Goal: Task Accomplishment & Management: Manage account settings

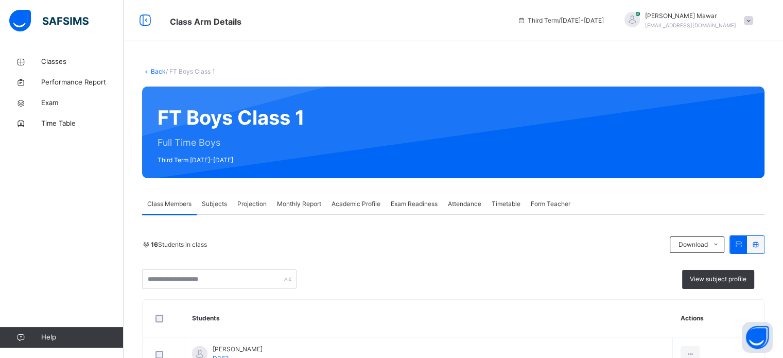
click at [259, 207] on span "Projection" at bounding box center [251, 203] width 29 height 9
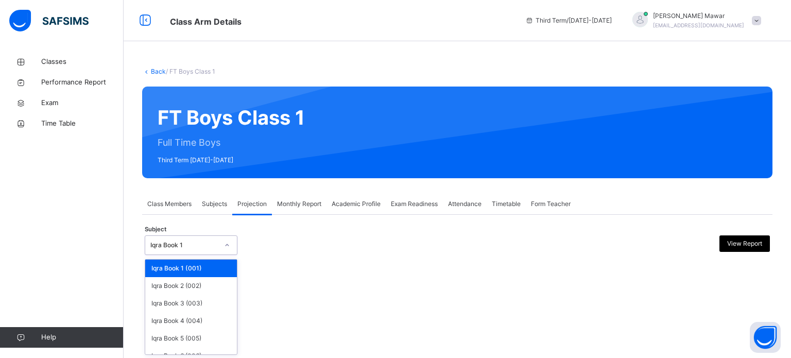
scroll to position [54, 0]
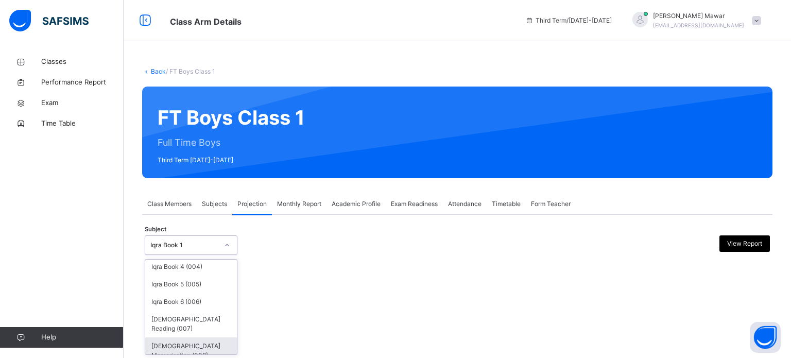
click at [198, 348] on div "[DEMOGRAPHIC_DATA] Memorisation (008)" at bounding box center [191, 350] width 92 height 27
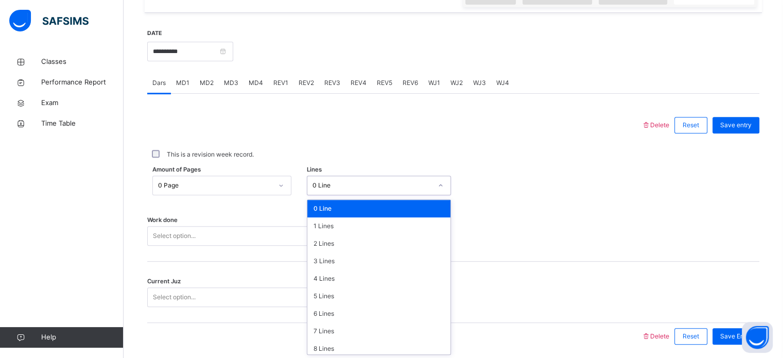
scroll to position [378, 0]
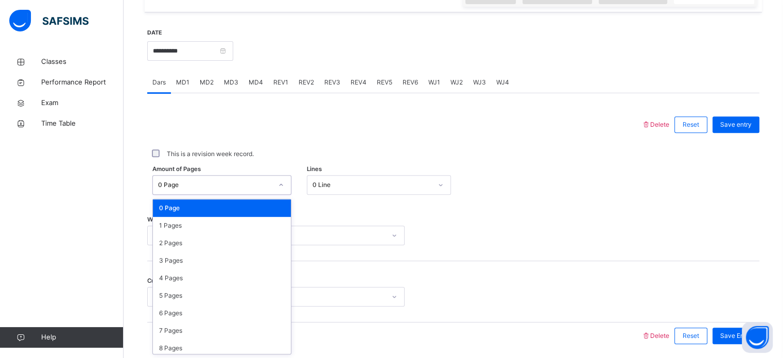
click at [257, 215] on div "0 Page" at bounding box center [222, 208] width 138 height 18
click at [249, 226] on div "1 Pages" at bounding box center [222, 226] width 138 height 18
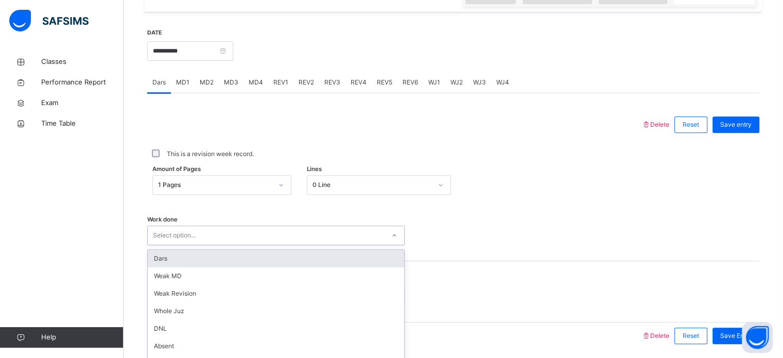
scroll to position [415, 0]
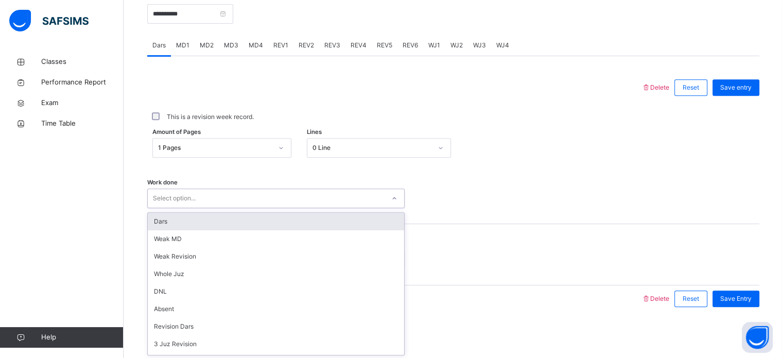
click at [265, 216] on div "Dars" at bounding box center [276, 222] width 256 height 18
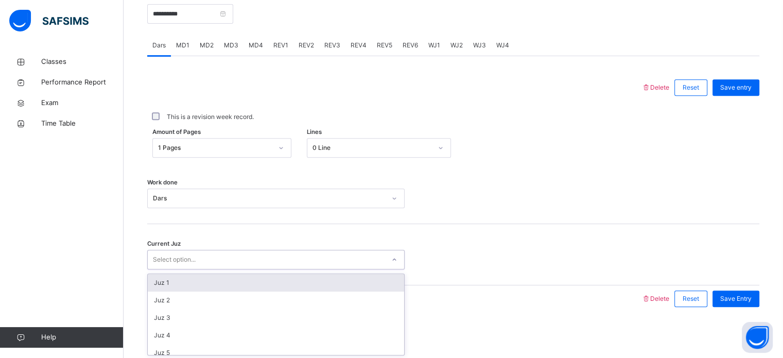
click at [244, 279] on div "Juz 1" at bounding box center [276, 283] width 256 height 18
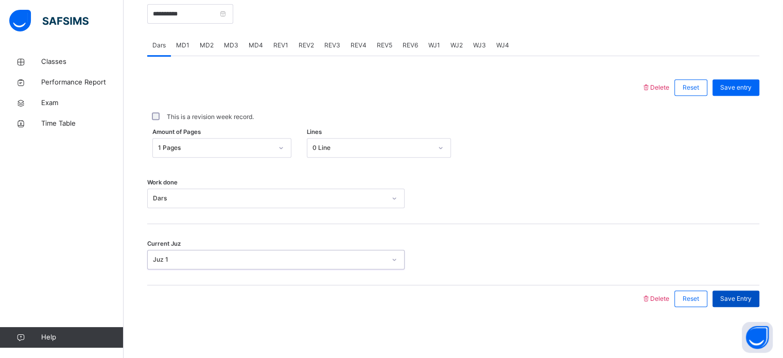
click at [745, 304] on div "Save Entry" at bounding box center [735, 298] width 47 height 16
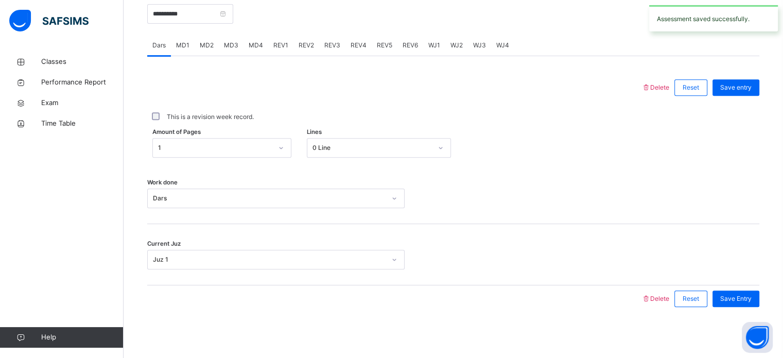
click at [228, 44] on span "MD3" at bounding box center [231, 45] width 14 height 9
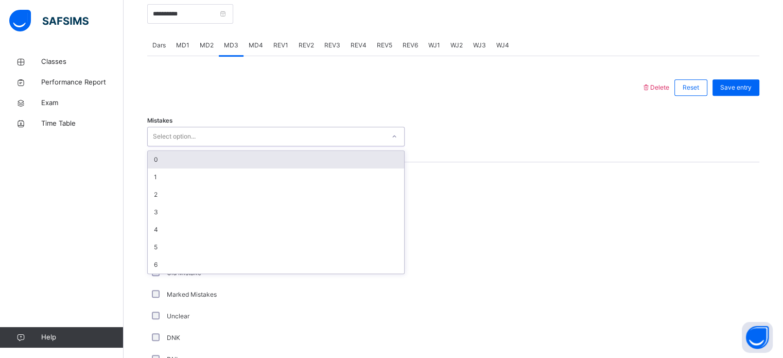
click at [217, 153] on div "0" at bounding box center [276, 160] width 256 height 18
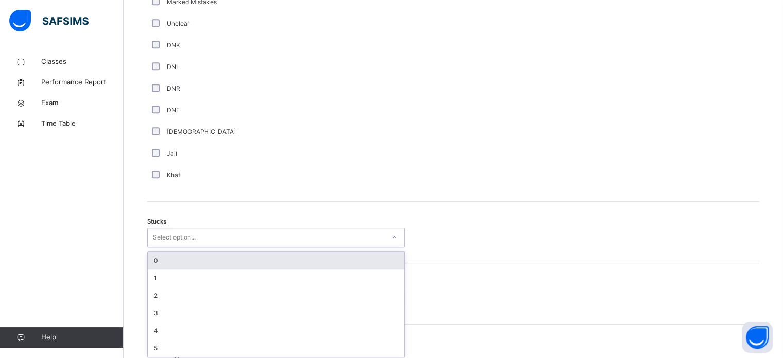
scroll to position [710, 0]
click at [247, 257] on div "0" at bounding box center [276, 258] width 256 height 18
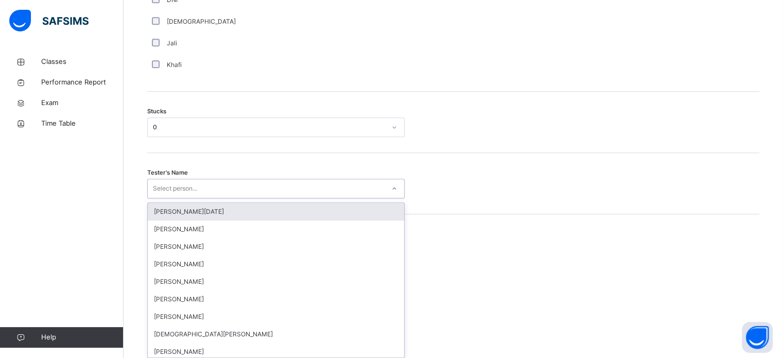
scroll to position [820, 0]
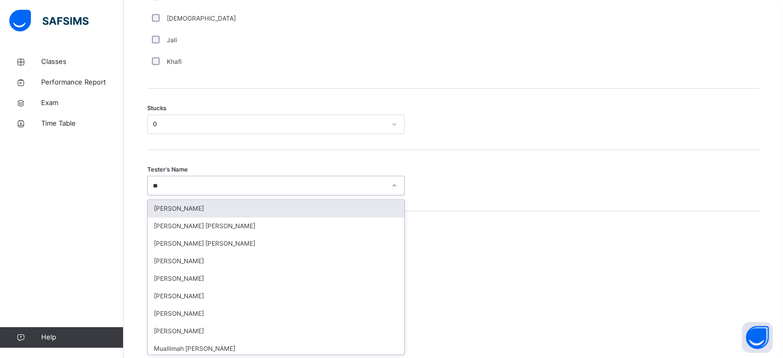
type input "***"
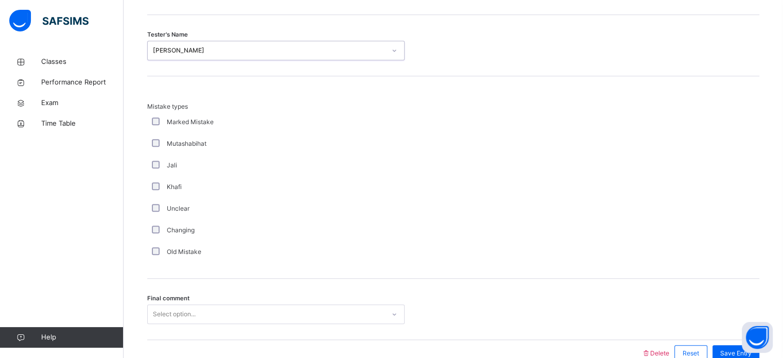
scroll to position [1009, 0]
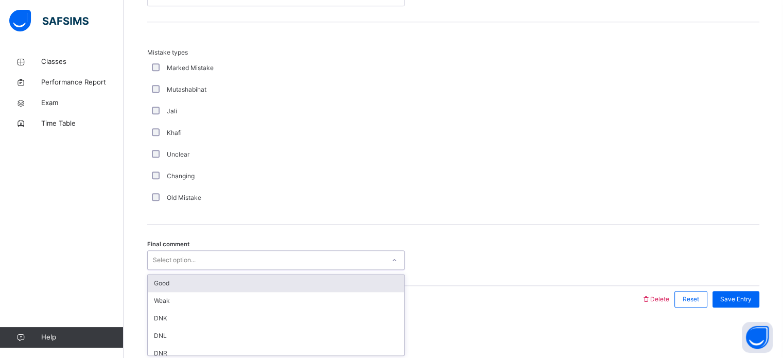
click at [257, 282] on div "Good" at bounding box center [276, 283] width 256 height 18
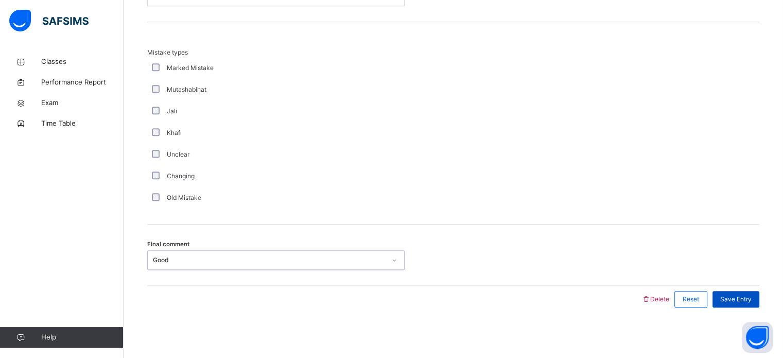
click at [748, 303] on div "Save Entry" at bounding box center [735, 299] width 47 height 16
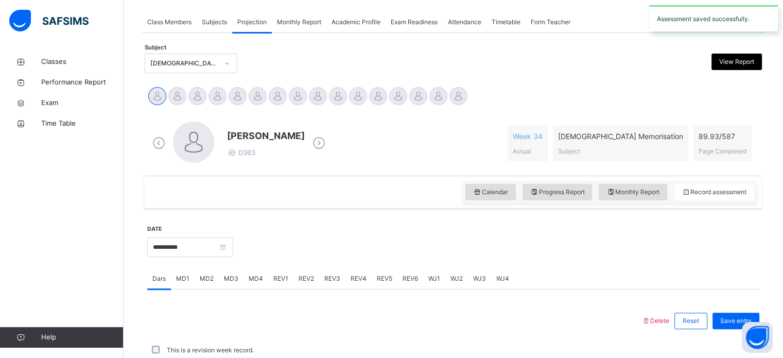
scroll to position [415, 0]
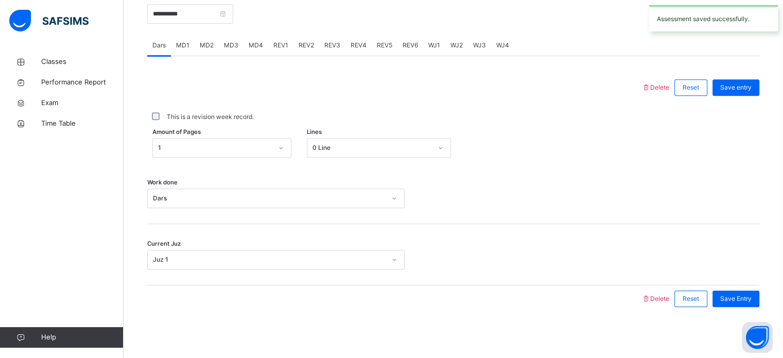
click at [258, 49] on span "MD4" at bounding box center [256, 45] width 14 height 9
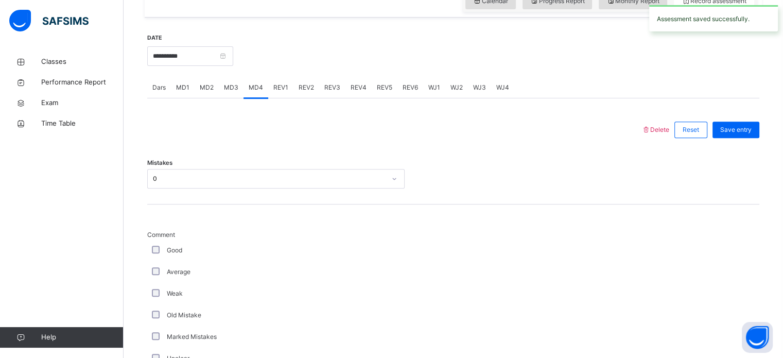
scroll to position [339, 0]
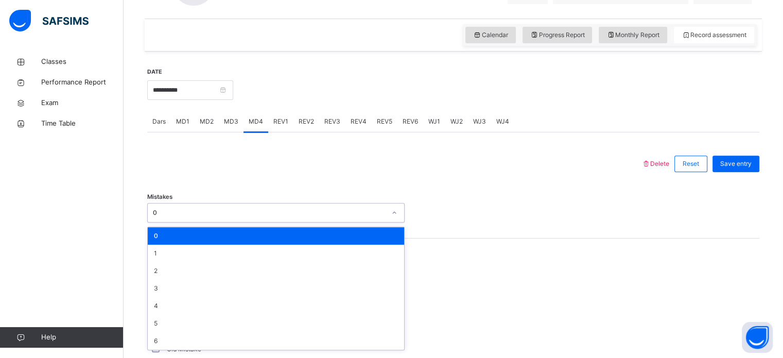
click at [278, 122] on span "REV1" at bounding box center [280, 121] width 15 height 9
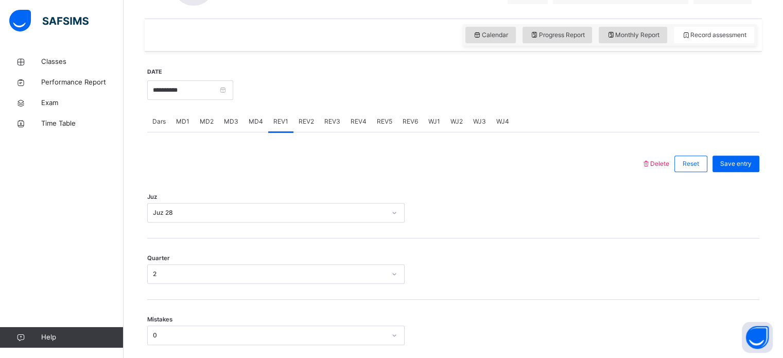
click at [237, 125] on span "MD3" at bounding box center [231, 121] width 14 height 9
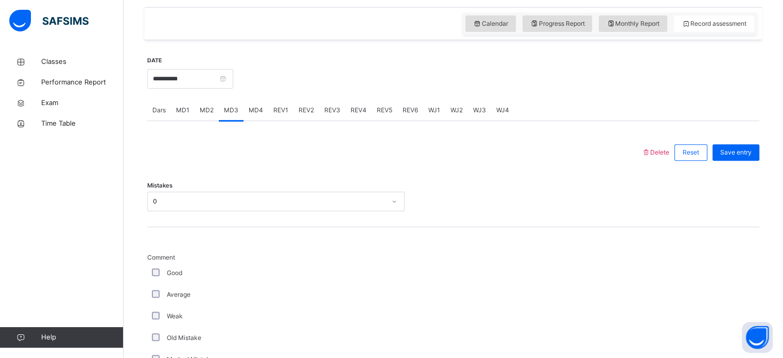
click at [273, 107] on span "REV1" at bounding box center [280, 110] width 15 height 9
click at [306, 108] on span "REV2" at bounding box center [306, 110] width 15 height 9
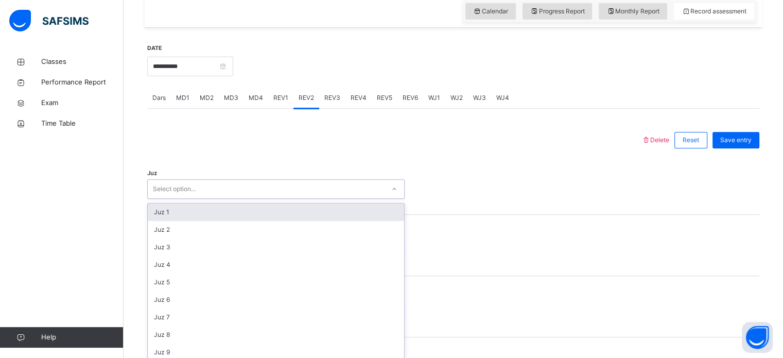
scroll to position [366, 0]
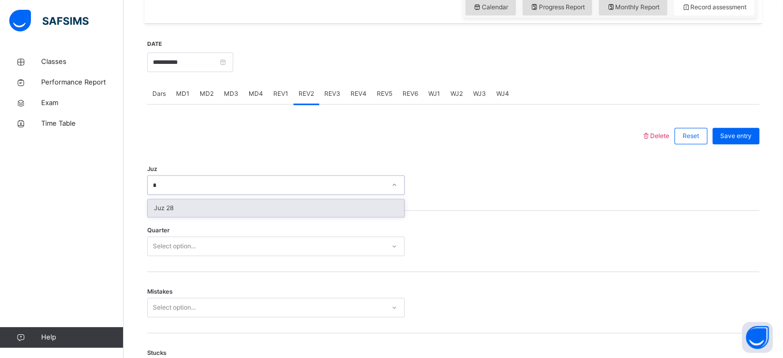
type input "**"
click at [269, 214] on div "Juz 28" at bounding box center [276, 208] width 256 height 18
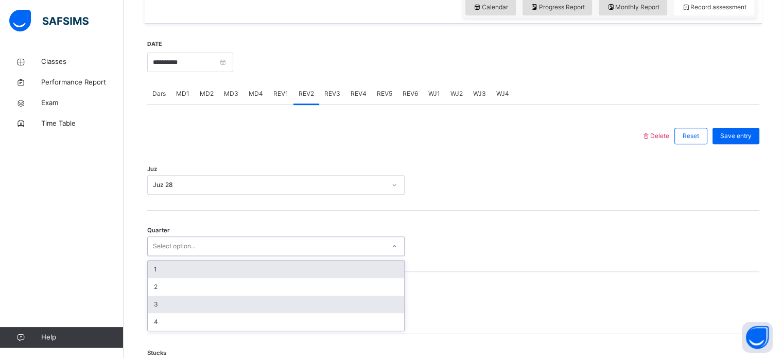
click at [231, 302] on div "3" at bounding box center [276, 304] width 256 height 18
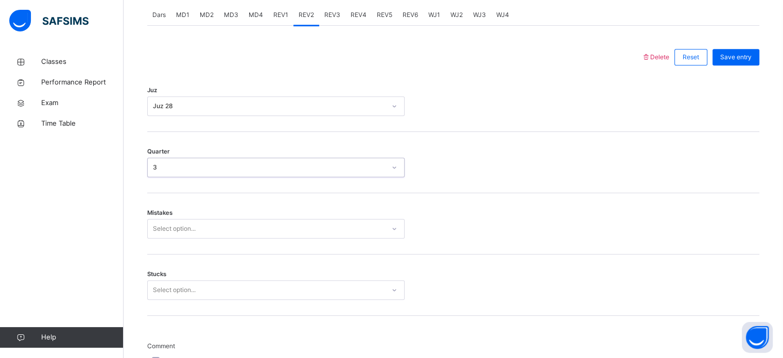
scroll to position [457, 0]
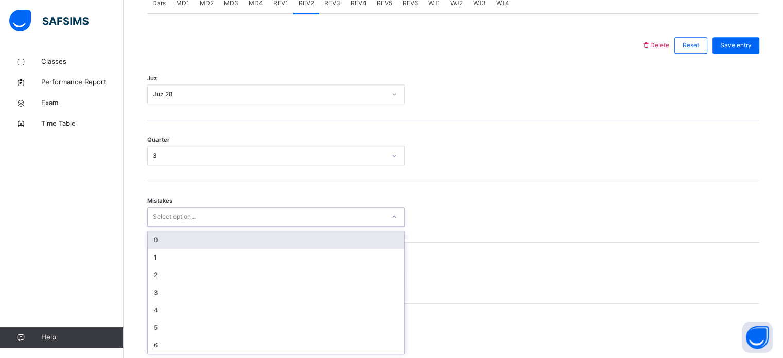
click at [257, 240] on div "0" at bounding box center [276, 240] width 256 height 18
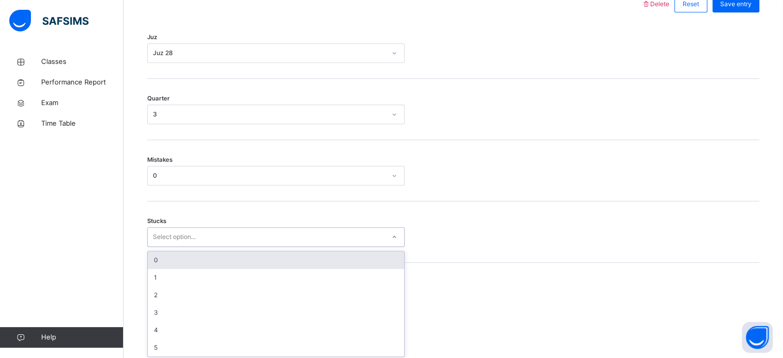
scroll to position [500, 0]
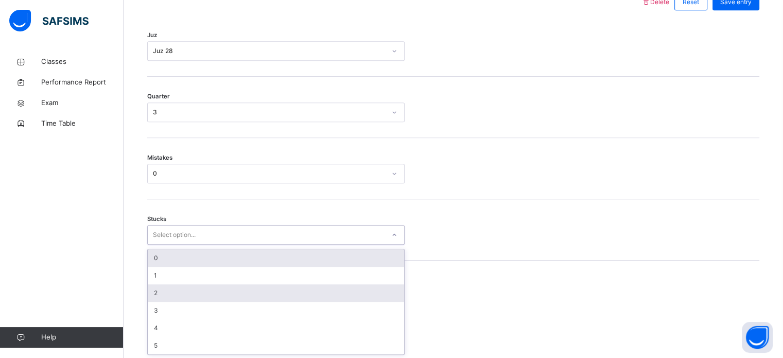
click at [226, 292] on div "2" at bounding box center [276, 293] width 256 height 18
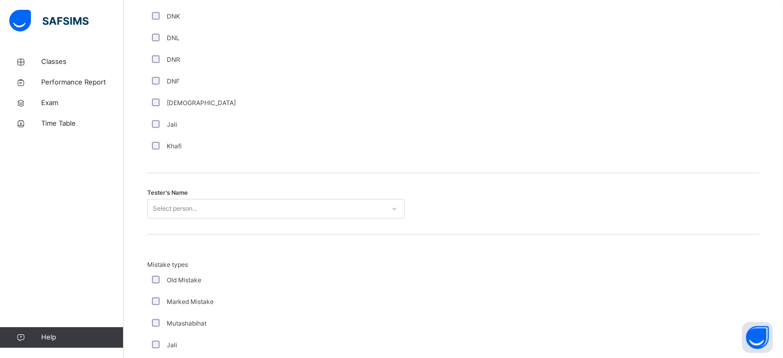
scroll to position [939, 0]
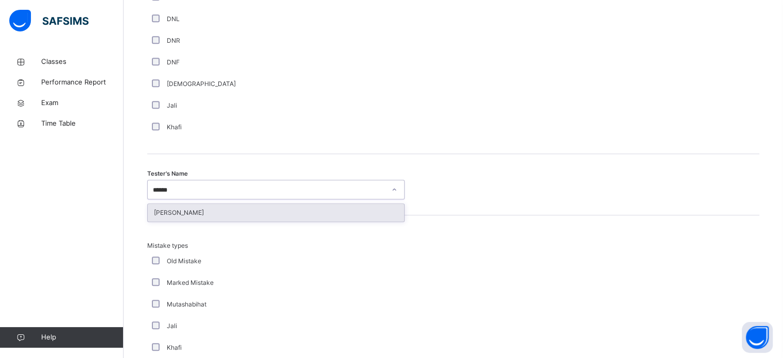
type input "*******"
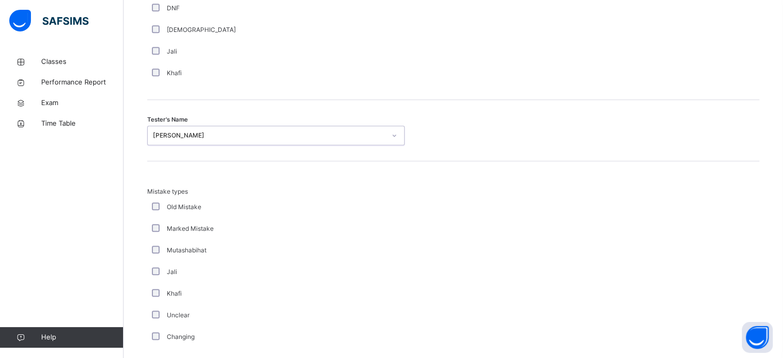
scroll to position [1132, 0]
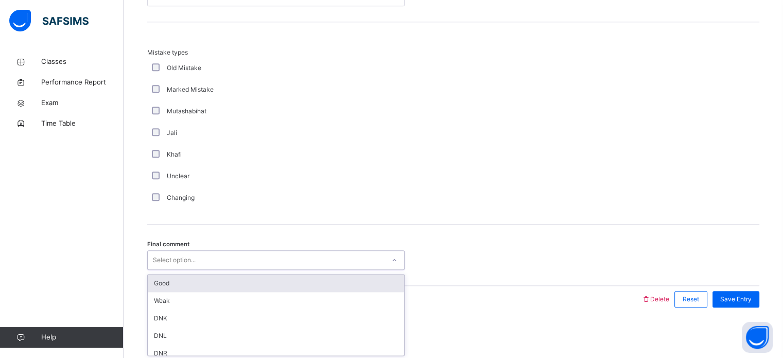
click at [284, 287] on div "Good" at bounding box center [276, 283] width 256 height 18
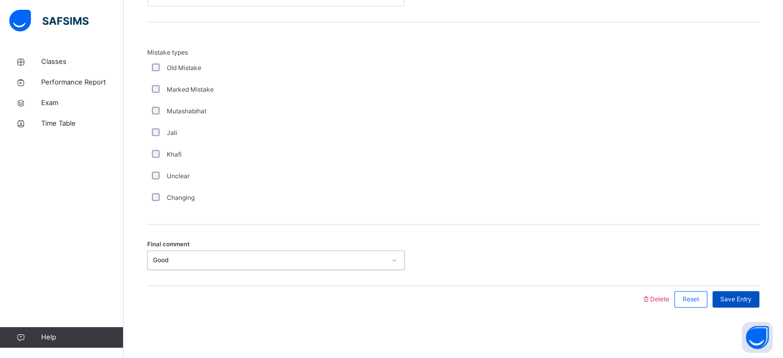
click at [751, 298] on span "Save Entry" at bounding box center [735, 298] width 31 height 9
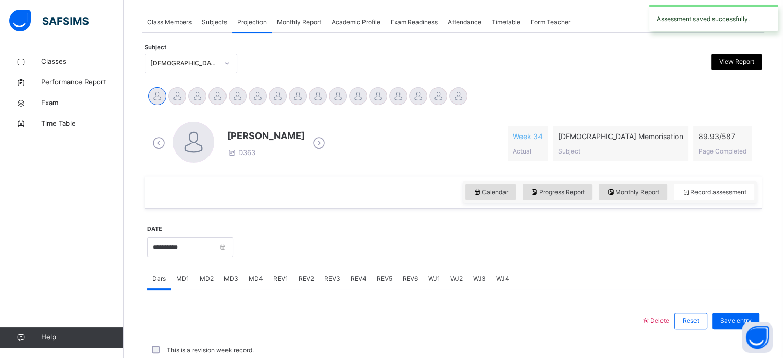
scroll to position [415, 0]
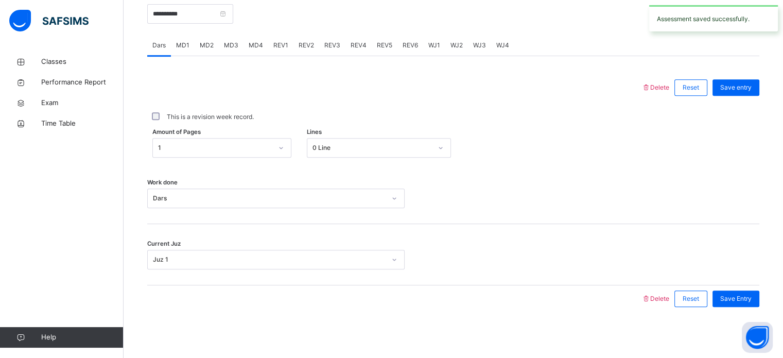
click at [324, 47] on span "REV3" at bounding box center [332, 45] width 16 height 9
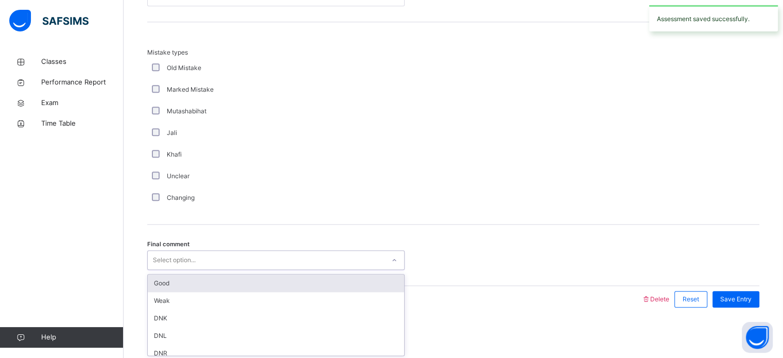
click at [203, 282] on div "Good" at bounding box center [276, 283] width 256 height 18
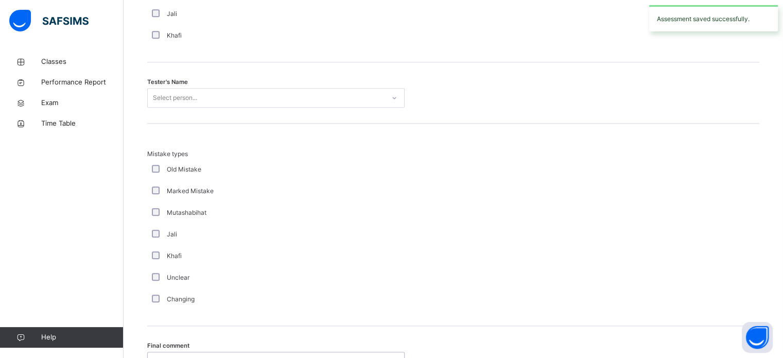
scroll to position [993, 0]
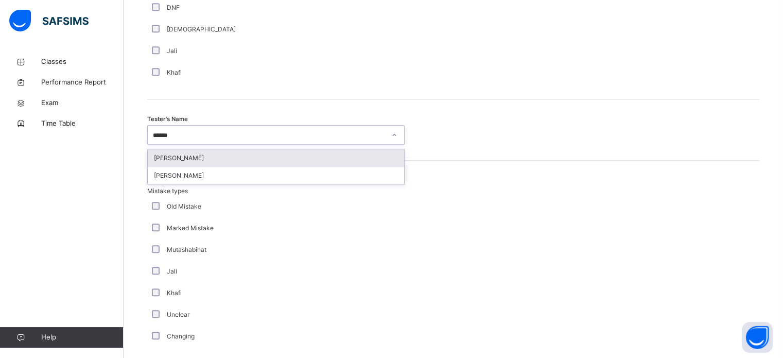
type input "*******"
click at [305, 153] on div "[PERSON_NAME]" at bounding box center [276, 158] width 256 height 18
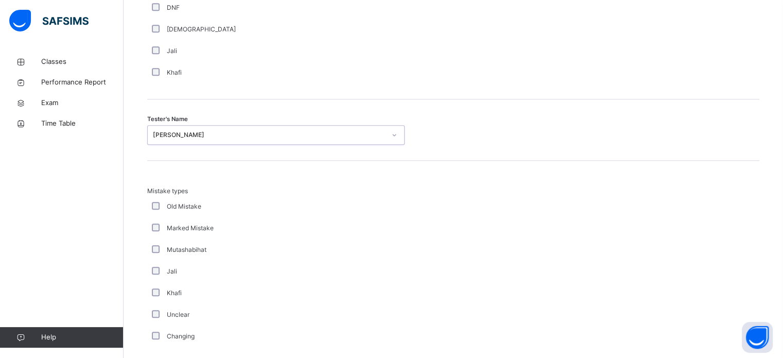
click at [305, 153] on div "Tester's Name option [PERSON_NAME], selected. 0 results available. Select is fo…" at bounding box center [453, 129] width 612 height 61
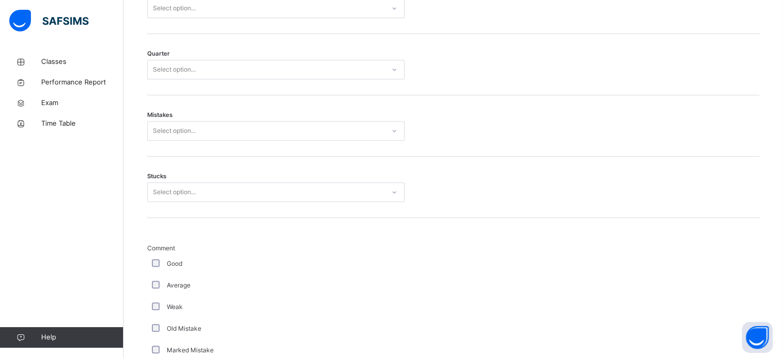
scroll to position [520, 0]
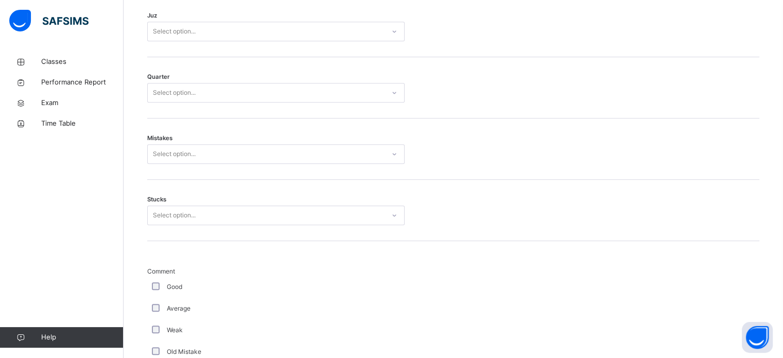
click at [196, 29] on div "Select option..." at bounding box center [174, 32] width 43 height 20
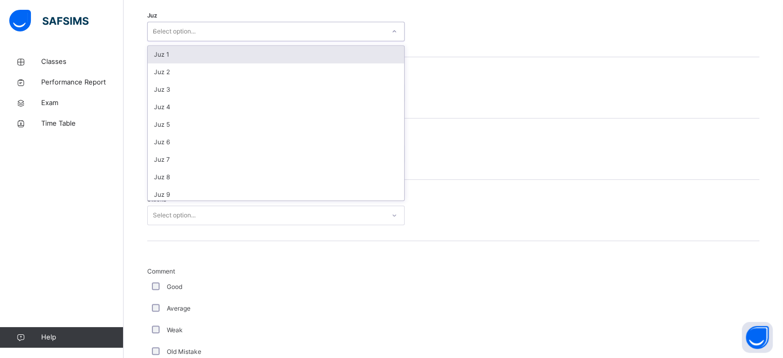
type input "**"
click at [156, 57] on div "Juz 28" at bounding box center [276, 55] width 256 height 18
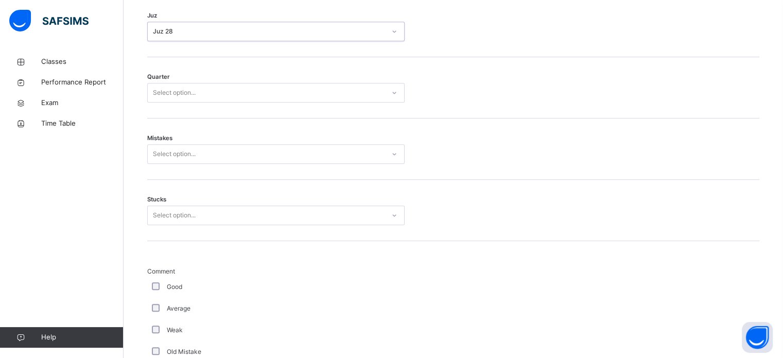
click at [152, 110] on div "Quarter Select option..." at bounding box center [453, 87] width 612 height 61
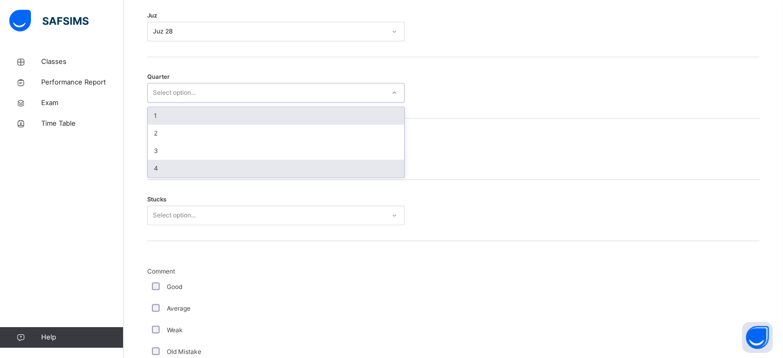
click at [154, 170] on div "4" at bounding box center [276, 169] width 256 height 18
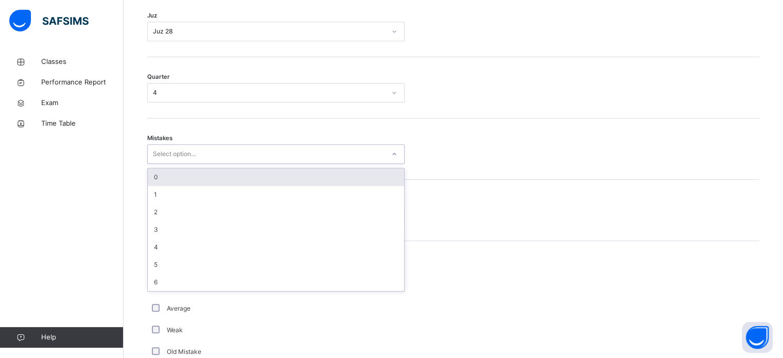
click at [154, 176] on div "0" at bounding box center [276, 177] width 256 height 18
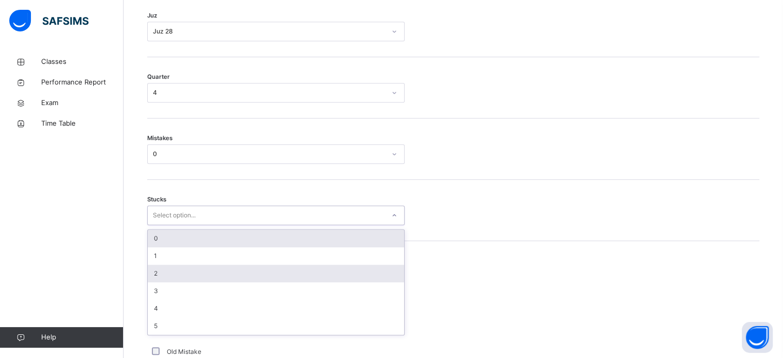
click at [152, 274] on div "2" at bounding box center [276, 274] width 256 height 18
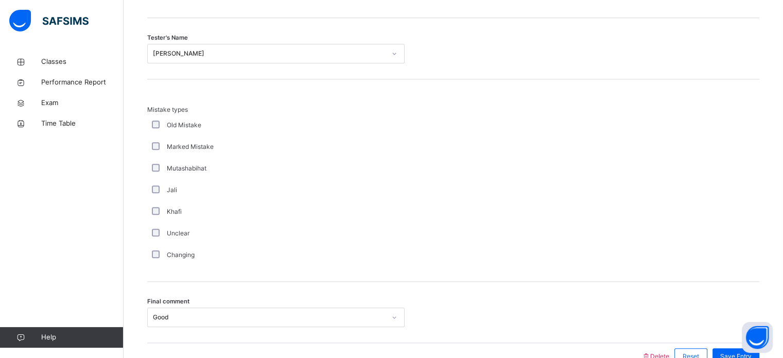
scroll to position [1076, 0]
click at [731, 354] on span "Save Entry" at bounding box center [735, 355] width 31 height 9
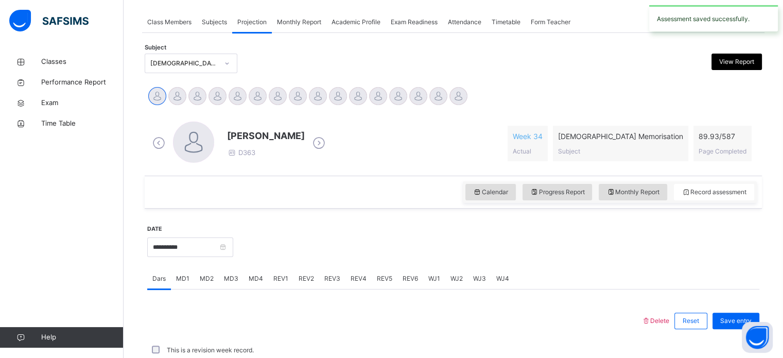
scroll to position [415, 0]
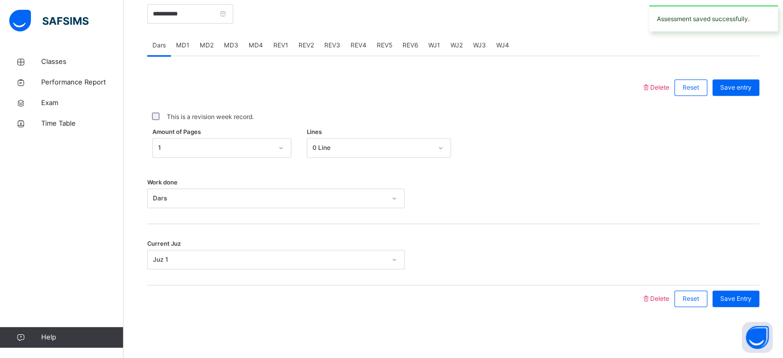
click at [359, 49] on span "REV4" at bounding box center [359, 45] width 16 height 9
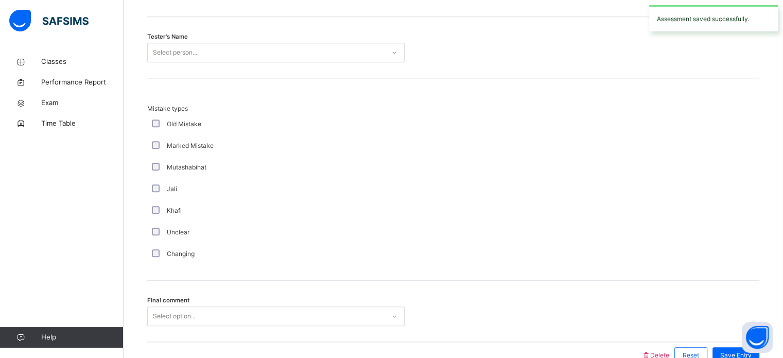
scroll to position [1132, 0]
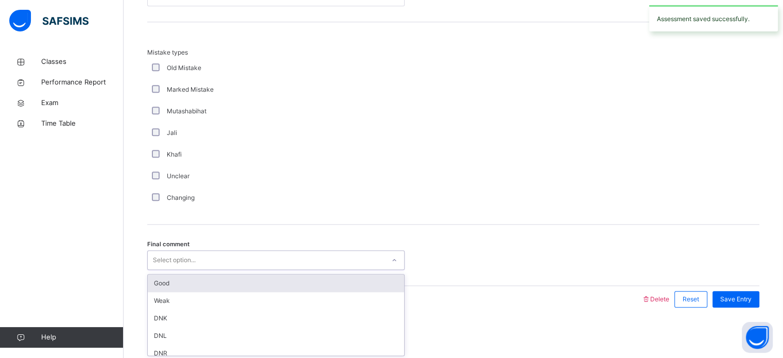
click at [193, 286] on div "Good" at bounding box center [276, 283] width 256 height 18
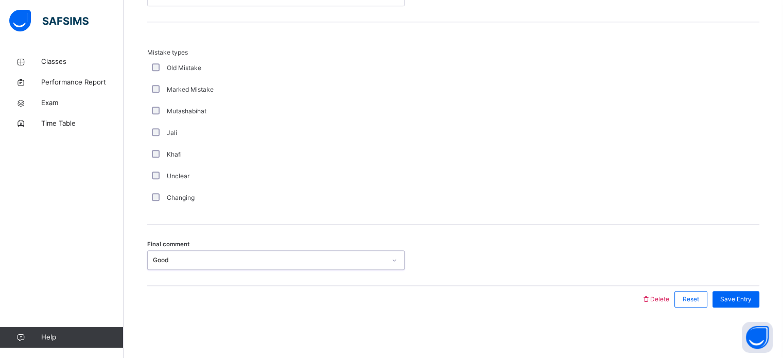
scroll to position [1123, 0]
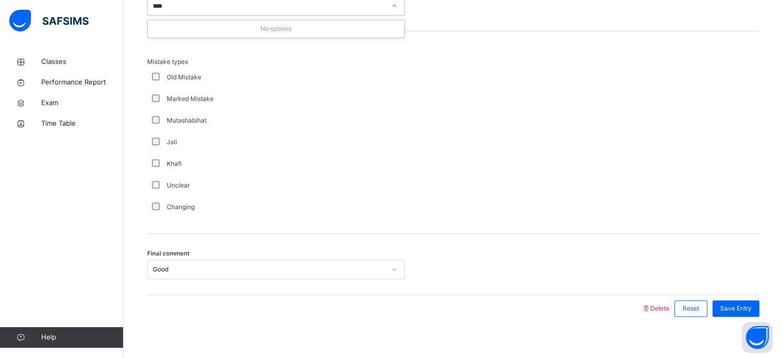
type input "***"
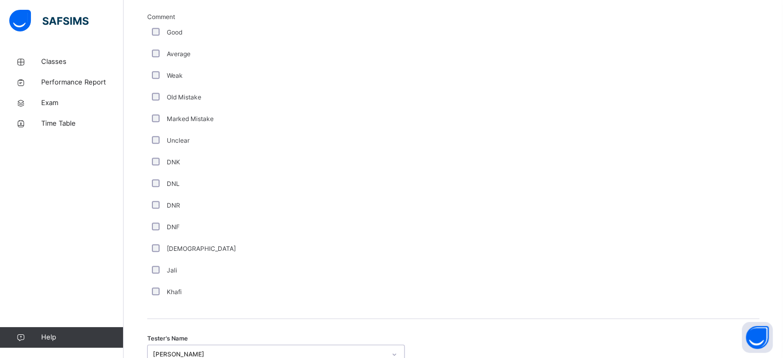
click at [165, 29] on div "Good" at bounding box center [276, 32] width 252 height 9
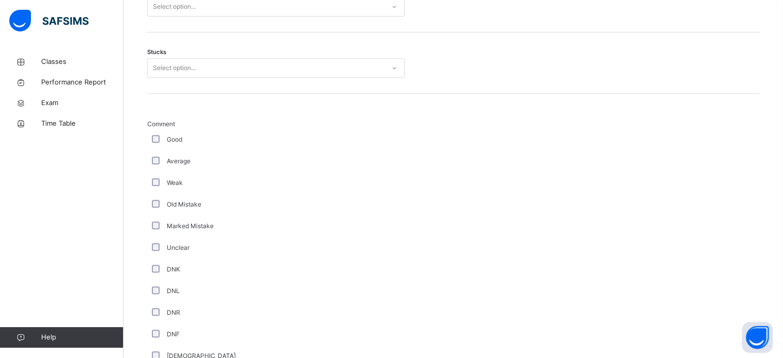
scroll to position [651, 0]
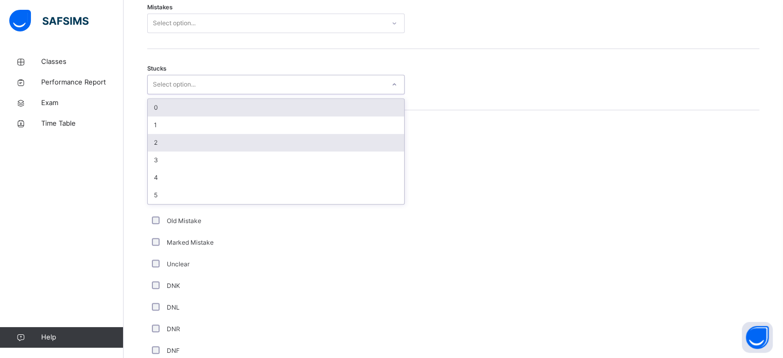
click at [194, 136] on div "2" at bounding box center [276, 143] width 256 height 18
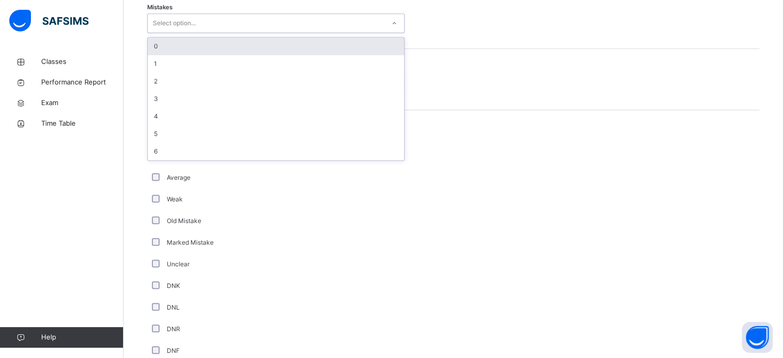
click at [201, 44] on div "0" at bounding box center [276, 47] width 256 height 18
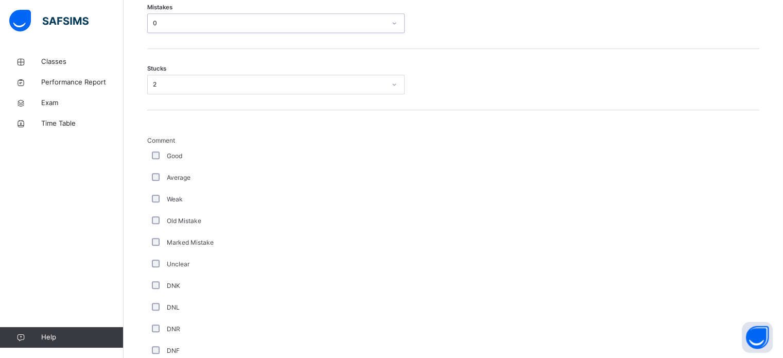
scroll to position [539, 0]
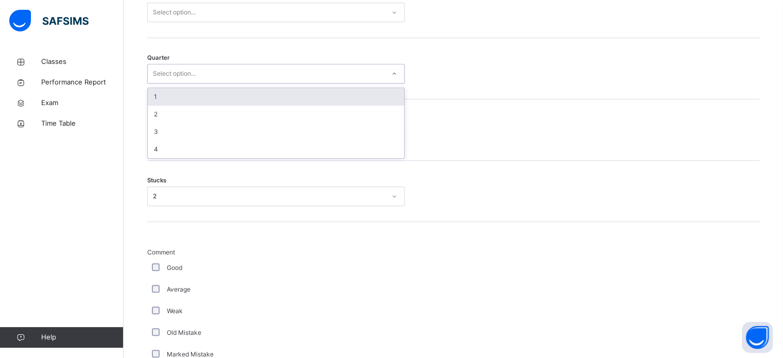
click at [176, 100] on div "1" at bounding box center [276, 97] width 256 height 18
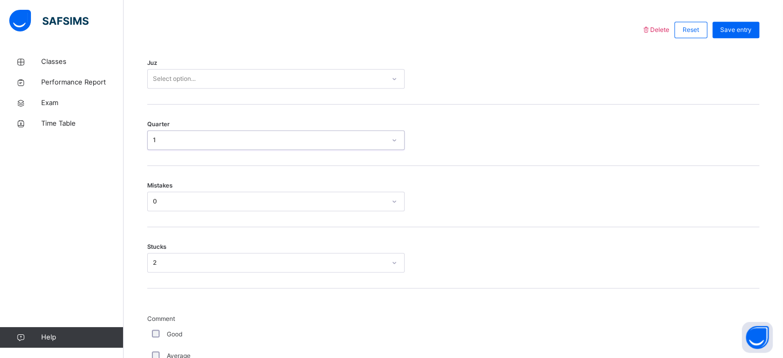
scroll to position [457, 0]
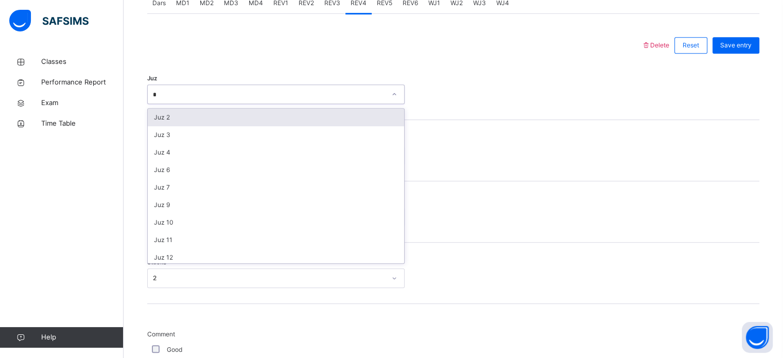
type input "**"
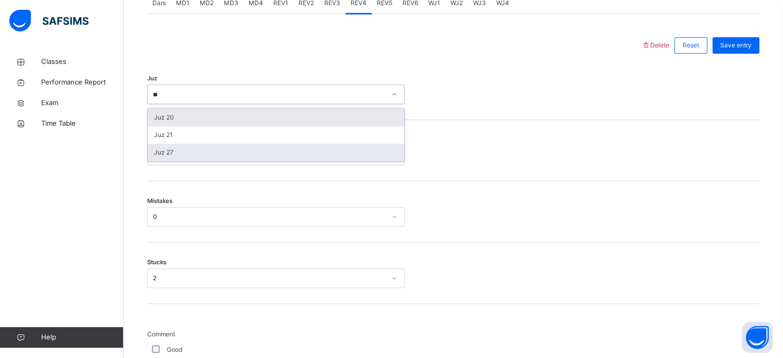
click at [171, 159] on div "Juz 27" at bounding box center [276, 153] width 256 height 18
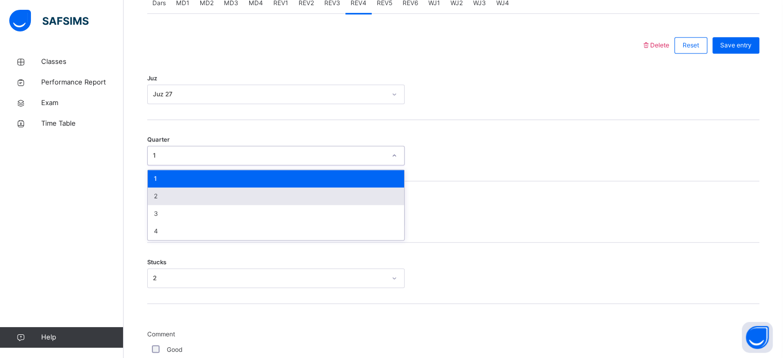
click at [185, 197] on div "2" at bounding box center [276, 196] width 256 height 18
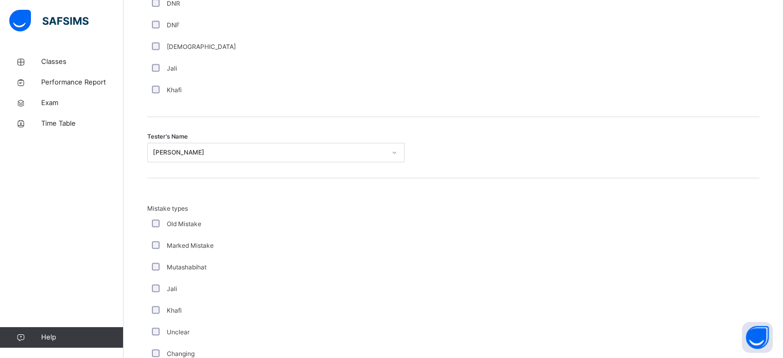
scroll to position [1132, 0]
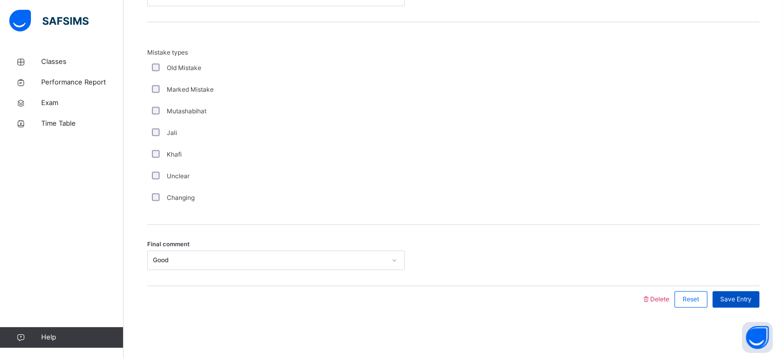
click at [747, 298] on span "Save Entry" at bounding box center [735, 298] width 31 height 9
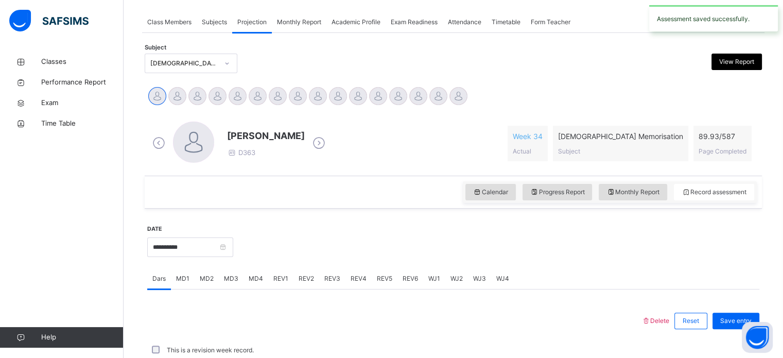
scroll to position [415, 0]
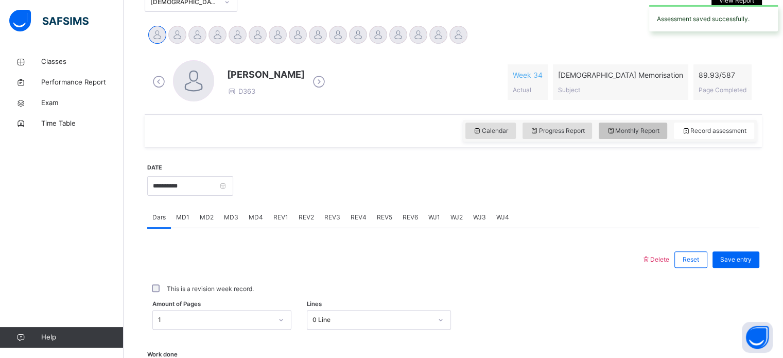
click at [636, 129] on span "Monthly Report" at bounding box center [632, 130] width 53 height 9
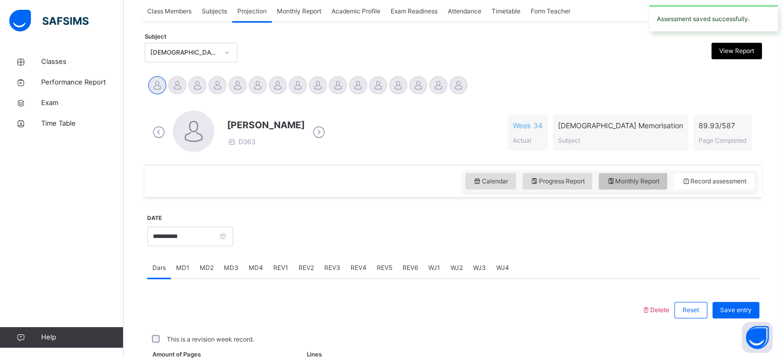
select select "****"
select select "*"
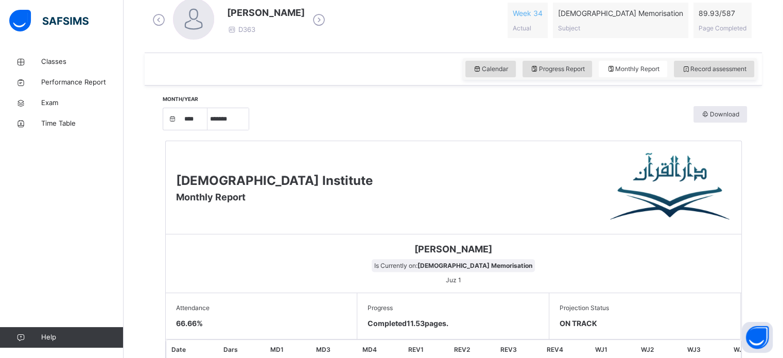
scroll to position [305, 0]
drag, startPoint x: 528, startPoint y: 68, endPoint x: 531, endPoint y: 80, distance: 11.9
click at [531, 80] on div "Calendar Progress Report Monthly Report Record assessment" at bounding box center [453, 69] width 617 height 33
click at [549, 71] on span "Progress Report" at bounding box center [557, 68] width 55 height 9
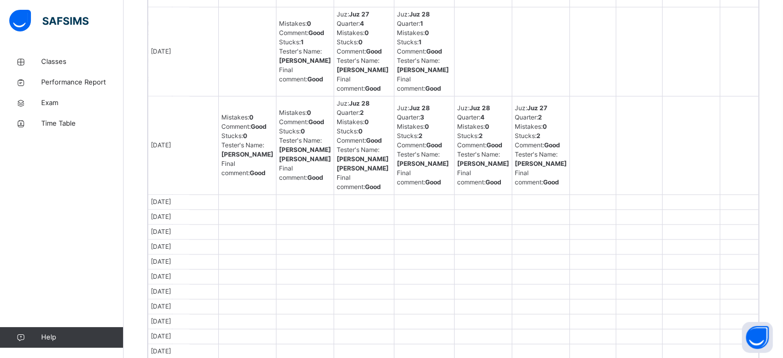
scroll to position [0, 0]
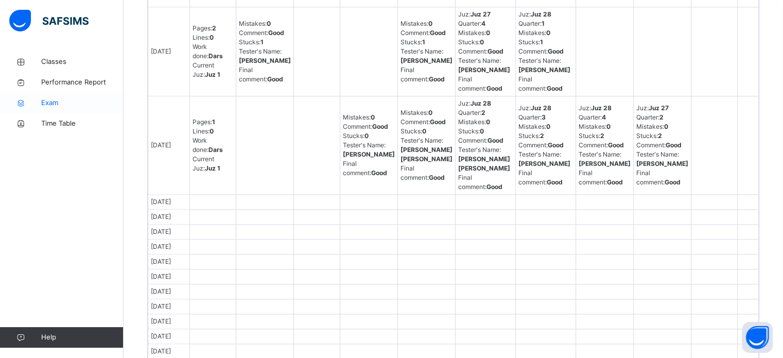
click at [53, 99] on span "Exam" at bounding box center [82, 103] width 82 height 10
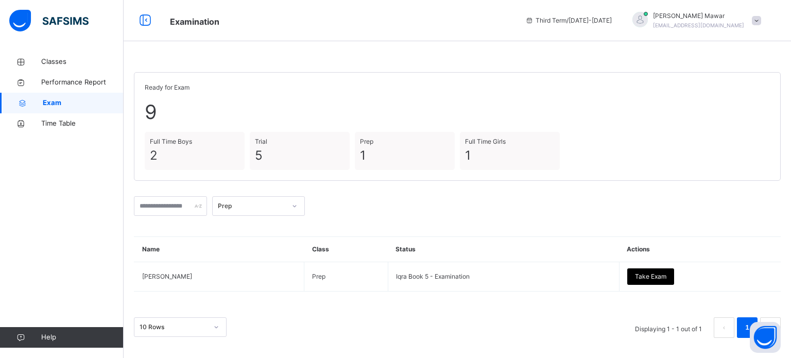
click at [242, 209] on div "Prep" at bounding box center [252, 205] width 68 height 9
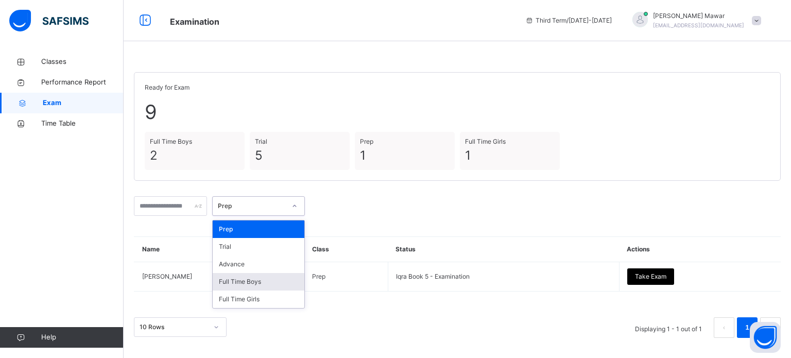
click at [266, 276] on div "Full Time Boys" at bounding box center [259, 282] width 92 height 18
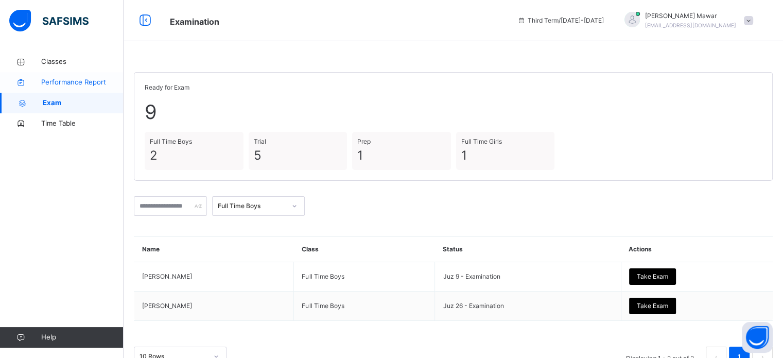
click at [72, 84] on span "Performance Report" at bounding box center [82, 82] width 82 height 10
select select "****"
select select "*"
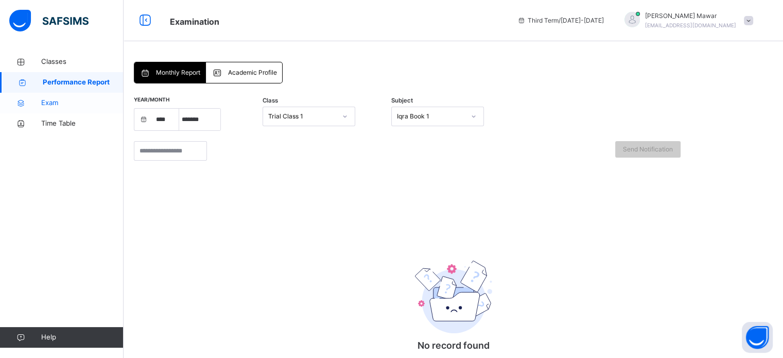
click at [86, 109] on link "Exam" at bounding box center [62, 103] width 124 height 21
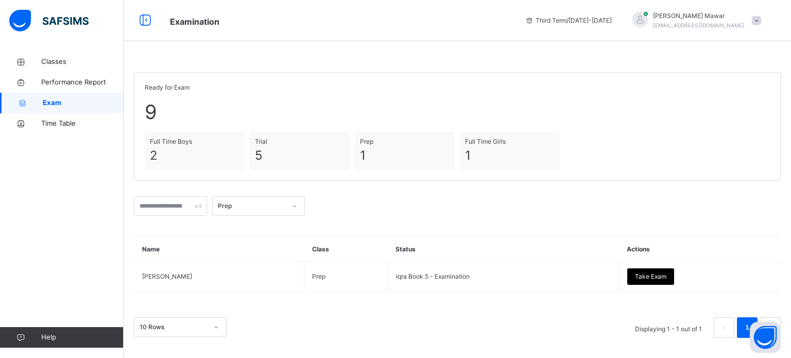
click at [257, 216] on div "Prep" at bounding box center [457, 206] width 646 height 30
click at [259, 205] on div "Prep" at bounding box center [252, 205] width 68 height 9
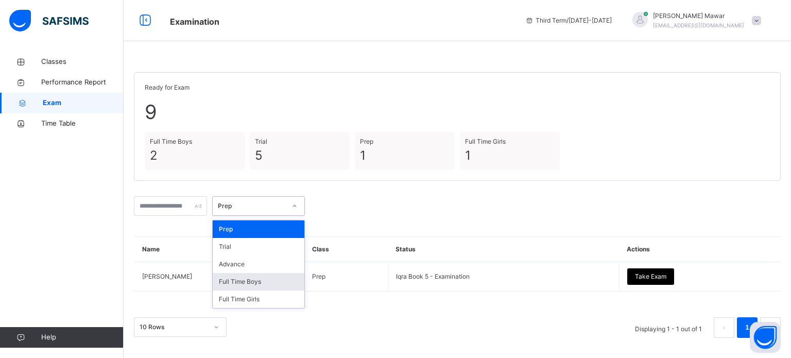
click at [275, 279] on div "Full Time Boys" at bounding box center [259, 282] width 92 height 18
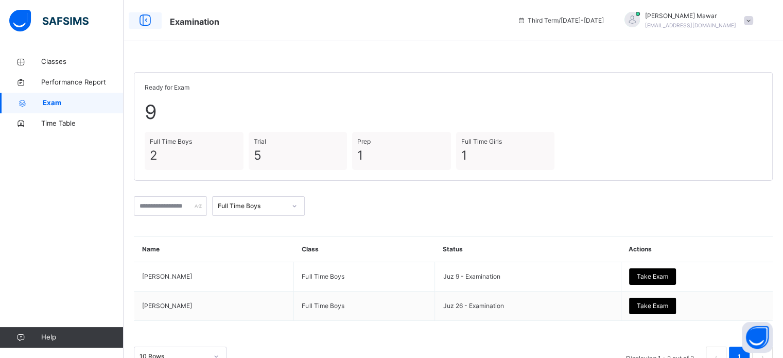
click at [159, 18] on div at bounding box center [145, 20] width 33 height 16
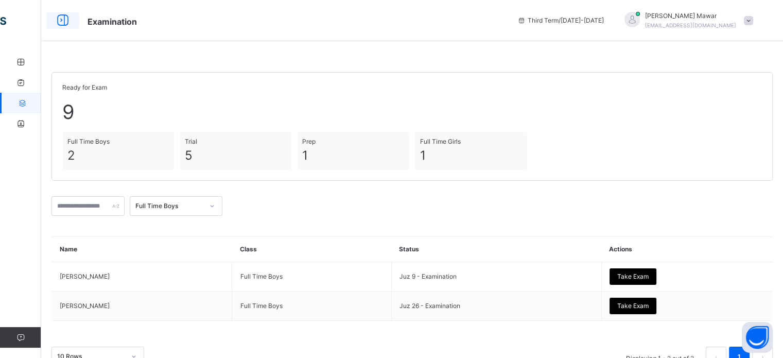
click at [67, 12] on icon at bounding box center [63, 20] width 18 height 19
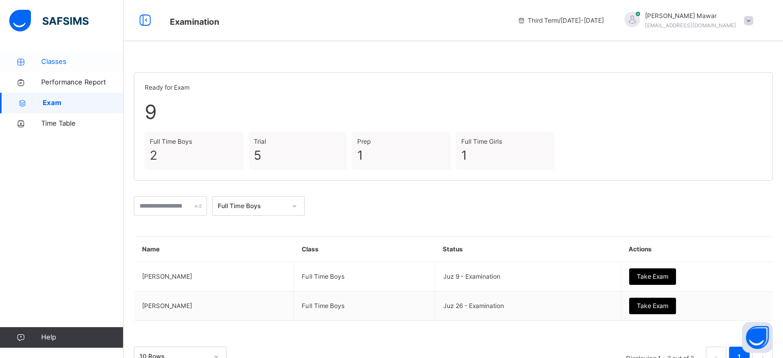
click at [47, 59] on span "Classes" at bounding box center [82, 62] width 82 height 10
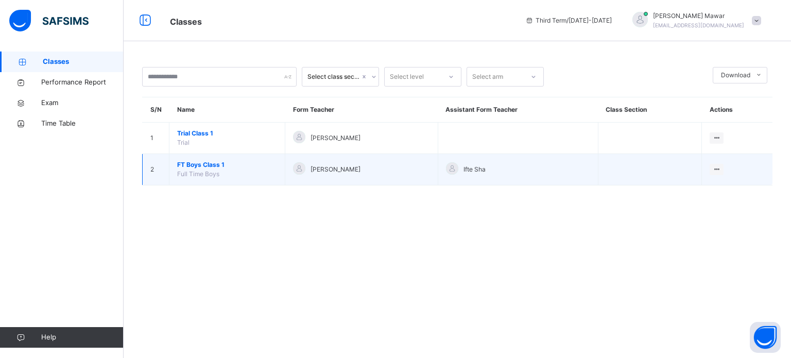
click at [207, 160] on span "FT Boys Class 1" at bounding box center [227, 164] width 100 height 9
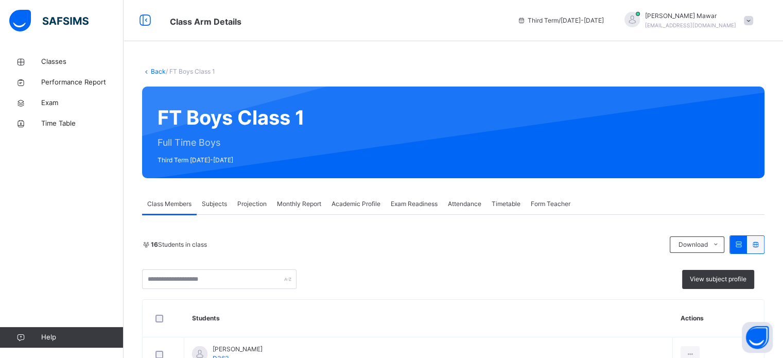
click at [399, 212] on div "Exam Readiness" at bounding box center [414, 204] width 57 height 21
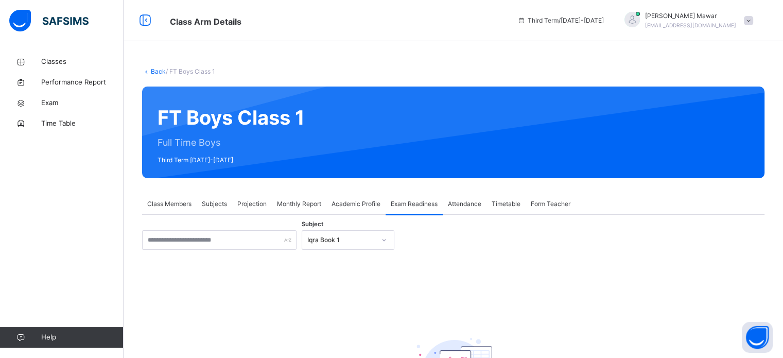
click at [328, 230] on div "Iqra Book 1" at bounding box center [348, 240] width 93 height 20
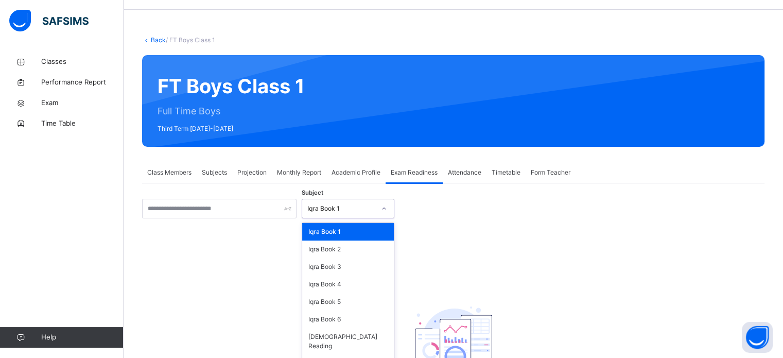
click at [327, 218] on div "option Iqra Book 1 focused, 1 of 8. 8 results available. Use Up and Down to cho…" at bounding box center [348, 209] width 93 height 20
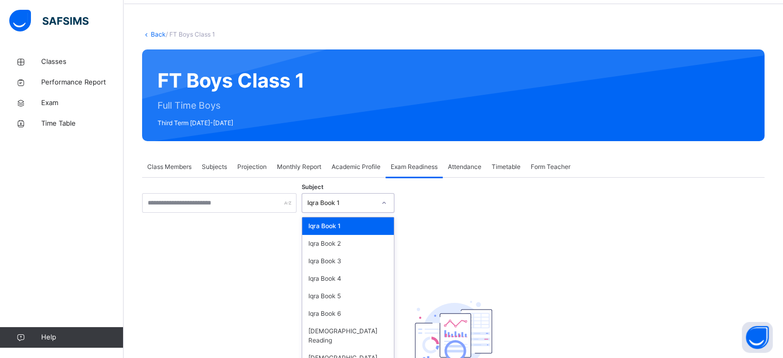
scroll to position [41, 0]
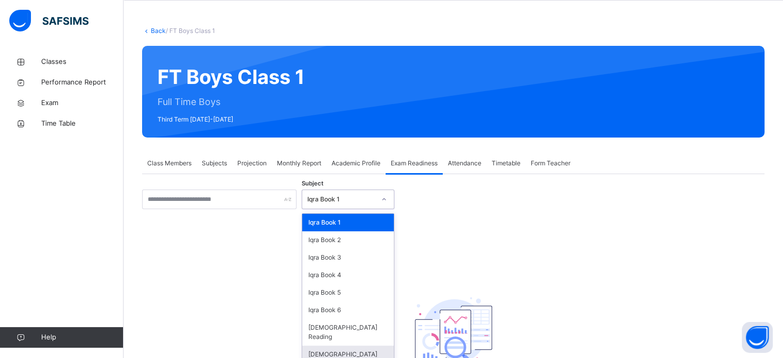
click at [336, 349] on div "[DEMOGRAPHIC_DATA] Memorisation" at bounding box center [348, 358] width 92 height 27
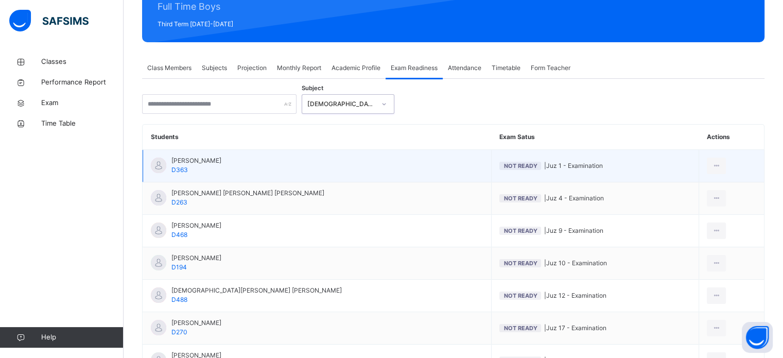
scroll to position [134, 0]
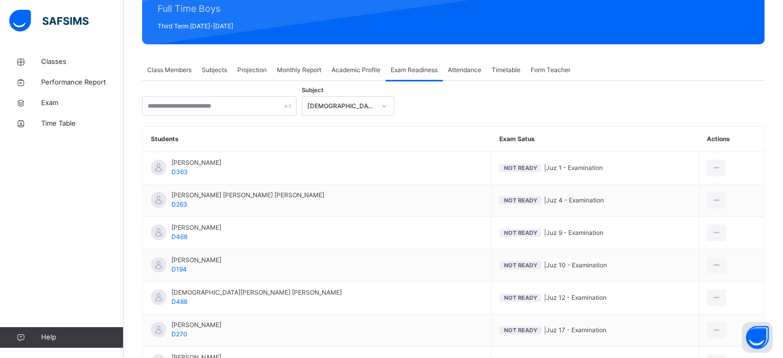
click at [469, 61] on div "Attendance" at bounding box center [465, 70] width 44 height 21
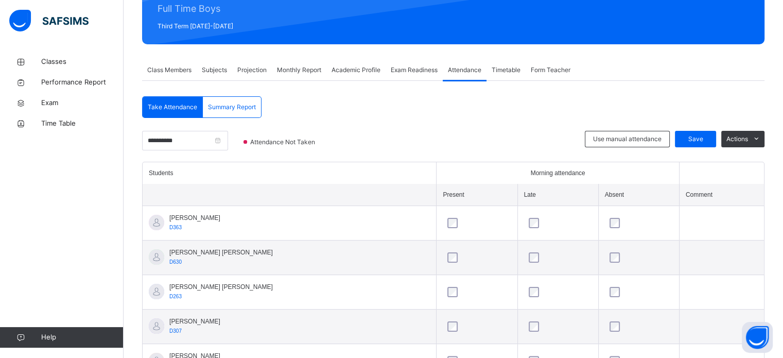
click at [505, 73] on span "Timetable" at bounding box center [506, 69] width 29 height 9
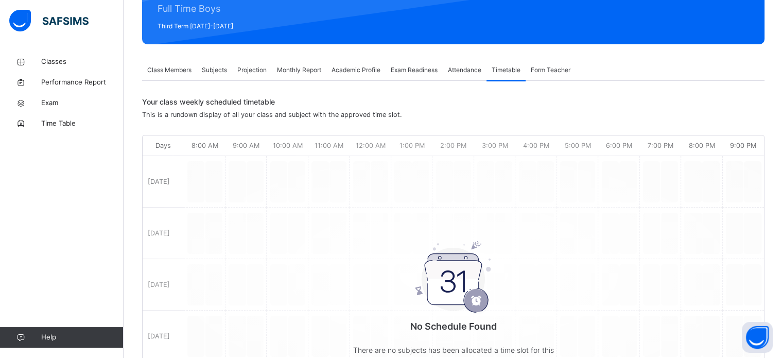
click at [537, 67] on span "Form Teacher" at bounding box center [551, 69] width 40 height 9
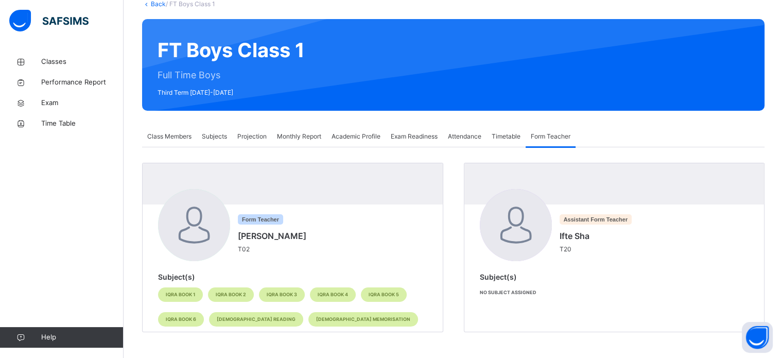
scroll to position [67, 0]
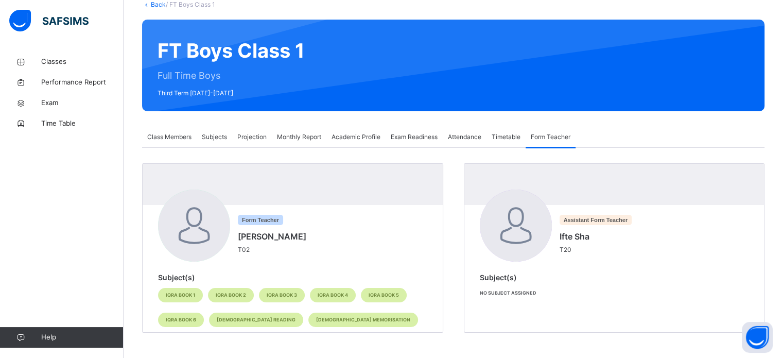
click at [179, 139] on span "Class Members" at bounding box center [169, 136] width 44 height 9
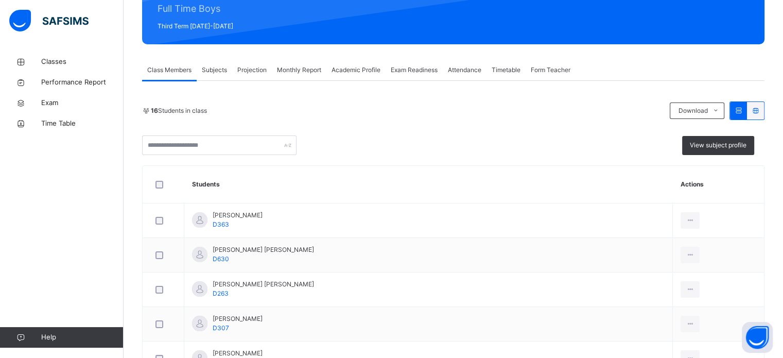
click at [217, 65] on span "Subjects" at bounding box center [214, 69] width 25 height 9
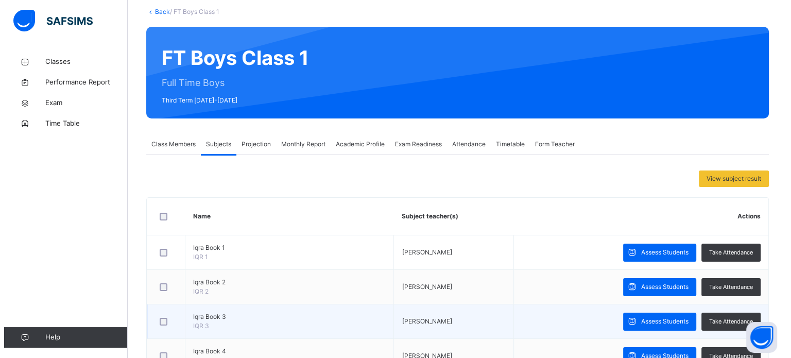
scroll to position [0, 0]
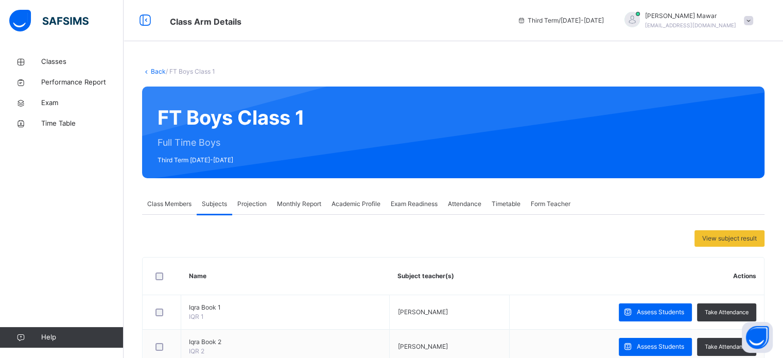
click at [262, 211] on div "Projection" at bounding box center [252, 204] width 40 height 21
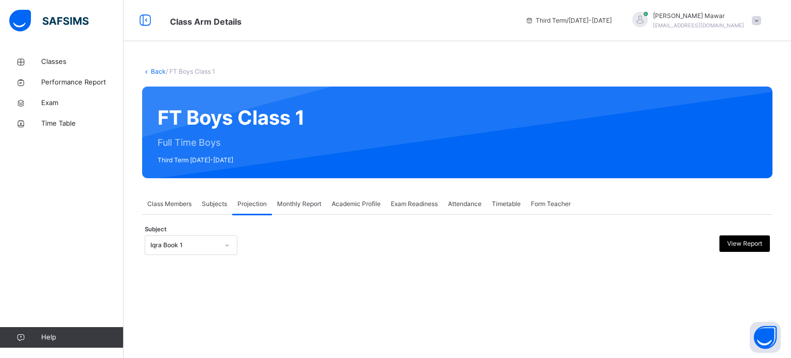
click at [228, 257] on div "Subject Iqra Book 1 View Report" at bounding box center [457, 245] width 625 height 30
click at [223, 257] on div "Subject Iqra Book 1 View Report" at bounding box center [457, 245] width 625 height 30
click at [217, 250] on div "Iqra Book 1" at bounding box center [181, 245] width 72 height 16
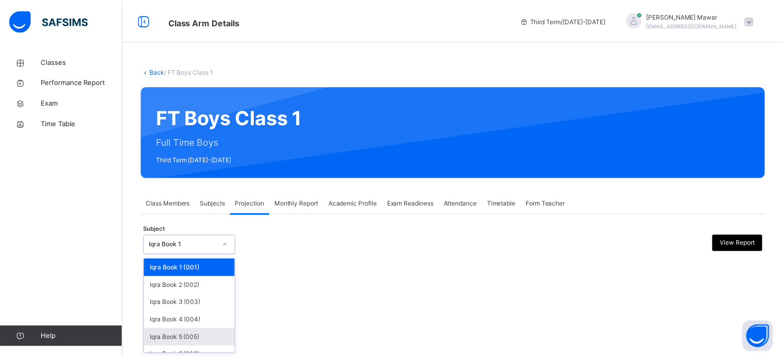
scroll to position [54, 0]
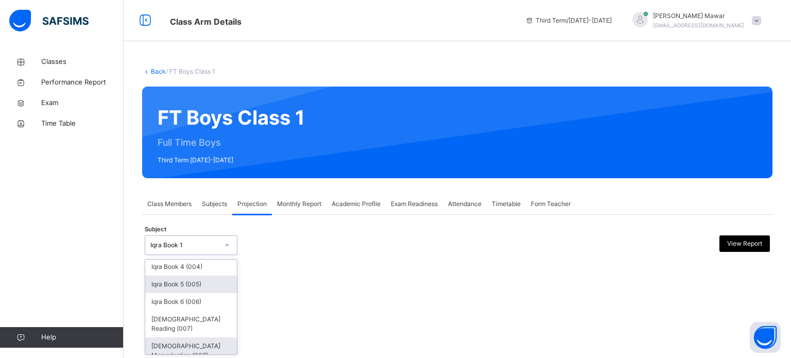
click at [213, 337] on div "[DEMOGRAPHIC_DATA] Memorisation (008)" at bounding box center [191, 350] width 92 height 27
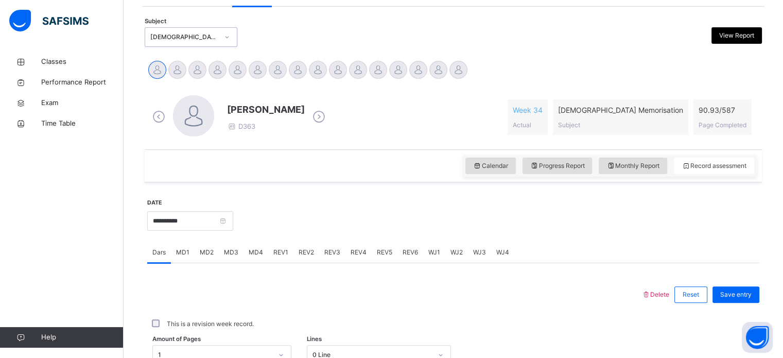
scroll to position [209, 0]
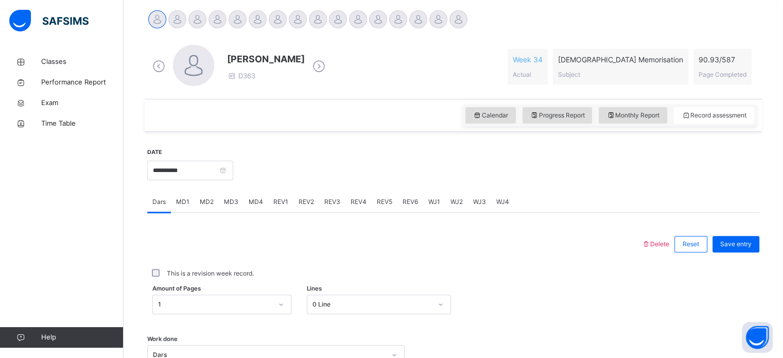
click at [499, 195] on div "WJ4" at bounding box center [502, 201] width 23 height 21
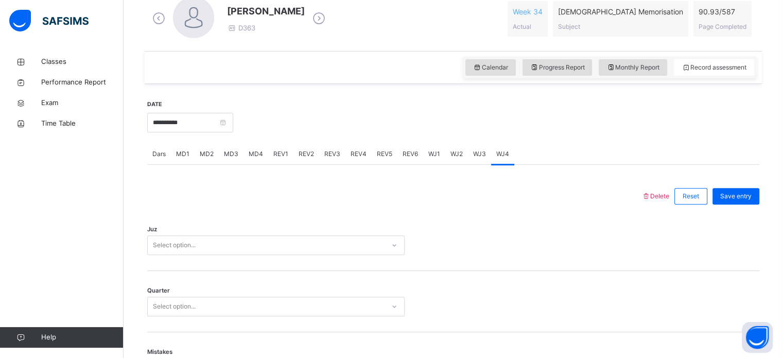
scroll to position [271, 0]
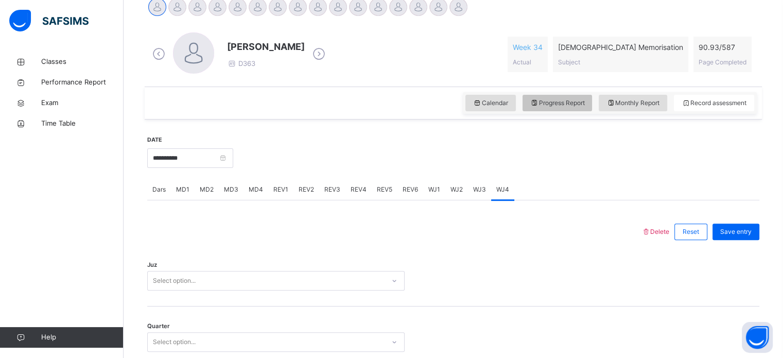
click at [592, 101] on div "Progress Report" at bounding box center [557, 103] width 70 height 16
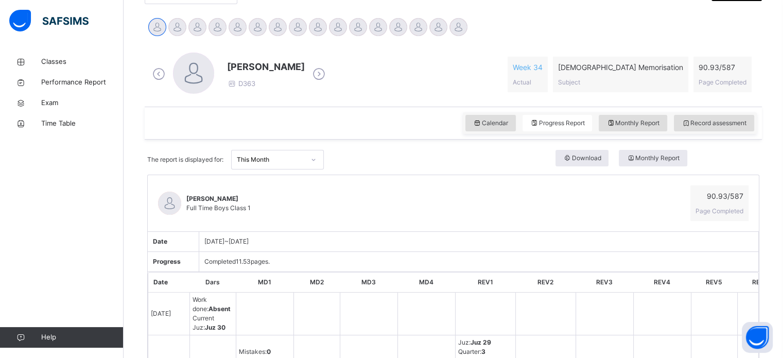
scroll to position [255, 0]
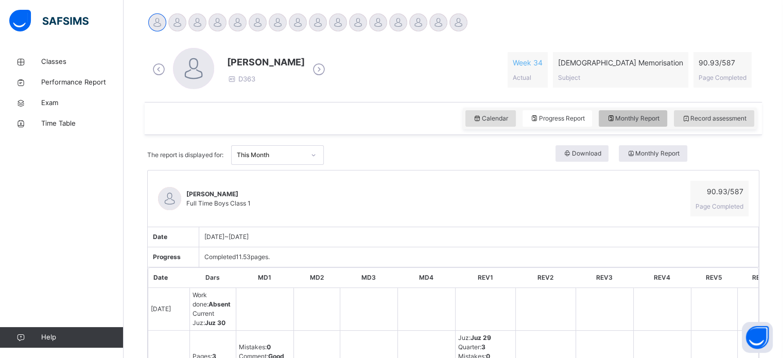
click at [644, 125] on div "Monthly Report" at bounding box center [633, 118] width 68 height 16
select select "****"
select select "*"
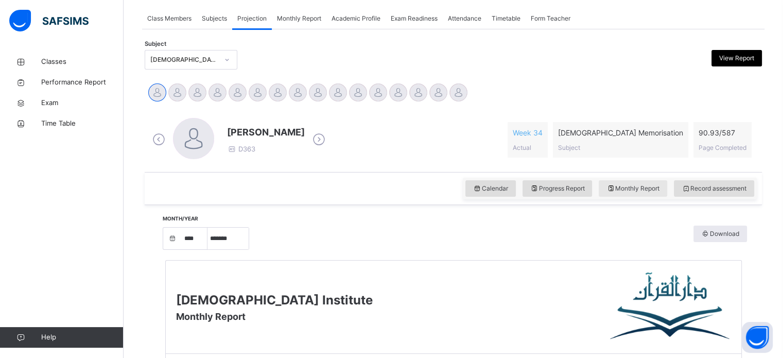
scroll to position [185, 0]
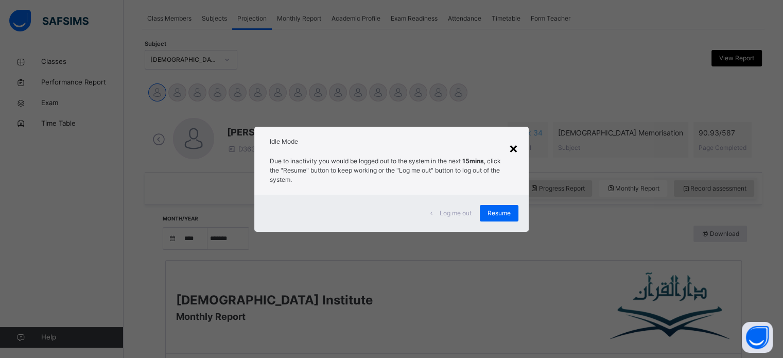
click at [517, 148] on div "×" at bounding box center [514, 148] width 10 height 22
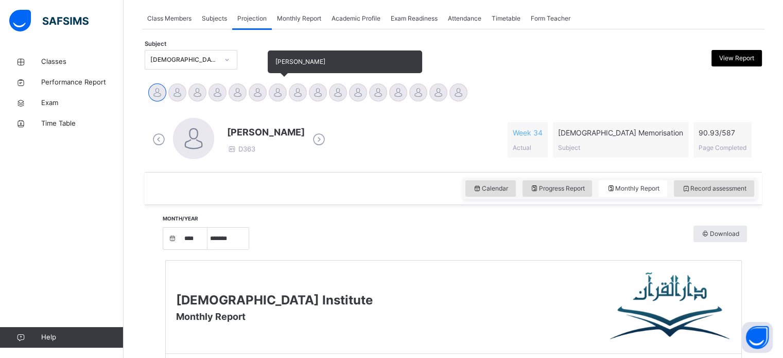
click at [278, 94] on div at bounding box center [278, 92] width 18 height 18
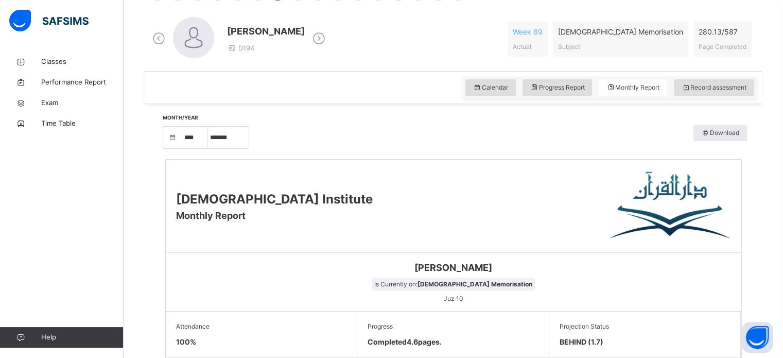
scroll to position [284, 0]
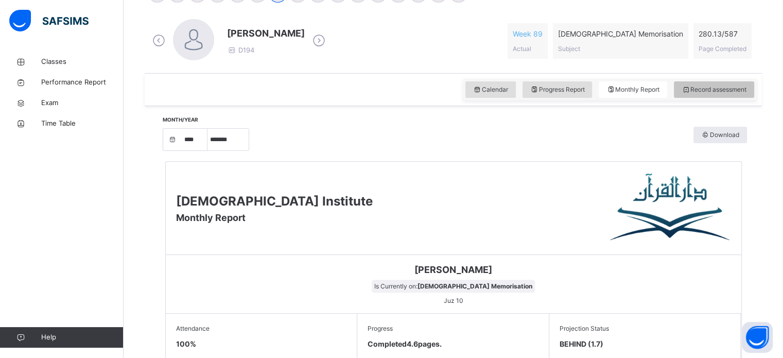
click at [708, 86] on span "Record assessment" at bounding box center [713, 89] width 65 height 9
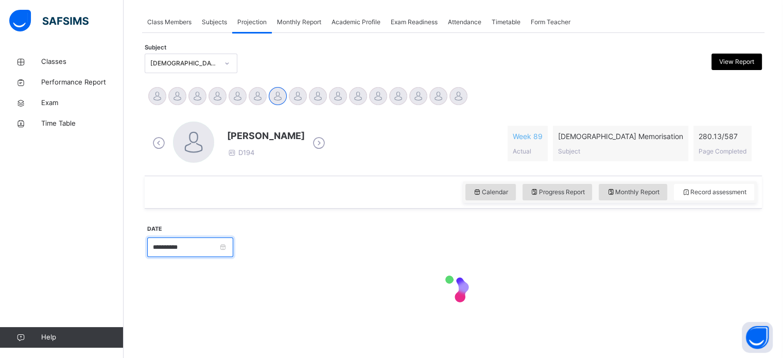
click at [173, 237] on input "**********" at bounding box center [190, 247] width 86 height 20
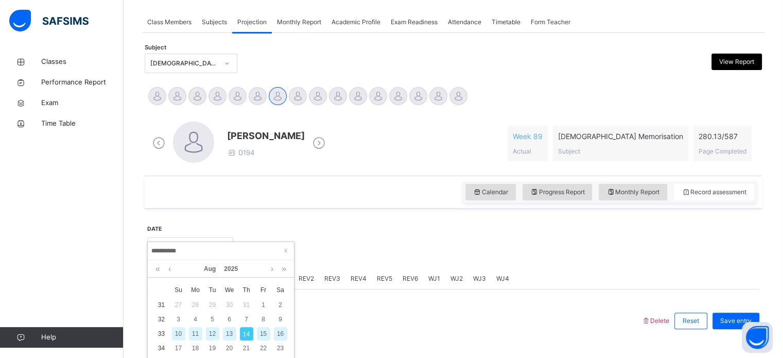
click at [282, 319] on div "9" at bounding box center [280, 318] width 13 height 13
type input "**********"
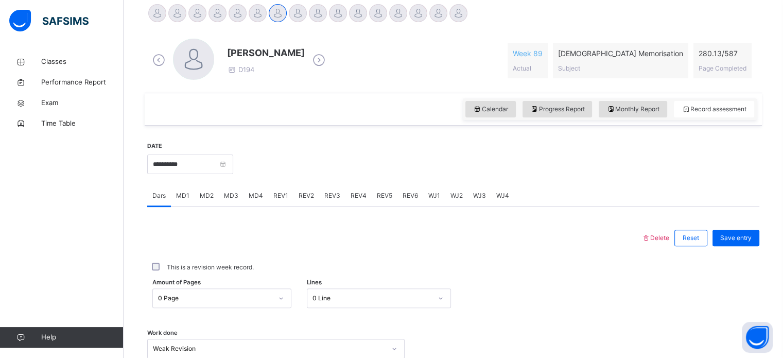
scroll to position [288, 0]
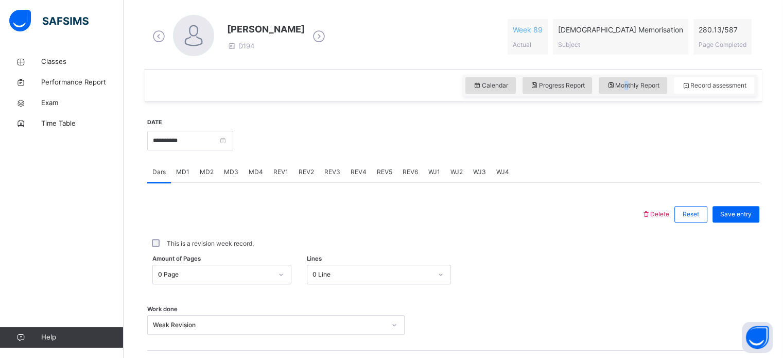
click at [630, 81] on span "Monthly Report" at bounding box center [632, 85] width 53 height 9
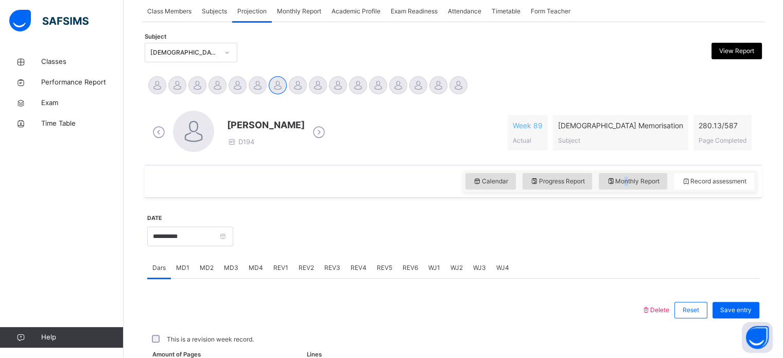
select select "****"
select select "*"
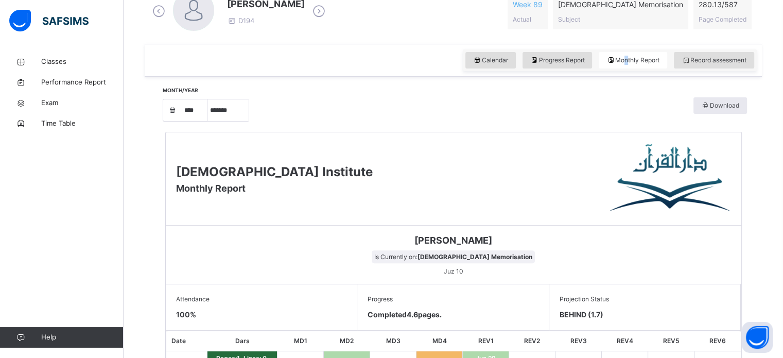
scroll to position [273, 0]
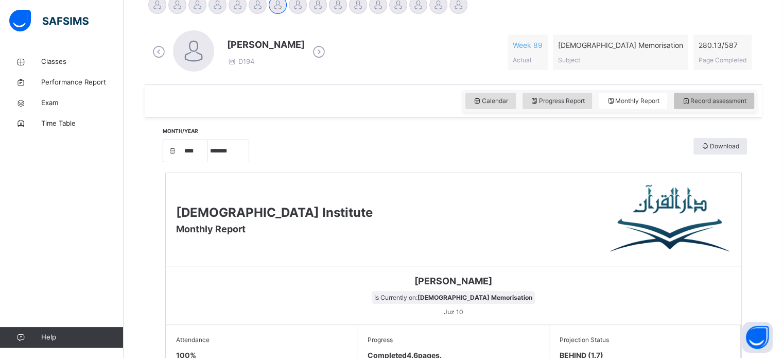
click at [690, 97] on icon at bounding box center [685, 100] width 9 height 9
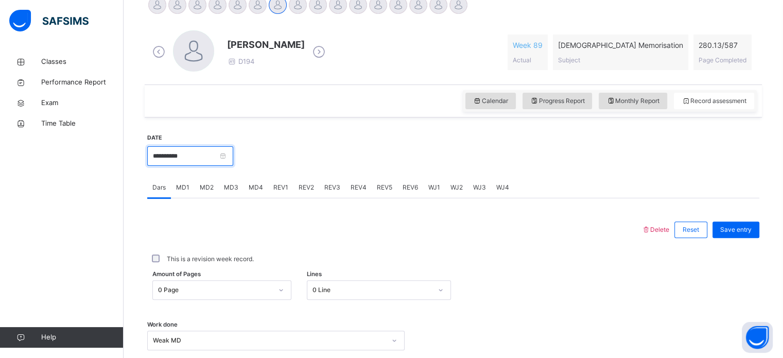
click at [203, 159] on input "**********" at bounding box center [190, 156] width 86 height 20
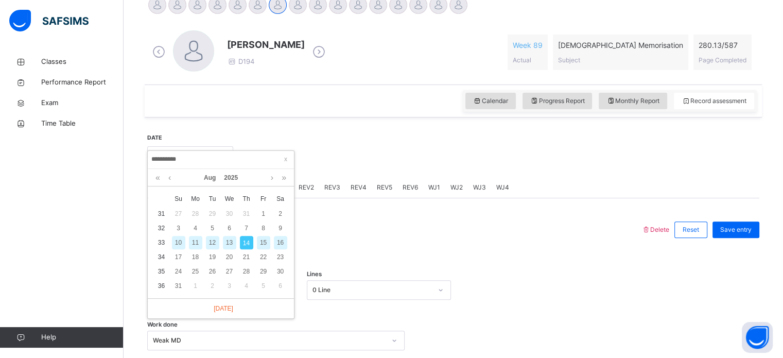
click at [199, 242] on div "11" at bounding box center [195, 242] width 13 height 13
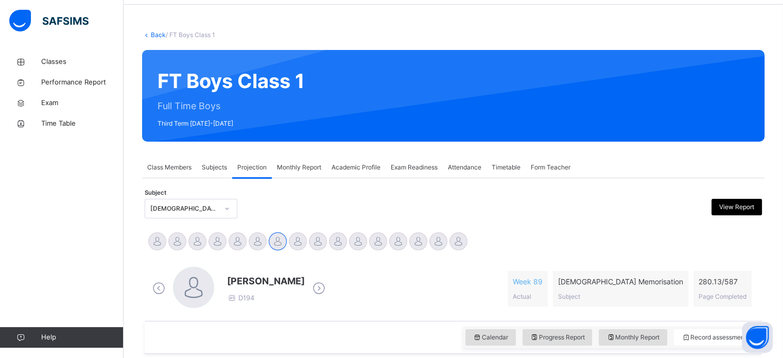
scroll to position [0, 0]
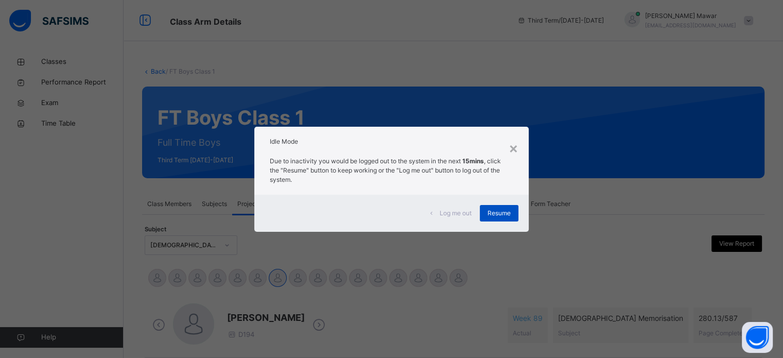
click at [508, 218] on div "Resume" at bounding box center [499, 213] width 39 height 16
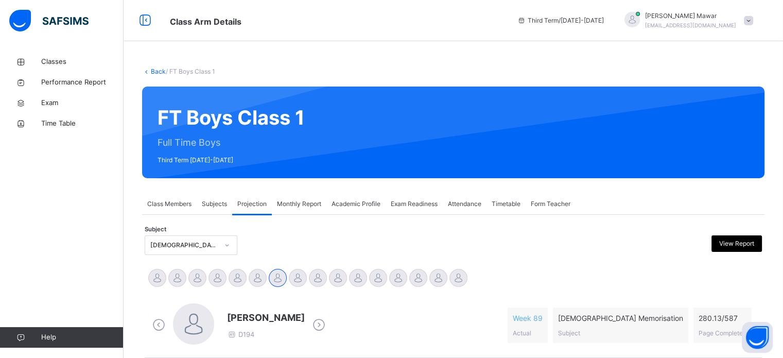
click at [469, 286] on div "Abdibaasit [PERSON_NAME] [PERSON_NAME] [PERSON_NAME] [PERSON_NAME] [PERSON_NAME…" at bounding box center [453, 279] width 612 height 23
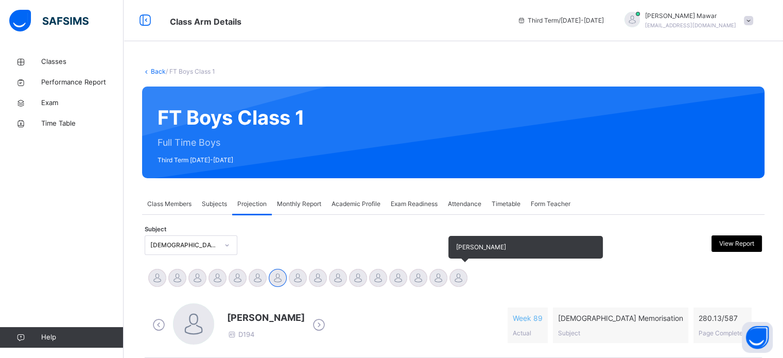
click at [459, 276] on div at bounding box center [458, 278] width 18 height 18
click at [458, 276] on div at bounding box center [458, 278] width 18 height 18
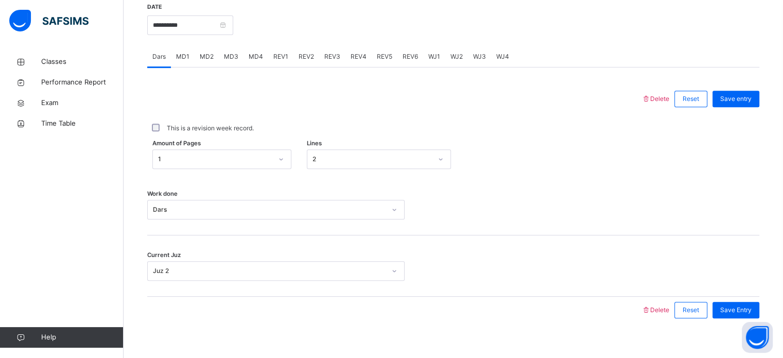
scroll to position [415, 0]
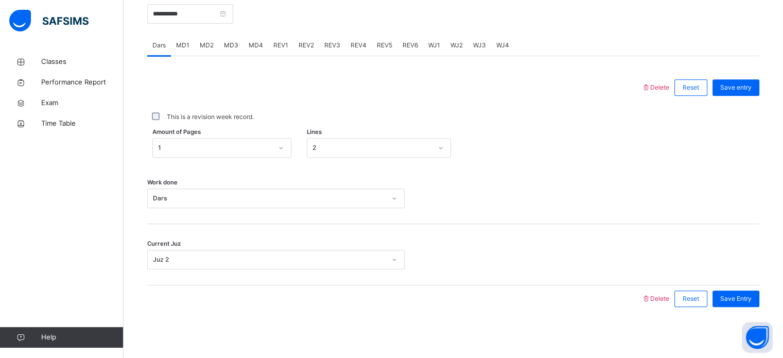
click at [245, 41] on div "MD4" at bounding box center [255, 45] width 25 height 21
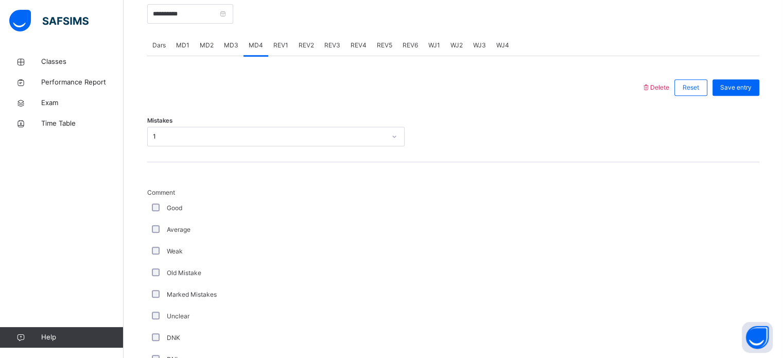
click at [225, 48] on span "MD3" at bounding box center [231, 45] width 14 height 9
click at [281, 39] on div "REV1" at bounding box center [280, 45] width 25 height 21
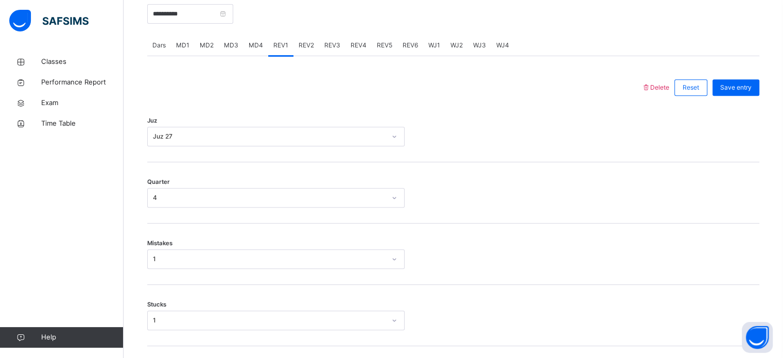
click at [293, 45] on div "REV2" at bounding box center [306, 45] width 26 height 21
click at [324, 47] on span "REV3" at bounding box center [332, 45] width 16 height 9
click at [351, 44] on span "REV4" at bounding box center [359, 45] width 16 height 9
click at [164, 50] on div "Dars" at bounding box center [159, 45] width 24 height 21
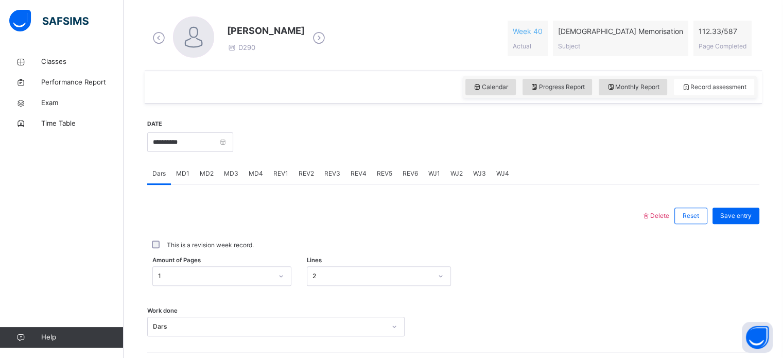
scroll to position [271, 0]
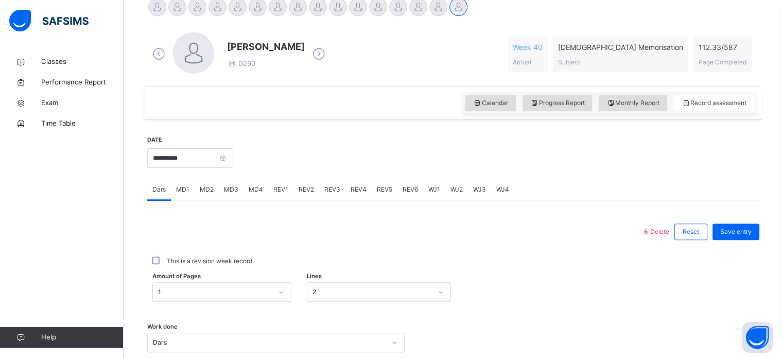
click at [164, 50] on div "**********" at bounding box center [453, 233] width 617 height 482
click at [211, 162] on input "**********" at bounding box center [190, 158] width 86 height 20
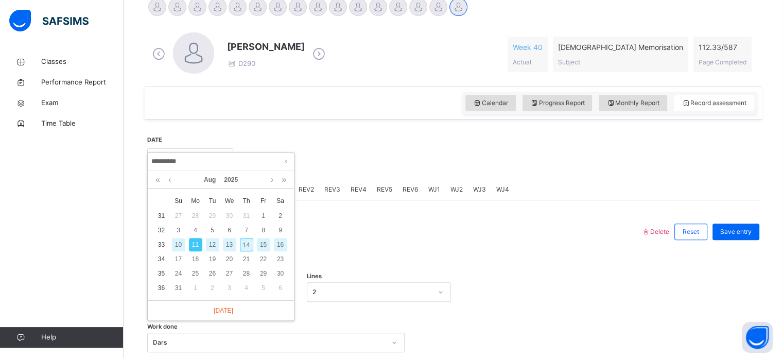
click at [240, 243] on div "14" at bounding box center [246, 244] width 13 height 13
type input "**********"
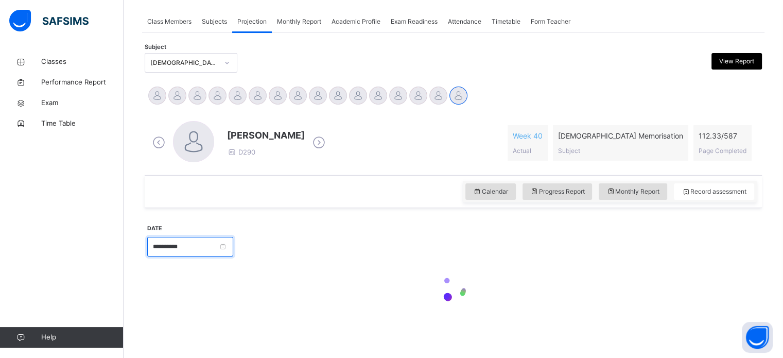
scroll to position [182, 0]
click at [233, 244] on input "**********" at bounding box center [190, 247] width 86 height 20
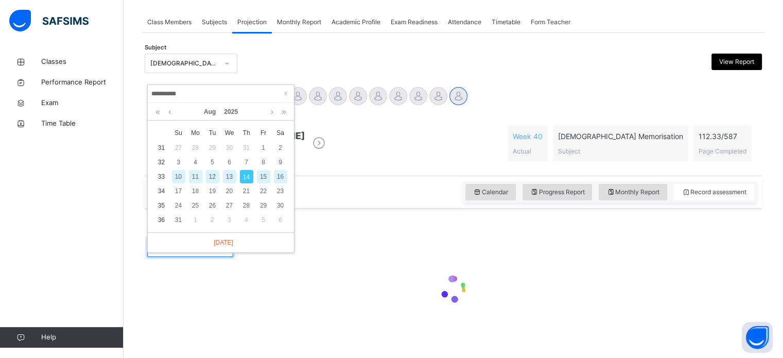
click at [242, 244] on body "Class Arm Details Third Term / [DATE]-[DATE] [PERSON_NAME] [EMAIL_ADDRESS][DOMA…" at bounding box center [391, 88] width 783 height 540
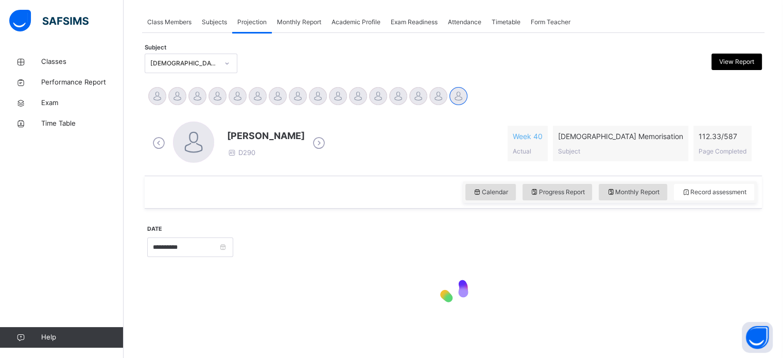
click at [289, 230] on div at bounding box center [496, 246] width 516 height 44
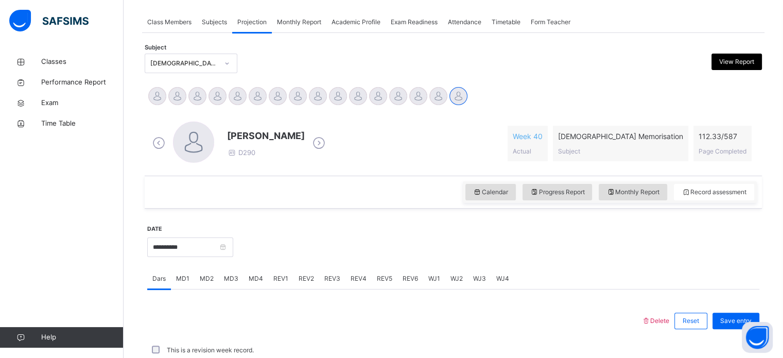
click at [289, 230] on div at bounding box center [496, 246] width 516 height 44
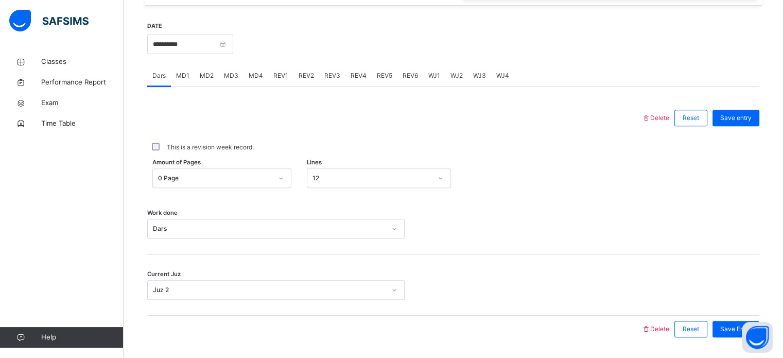
scroll to position [408, 0]
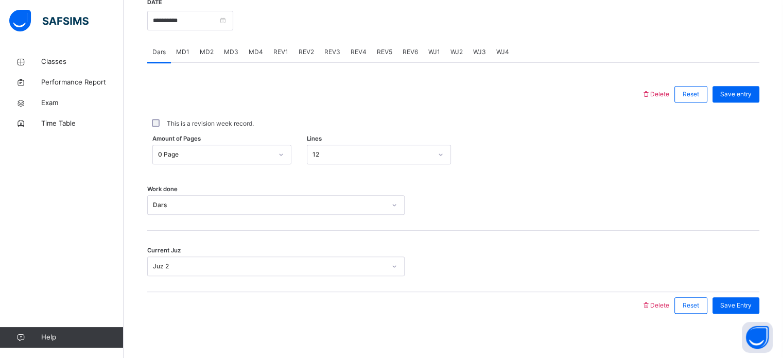
click at [254, 50] on span "MD4" at bounding box center [256, 51] width 14 height 9
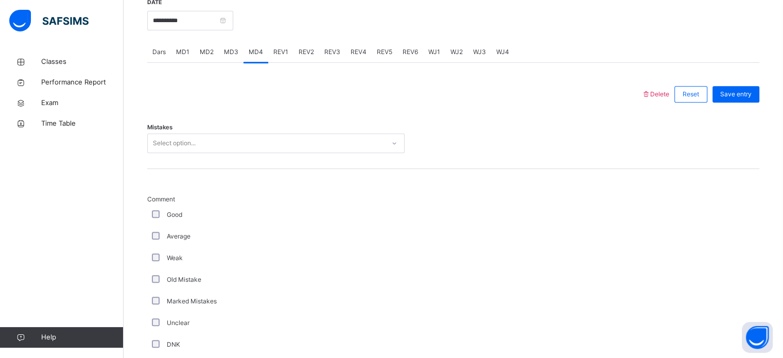
click at [229, 59] on div "MD3" at bounding box center [231, 52] width 25 height 21
click at [283, 50] on span "REV1" at bounding box center [280, 51] width 15 height 9
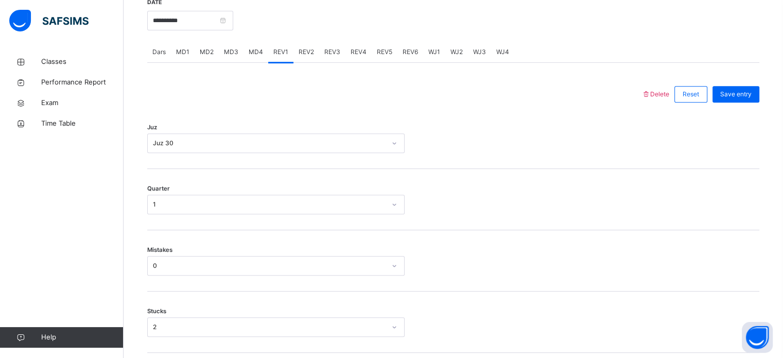
click at [299, 49] on span "REV2" at bounding box center [306, 51] width 15 height 9
click at [334, 50] on span "REV3" at bounding box center [332, 51] width 16 height 9
click at [360, 55] on span "REV4" at bounding box center [359, 51] width 16 height 9
click at [321, 59] on div "REV3" at bounding box center [332, 52] width 26 height 21
click at [243, 55] on div "MD4" at bounding box center [255, 52] width 25 height 21
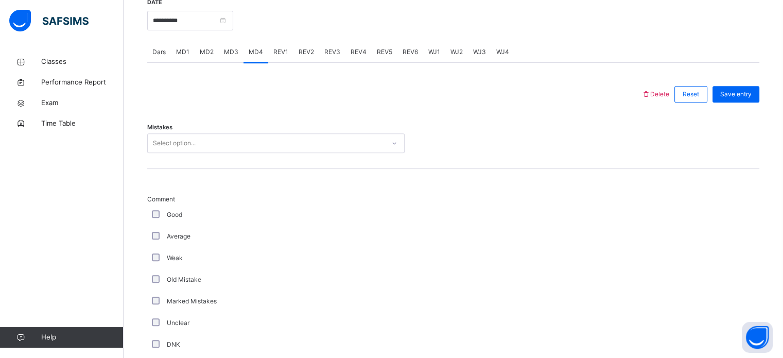
drag, startPoint x: 205, startPoint y: 131, endPoint x: 204, endPoint y: 136, distance: 5.2
click at [205, 131] on div "Mistakes Select option..." at bounding box center [453, 138] width 612 height 61
click at [204, 139] on div "Select option..." at bounding box center [266, 143] width 237 height 16
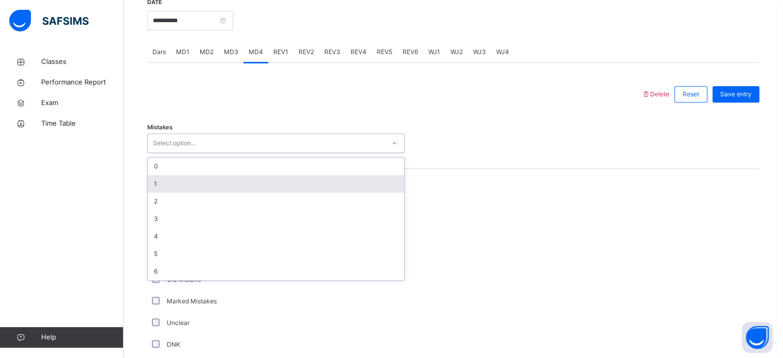
click at [185, 185] on div "1" at bounding box center [276, 184] width 256 height 18
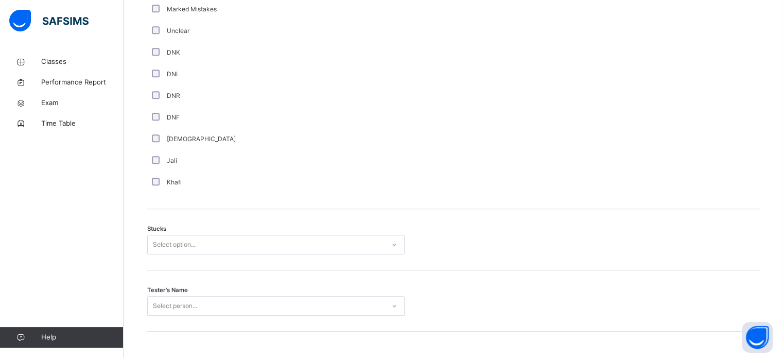
scroll to position [717, 0]
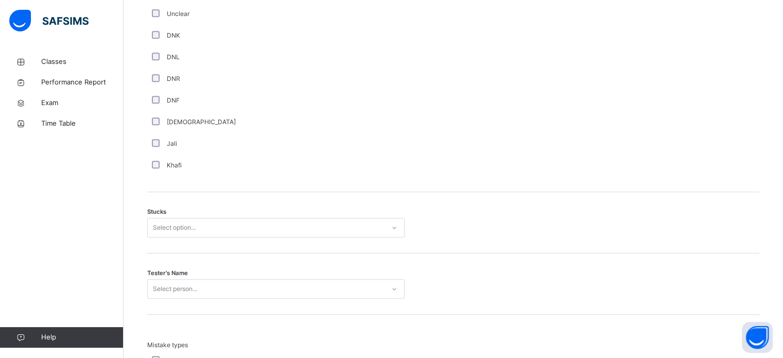
click at [160, 225] on div "Select option..." at bounding box center [174, 228] width 43 height 20
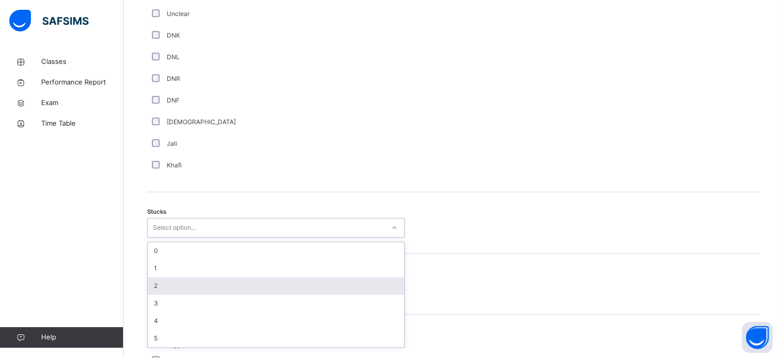
click at [160, 282] on div "2" at bounding box center [276, 286] width 256 height 18
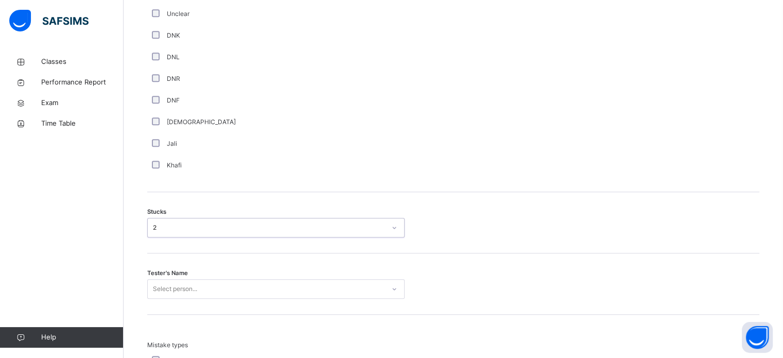
drag, startPoint x: 159, startPoint y: 331, endPoint x: 159, endPoint y: 317, distance: 14.4
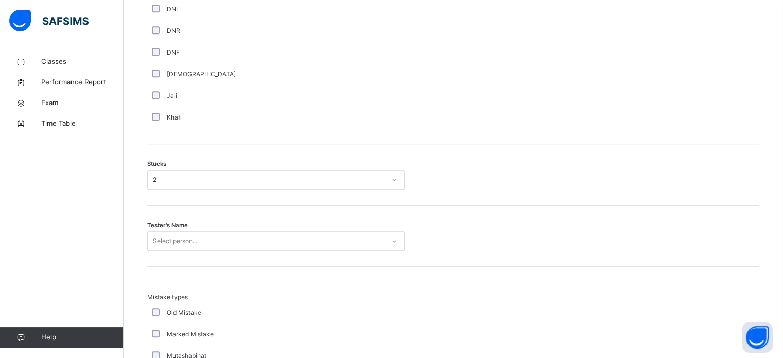
click at [162, 251] on div "Select person..." at bounding box center [275, 241] width 257 height 20
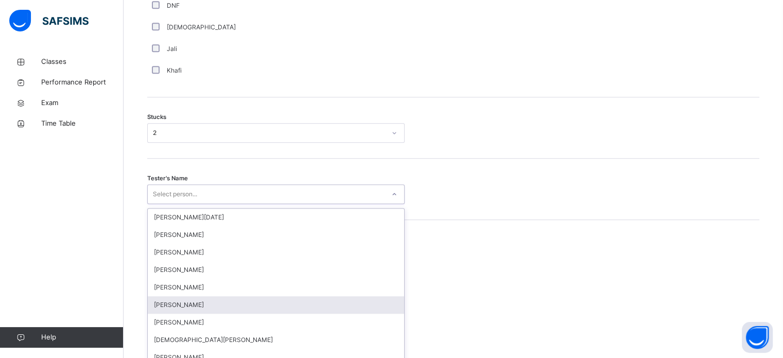
scroll to position [820, 0]
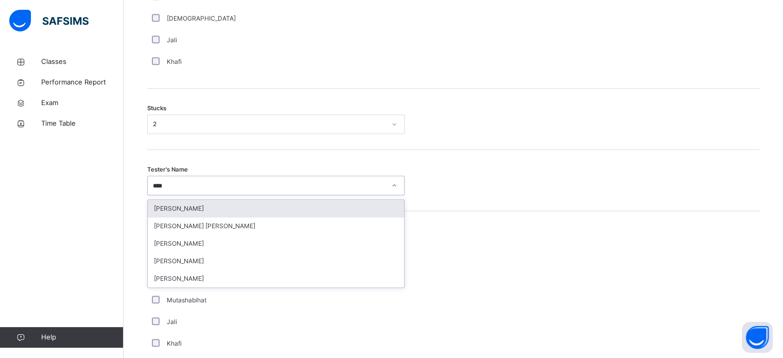
type input "*****"
click at [170, 216] on div "[PERSON_NAME] [PERSON_NAME]" at bounding box center [276, 209] width 256 height 18
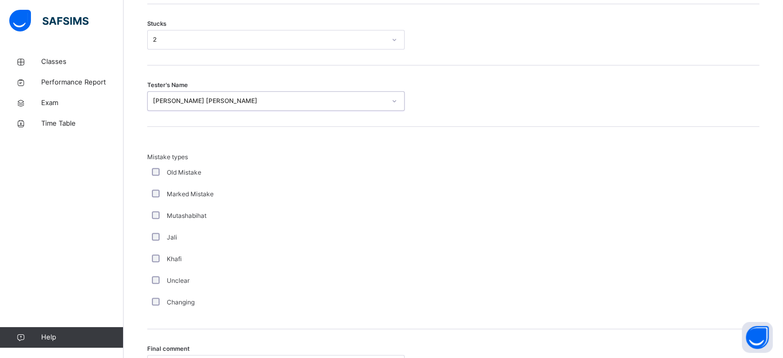
scroll to position [1009, 0]
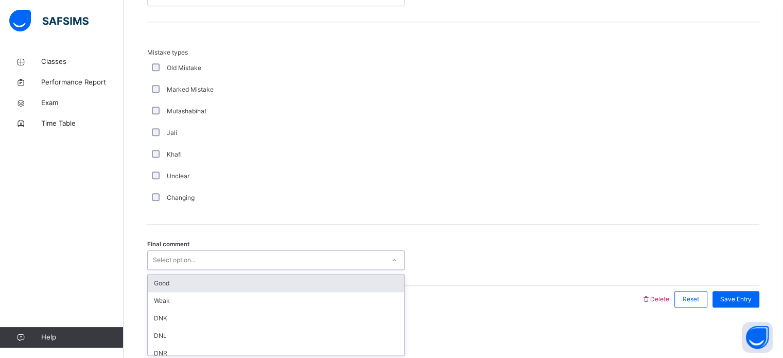
click at [154, 276] on div "Good" at bounding box center [276, 283] width 256 height 18
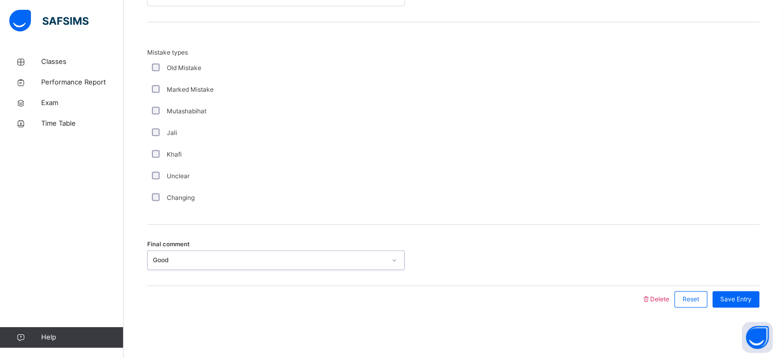
click at [159, 200] on div "Changing" at bounding box center [276, 197] width 252 height 9
click at [746, 299] on span "Save Entry" at bounding box center [735, 298] width 31 height 9
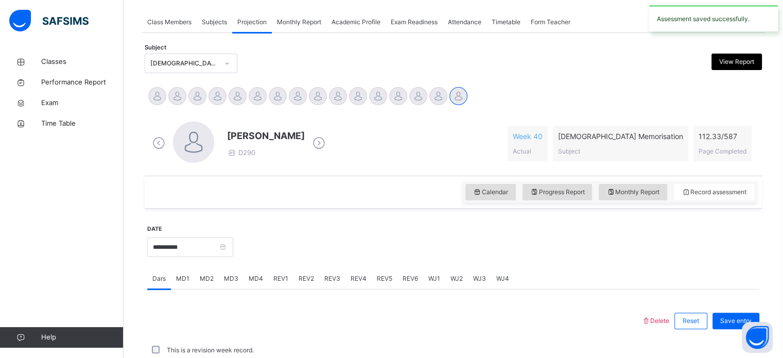
scroll to position [415, 0]
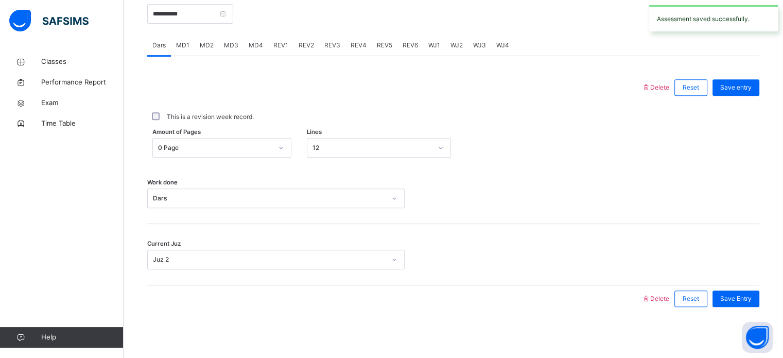
click at [257, 45] on span "MD4" at bounding box center [256, 45] width 14 height 9
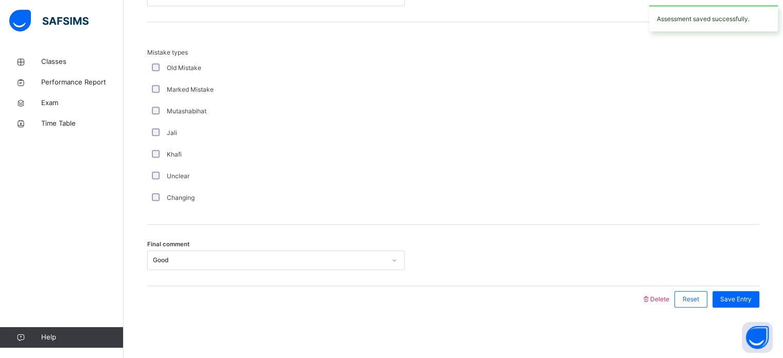
click at [747, 305] on div "Save Entry" at bounding box center [735, 299] width 47 height 16
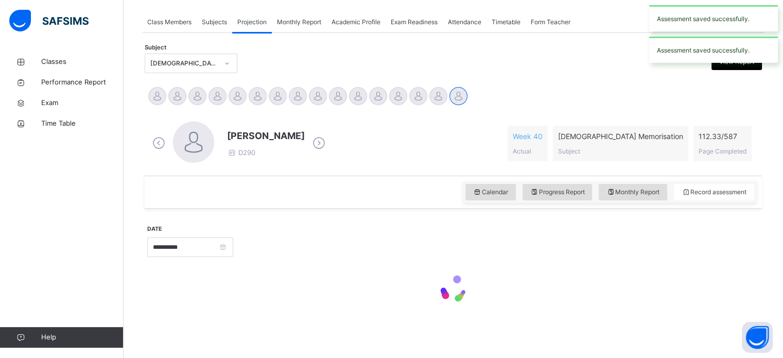
scroll to position [415, 0]
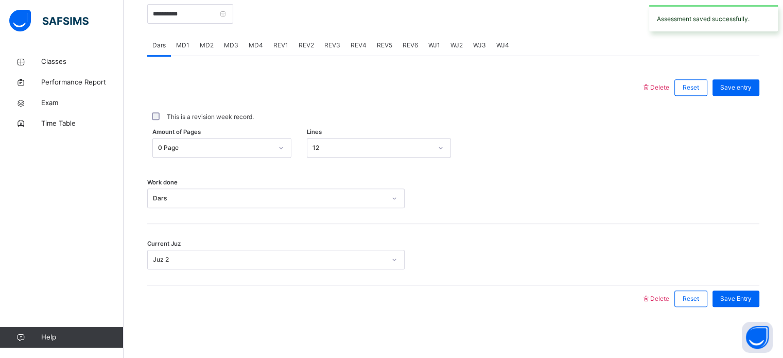
click at [230, 44] on span "MD3" at bounding box center [231, 45] width 14 height 9
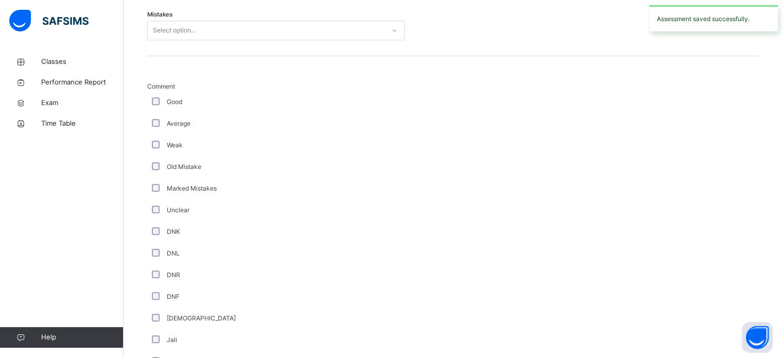
scroll to position [519, 0]
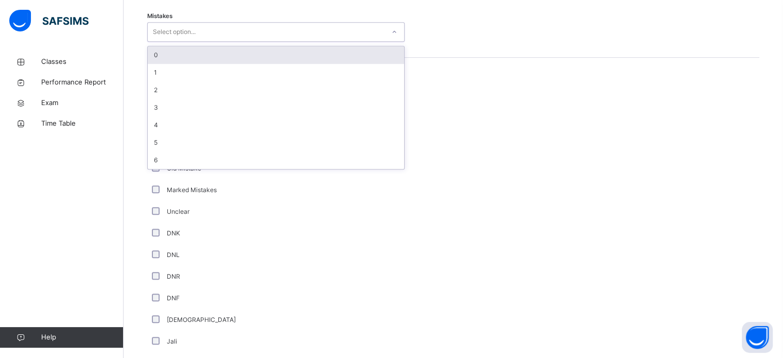
click at [156, 57] on div "0" at bounding box center [276, 55] width 256 height 18
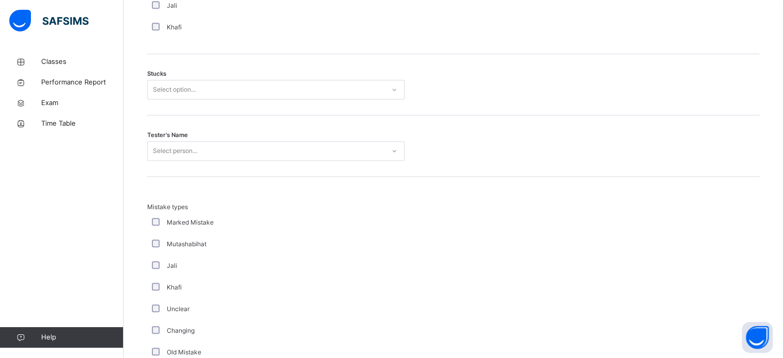
scroll to position [854, 0]
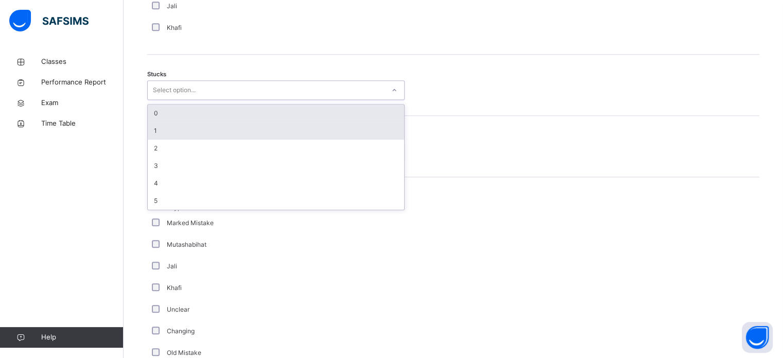
click at [157, 135] on div "1" at bounding box center [276, 131] width 256 height 18
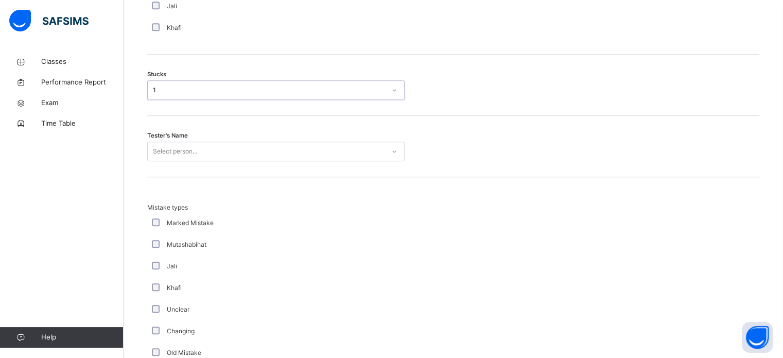
click at [153, 93] on div "1" at bounding box center [269, 89] width 233 height 9
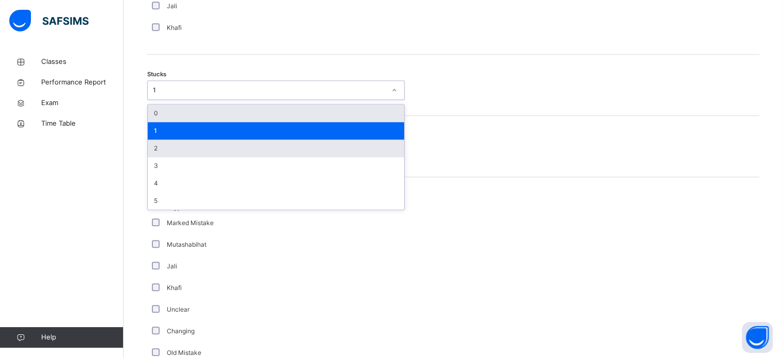
click at [158, 148] on div "2" at bounding box center [276, 148] width 256 height 18
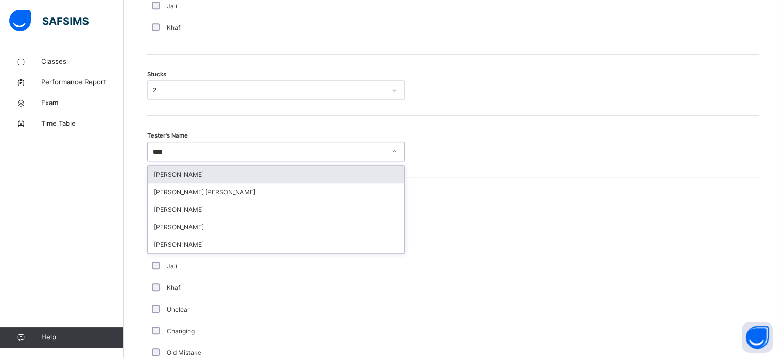
type input "*****"
click at [164, 182] on div "[PERSON_NAME] [PERSON_NAME]" at bounding box center [276, 175] width 256 height 18
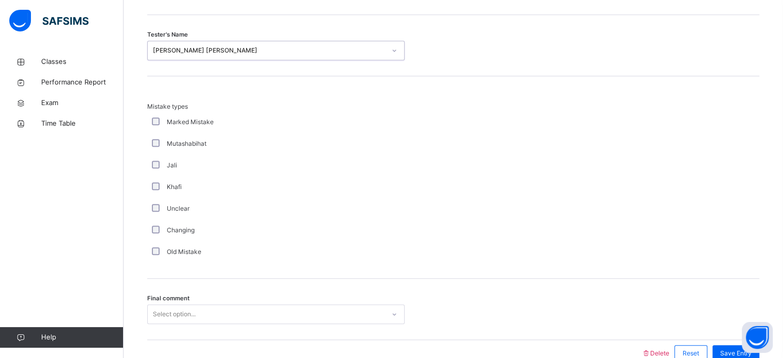
scroll to position [1009, 0]
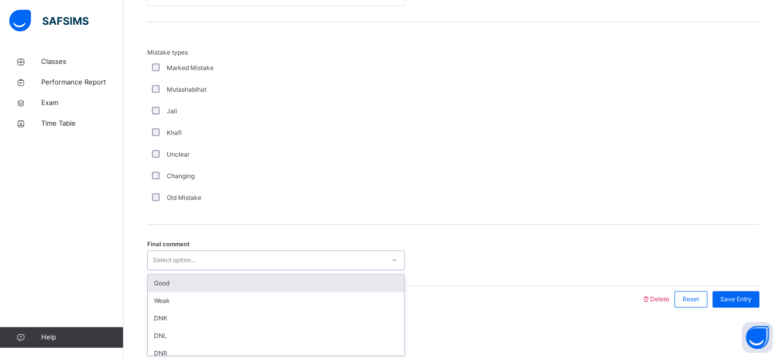
click at [170, 279] on div "Good" at bounding box center [276, 283] width 256 height 18
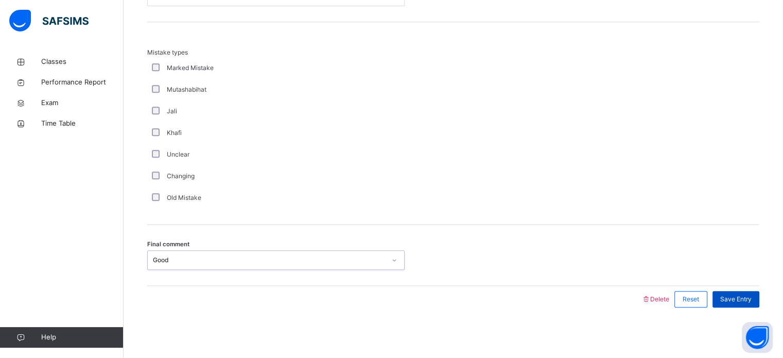
click at [759, 305] on div "Save Entry" at bounding box center [735, 299] width 47 height 16
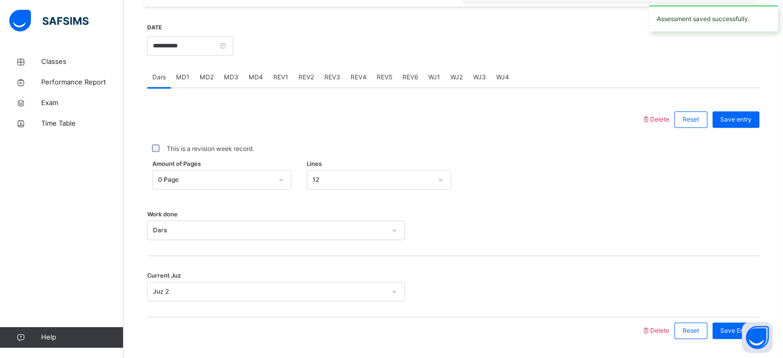
scroll to position [379, 0]
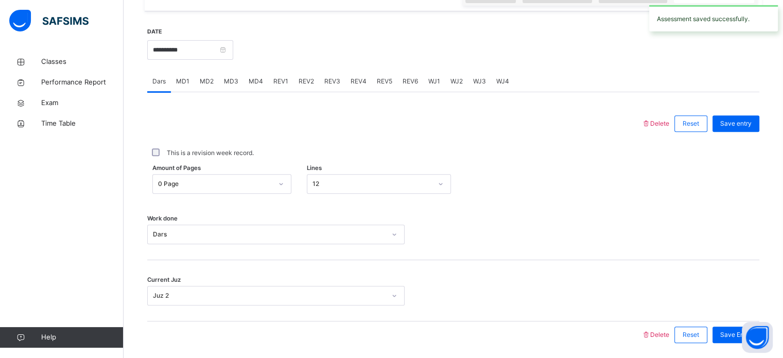
click at [274, 77] on span "REV1" at bounding box center [280, 81] width 15 height 9
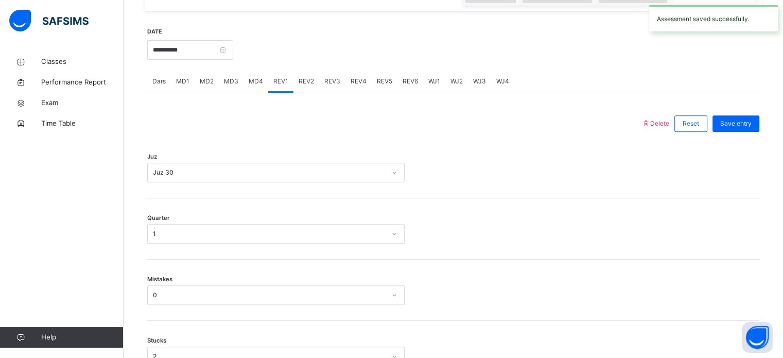
click at [299, 81] on span "REV2" at bounding box center [306, 81] width 15 height 9
click at [249, 80] on span "MD4" at bounding box center [256, 81] width 14 height 9
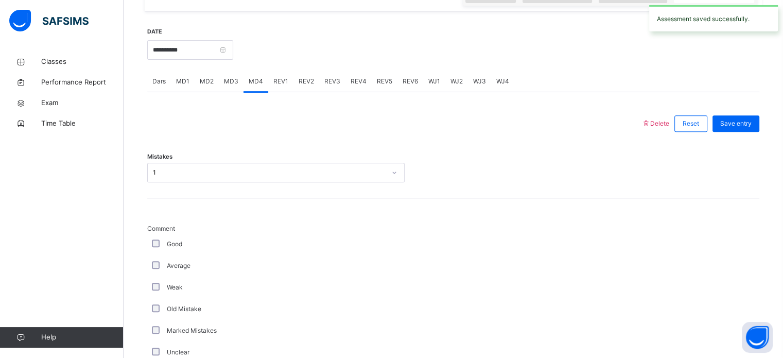
click at [228, 89] on div "MD3" at bounding box center [231, 81] width 25 height 21
click at [305, 84] on span "REV2" at bounding box center [306, 81] width 15 height 9
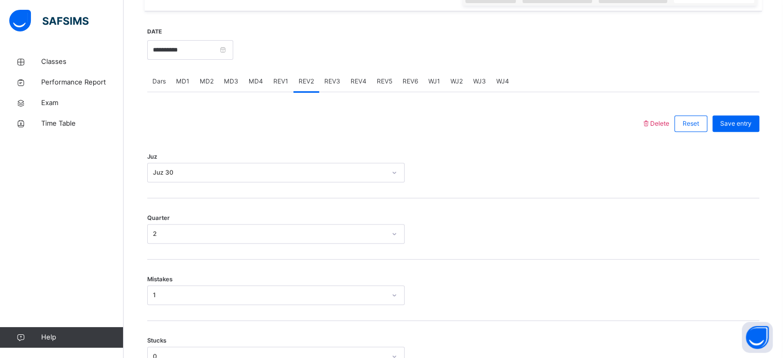
click at [338, 82] on span "REV3" at bounding box center [332, 81] width 16 height 9
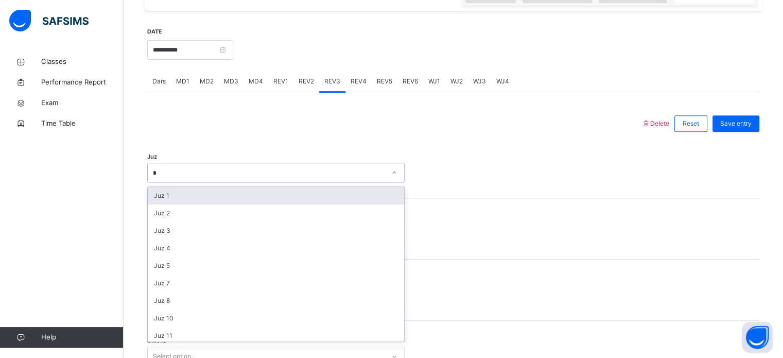
type input "**"
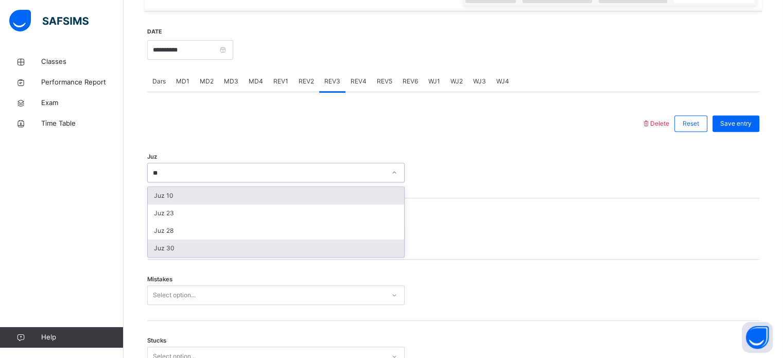
click at [151, 253] on div "Juz 30" at bounding box center [276, 248] width 256 height 18
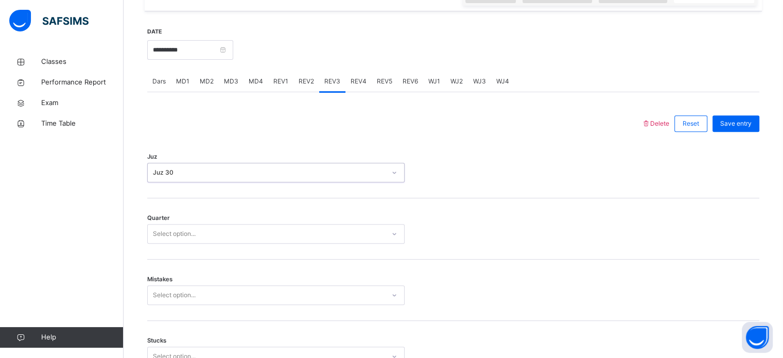
click at [158, 256] on div "Quarter Select option..." at bounding box center [453, 228] width 612 height 61
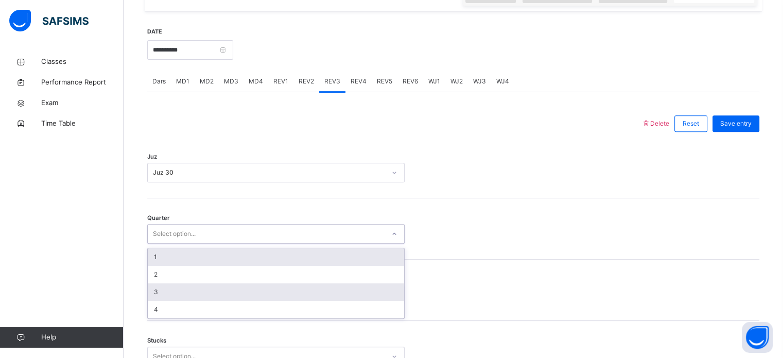
click at [159, 290] on div "3" at bounding box center [276, 292] width 256 height 18
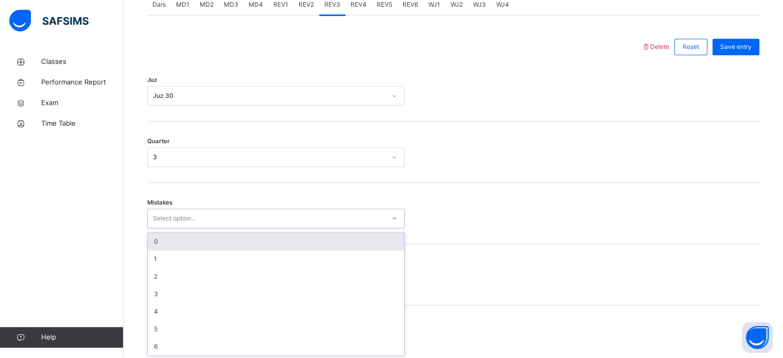
scroll to position [457, 0]
click at [162, 231] on div "0" at bounding box center [276, 240] width 256 height 18
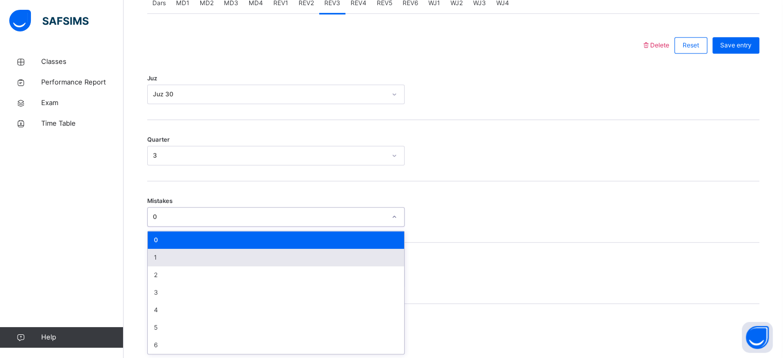
click at [156, 252] on div "1" at bounding box center [276, 258] width 256 height 18
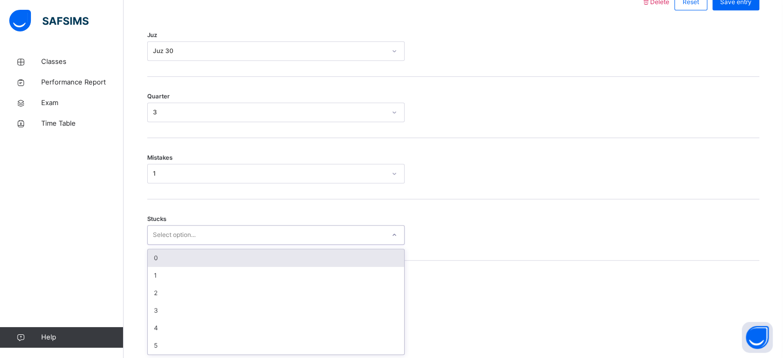
scroll to position [500, 0]
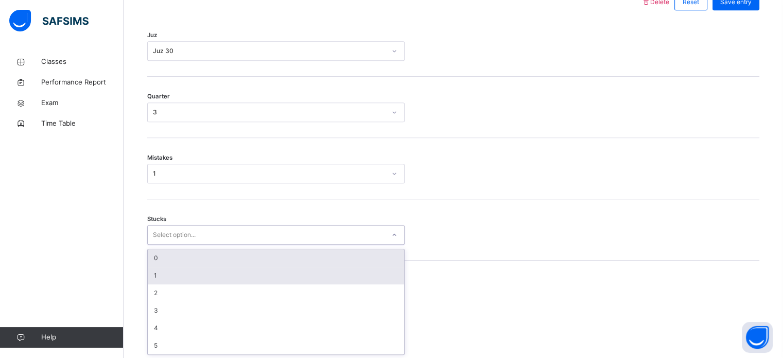
click at [158, 272] on div "1" at bounding box center [276, 276] width 256 height 18
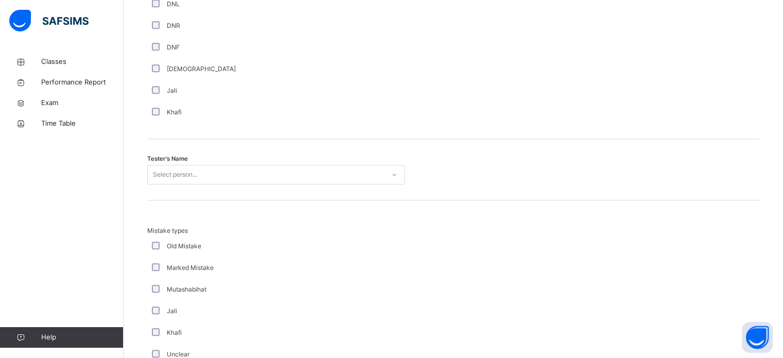
scroll to position [953, 0]
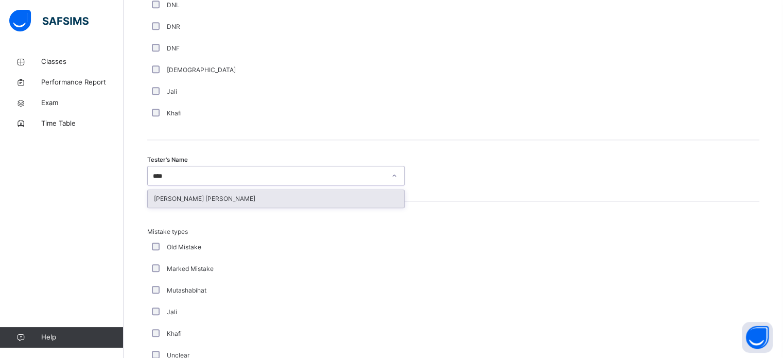
type input "*****"
click at [161, 202] on div "[PERSON_NAME] [PERSON_NAME]" at bounding box center [276, 199] width 256 height 18
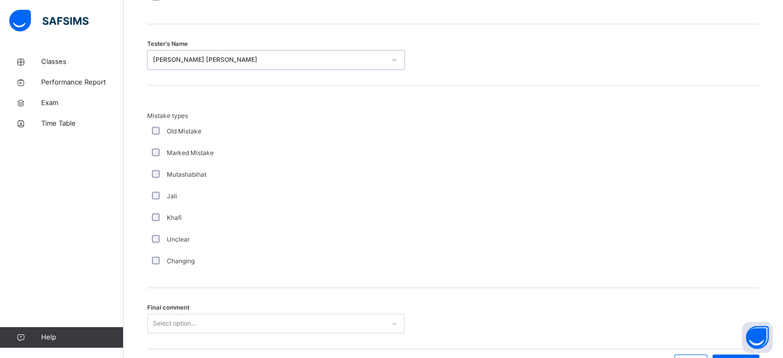
scroll to position [1132, 0]
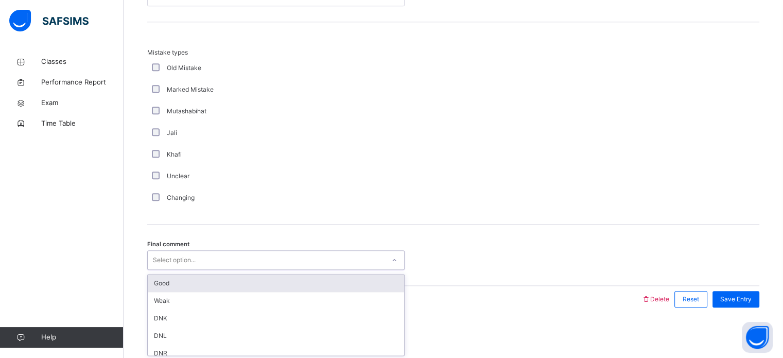
click at [149, 282] on div "Good" at bounding box center [276, 283] width 256 height 18
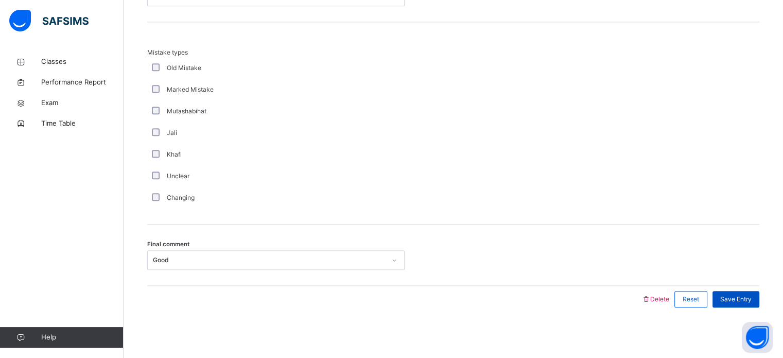
click at [740, 303] on div "Save Entry" at bounding box center [735, 299] width 47 height 16
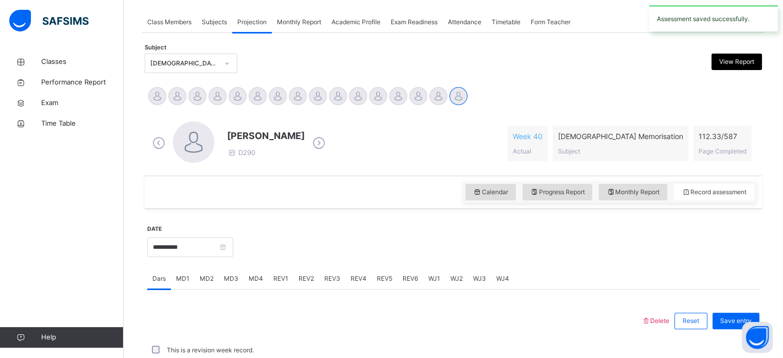
scroll to position [415, 0]
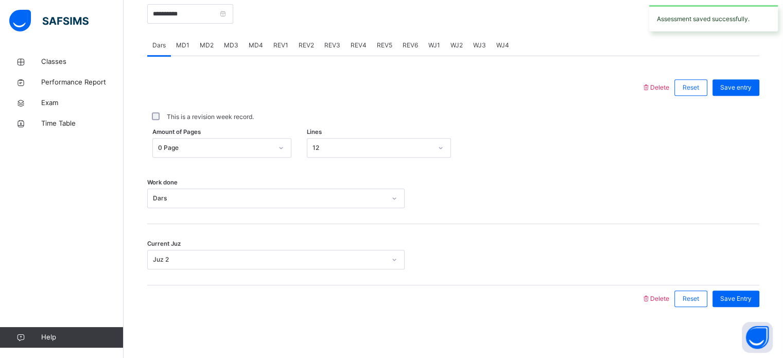
click at [251, 39] on div "MD4" at bounding box center [255, 45] width 25 height 21
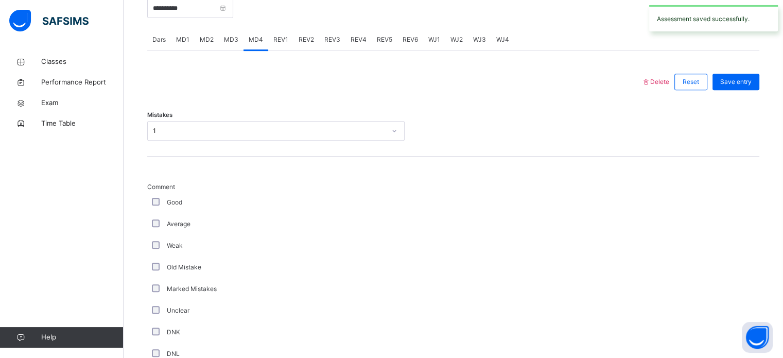
scroll to position [410, 0]
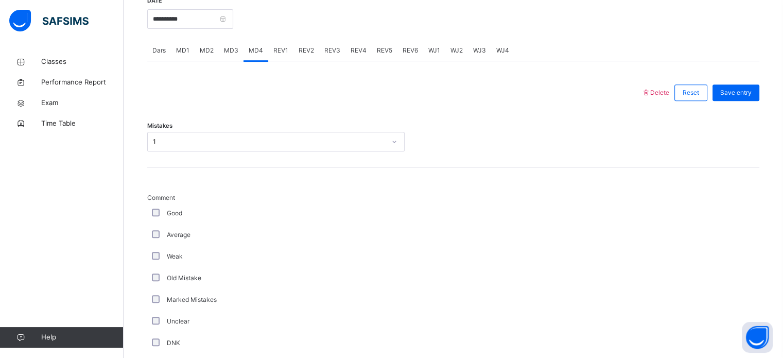
click at [225, 57] on div "MD3" at bounding box center [231, 50] width 25 height 21
click at [278, 58] on div "REV1" at bounding box center [280, 50] width 25 height 21
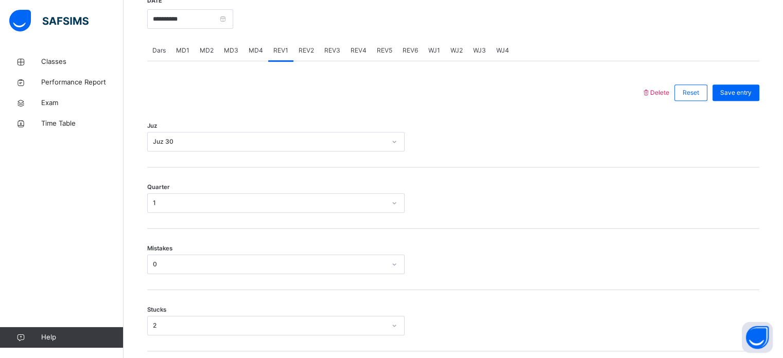
click at [305, 42] on div "REV2" at bounding box center [306, 50] width 26 height 21
click at [335, 58] on div "REV3" at bounding box center [332, 50] width 26 height 21
click at [165, 44] on div "Dars" at bounding box center [159, 50] width 24 height 21
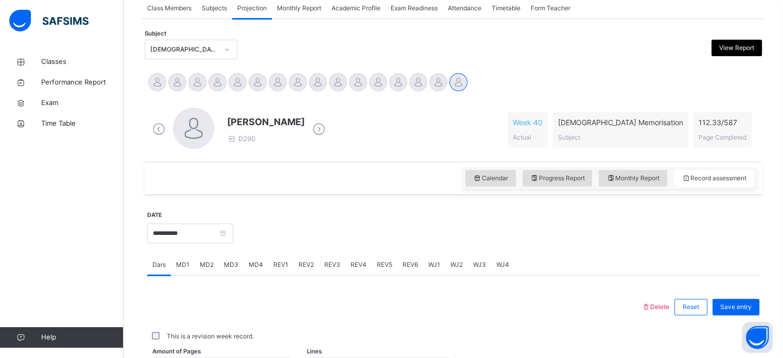
scroll to position [197, 0]
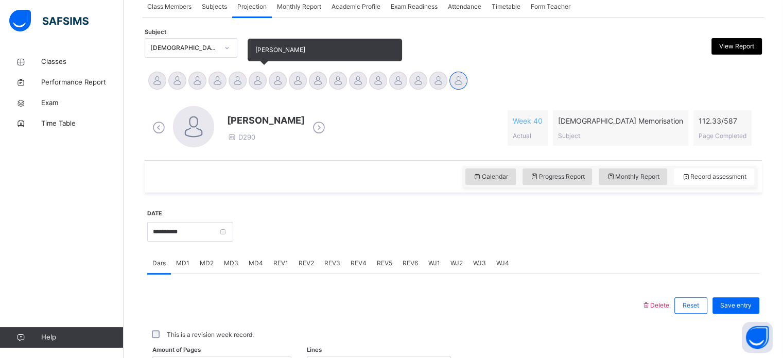
click at [258, 84] on div at bounding box center [258, 81] width 18 height 18
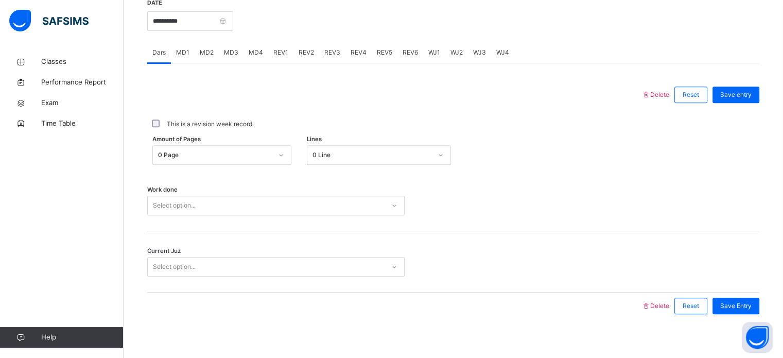
scroll to position [415, 0]
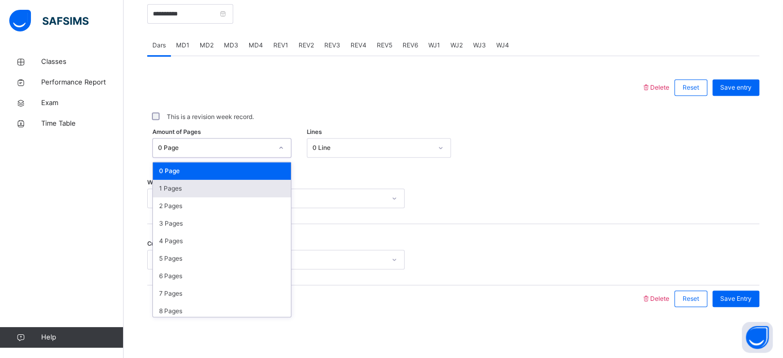
click at [198, 191] on div "1 Pages" at bounding box center [222, 189] width 138 height 18
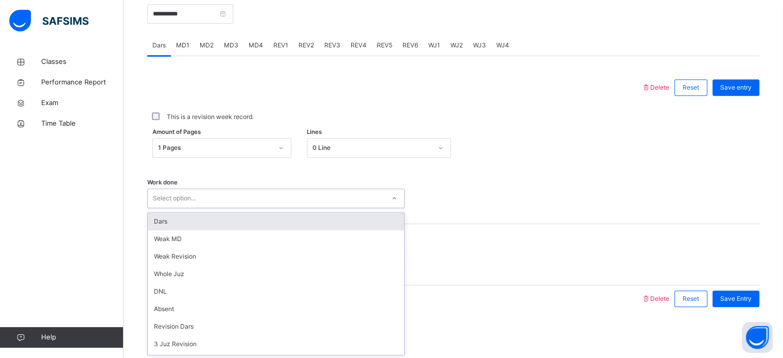
click at [218, 219] on div "Dars" at bounding box center [276, 222] width 256 height 18
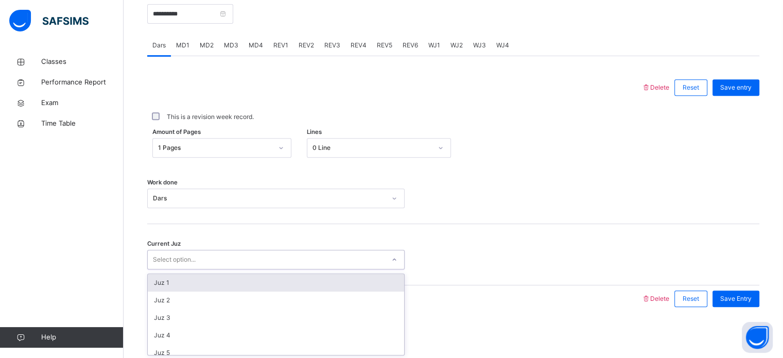
scroll to position [444, 0]
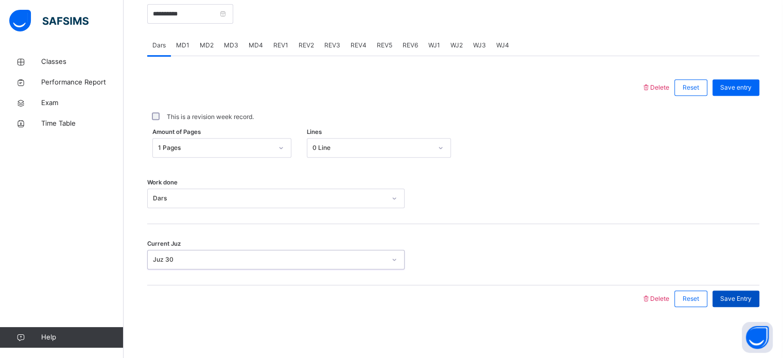
click at [753, 305] on div "Save Entry" at bounding box center [735, 298] width 47 height 16
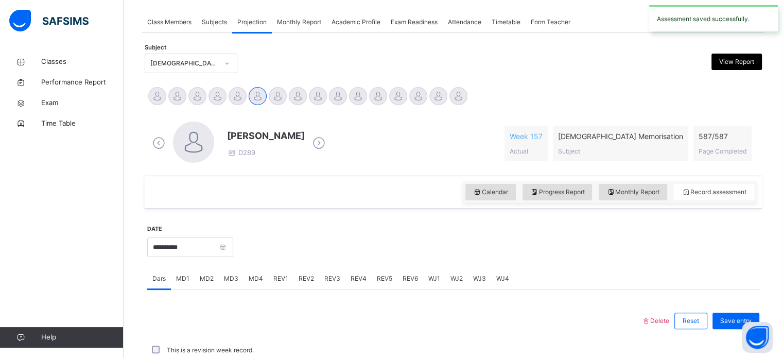
scroll to position [415, 0]
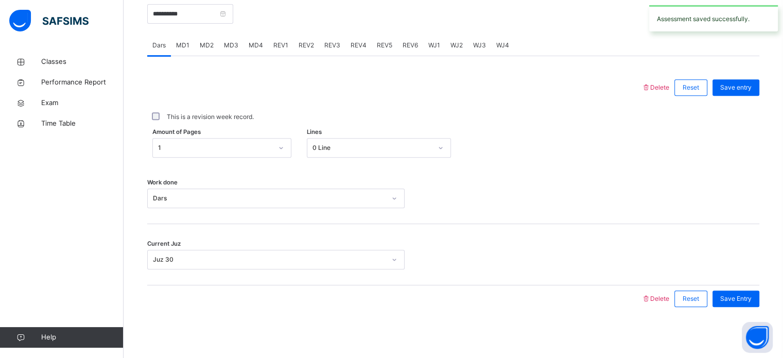
click at [223, 53] on div "MD3" at bounding box center [231, 45] width 25 height 21
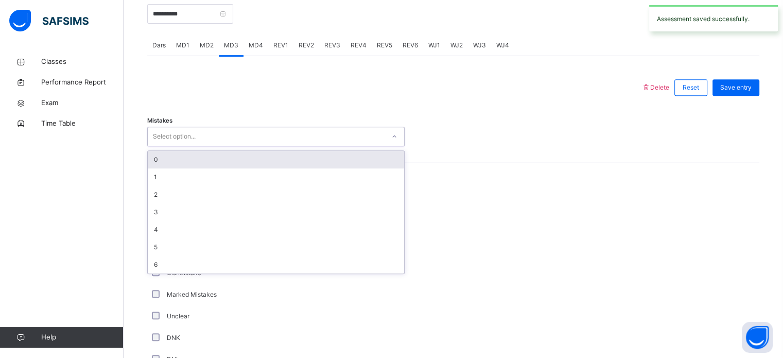
type input "*"
click at [249, 158] on div "1" at bounding box center [276, 160] width 256 height 18
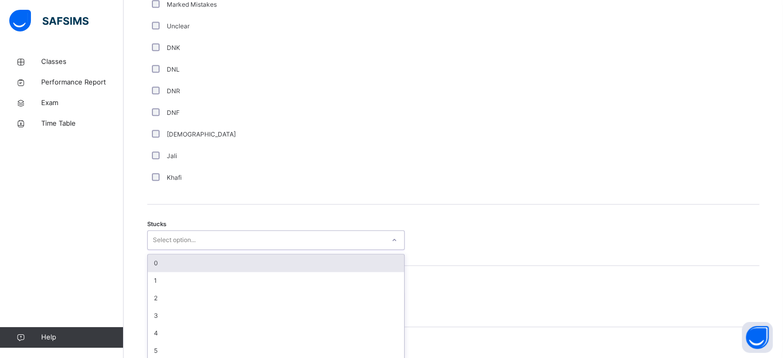
scroll to position [710, 0]
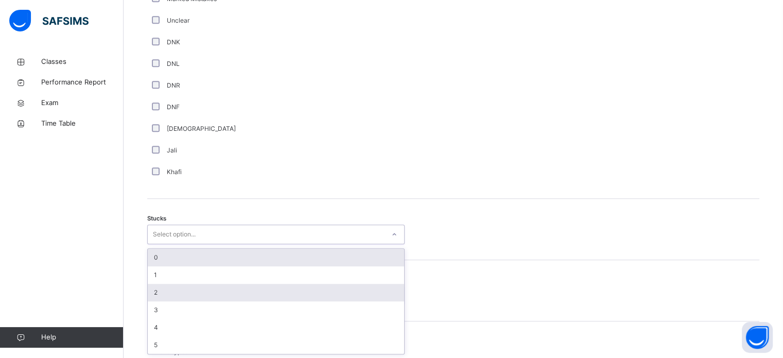
click at [198, 290] on div "2" at bounding box center [276, 293] width 256 height 18
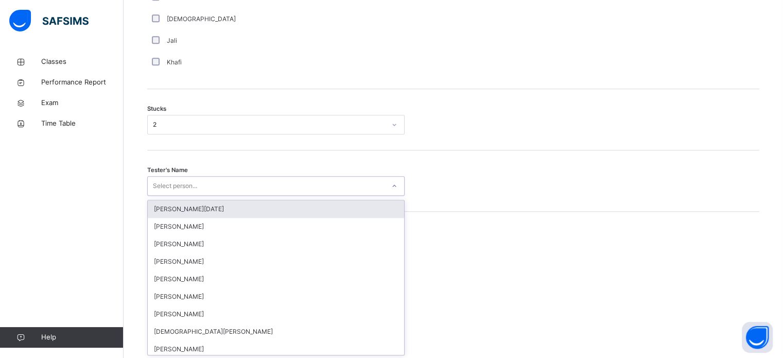
scroll to position [820, 0]
type input "*******"
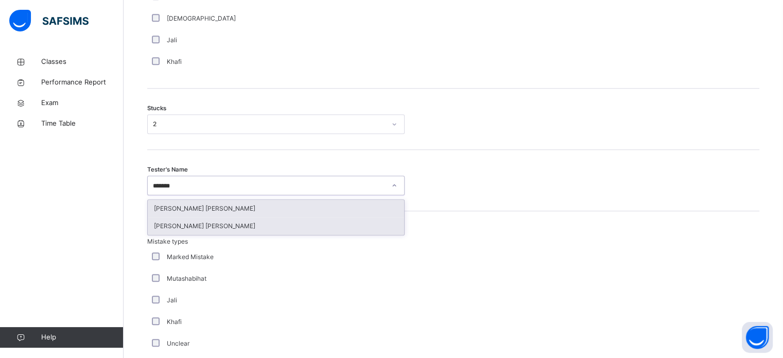
click at [315, 233] on div "[PERSON_NAME] [PERSON_NAME]" at bounding box center [276, 226] width 256 height 18
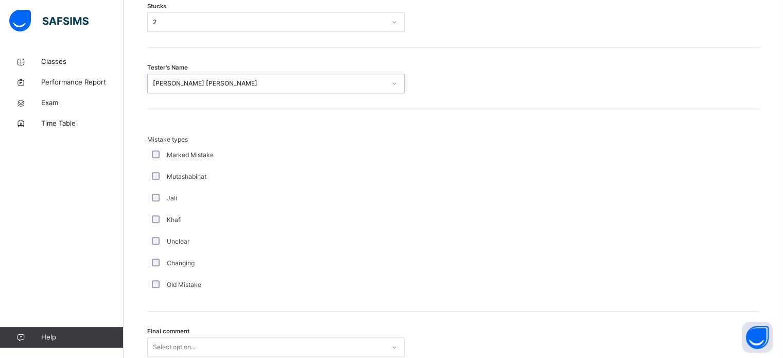
scroll to position [1009, 0]
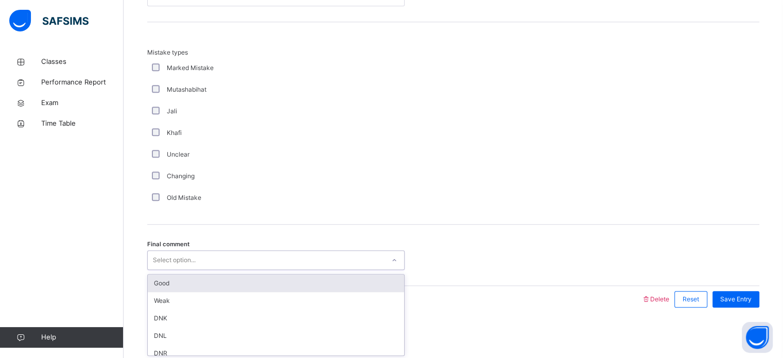
click at [235, 283] on div "Good" at bounding box center [276, 283] width 256 height 18
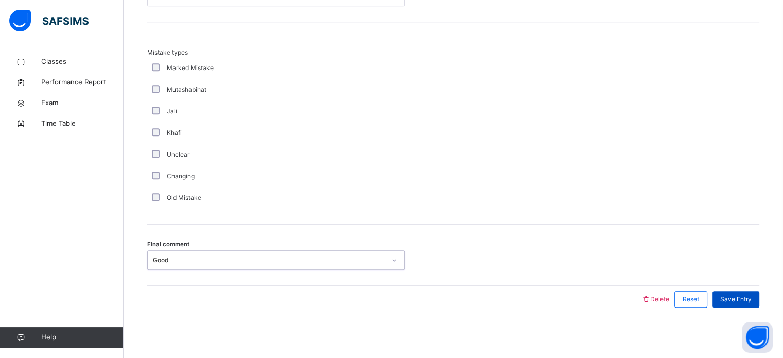
click at [738, 305] on div "Save Entry" at bounding box center [735, 299] width 47 height 16
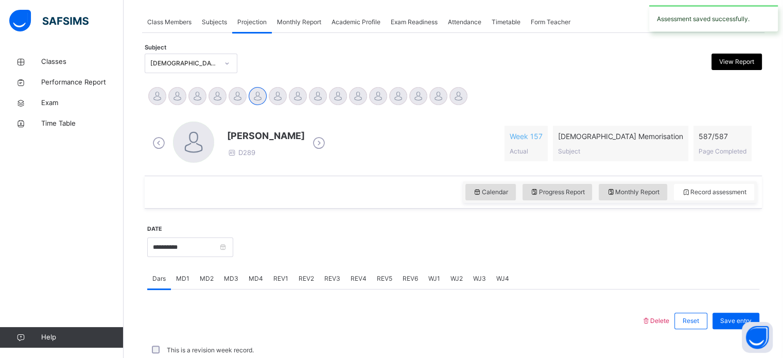
scroll to position [415, 0]
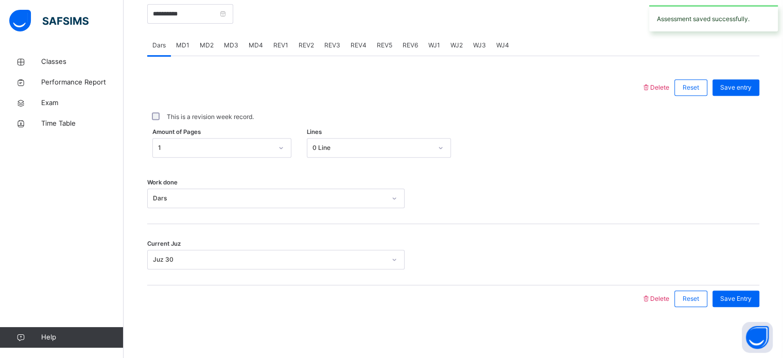
click at [250, 40] on div "MD4" at bounding box center [255, 45] width 25 height 21
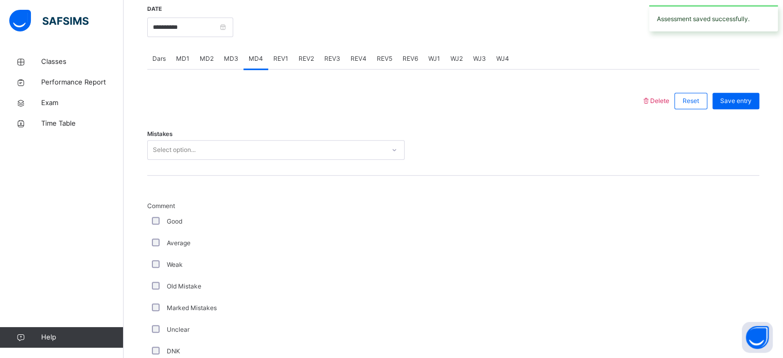
scroll to position [404, 0]
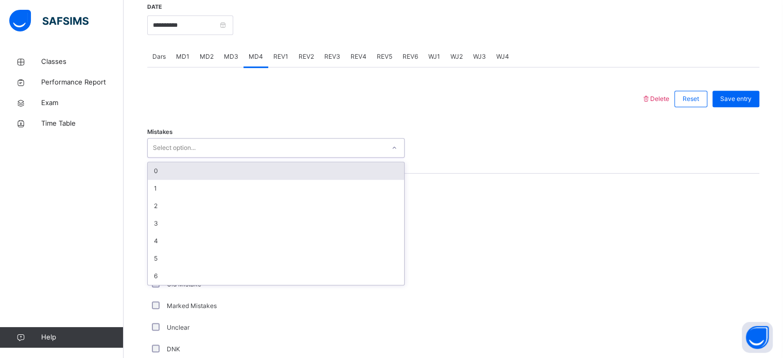
click at [373, 174] on div "0" at bounding box center [276, 171] width 256 height 18
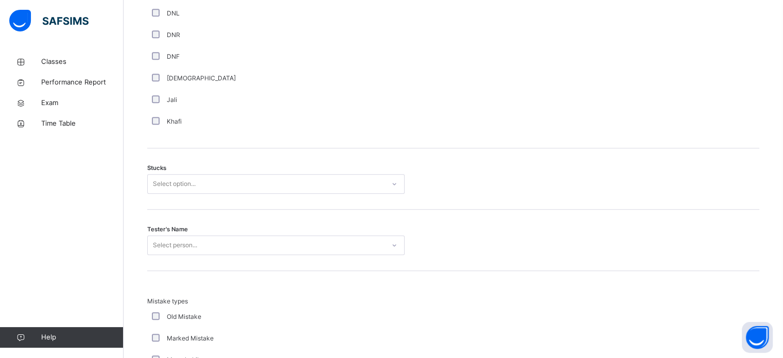
scroll to position [796, 0]
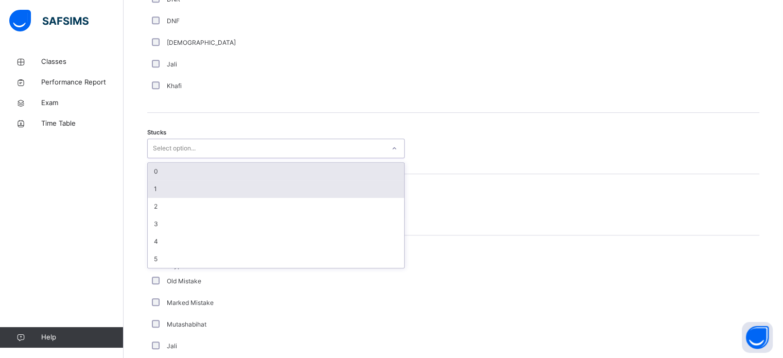
click at [239, 189] on div "1" at bounding box center [276, 189] width 256 height 18
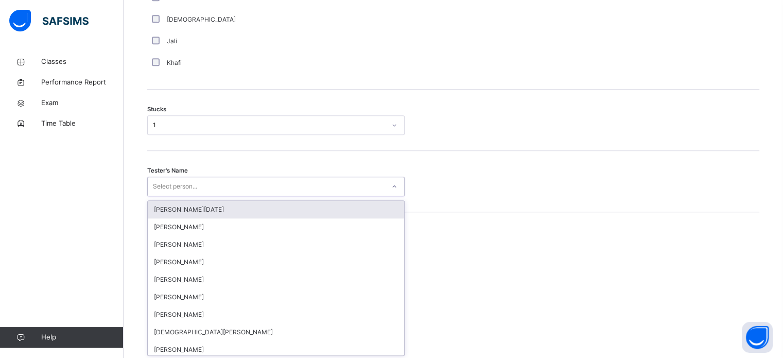
scroll to position [820, 0]
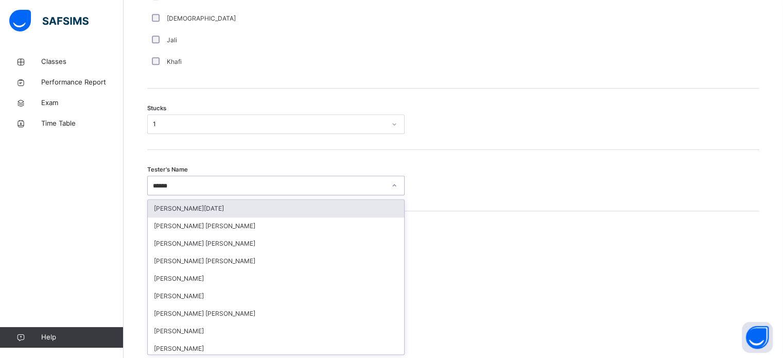
type input "*******"
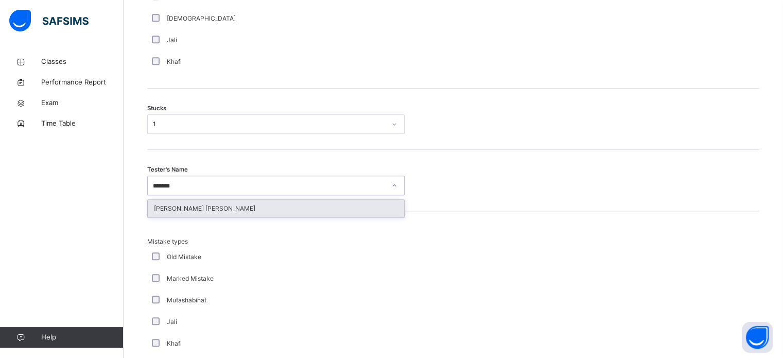
click at [368, 209] on div "[PERSON_NAME] [PERSON_NAME]" at bounding box center [276, 209] width 256 height 18
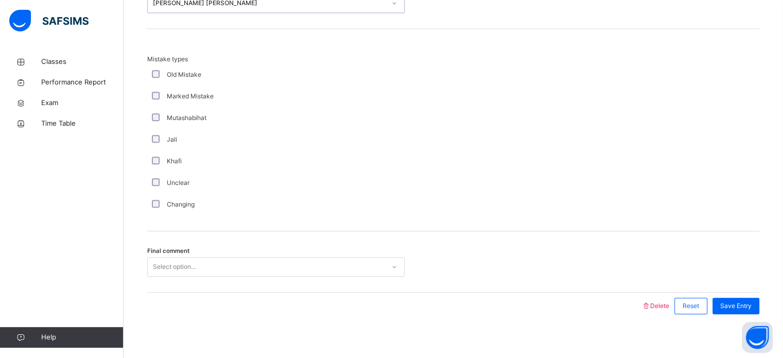
scroll to position [1009, 0]
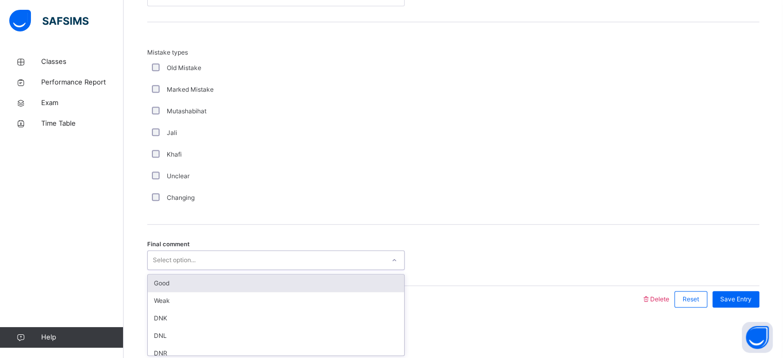
click at [259, 290] on div "Good" at bounding box center [276, 283] width 256 height 18
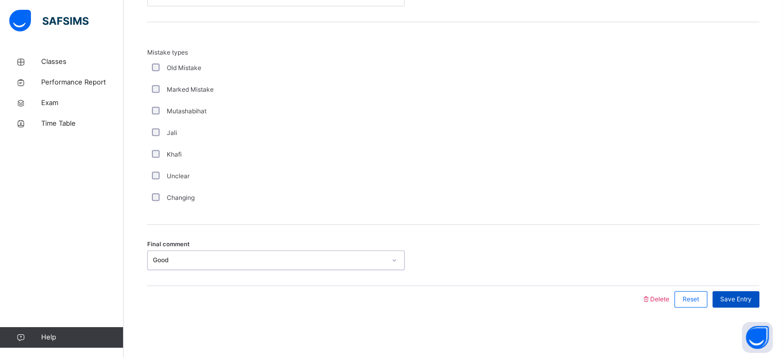
click at [751, 291] on div "Save Entry" at bounding box center [735, 299] width 47 height 16
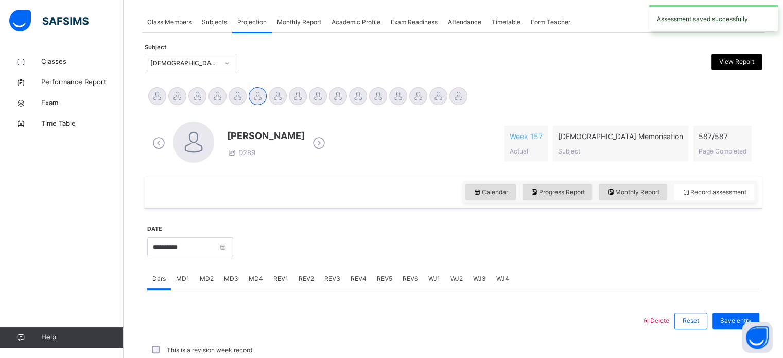
scroll to position [415, 0]
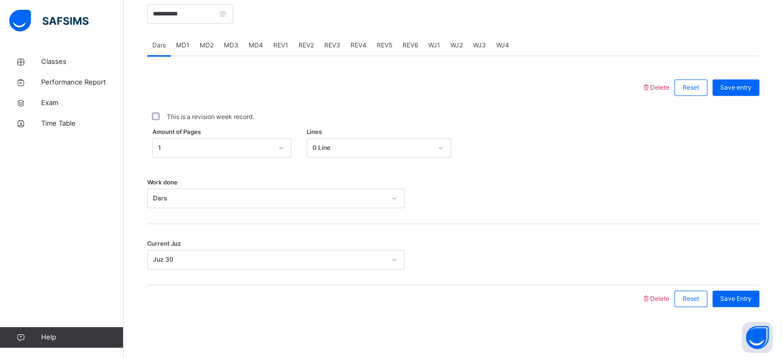
click at [276, 43] on span "REV1" at bounding box center [280, 45] width 15 height 9
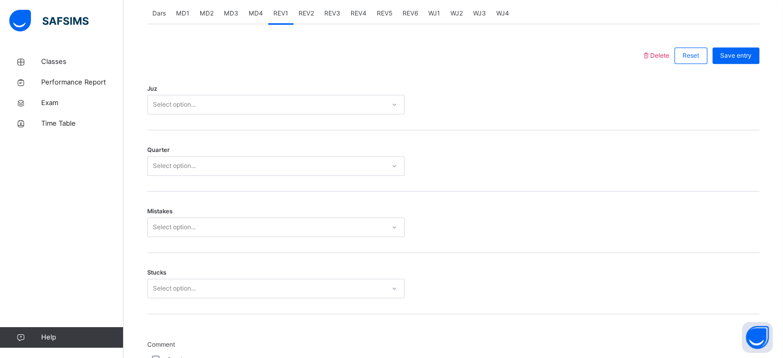
scroll to position [328, 0]
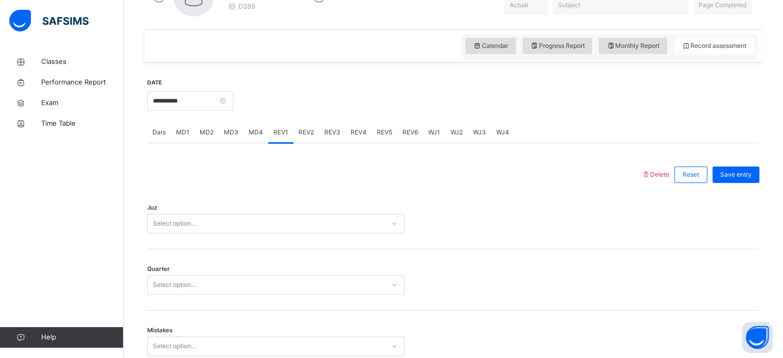
click at [315, 206] on div "Juz Select option..." at bounding box center [453, 218] width 612 height 61
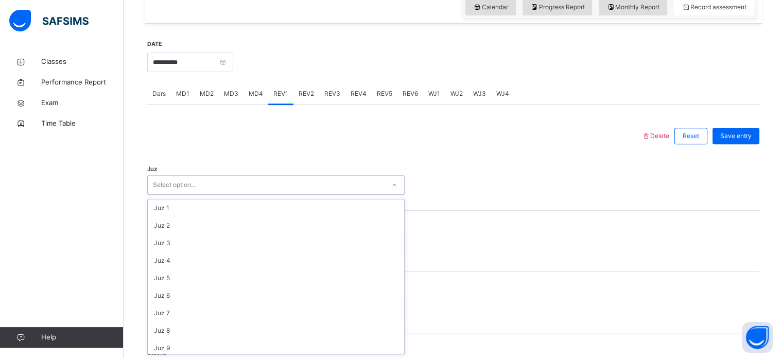
scroll to position [371, 0]
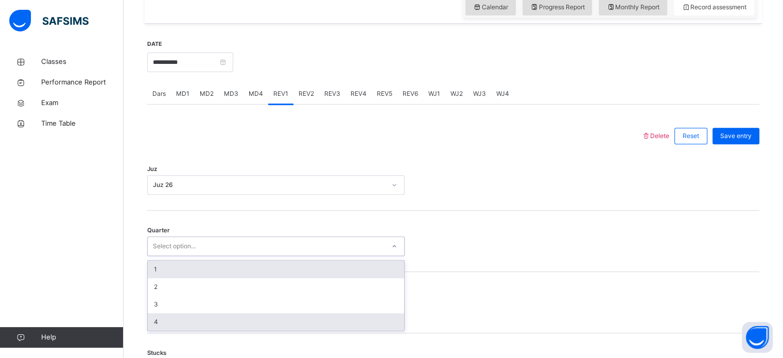
click at [342, 324] on div "4" at bounding box center [276, 322] width 256 height 18
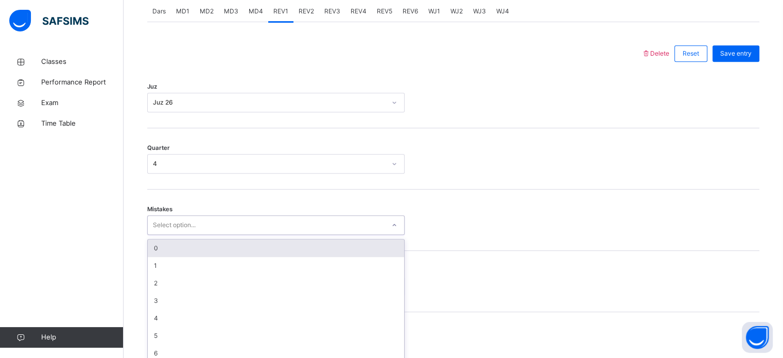
scroll to position [457, 0]
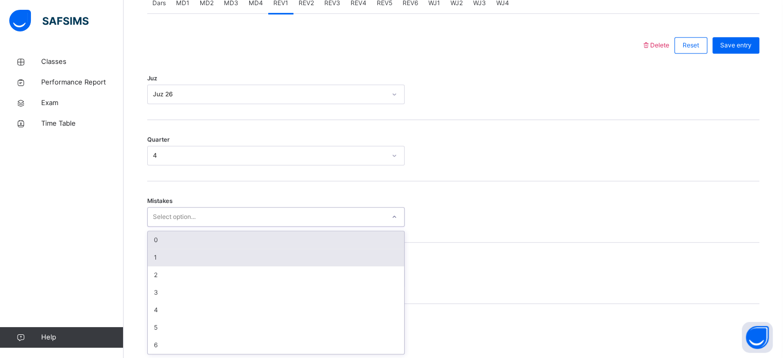
click at [263, 249] on div "1" at bounding box center [276, 258] width 256 height 18
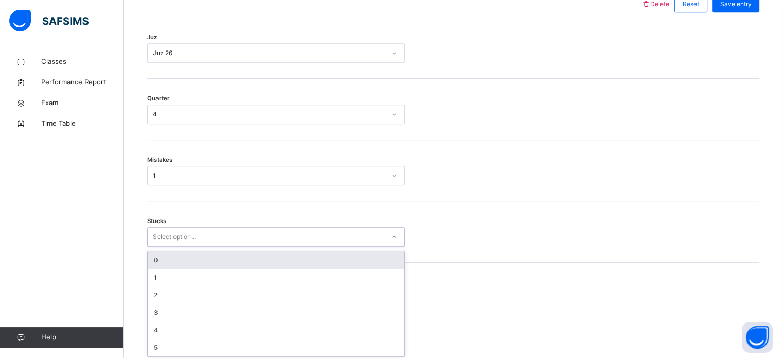
scroll to position [500, 0]
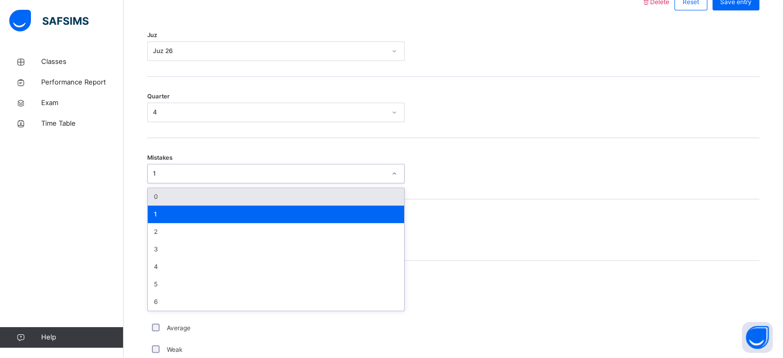
click at [260, 200] on div "0" at bounding box center [276, 197] width 256 height 18
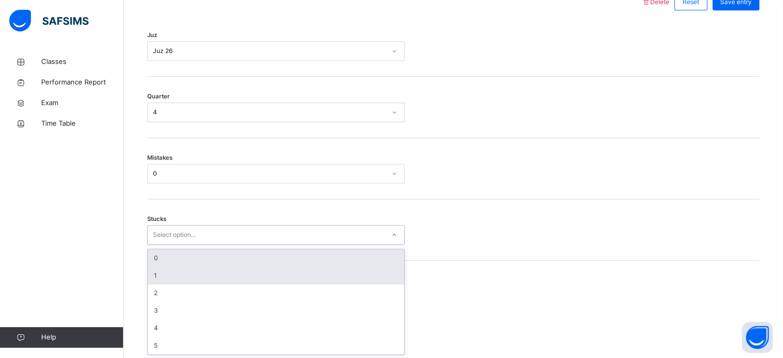
click at [220, 279] on div "1" at bounding box center [276, 276] width 256 height 18
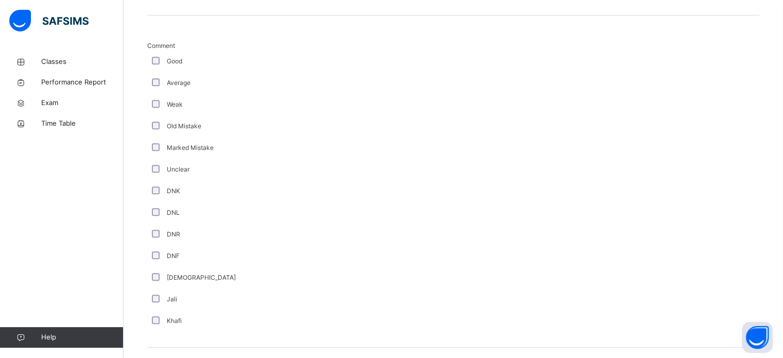
click at [496, 236] on div at bounding box center [453, 186] width 87 height 290
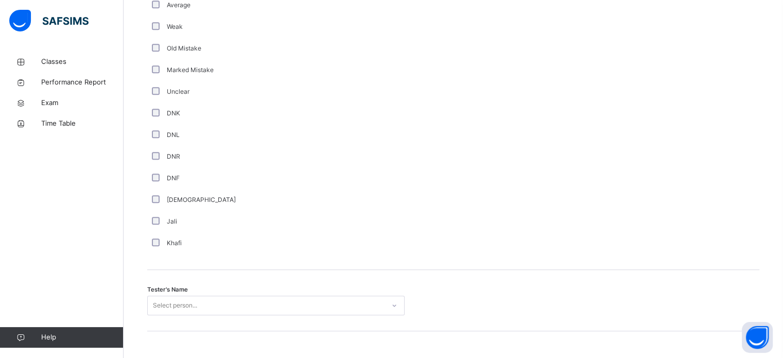
click at [294, 284] on div "Tester's Name Select person..." at bounding box center [453, 300] width 612 height 61
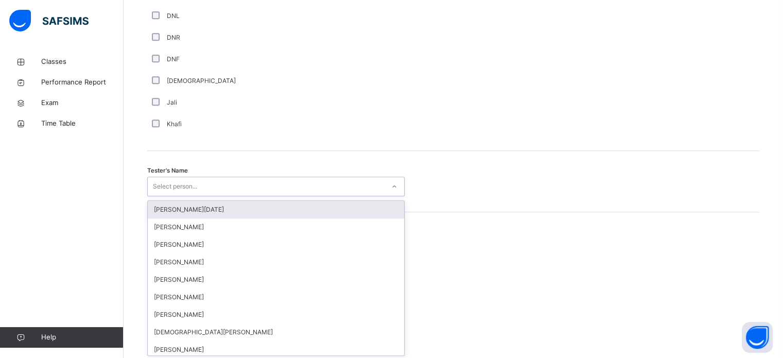
scroll to position [943, 0]
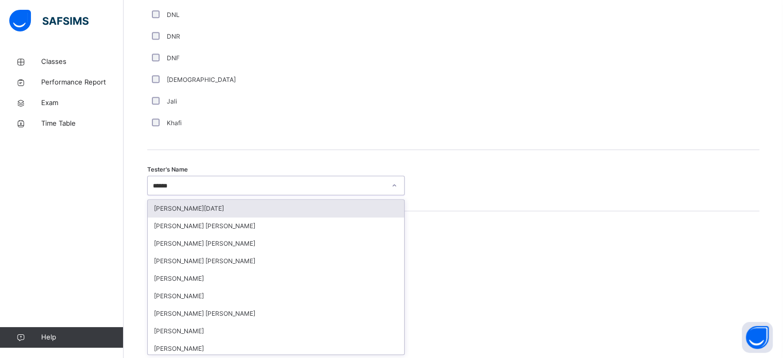
type input "*******"
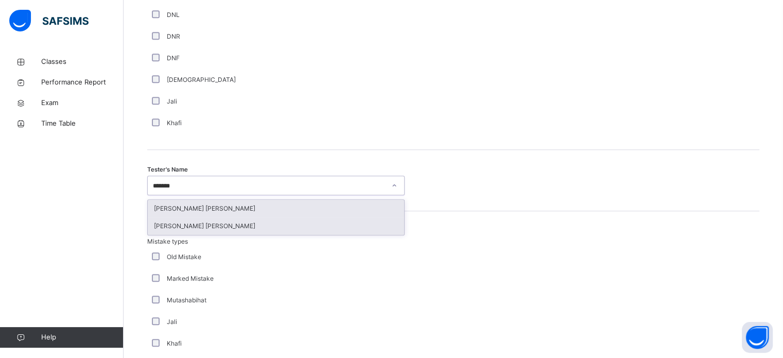
click at [234, 231] on div "[PERSON_NAME] [PERSON_NAME]" at bounding box center [276, 226] width 256 height 18
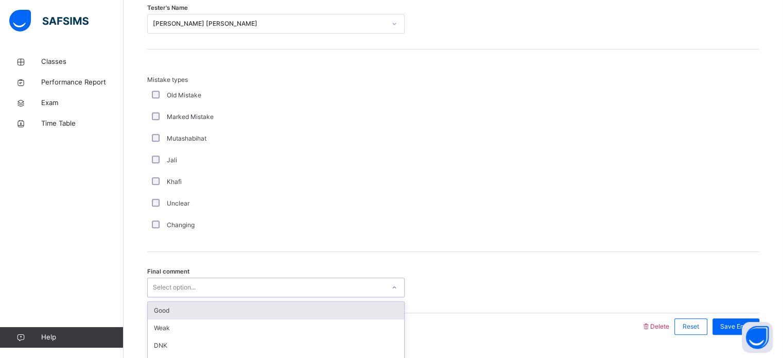
scroll to position [1132, 0]
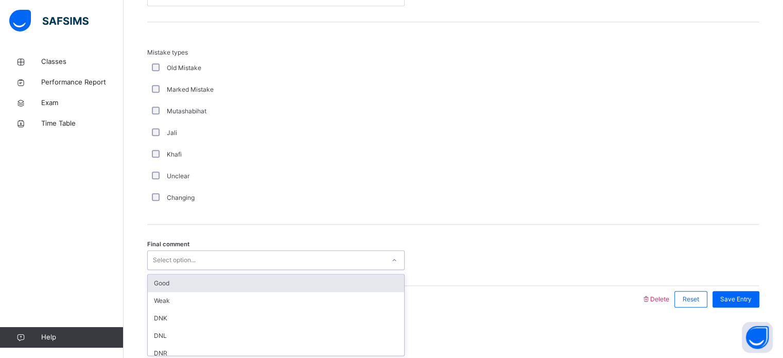
click at [259, 281] on div "Good" at bounding box center [276, 283] width 256 height 18
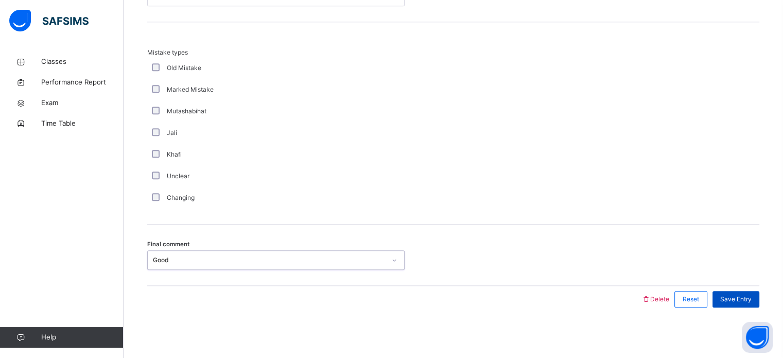
click at [751, 299] on span "Save Entry" at bounding box center [735, 298] width 31 height 9
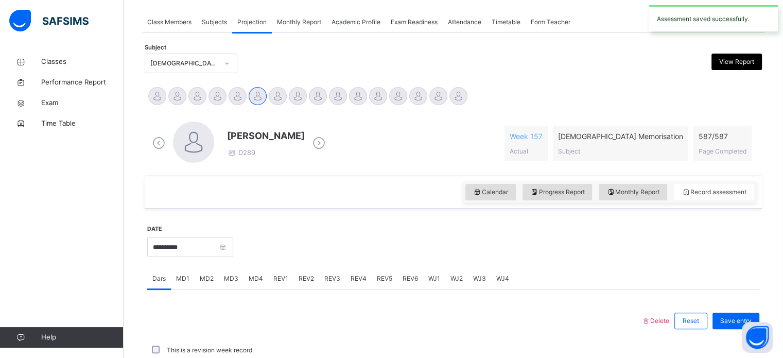
scroll to position [415, 0]
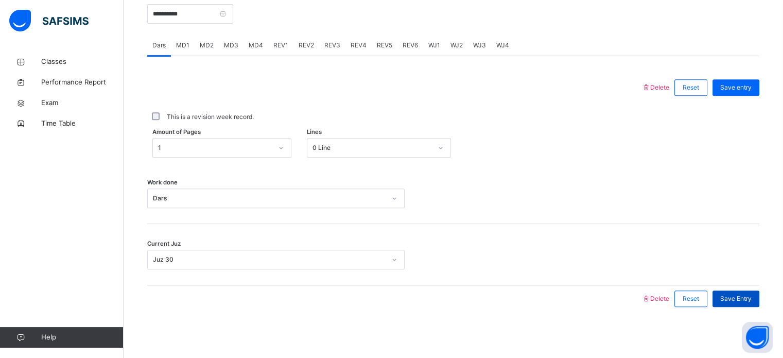
click at [756, 303] on div "Save Entry" at bounding box center [735, 298] width 47 height 16
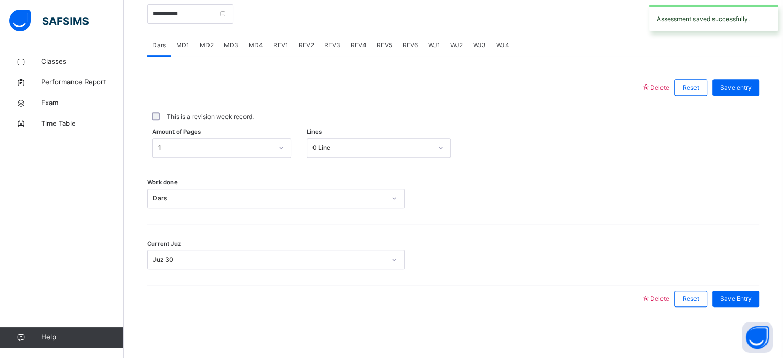
click at [281, 37] on div "REV1" at bounding box center [280, 45] width 25 height 21
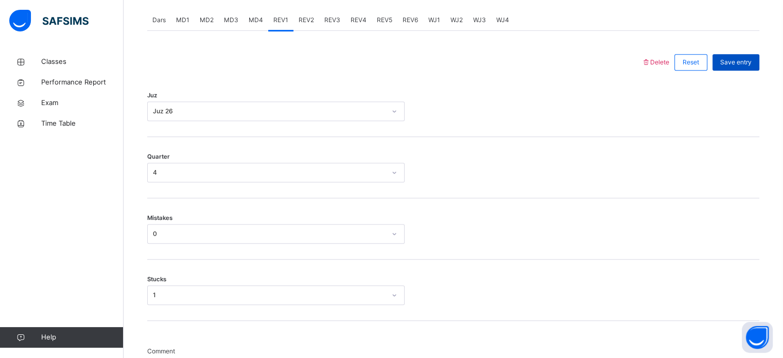
click at [751, 68] on div "Save entry" at bounding box center [735, 62] width 47 height 16
click at [751, 65] on span "Save entry" at bounding box center [735, 61] width 31 height 9
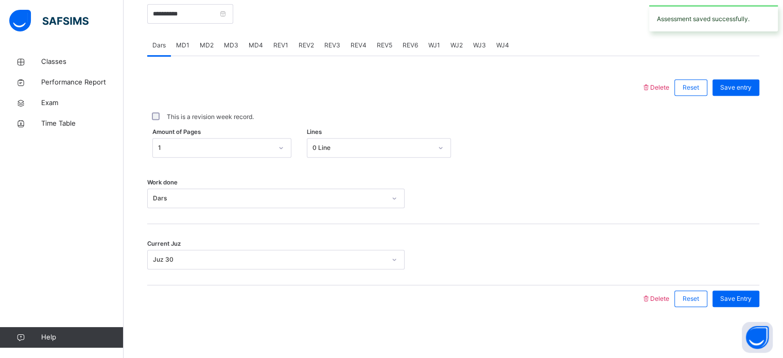
click at [302, 47] on span "REV2" at bounding box center [306, 45] width 15 height 9
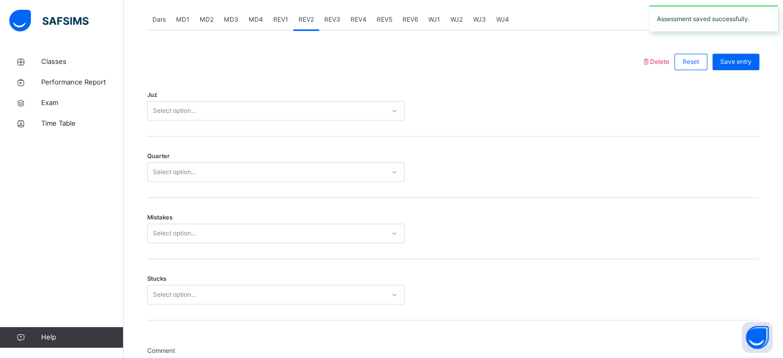
click at [307, 93] on div "Juz Select option..." at bounding box center [453, 105] width 612 height 61
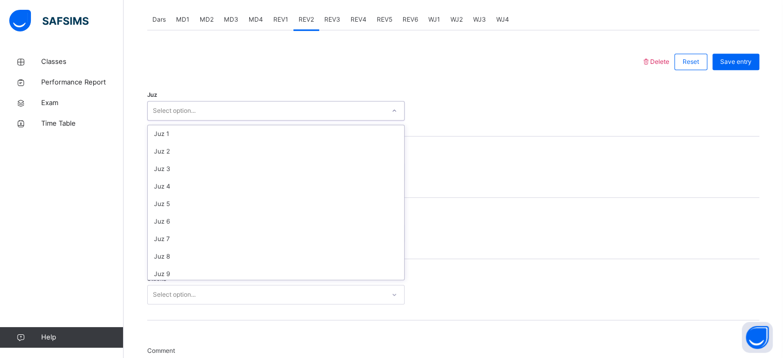
scroll to position [371, 0]
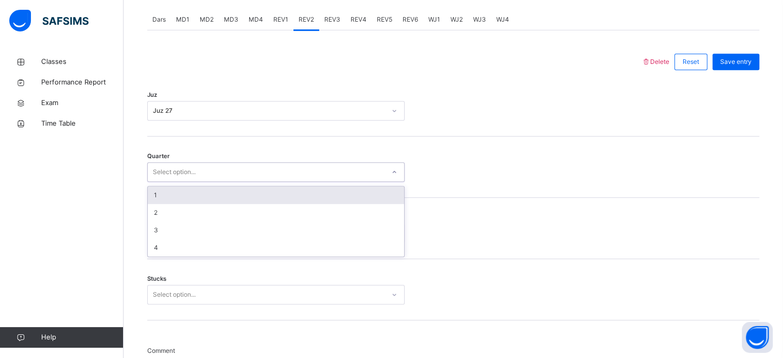
click at [205, 186] on div "1" at bounding box center [276, 195] width 256 height 18
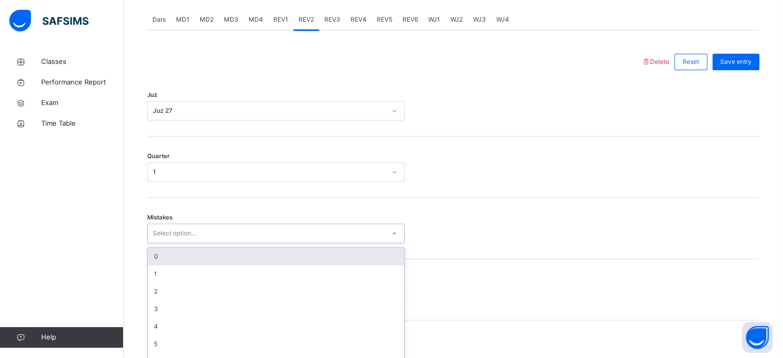
scroll to position [457, 0]
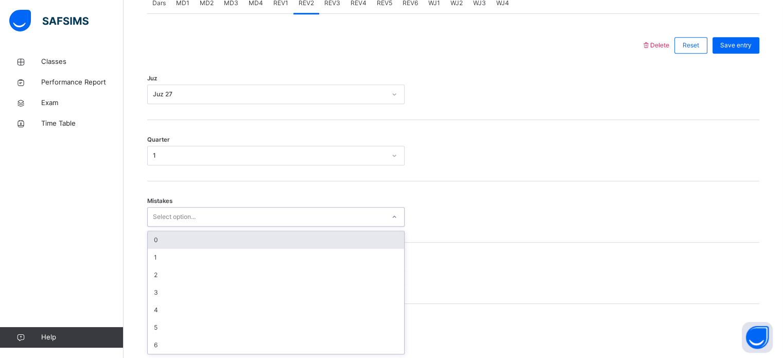
click at [365, 236] on div "0" at bounding box center [276, 240] width 256 height 18
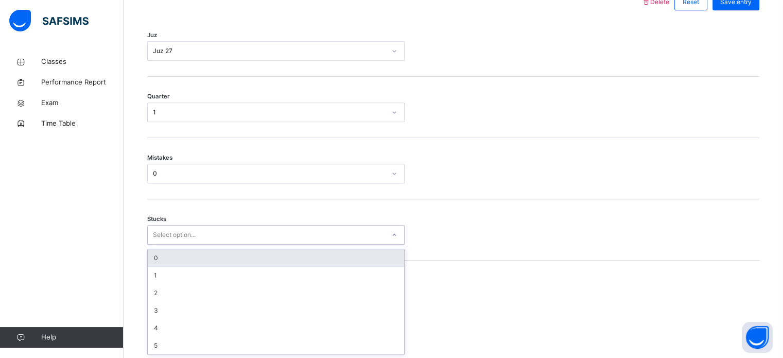
scroll to position [500, 0]
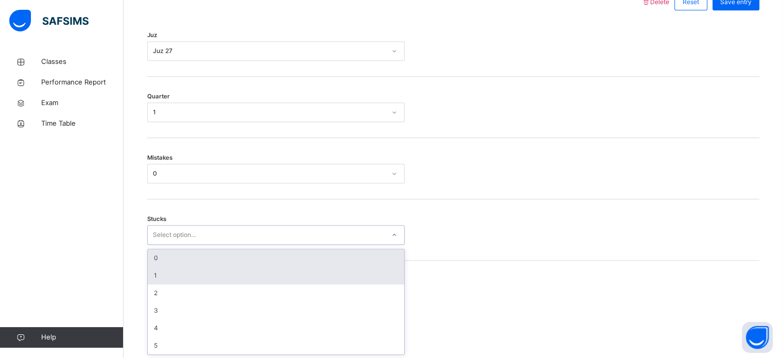
click at [329, 278] on div "1" at bounding box center [276, 276] width 256 height 18
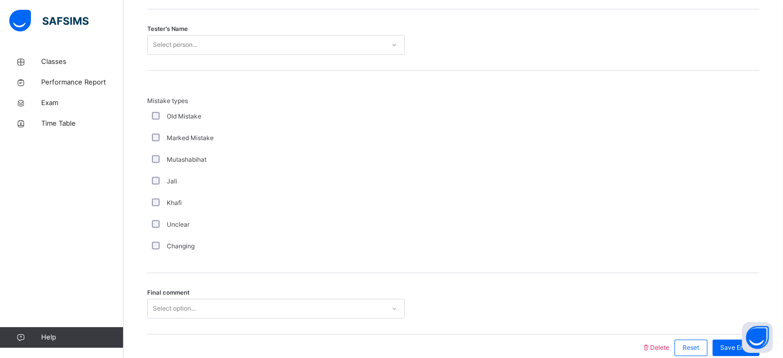
scroll to position [1089, 0]
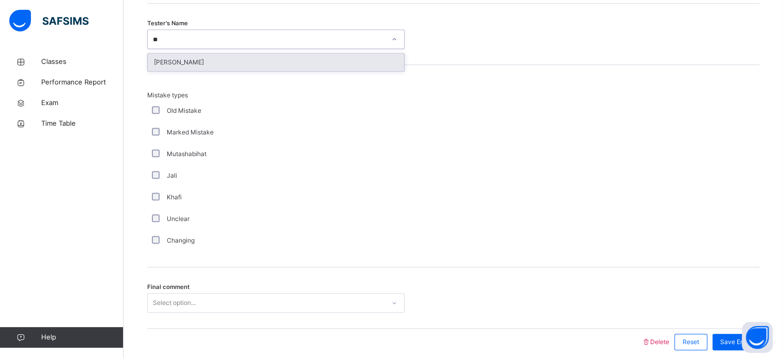
type input "***"
click at [309, 65] on div "[PERSON_NAME]" at bounding box center [276, 63] width 256 height 18
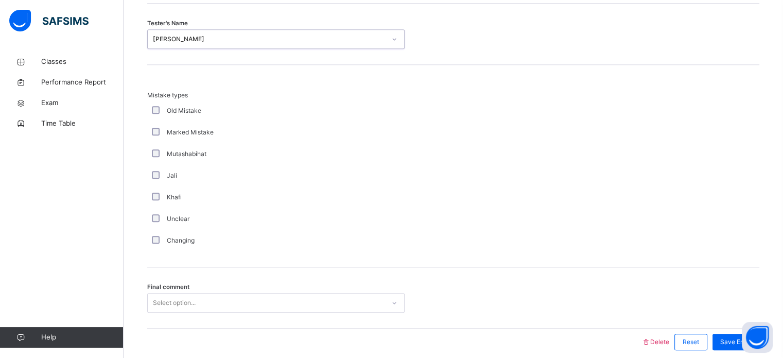
scroll to position [1132, 0]
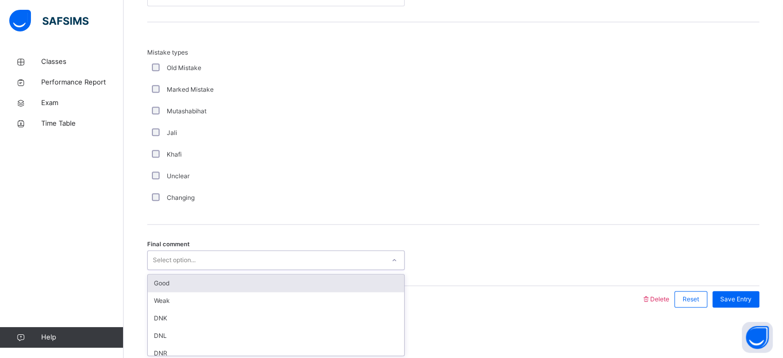
click at [251, 278] on div "Good" at bounding box center [276, 283] width 256 height 18
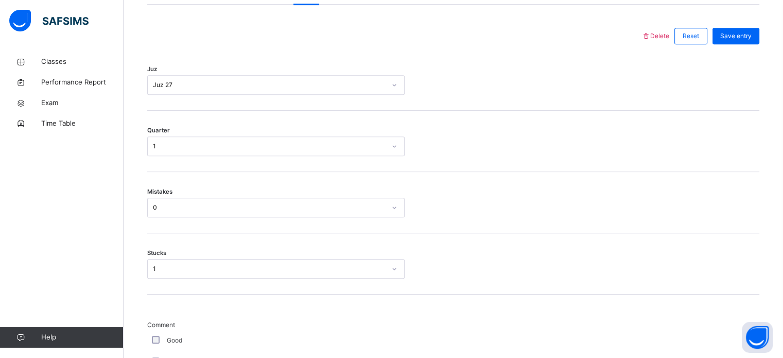
scroll to position [463, 0]
click at [748, 46] on div "Save entry" at bounding box center [735, 39] width 47 height 16
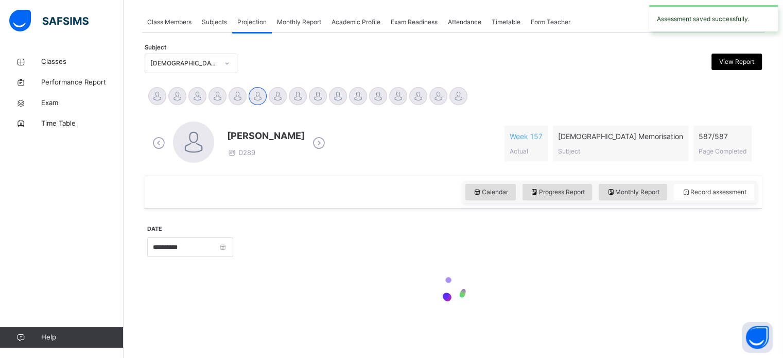
scroll to position [415, 0]
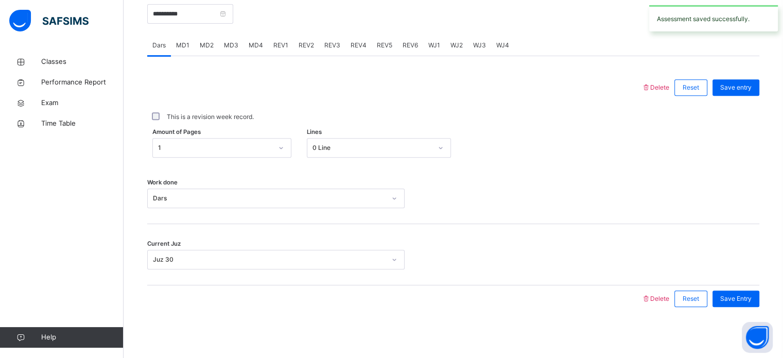
click at [329, 49] on div "REV3" at bounding box center [332, 45] width 26 height 21
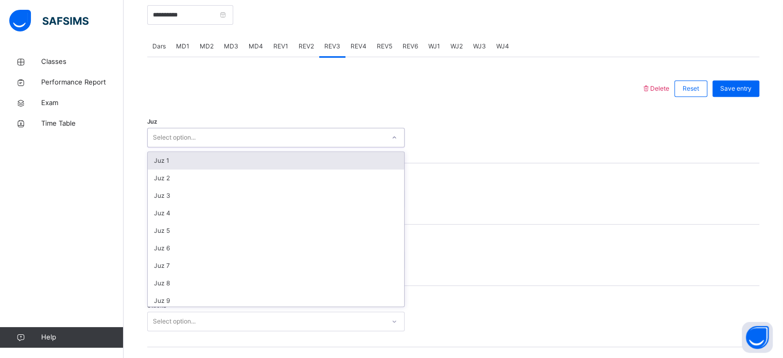
scroll to position [371, 0]
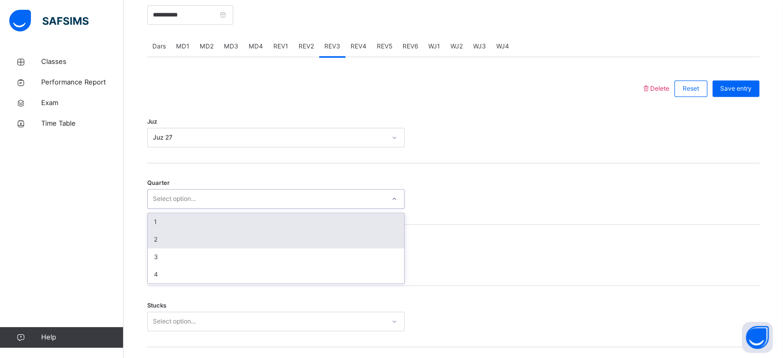
click at [299, 245] on div "2" at bounding box center [276, 240] width 256 height 18
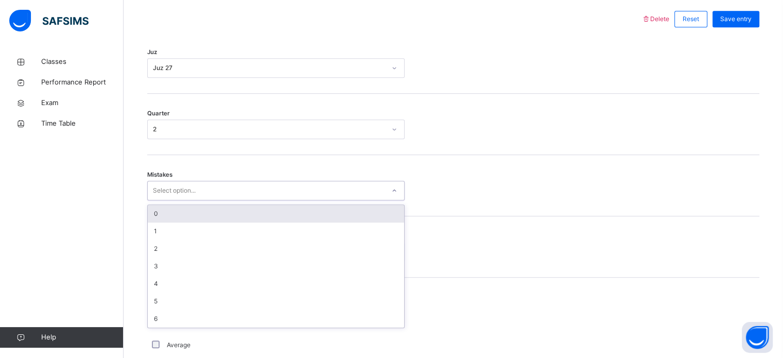
scroll to position [484, 0]
click at [391, 216] on div "0" at bounding box center [276, 213] width 256 height 18
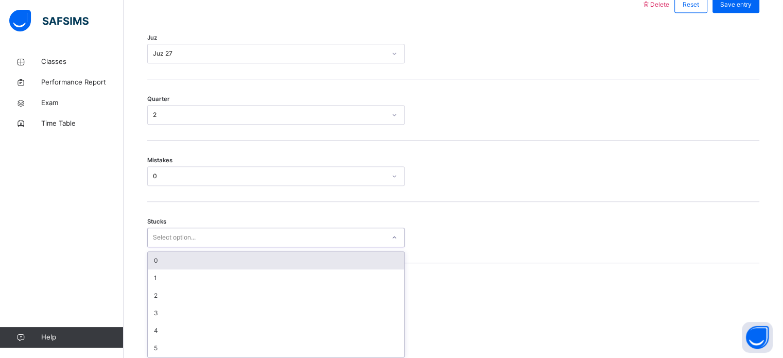
scroll to position [500, 0]
click at [365, 257] on div "0" at bounding box center [276, 258] width 256 height 18
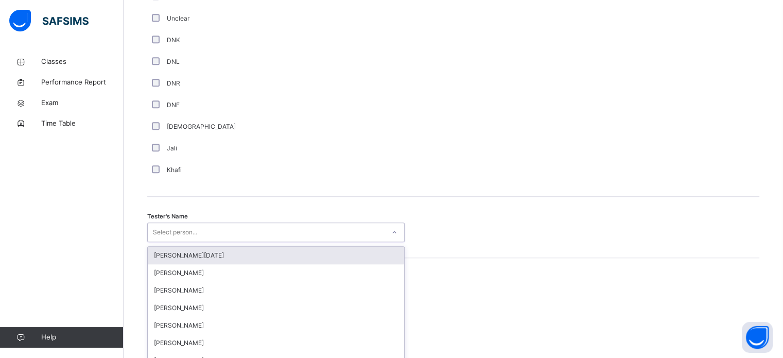
scroll to position [897, 0]
type input "****"
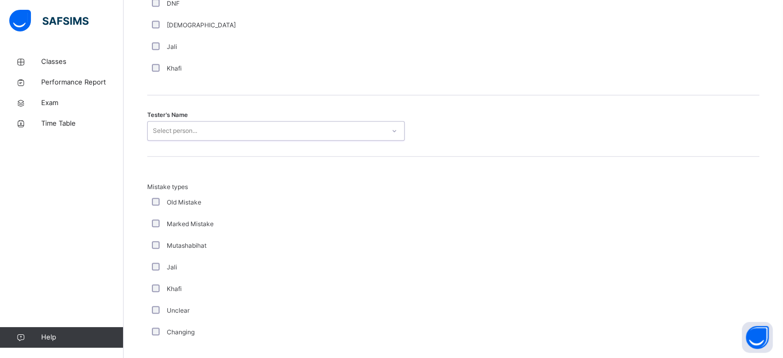
scroll to position [1132, 0]
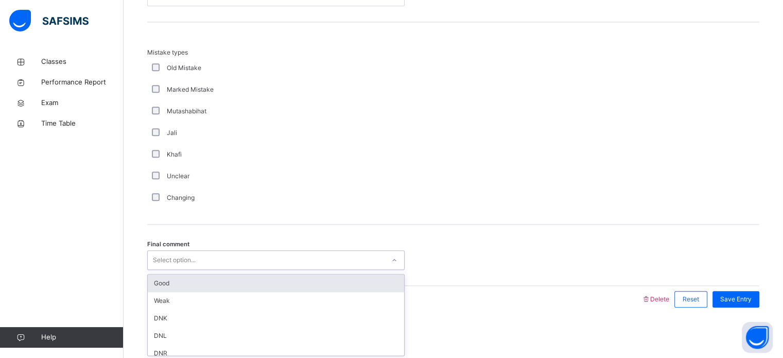
click at [252, 275] on div "Good" at bounding box center [276, 283] width 256 height 18
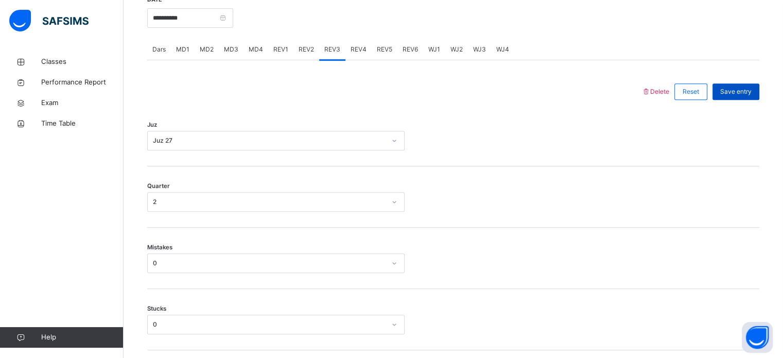
click at [743, 90] on span "Save entry" at bounding box center [735, 91] width 31 height 9
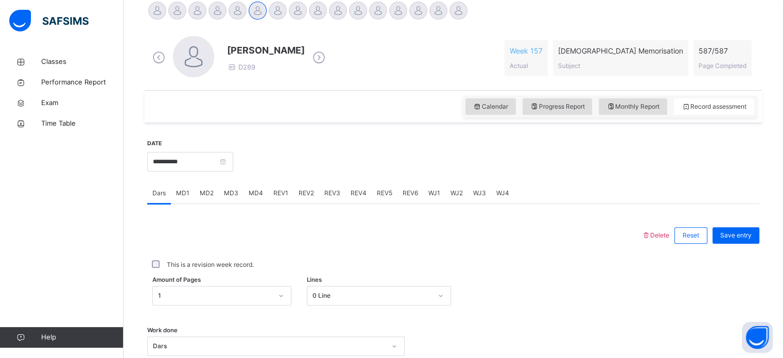
scroll to position [225, 0]
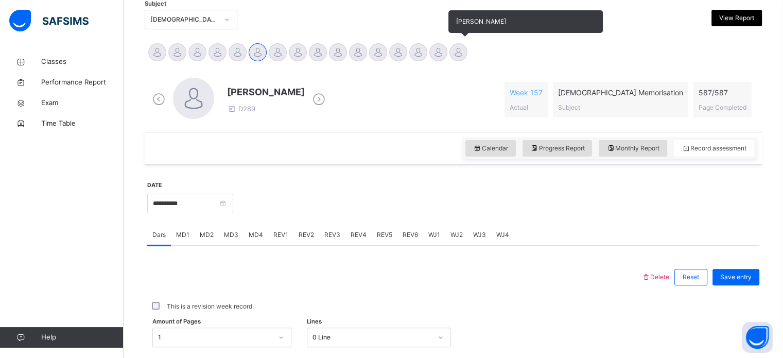
click at [462, 54] on div at bounding box center [458, 52] width 18 height 18
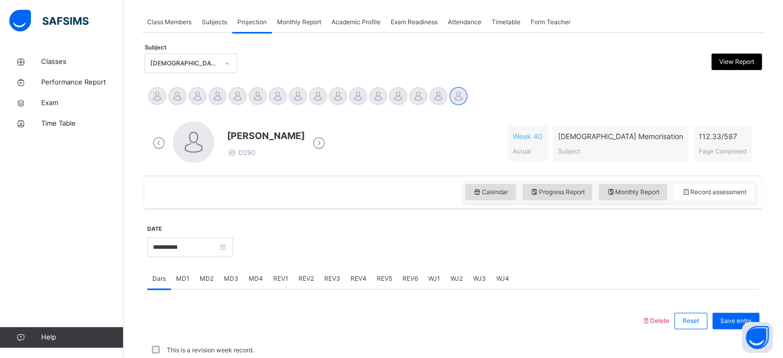
scroll to position [227, 0]
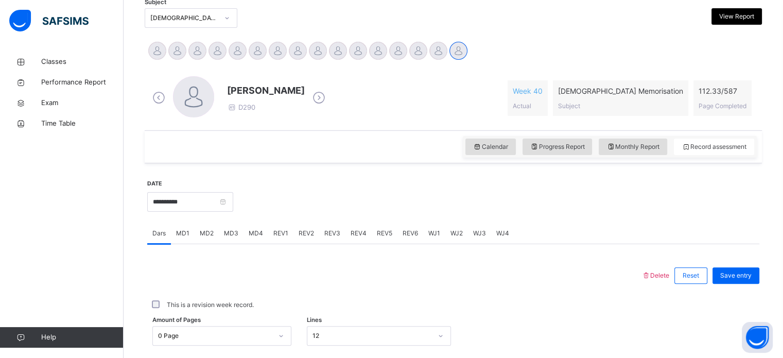
click at [549, 143] on span "Progress Report" at bounding box center [557, 146] width 55 height 9
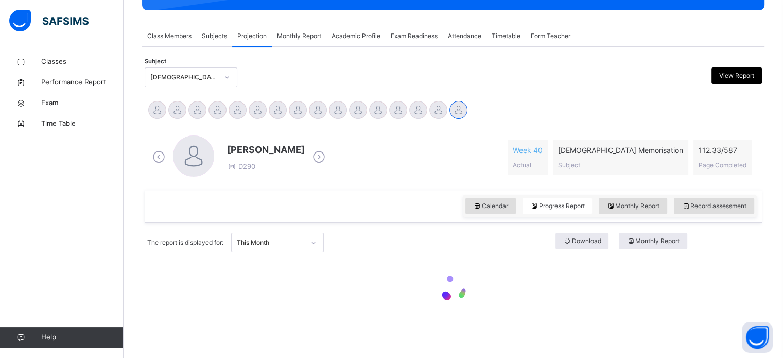
scroll to position [167, 0]
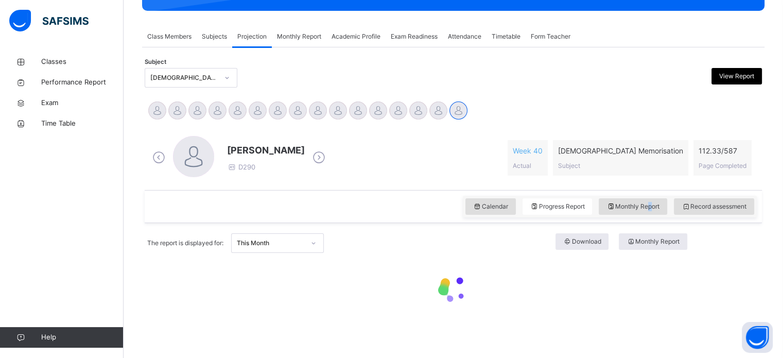
click at [655, 202] on span "Monthly Report" at bounding box center [632, 206] width 53 height 9
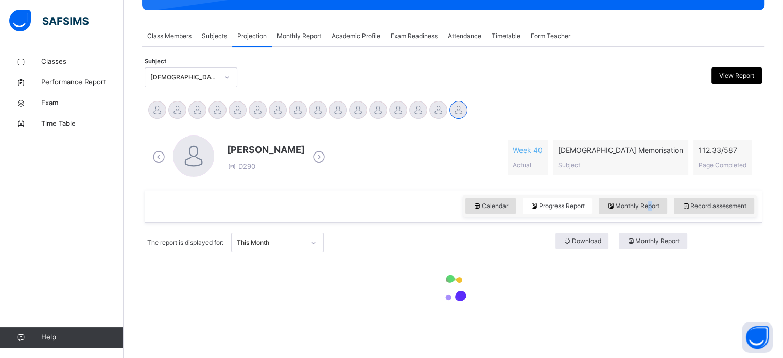
select select "****"
select select "*"
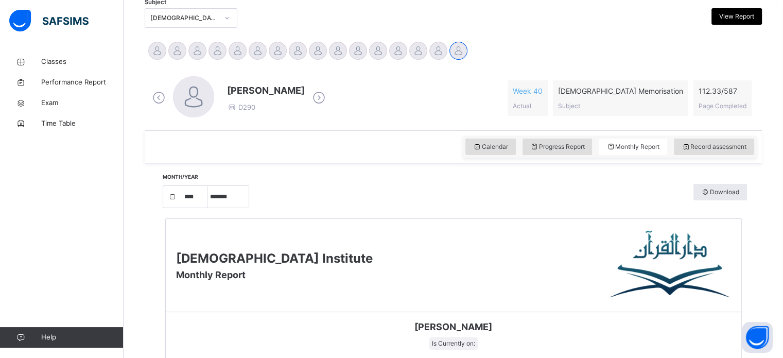
click at [655, 202] on div "Month/Year **** **** **** **** **** **** **** **** **** **** **** **** **** ***…" at bounding box center [453, 196] width 587 height 24
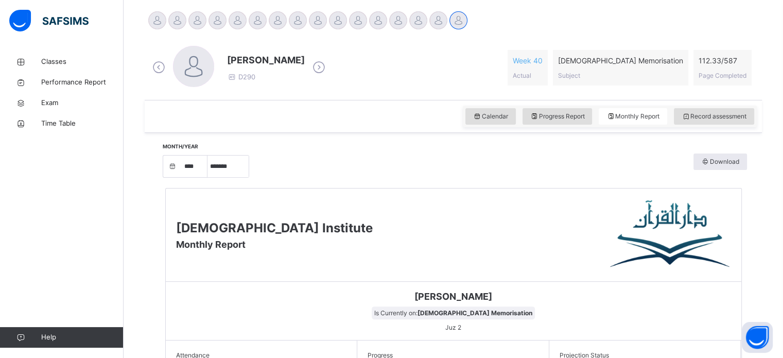
scroll to position [182, 0]
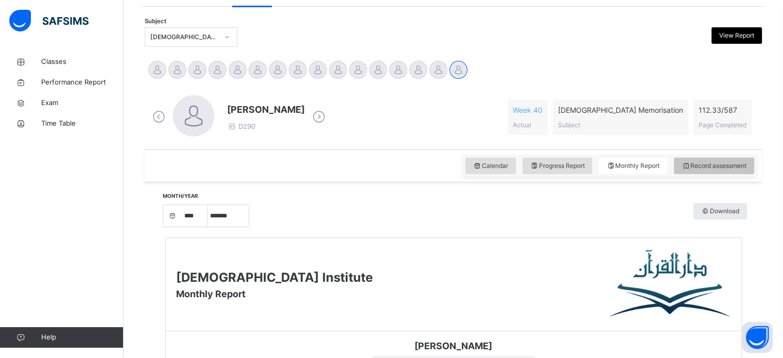
click at [718, 158] on div "Record assessment" at bounding box center [714, 166] width 80 height 16
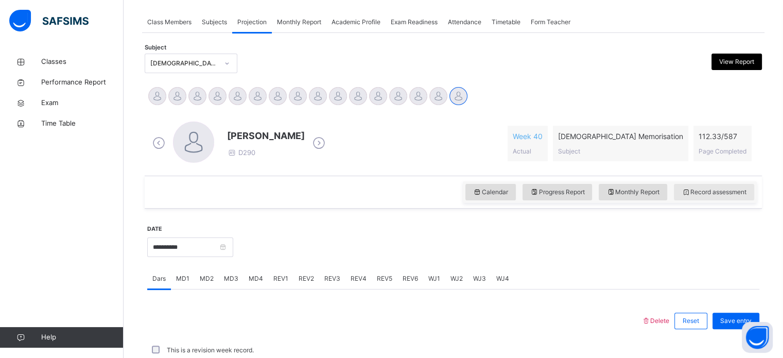
scroll to position [251, 0]
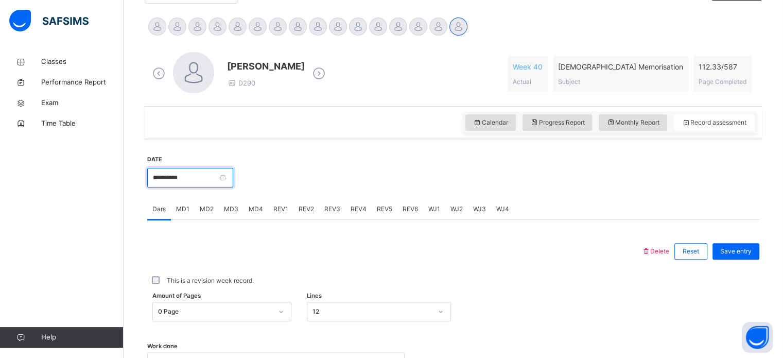
click at [177, 185] on input "**********" at bounding box center [190, 178] width 86 height 20
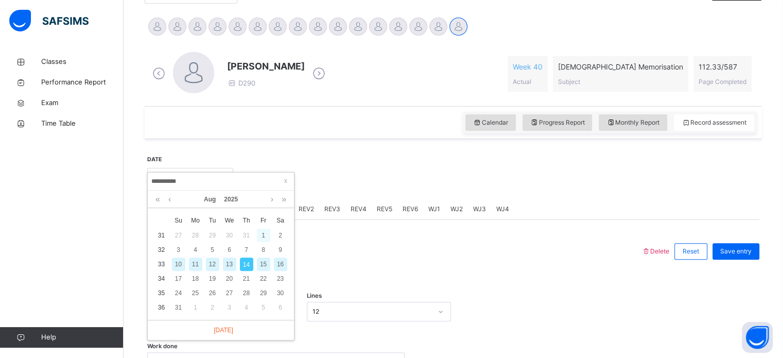
click at [265, 237] on div "1" at bounding box center [263, 235] width 13 height 13
type input "**********"
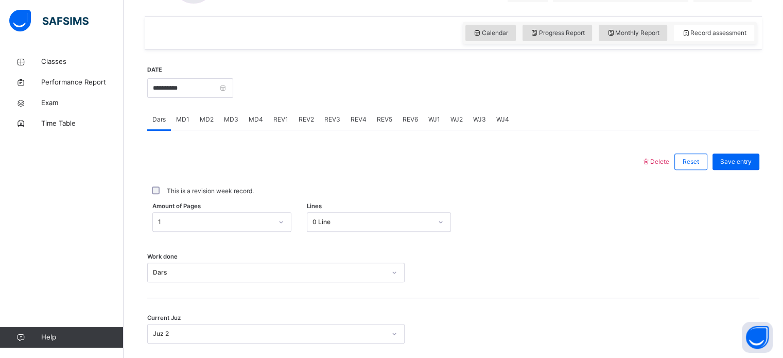
click at [236, 116] on span "MD3" at bounding box center [231, 119] width 14 height 9
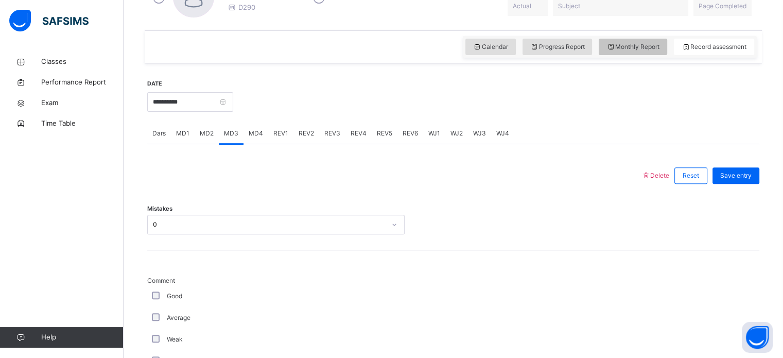
click at [643, 44] on span "Monthly Report" at bounding box center [632, 46] width 53 height 9
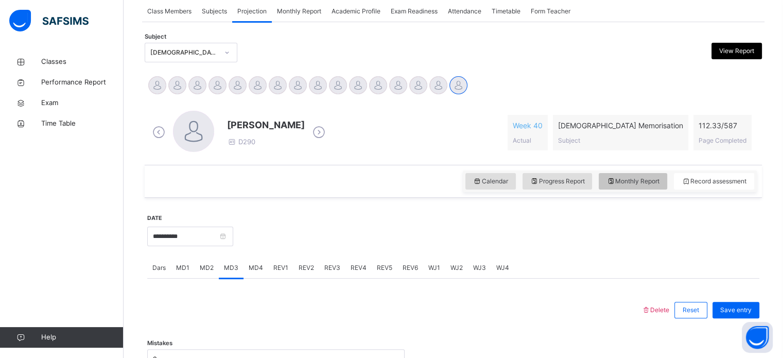
select select "****"
select select "*"
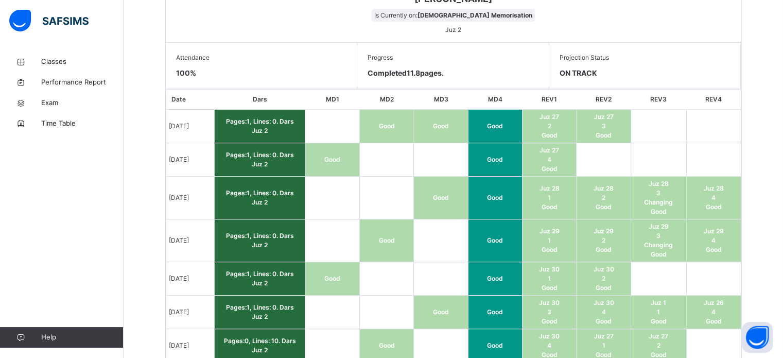
scroll to position [538, 0]
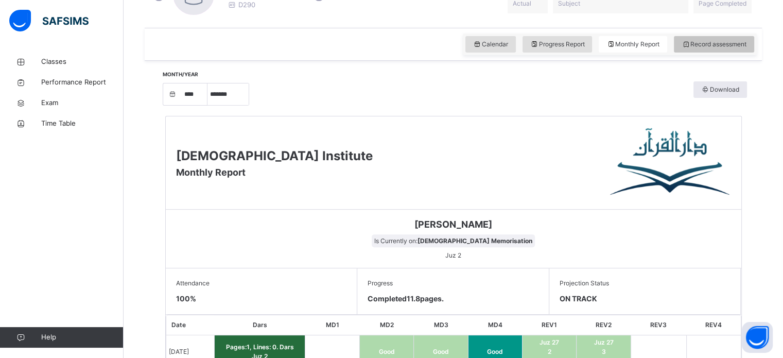
click at [730, 49] on div "Record assessment" at bounding box center [714, 44] width 80 height 16
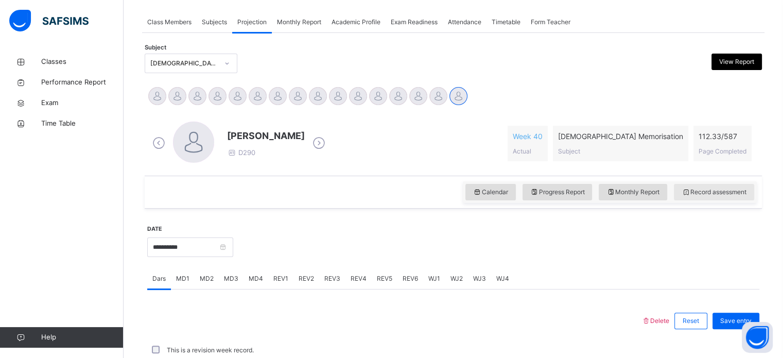
scroll to position [329, 0]
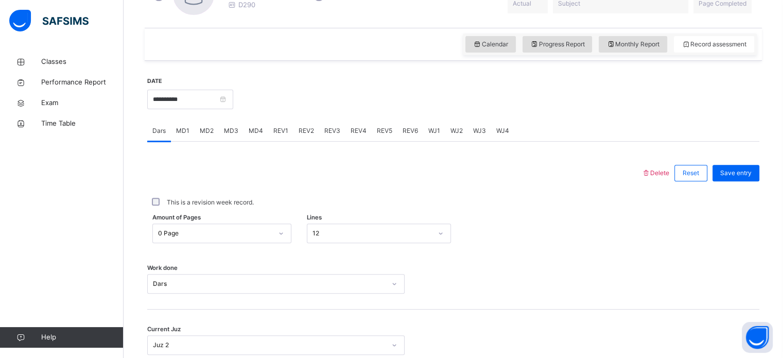
click at [236, 126] on span "MD3" at bounding box center [231, 130] width 14 height 9
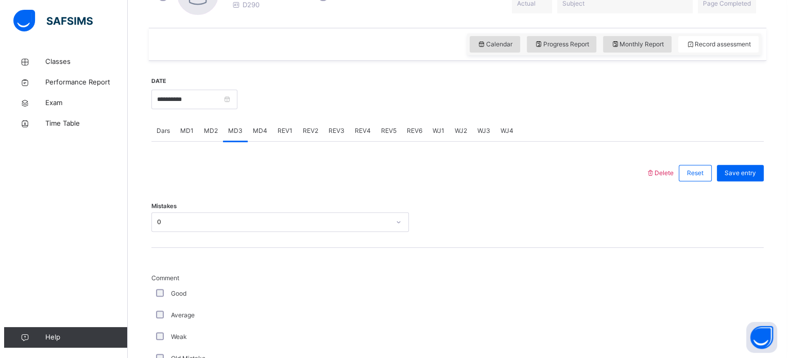
scroll to position [336, 0]
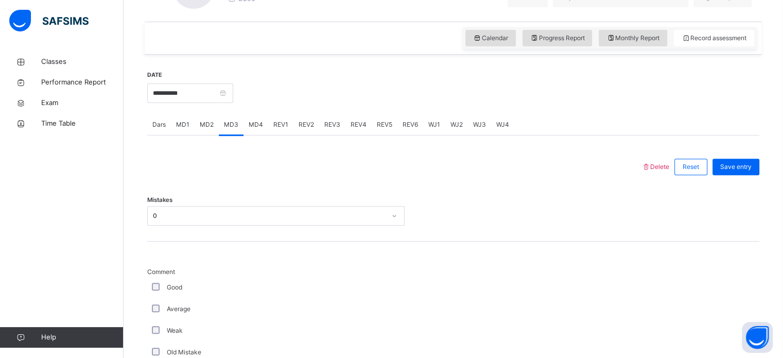
click at [666, 165] on span "Delete" at bounding box center [655, 167] width 28 height 8
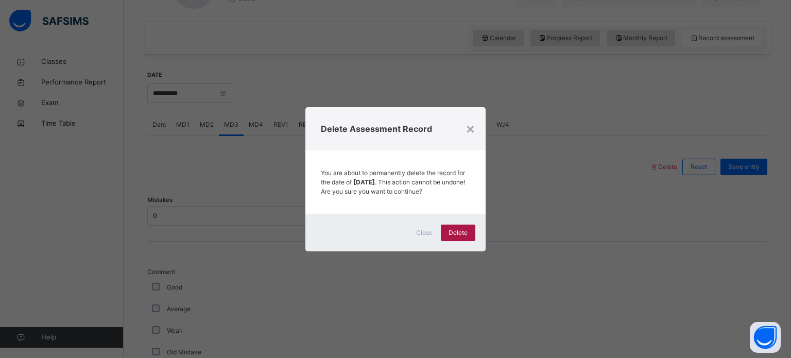
click at [462, 237] on span "Delete" at bounding box center [457, 232] width 19 height 9
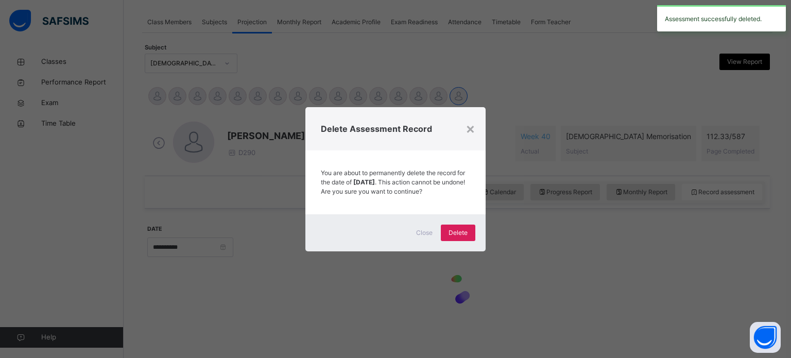
click at [448, 128] on span "Delete Assessment Record" at bounding box center [395, 129] width 149 height 12
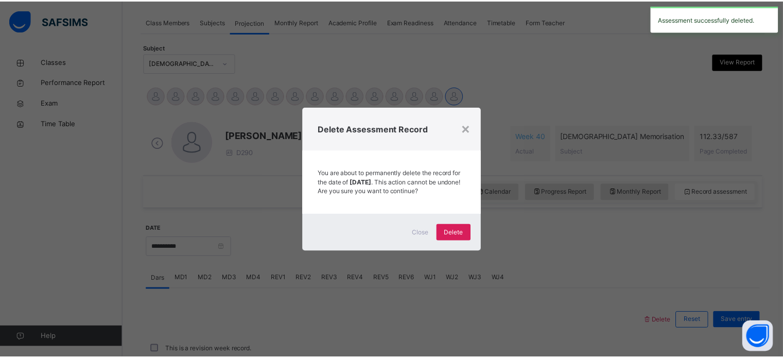
scroll to position [336, 0]
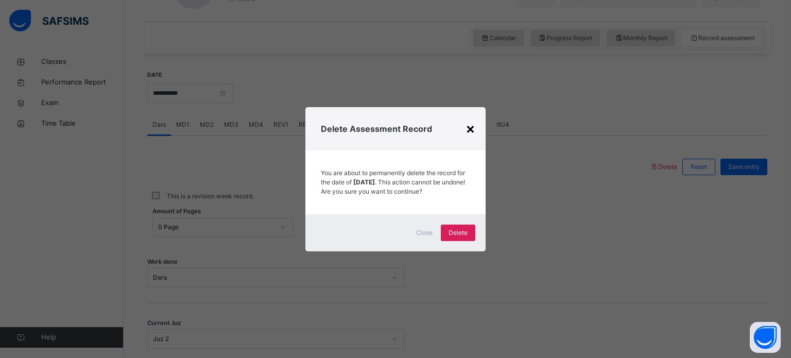
click at [467, 124] on div "×" at bounding box center [470, 128] width 10 height 22
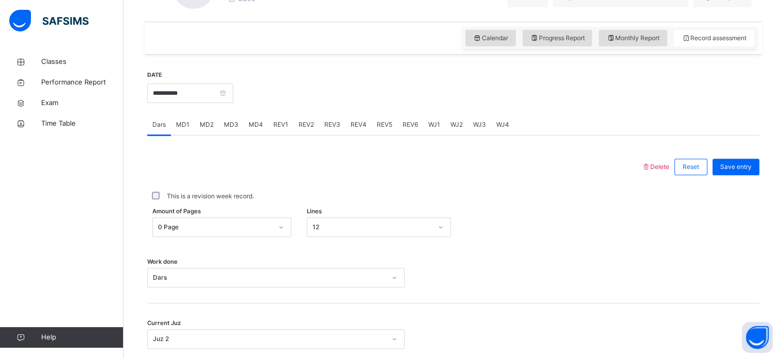
click at [237, 119] on div "MD3" at bounding box center [231, 124] width 25 height 21
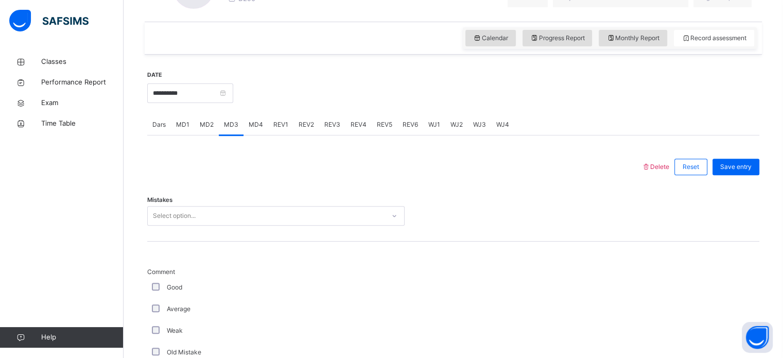
click at [243, 126] on div "MD4" at bounding box center [255, 124] width 25 height 21
click at [234, 133] on div "MD3" at bounding box center [231, 124] width 25 height 21
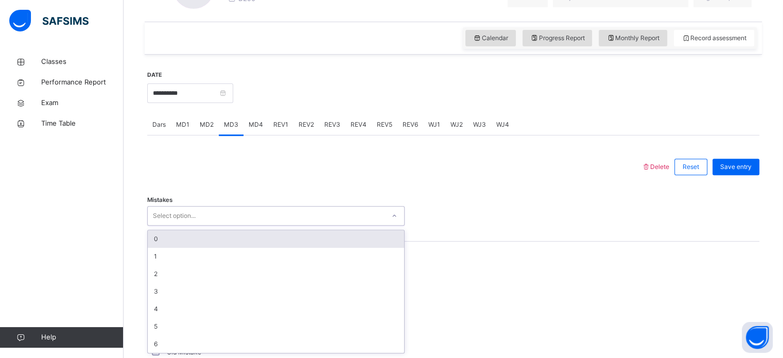
click at [156, 237] on div "0" at bounding box center [276, 239] width 256 height 18
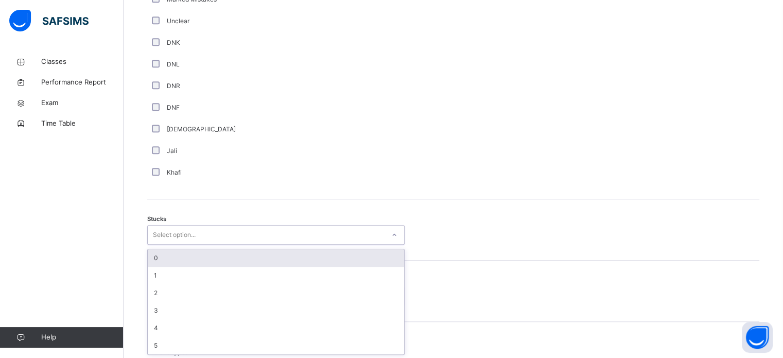
scroll to position [710, 0]
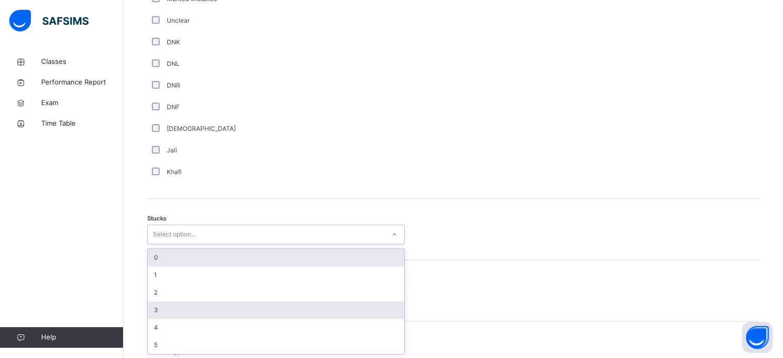
click at [153, 301] on div "3" at bounding box center [276, 310] width 256 height 18
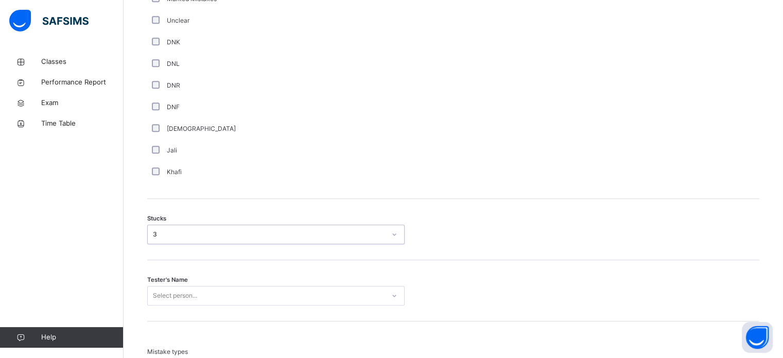
click at [151, 255] on div "Stucks option 3, selected. 0 results available. Select is focused ,type to refi…" at bounding box center [453, 229] width 612 height 61
click at [153, 233] on div "3" at bounding box center [269, 234] width 233 height 9
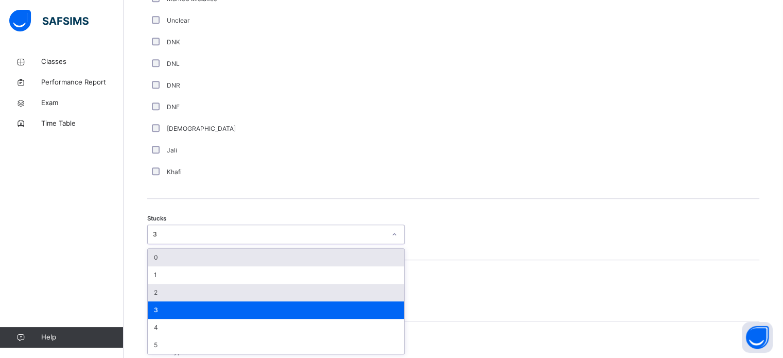
click at [155, 297] on div "2" at bounding box center [276, 293] width 256 height 18
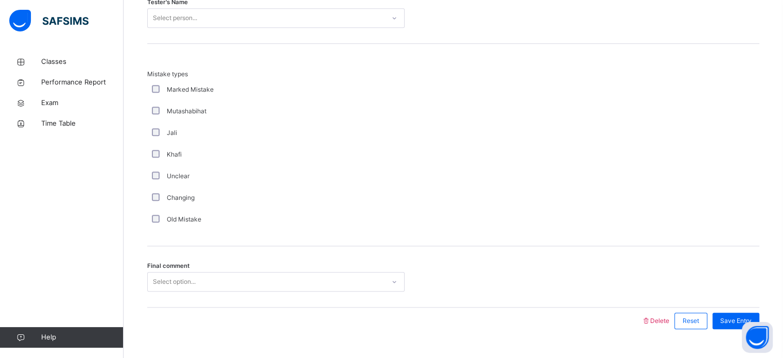
scroll to position [985, 0]
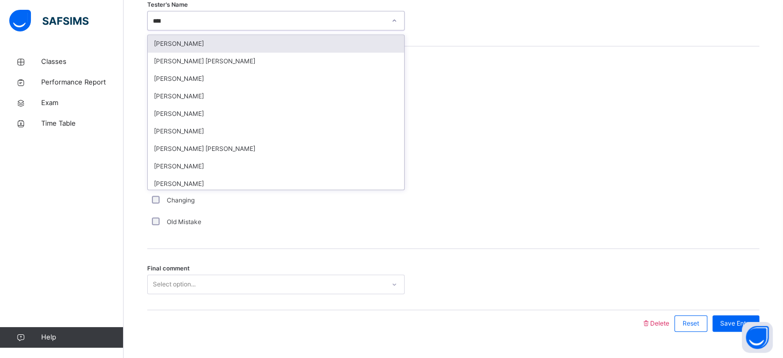
type input "*****"
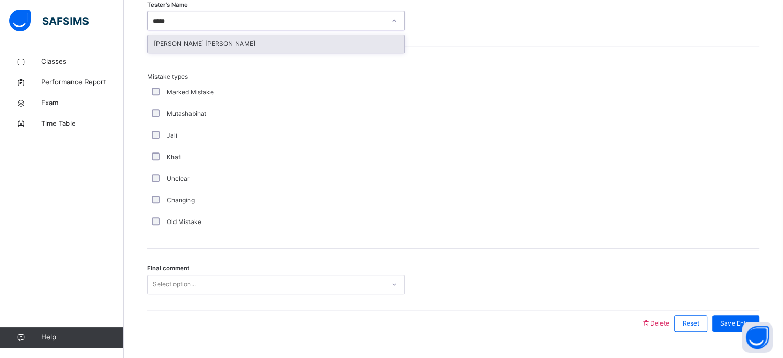
click at [166, 40] on div "[PERSON_NAME] [PERSON_NAME]" at bounding box center [276, 44] width 256 height 18
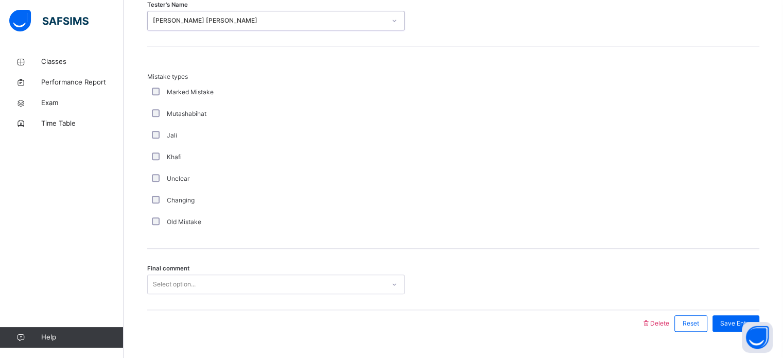
scroll to position [1009, 0]
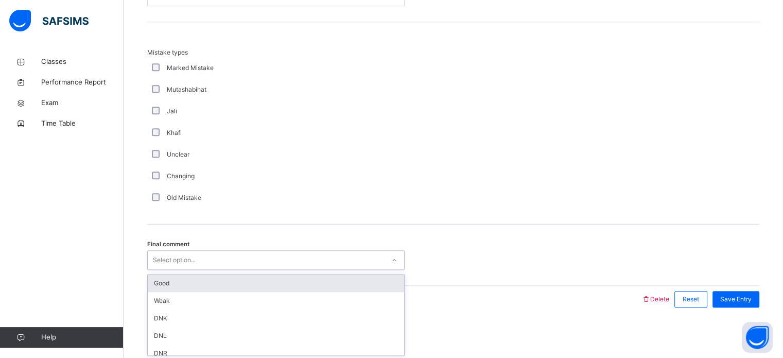
click at [155, 288] on div "Good" at bounding box center [276, 283] width 256 height 18
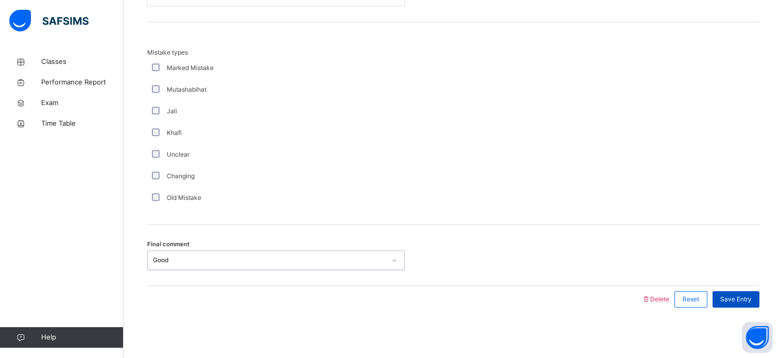
click at [759, 292] on div "Save Entry" at bounding box center [735, 299] width 47 height 16
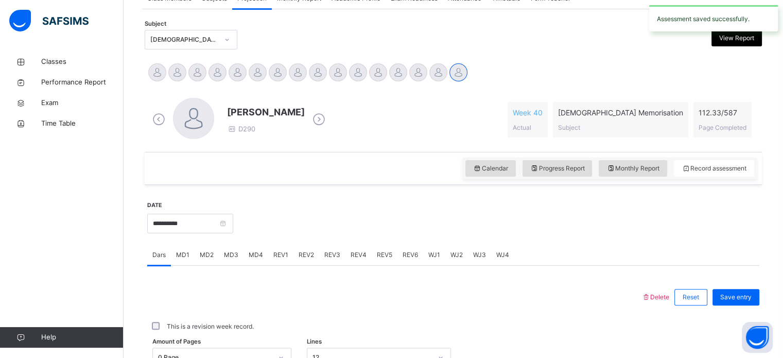
scroll to position [208, 0]
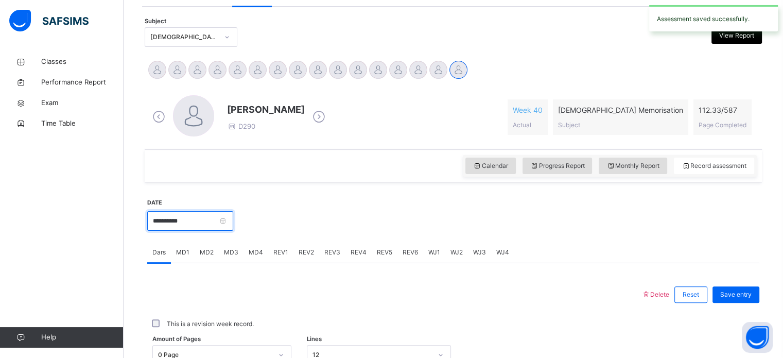
click at [166, 223] on input "**********" at bounding box center [190, 221] width 86 height 20
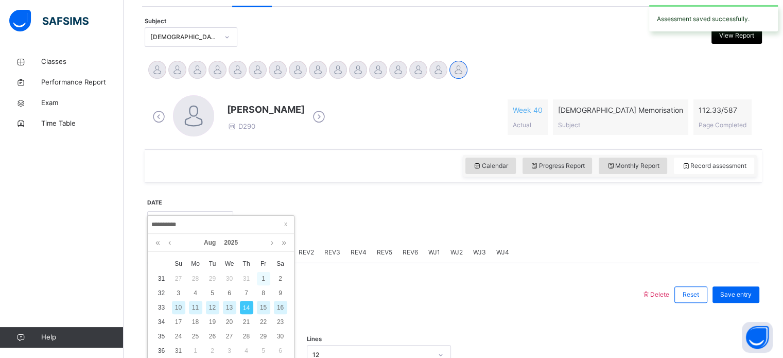
click at [261, 279] on div "1" at bounding box center [263, 278] width 13 height 13
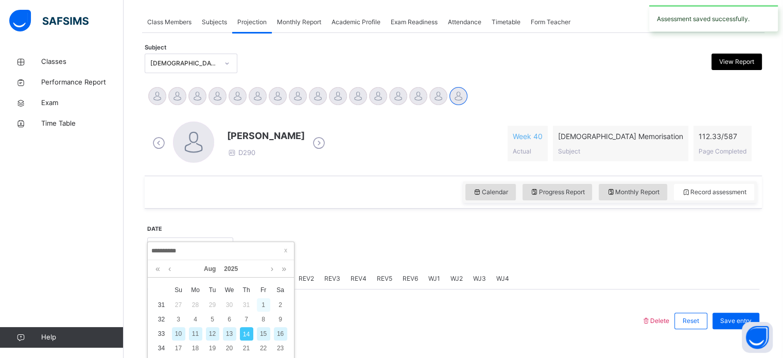
type input "**********"
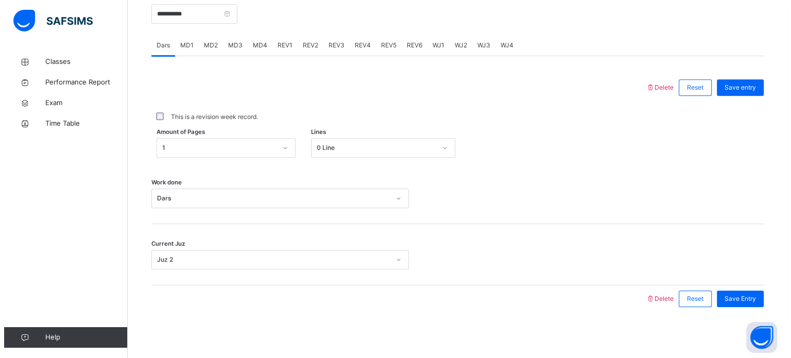
scroll to position [400, 0]
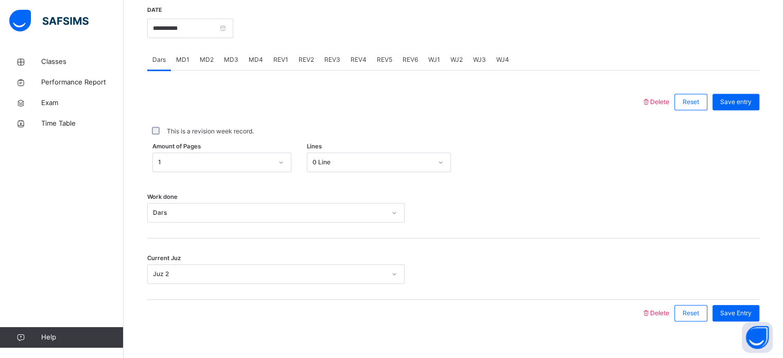
click at [232, 56] on span "MD3" at bounding box center [231, 59] width 14 height 9
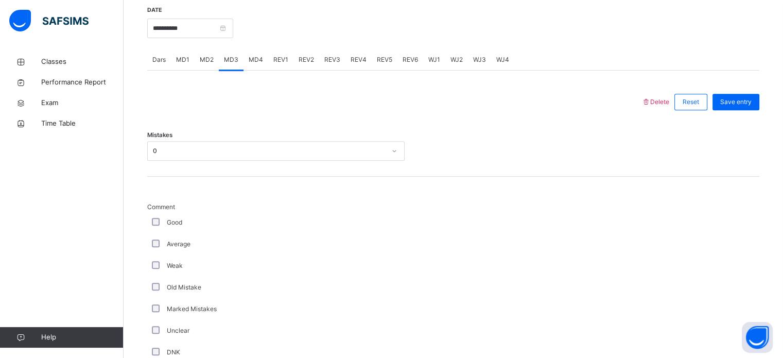
click at [265, 58] on div "MD4" at bounding box center [255, 59] width 25 height 21
click at [205, 58] on span "MD2" at bounding box center [207, 59] width 14 height 9
click at [232, 55] on div "MD3" at bounding box center [231, 59] width 25 height 21
click at [650, 100] on icon at bounding box center [645, 102] width 9 height 8
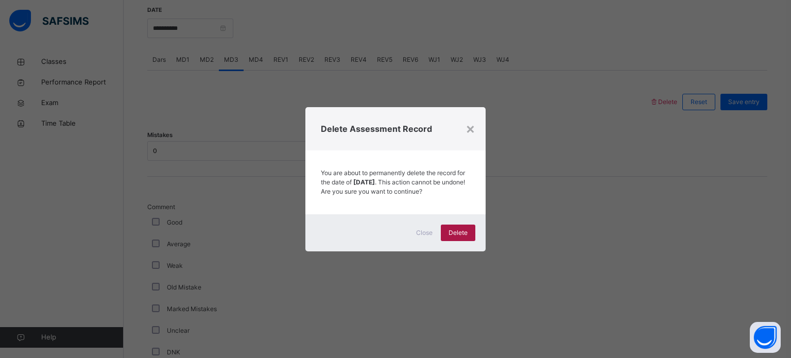
click at [457, 233] on span "Delete" at bounding box center [457, 232] width 19 height 9
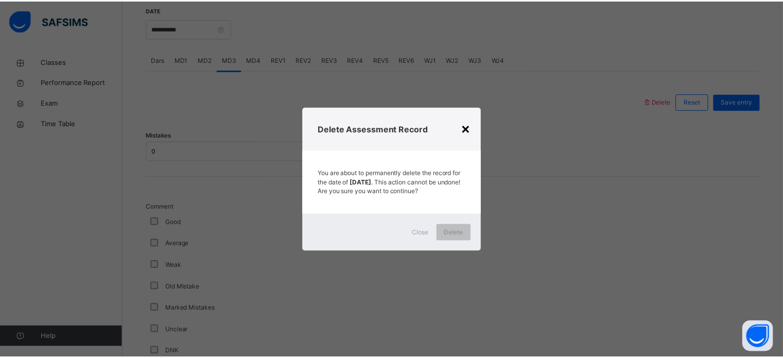
scroll to position [182, 0]
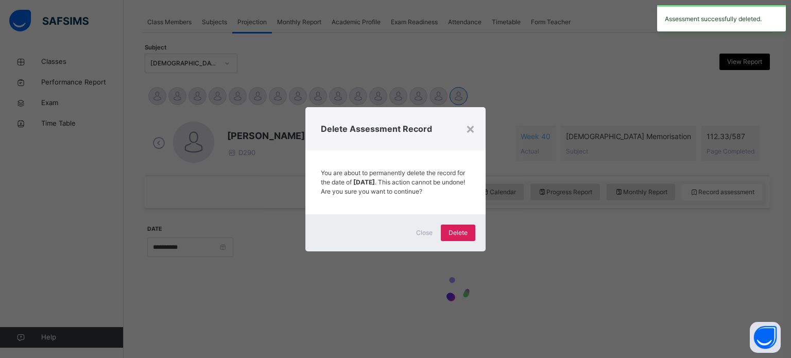
click at [470, 126] on div "×" at bounding box center [470, 128] width 10 height 22
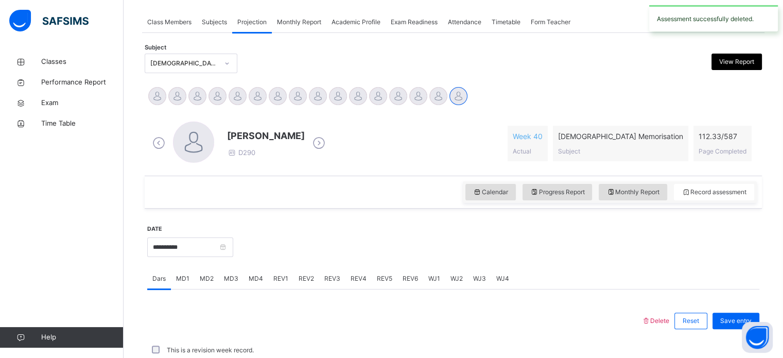
scroll to position [400, 0]
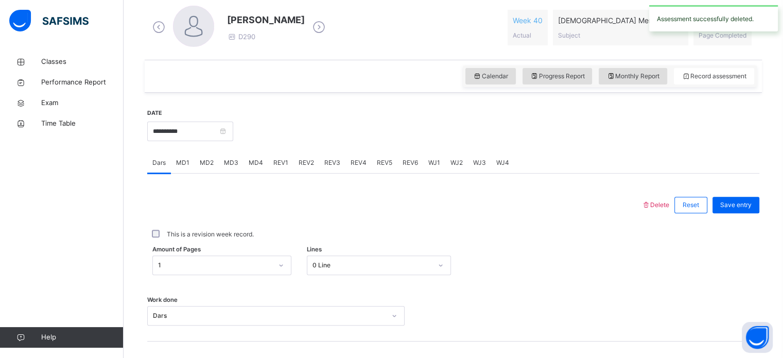
click at [637, 75] on span "Monthly Report" at bounding box center [632, 76] width 53 height 9
select select "****"
select select "*"
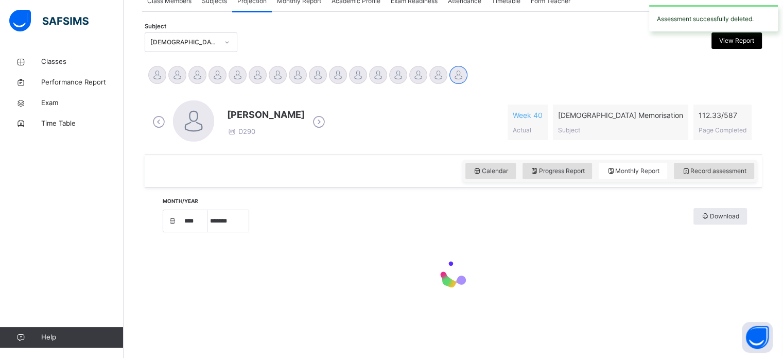
scroll to position [298, 0]
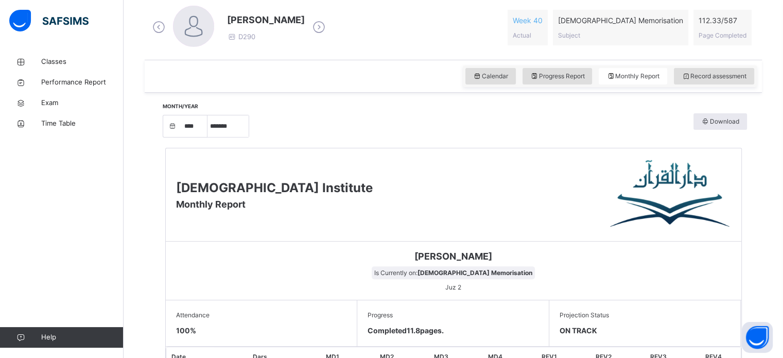
click at [637, 75] on span "Monthly Report" at bounding box center [632, 76] width 53 height 9
drag, startPoint x: 637, startPoint y: 75, endPoint x: 635, endPoint y: 50, distance: 24.8
click at [654, 74] on span "Monthly Report" at bounding box center [632, 76] width 53 height 9
click at [656, 75] on span "Monthly Report" at bounding box center [632, 76] width 53 height 9
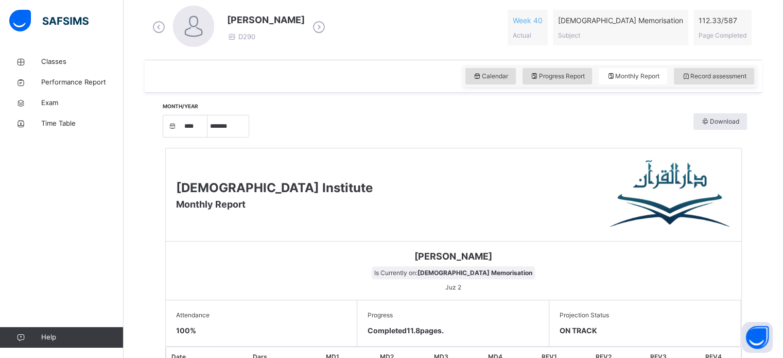
click at [610, 67] on div "Calendar Progress Report Monthly Report Record assessment" at bounding box center [610, 76] width 294 height 22
click at [627, 75] on span "Monthly Report" at bounding box center [632, 76] width 53 height 9
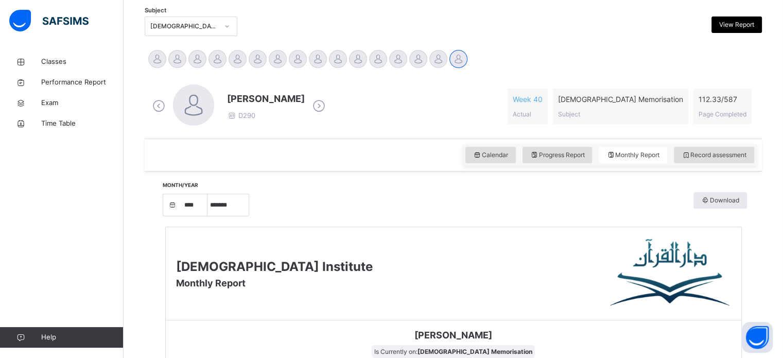
scroll to position [153, 0]
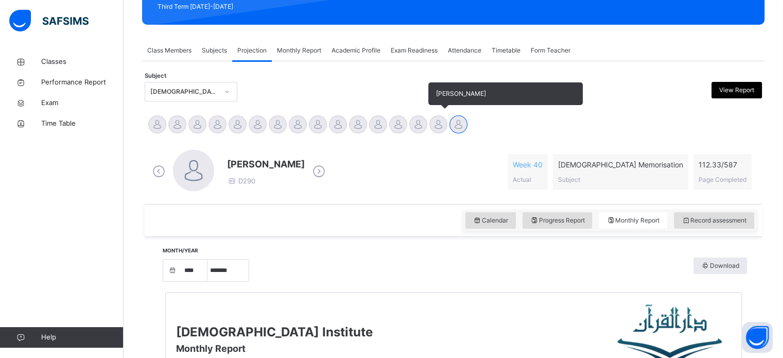
click at [438, 121] on div at bounding box center [438, 124] width 18 height 18
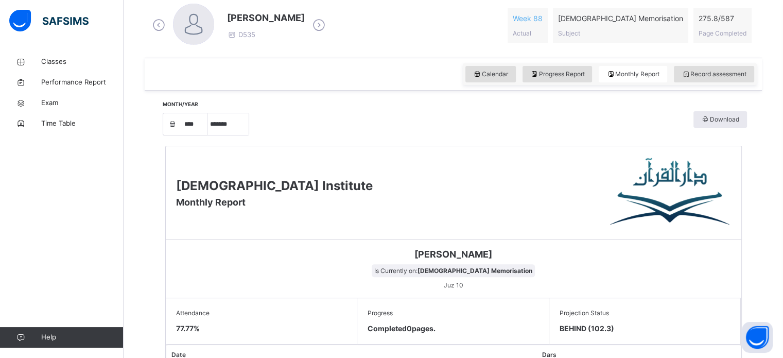
scroll to position [298, 0]
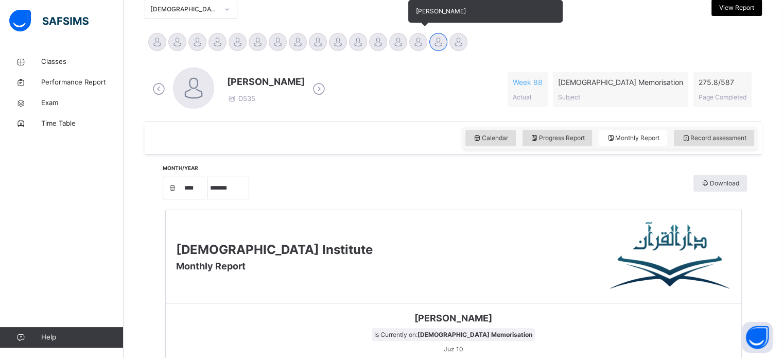
click at [417, 40] on div at bounding box center [418, 42] width 18 height 18
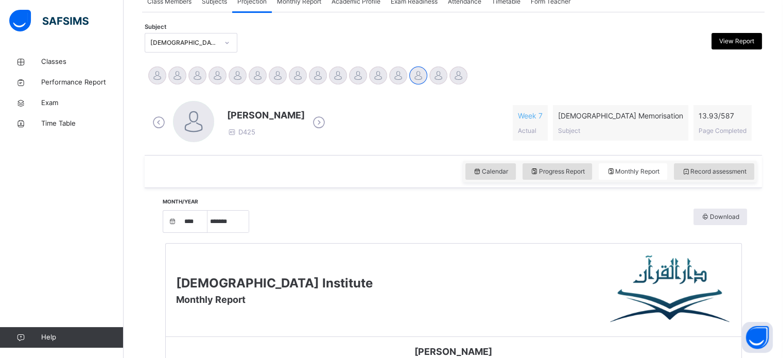
scroll to position [191, 0]
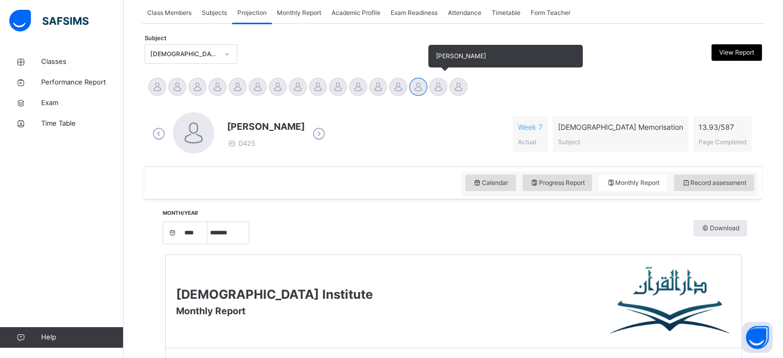
click at [443, 79] on div at bounding box center [438, 87] width 18 height 18
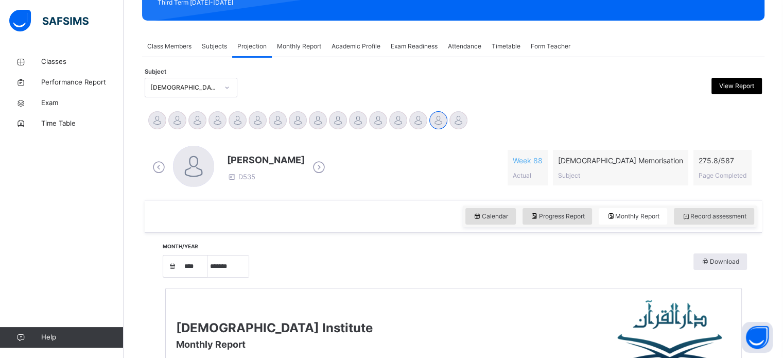
scroll to position [154, 0]
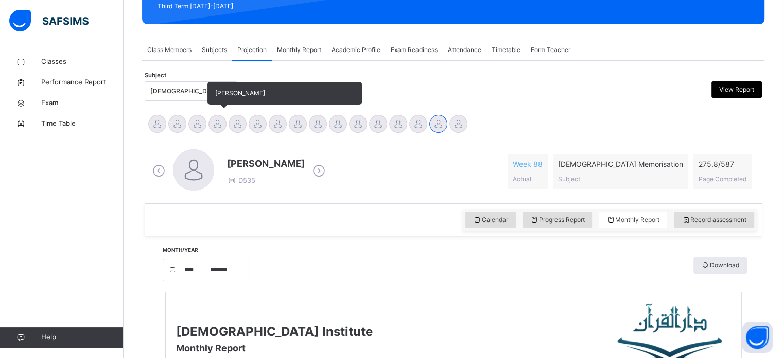
click at [215, 121] on div at bounding box center [217, 124] width 18 height 18
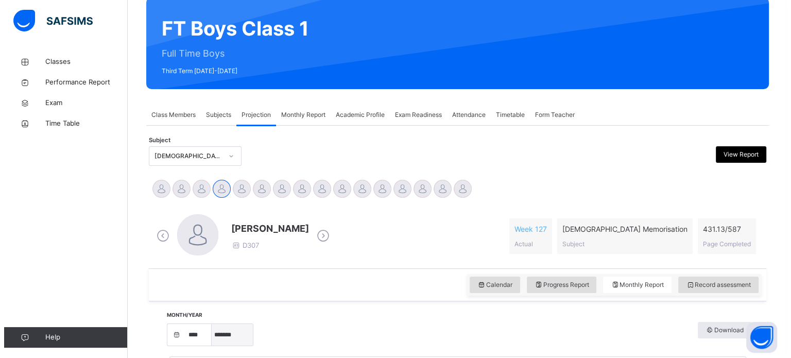
scroll to position [88, 0]
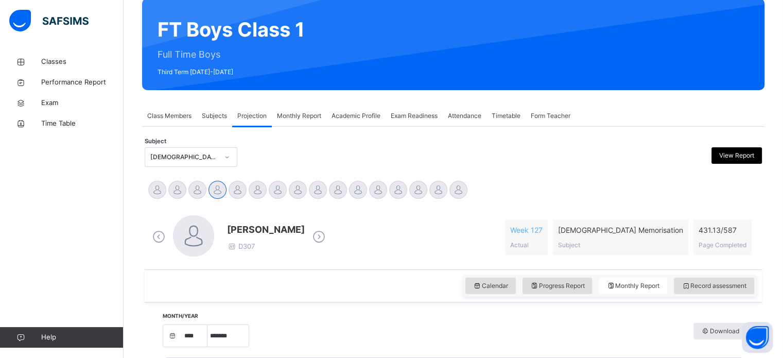
click at [729, 162] on div "View Report" at bounding box center [736, 155] width 50 height 16
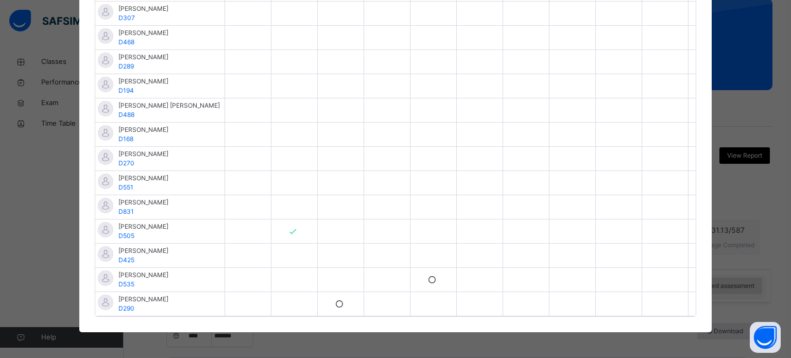
scroll to position [0, 2685]
click at [421, 126] on div at bounding box center [433, 135] width 46 height 24
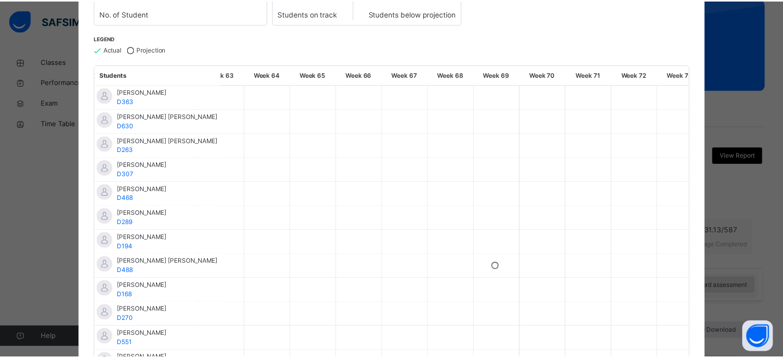
scroll to position [0, 0]
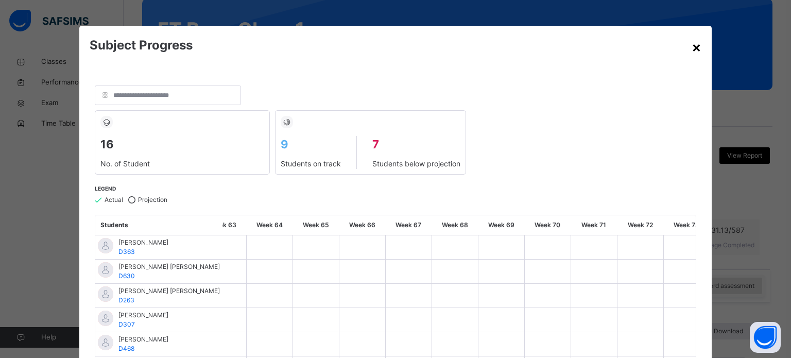
click at [694, 53] on div "×" at bounding box center [696, 47] width 10 height 22
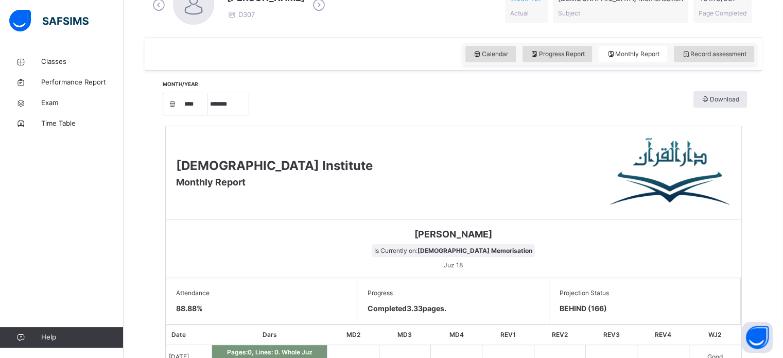
scroll to position [165, 0]
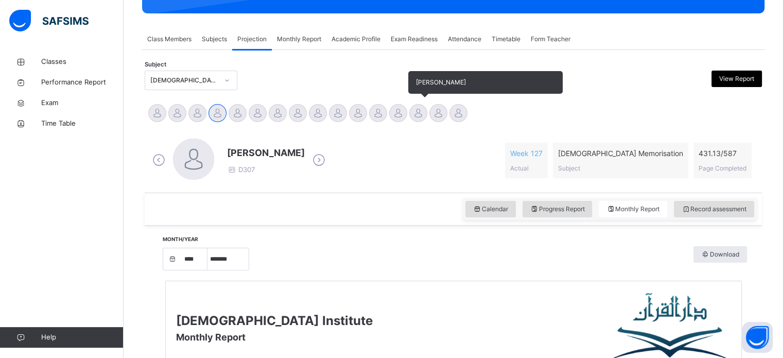
click at [418, 113] on div at bounding box center [418, 113] width 18 height 18
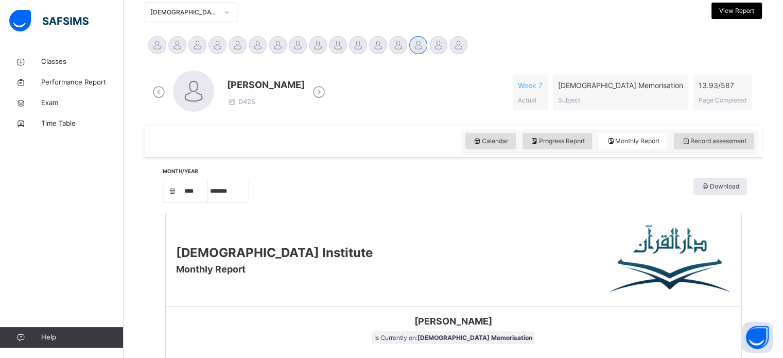
scroll to position [150, 0]
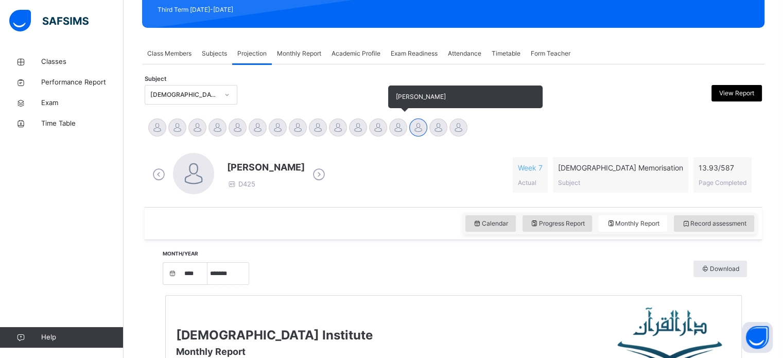
click at [394, 129] on div at bounding box center [398, 127] width 18 height 18
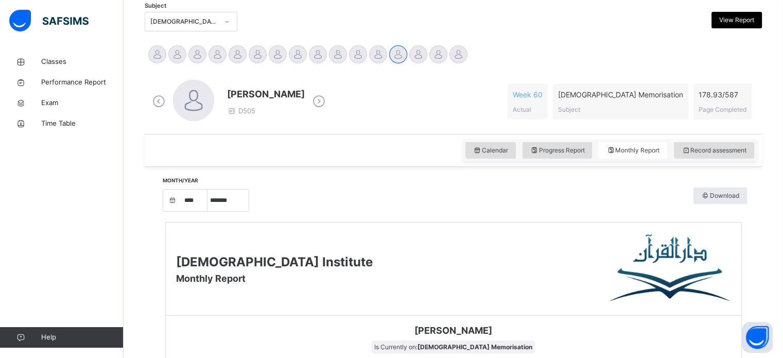
scroll to position [220, 0]
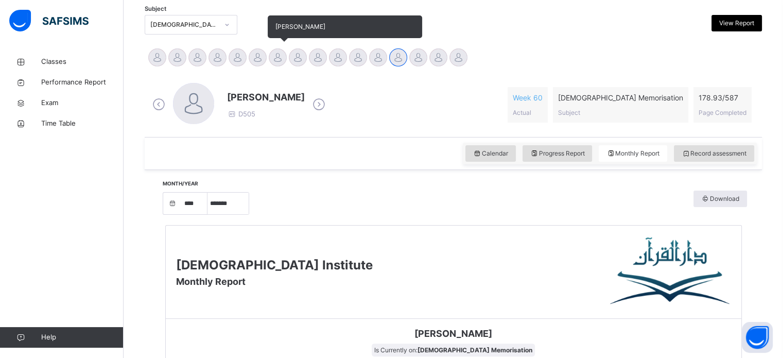
click at [271, 67] on div "[PERSON_NAME]" at bounding box center [278, 58] width 20 height 23
click at [253, 65] on div "[PERSON_NAME]" at bounding box center [258, 58] width 20 height 23
click at [254, 56] on div at bounding box center [258, 57] width 18 height 18
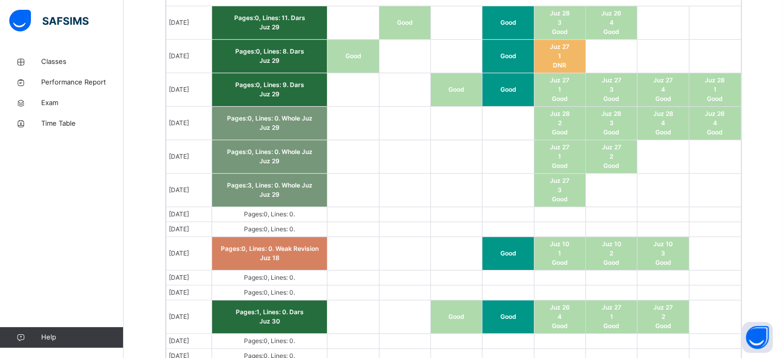
scroll to position [657, 0]
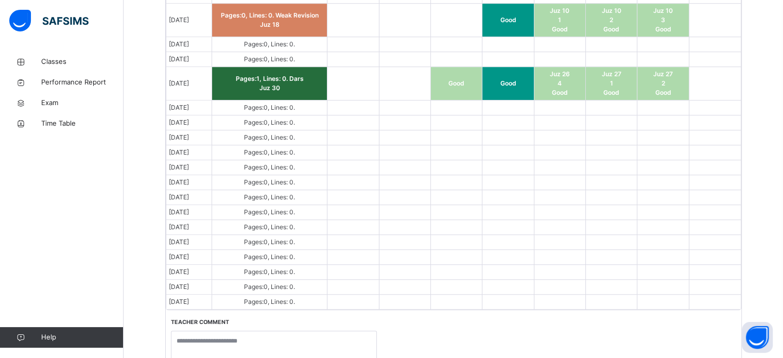
click at [248, 85] on td "Pages: 1 , Lines: 0 . Dars Juz 30" at bounding box center [269, 83] width 115 height 33
click at [271, 214] on td "Pages: 0 , Lines: 0 ." at bounding box center [269, 212] width 115 height 15
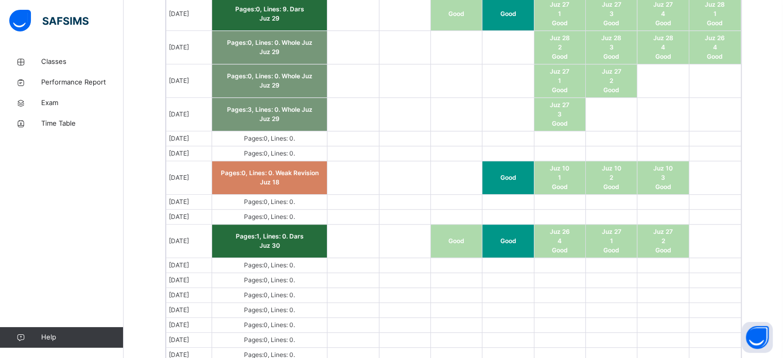
scroll to position [726, 0]
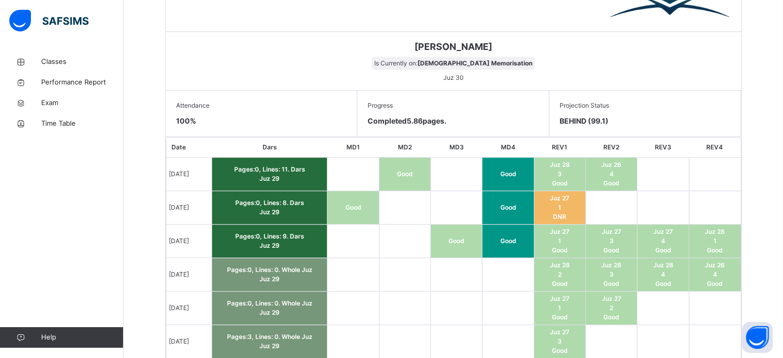
click at [202, 109] on div "Attendance 100 %" at bounding box center [262, 114] width 192 height 46
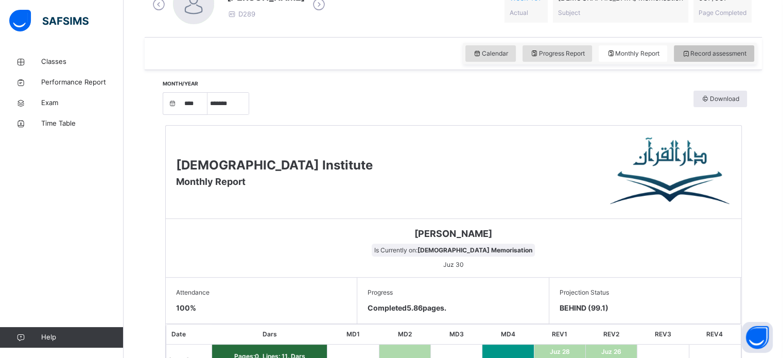
click at [703, 47] on div "Record assessment" at bounding box center [714, 53] width 80 height 16
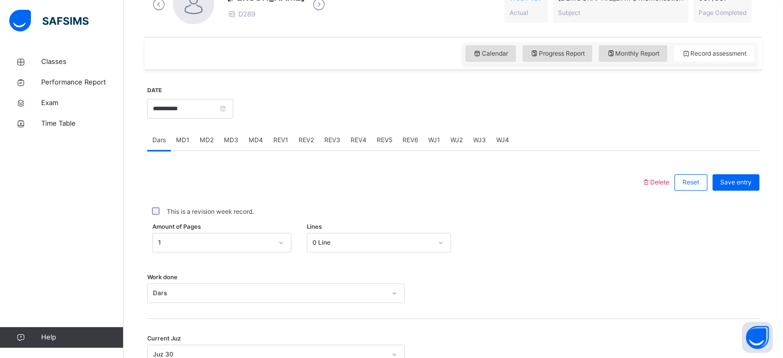
click at [397, 101] on div at bounding box center [496, 107] width 516 height 44
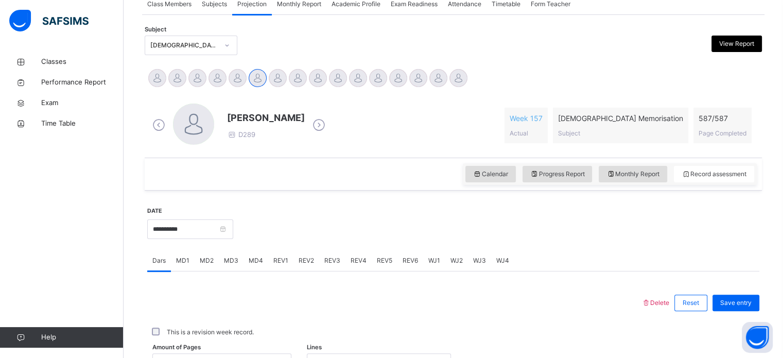
scroll to position [197, 0]
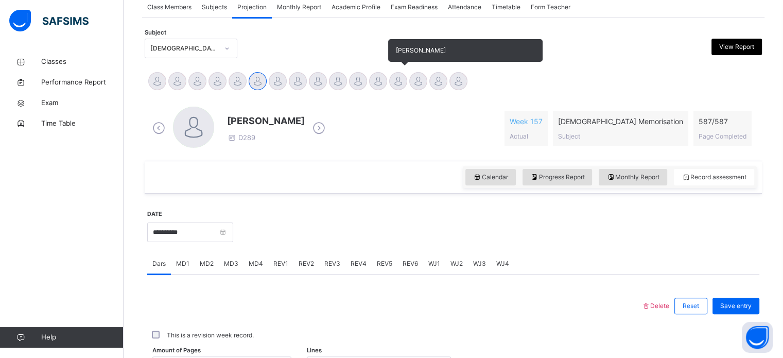
click at [395, 84] on div at bounding box center [398, 81] width 18 height 18
click at [374, 77] on div at bounding box center [378, 81] width 18 height 18
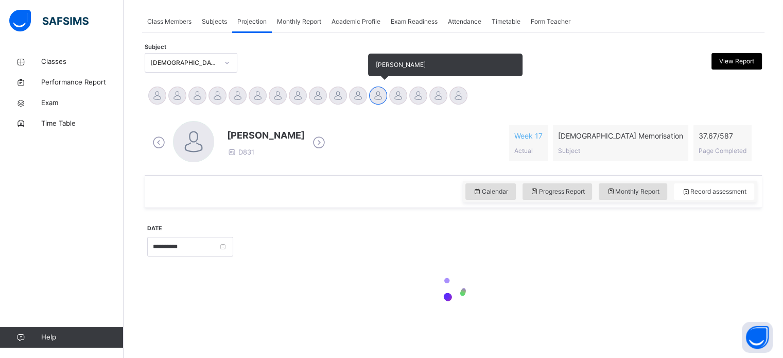
scroll to position [182, 0]
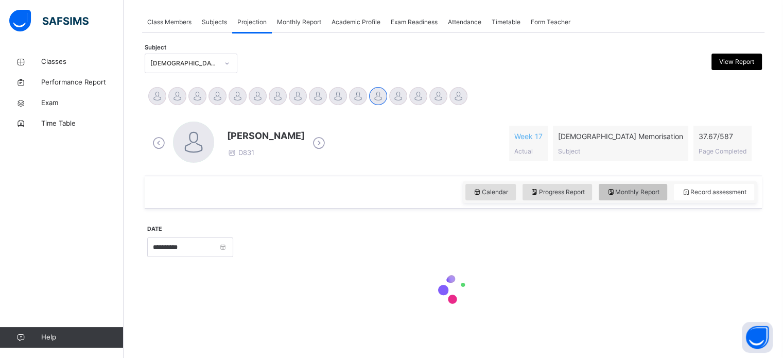
click at [606, 184] on div "Monthly Report" at bounding box center [633, 192] width 68 height 16
select select "****"
select select "*"
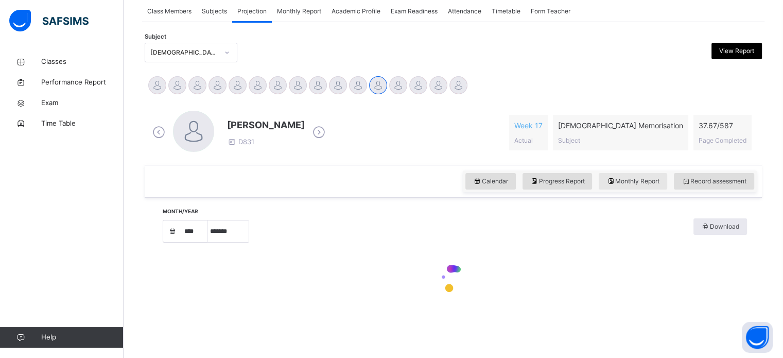
click at [628, 185] on span "Monthly Report" at bounding box center [632, 181] width 53 height 9
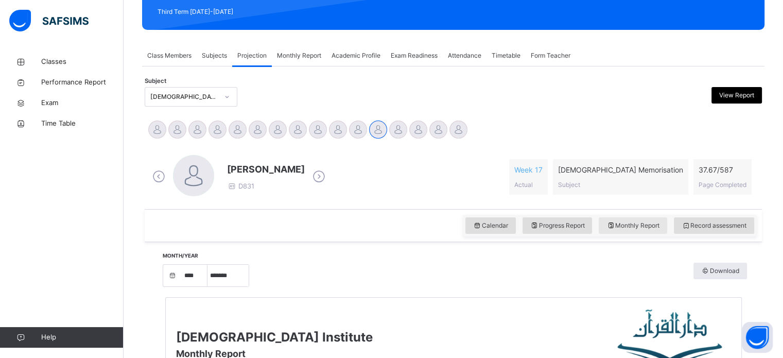
scroll to position [147, 0]
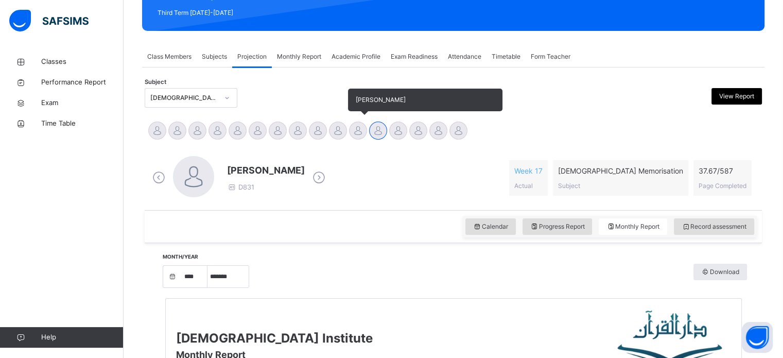
click at [359, 126] on div at bounding box center [358, 130] width 18 height 18
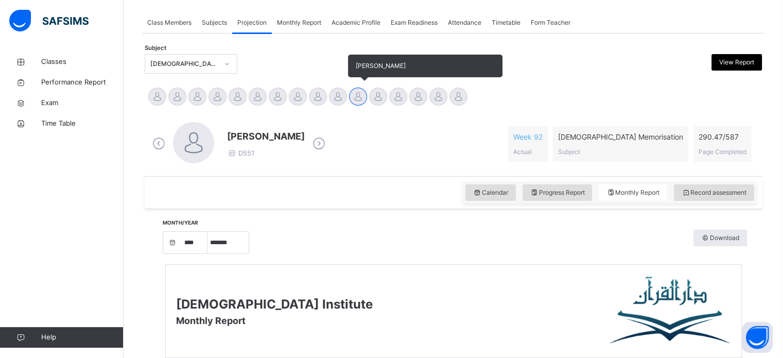
scroll to position [180, 0]
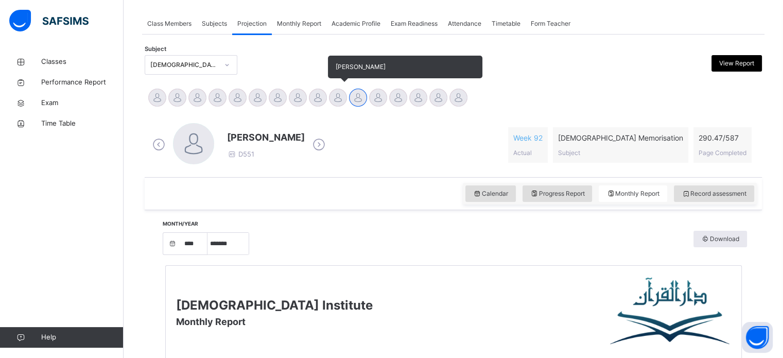
click at [342, 91] on div at bounding box center [338, 98] width 18 height 18
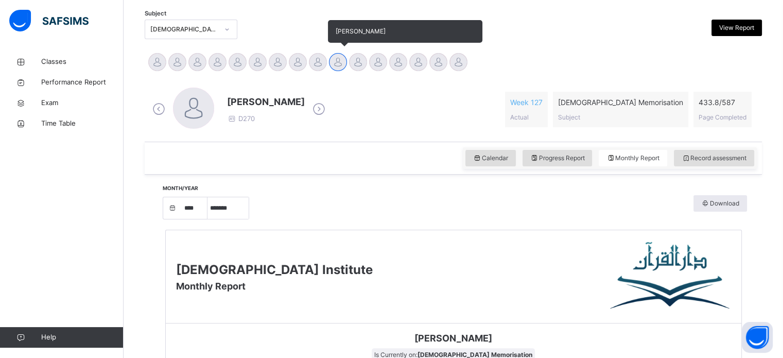
scroll to position [204, 0]
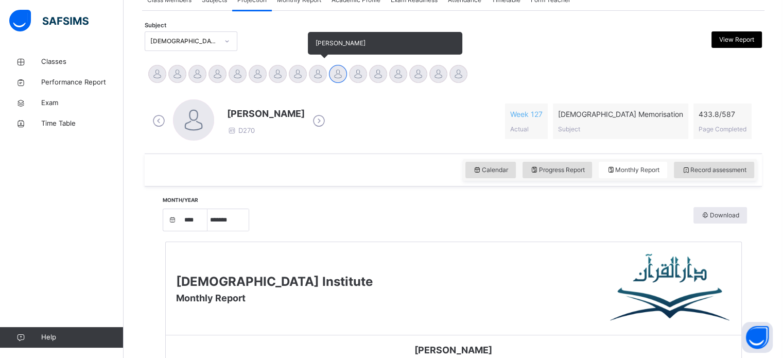
click at [317, 69] on div at bounding box center [318, 74] width 18 height 18
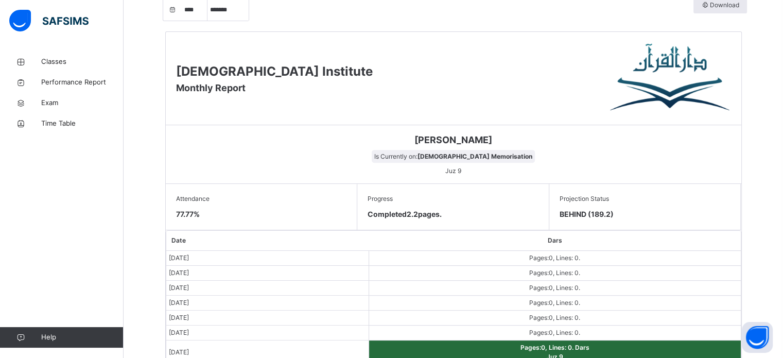
scroll to position [407, 0]
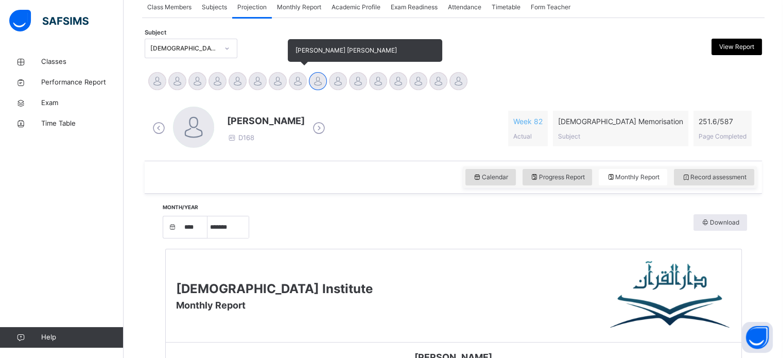
click at [300, 82] on div at bounding box center [298, 81] width 18 height 18
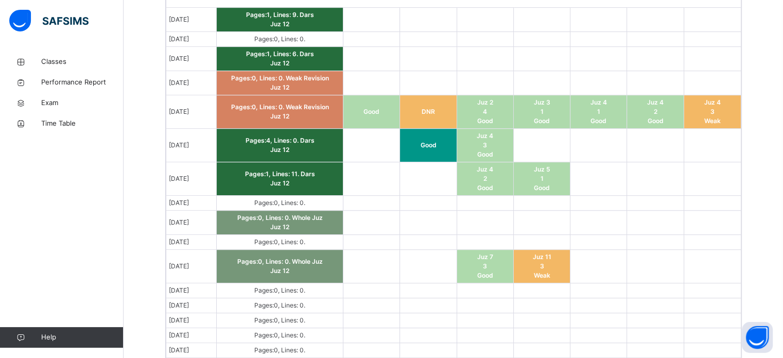
scroll to position [658, 0]
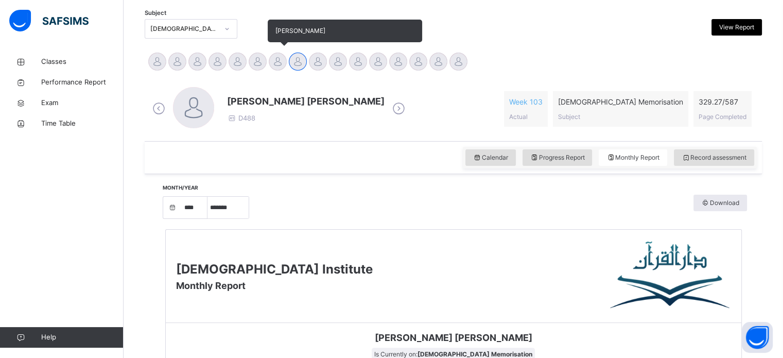
click at [272, 58] on div at bounding box center [278, 62] width 18 height 18
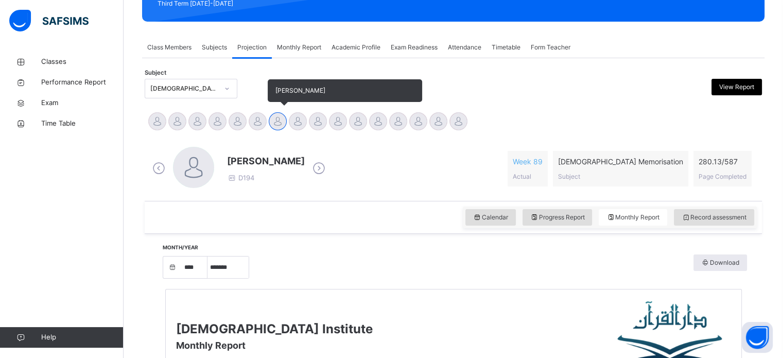
scroll to position [135, 0]
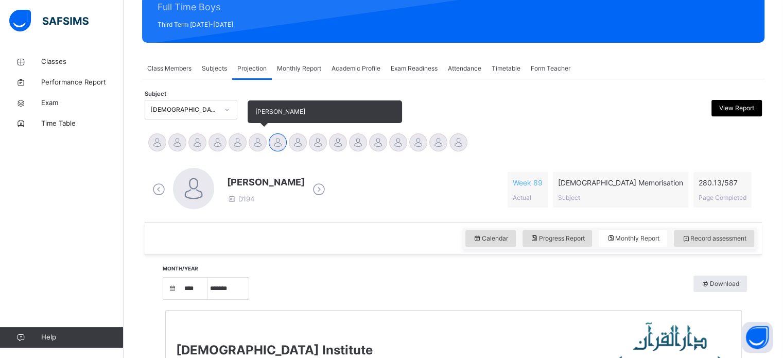
click at [255, 142] on div at bounding box center [258, 142] width 18 height 18
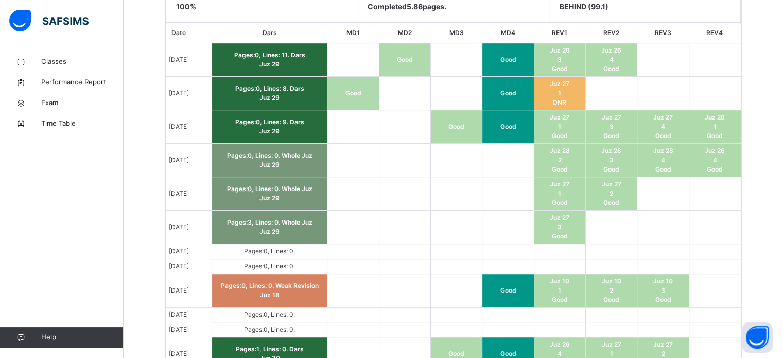
scroll to position [608, 0]
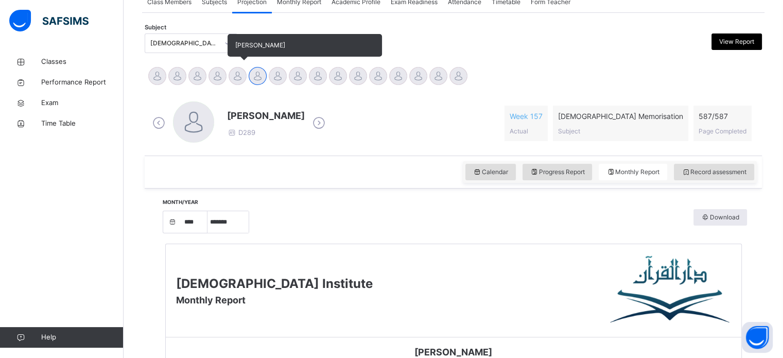
click at [237, 77] on div at bounding box center [238, 76] width 18 height 18
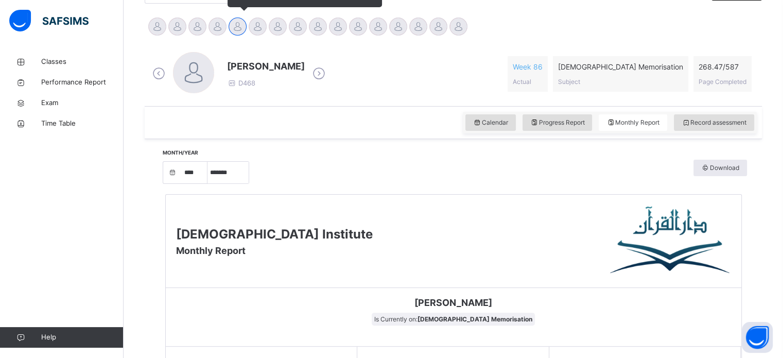
scroll to position [240, 0]
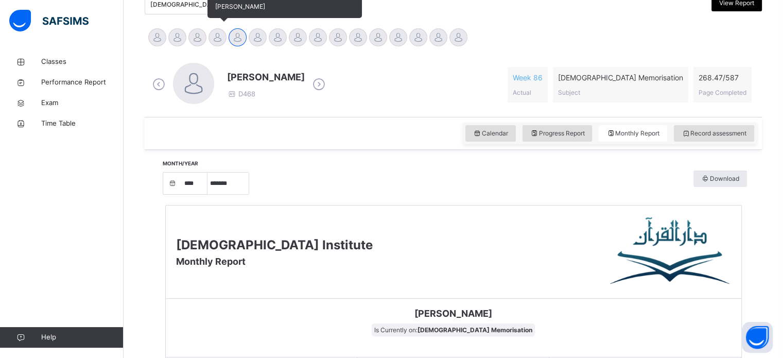
click at [218, 31] on div at bounding box center [217, 37] width 18 height 18
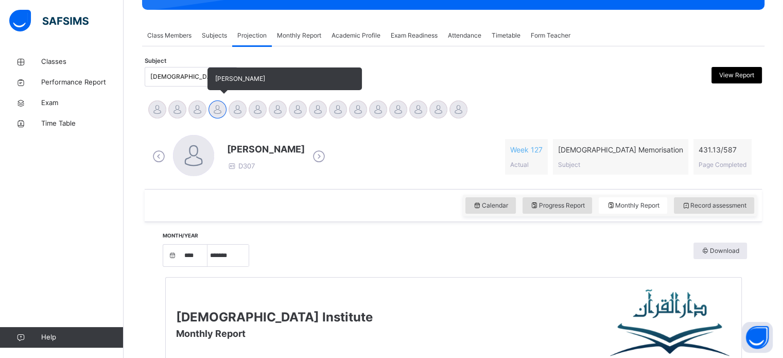
scroll to position [166, 0]
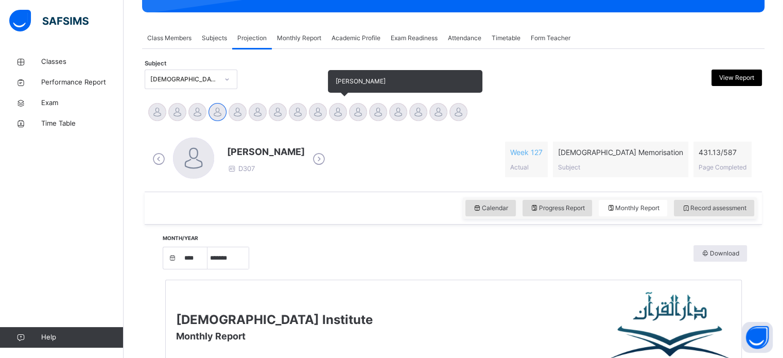
click at [342, 111] on div at bounding box center [338, 112] width 18 height 18
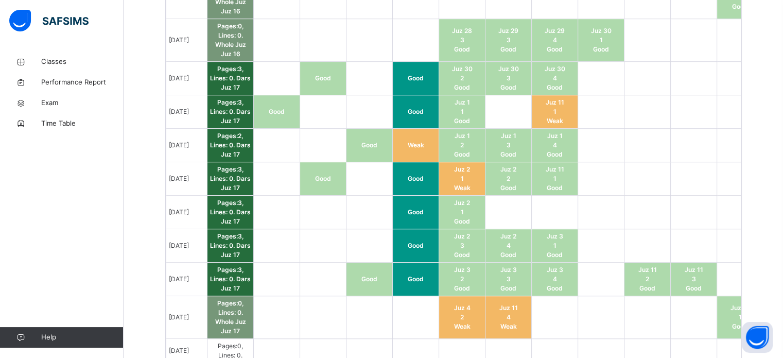
scroll to position [729, 0]
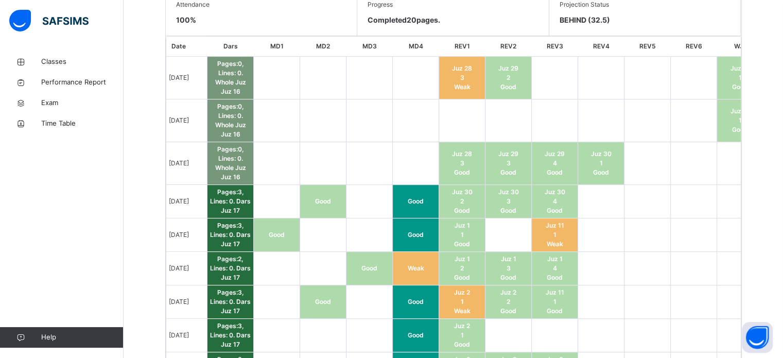
click at [189, 301] on span "[DATE]" at bounding box center [179, 302] width 20 height 8
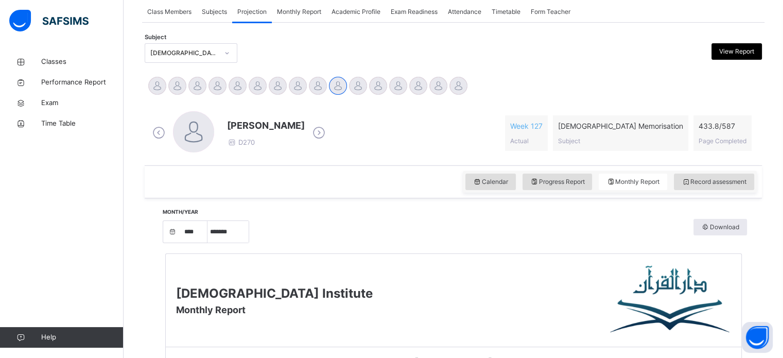
scroll to position [188, 0]
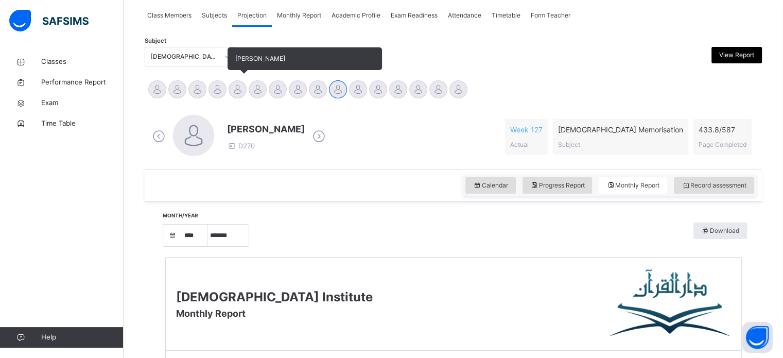
click at [243, 92] on div at bounding box center [238, 89] width 18 height 18
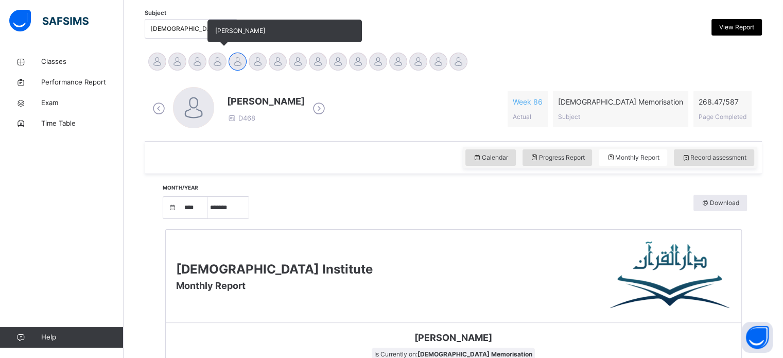
click at [209, 58] on div at bounding box center [217, 62] width 18 height 18
click at [198, 60] on div at bounding box center [197, 62] width 18 height 18
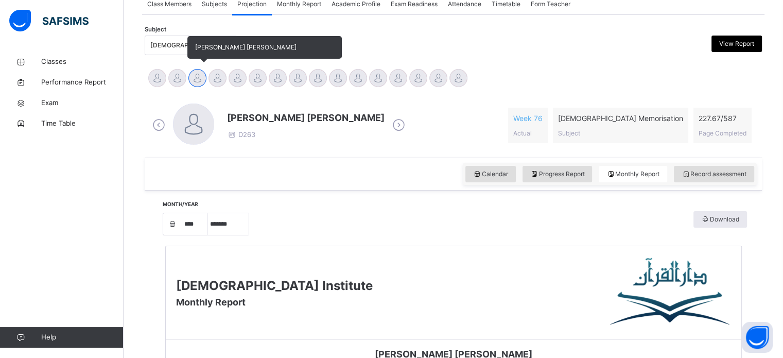
scroll to position [192, 0]
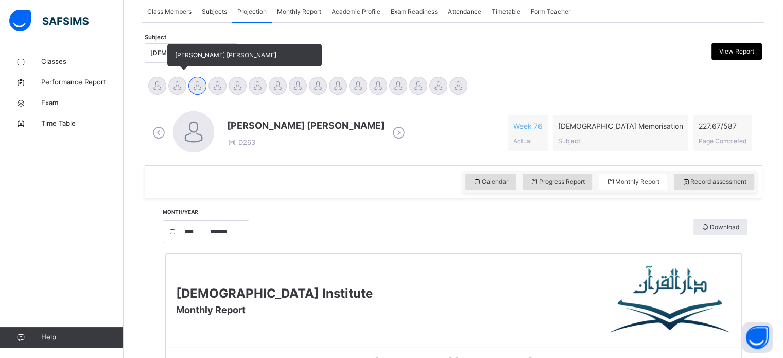
click at [176, 85] on div at bounding box center [177, 86] width 18 height 18
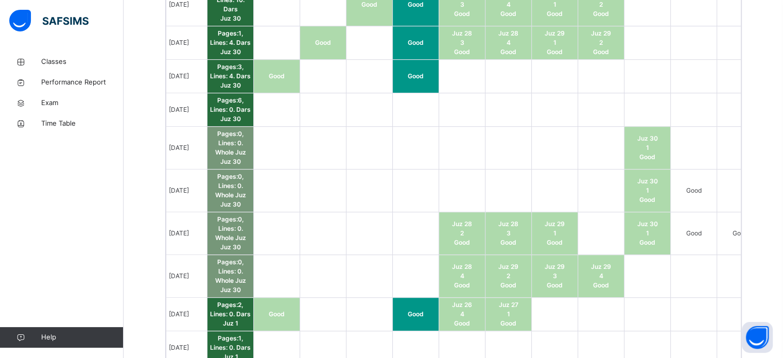
scroll to position [753, 0]
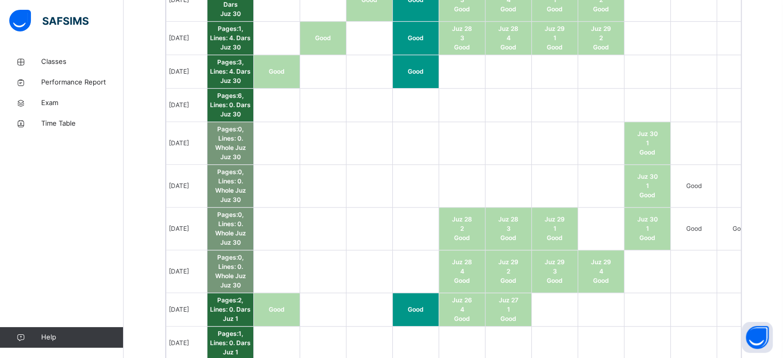
click at [42, 206] on div "Classes Performance Report Exam Time Table Help" at bounding box center [62, 199] width 124 height 317
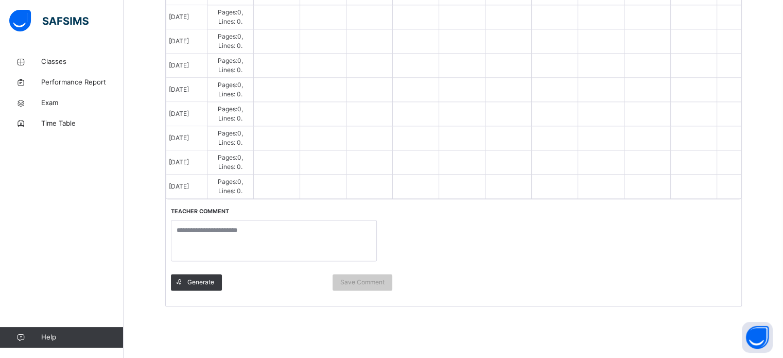
scroll to position [1256, 0]
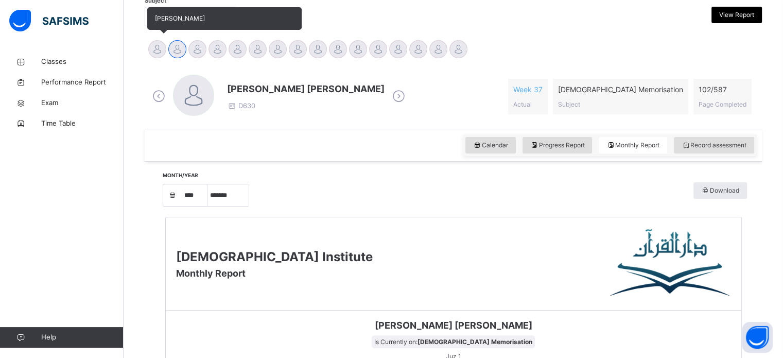
click at [154, 50] on div at bounding box center [157, 49] width 18 height 18
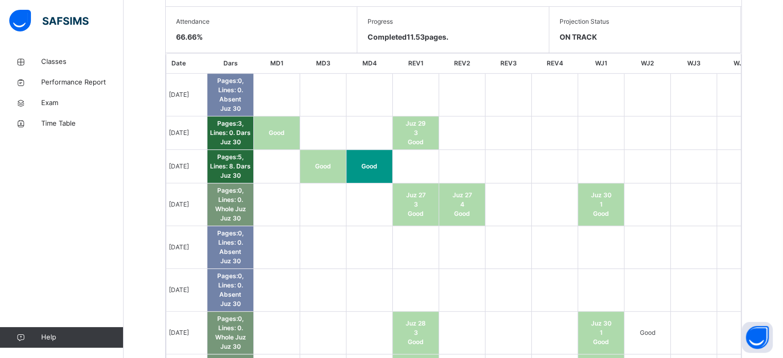
scroll to position [590, 0]
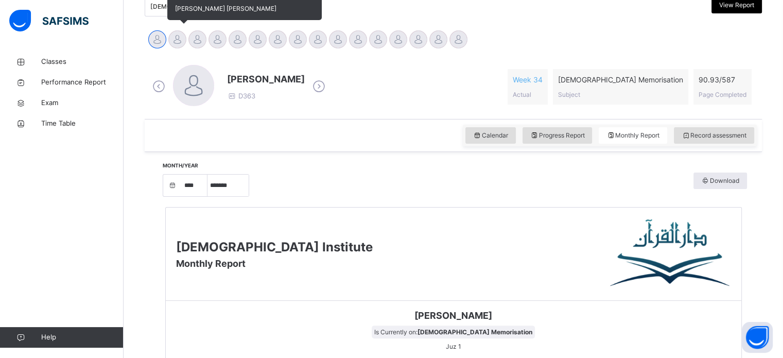
click at [176, 42] on div at bounding box center [177, 39] width 18 height 18
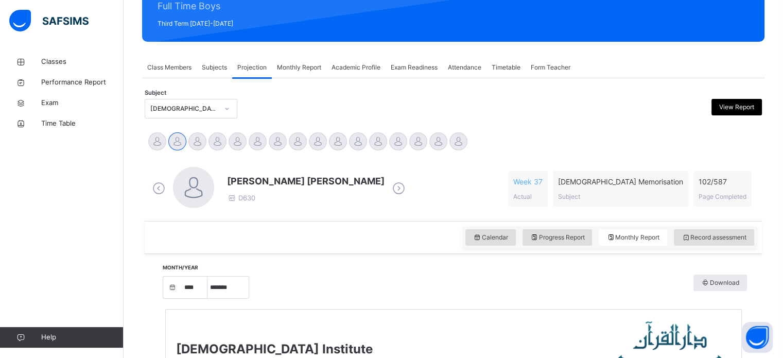
scroll to position [147, 0]
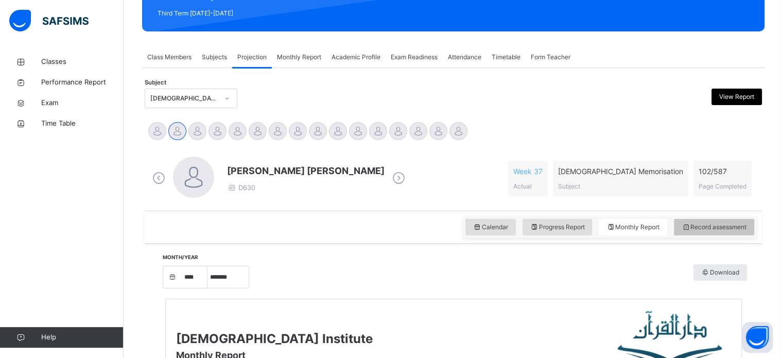
click at [737, 230] on span "Record assessment" at bounding box center [713, 226] width 65 height 9
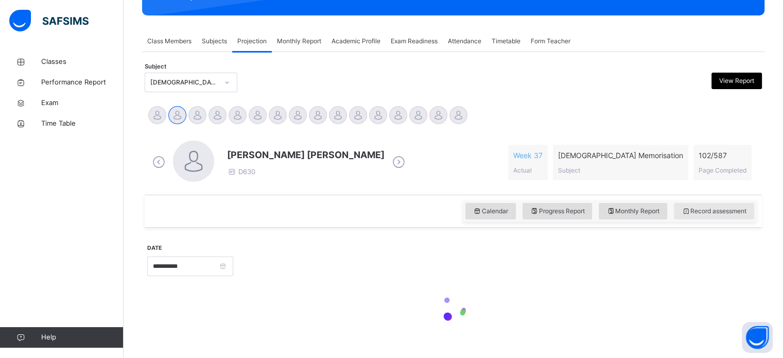
scroll to position [168, 0]
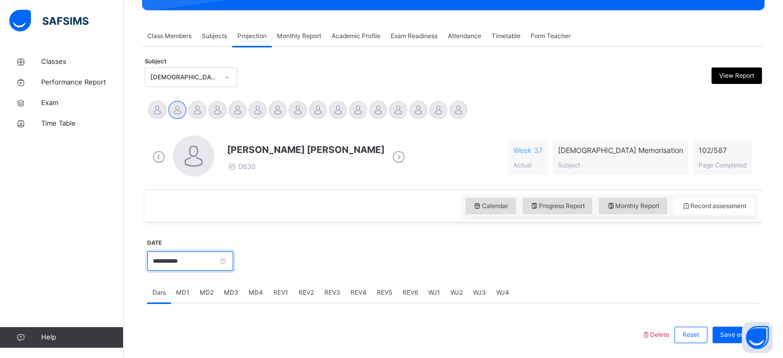
click at [203, 264] on input "**********" at bounding box center [190, 261] width 86 height 20
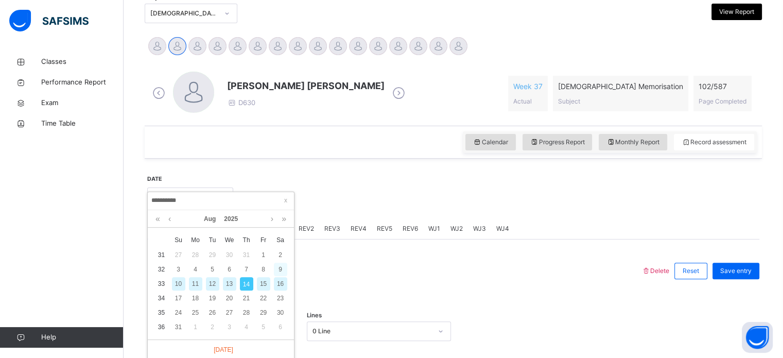
click at [276, 270] on div "9" at bounding box center [280, 269] width 13 height 13
type input "**********"
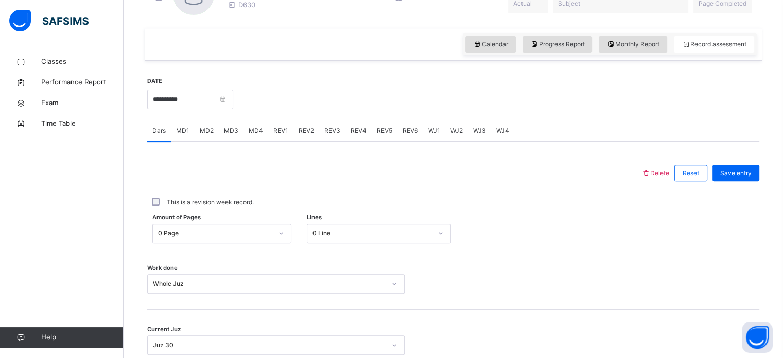
scroll to position [331, 0]
click at [281, 126] on span "REV1" at bounding box center [280, 129] width 15 height 9
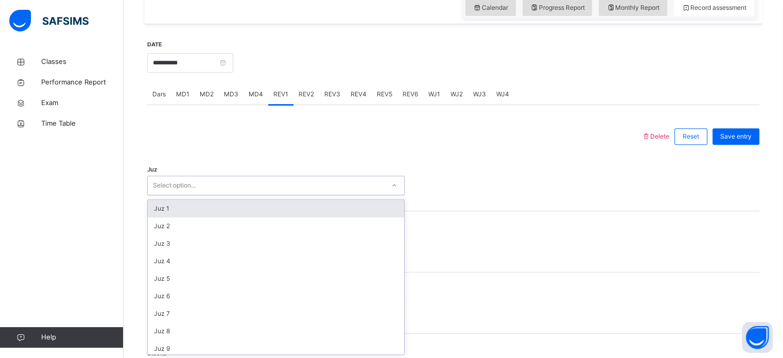
scroll to position [366, 0]
type input "**"
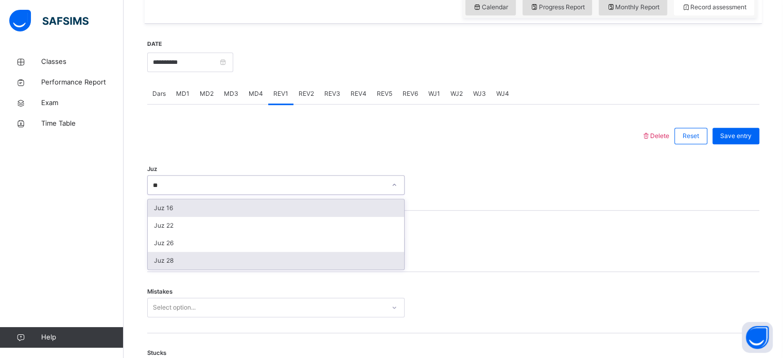
click at [349, 268] on div "Juz 28" at bounding box center [276, 261] width 256 height 18
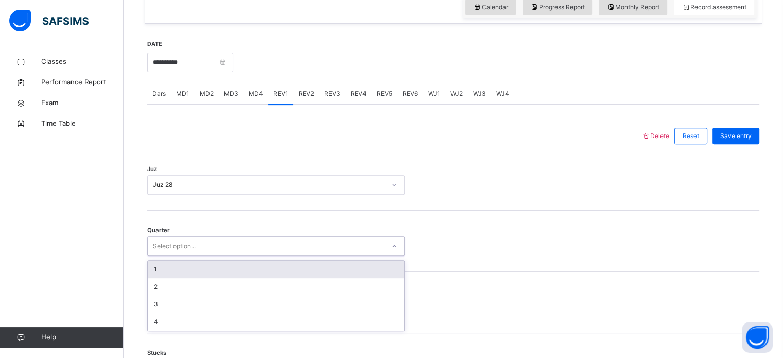
click at [357, 271] on div "1" at bounding box center [276, 269] width 256 height 18
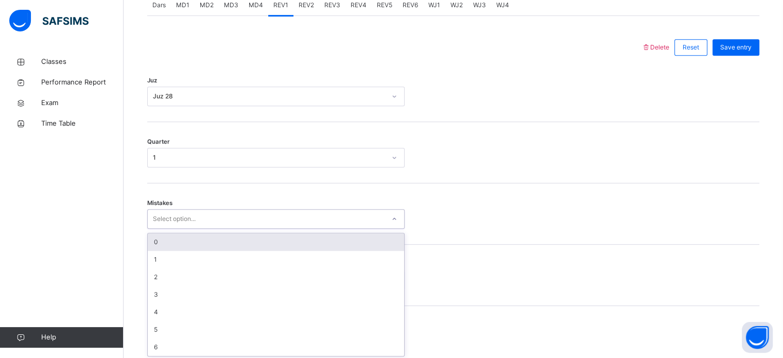
scroll to position [457, 0]
click at [370, 239] on div "0" at bounding box center [276, 240] width 256 height 18
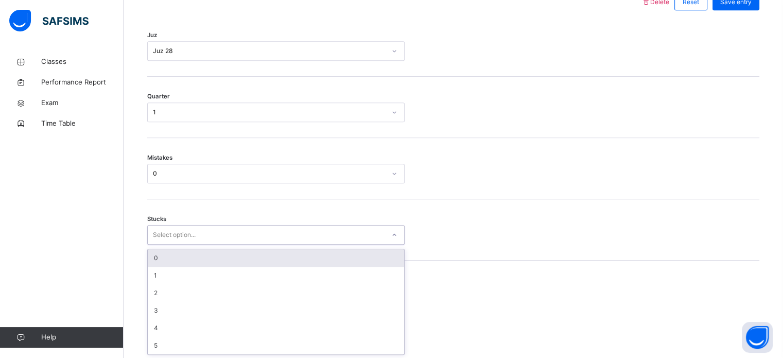
scroll to position [500, 0]
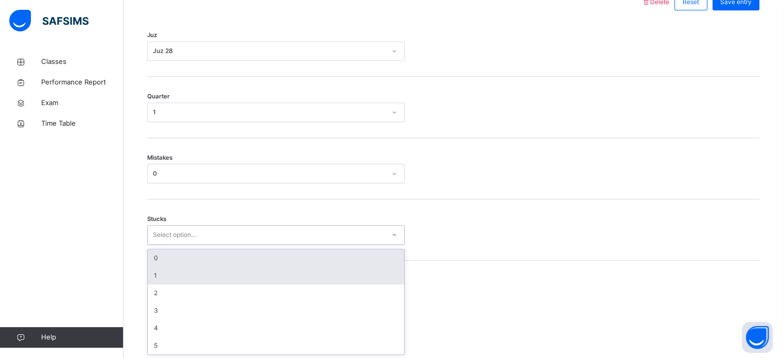
click at [356, 281] on div "1" at bounding box center [276, 276] width 256 height 18
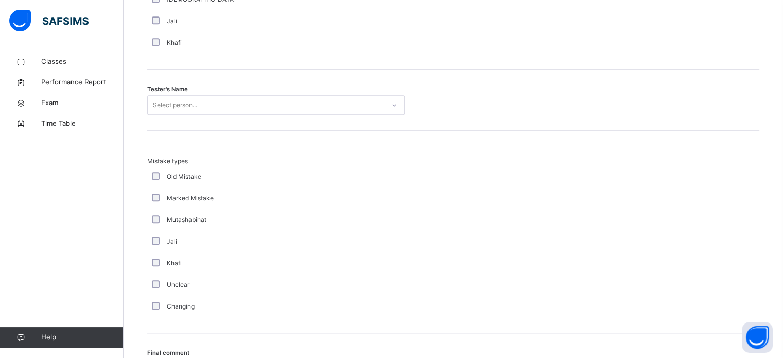
scroll to position [1024, 0]
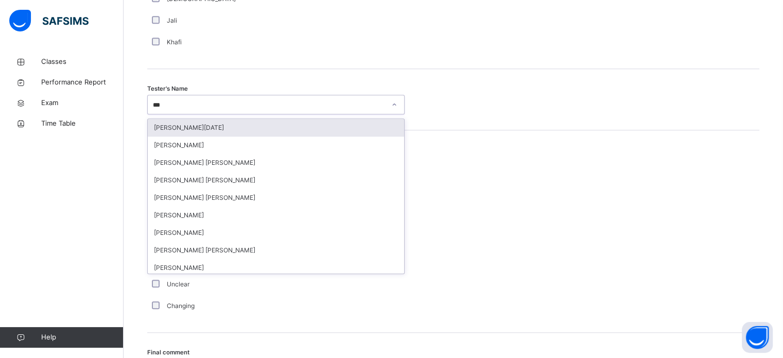
type input "****"
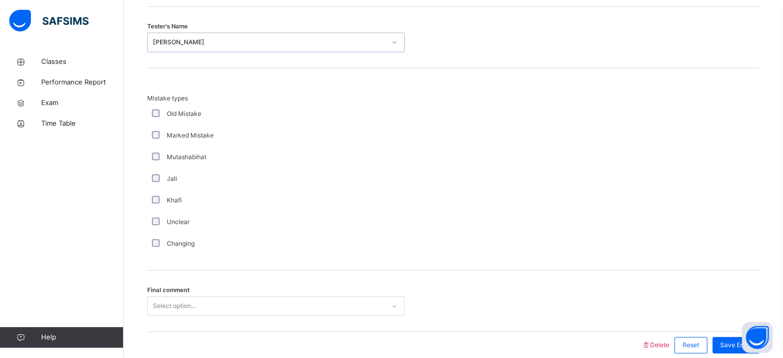
scroll to position [1132, 0]
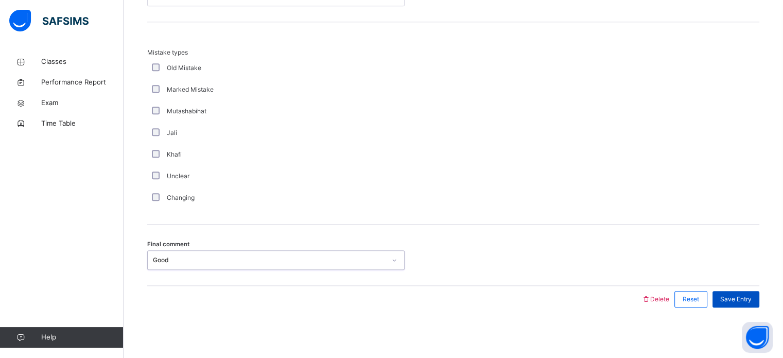
click at [759, 304] on div "Save Entry" at bounding box center [735, 299] width 47 height 16
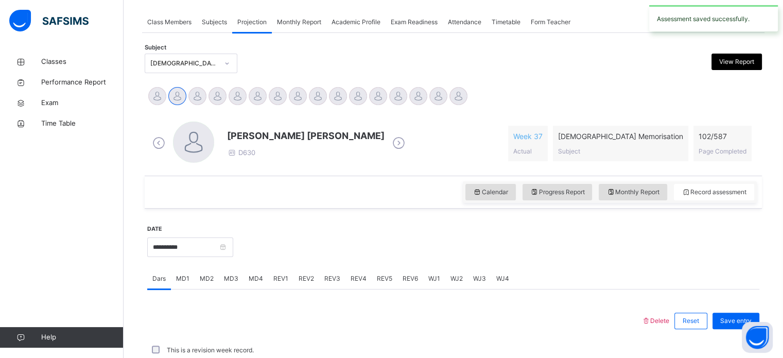
scroll to position [415, 0]
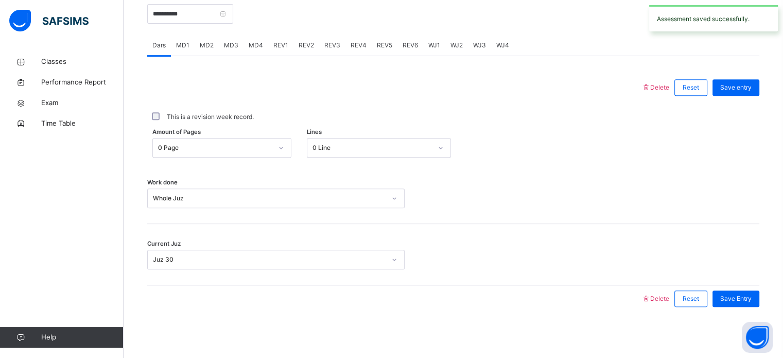
click at [685, 255] on div "Current Juz Juz 30" at bounding box center [453, 260] width 612 height 20
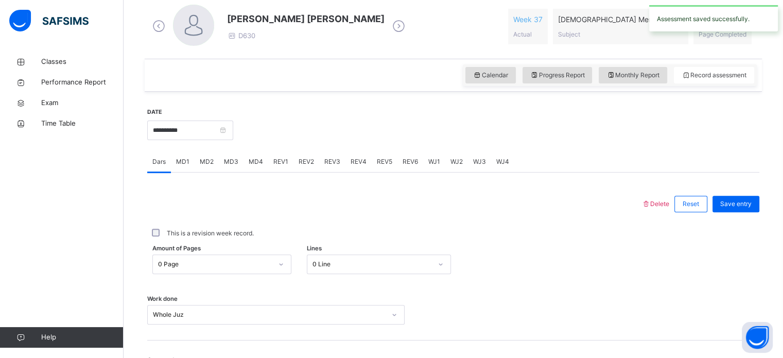
click at [646, 324] on div "Work done Whole Juz" at bounding box center [453, 309] width 612 height 61
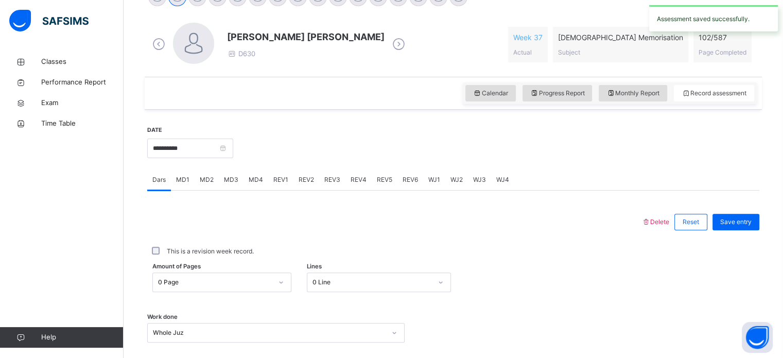
scroll to position [278, 0]
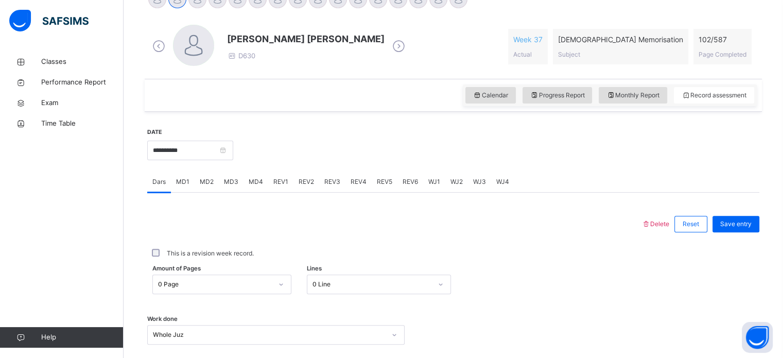
click at [206, 171] on div "MD2" at bounding box center [207, 181] width 24 height 21
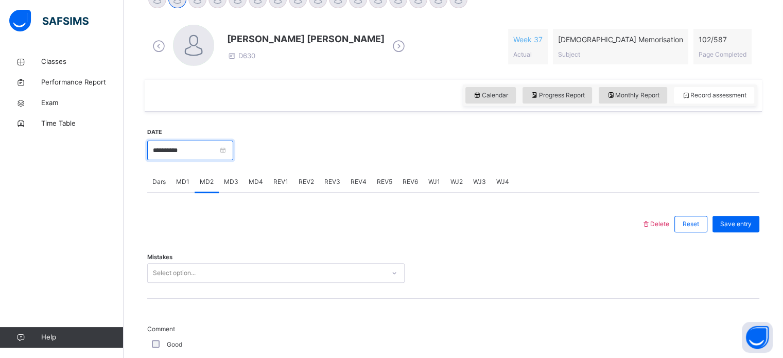
click at [215, 158] on input "**********" at bounding box center [190, 151] width 86 height 20
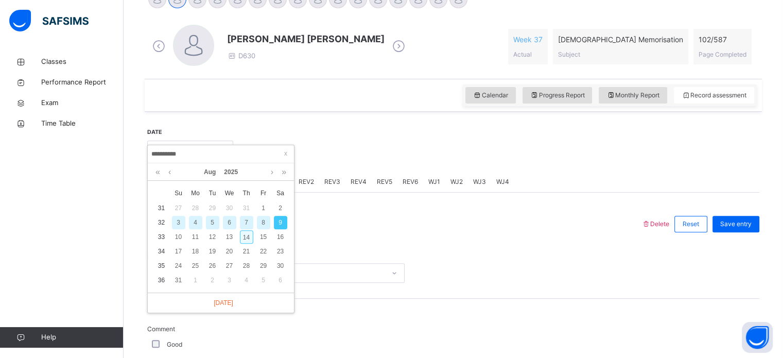
click at [246, 240] on div "14" at bounding box center [246, 236] width 13 height 13
type input "**********"
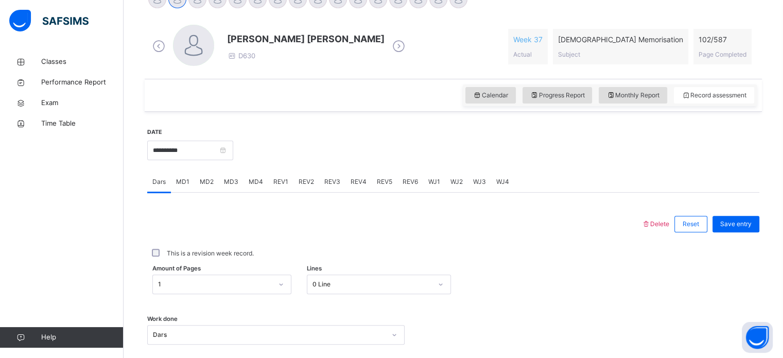
click at [250, 187] on div "MD4" at bounding box center [255, 181] width 25 height 21
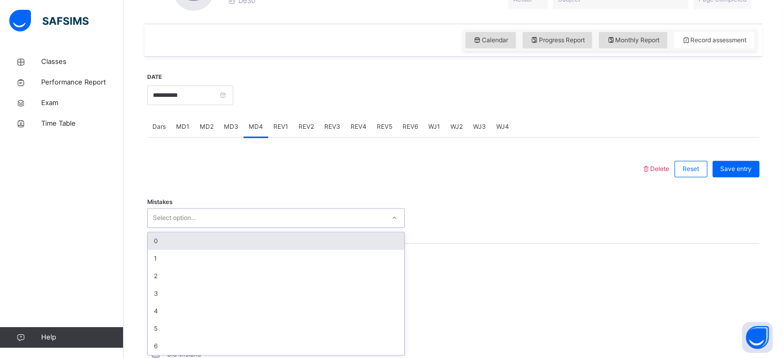
scroll to position [335, 0]
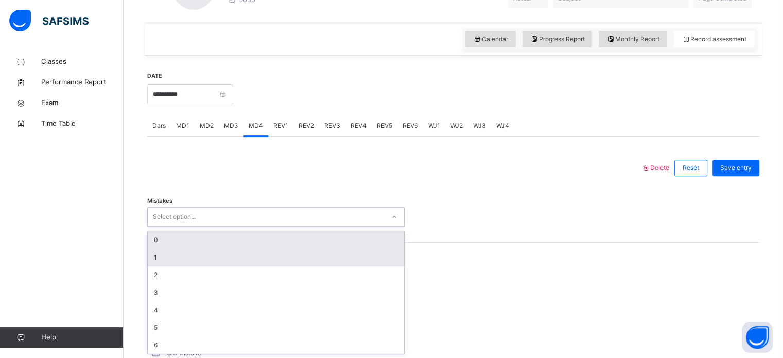
click at [318, 253] on div "1" at bounding box center [276, 258] width 256 height 18
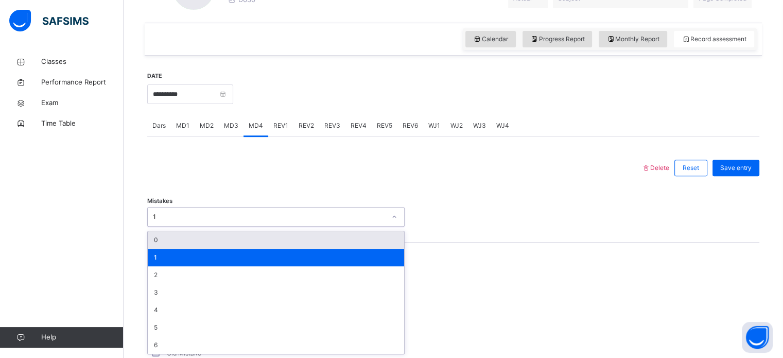
click at [225, 237] on div "0" at bounding box center [276, 240] width 256 height 18
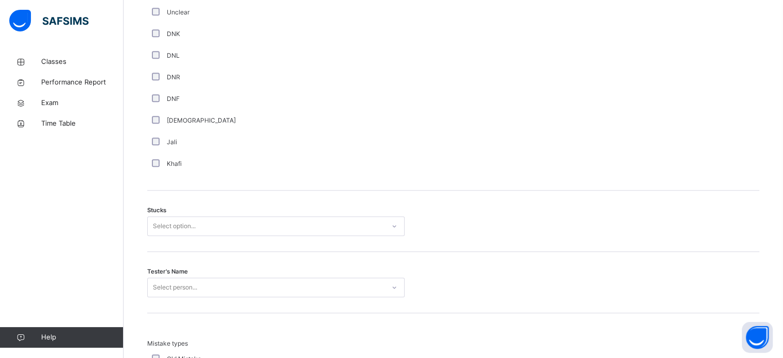
scroll to position [727, 0]
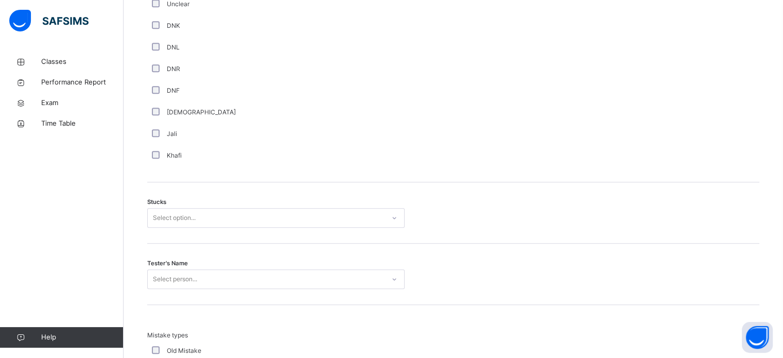
click at [256, 233] on div "Stucks Select option..." at bounding box center [453, 212] width 612 height 61
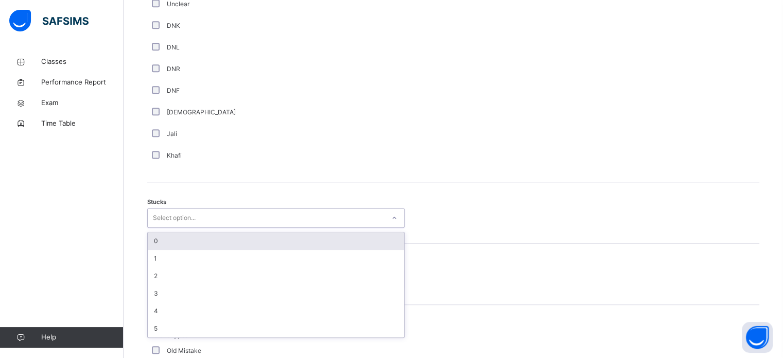
click at [248, 247] on div "0" at bounding box center [276, 241] width 256 height 18
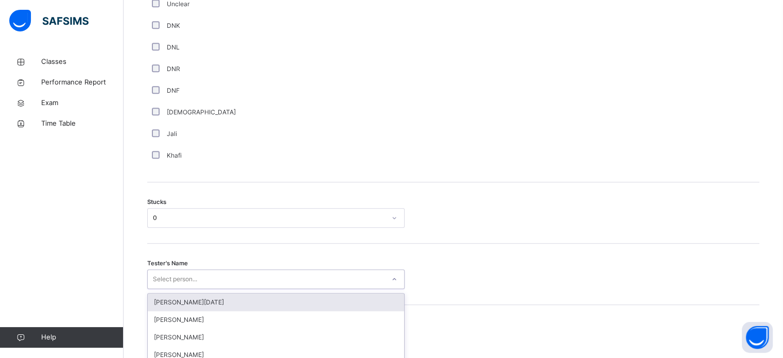
scroll to position [820, 0]
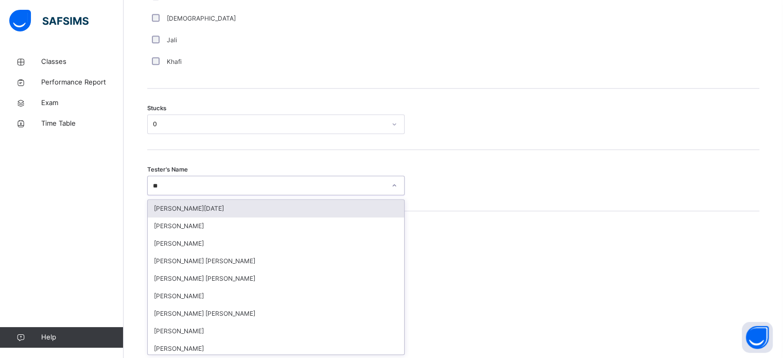
type input "***"
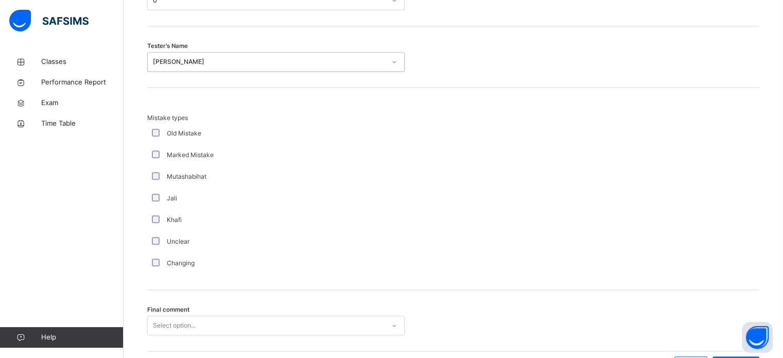
scroll to position [1009, 0]
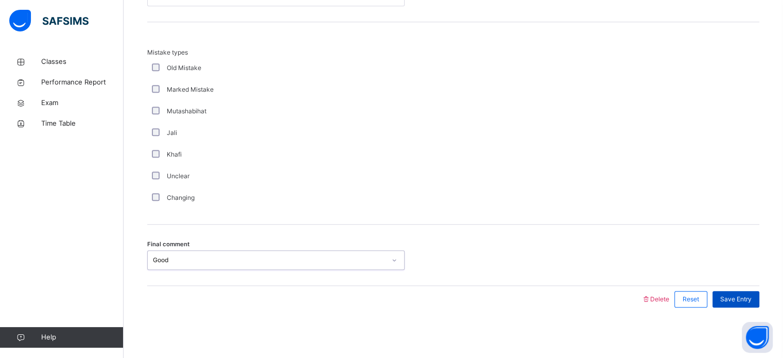
click at [742, 302] on span "Save Entry" at bounding box center [735, 298] width 31 height 9
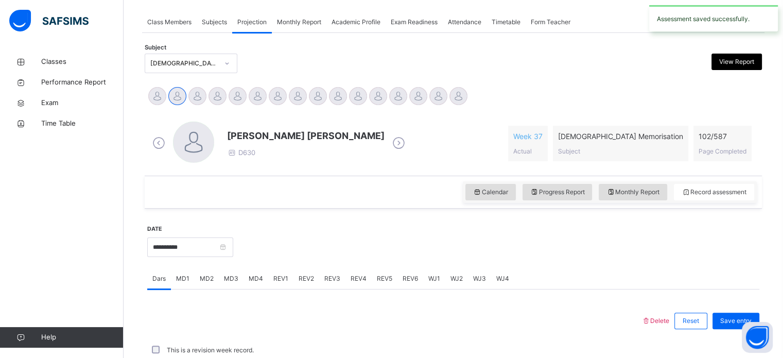
scroll to position [415, 0]
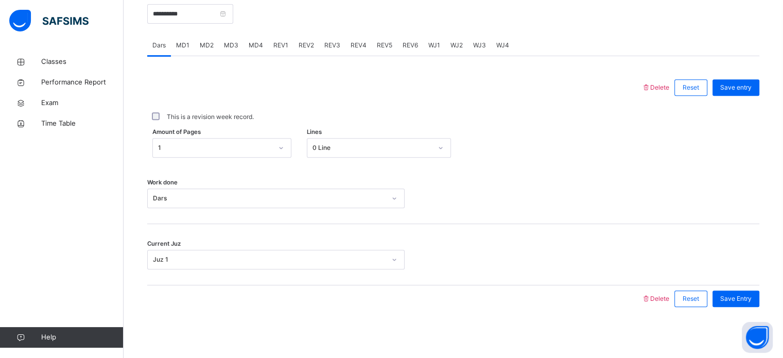
click at [251, 51] on div "MD4" at bounding box center [255, 45] width 25 height 21
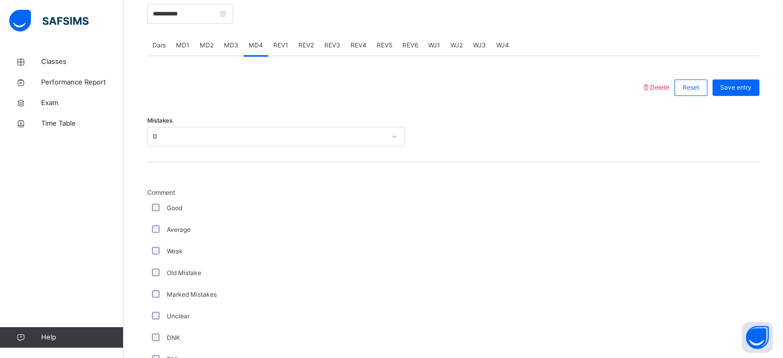
scroll to position [1009, 0]
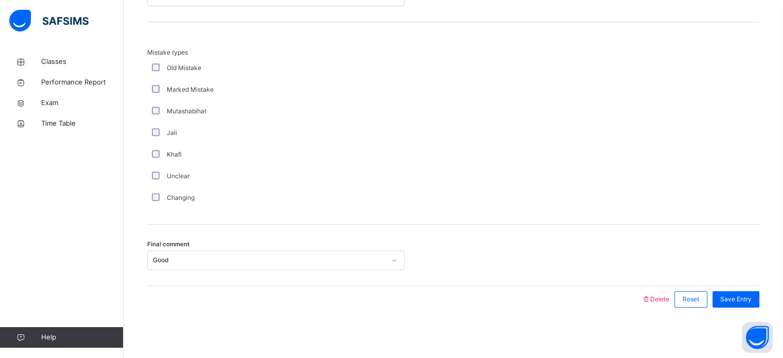
click at [251, 51] on span "Mistake types" at bounding box center [275, 52] width 257 height 9
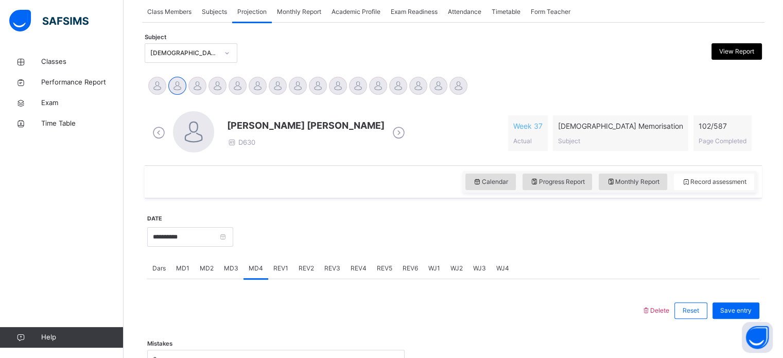
scroll to position [193, 0]
click at [615, 167] on div "Calendar Progress Report Monthly Report Record assessment" at bounding box center [453, 181] width 617 height 33
click at [618, 186] on div "Monthly Report" at bounding box center [633, 181] width 68 height 16
select select "****"
select select "*"
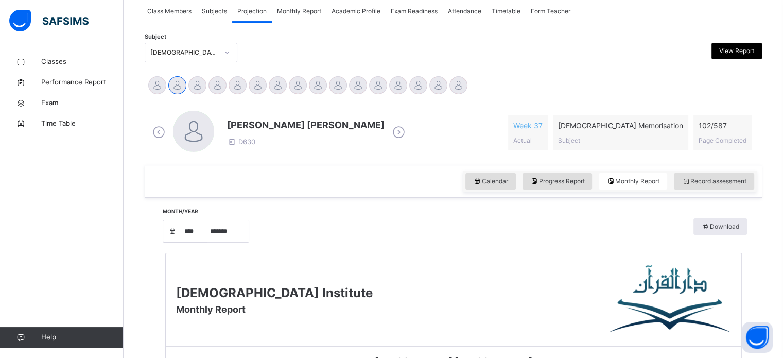
click at [648, 165] on div "Calendar Progress Report Monthly Report Record assessment" at bounding box center [453, 181] width 617 height 33
click at [650, 180] on span "Monthly Report" at bounding box center [632, 181] width 53 height 9
click at [659, 181] on span "Monthly Report" at bounding box center [632, 181] width 53 height 9
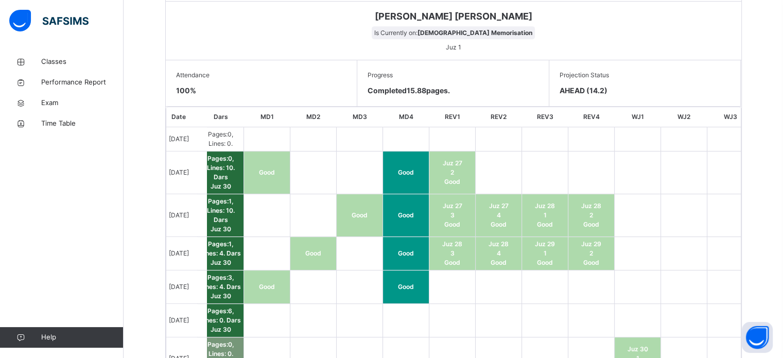
scroll to position [0, 0]
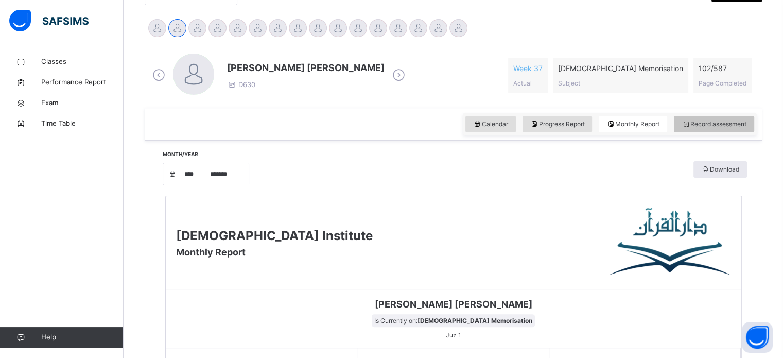
click at [734, 129] on div "Record assessment" at bounding box center [714, 124] width 80 height 16
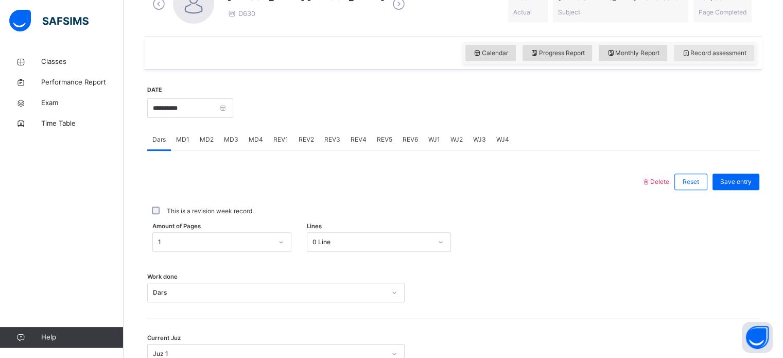
scroll to position [321, 0]
click at [256, 137] on span "MD4" at bounding box center [256, 138] width 14 height 9
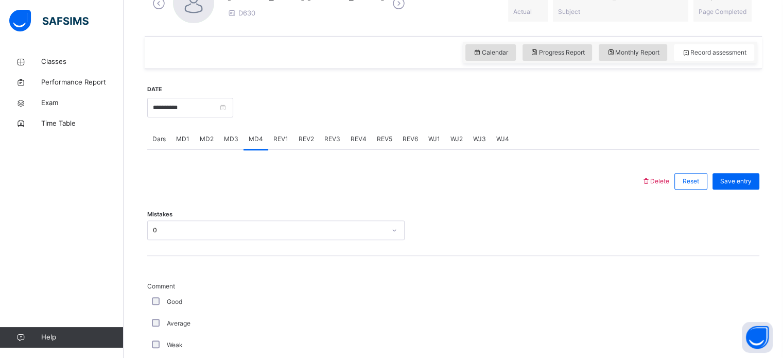
click at [294, 141] on div "REV2" at bounding box center [306, 139] width 26 height 21
click at [293, 138] on div "REV2" at bounding box center [306, 139] width 26 height 21
click at [313, 149] on div "REV2" at bounding box center [306, 139] width 26 height 21
click at [320, 147] on div "REV3" at bounding box center [332, 139] width 26 height 21
click at [293, 142] on div "REV2" at bounding box center [306, 139] width 26 height 21
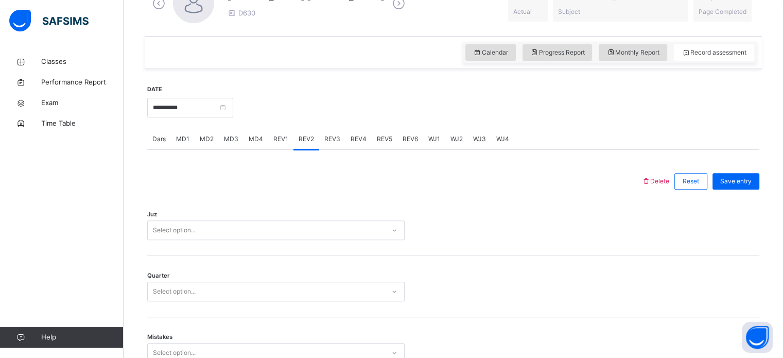
click at [248, 149] on div "MD4" at bounding box center [255, 139] width 25 height 21
click at [229, 140] on span "MD3" at bounding box center [231, 138] width 14 height 9
click at [187, 141] on span "MD1" at bounding box center [182, 138] width 13 height 9
click at [204, 141] on span "MD2" at bounding box center [207, 138] width 14 height 9
click at [184, 142] on span "MD1" at bounding box center [182, 138] width 13 height 9
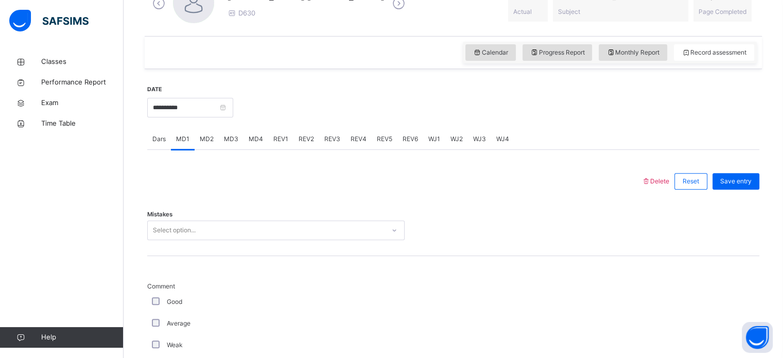
click at [206, 142] on span "MD2" at bounding box center [207, 138] width 14 height 9
click at [243, 137] on div "MD4" at bounding box center [255, 139] width 25 height 21
click at [224, 138] on span "MD3" at bounding box center [231, 138] width 14 height 9
click at [183, 144] on div "MD1" at bounding box center [183, 139] width 24 height 21
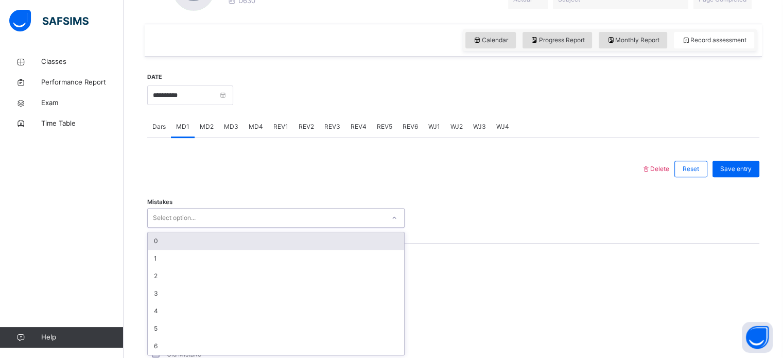
scroll to position [335, 0]
click at [243, 133] on div "MD4" at bounding box center [255, 125] width 25 height 21
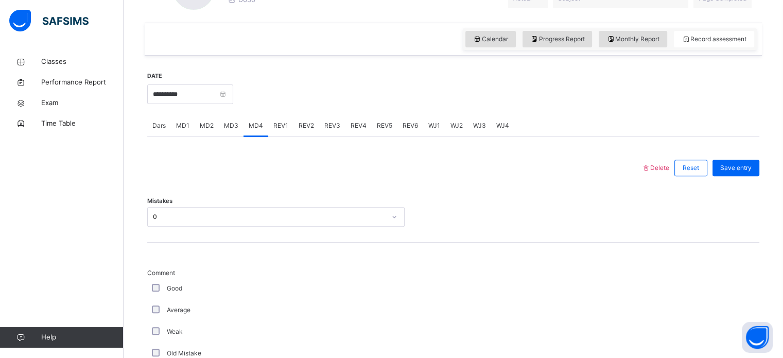
click at [232, 133] on div "MD3" at bounding box center [231, 125] width 25 height 21
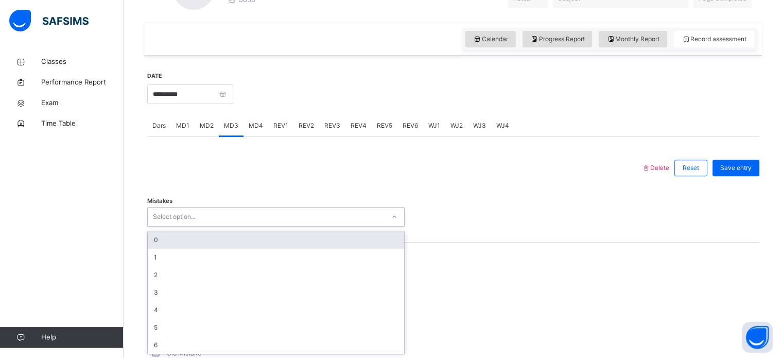
click at [153, 242] on div "0" at bounding box center [276, 240] width 256 height 18
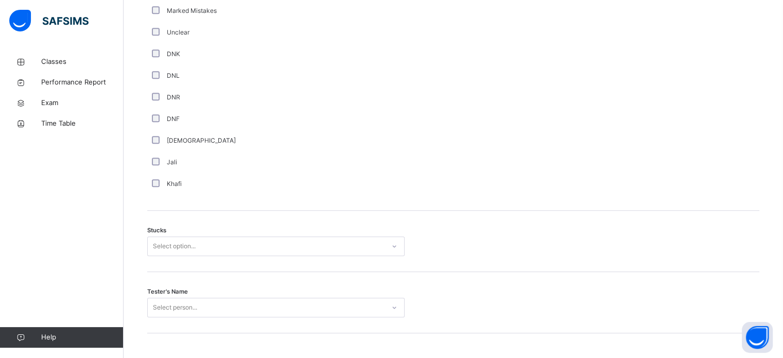
scroll to position [707, 0]
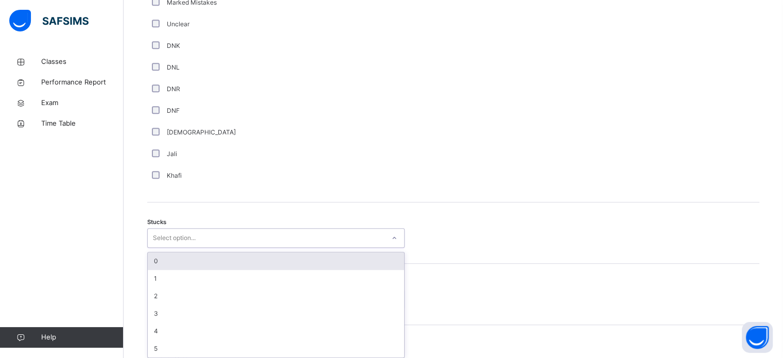
click at [155, 260] on div "0" at bounding box center [276, 261] width 256 height 18
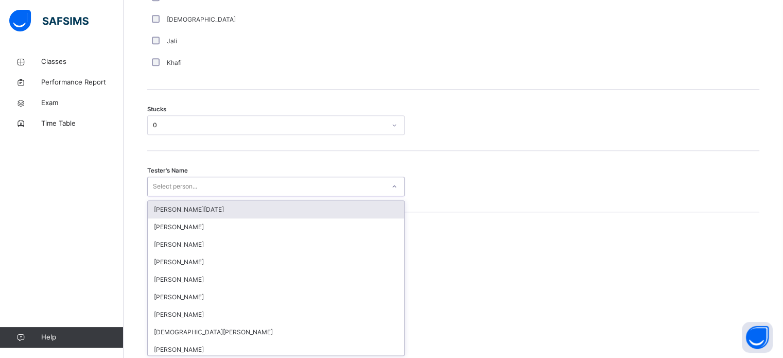
scroll to position [820, 0]
type input "***"
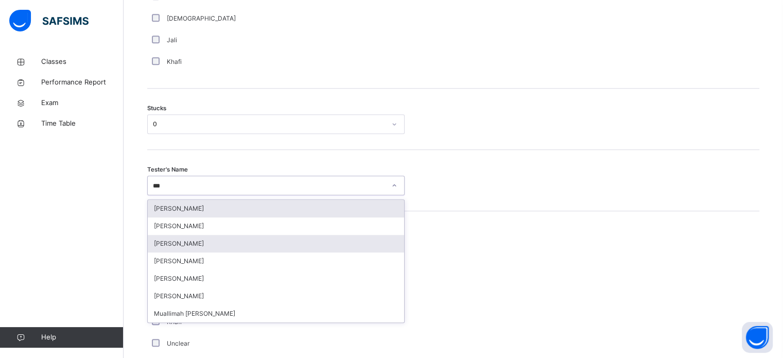
click at [161, 245] on div "[PERSON_NAME]" at bounding box center [276, 244] width 256 height 18
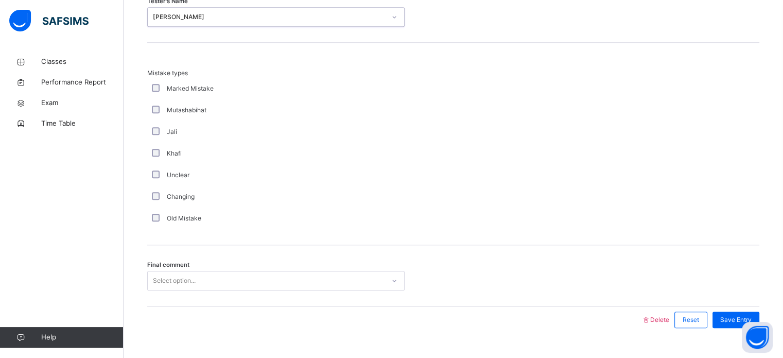
scroll to position [1009, 0]
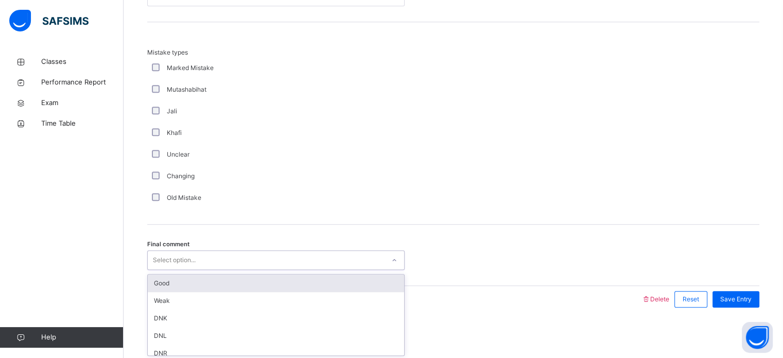
click at [153, 279] on div "Good" at bounding box center [276, 283] width 256 height 18
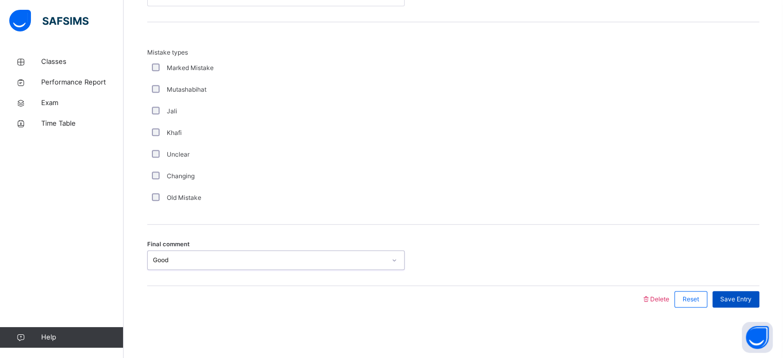
click at [737, 294] on span "Save Entry" at bounding box center [735, 298] width 31 height 9
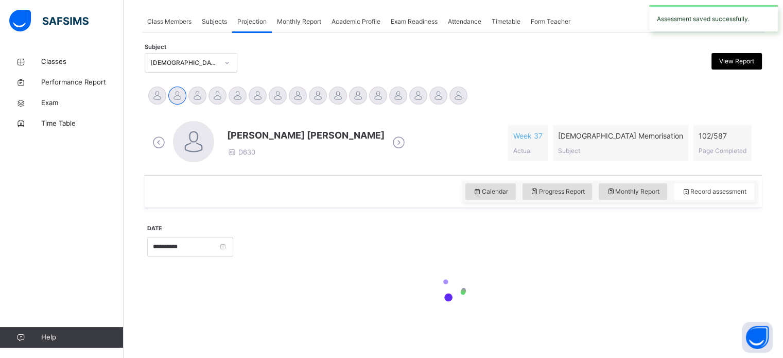
scroll to position [182, 0]
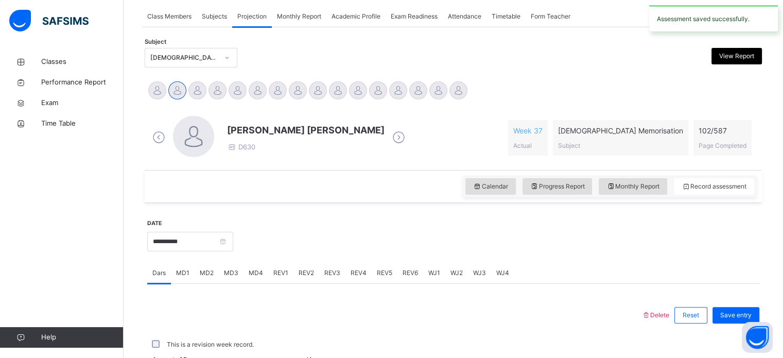
click at [255, 270] on span "MD4" at bounding box center [256, 272] width 14 height 9
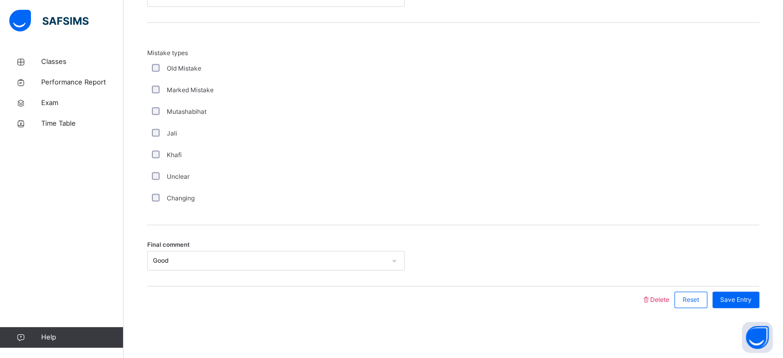
scroll to position [1009, 0]
click at [751, 304] on div "Save Entry" at bounding box center [735, 299] width 47 height 16
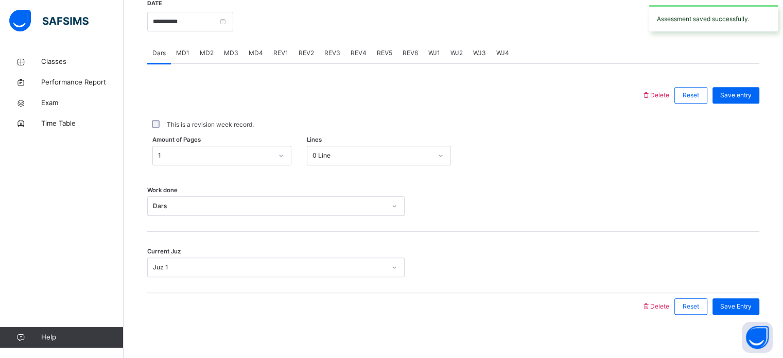
scroll to position [405, 0]
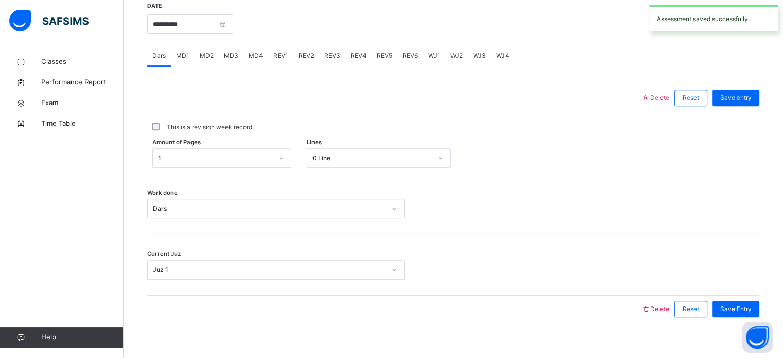
click at [275, 60] on div "REV1" at bounding box center [280, 55] width 25 height 21
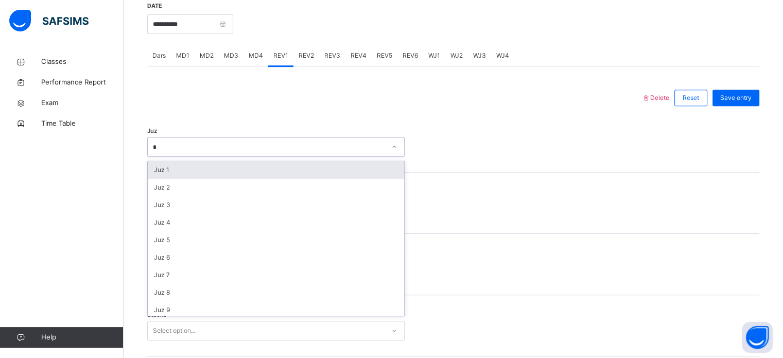
type input "**"
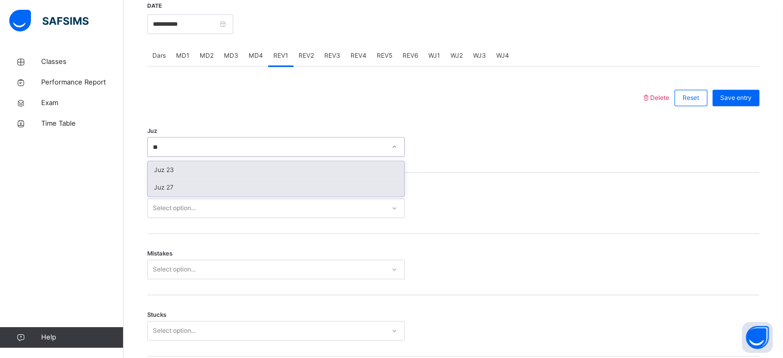
click at [156, 189] on div "Juz 27" at bounding box center [276, 188] width 256 height 18
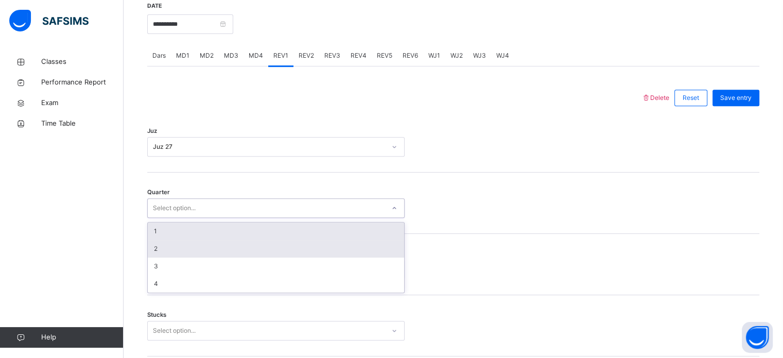
click at [152, 249] on div "2" at bounding box center [276, 249] width 256 height 18
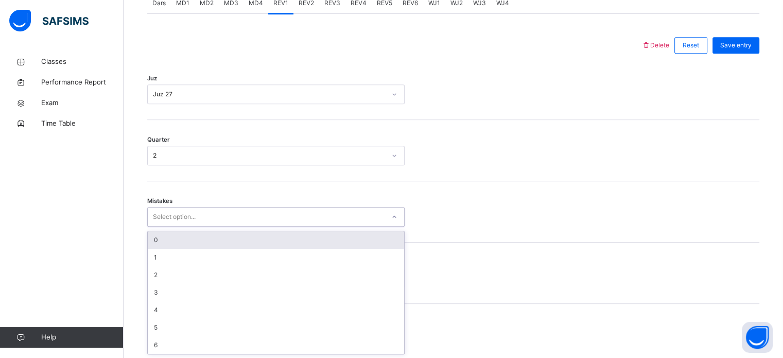
click at [155, 241] on div "0" at bounding box center [276, 240] width 256 height 18
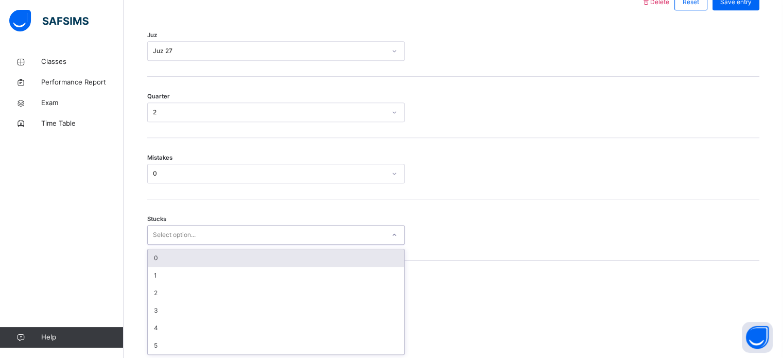
scroll to position [500, 0]
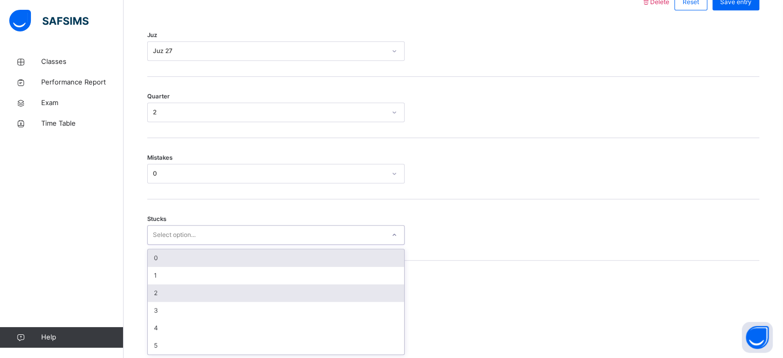
click at [155, 294] on div "2" at bounding box center [276, 293] width 256 height 18
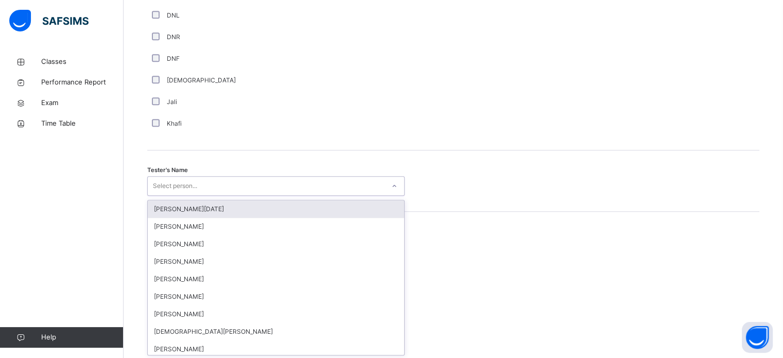
scroll to position [943, 0]
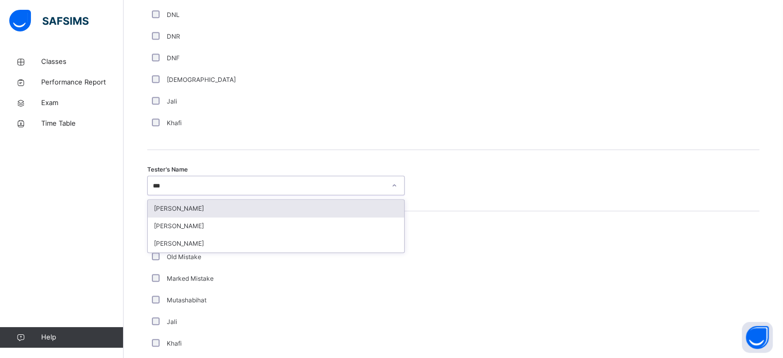
type input "****"
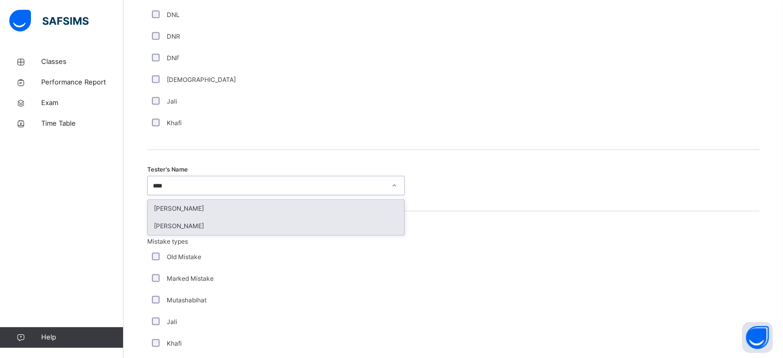
click at [158, 229] on div "[PERSON_NAME]" at bounding box center [276, 226] width 256 height 18
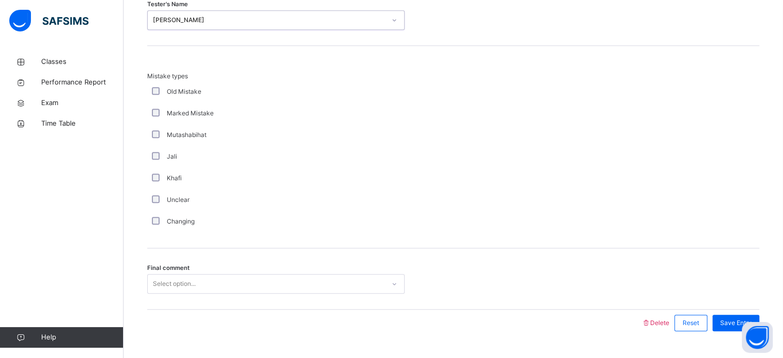
scroll to position [1132, 0]
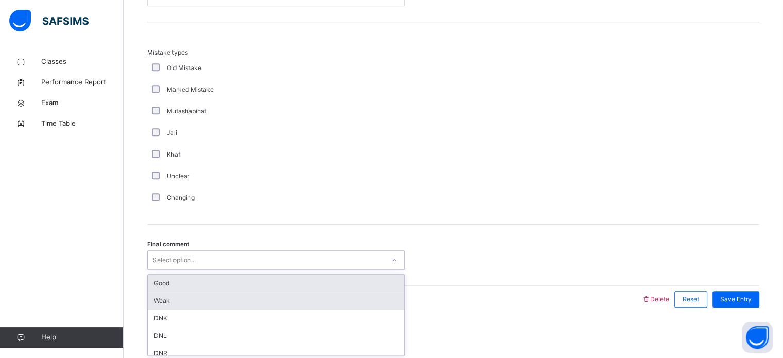
click at [152, 292] on div "Weak" at bounding box center [276, 301] width 256 height 18
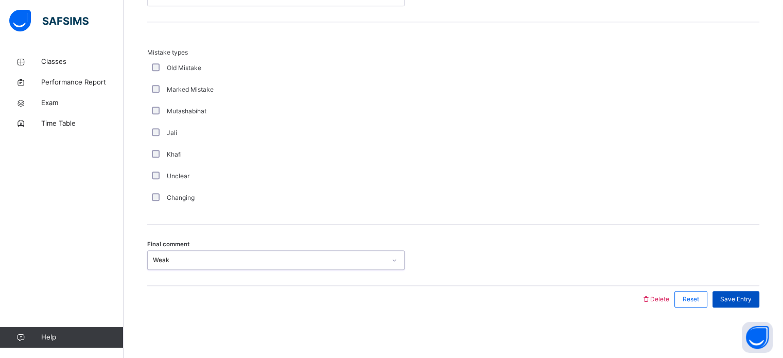
click at [735, 292] on div "Save Entry" at bounding box center [735, 299] width 47 height 16
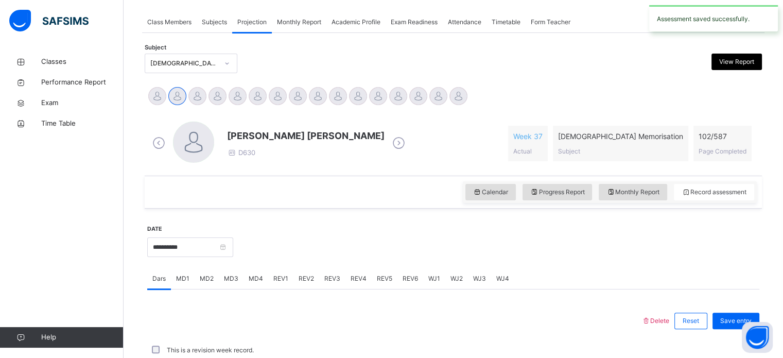
scroll to position [415, 0]
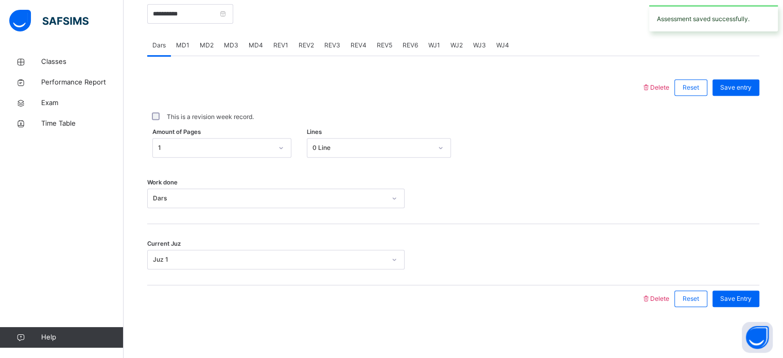
click at [284, 44] on span "REV1" at bounding box center [280, 45] width 15 height 9
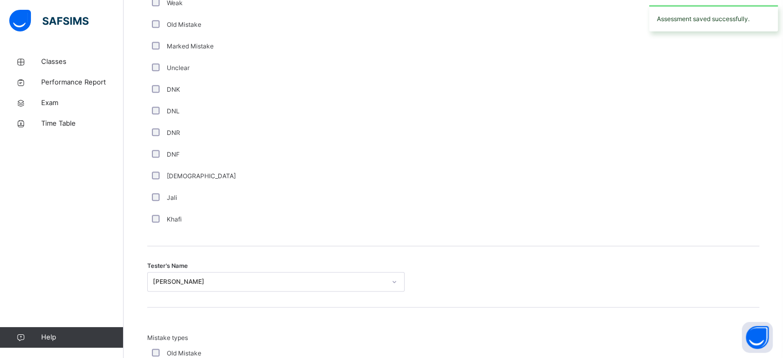
scroll to position [1132, 0]
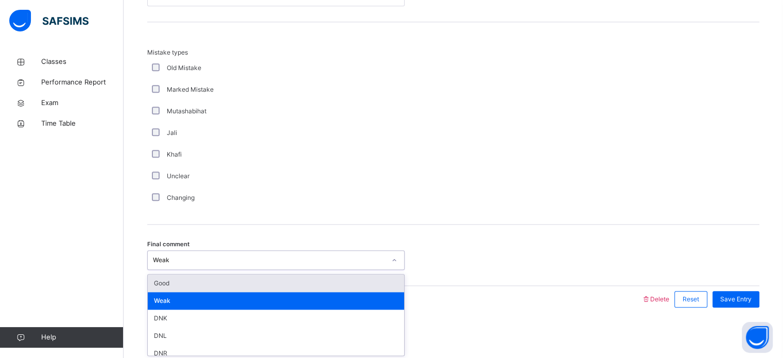
click at [156, 286] on div "Good" at bounding box center [276, 283] width 256 height 18
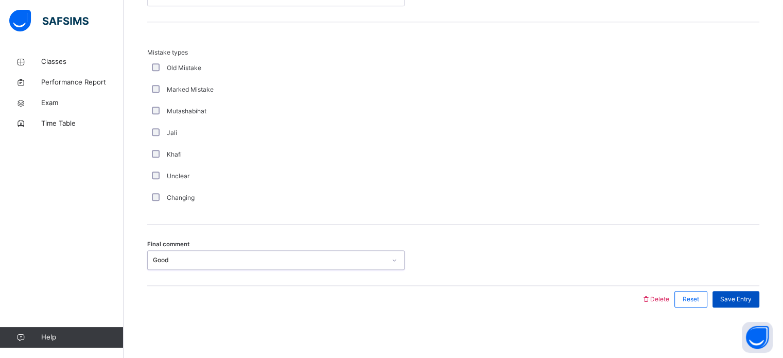
click at [746, 294] on span "Save Entry" at bounding box center [735, 298] width 31 height 9
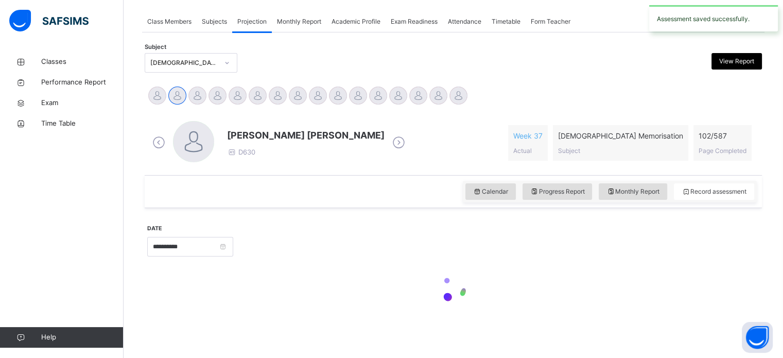
scroll to position [182, 0]
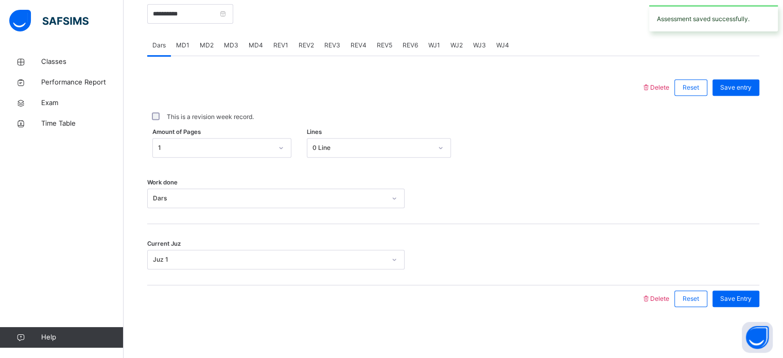
click at [302, 41] on span "REV2" at bounding box center [306, 45] width 15 height 9
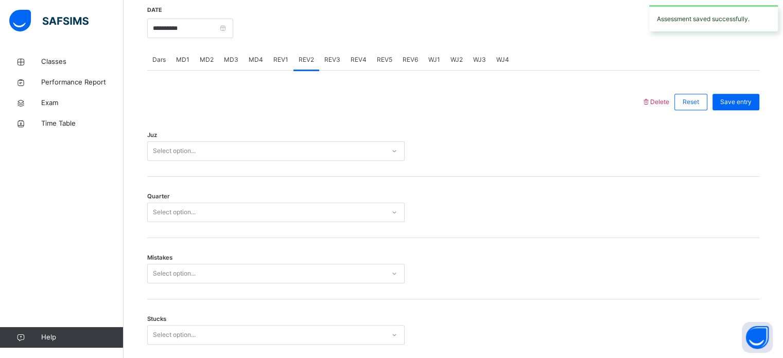
scroll to position [401, 0]
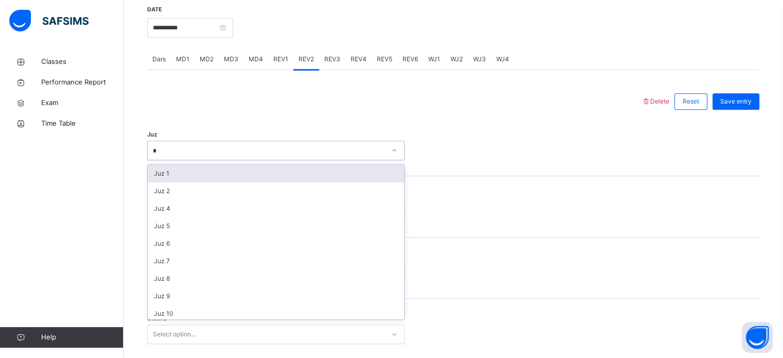
type input "**"
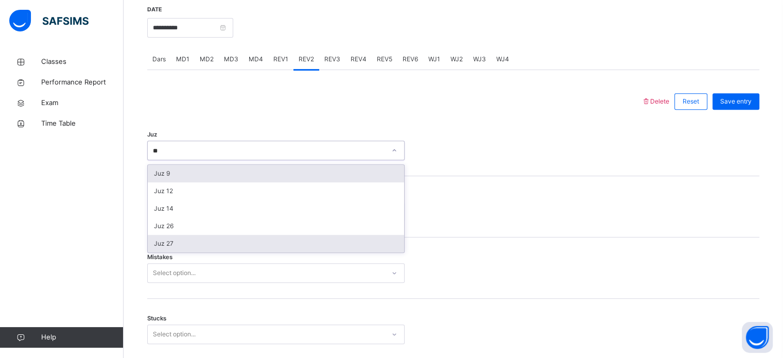
click at [159, 242] on div "Juz 27" at bounding box center [276, 244] width 256 height 18
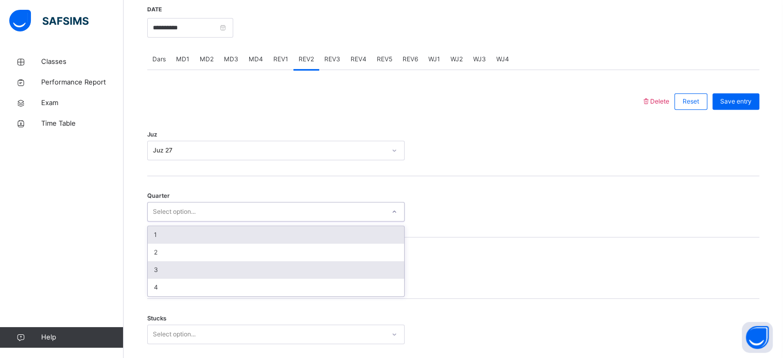
click at [161, 269] on div "3" at bounding box center [276, 270] width 256 height 18
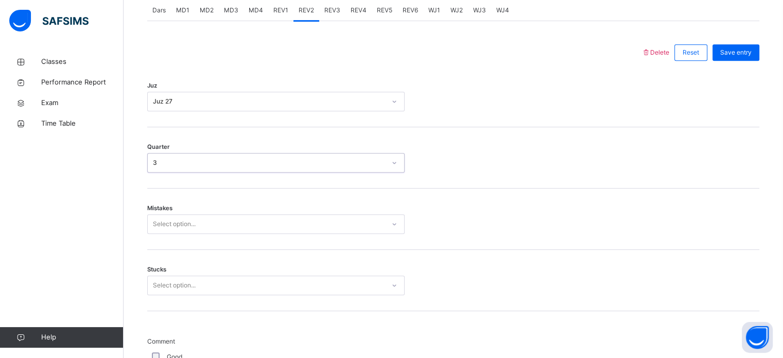
scroll to position [460, 0]
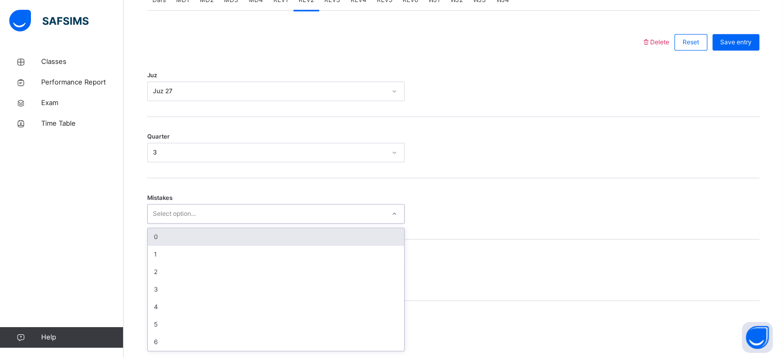
click at [154, 240] on div "0" at bounding box center [276, 237] width 256 height 18
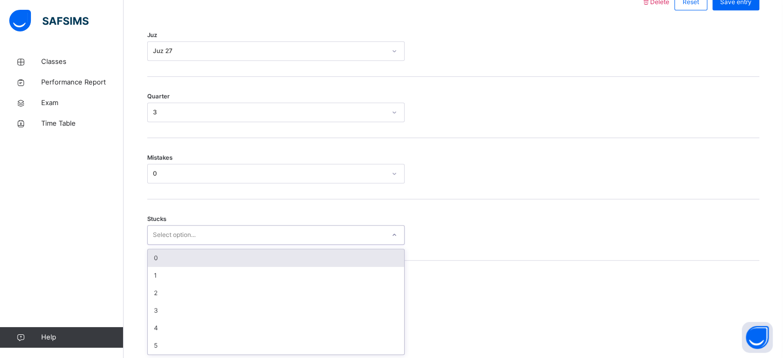
click at [151, 259] on div "0" at bounding box center [276, 258] width 256 height 18
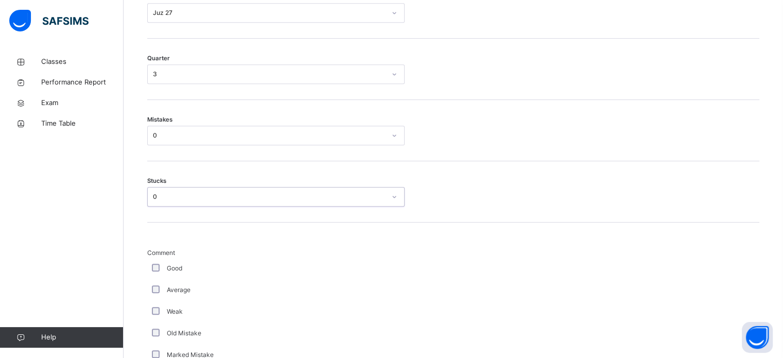
scroll to position [539, 0]
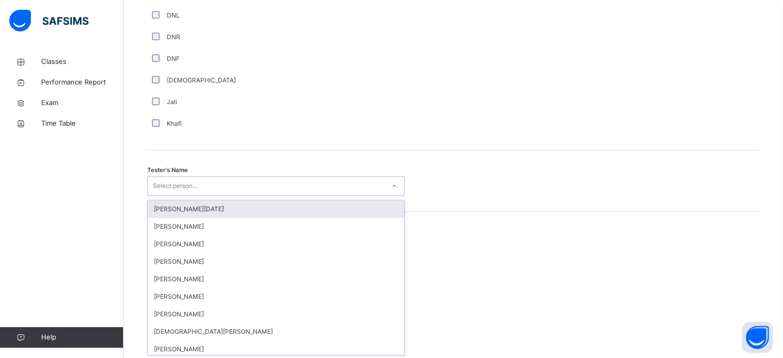
scroll to position [943, 0]
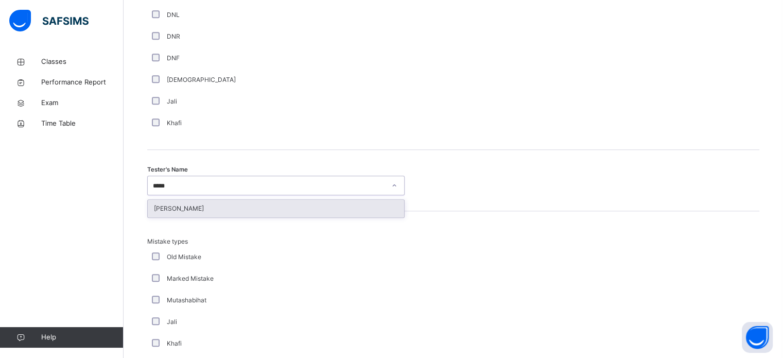
type input "******"
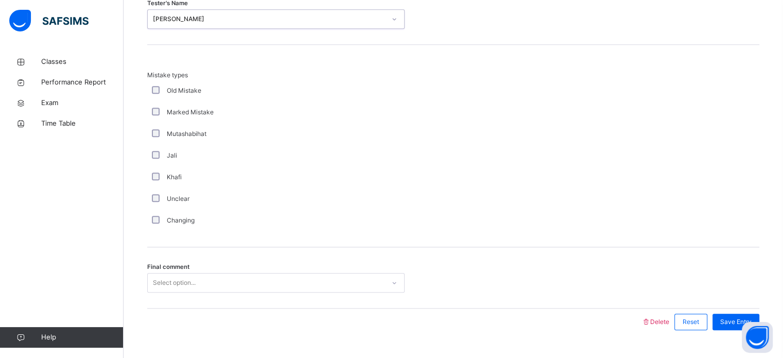
scroll to position [1132, 0]
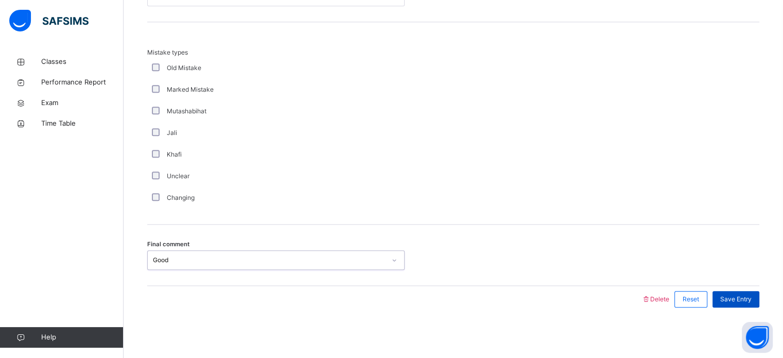
click at [751, 296] on span "Save Entry" at bounding box center [735, 298] width 31 height 9
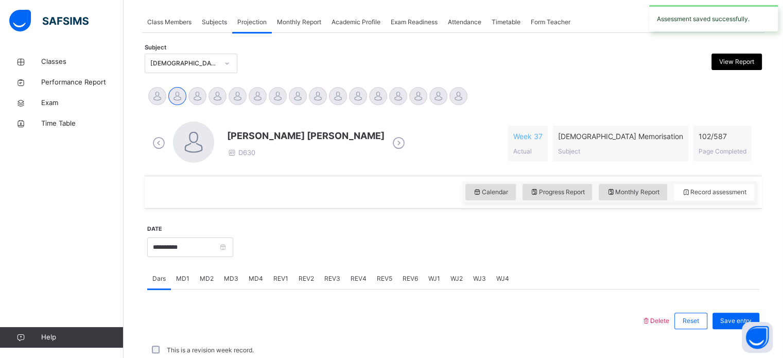
scroll to position [415, 0]
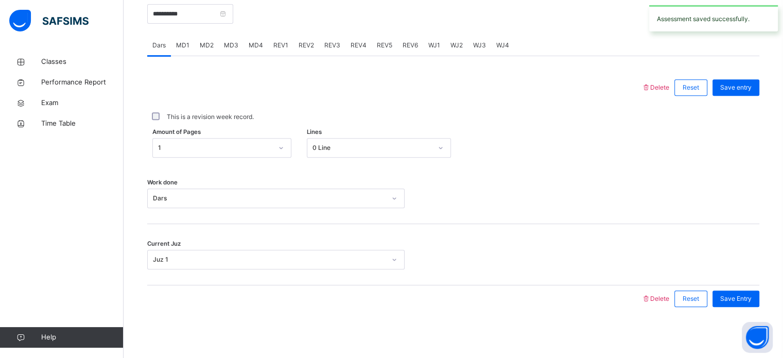
click at [334, 37] on div "REV3" at bounding box center [332, 45] width 26 height 21
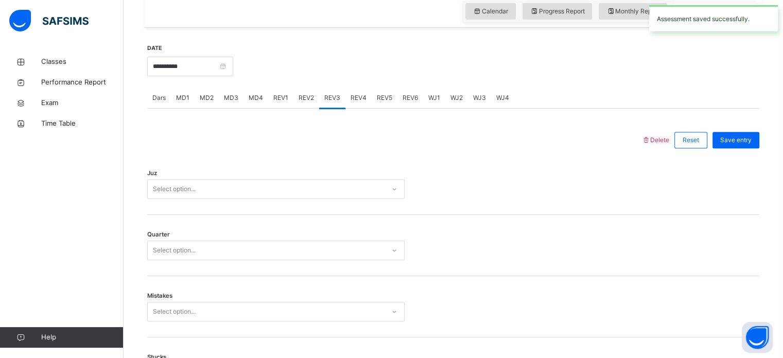
scroll to position [365, 0]
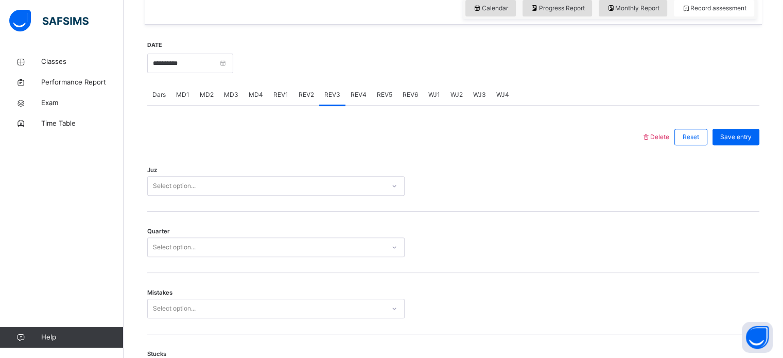
click at [304, 96] on span "REV2" at bounding box center [306, 94] width 15 height 9
click at [334, 102] on div "REV3" at bounding box center [332, 94] width 26 height 21
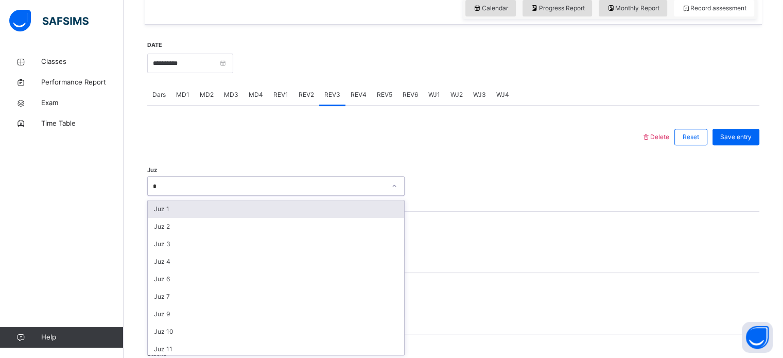
type input "**"
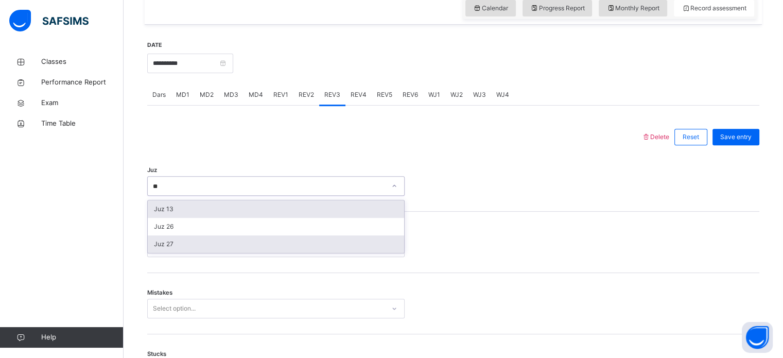
click at [159, 247] on div "Juz 27" at bounding box center [276, 244] width 256 height 18
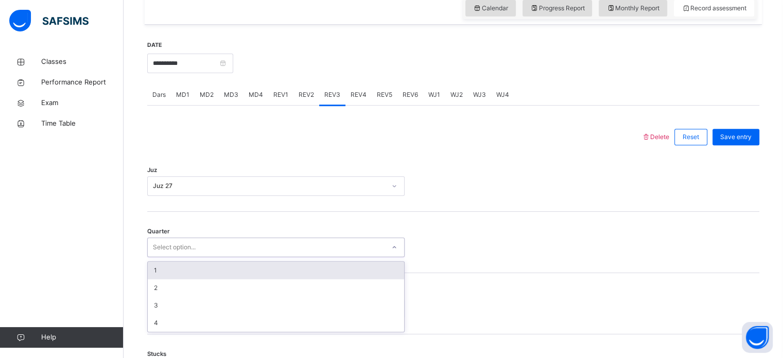
type input "*"
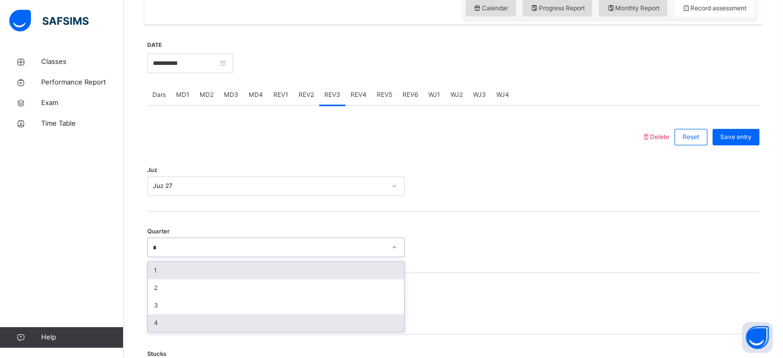
click at [152, 326] on div "4" at bounding box center [276, 323] width 256 height 18
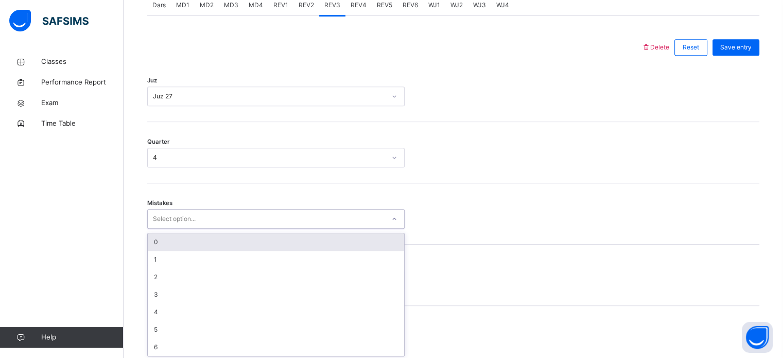
scroll to position [457, 0]
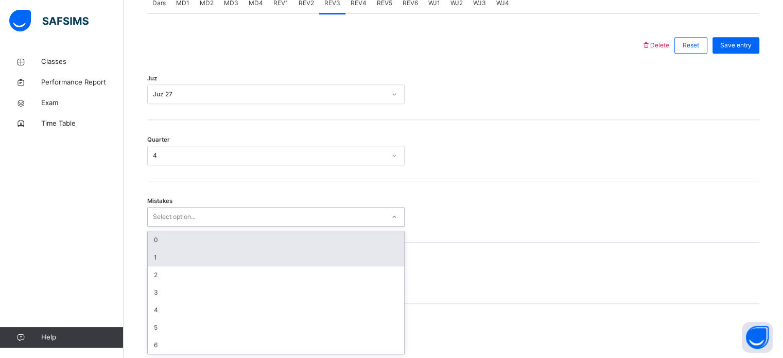
click at [149, 257] on div "1" at bounding box center [276, 258] width 256 height 18
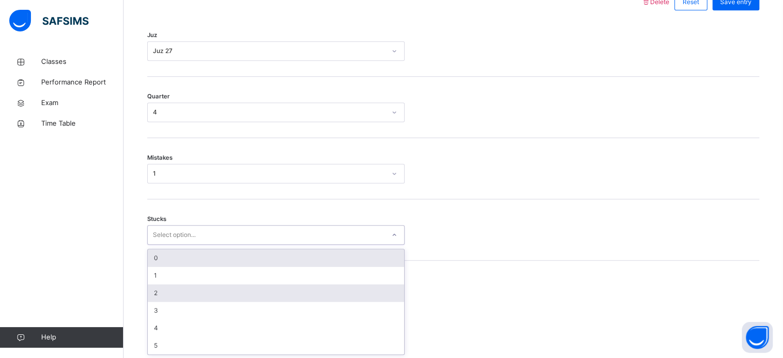
click at [149, 294] on div "2" at bounding box center [276, 293] width 256 height 18
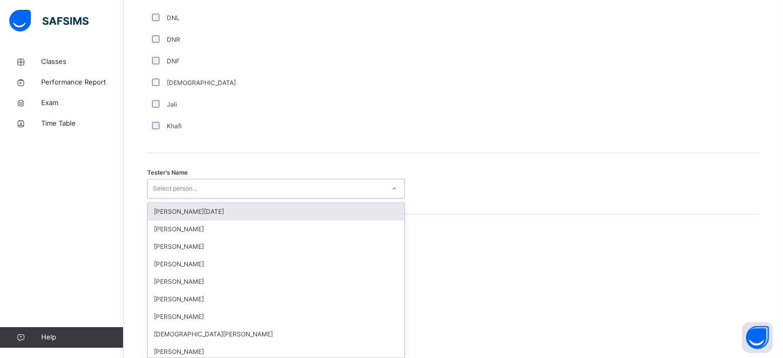
scroll to position [943, 0]
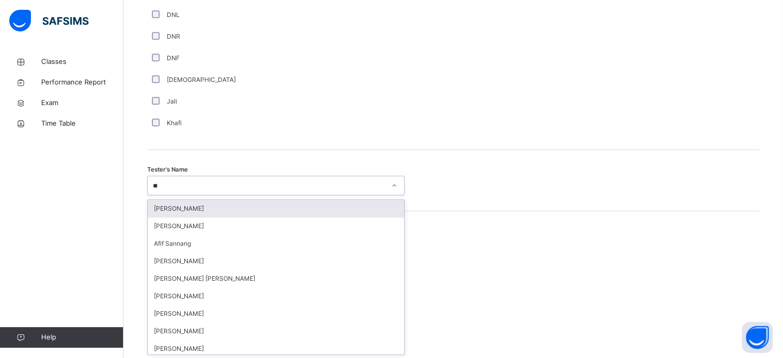
type input "***"
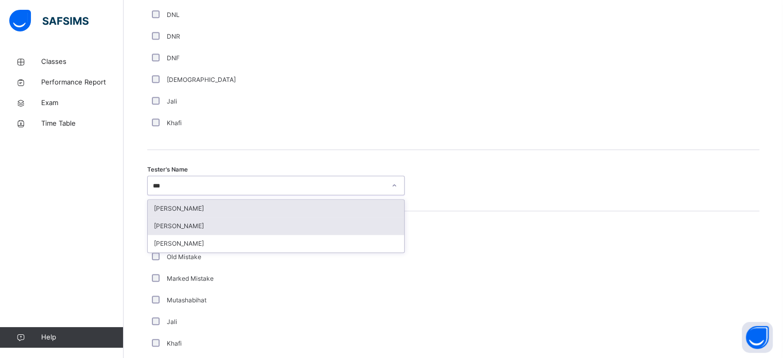
click at [157, 222] on div "[PERSON_NAME]" at bounding box center [276, 226] width 256 height 18
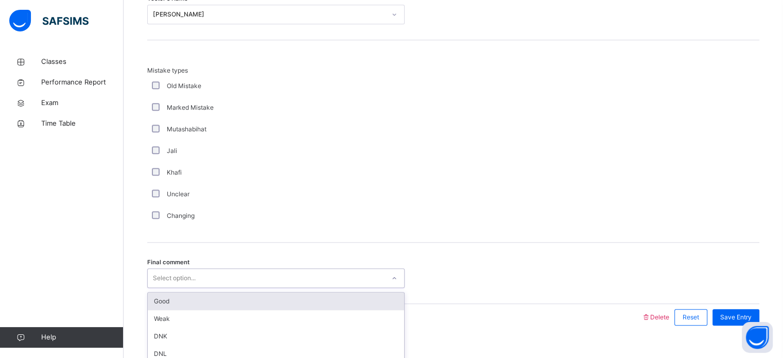
scroll to position [1132, 0]
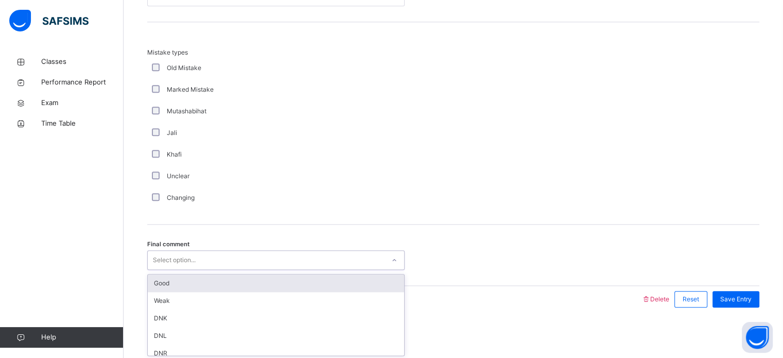
click at [157, 279] on div "Good" at bounding box center [276, 283] width 256 height 18
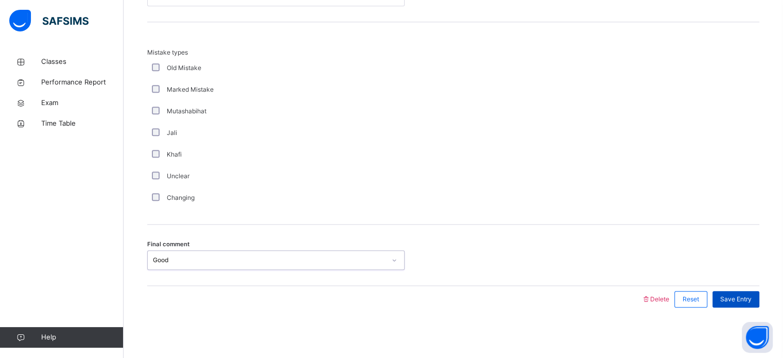
click at [738, 294] on span "Save Entry" at bounding box center [735, 298] width 31 height 9
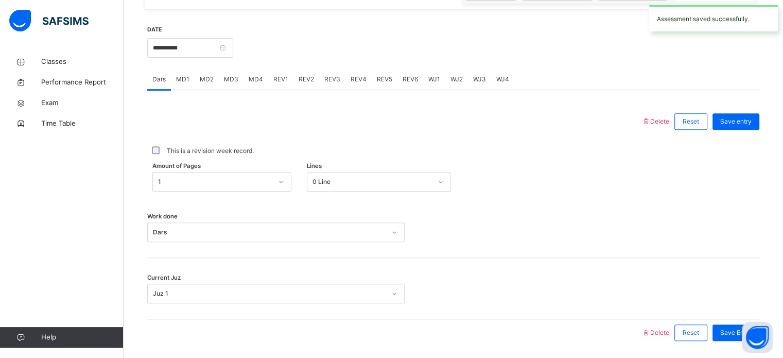
scroll to position [379, 0]
click at [355, 78] on span "REV4" at bounding box center [359, 80] width 16 height 9
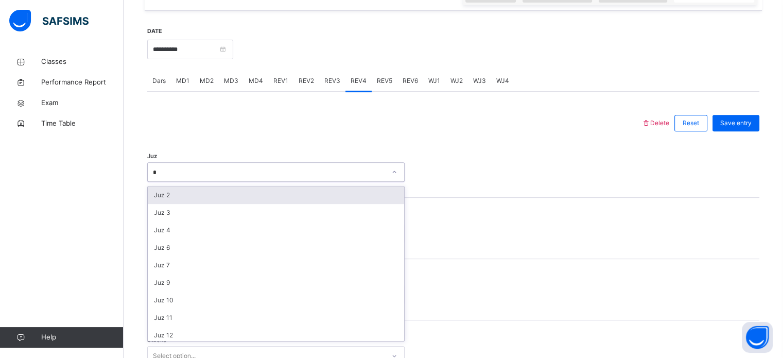
type input "*"
click at [597, 271] on div "Mistakes Select option..." at bounding box center [453, 289] width 612 height 61
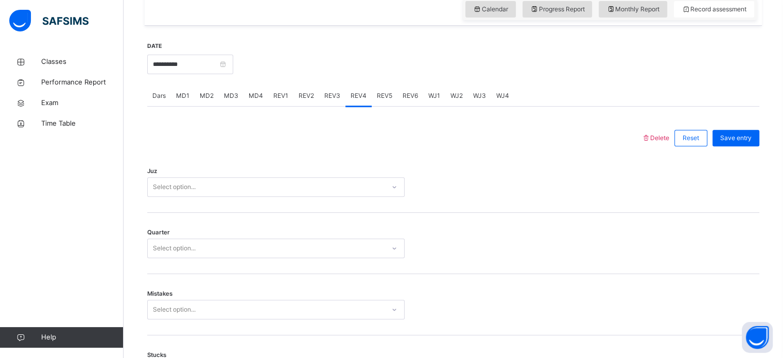
scroll to position [356, 0]
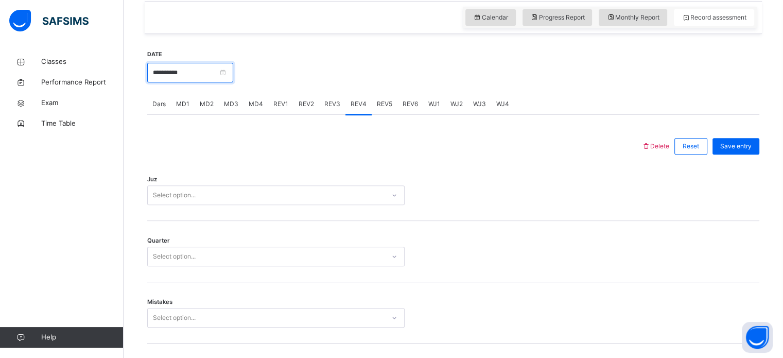
click at [173, 74] on input "**********" at bounding box center [190, 73] width 86 height 20
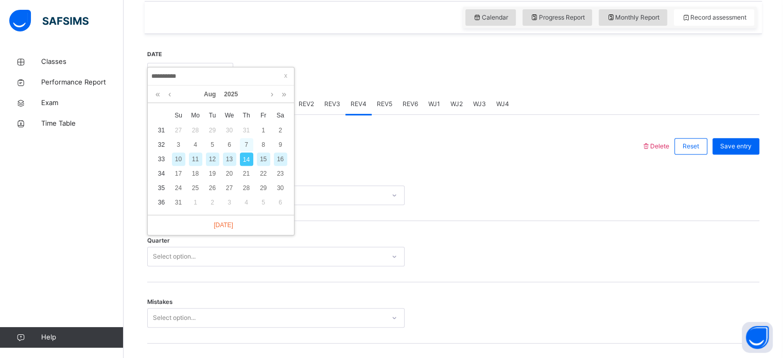
click at [241, 147] on div "7" at bounding box center [246, 144] width 13 height 13
type input "**********"
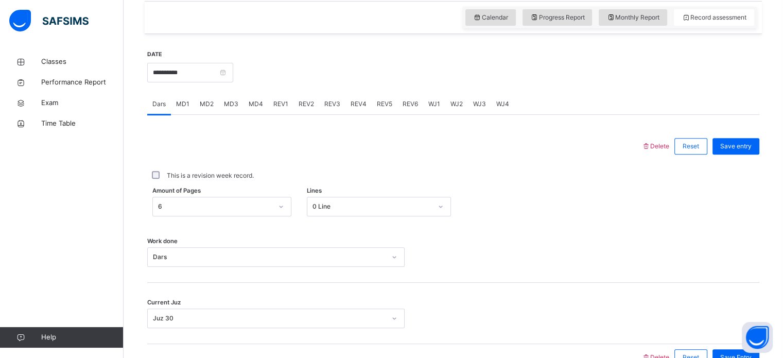
click at [252, 101] on span "MD4" at bounding box center [256, 103] width 14 height 9
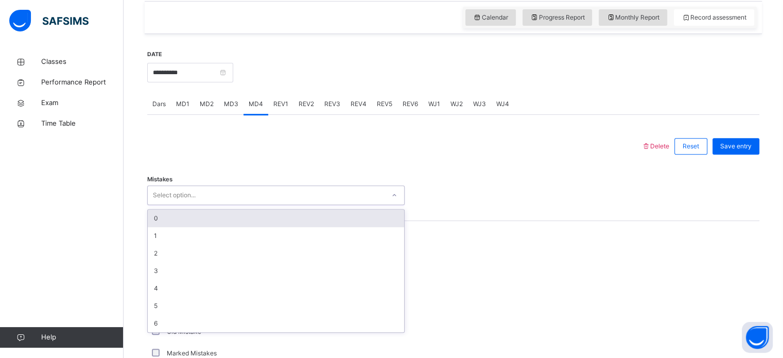
click at [286, 218] on div "0" at bounding box center [276, 218] width 256 height 18
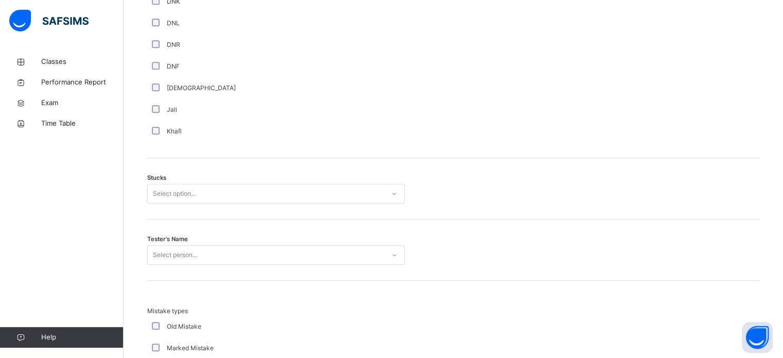
scroll to position [756, 0]
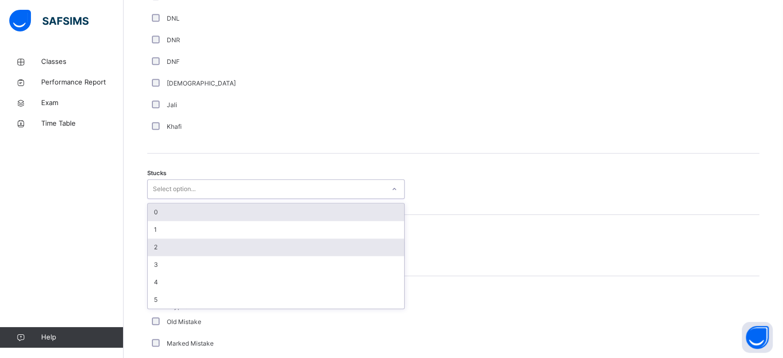
click at [231, 238] on div "2" at bounding box center [276, 247] width 256 height 18
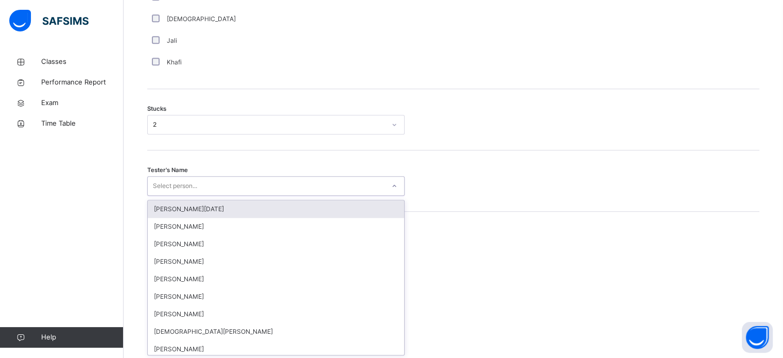
scroll to position [820, 0]
type input "***"
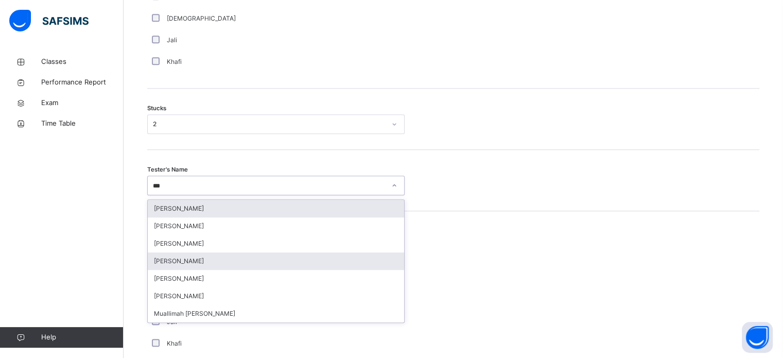
click at [161, 252] on div "[PERSON_NAME]" at bounding box center [276, 261] width 256 height 18
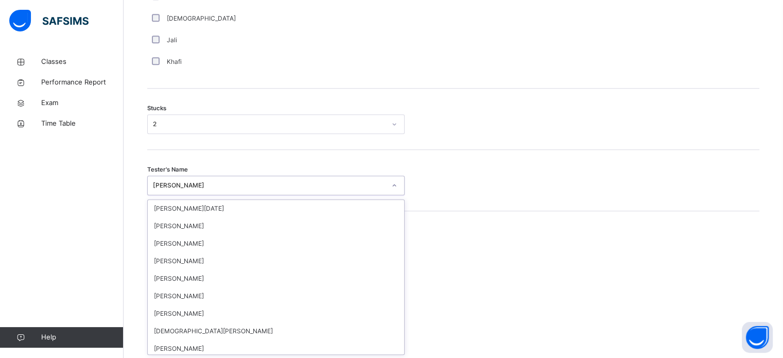
scroll to position [831, 0]
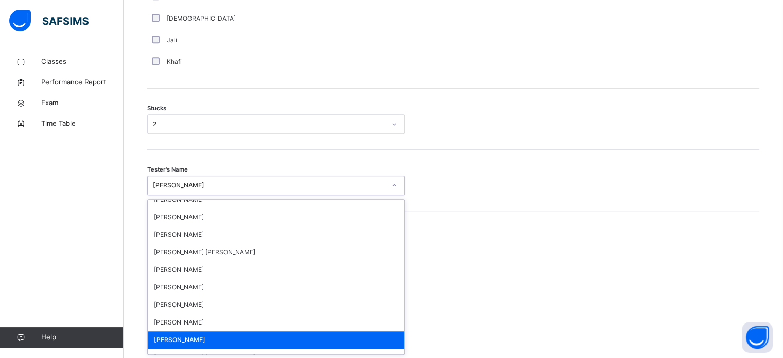
click at [122, 301] on div "Classes Performance Report Exam Time Table Help" at bounding box center [62, 199] width 124 height 317
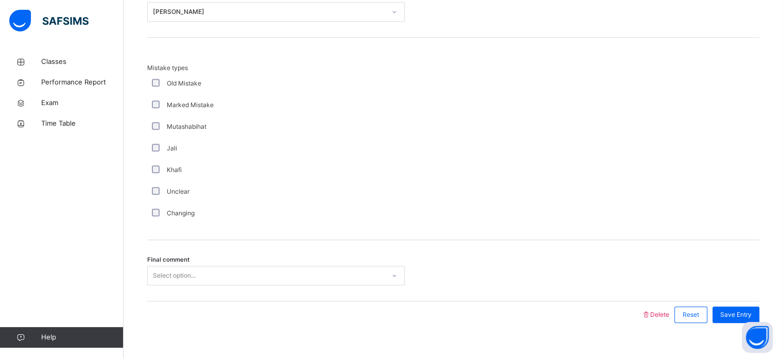
scroll to position [1009, 0]
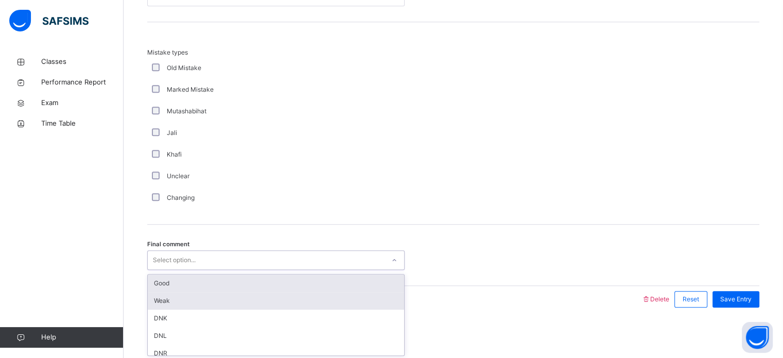
click at [160, 292] on div "Weak" at bounding box center [276, 301] width 256 height 18
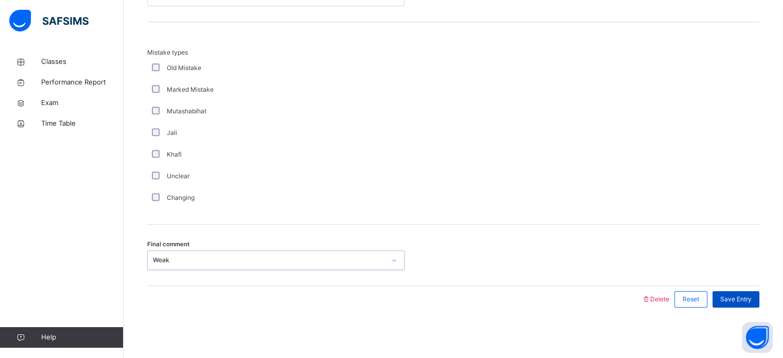
click at [739, 298] on span "Save Entry" at bounding box center [735, 298] width 31 height 9
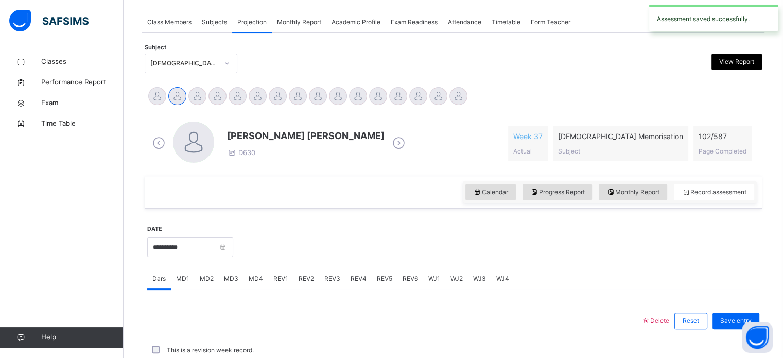
scroll to position [415, 0]
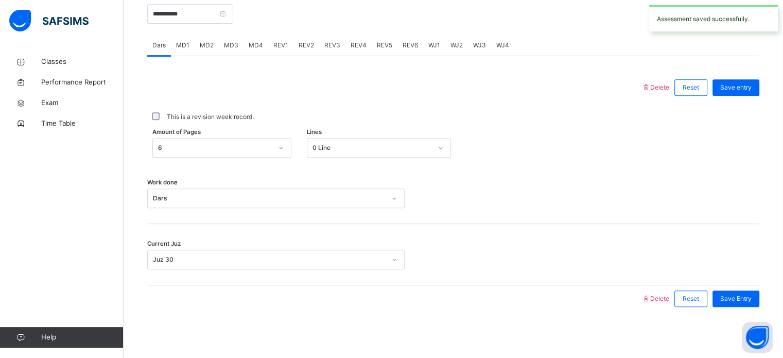
click at [259, 41] on span "MD4" at bounding box center [256, 45] width 14 height 9
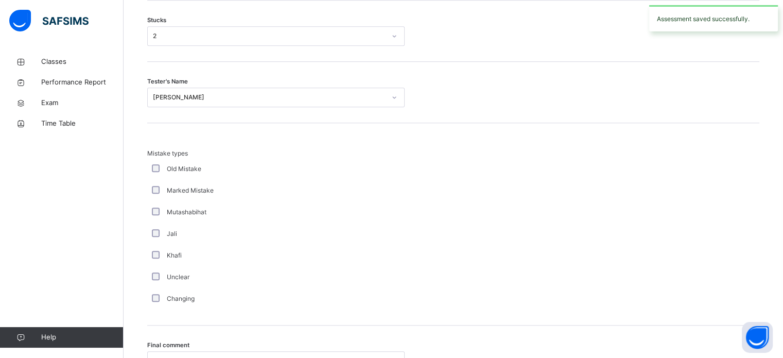
scroll to position [1009, 0]
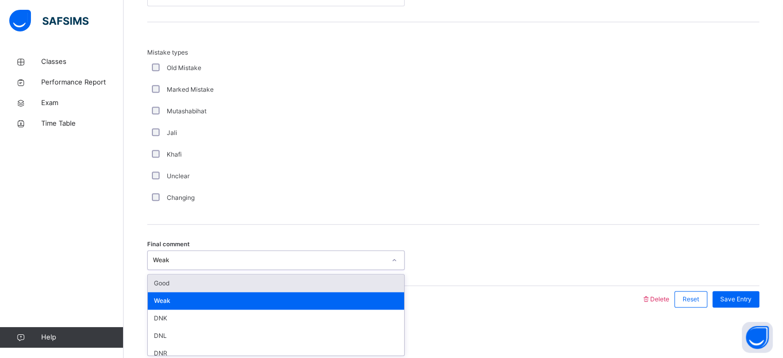
click at [154, 284] on div "Good" at bounding box center [276, 283] width 256 height 18
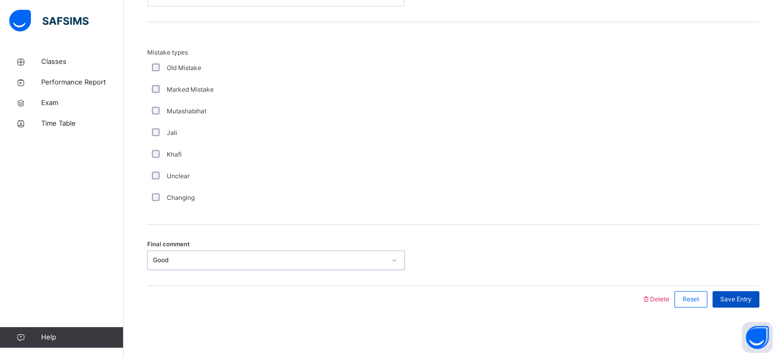
click at [745, 294] on span "Save Entry" at bounding box center [735, 298] width 31 height 9
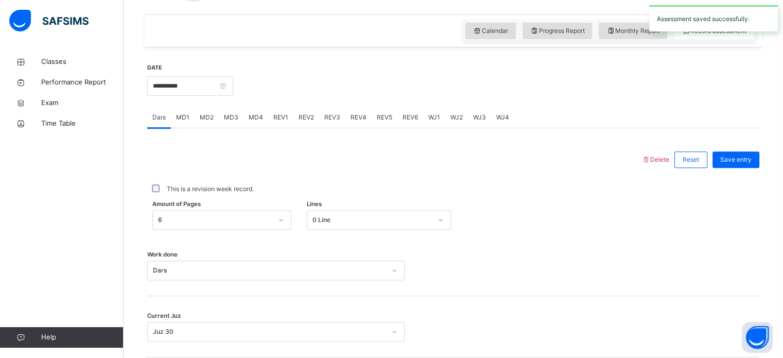
scroll to position [343, 0]
click at [224, 120] on span "MD3" at bounding box center [231, 116] width 14 height 9
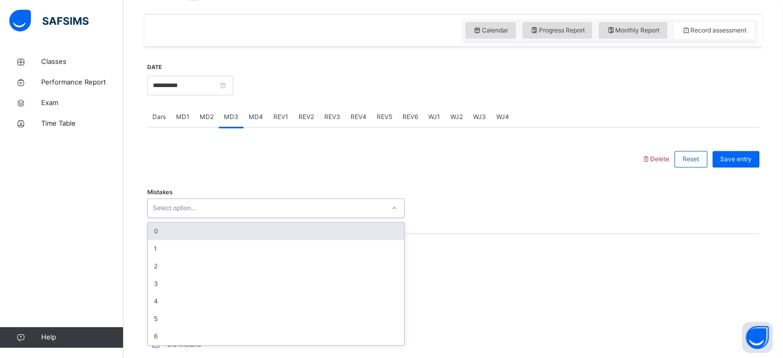
click at [155, 230] on div "0" at bounding box center [276, 231] width 256 height 18
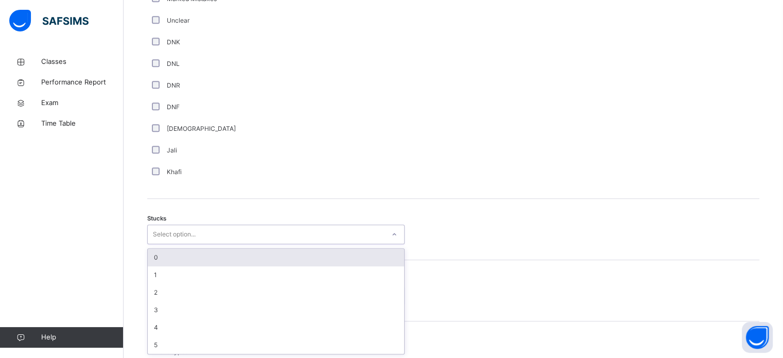
click at [155, 261] on div "0" at bounding box center [276, 258] width 256 height 18
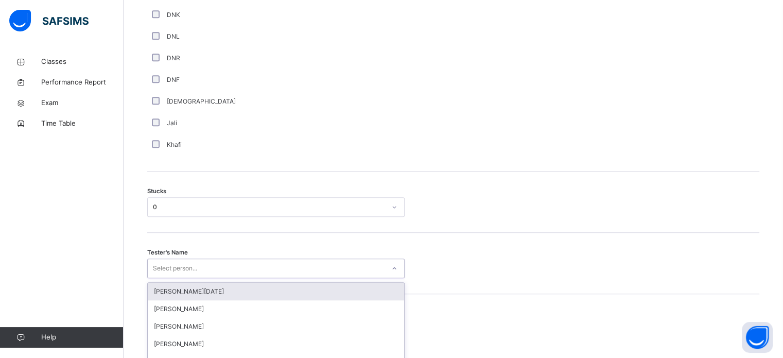
scroll to position [820, 0]
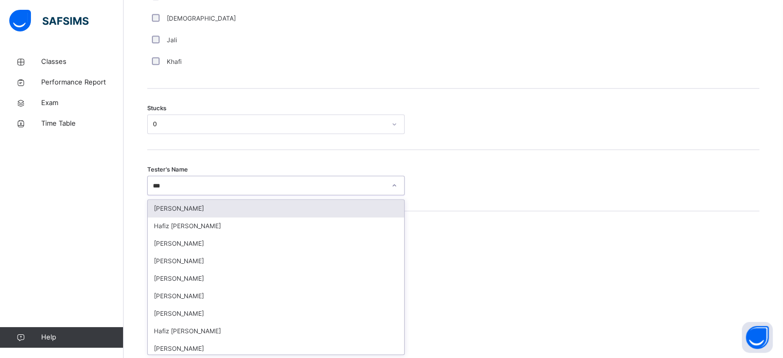
type input "****"
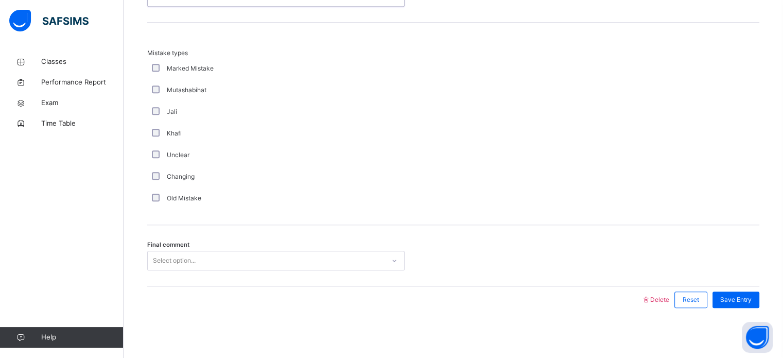
scroll to position [1009, 0]
click at [750, 300] on span "Save Entry" at bounding box center [735, 298] width 31 height 9
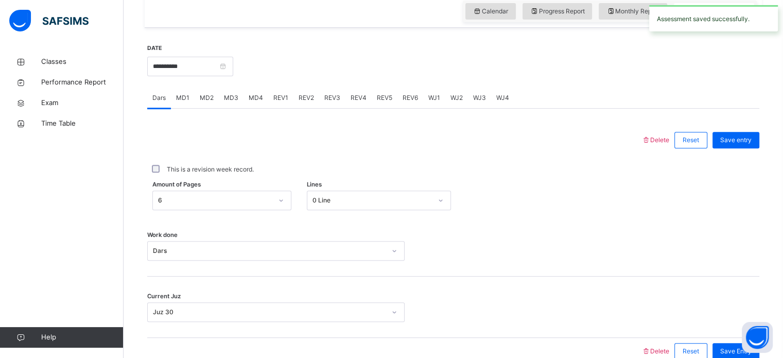
scroll to position [362, 0]
click at [212, 100] on span "MD2" at bounding box center [207, 98] width 14 height 9
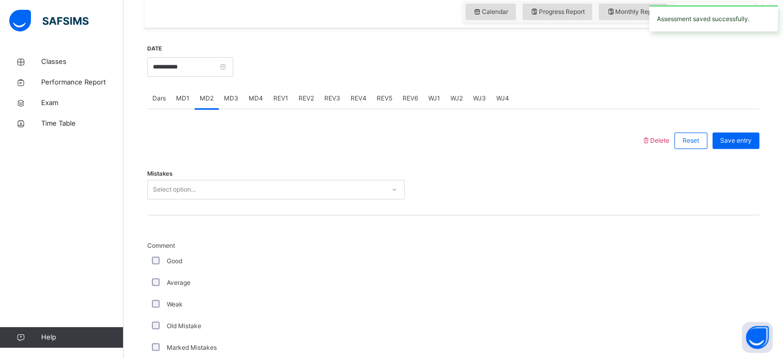
click at [288, 97] on div "REV1" at bounding box center [280, 98] width 25 height 21
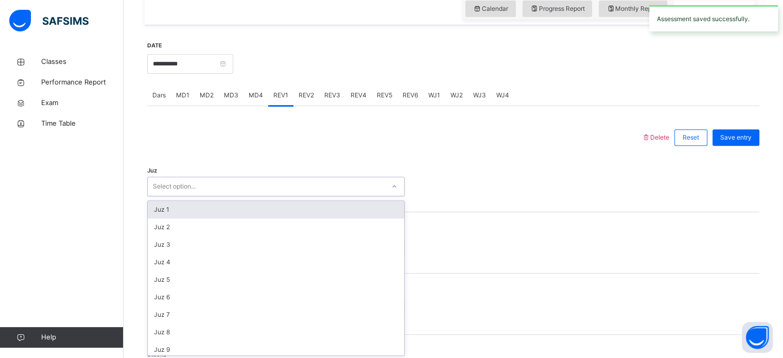
scroll to position [366, 0]
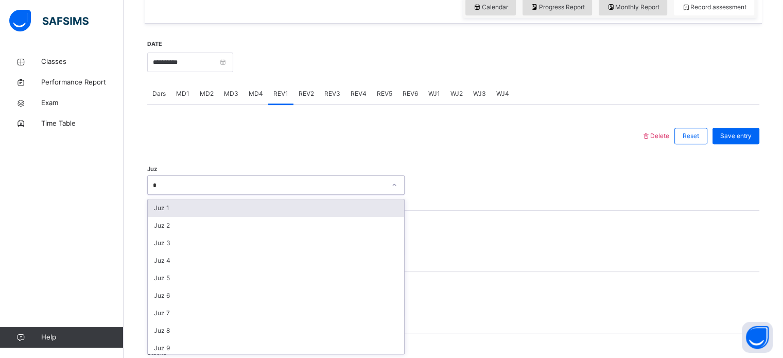
type input "**"
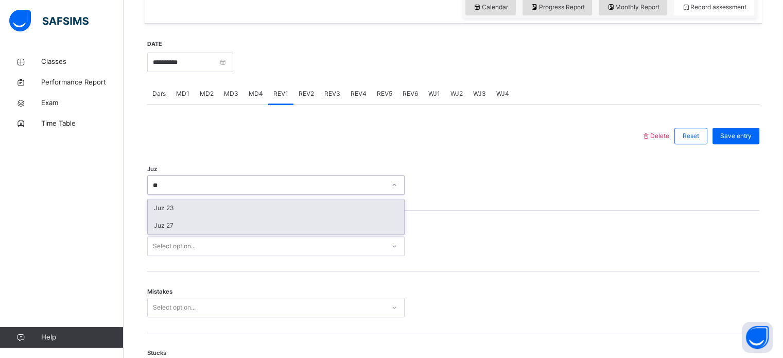
click at [156, 229] on div "Juz 27" at bounding box center [276, 226] width 256 height 18
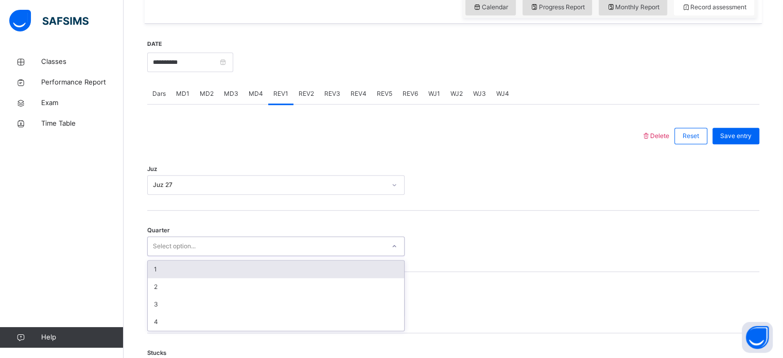
click at [156, 266] on div "1" at bounding box center [276, 269] width 256 height 18
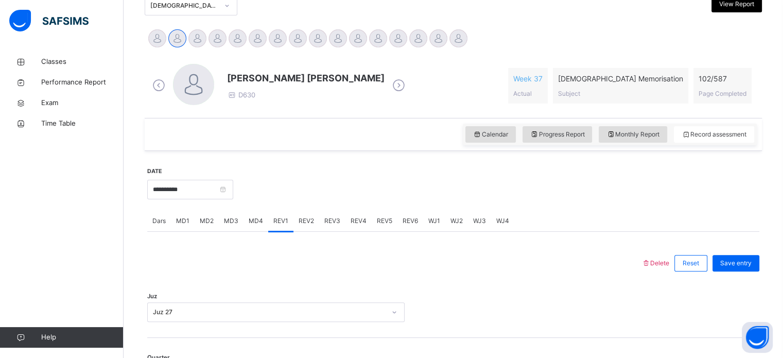
scroll to position [238, 0]
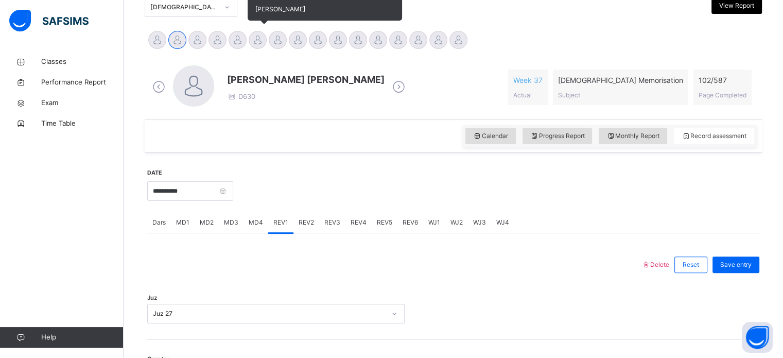
click at [255, 37] on div at bounding box center [258, 40] width 18 height 18
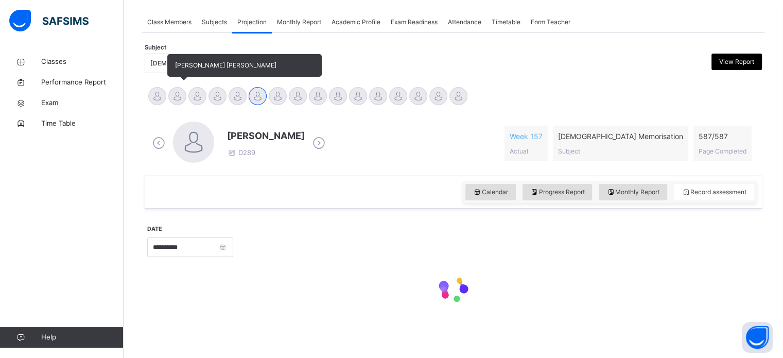
click at [180, 99] on div at bounding box center [177, 96] width 18 height 18
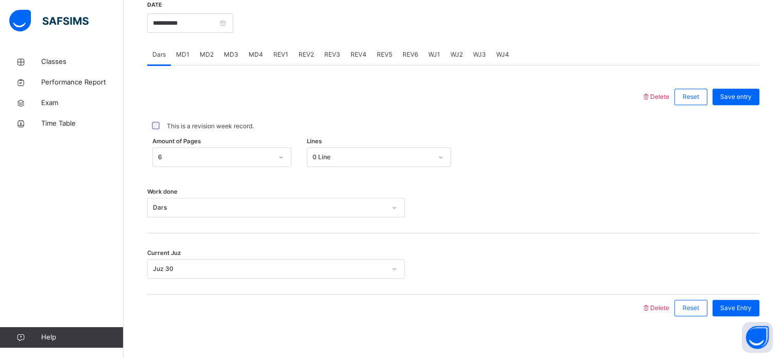
scroll to position [406, 0]
click at [285, 54] on span "REV1" at bounding box center [280, 54] width 15 height 9
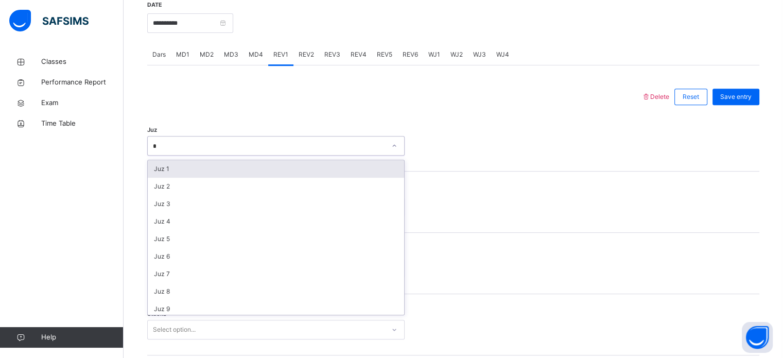
type input "**"
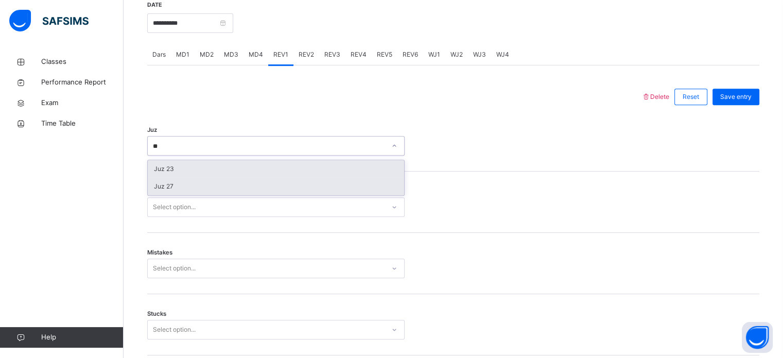
click at [159, 185] on div "Juz 27" at bounding box center [276, 187] width 256 height 18
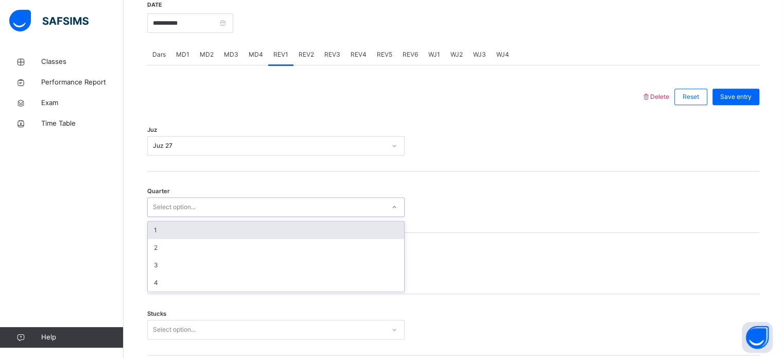
click at [152, 231] on div "1" at bounding box center [276, 230] width 256 height 18
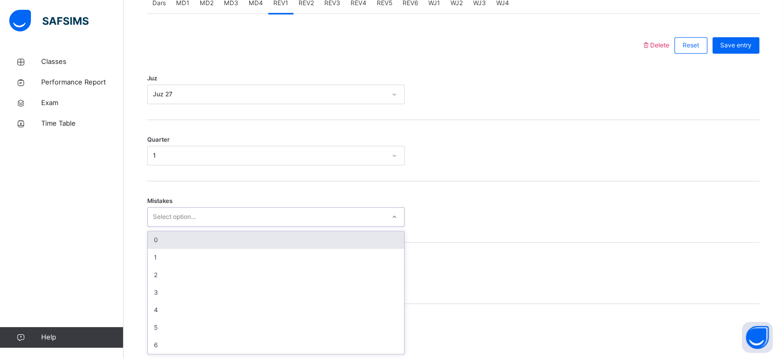
click at [156, 241] on div "0" at bounding box center [276, 240] width 256 height 18
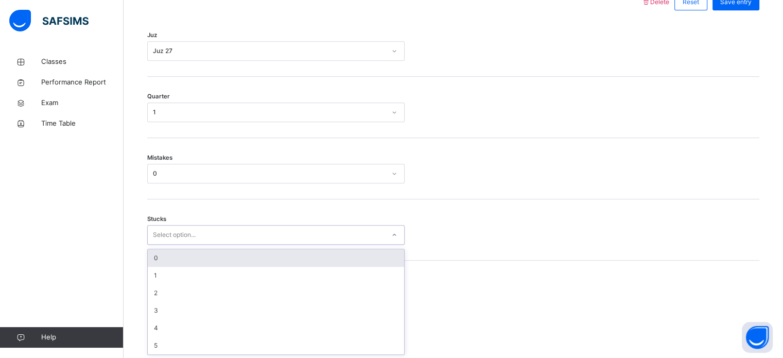
click at [152, 261] on div "0" at bounding box center [276, 258] width 256 height 18
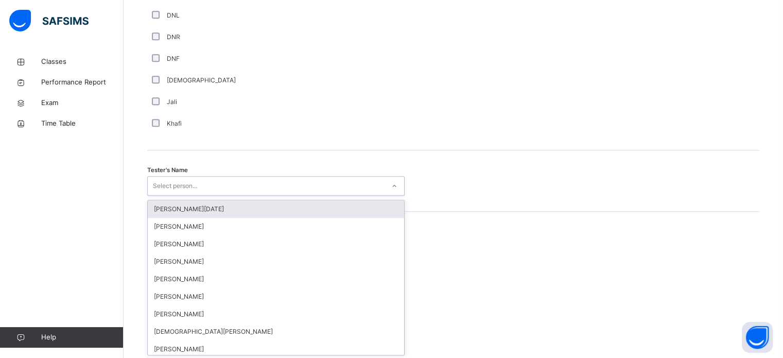
scroll to position [943, 0]
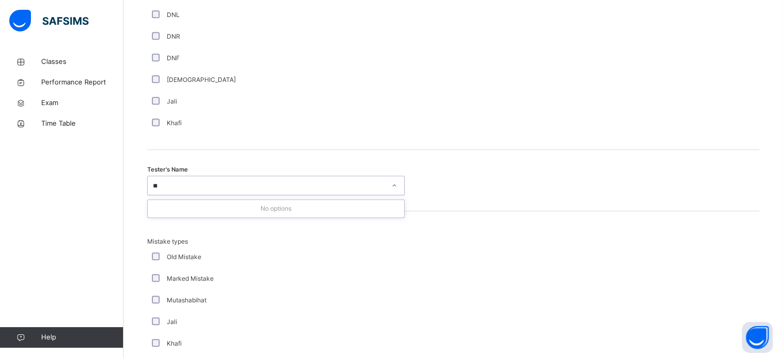
type input "*"
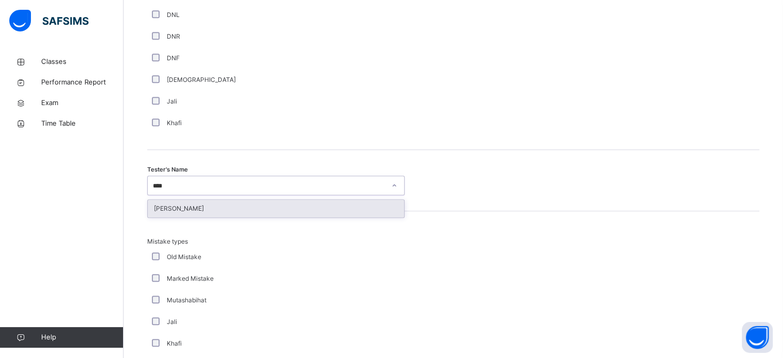
type input "*****"
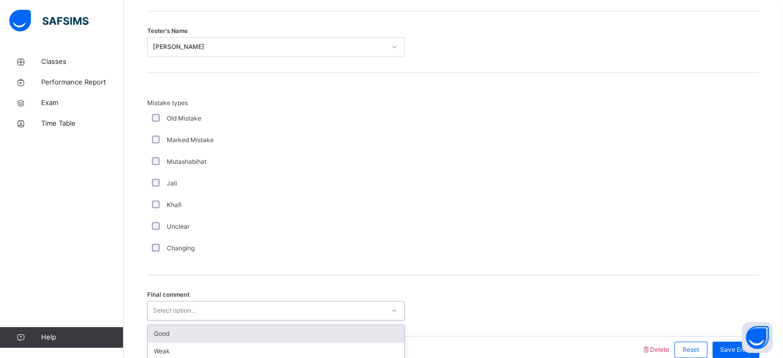
scroll to position [1132, 0]
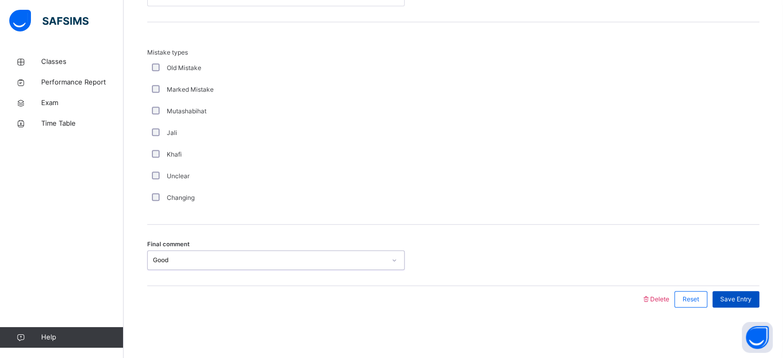
click at [759, 303] on div "Save Entry" at bounding box center [735, 299] width 47 height 16
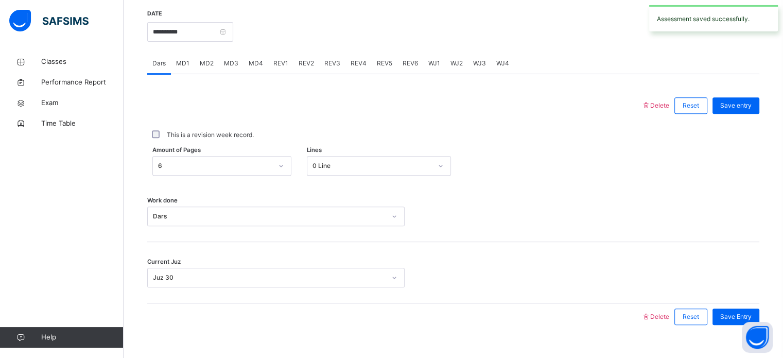
scroll to position [396, 0]
click at [299, 68] on div "REV2" at bounding box center [306, 64] width 26 height 21
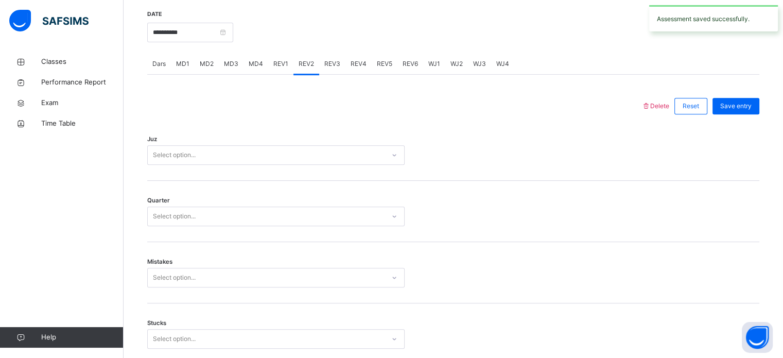
click at [343, 169] on div "Juz Select option..." at bounding box center [453, 149] width 612 height 61
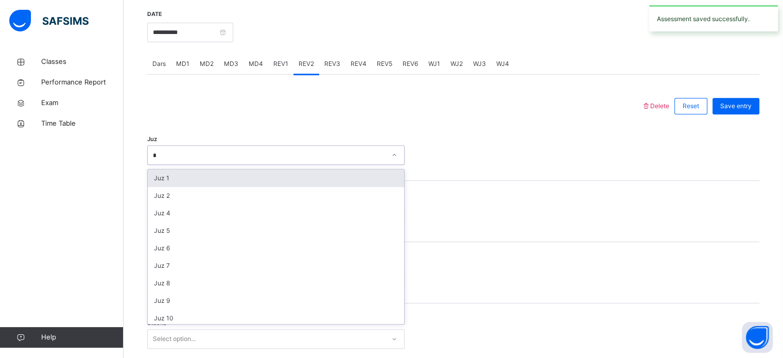
type input "**"
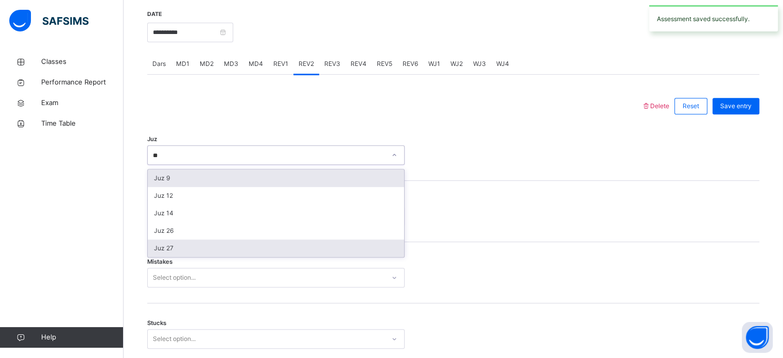
click at [160, 254] on div "Juz 27" at bounding box center [276, 248] width 256 height 18
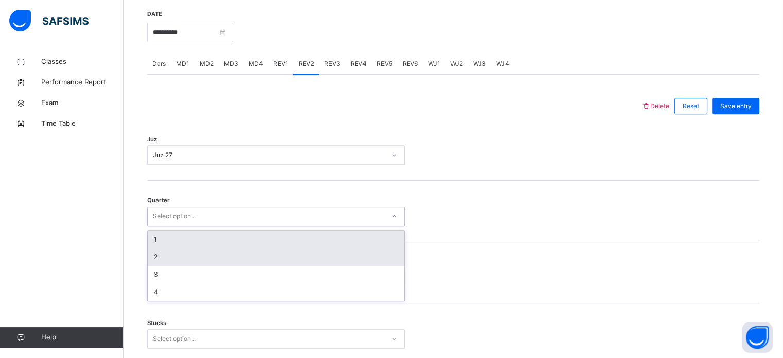
click at [155, 255] on div "2" at bounding box center [276, 257] width 256 height 18
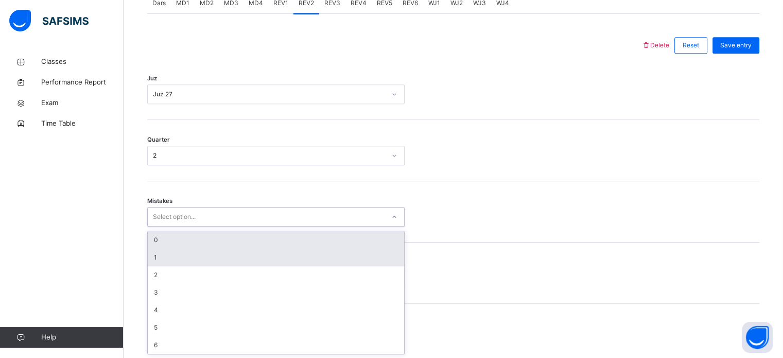
click at [150, 261] on div "1" at bounding box center [276, 258] width 256 height 18
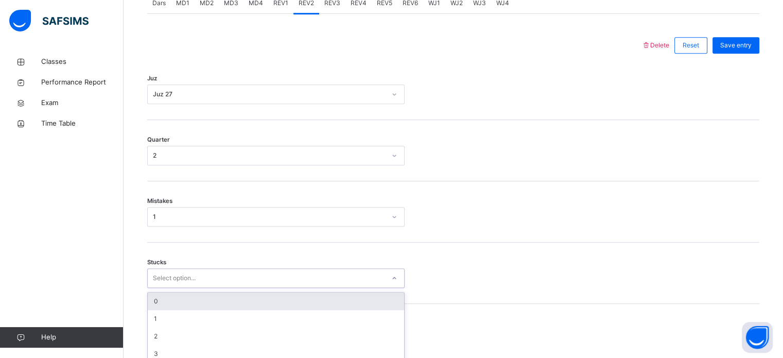
scroll to position [500, 0]
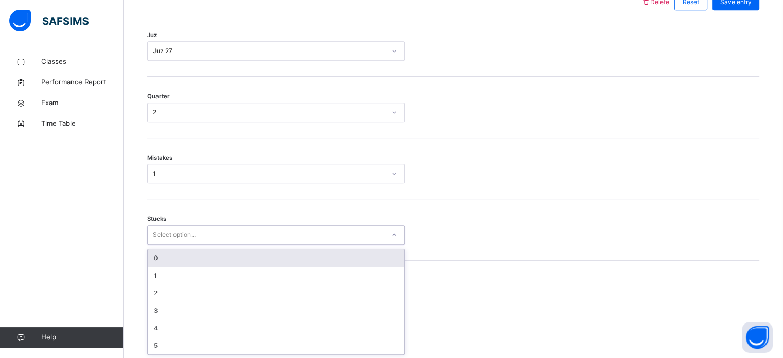
click at [148, 257] on div "0" at bounding box center [276, 258] width 256 height 18
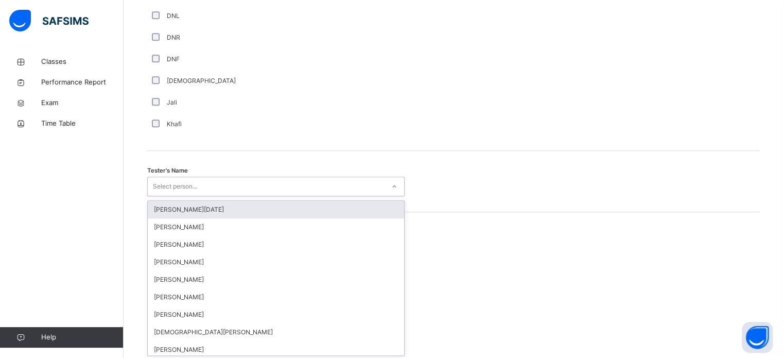
scroll to position [943, 0]
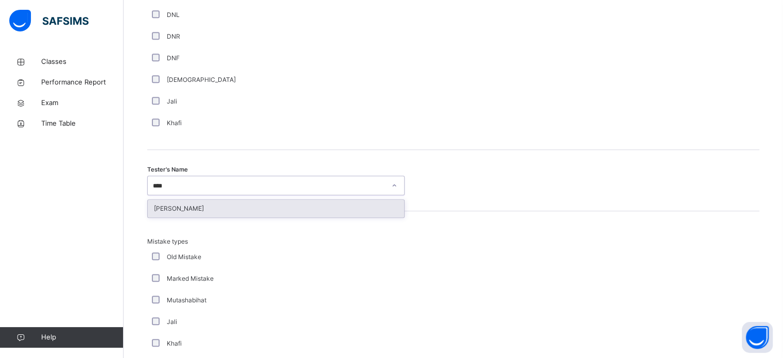
type input "*****"
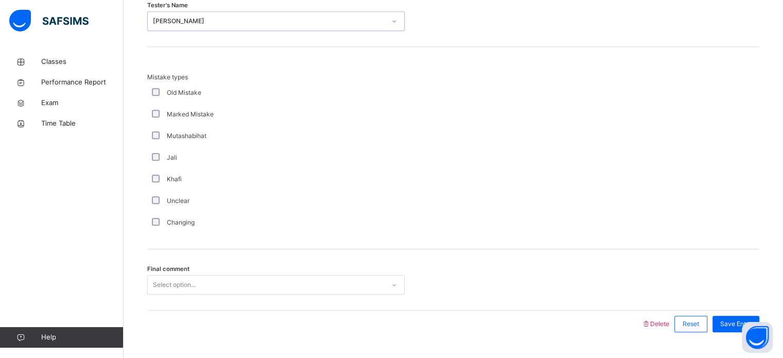
scroll to position [1132, 0]
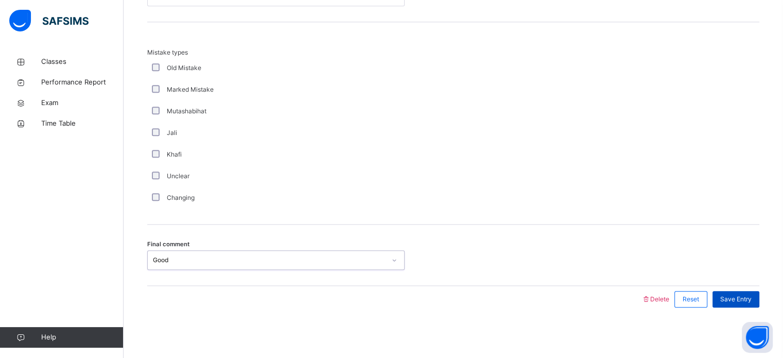
click at [750, 305] on div "Save Entry" at bounding box center [735, 299] width 47 height 16
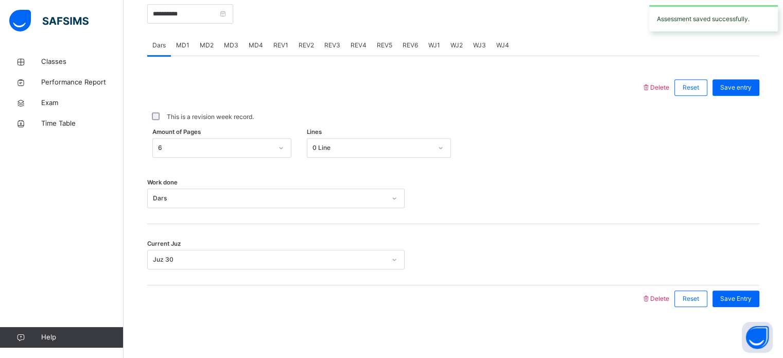
click at [338, 47] on div "REV3" at bounding box center [332, 45] width 26 height 21
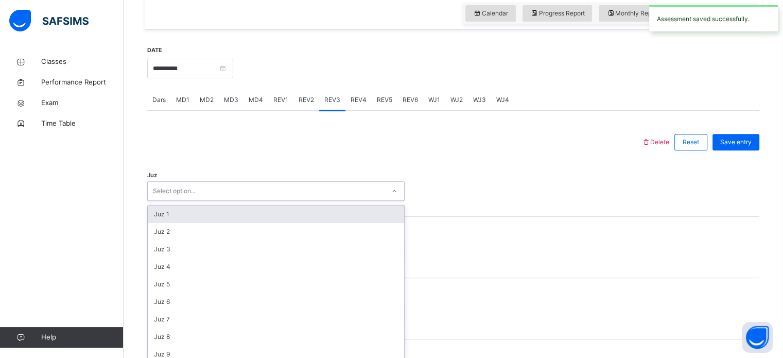
scroll to position [366, 0]
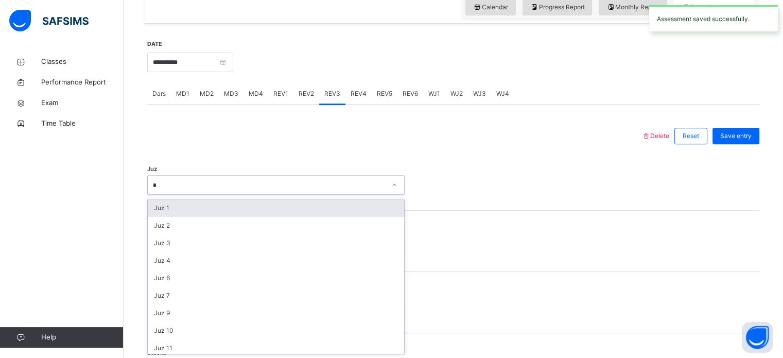
type input "**"
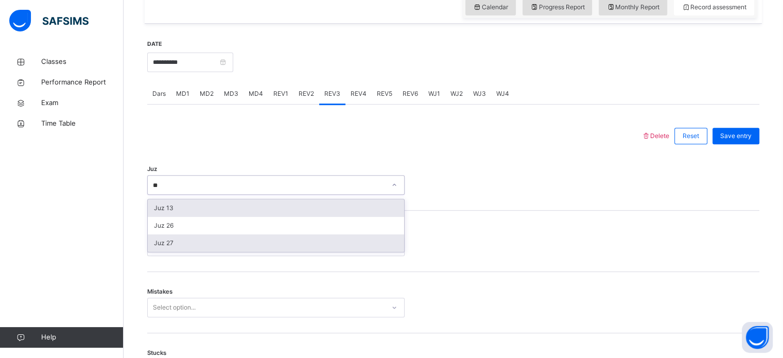
click at [156, 245] on div "Juz 27" at bounding box center [276, 243] width 256 height 18
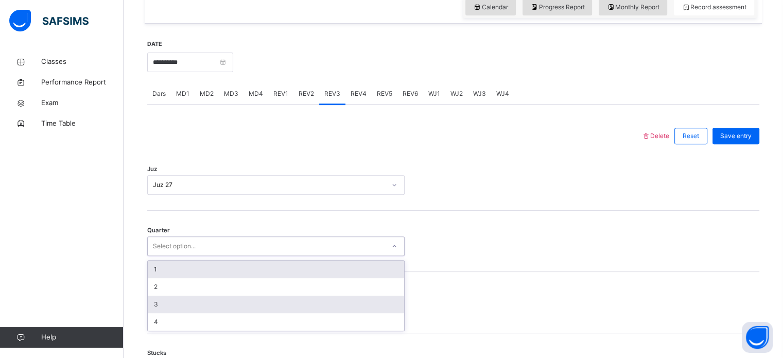
click at [153, 307] on div "3" at bounding box center [276, 304] width 256 height 18
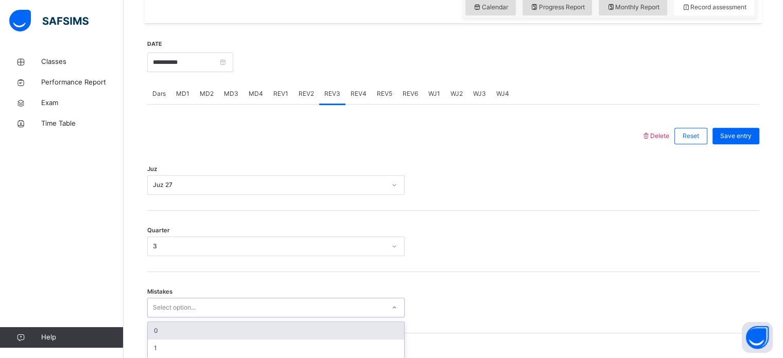
scroll to position [457, 0]
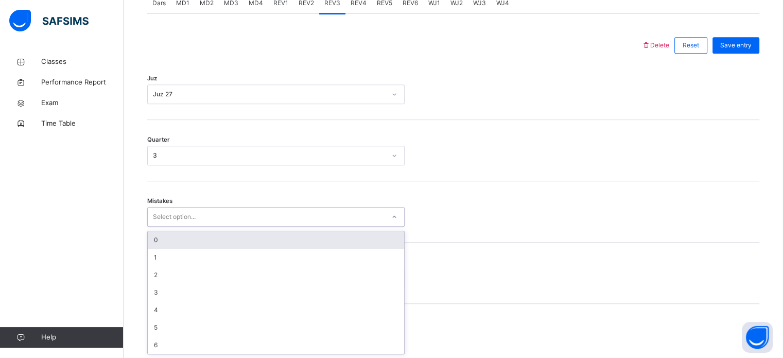
click at [155, 241] on div "0" at bounding box center [276, 240] width 256 height 18
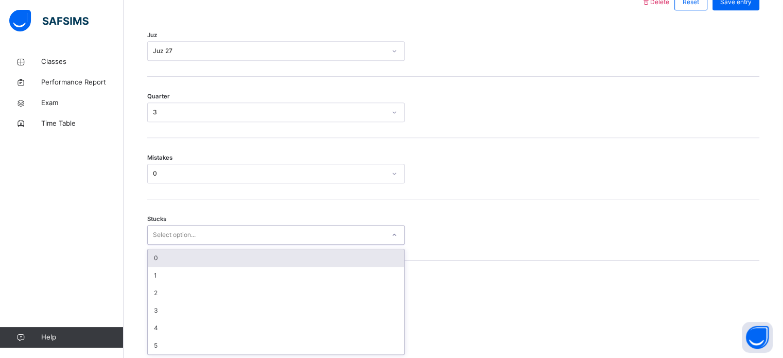
scroll to position [500, 0]
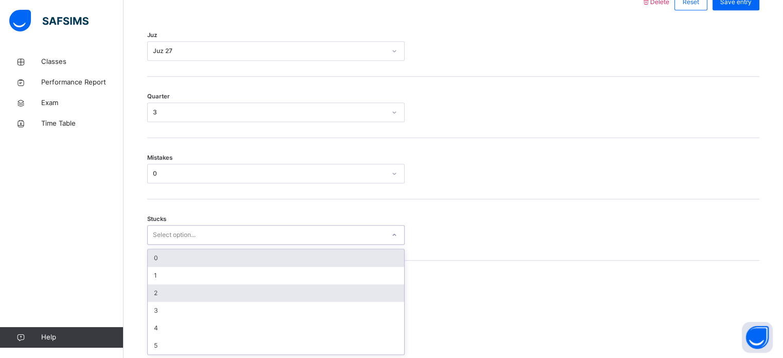
click at [153, 292] on div "2" at bounding box center [276, 293] width 256 height 18
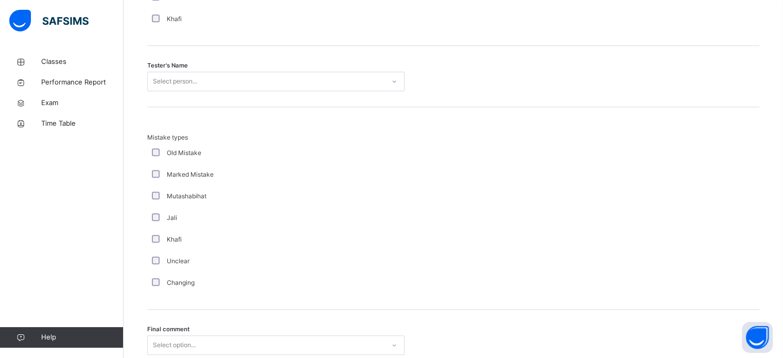
scroll to position [1046, 0]
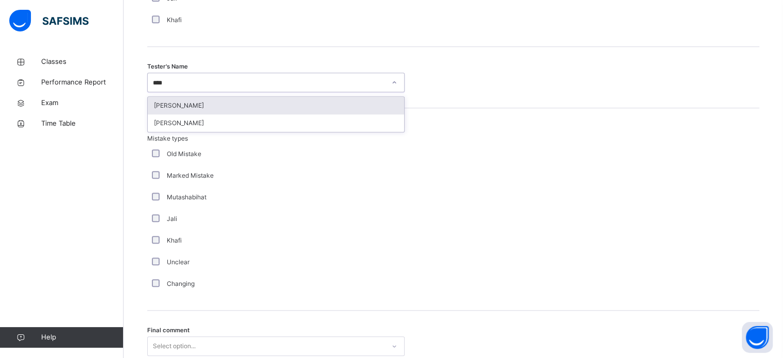
type input "*****"
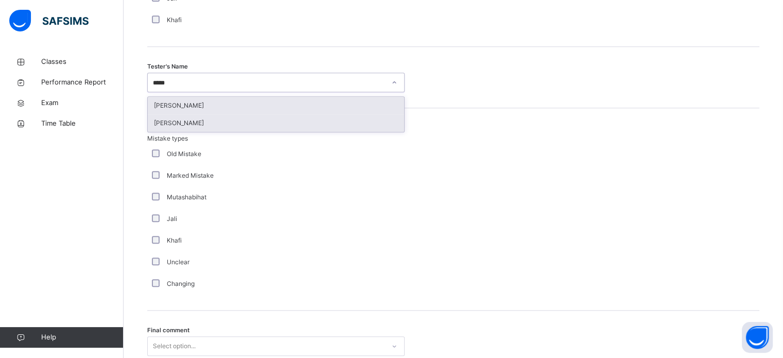
click at [154, 126] on div "[PERSON_NAME]" at bounding box center [276, 123] width 256 height 18
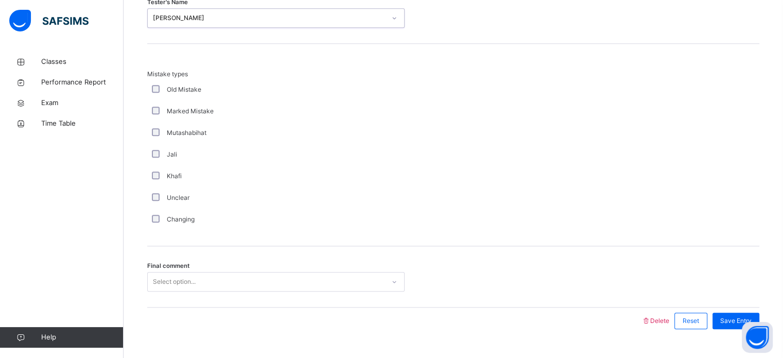
scroll to position [1132, 0]
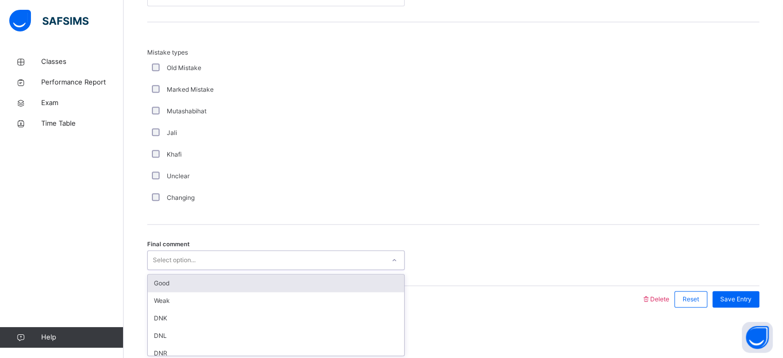
click at [154, 287] on div "Good" at bounding box center [276, 283] width 256 height 18
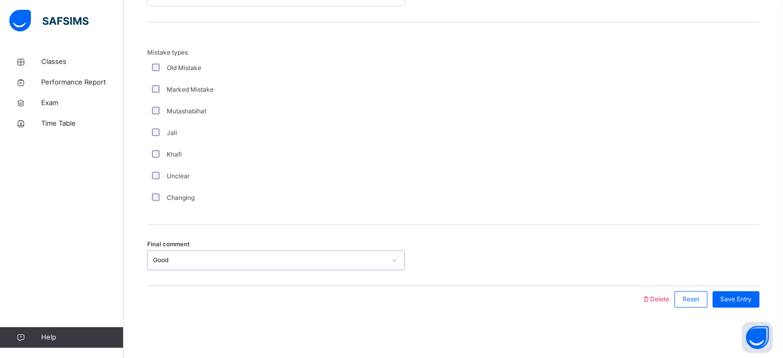
click at [751, 296] on span "Save Entry" at bounding box center [735, 298] width 31 height 9
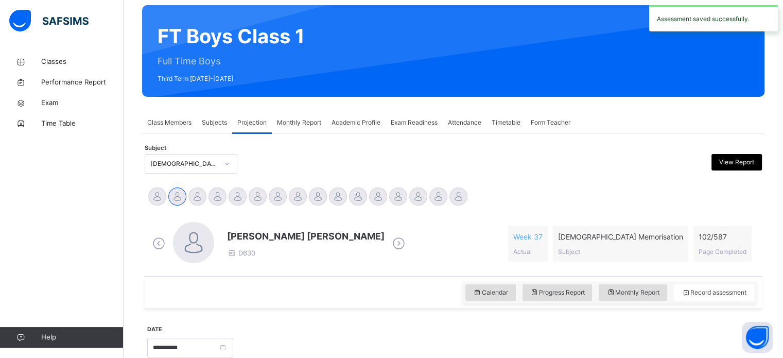
scroll to position [79, 0]
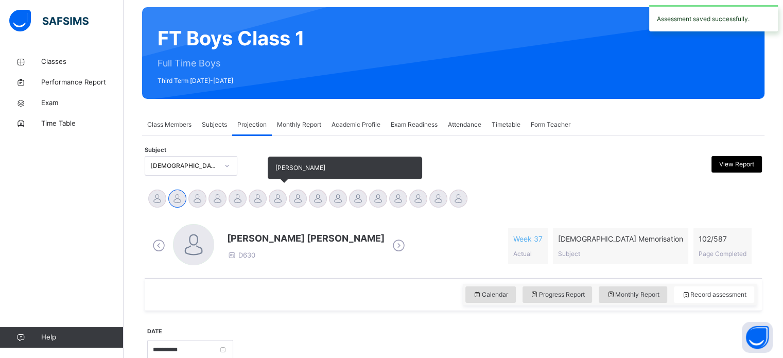
click at [269, 198] on div at bounding box center [278, 198] width 18 height 18
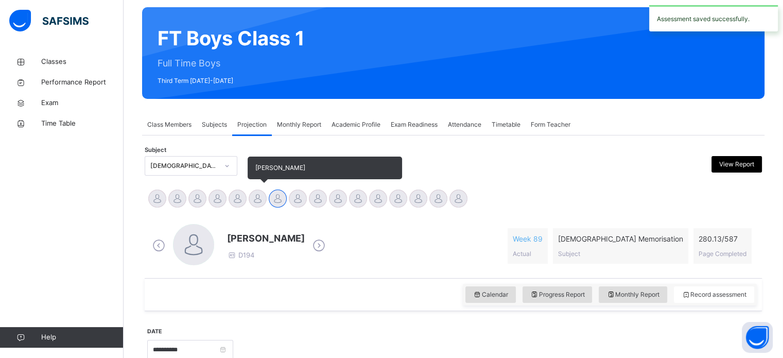
click at [253, 206] on div at bounding box center [258, 198] width 18 height 18
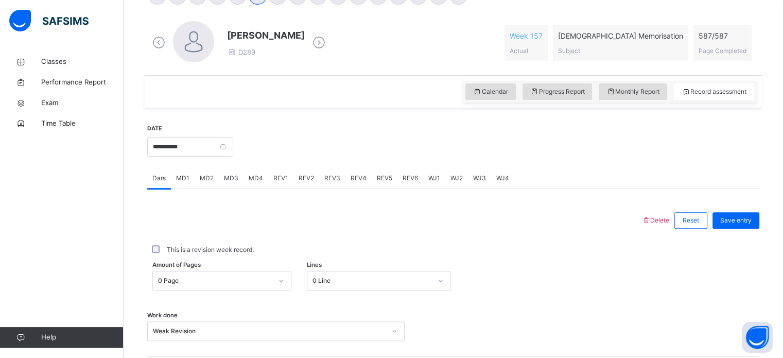
scroll to position [277, 0]
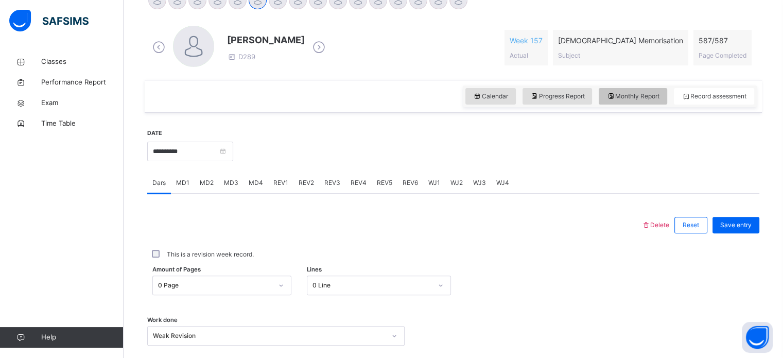
click at [634, 103] on div "Monthly Report" at bounding box center [633, 96] width 68 height 16
select select "****"
select select "*"
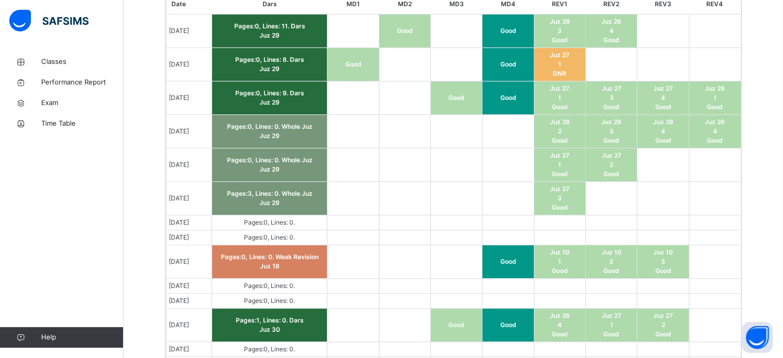
scroll to position [651, 0]
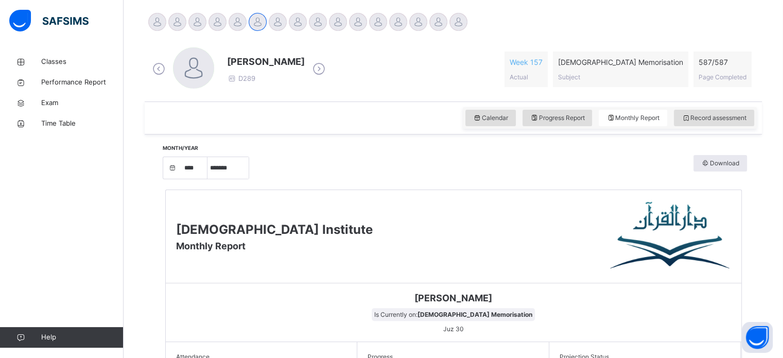
click at [722, 117] on span "Record assessment" at bounding box center [713, 117] width 65 height 9
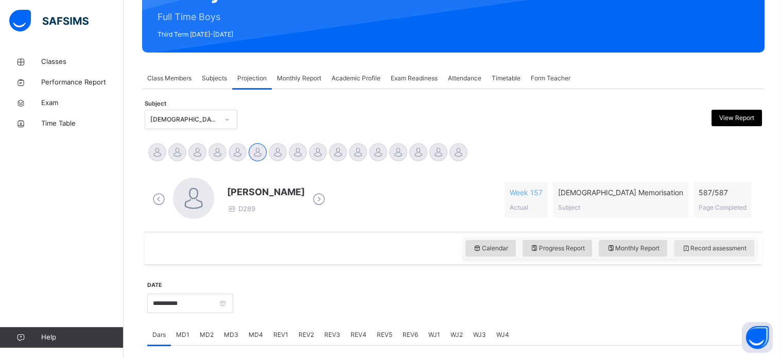
scroll to position [110, 0]
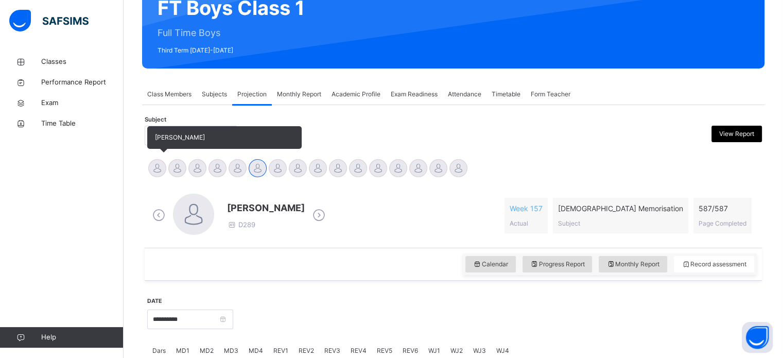
click at [159, 169] on div at bounding box center [157, 168] width 18 height 18
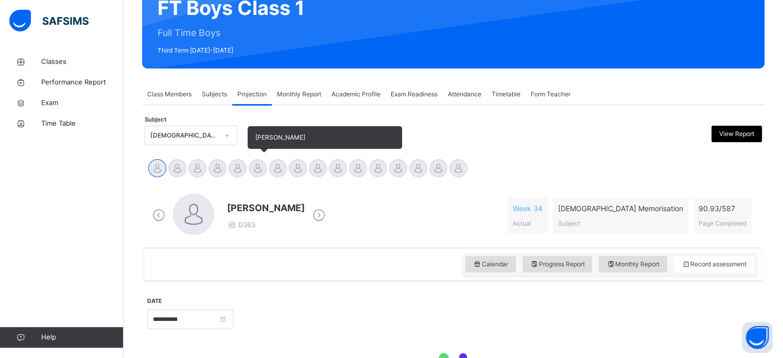
click at [251, 171] on div at bounding box center [258, 168] width 18 height 18
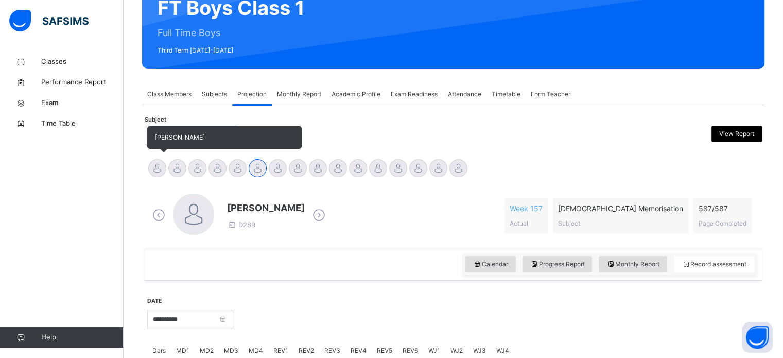
click at [163, 166] on div at bounding box center [157, 168] width 18 height 18
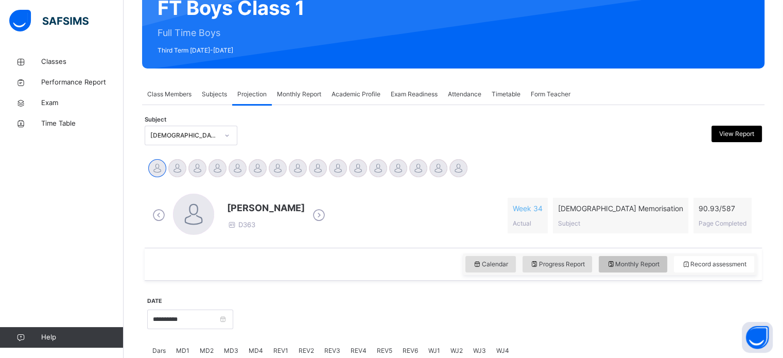
click at [646, 264] on span "Monthly Report" at bounding box center [632, 263] width 53 height 9
select select "****"
select select "*"
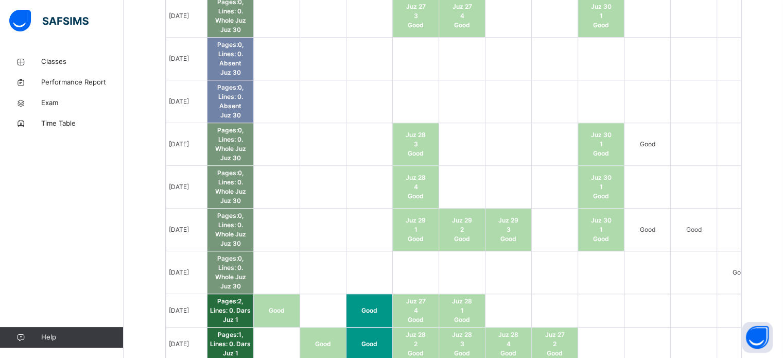
scroll to position [780, 0]
click at [560, 263] on td at bounding box center [555, 271] width 46 height 43
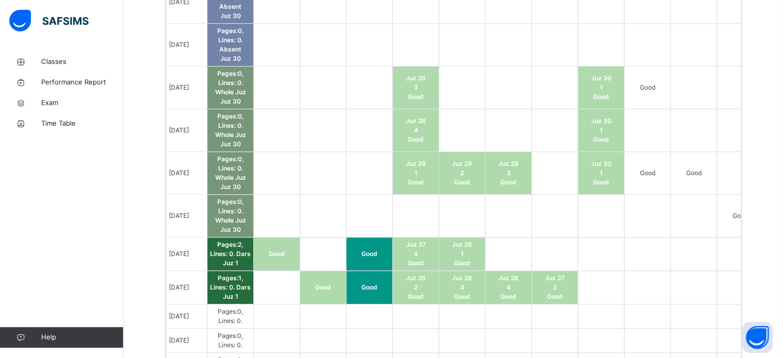
scroll to position [837, 0]
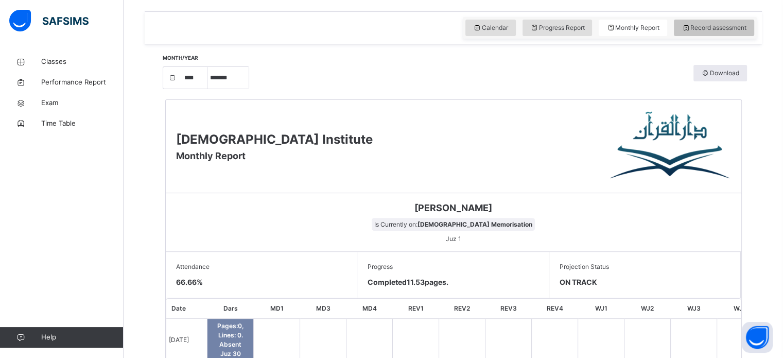
click at [730, 28] on span "Record assessment" at bounding box center [713, 27] width 65 height 9
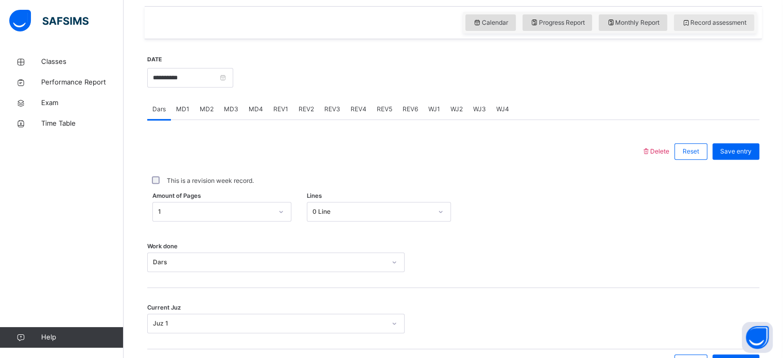
scroll to position [350, 0]
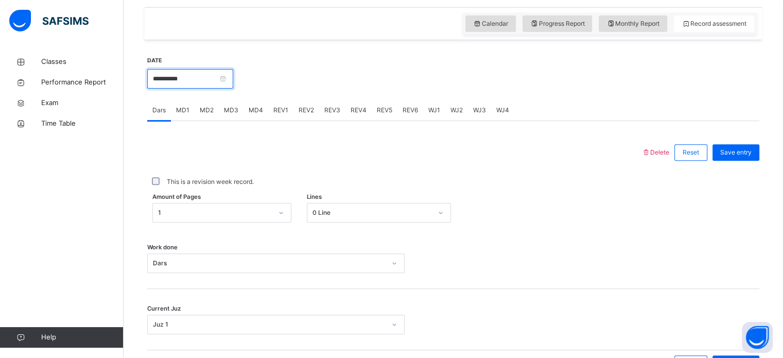
click at [221, 72] on input "**********" at bounding box center [190, 79] width 86 height 20
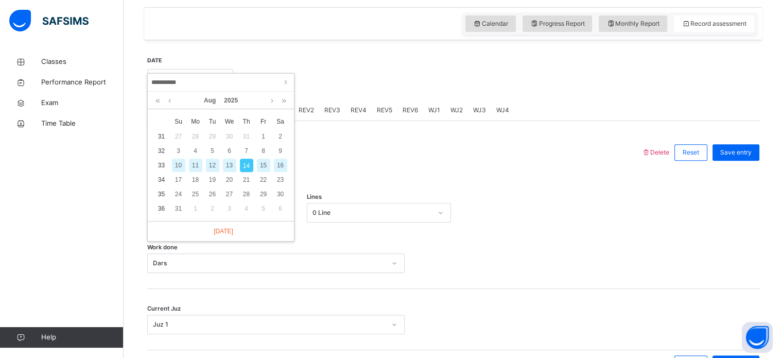
click at [208, 164] on div "12" at bounding box center [212, 165] width 13 height 13
type input "**********"
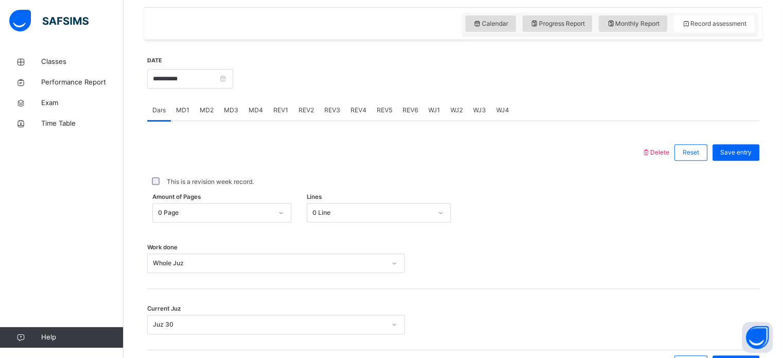
click at [274, 106] on span "REV1" at bounding box center [280, 110] width 15 height 9
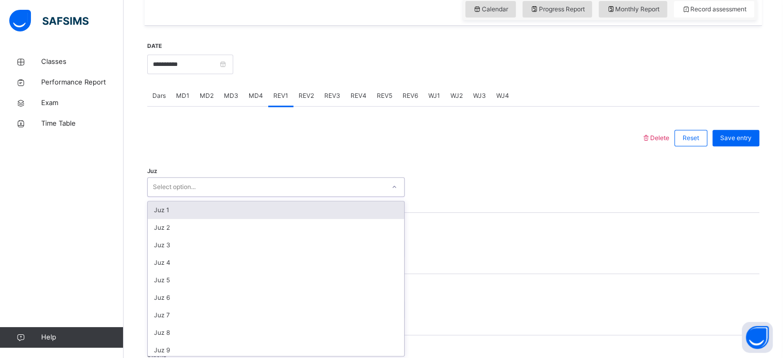
scroll to position [366, 0]
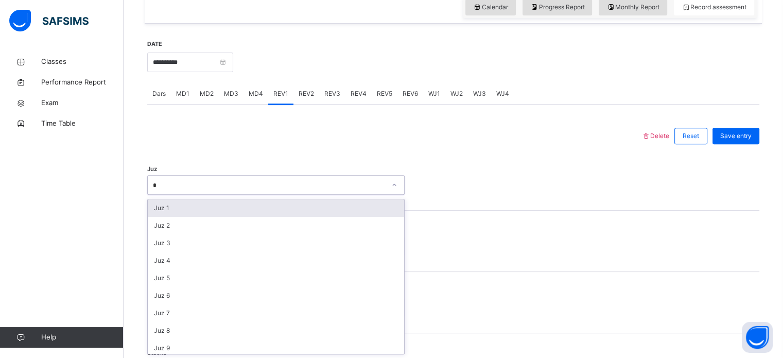
type input "**"
click at [271, 205] on div "Juz 26" at bounding box center [276, 208] width 256 height 18
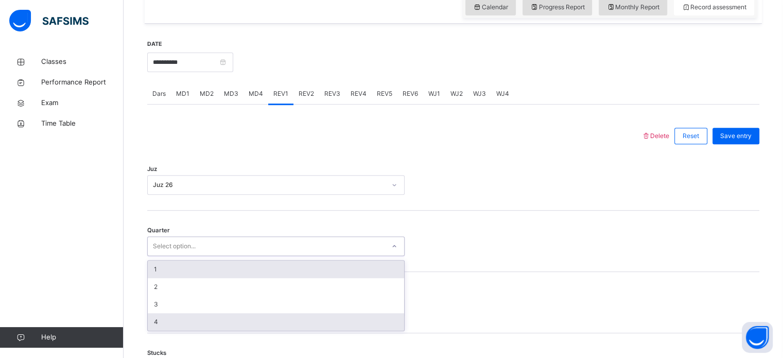
click at [239, 322] on div "4" at bounding box center [276, 322] width 256 height 18
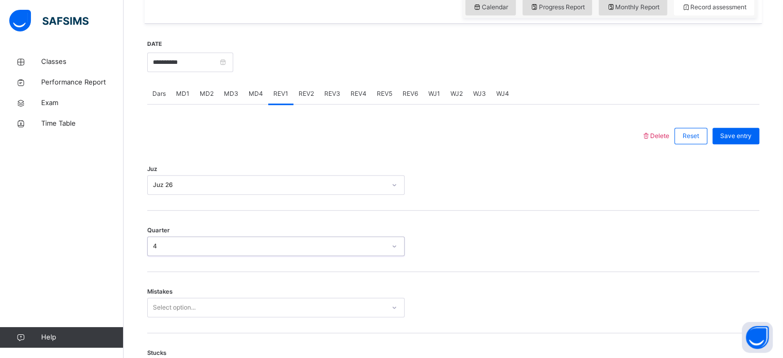
click at [244, 287] on div "Mistakes Select option..." at bounding box center [453, 302] width 612 height 61
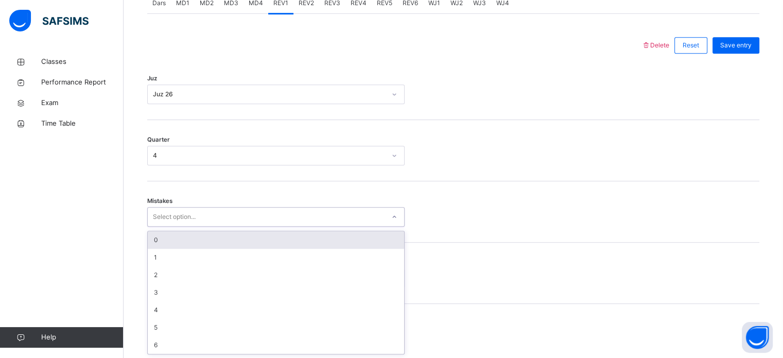
click at [261, 239] on div "0" at bounding box center [276, 240] width 256 height 18
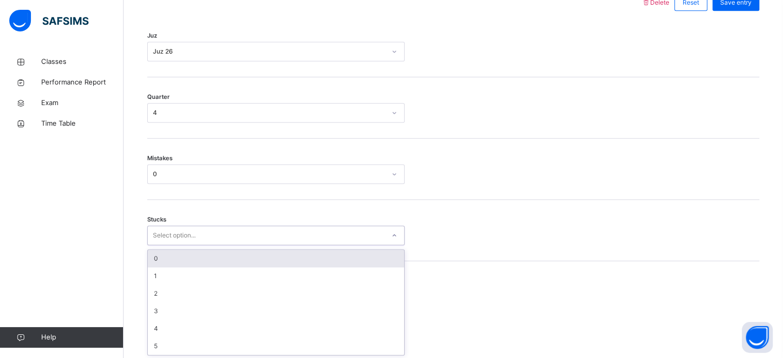
scroll to position [500, 0]
click at [264, 253] on div "0" at bounding box center [276, 258] width 256 height 18
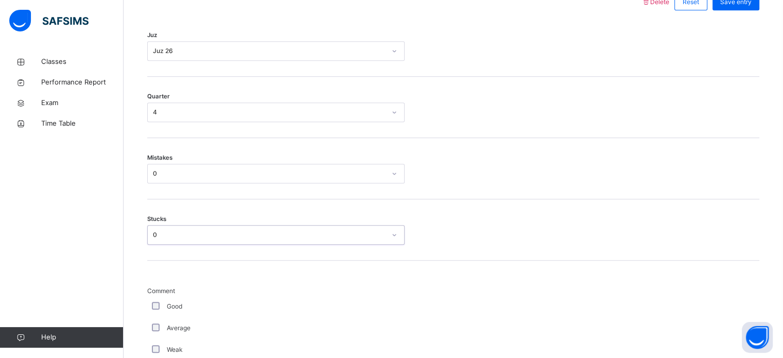
click at [165, 307] on div "Good" at bounding box center [276, 306] width 252 height 9
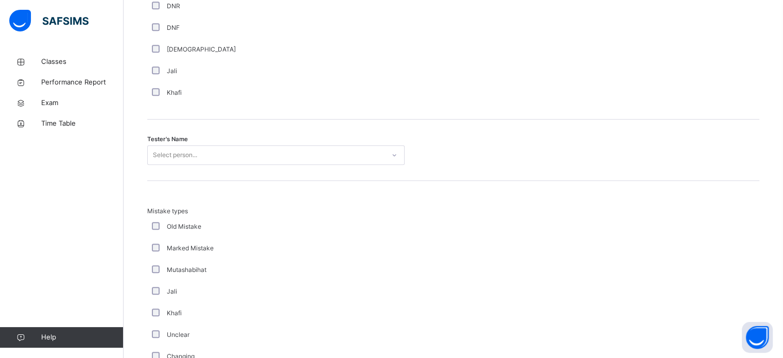
scroll to position [976, 0]
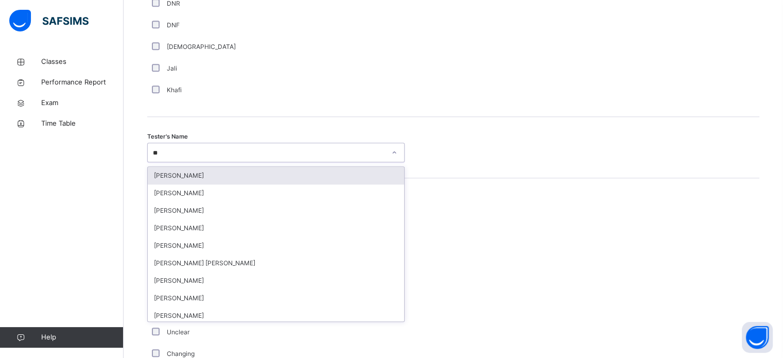
type input "***"
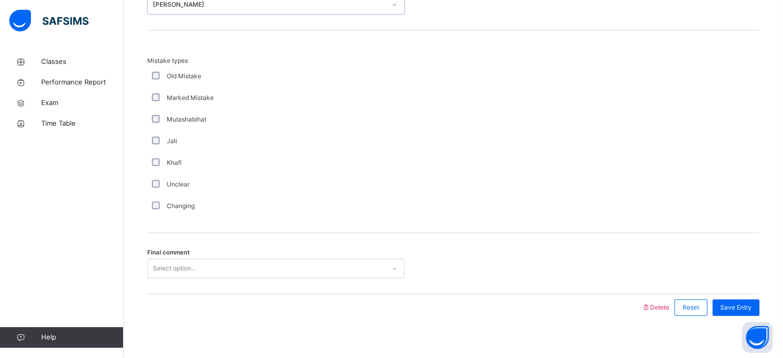
scroll to position [1132, 0]
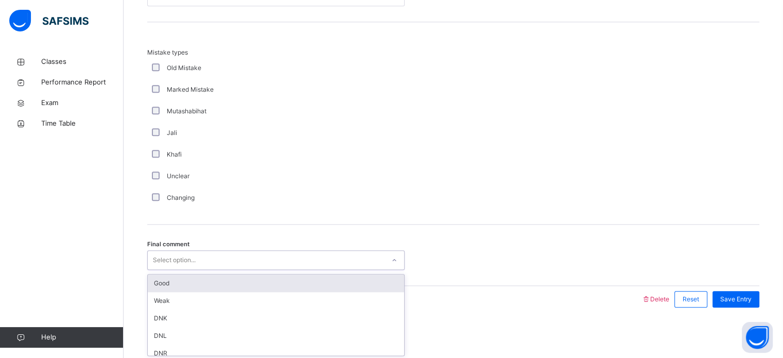
click at [288, 275] on div "Good" at bounding box center [276, 283] width 256 height 18
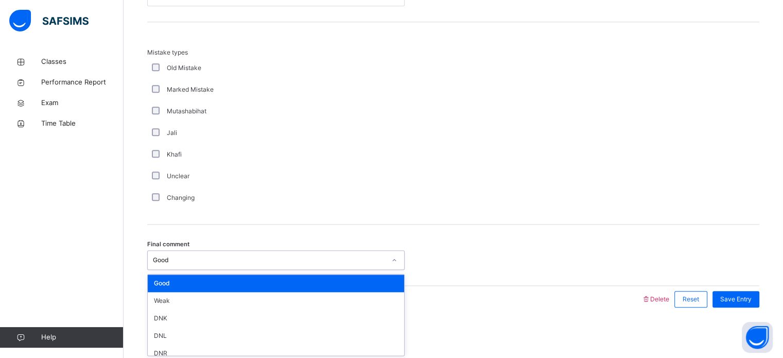
click at [607, 295] on div at bounding box center [394, 299] width 484 height 27
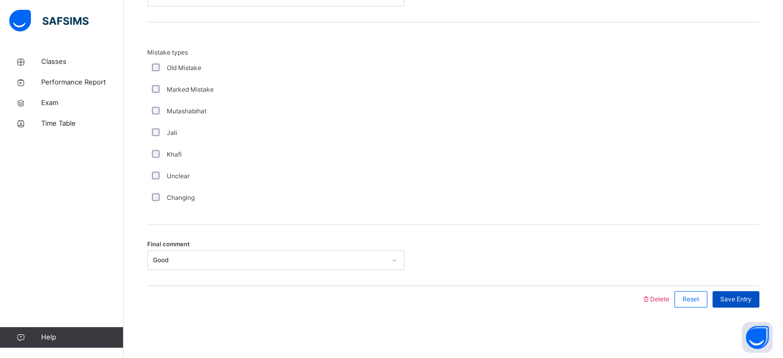
click at [757, 304] on div "Save Entry" at bounding box center [735, 299] width 47 height 16
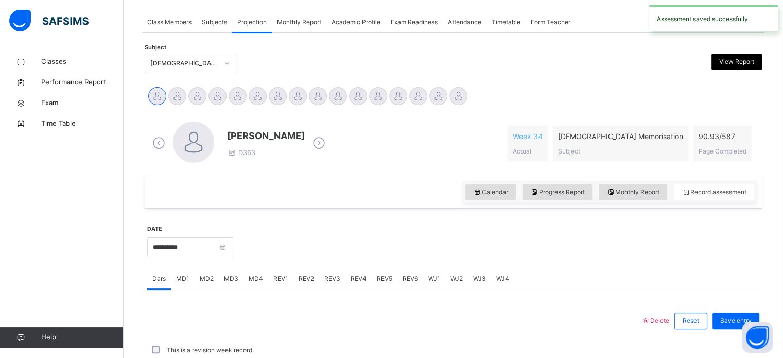
scroll to position [415, 0]
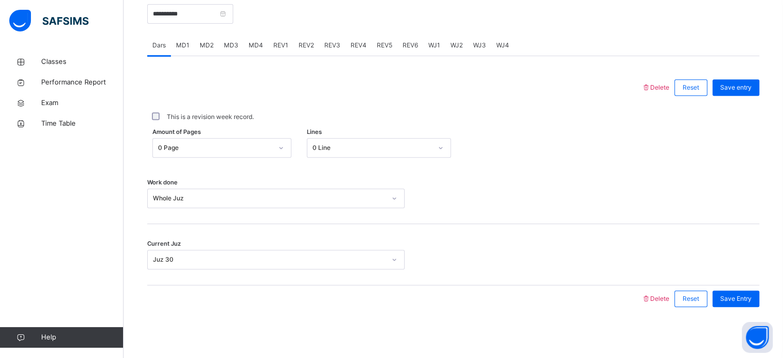
click at [312, 40] on div "REV2" at bounding box center [306, 45] width 26 height 21
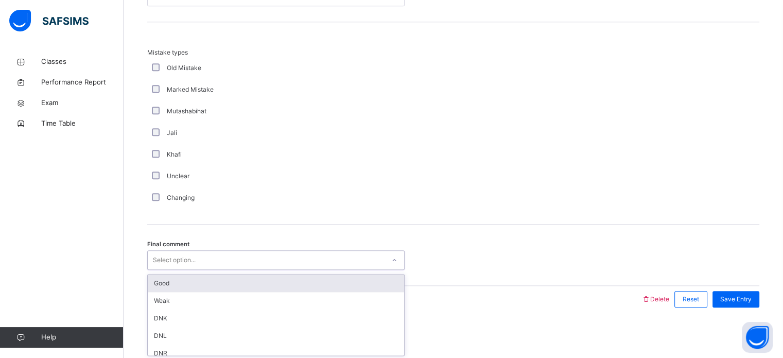
click at [222, 279] on div "Good" at bounding box center [276, 283] width 256 height 18
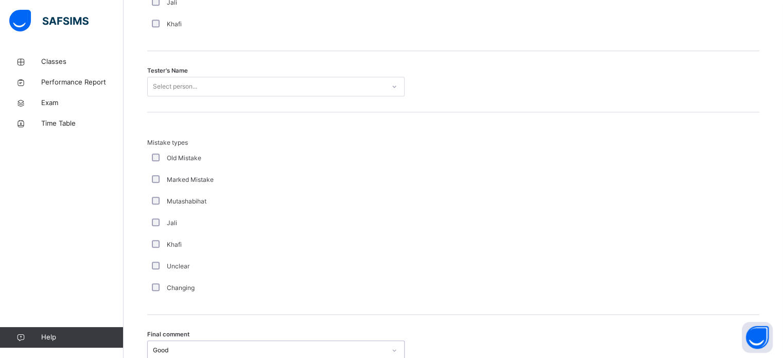
scroll to position [1002, 0]
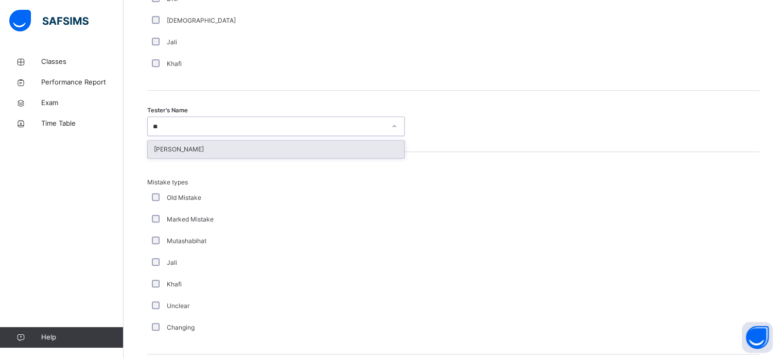
type input "***"
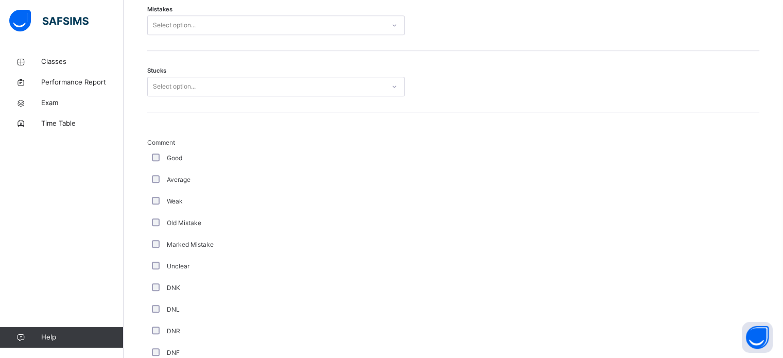
scroll to position [646, 0]
click at [165, 159] on div "Good" at bounding box center [276, 159] width 252 height 9
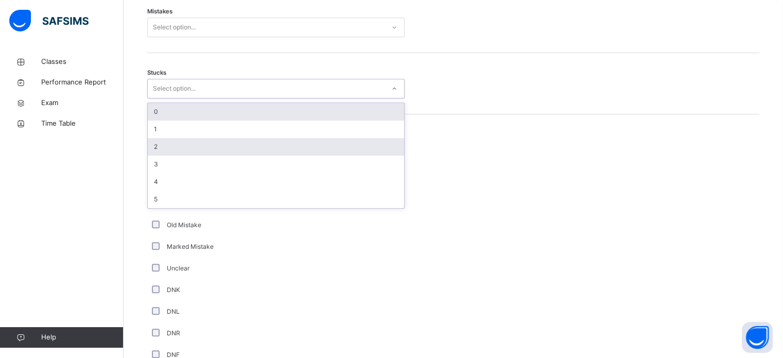
click at [201, 145] on div "2" at bounding box center [276, 147] width 256 height 18
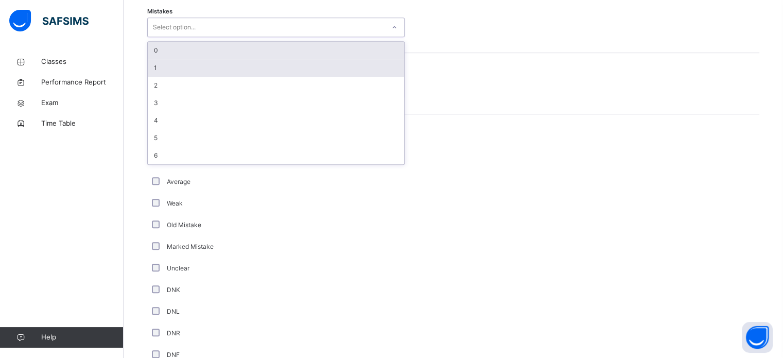
click at [236, 65] on div "1" at bounding box center [276, 68] width 256 height 18
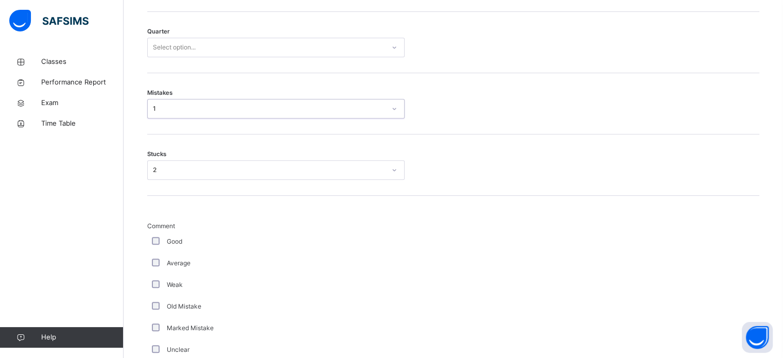
scroll to position [503, 0]
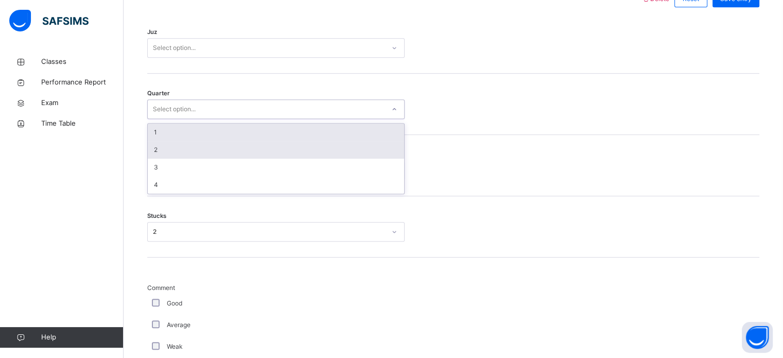
click at [216, 150] on div "2" at bounding box center [276, 150] width 256 height 18
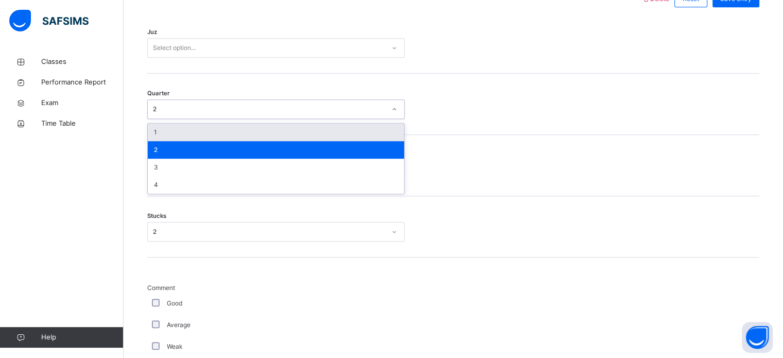
click at [215, 128] on div "1" at bounding box center [276, 133] width 256 height 18
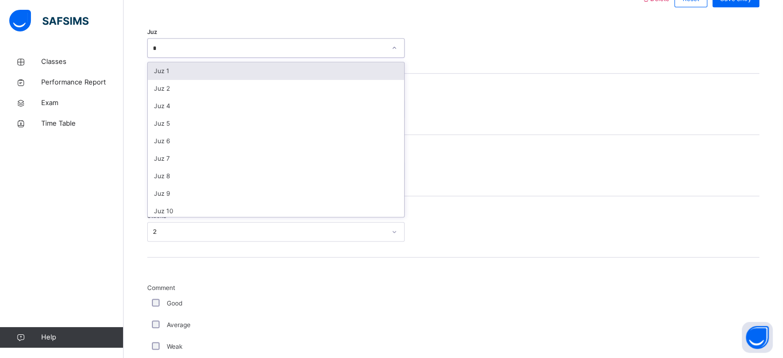
type input "**"
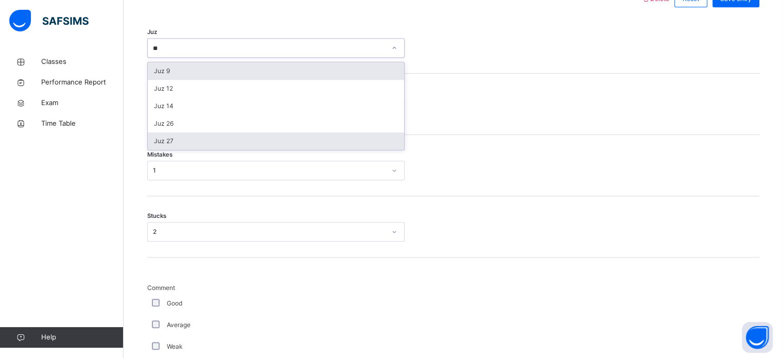
click at [256, 147] on div "Juz 27" at bounding box center [276, 141] width 256 height 18
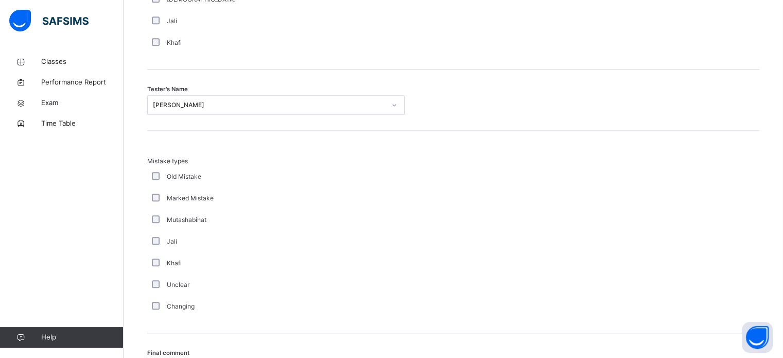
scroll to position [1132, 0]
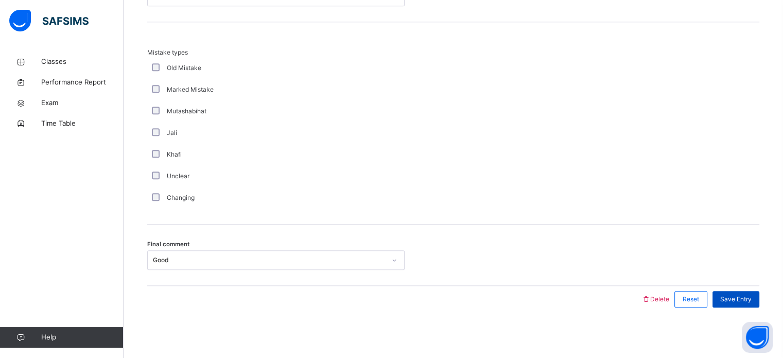
click at [745, 305] on div "Save Entry" at bounding box center [735, 299] width 47 height 16
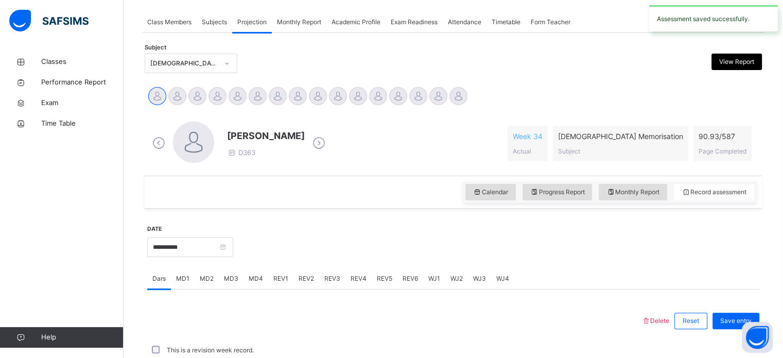
scroll to position [415, 0]
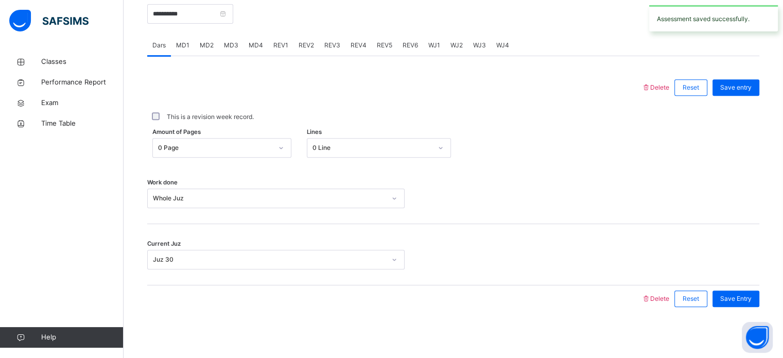
click at [327, 48] on span "REV3" at bounding box center [332, 45] width 16 height 9
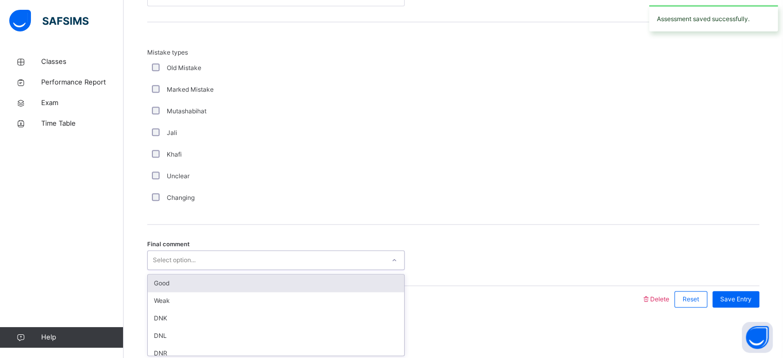
click at [236, 282] on div "Good" at bounding box center [276, 283] width 256 height 18
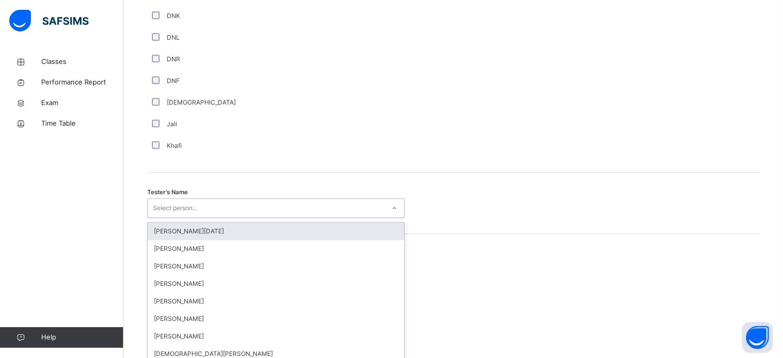
scroll to position [943, 0]
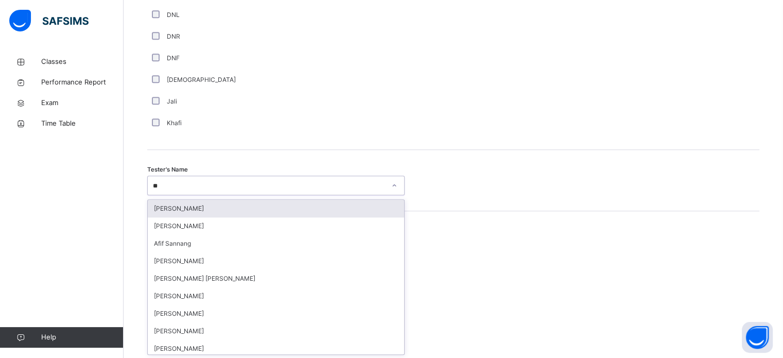
type input "***"
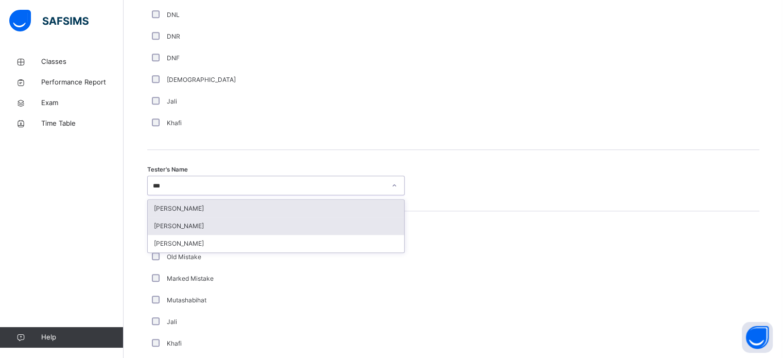
click at [261, 222] on div "[PERSON_NAME]" at bounding box center [276, 226] width 256 height 18
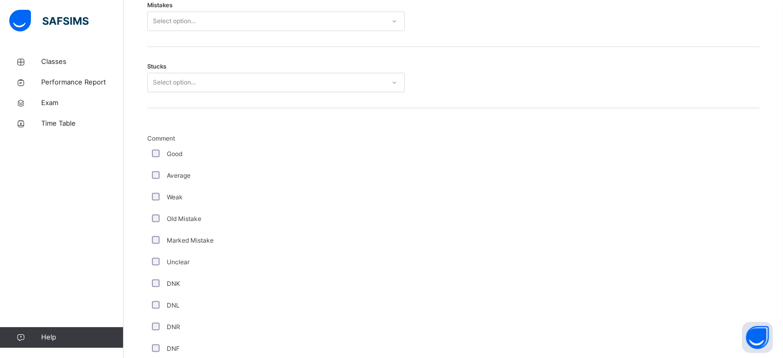
scroll to position [612, 0]
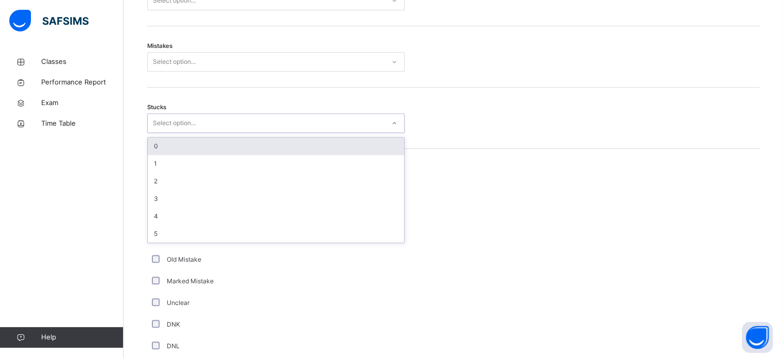
click at [214, 150] on div "0" at bounding box center [276, 146] width 256 height 18
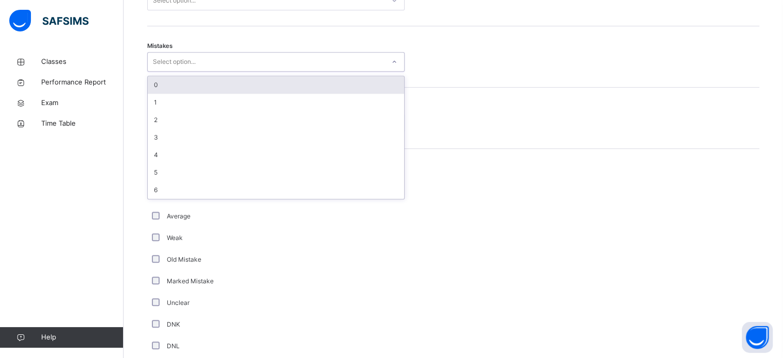
click at [248, 85] on div "0" at bounding box center [276, 85] width 256 height 18
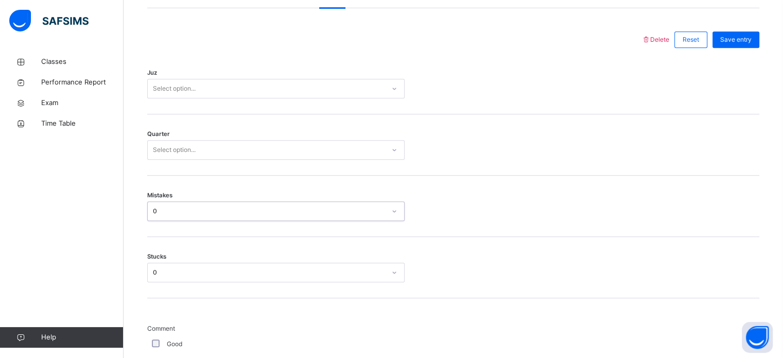
scroll to position [460, 0]
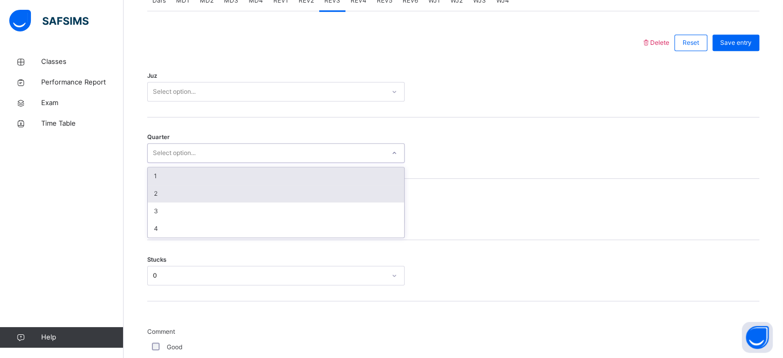
click at [209, 185] on div "2" at bounding box center [276, 194] width 256 height 18
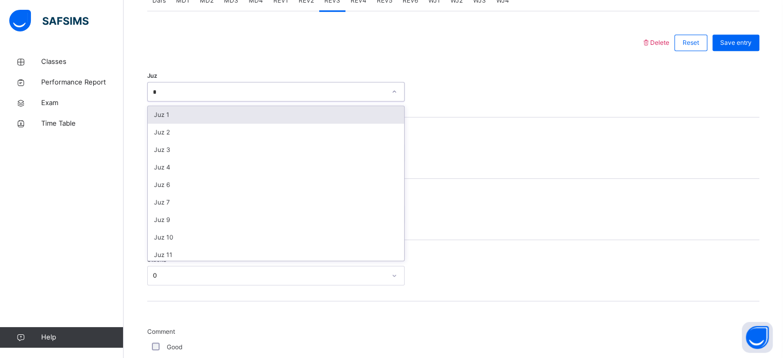
type input "**"
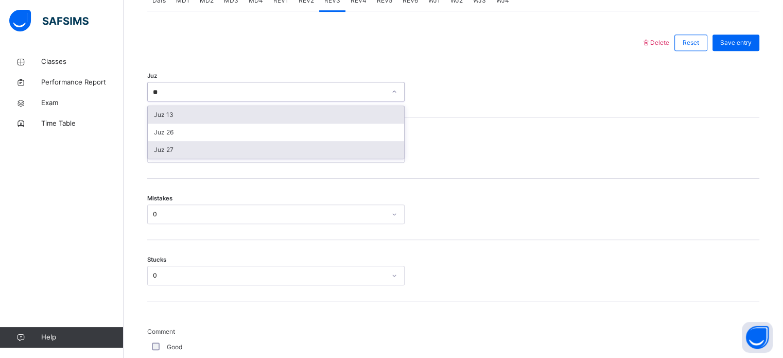
click at [249, 152] on div "Juz 27" at bounding box center [276, 150] width 256 height 18
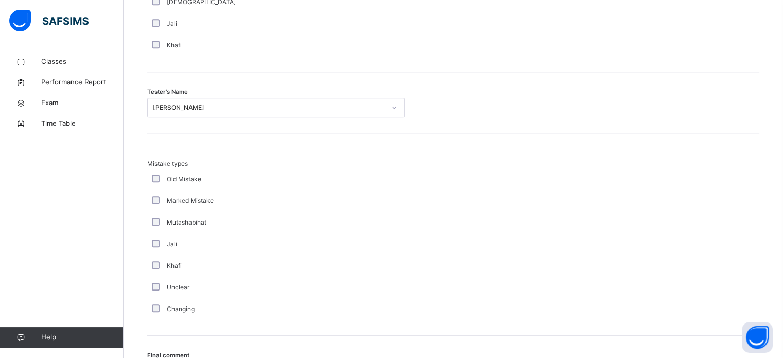
scroll to position [1132, 0]
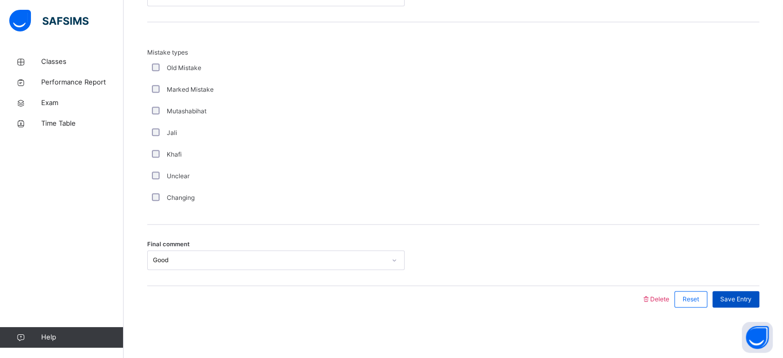
click at [746, 294] on span "Save Entry" at bounding box center [735, 298] width 31 height 9
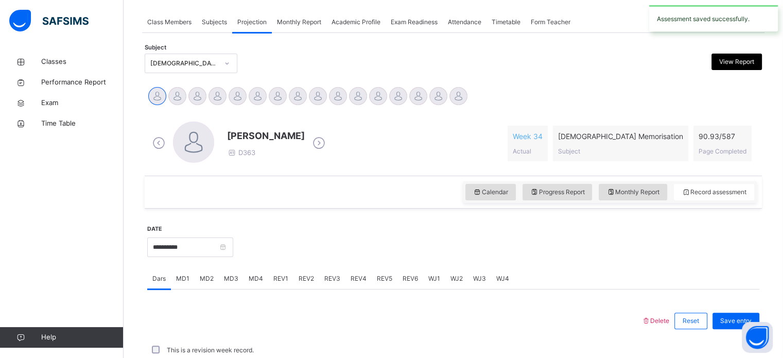
scroll to position [415, 0]
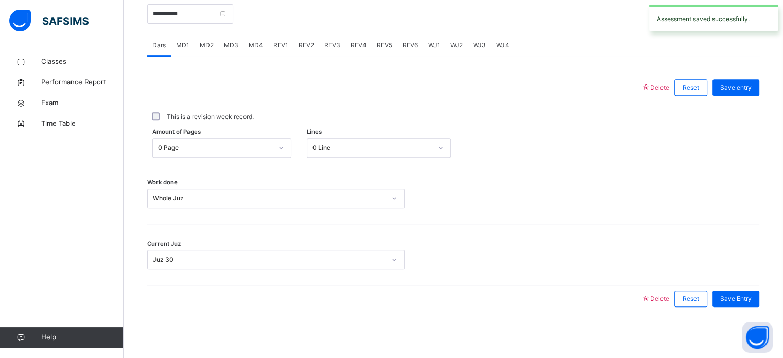
click at [354, 45] on span "REV4" at bounding box center [359, 45] width 16 height 9
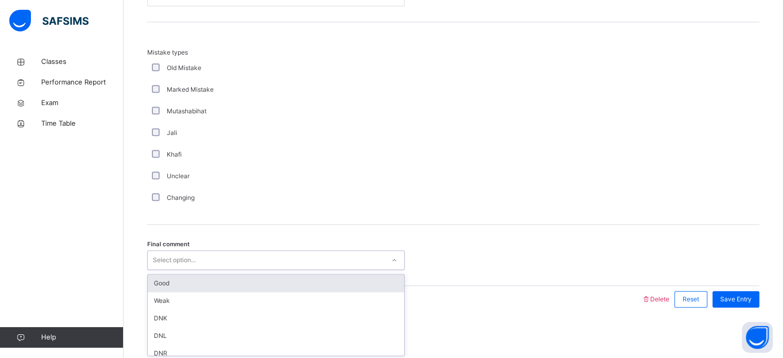
click at [240, 286] on div "Good" at bounding box center [276, 283] width 256 height 18
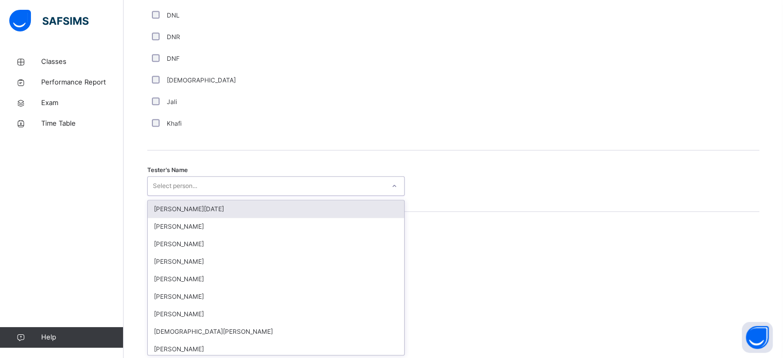
scroll to position [943, 0]
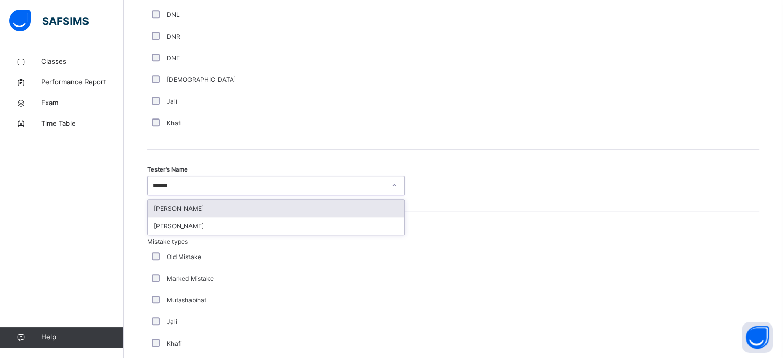
type input "*******"
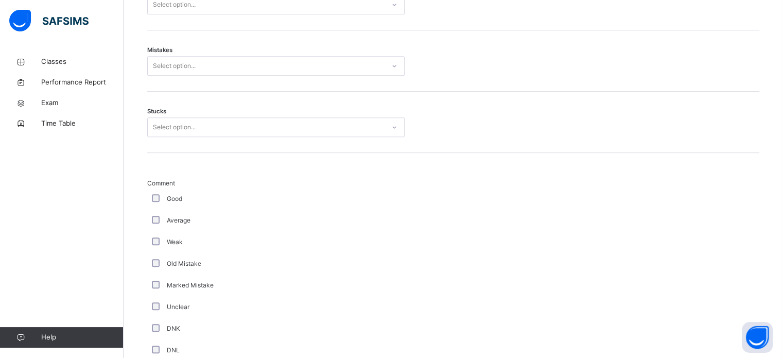
scroll to position [607, 0]
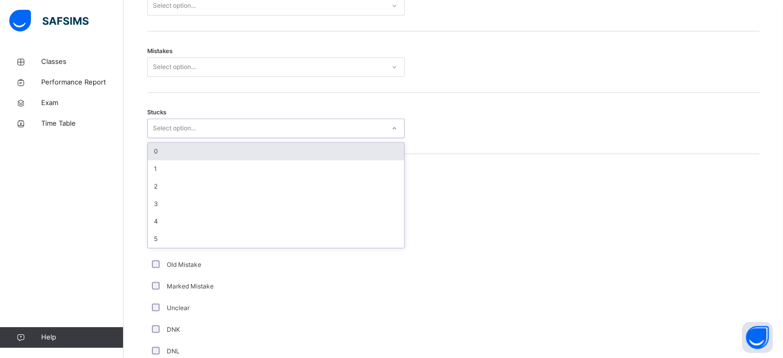
click at [228, 146] on div "0" at bounding box center [276, 152] width 256 height 18
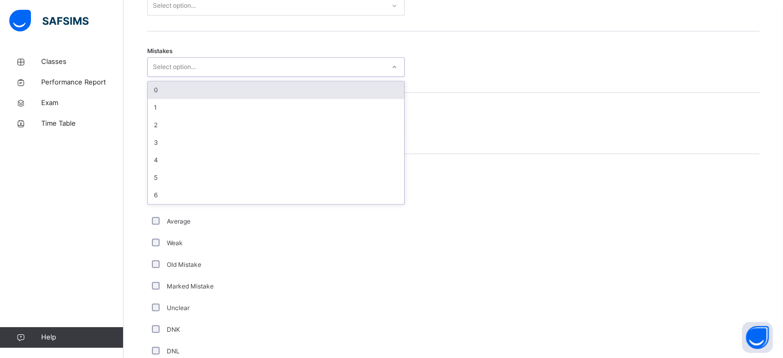
click at [262, 82] on div "0" at bounding box center [276, 90] width 256 height 18
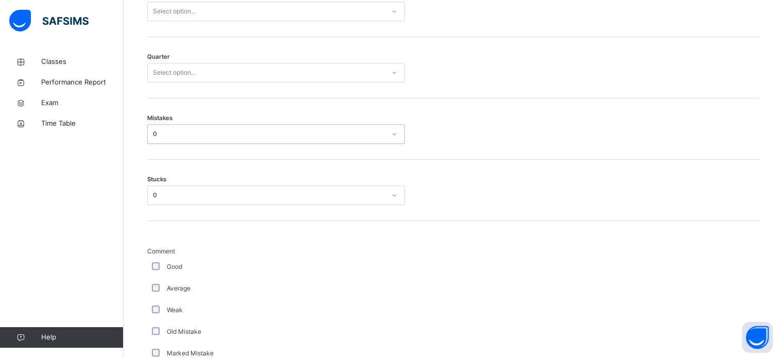
scroll to position [537, 0]
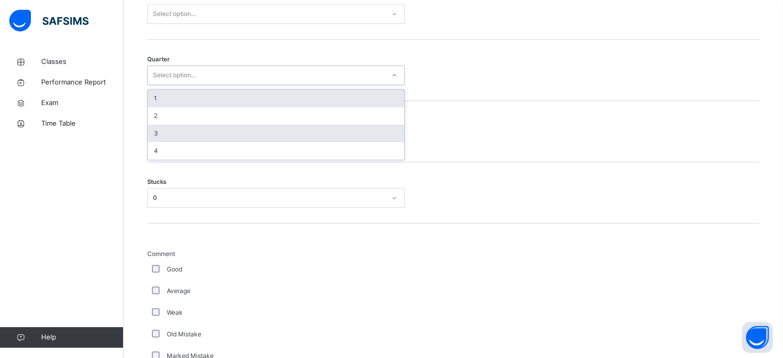
click at [239, 130] on div "3" at bounding box center [276, 134] width 256 height 18
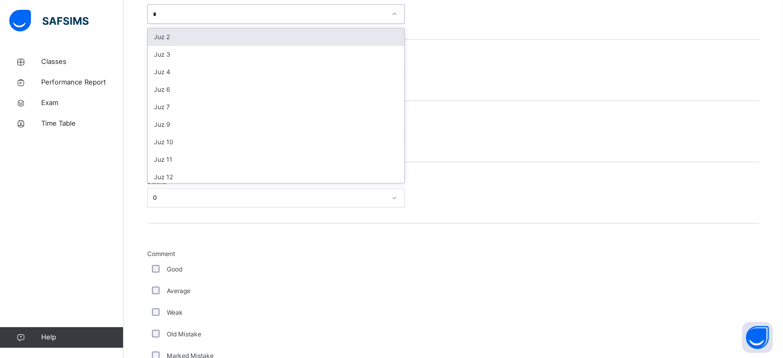
type input "**"
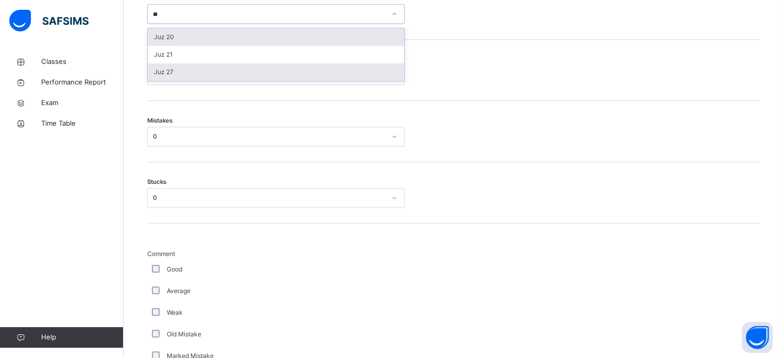
click at [264, 73] on div "Juz 27" at bounding box center [276, 72] width 256 height 18
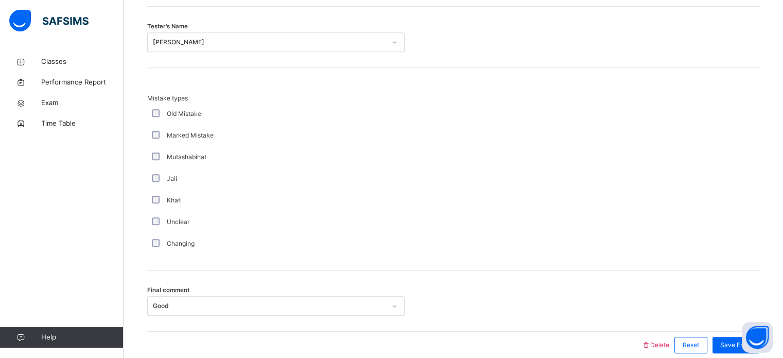
scroll to position [1132, 0]
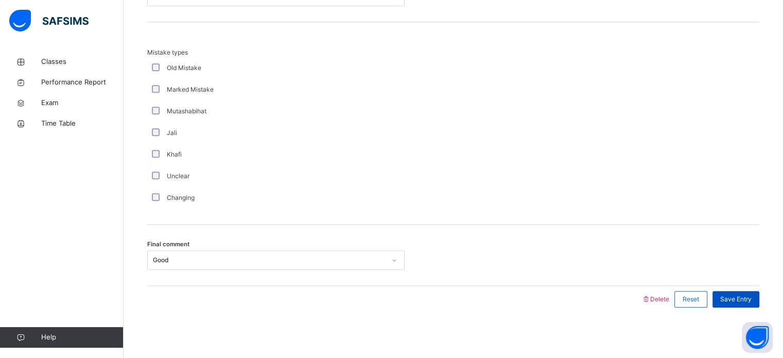
click at [749, 301] on span "Save Entry" at bounding box center [735, 298] width 31 height 9
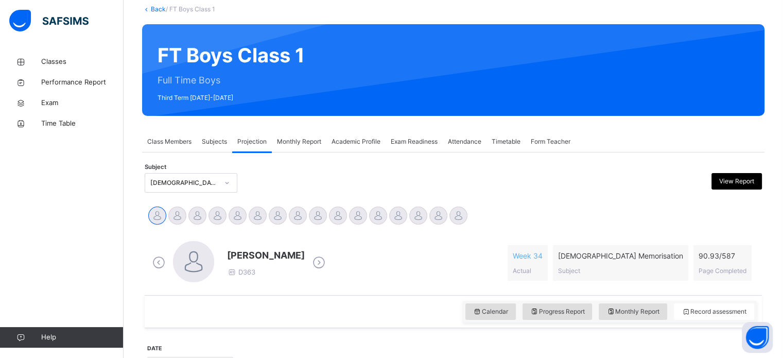
scroll to position [36, 0]
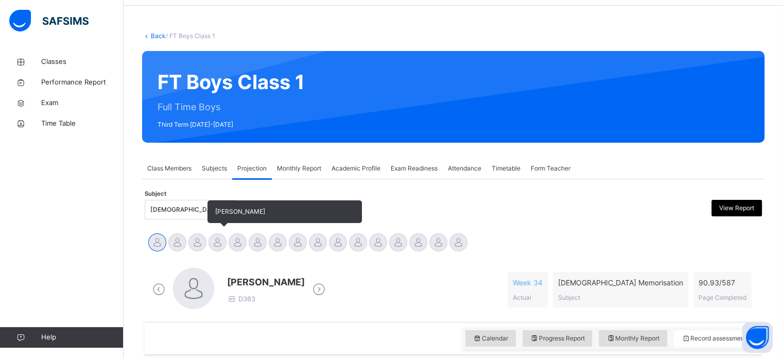
click at [216, 247] on div at bounding box center [217, 242] width 18 height 18
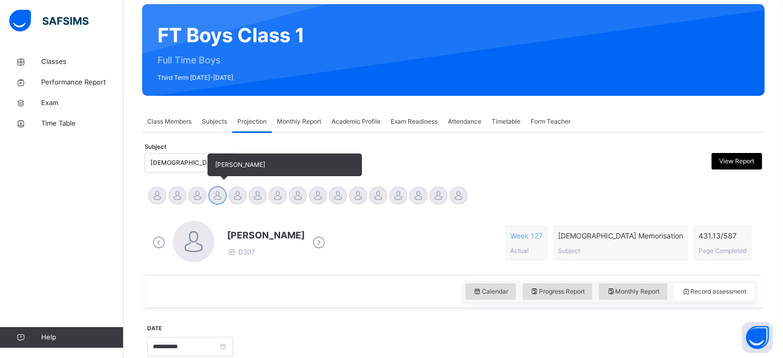
scroll to position [118, 0]
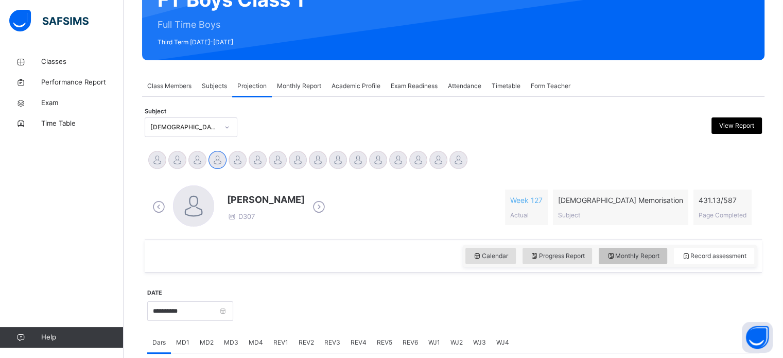
click at [624, 257] on span "Monthly Report" at bounding box center [632, 255] width 53 height 9
select select "****"
select select "*"
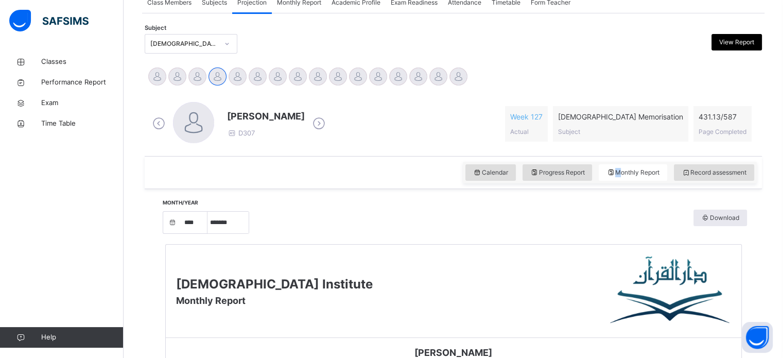
scroll to position [200, 0]
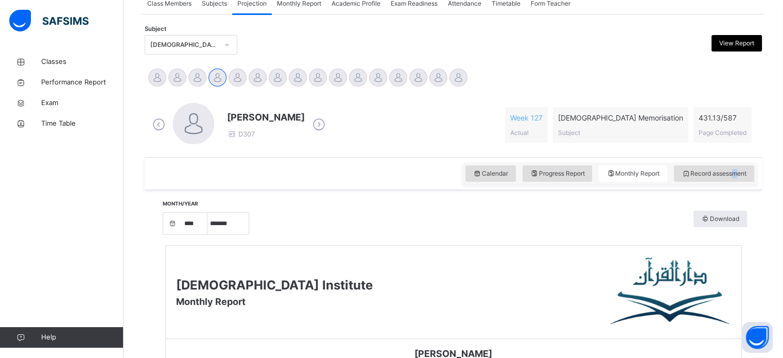
click at [741, 173] on span "Record assessment" at bounding box center [713, 173] width 65 height 9
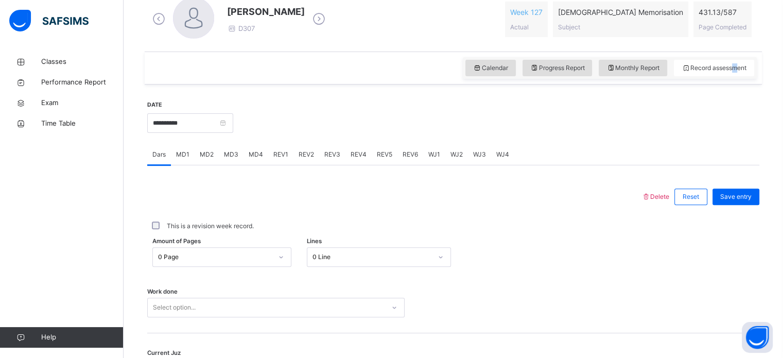
scroll to position [344, 0]
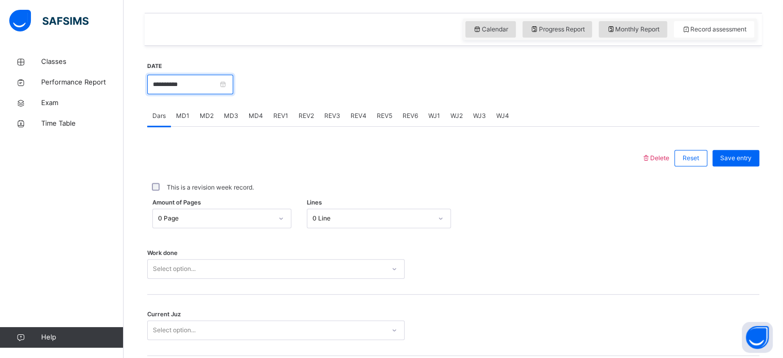
click at [229, 90] on input "**********" at bounding box center [190, 85] width 86 height 20
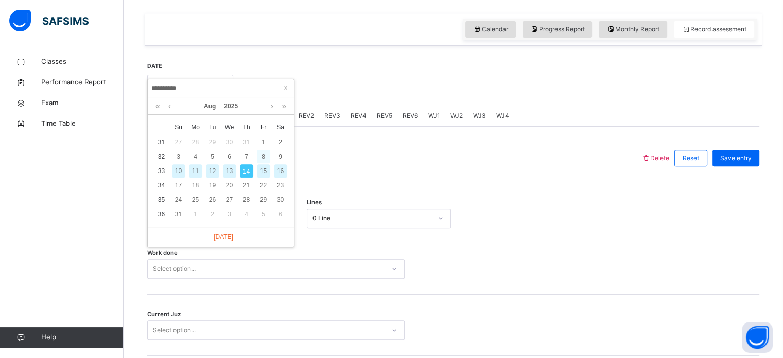
click at [267, 159] on div "8" at bounding box center [263, 156] width 13 height 13
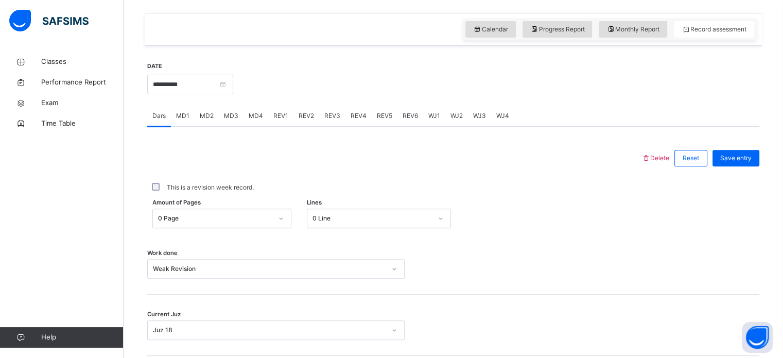
click at [282, 113] on span "REV1" at bounding box center [280, 115] width 15 height 9
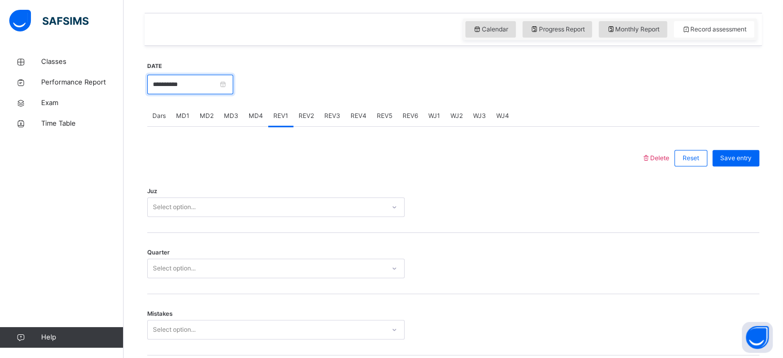
click at [231, 76] on input "**********" at bounding box center [190, 85] width 86 height 20
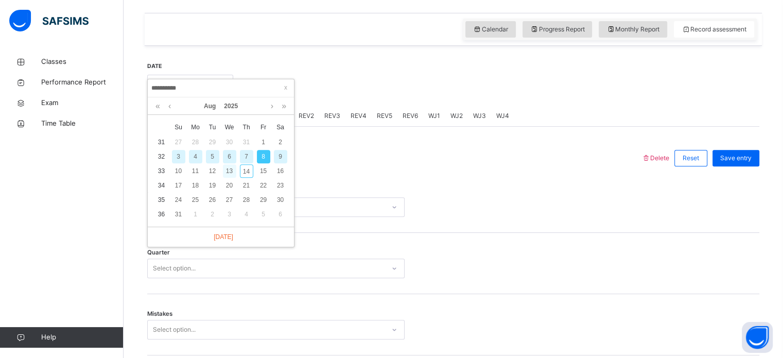
click at [234, 171] on div "13" at bounding box center [229, 170] width 13 height 13
type input "**********"
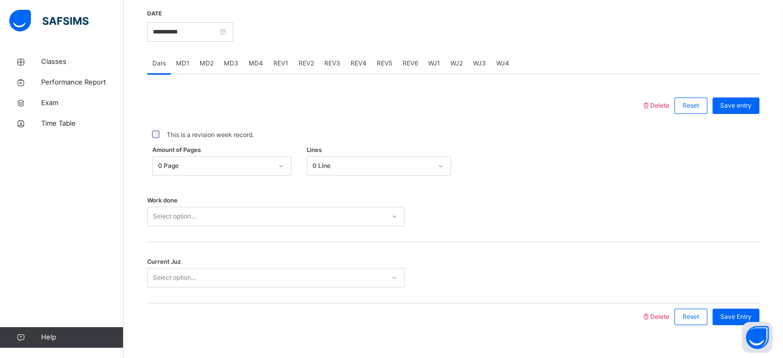
scroll to position [415, 0]
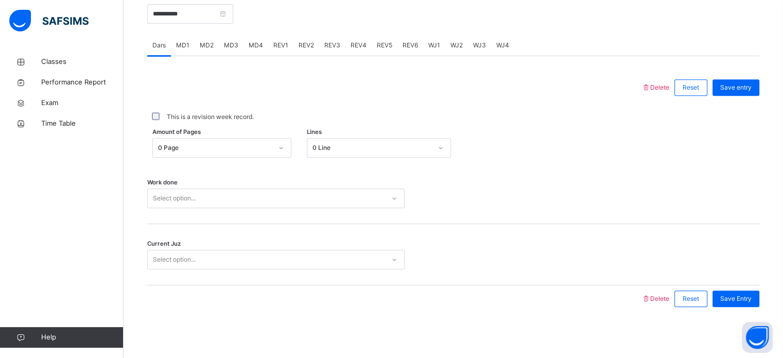
click at [279, 51] on div "REV1" at bounding box center [280, 45] width 25 height 21
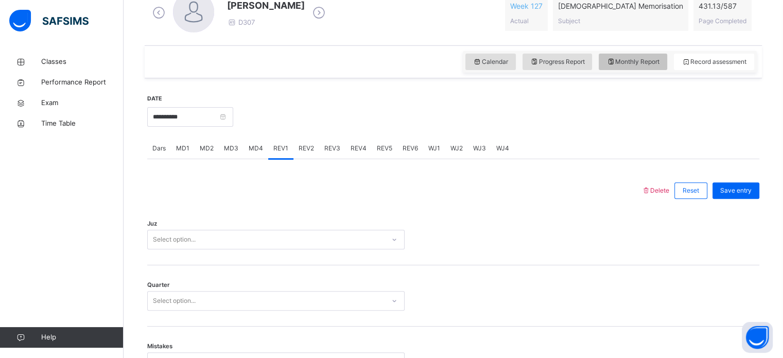
click at [615, 65] on icon at bounding box center [610, 61] width 9 height 9
select select "****"
select select "*"
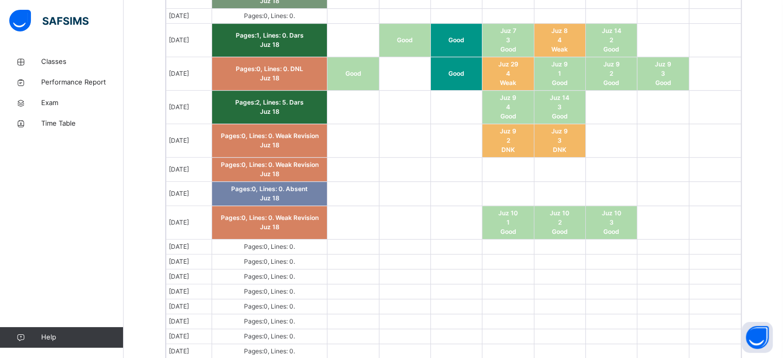
scroll to position [683, 0]
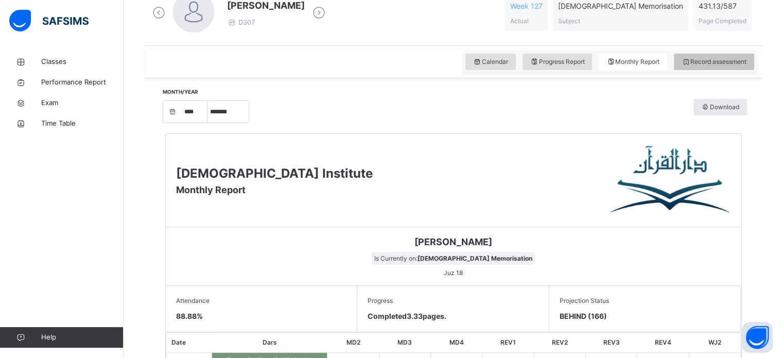
click at [703, 60] on span "Record assessment" at bounding box center [713, 61] width 65 height 9
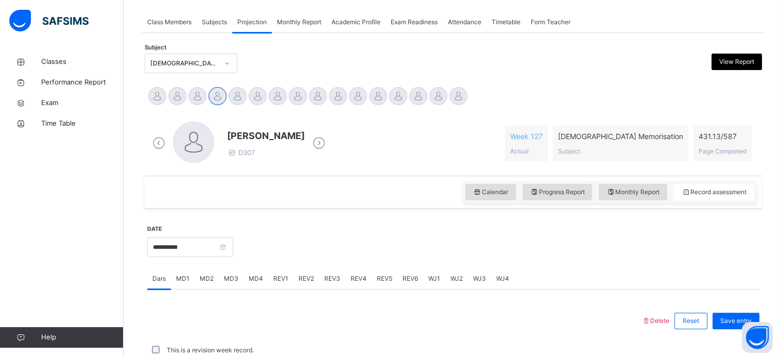
scroll to position [312, 0]
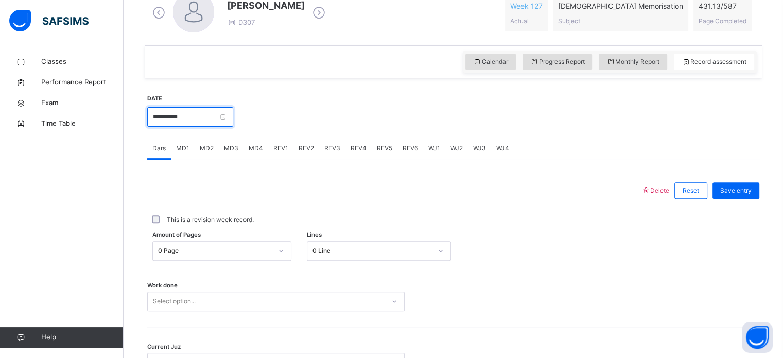
click at [229, 119] on input "**********" at bounding box center [190, 117] width 86 height 20
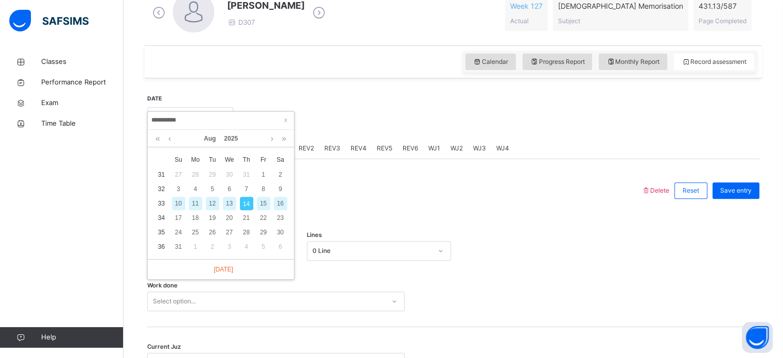
click at [215, 200] on div "12" at bounding box center [212, 203] width 13 height 13
type input "**********"
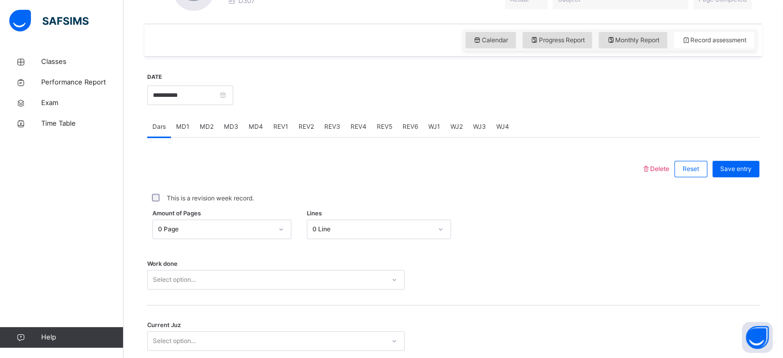
scroll to position [333, 0]
click at [623, 42] on span "Monthly Report" at bounding box center [632, 41] width 53 height 9
select select "****"
select select "*"
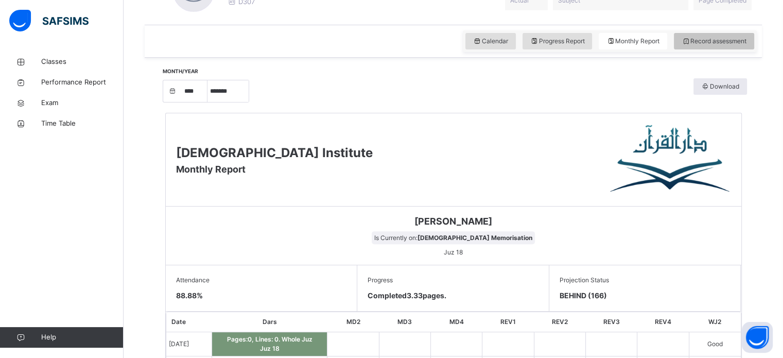
click at [738, 43] on span "Record assessment" at bounding box center [713, 41] width 65 height 9
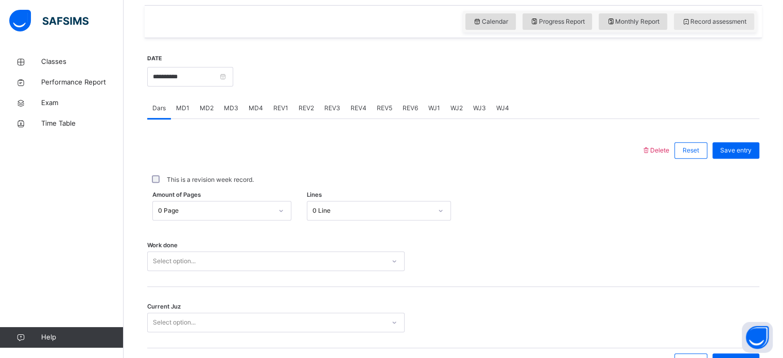
scroll to position [353, 0]
click at [207, 83] on div "**********" at bounding box center [190, 75] width 86 height 44
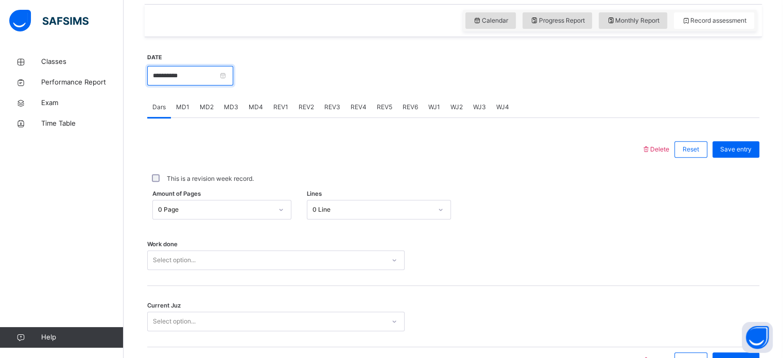
click at [210, 82] on input "**********" at bounding box center [190, 76] width 86 height 20
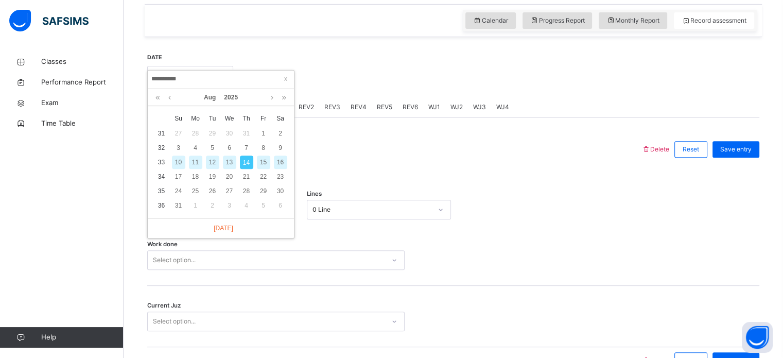
click at [213, 160] on div "12" at bounding box center [212, 161] width 13 height 13
type input "**********"
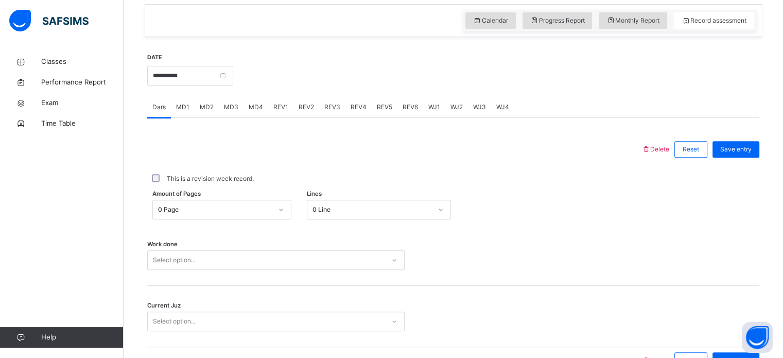
click at [625, 33] on div "Calendar Progress Report Monthly Report Record assessment" at bounding box center [453, 20] width 617 height 33
click at [625, 25] on div "Monthly Report" at bounding box center [633, 20] width 68 height 16
select select "****"
select select "*"
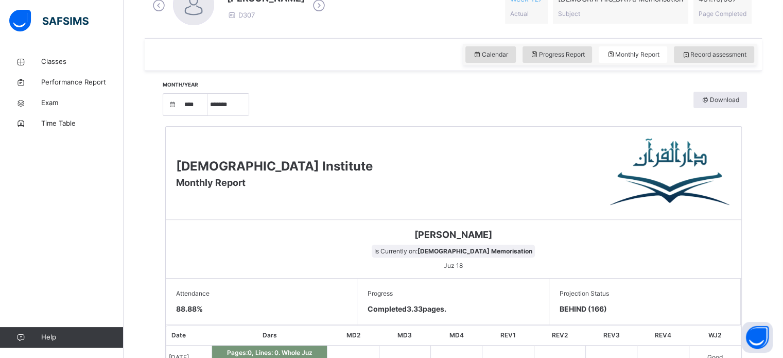
click at [721, 42] on div "Calendar Progress Report Monthly Report Record assessment" at bounding box center [453, 54] width 617 height 33
drag, startPoint x: 721, startPoint y: 50, endPoint x: 725, endPoint y: 61, distance: 11.1
click at [721, 54] on span "Record assessment" at bounding box center [713, 54] width 65 height 9
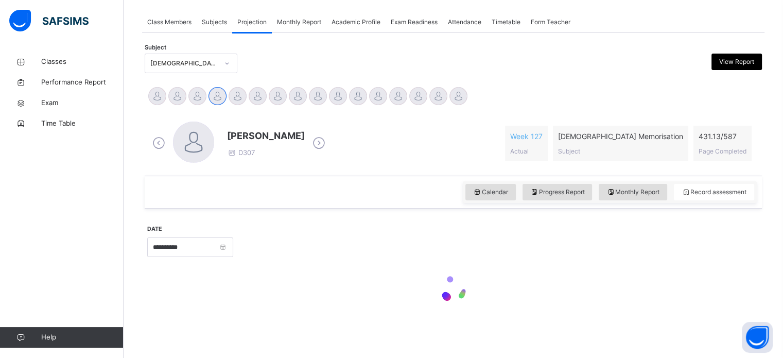
scroll to position [319, 0]
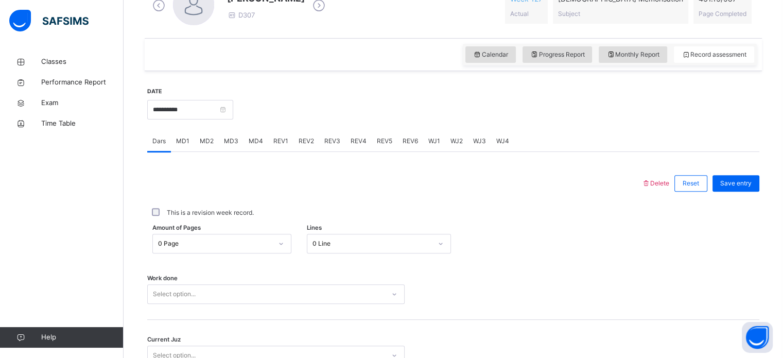
click at [208, 121] on div "**********" at bounding box center [190, 108] width 86 height 44
click at [209, 118] on div "**********" at bounding box center [190, 108] width 86 height 44
click at [210, 118] on input "**********" at bounding box center [190, 110] width 86 height 20
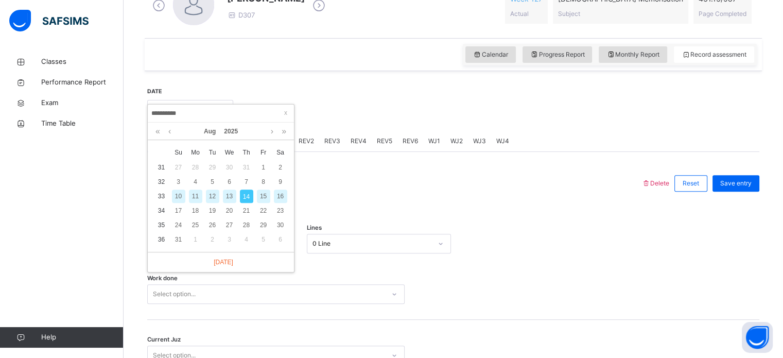
click at [214, 194] on div "12" at bounding box center [212, 195] width 13 height 13
type input "**********"
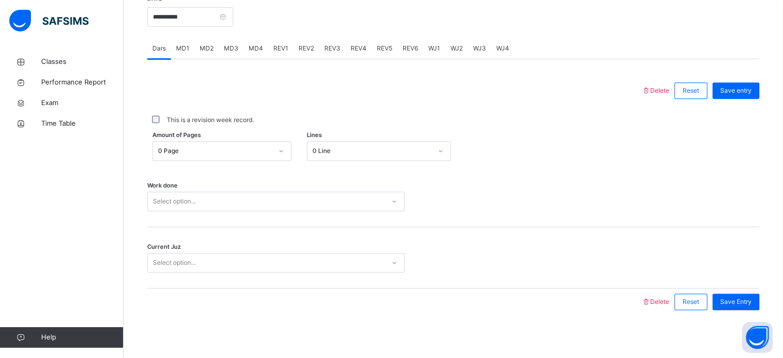
click at [174, 211] on div "Select option..." at bounding box center [275, 201] width 257 height 20
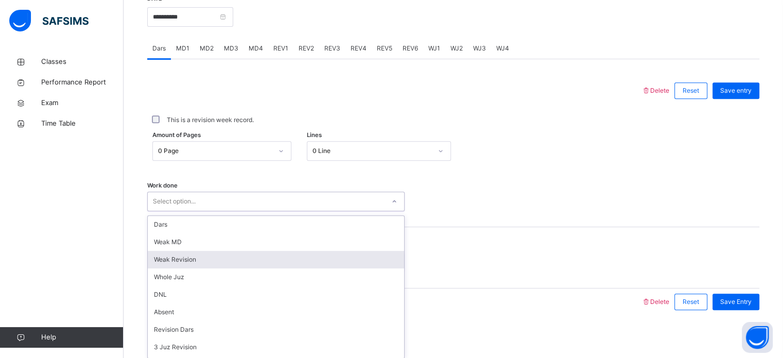
scroll to position [415, 0]
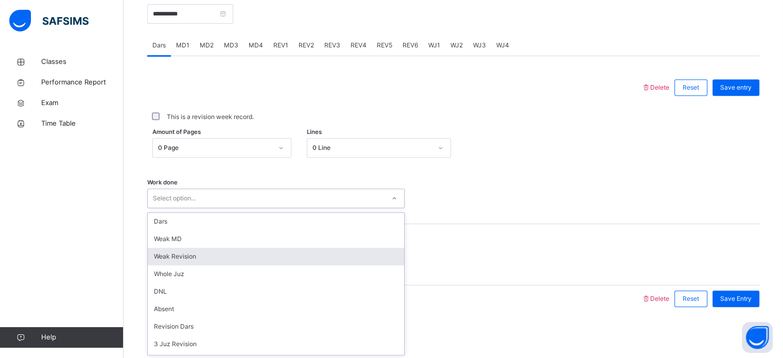
click at [176, 259] on div "Weak Revision" at bounding box center [276, 257] width 256 height 18
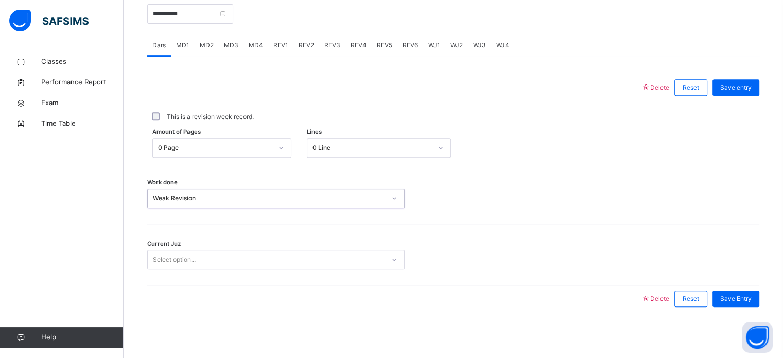
click at [173, 269] on div "Current Juz Select option..." at bounding box center [453, 254] width 612 height 61
click at [175, 262] on div "Select option..." at bounding box center [174, 260] width 43 height 20
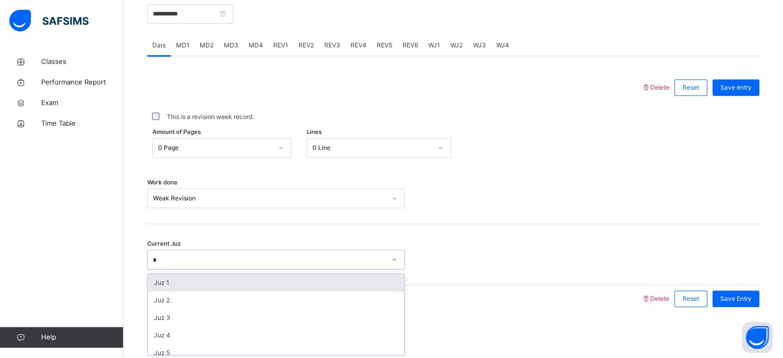
type input "**"
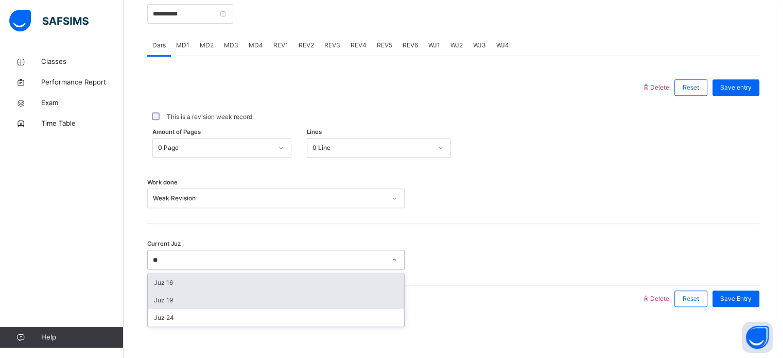
click at [156, 303] on div "Juz 19" at bounding box center [276, 300] width 256 height 18
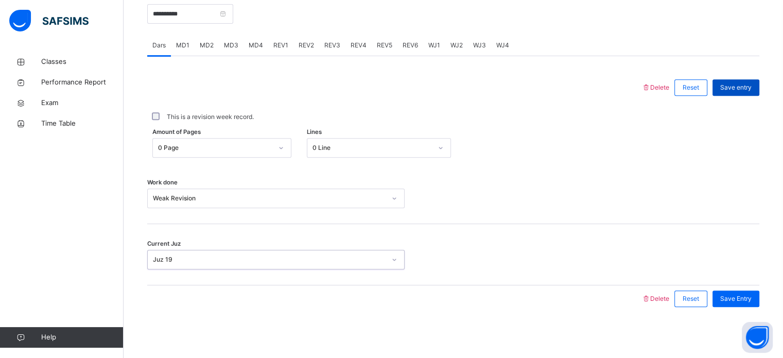
click at [751, 91] on span "Save entry" at bounding box center [735, 87] width 31 height 9
click at [249, 47] on span "MD4" at bounding box center [256, 45] width 14 height 9
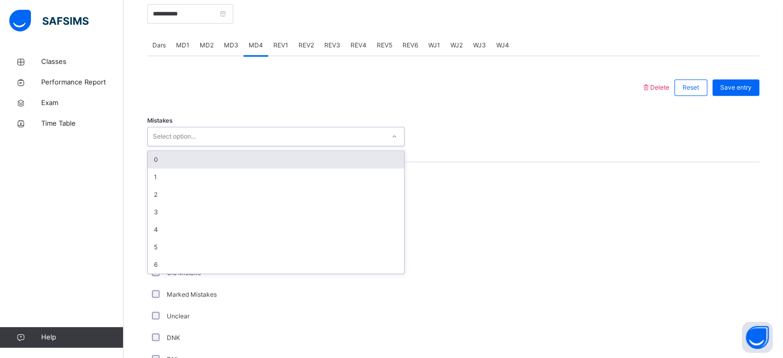
click at [680, 132] on div "Mistakes option 0 focused, 1 of 7. 7 results available. Use Up and Down to choo…" at bounding box center [453, 137] width 612 height 20
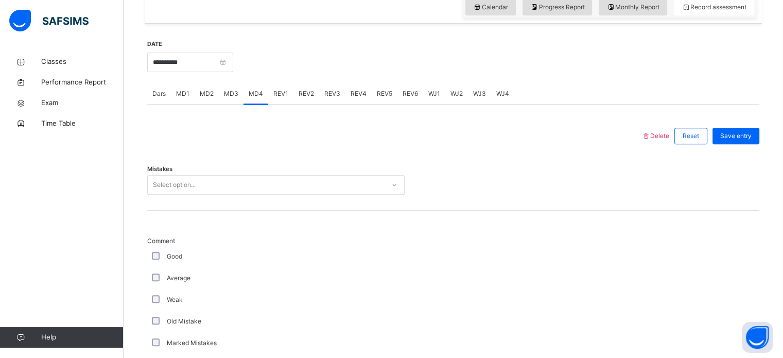
scroll to position [356, 0]
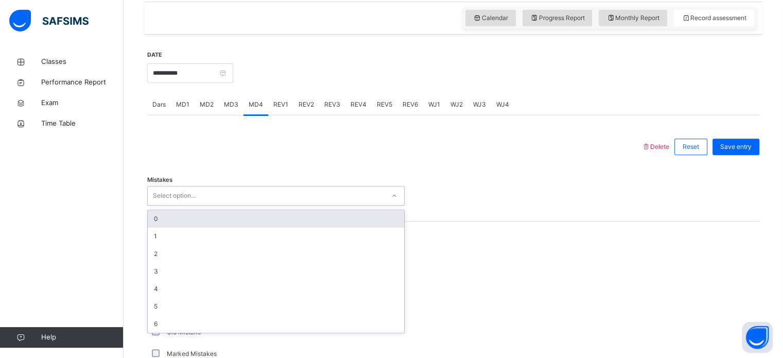
click at [154, 219] on div "0" at bounding box center [276, 219] width 256 height 18
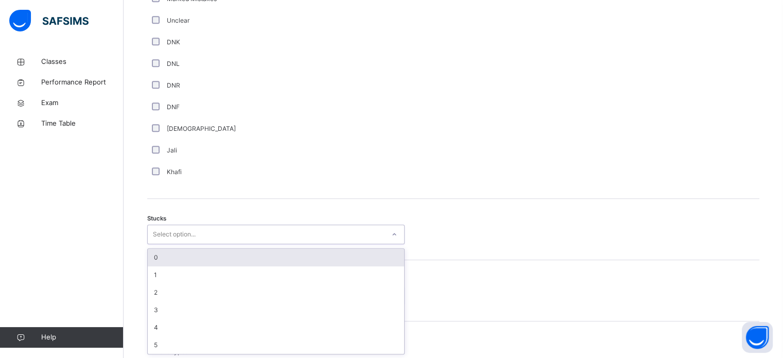
click at [154, 255] on div "0" at bounding box center [276, 258] width 256 height 18
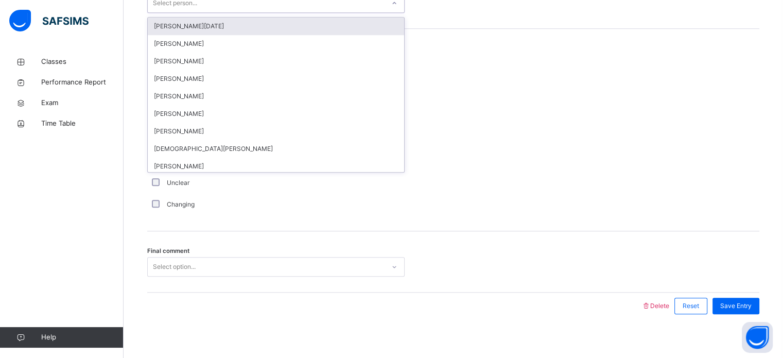
scroll to position [1001, 0]
click at [116, 173] on div "Classes Performance Report Exam Time Table Help" at bounding box center [62, 199] width 124 height 317
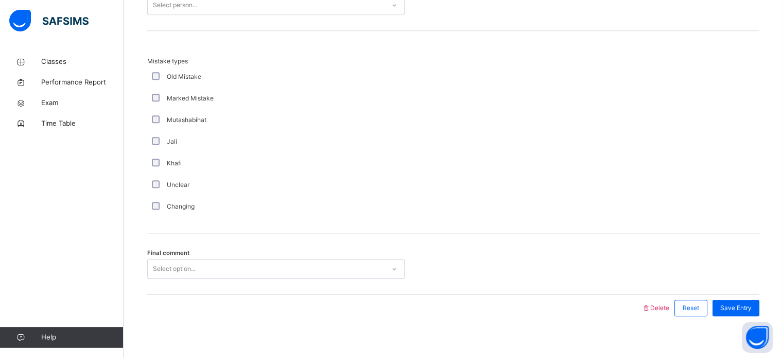
scroll to position [1009, 0]
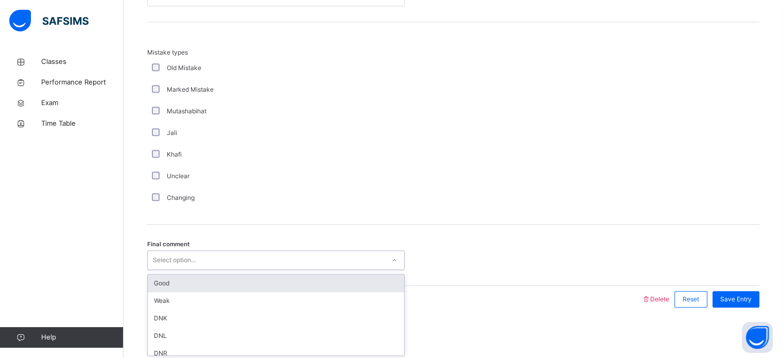
click at [725, 132] on div "Mistake types Old Mistake Marked Mistake Mutashabihat [PERSON_NAME] Unclear Cha…" at bounding box center [453, 128] width 612 height 161
type input "***"
click at [156, 289] on div "DNR" at bounding box center [276, 283] width 256 height 18
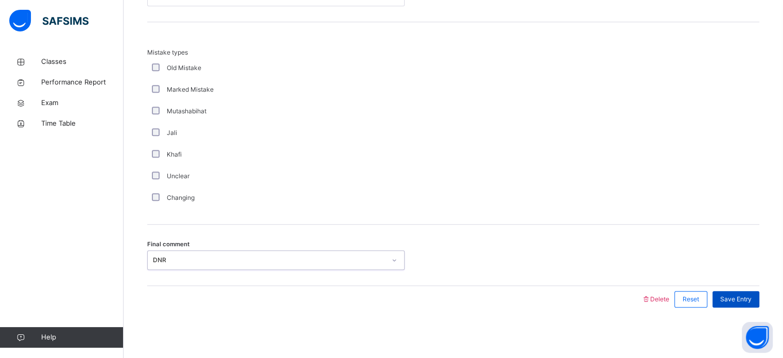
click at [751, 299] on span "Save Entry" at bounding box center [735, 298] width 31 height 9
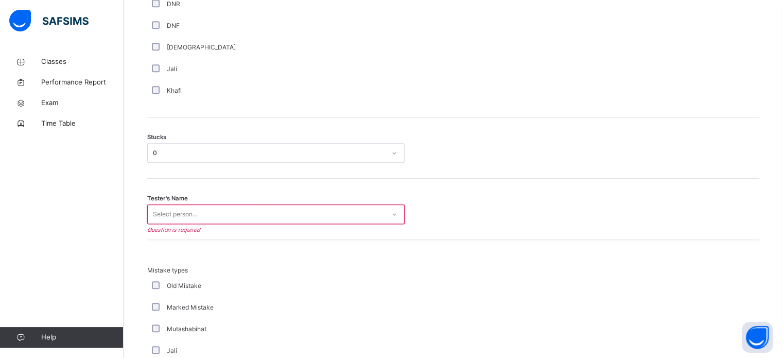
scroll to position [786, 0]
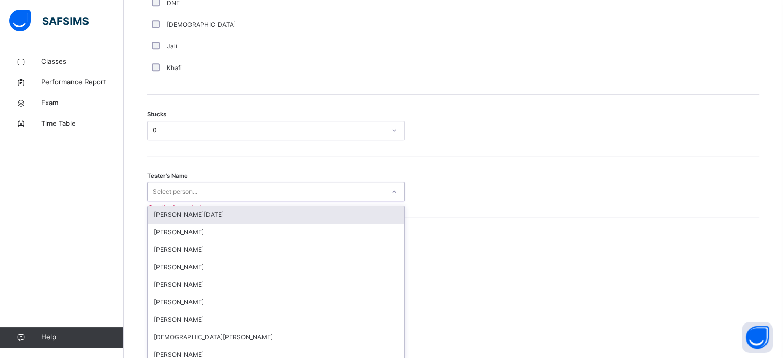
click at [268, 201] on div "option Abdullah Raja focused, 1 of 88. 88 results available. Use Up and Down to…" at bounding box center [275, 192] width 257 height 20
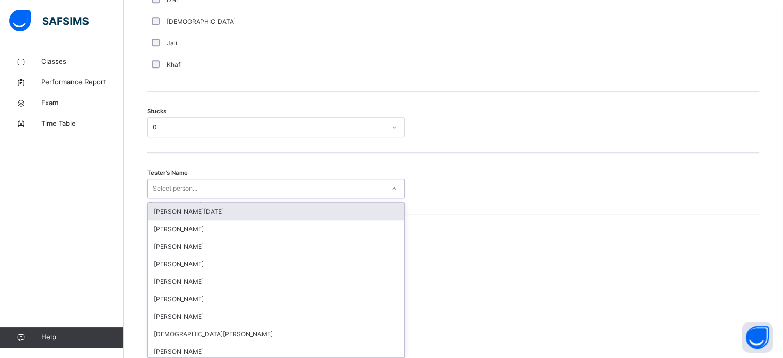
scroll to position [820, 0]
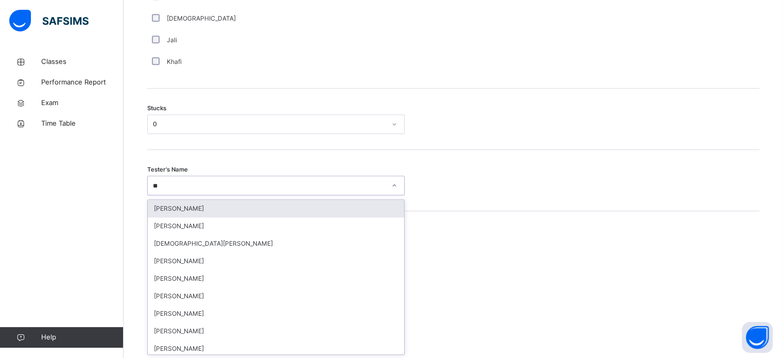
type input "*"
type input "******"
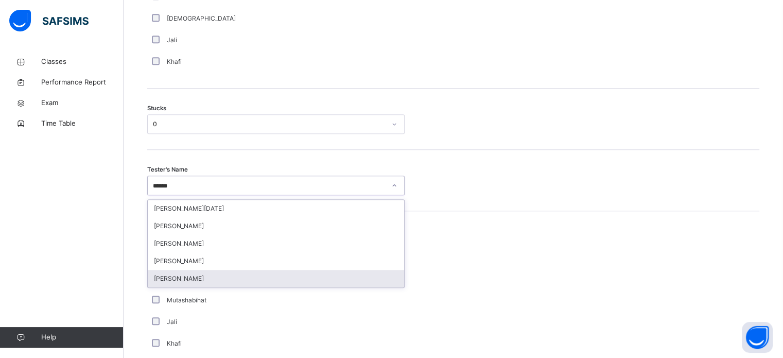
click at [231, 284] on div "[PERSON_NAME]" at bounding box center [276, 279] width 256 height 18
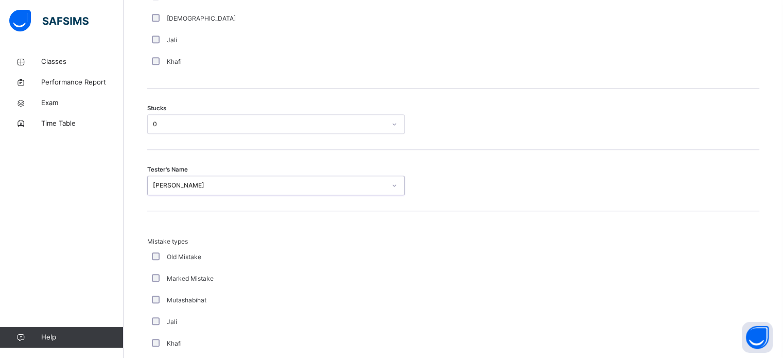
click at [231, 284] on div "Marked Mistake" at bounding box center [275, 279] width 257 height 22
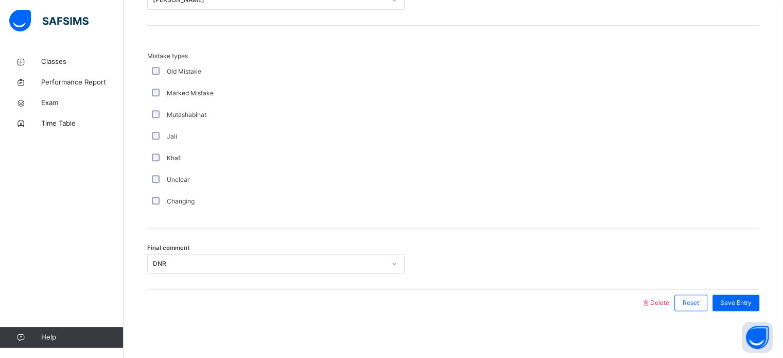
scroll to position [1009, 0]
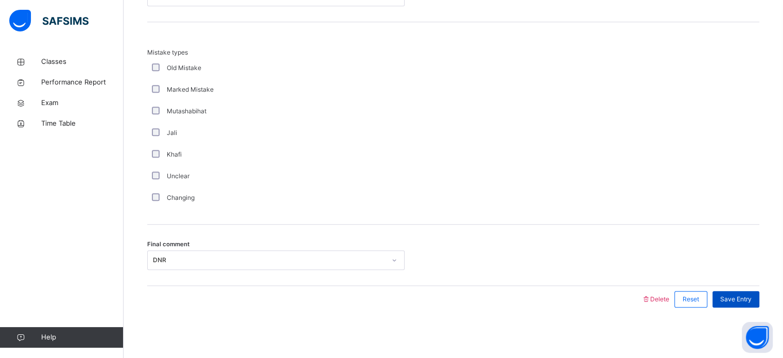
click at [747, 299] on span "Save Entry" at bounding box center [735, 298] width 31 height 9
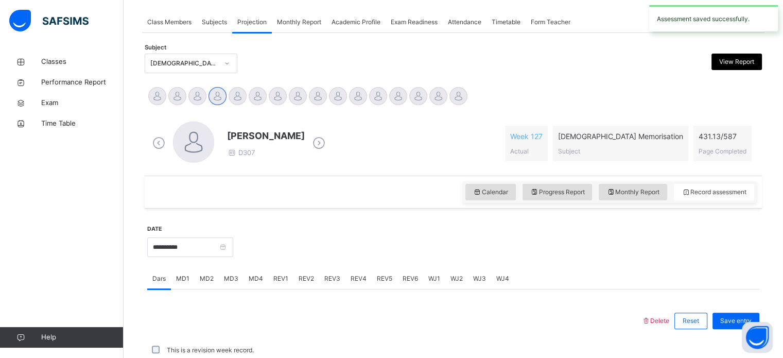
scroll to position [415, 0]
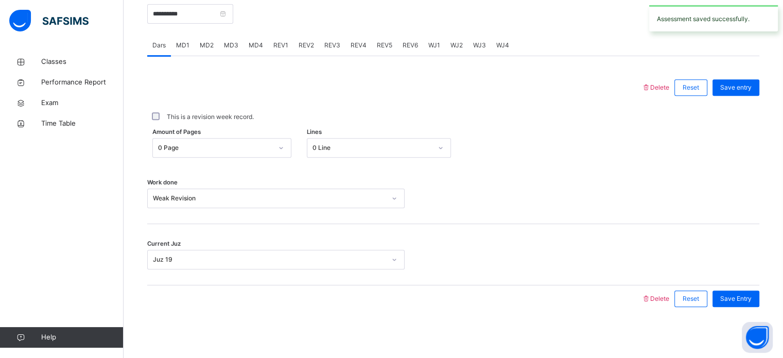
click at [265, 45] on div "MD4" at bounding box center [255, 45] width 25 height 21
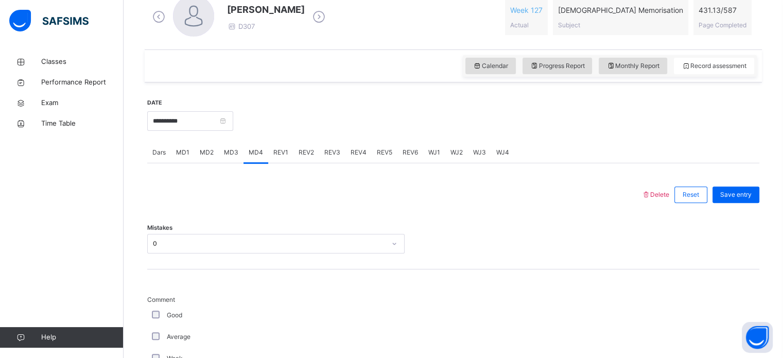
scroll to position [308, 0]
click at [223, 157] on div "MD3" at bounding box center [231, 152] width 25 height 21
click at [201, 160] on div "MD2" at bounding box center [207, 152] width 24 height 21
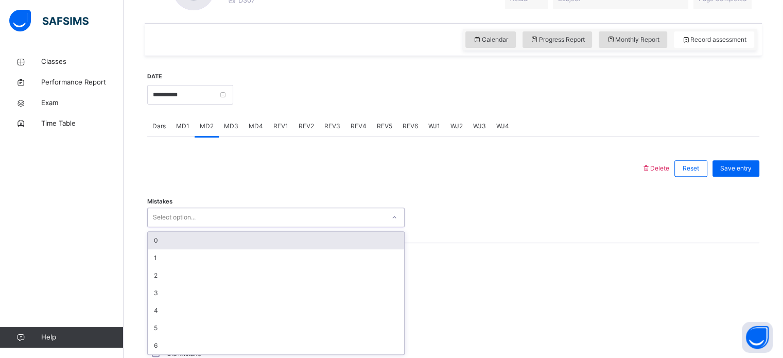
scroll to position [335, 0]
click at [165, 237] on div "0" at bounding box center [276, 240] width 256 height 18
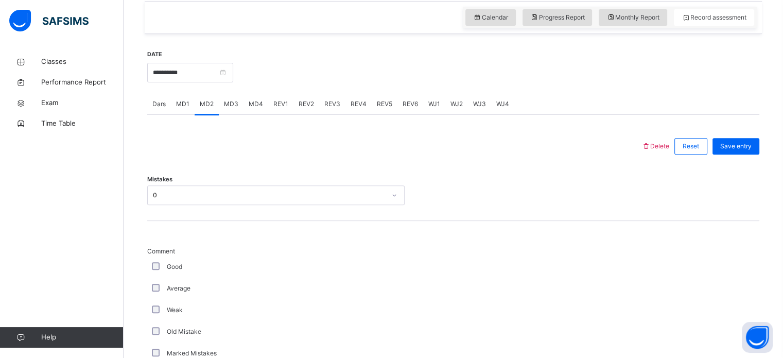
scroll to position [356, 0]
click at [154, 298] on div "Average" at bounding box center [275, 288] width 257 height 22
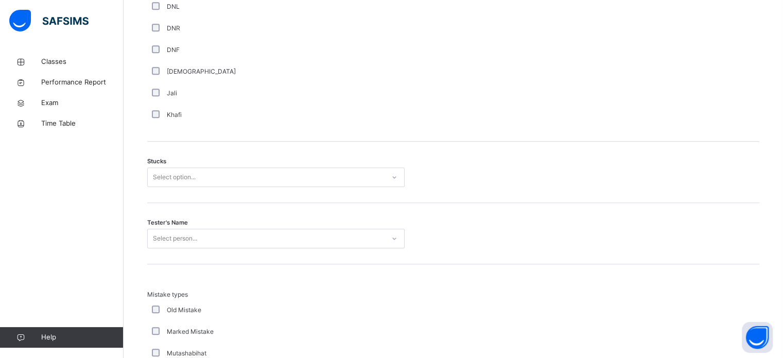
scroll to position [767, 0]
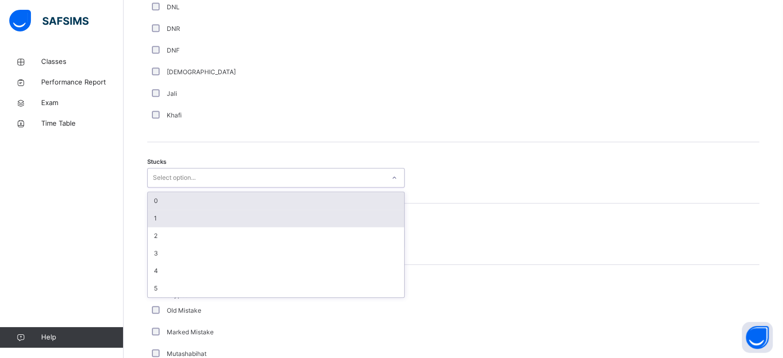
click at [152, 212] on div "1" at bounding box center [276, 218] width 256 height 18
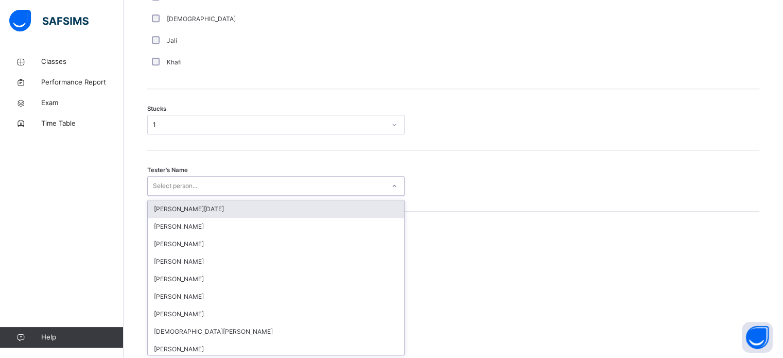
scroll to position [820, 0]
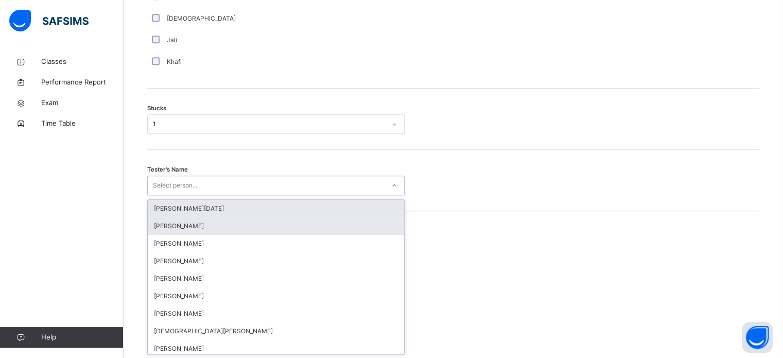
click at [164, 217] on div "[PERSON_NAME]" at bounding box center [276, 226] width 256 height 18
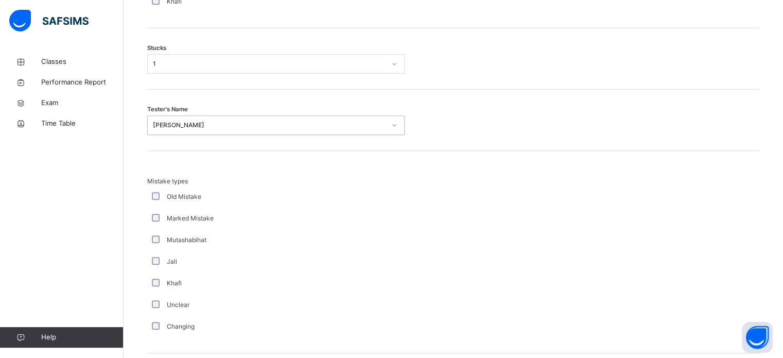
scroll to position [972, 0]
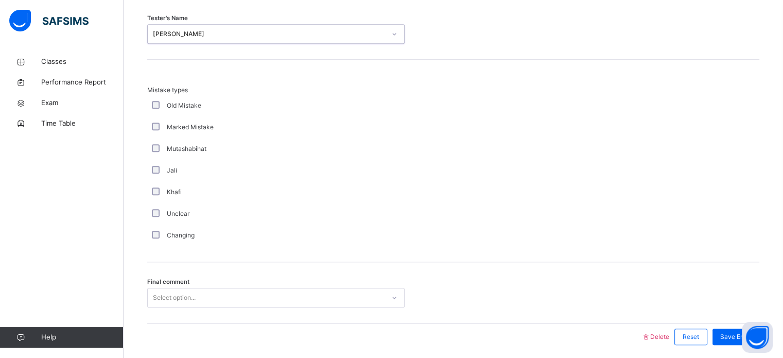
click at [158, 313] on div "Final comment Select option..." at bounding box center [453, 292] width 612 height 61
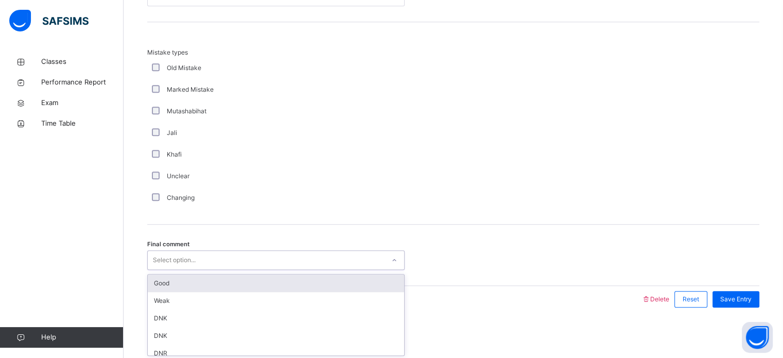
click at [156, 285] on div "Good" at bounding box center [276, 283] width 256 height 18
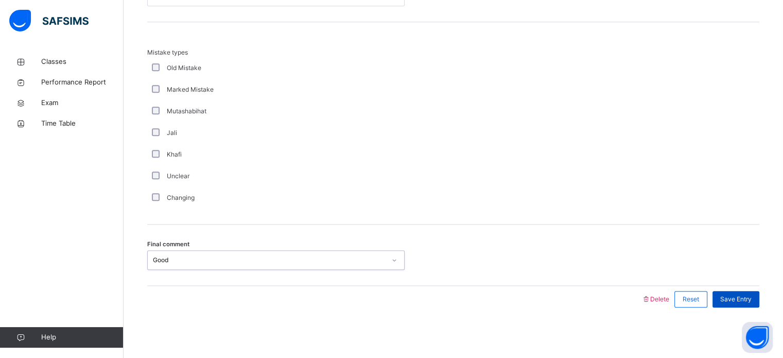
click at [748, 296] on span "Save Entry" at bounding box center [735, 298] width 31 height 9
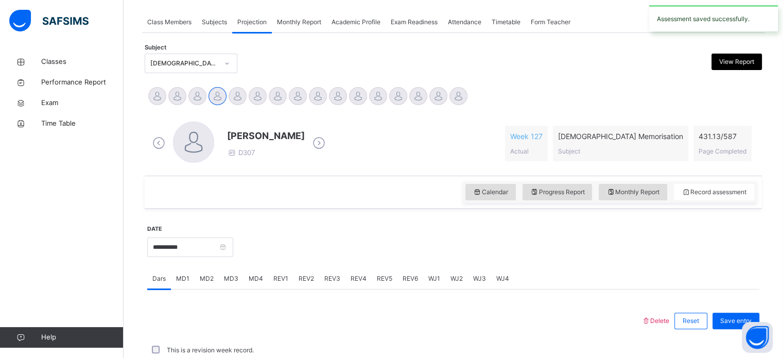
scroll to position [415, 0]
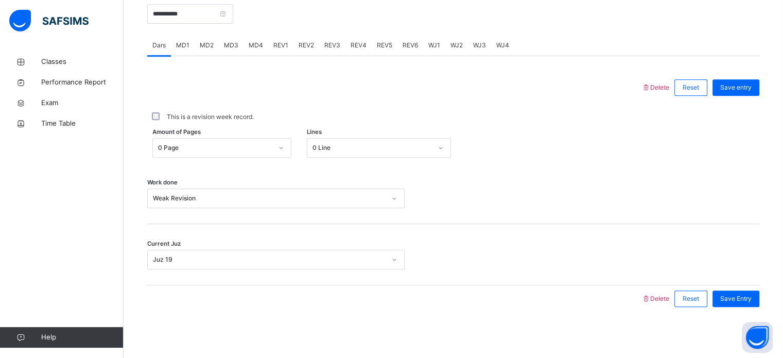
click at [279, 40] on div "REV1" at bounding box center [280, 45] width 25 height 21
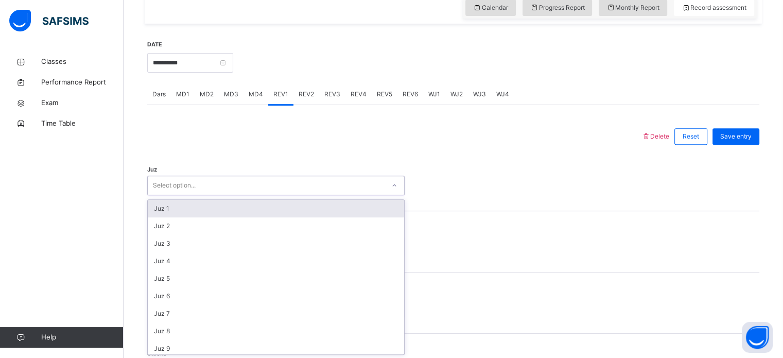
scroll to position [366, 0]
type input "**"
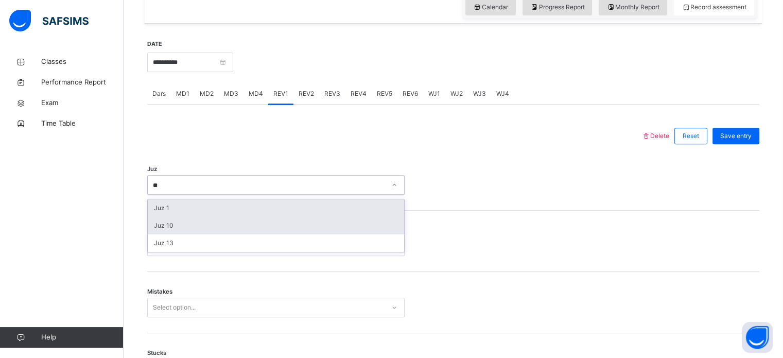
click at [154, 222] on div "Juz 10" at bounding box center [276, 226] width 256 height 18
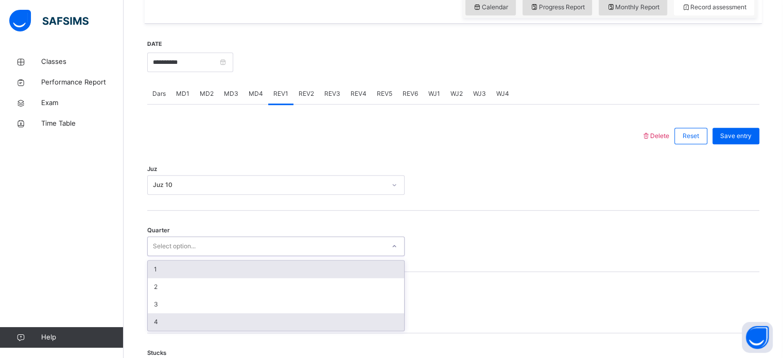
click at [156, 326] on div "4" at bounding box center [276, 322] width 256 height 18
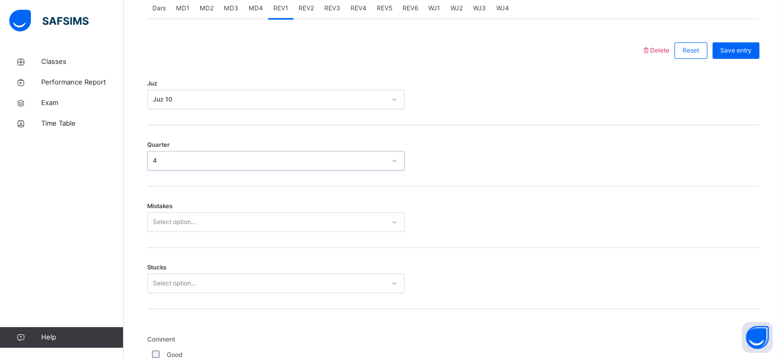
scroll to position [457, 0]
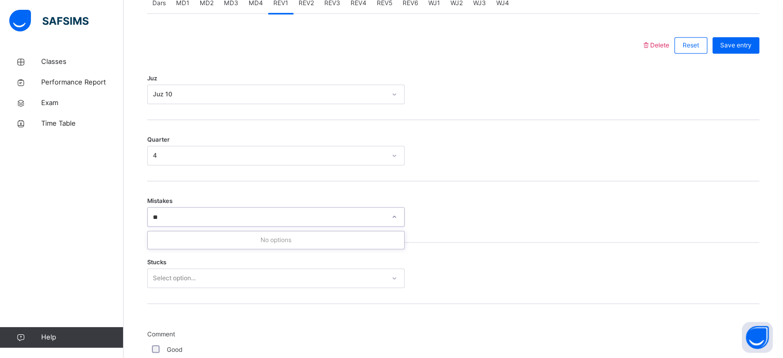
type input "*"
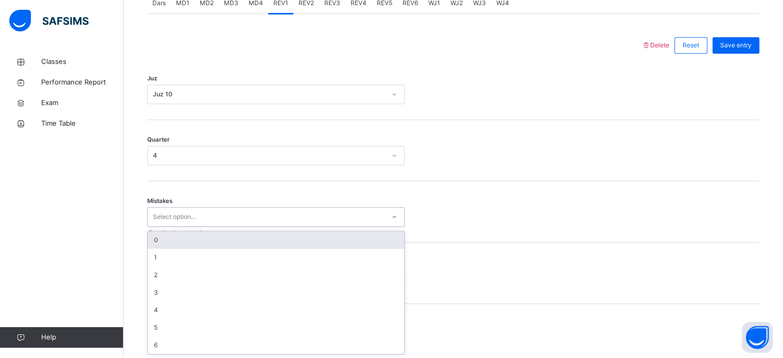
click at [156, 242] on div "0" at bounding box center [276, 240] width 256 height 18
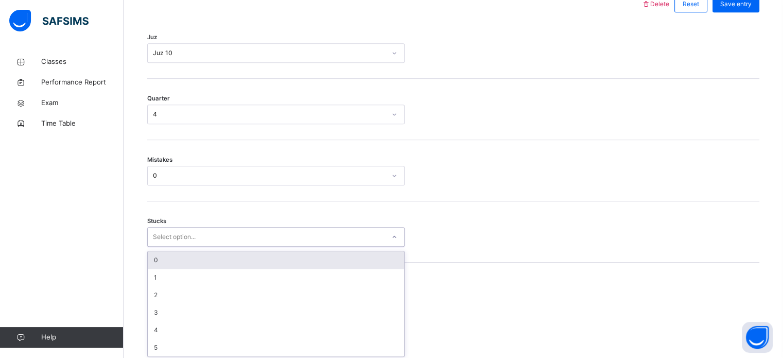
scroll to position [500, 0]
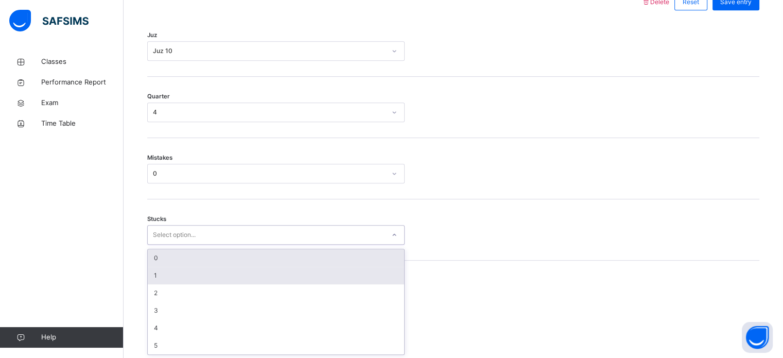
click at [148, 273] on div "1" at bounding box center [276, 276] width 256 height 18
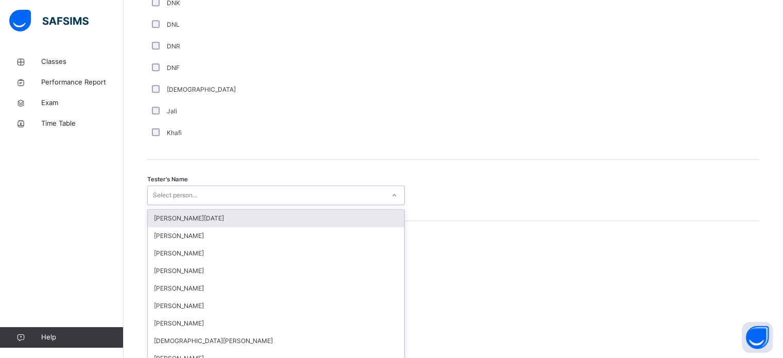
scroll to position [943, 0]
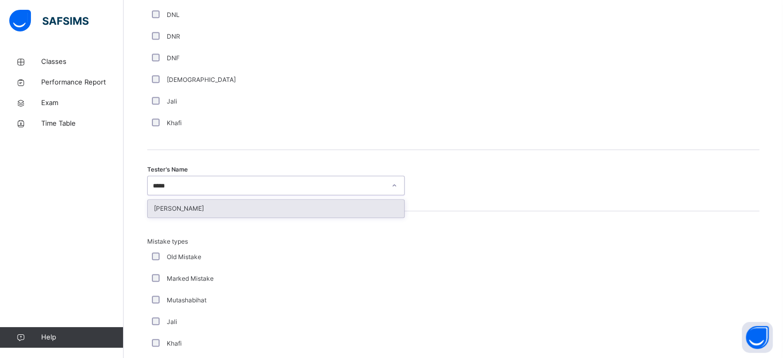
type input "******"
click at [153, 206] on div "[PERSON_NAME]" at bounding box center [276, 209] width 256 height 18
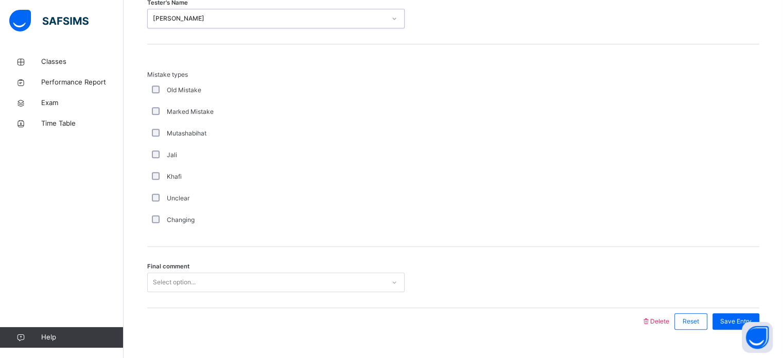
scroll to position [1132, 0]
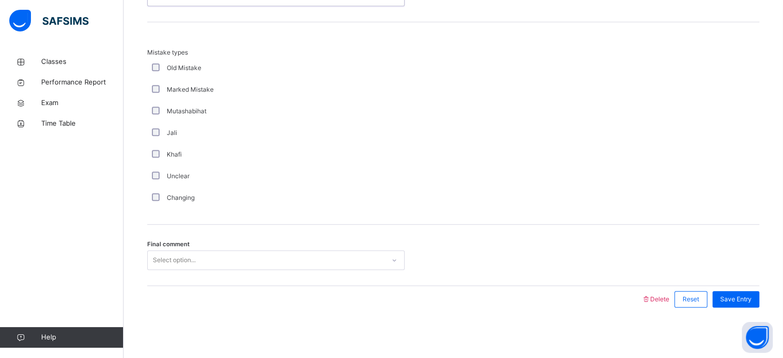
click at [159, 282] on div "Final comment Select option..." at bounding box center [453, 254] width 612 height 61
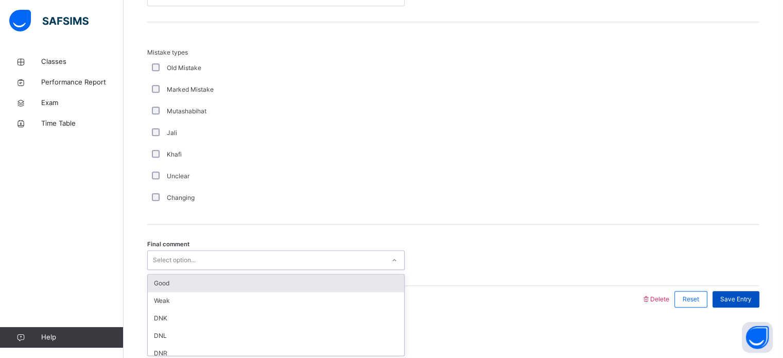
click at [161, 282] on div "Good" at bounding box center [276, 283] width 256 height 18
click at [747, 302] on span "Save Entry" at bounding box center [735, 298] width 31 height 9
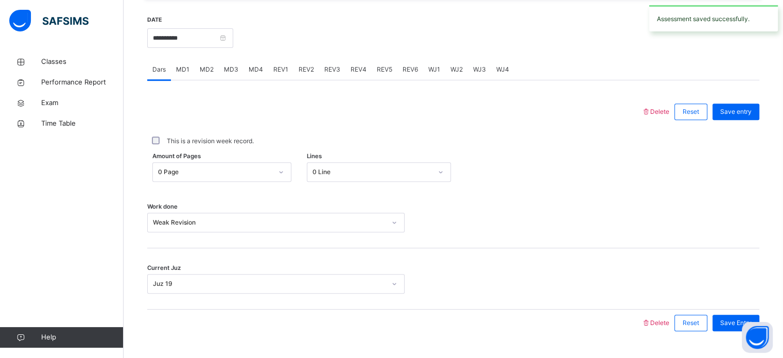
scroll to position [375, 0]
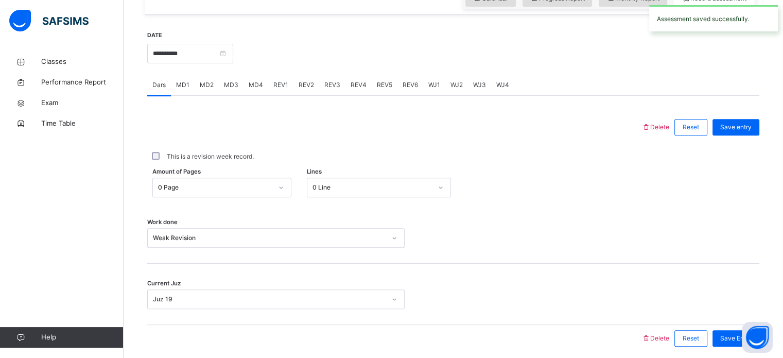
click at [307, 82] on span "REV2" at bounding box center [306, 84] width 15 height 9
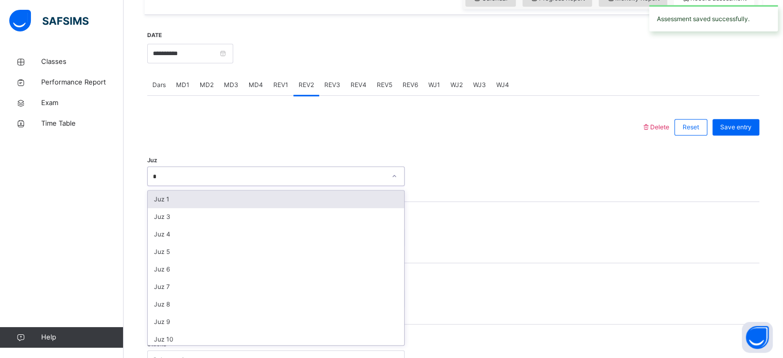
type input "**"
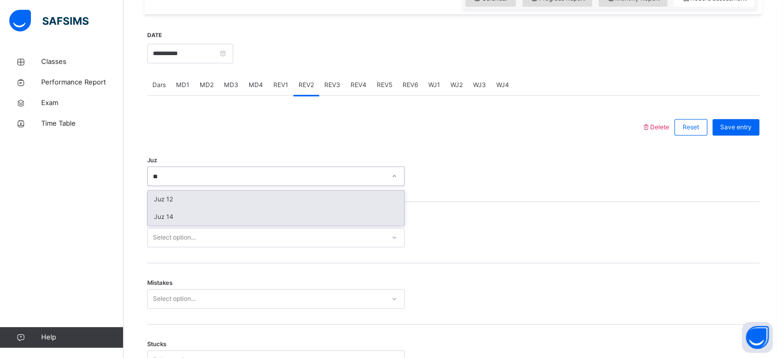
click at [166, 219] on div "Juz 14" at bounding box center [276, 217] width 256 height 18
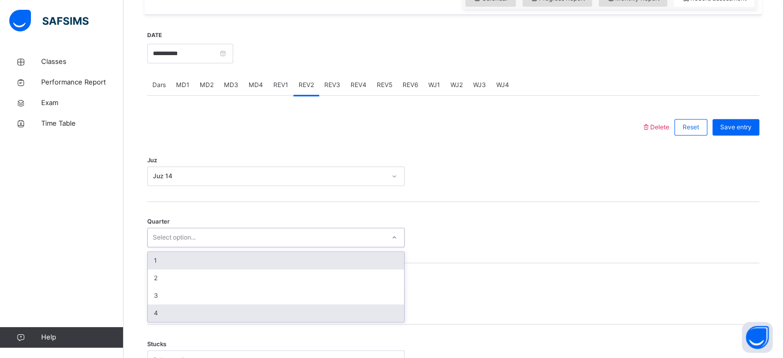
click at [155, 319] on div "4" at bounding box center [276, 313] width 256 height 18
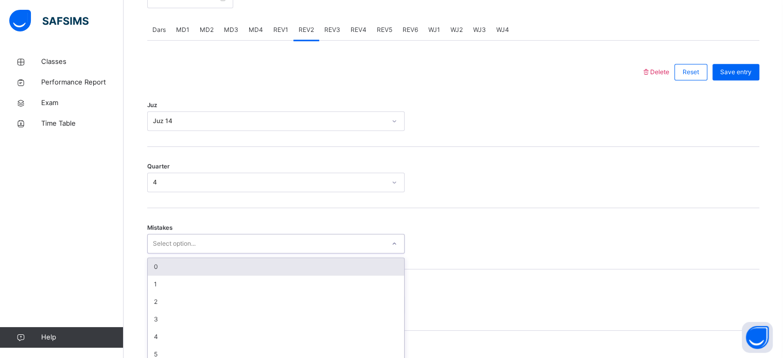
scroll to position [457, 0]
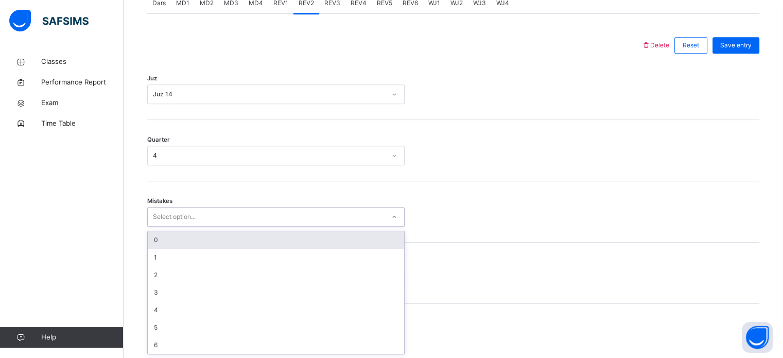
click at [148, 234] on div "0" at bounding box center [276, 240] width 256 height 18
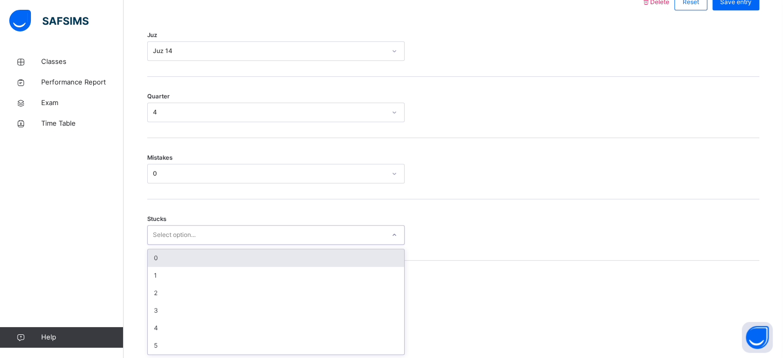
scroll to position [500, 0]
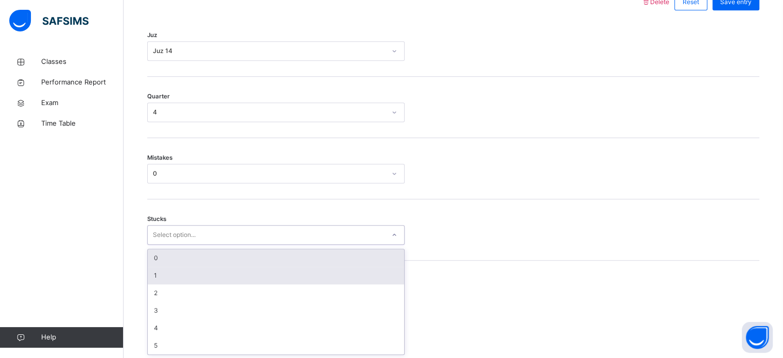
click at [154, 271] on div "1" at bounding box center [276, 276] width 256 height 18
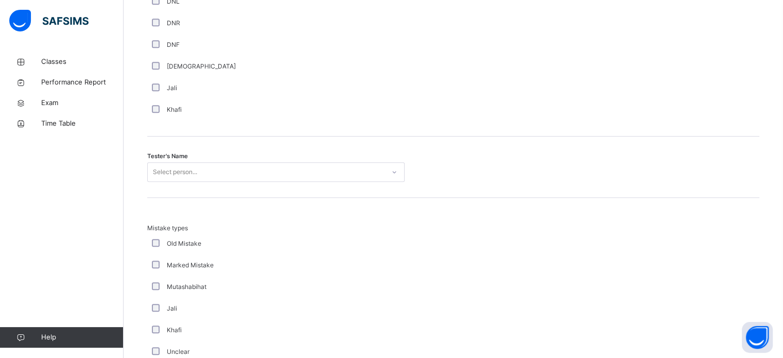
scroll to position [956, 0]
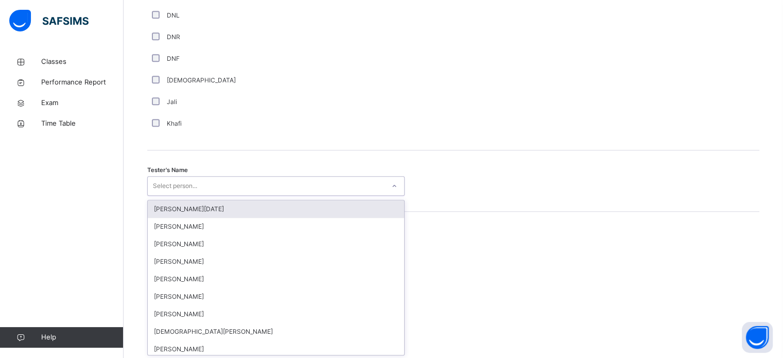
scroll to position [943, 0]
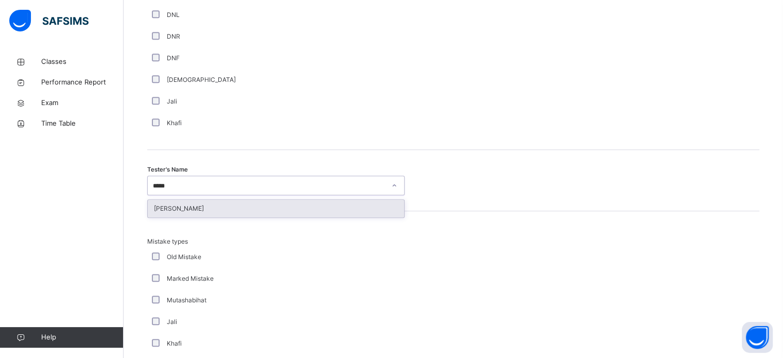
type input "******"
click at [161, 214] on div "[PERSON_NAME]" at bounding box center [276, 209] width 256 height 18
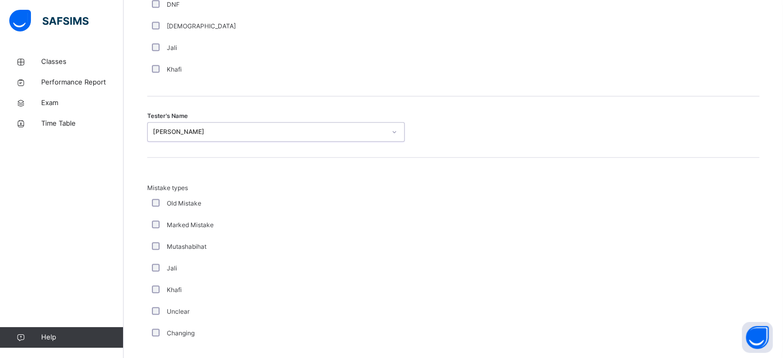
scroll to position [1132, 0]
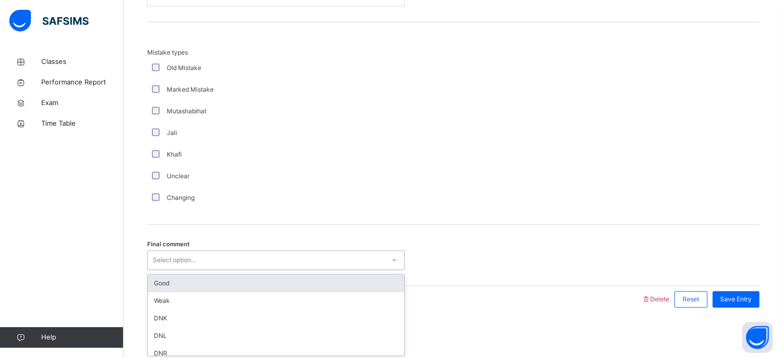
click at [159, 281] on div "Good" at bounding box center [276, 283] width 256 height 18
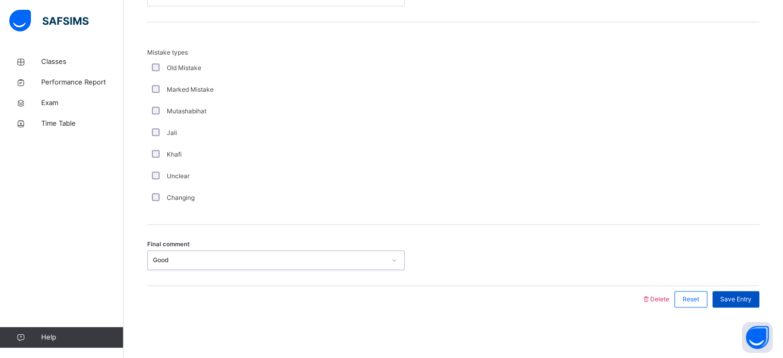
click at [751, 302] on span "Save Entry" at bounding box center [735, 298] width 31 height 9
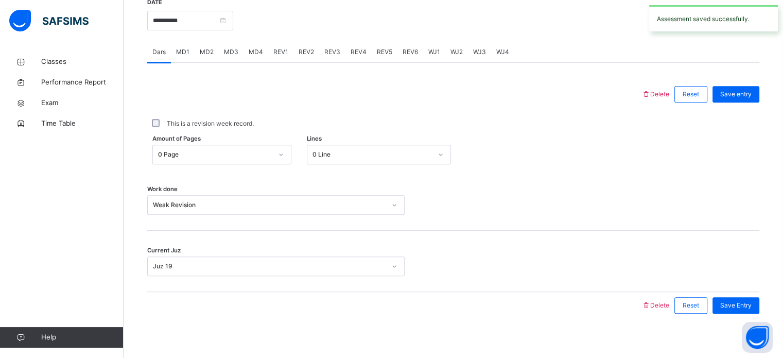
scroll to position [410, 0]
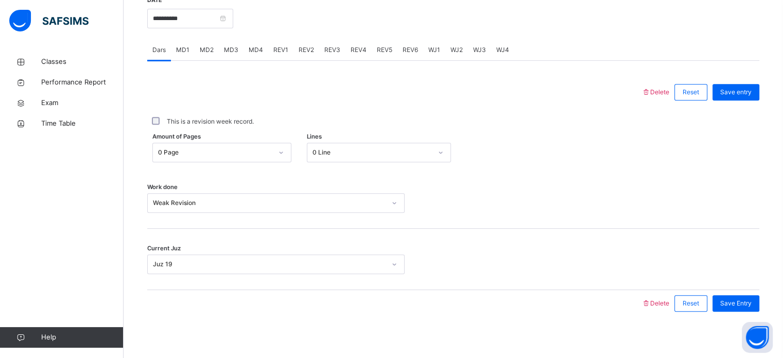
click at [331, 41] on div "REV3" at bounding box center [332, 50] width 26 height 21
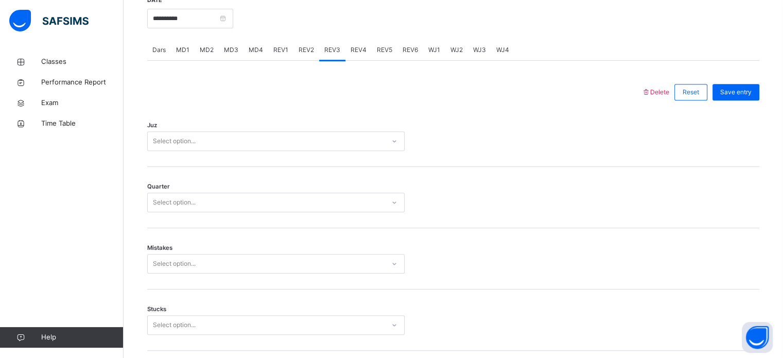
click at [141, 141] on div "Back / FT Boys Class 1 FT Boys Class 1 Full Time Boys Third Term 2024-2025 Clas…" at bounding box center [453, 360] width 659 height 1439
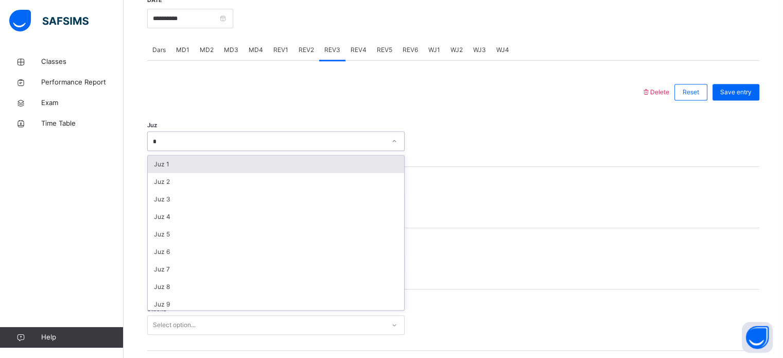
type input "**"
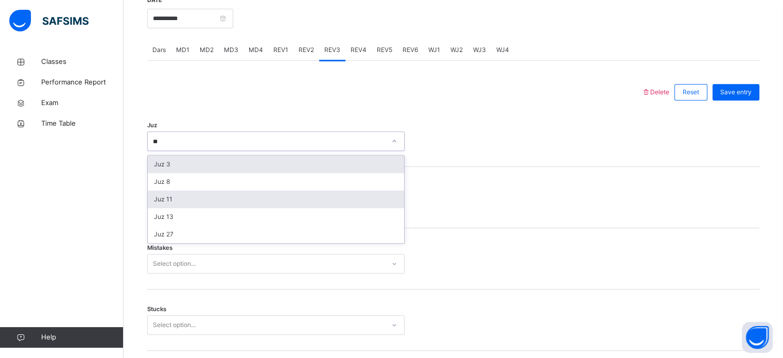
click at [159, 204] on div "Juz 11" at bounding box center [276, 199] width 256 height 18
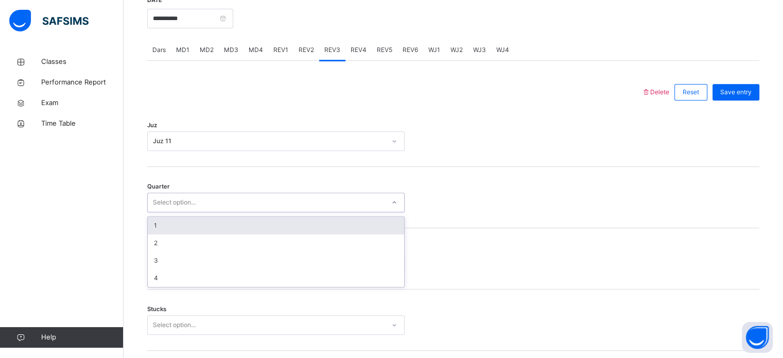
click at [155, 230] on div "1" at bounding box center [276, 226] width 256 height 18
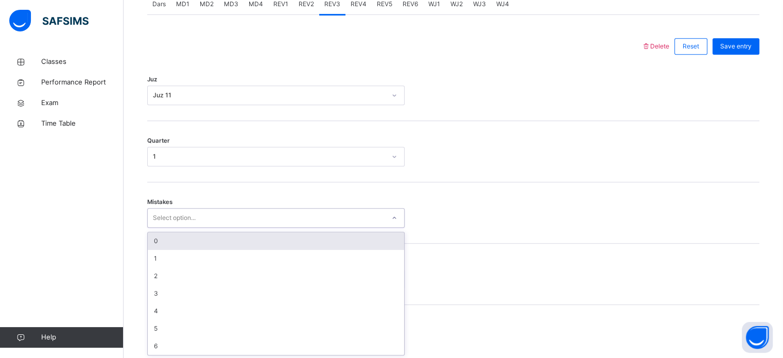
scroll to position [457, 0]
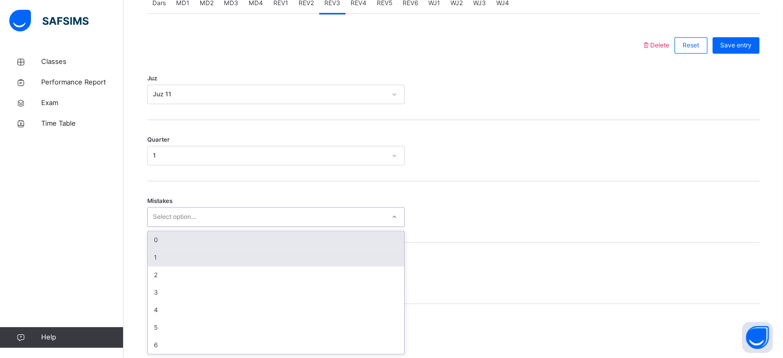
click at [158, 250] on div "1" at bounding box center [276, 258] width 256 height 18
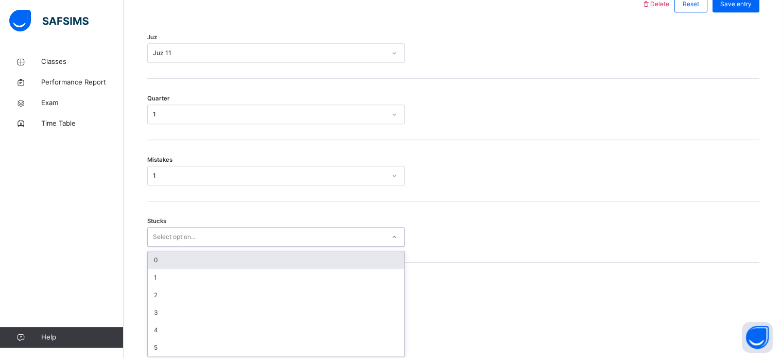
scroll to position [500, 0]
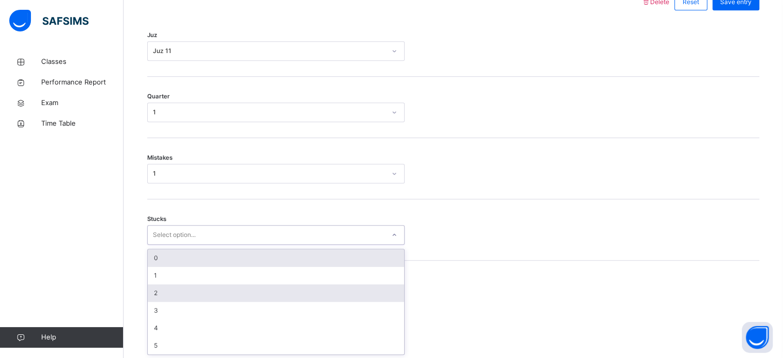
click at [153, 293] on div "2" at bounding box center [276, 293] width 256 height 18
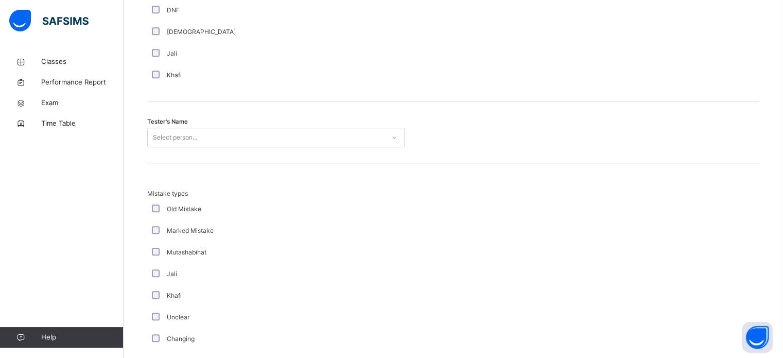
scroll to position [984, 0]
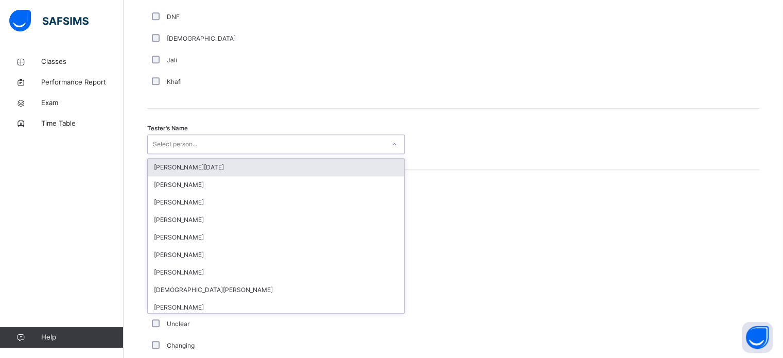
type input "*"
type input "*****"
click at [159, 162] on div "[PERSON_NAME]" at bounding box center [276, 168] width 256 height 18
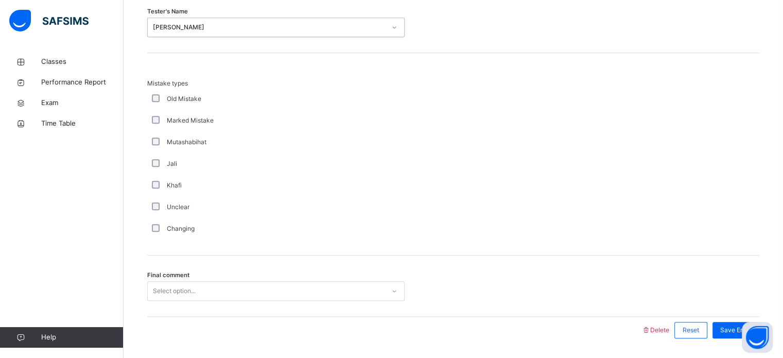
scroll to position [1132, 0]
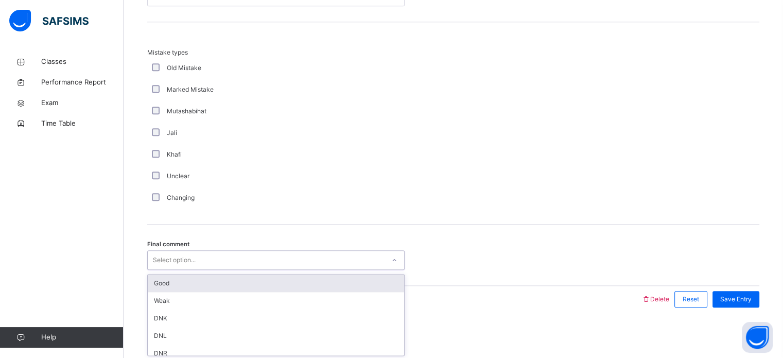
click at [159, 278] on div "Good" at bounding box center [276, 283] width 256 height 18
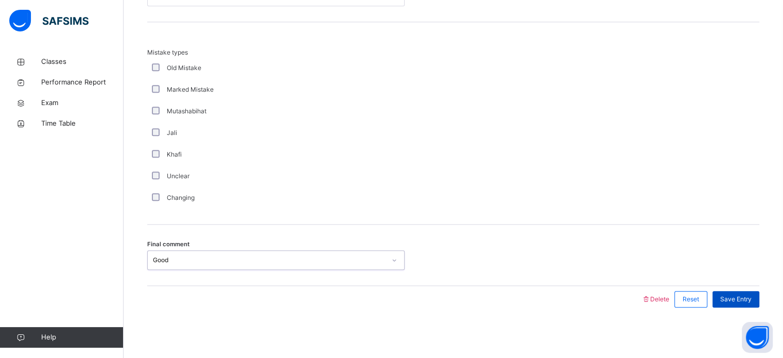
click at [746, 303] on div "Save Entry" at bounding box center [735, 299] width 47 height 16
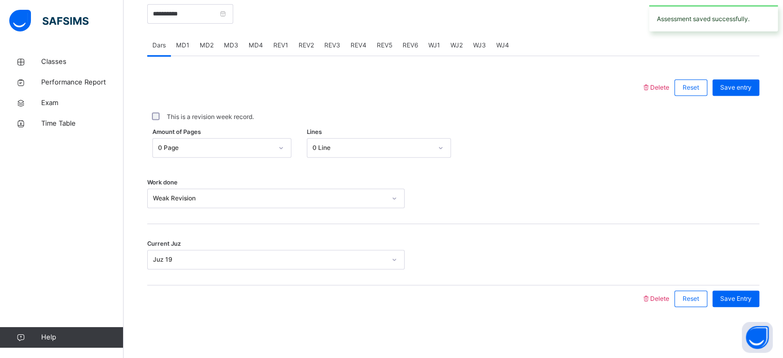
scroll to position [414, 0]
click at [351, 41] on span "REV4" at bounding box center [359, 45] width 16 height 9
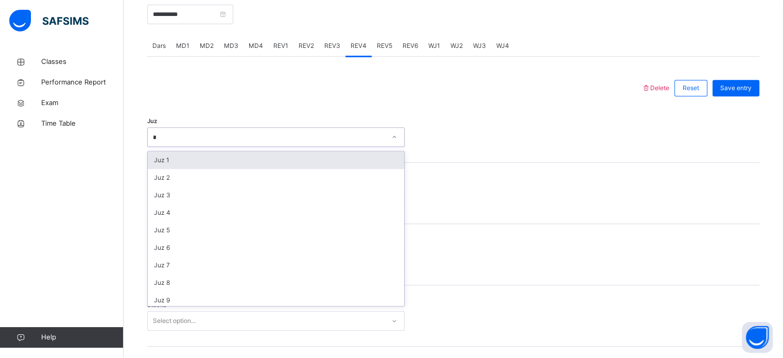
type input "**"
click at [155, 162] on div "Juz 11" at bounding box center [276, 160] width 256 height 18
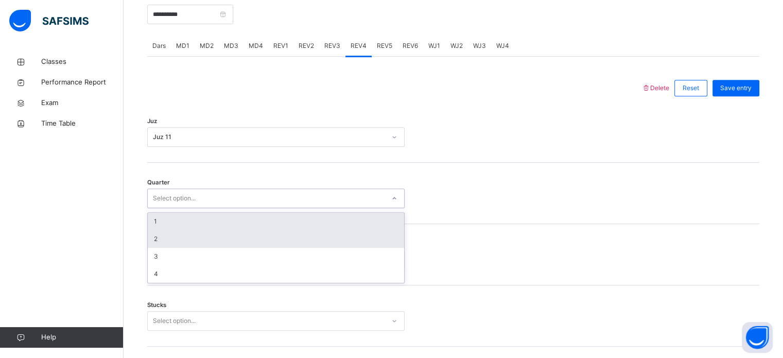
click at [154, 240] on div "2" at bounding box center [276, 239] width 256 height 18
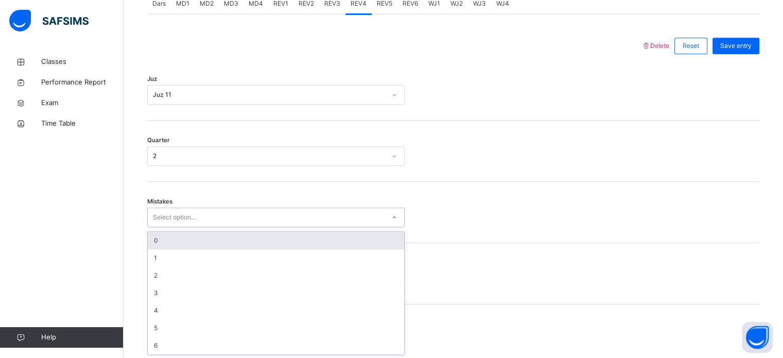
scroll to position [457, 0]
click at [140, 242] on div "Back / FT Boys Class 1 FT Boys Class 1 Full Time Boys Third Term 2024-2025 Clas…" at bounding box center [453, 313] width 659 height 1439
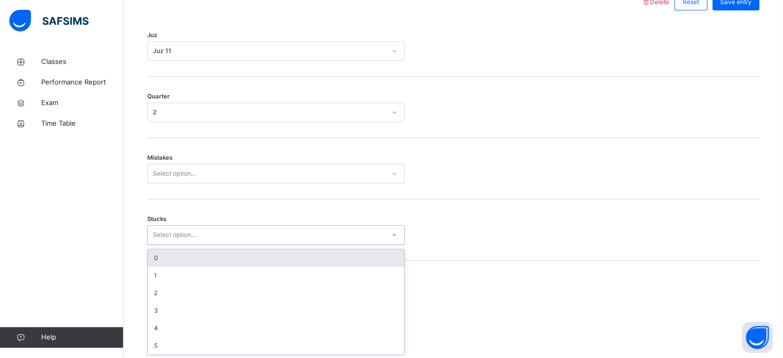
click at [151, 261] on div "0" at bounding box center [276, 258] width 256 height 18
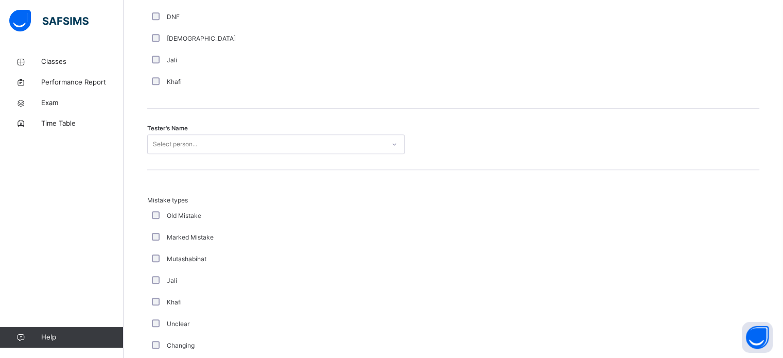
scroll to position [984, 0]
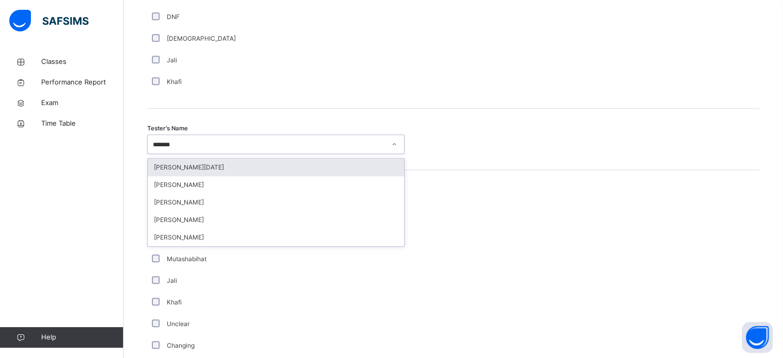
type input "********"
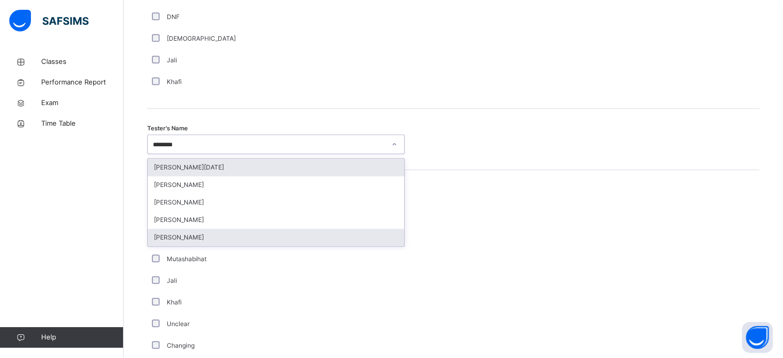
click at [165, 236] on div "[PERSON_NAME]" at bounding box center [276, 238] width 256 height 18
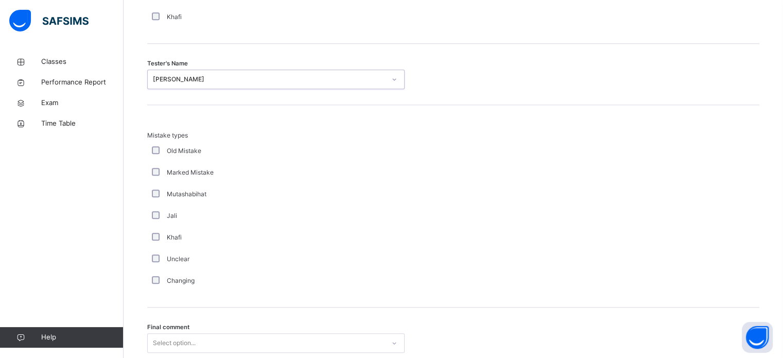
scroll to position [1132, 0]
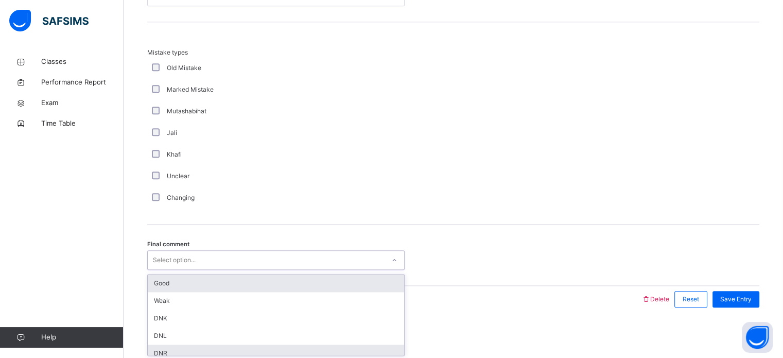
click at [163, 348] on div "DNR" at bounding box center [276, 353] width 256 height 18
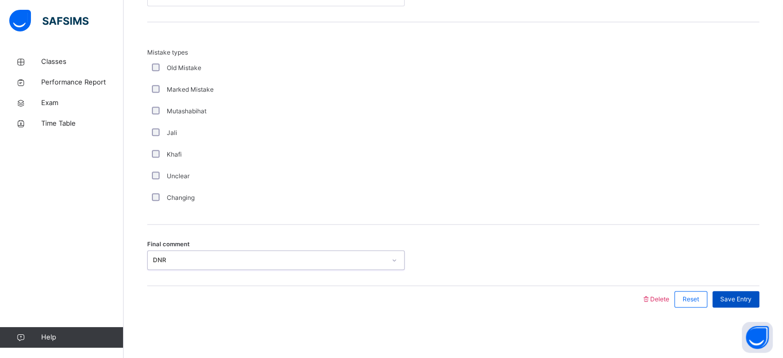
click at [754, 291] on div "Save Entry" at bounding box center [735, 299] width 47 height 16
click at [751, 295] on span "Save Entry" at bounding box center [735, 298] width 31 height 9
click at [743, 302] on span "Save Entry" at bounding box center [735, 298] width 31 height 9
click at [749, 291] on div "Save Entry" at bounding box center [735, 299] width 47 height 16
click at [736, 296] on span "Save Entry" at bounding box center [735, 298] width 31 height 9
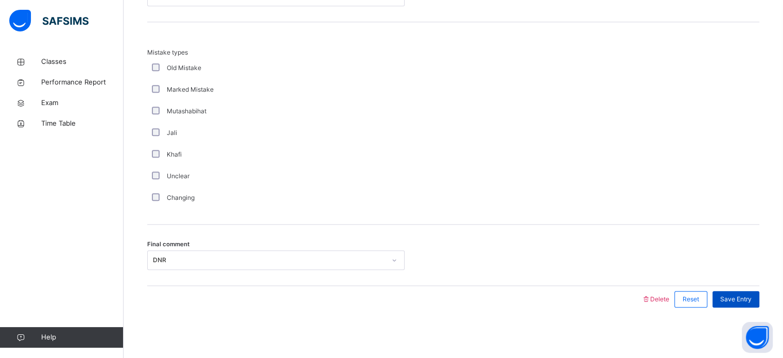
click at [736, 295] on span "Save Entry" at bounding box center [735, 298] width 31 height 9
click at [736, 296] on span "Save Entry" at bounding box center [735, 298] width 31 height 9
click at [751, 298] on span "Save Entry" at bounding box center [735, 298] width 31 height 9
click at [751, 300] on span "Save Entry" at bounding box center [735, 298] width 31 height 9
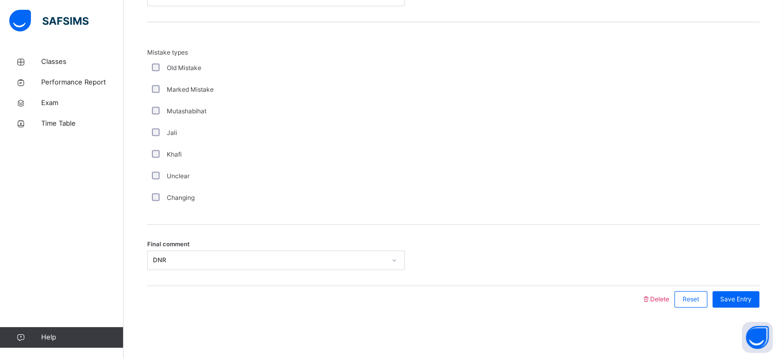
click at [616, 273] on div "Final comment DNR" at bounding box center [453, 254] width 612 height 61
click at [740, 304] on div "Save Entry" at bounding box center [735, 299] width 47 height 16
click at [747, 294] on span "Save Entry" at bounding box center [735, 298] width 31 height 9
click at [751, 294] on span "Save Entry" at bounding box center [735, 298] width 31 height 9
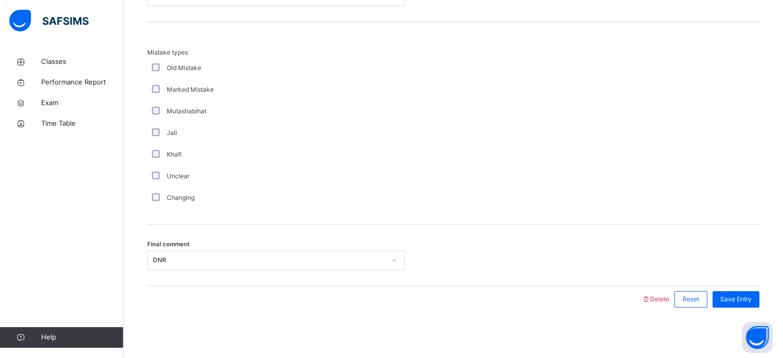
click at [725, 309] on div "Save Entry" at bounding box center [733, 299] width 52 height 27
click at [727, 298] on div "Save Entry" at bounding box center [735, 299] width 47 height 16
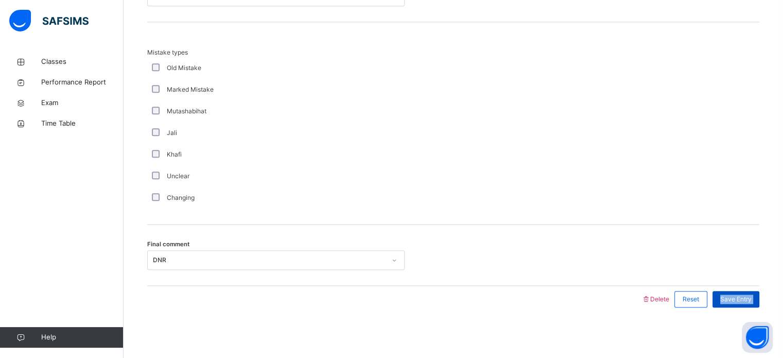
click at [727, 298] on div "Save Entry" at bounding box center [735, 299] width 47 height 16
click at [153, 240] on span "Final comment" at bounding box center [168, 244] width 42 height 9
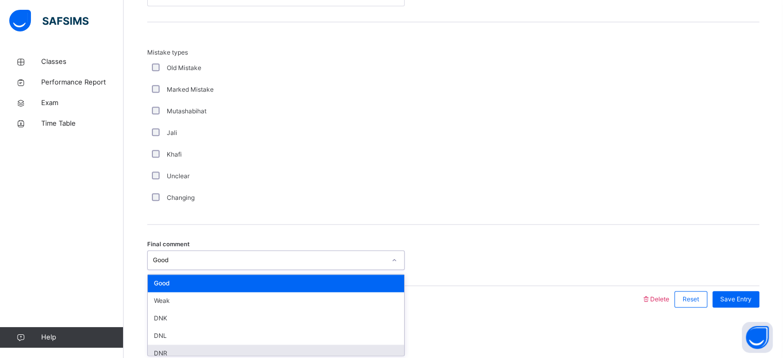
click at [155, 352] on div "DNR" at bounding box center [276, 353] width 256 height 18
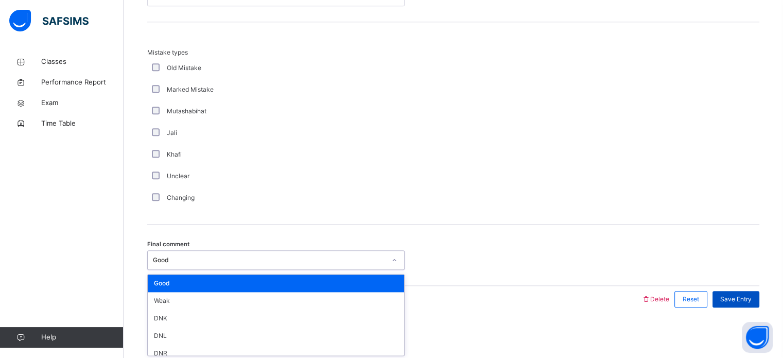
click at [742, 295] on span "Save Entry" at bounding box center [735, 298] width 31 height 9
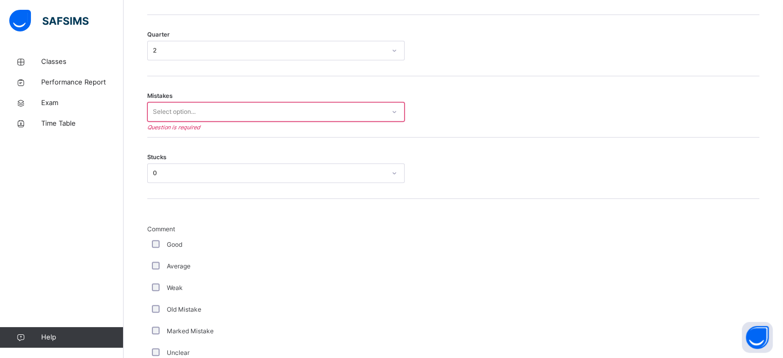
scroll to position [561, 0]
click at [169, 94] on span "Mistakes" at bounding box center [159, 97] width 25 height 9
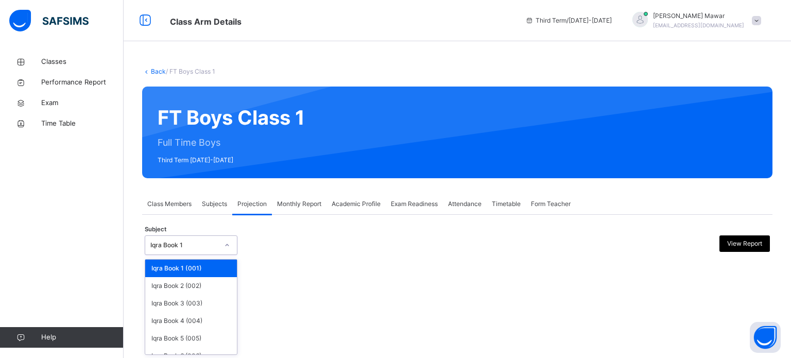
scroll to position [54, 0]
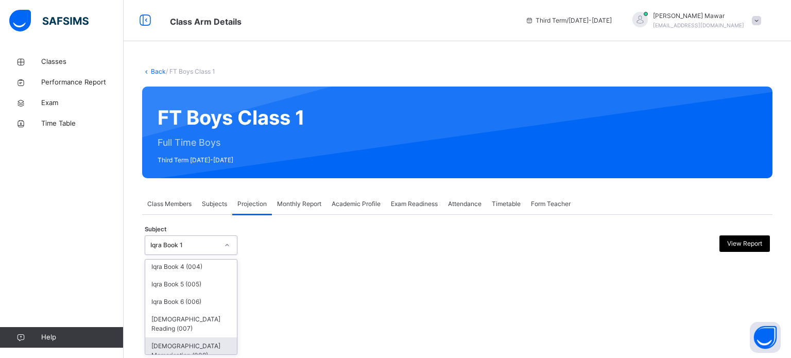
click at [168, 346] on div "[DEMOGRAPHIC_DATA] Memorisation (008)" at bounding box center [191, 350] width 92 height 27
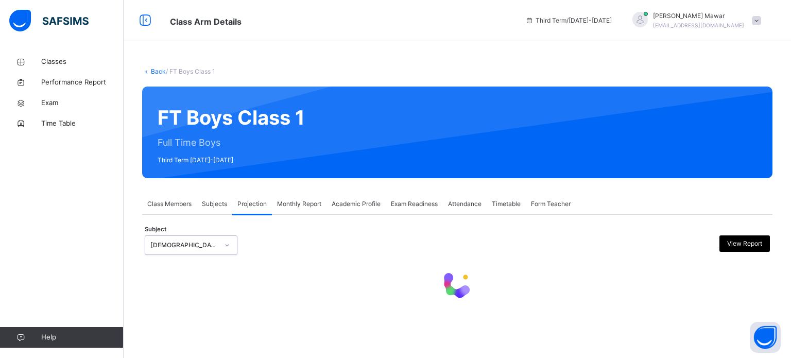
click at [596, 286] on div at bounding box center [457, 285] width 625 height 44
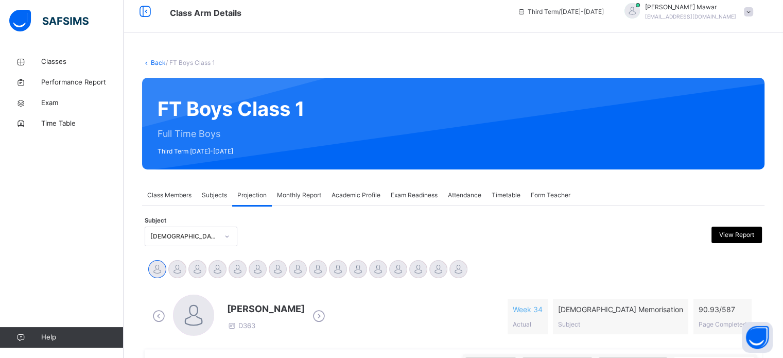
scroll to position [54, 0]
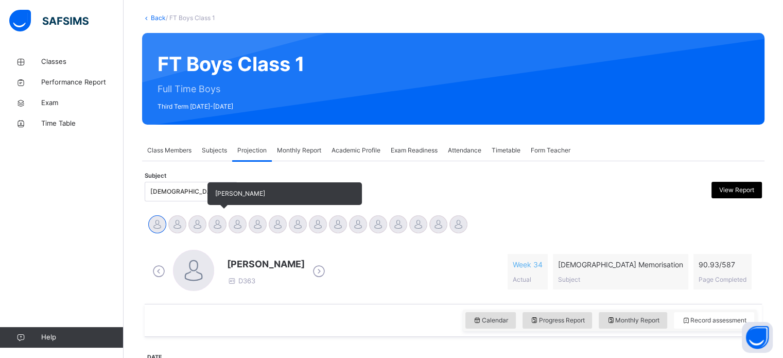
click at [215, 223] on div at bounding box center [217, 224] width 18 height 18
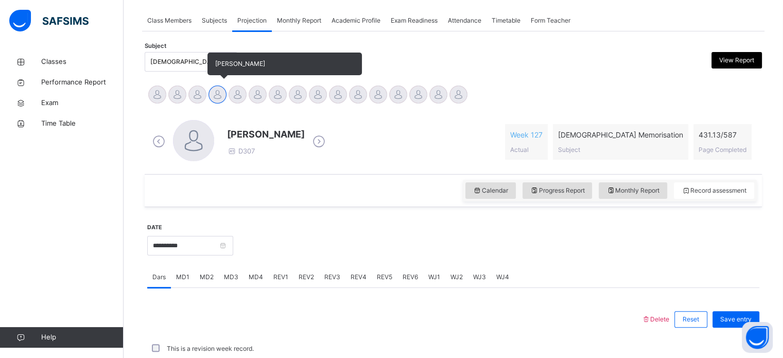
scroll to position [184, 0]
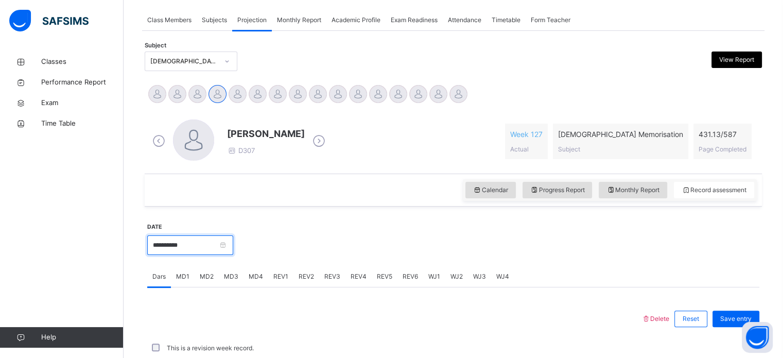
click at [183, 243] on input "**********" at bounding box center [190, 245] width 86 height 20
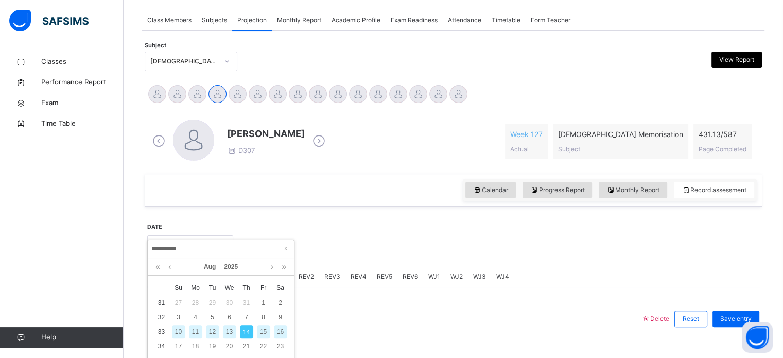
click at [209, 331] on div "12" at bounding box center [212, 331] width 13 height 13
type input "**********"
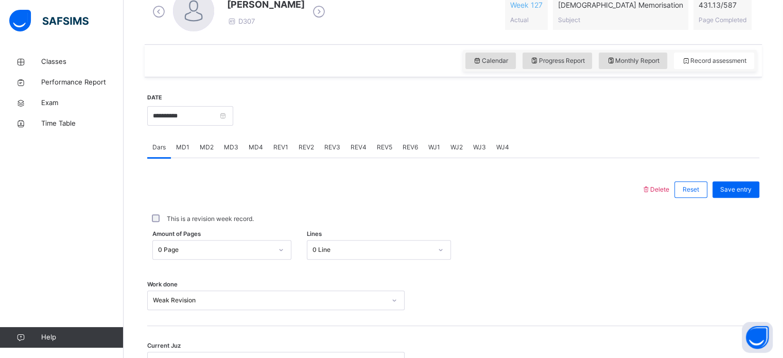
scroll to position [368, 0]
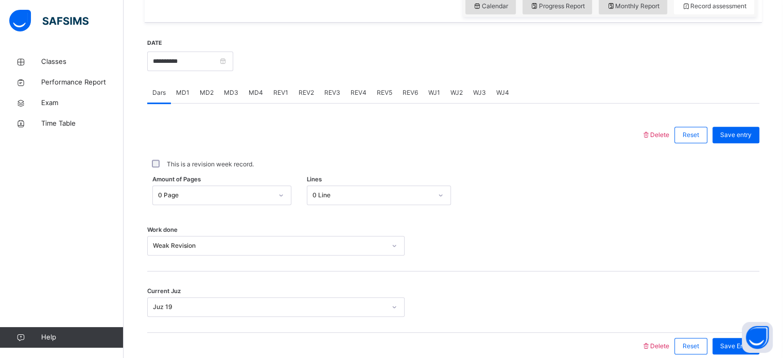
click at [280, 86] on div "REV1" at bounding box center [280, 92] width 25 height 21
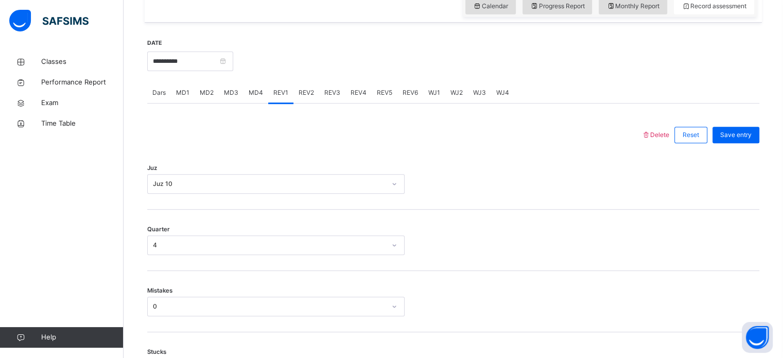
click at [308, 95] on span "REV2" at bounding box center [306, 92] width 15 height 9
click at [340, 95] on div "REV3" at bounding box center [332, 92] width 26 height 21
click at [363, 89] on span "REV4" at bounding box center [359, 92] width 16 height 9
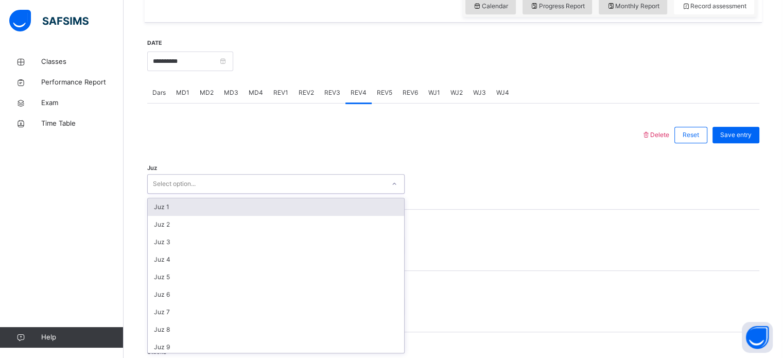
click at [153, 208] on div "Juz 1" at bounding box center [276, 207] width 256 height 18
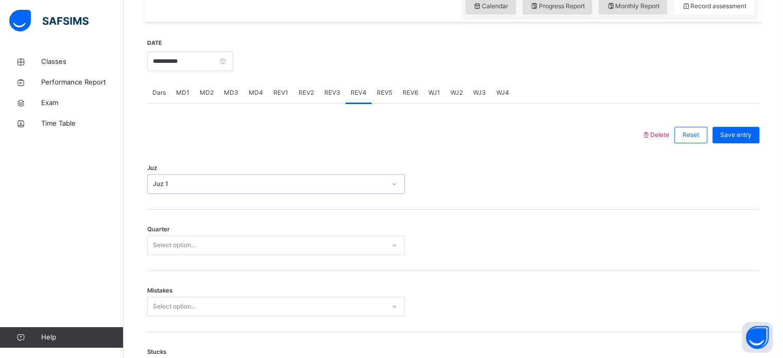
click at [153, 181] on div "Juz 1" at bounding box center [269, 183] width 233 height 9
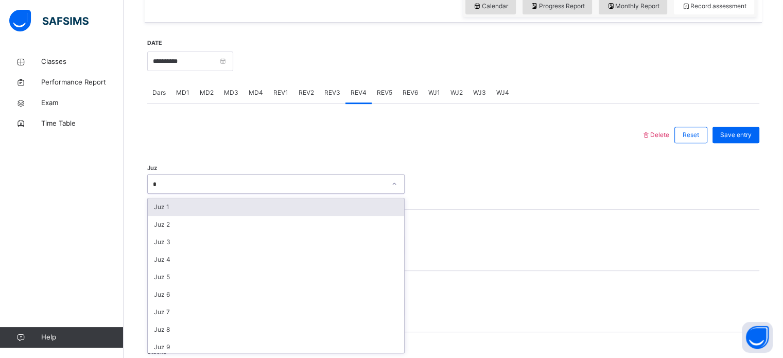
type input "**"
click at [151, 202] on div "Juz 11" at bounding box center [276, 207] width 256 height 18
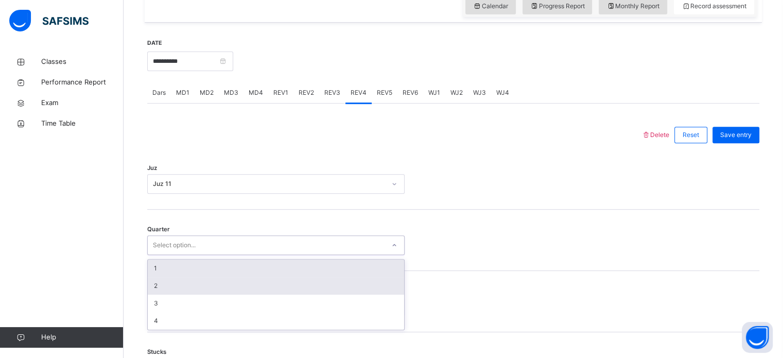
click at [149, 286] on div "2" at bounding box center [276, 286] width 256 height 18
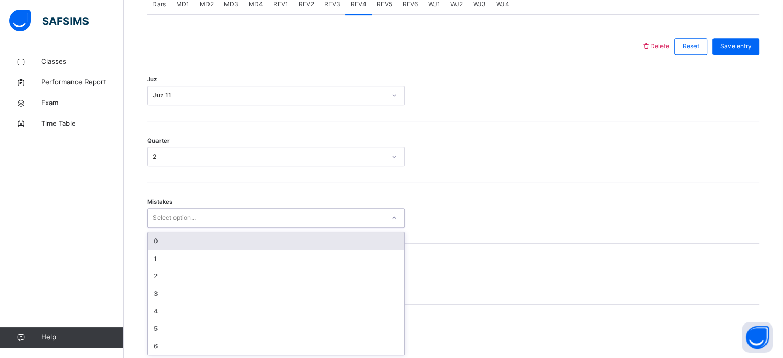
scroll to position [457, 0]
click at [155, 253] on div "1" at bounding box center [276, 258] width 256 height 18
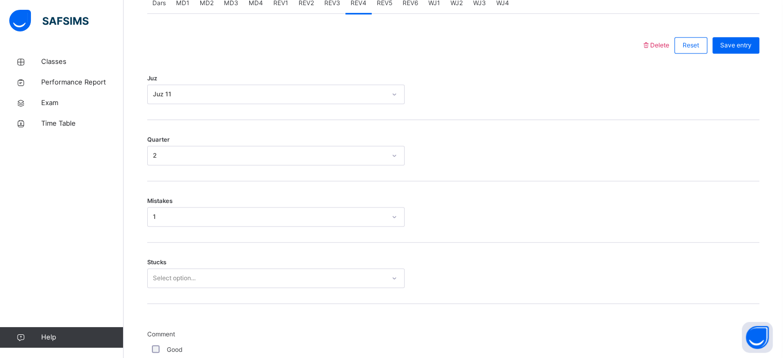
click at [153, 217] on div "1" at bounding box center [269, 216] width 233 height 9
click at [158, 239] on div "Mistakes option 1, selected. 0 results available. Select is focused ,type to re…" at bounding box center [453, 211] width 612 height 61
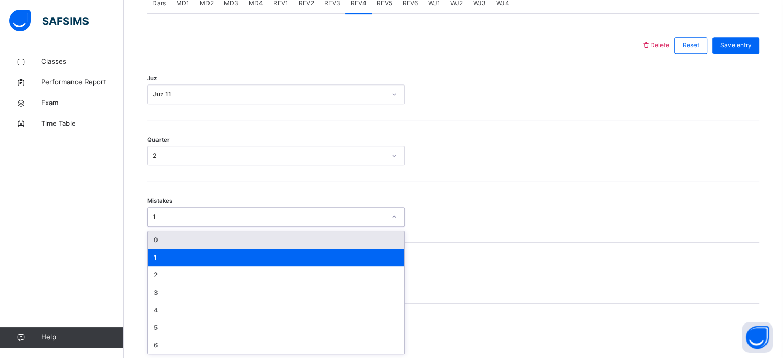
click at [160, 244] on div "0" at bounding box center [276, 240] width 256 height 18
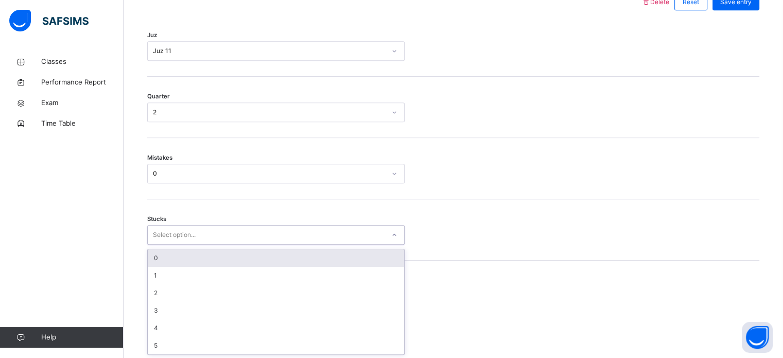
click at [150, 255] on div "0" at bounding box center [276, 258] width 256 height 18
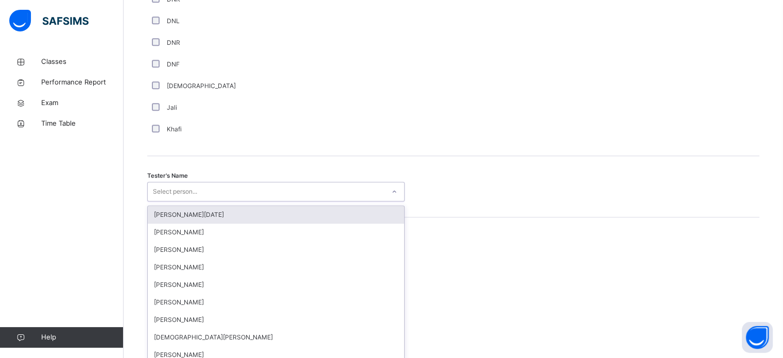
scroll to position [943, 0]
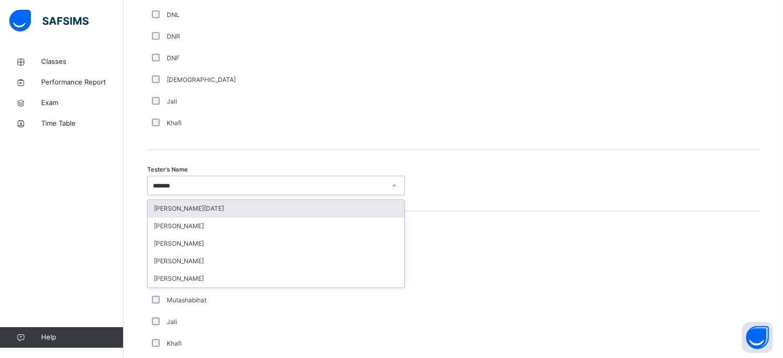
type input "********"
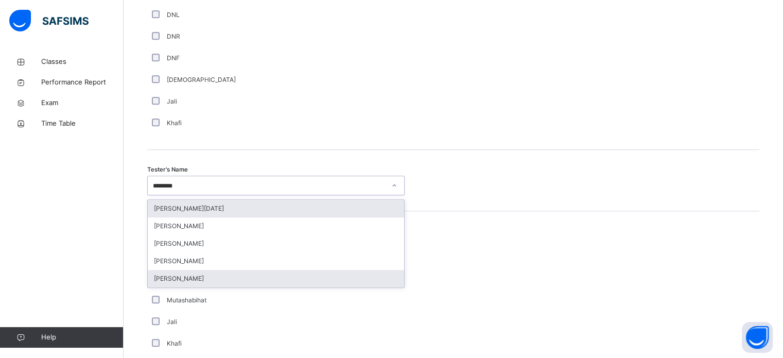
click at [160, 284] on div "[PERSON_NAME]" at bounding box center [276, 279] width 256 height 18
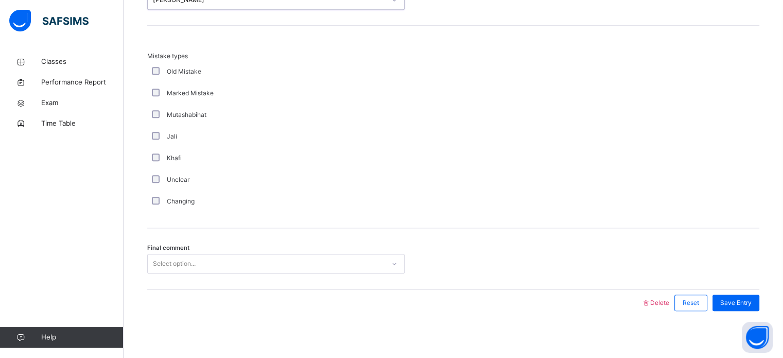
scroll to position [1132, 0]
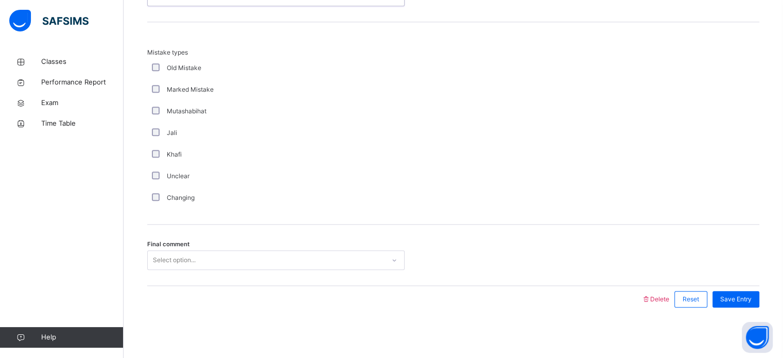
click at [149, 274] on div "Final comment Select option..." at bounding box center [453, 254] width 612 height 61
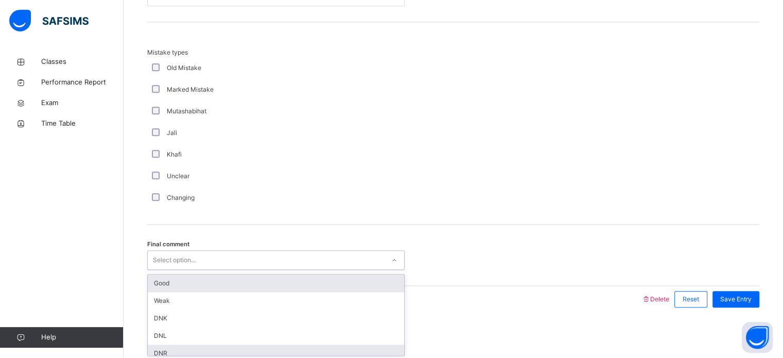
click at [156, 349] on div "DNR" at bounding box center [276, 353] width 256 height 18
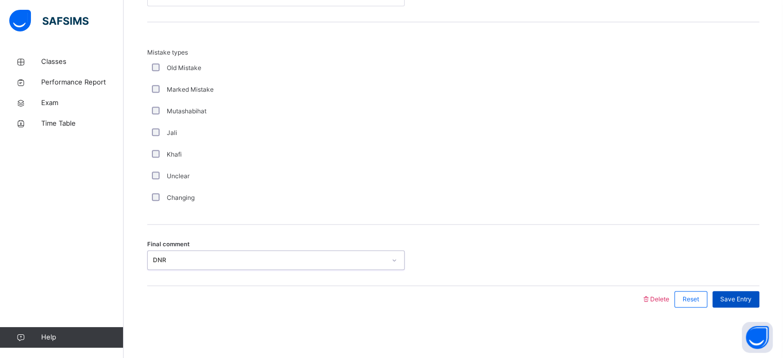
click at [750, 301] on span "Save Entry" at bounding box center [735, 298] width 31 height 9
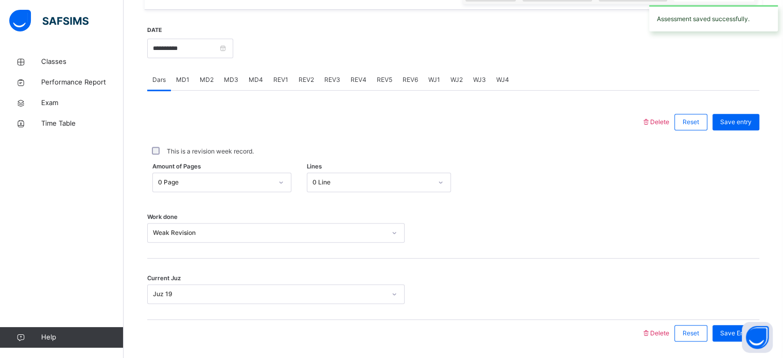
scroll to position [380, 0]
click at [387, 76] on span "REV5" at bounding box center [384, 80] width 15 height 9
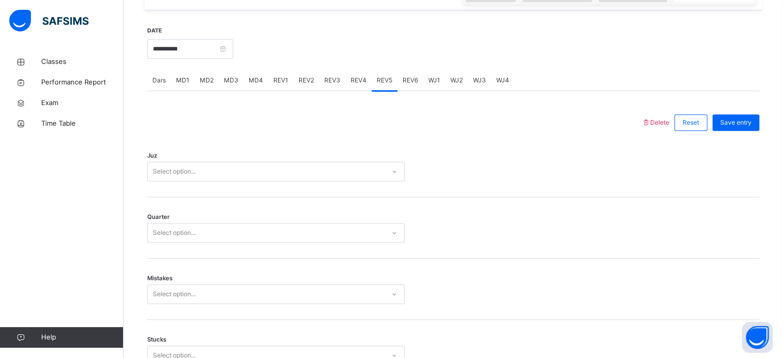
click at [364, 77] on div "REV4" at bounding box center [358, 80] width 26 height 21
click at [386, 80] on span "REV5" at bounding box center [384, 80] width 15 height 9
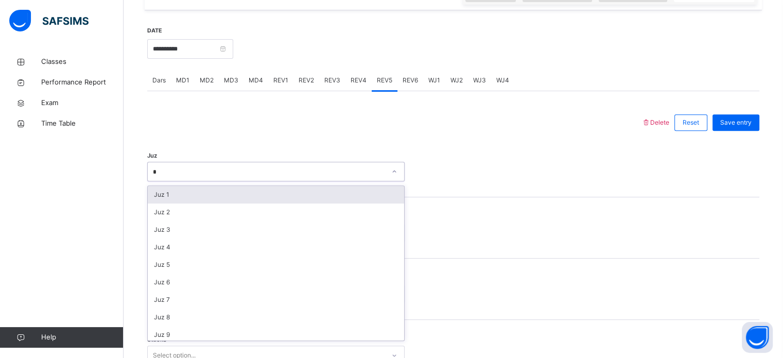
type input "**"
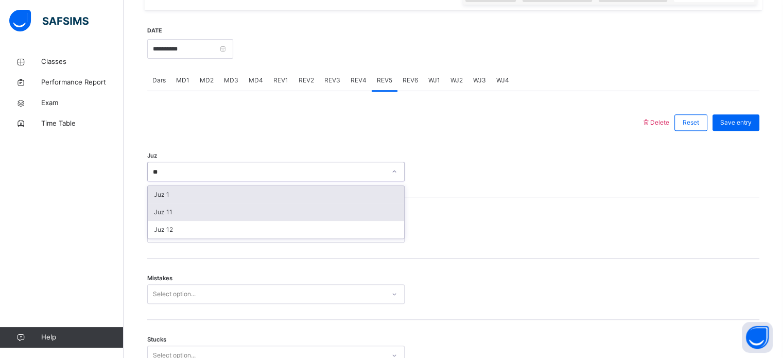
click at [154, 216] on div "Juz 11" at bounding box center [276, 212] width 256 height 18
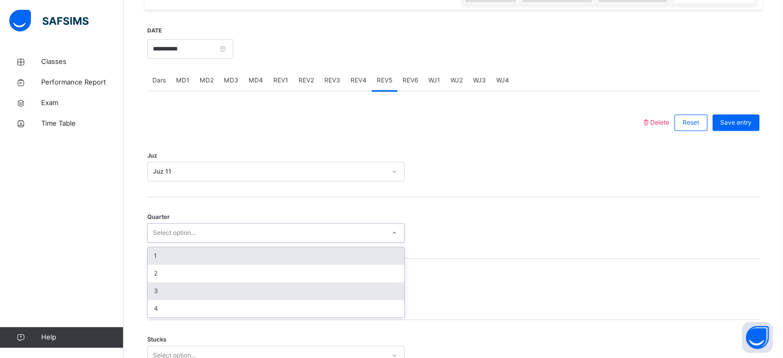
click at [152, 291] on div "3" at bounding box center [276, 291] width 256 height 18
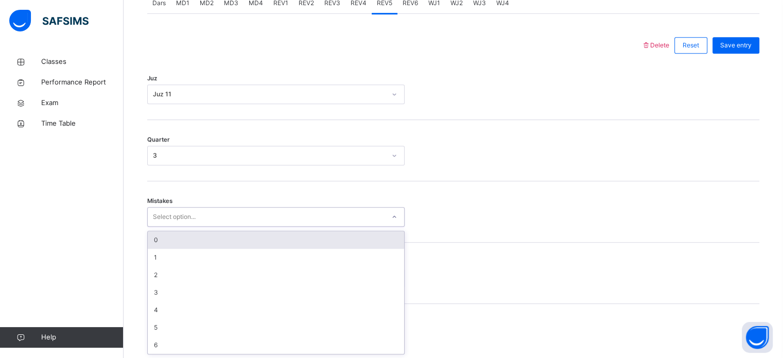
click at [152, 233] on div "0" at bounding box center [276, 240] width 256 height 18
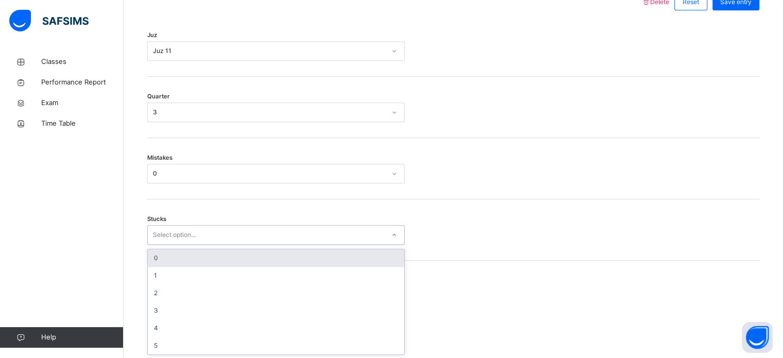
click at [151, 257] on div "0" at bounding box center [276, 258] width 256 height 18
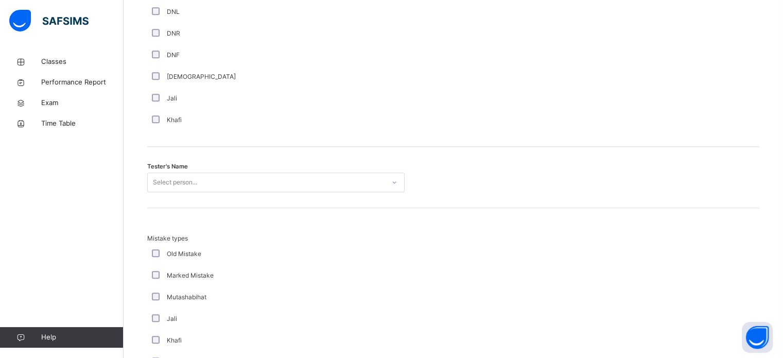
scroll to position [957, 0]
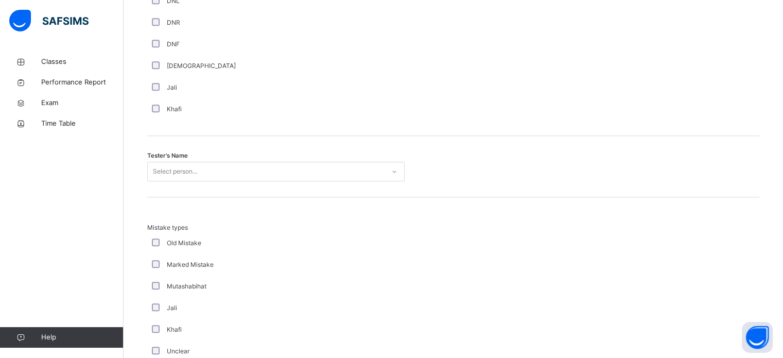
click at [148, 202] on div "Mistake types Old Mistake Marked Mistake Mutashabihat [PERSON_NAME] Unclear Cha…" at bounding box center [453, 298] width 612 height 202
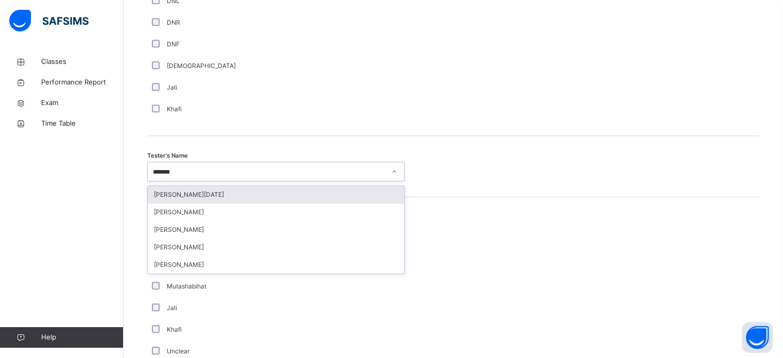
type input "********"
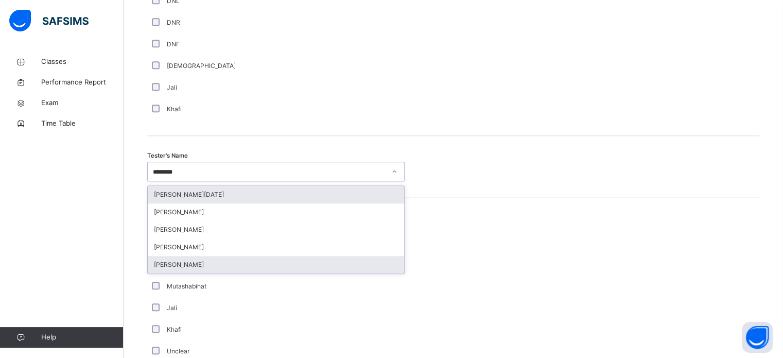
click at [157, 264] on div "[PERSON_NAME]" at bounding box center [276, 265] width 256 height 18
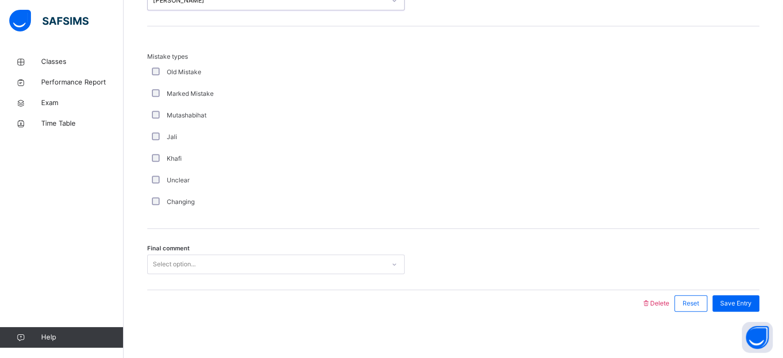
scroll to position [1132, 0]
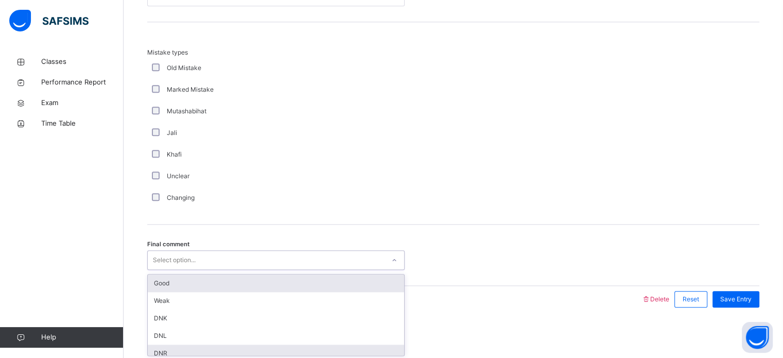
click at [159, 350] on div "DNR" at bounding box center [276, 353] width 256 height 18
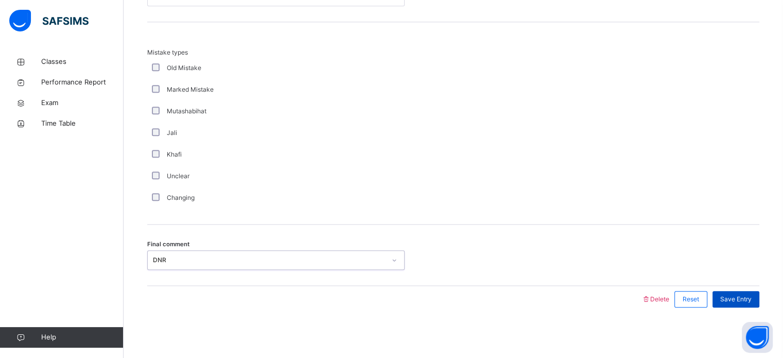
click at [748, 291] on div "Save Entry" at bounding box center [735, 299] width 47 height 16
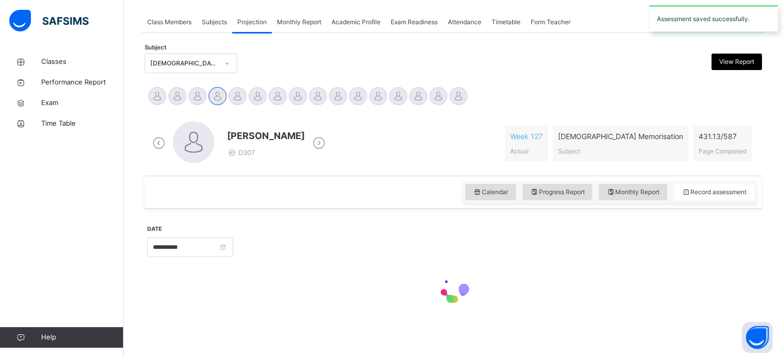
scroll to position [415, 0]
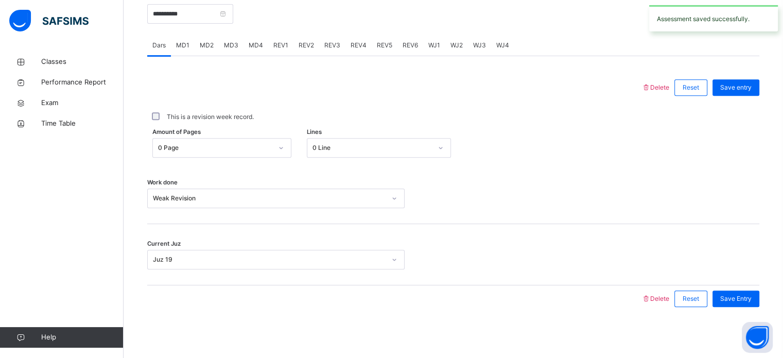
click at [415, 39] on div "REV6" at bounding box center [410, 45] width 26 height 21
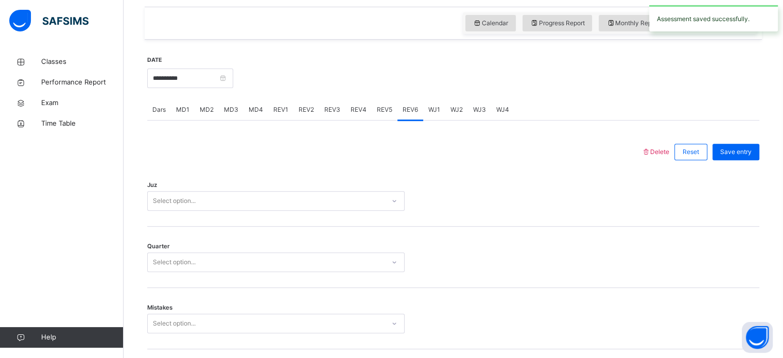
scroll to position [360, 0]
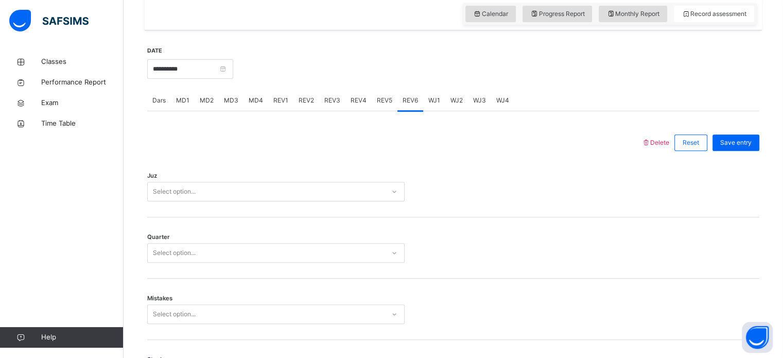
click at [391, 99] on div "REV5" at bounding box center [385, 100] width 26 height 21
click at [417, 101] on div "REV6" at bounding box center [410, 100] width 26 height 21
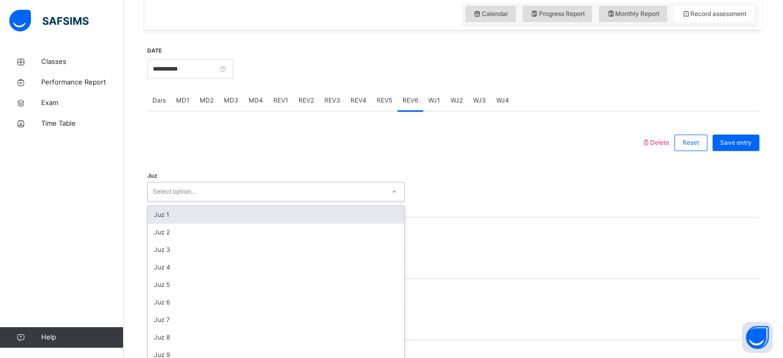
scroll to position [366, 0]
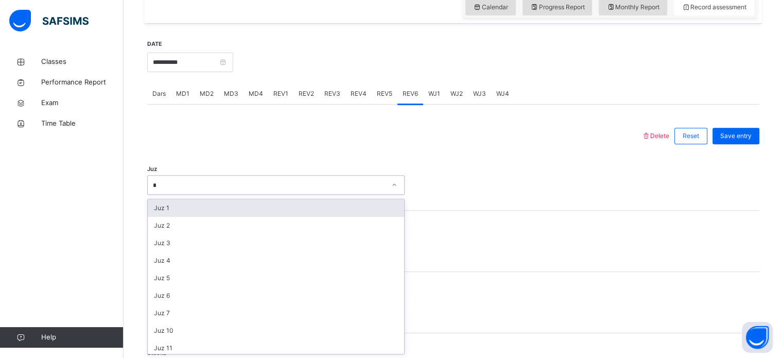
type input "**"
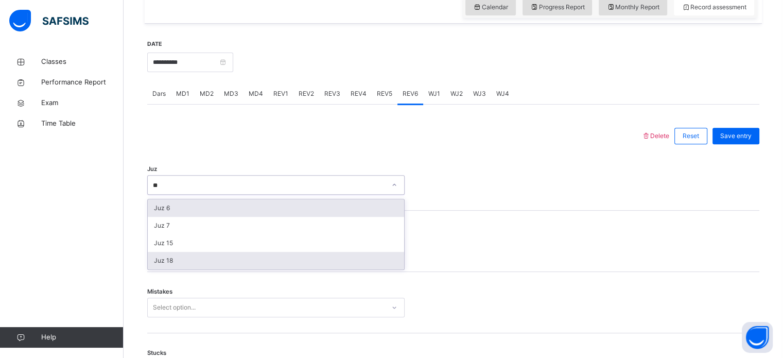
click at [165, 264] on div "Juz 18" at bounding box center [276, 261] width 256 height 18
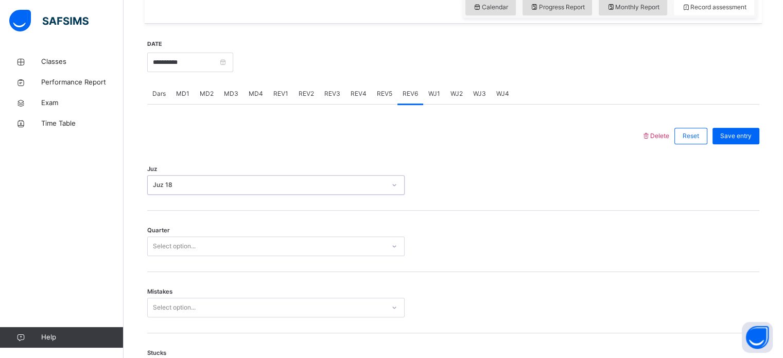
click at [153, 185] on div "Juz 18" at bounding box center [269, 184] width 233 height 9
type input "**"
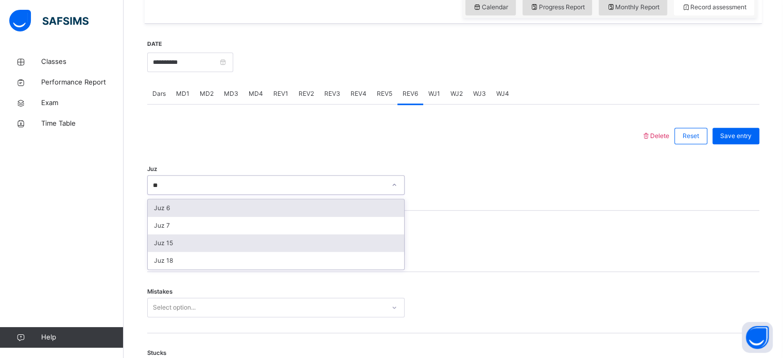
click at [160, 245] on div "Juz 15" at bounding box center [276, 243] width 256 height 18
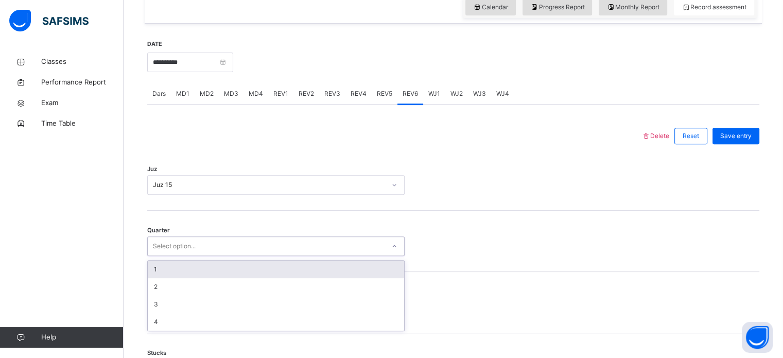
click at [151, 276] on div "1" at bounding box center [276, 269] width 256 height 18
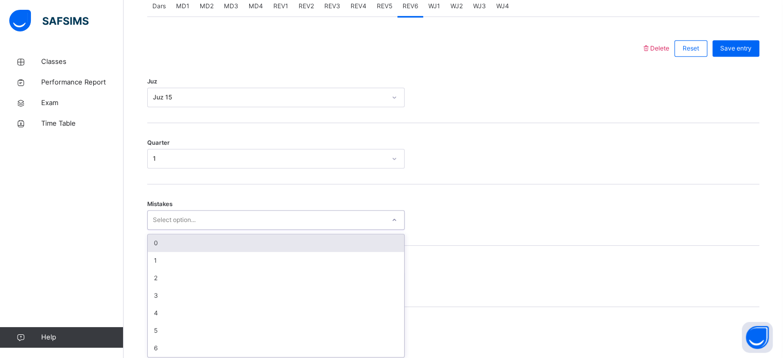
scroll to position [457, 0]
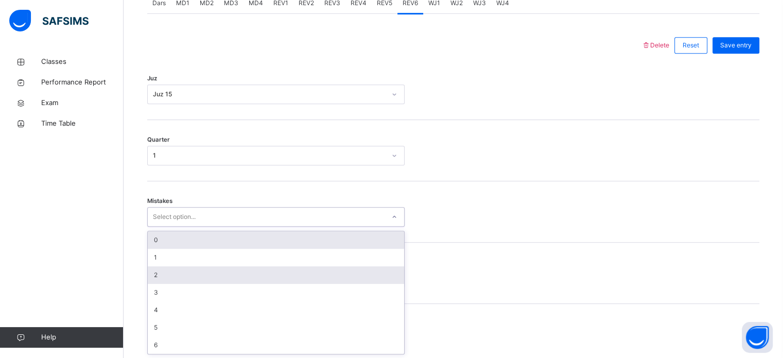
click at [150, 268] on div "2" at bounding box center [276, 275] width 256 height 18
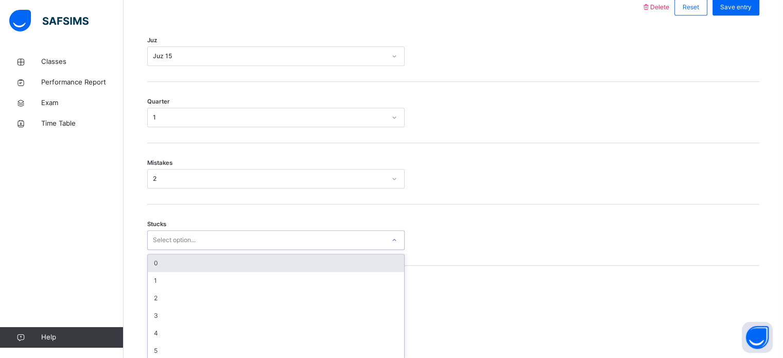
scroll to position [500, 0]
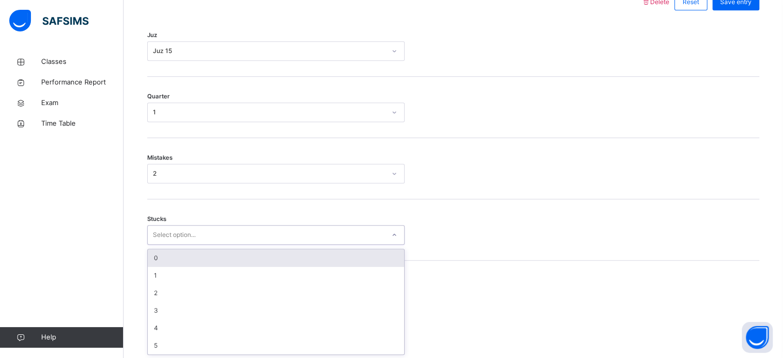
click at [153, 189] on div "Mistakes 2" at bounding box center [453, 168] width 612 height 61
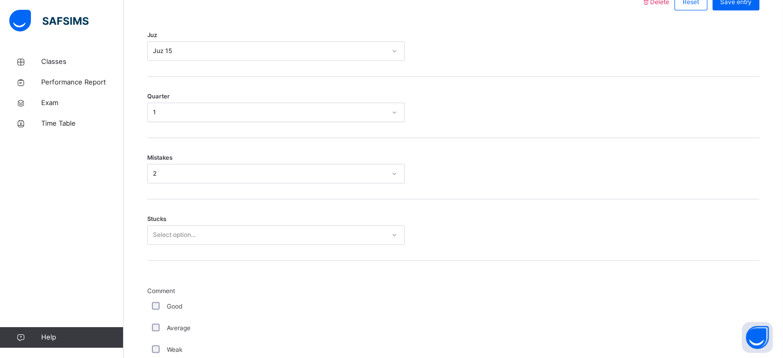
click at [153, 173] on div "2" at bounding box center [269, 173] width 233 height 9
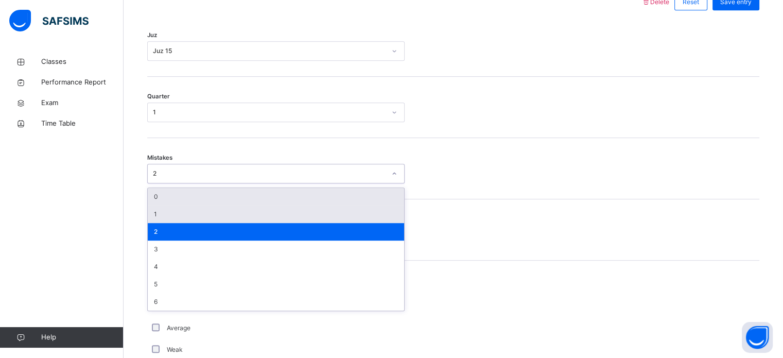
click at [159, 216] on div "1" at bounding box center [276, 214] width 256 height 18
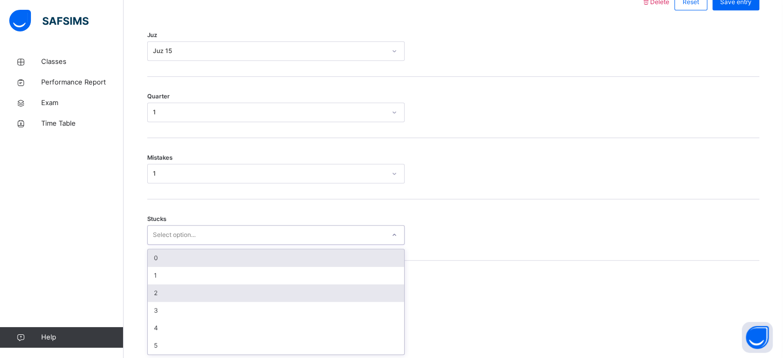
click at [152, 288] on div "2" at bounding box center [276, 293] width 256 height 18
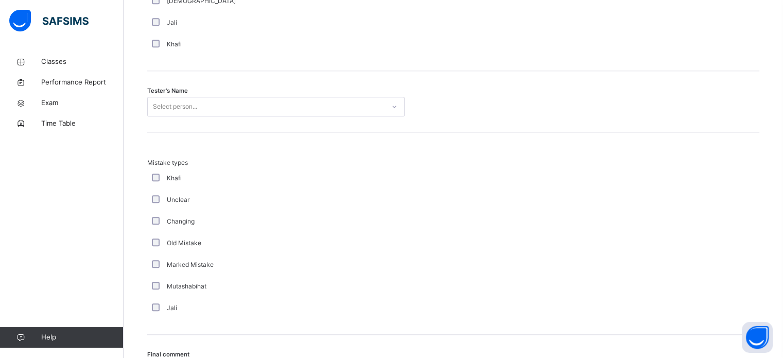
scroll to position [1063, 0]
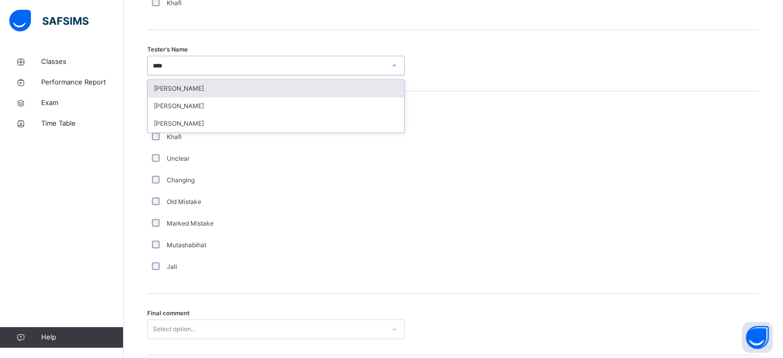
type input "*****"
click at [161, 85] on div "[PERSON_NAME]" at bounding box center [276, 89] width 256 height 18
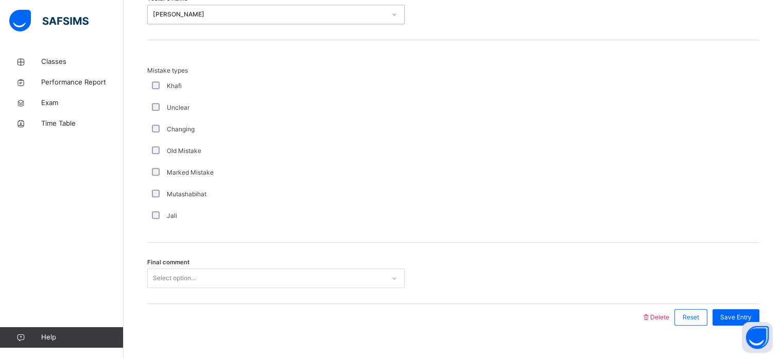
scroll to position [1132, 0]
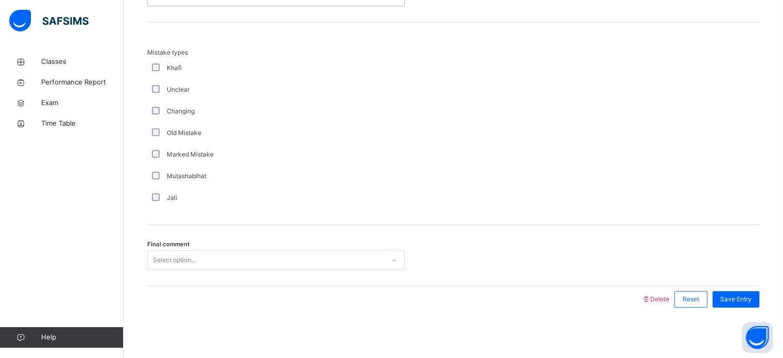
click at [152, 276] on div "Final comment Select option..." at bounding box center [453, 254] width 612 height 61
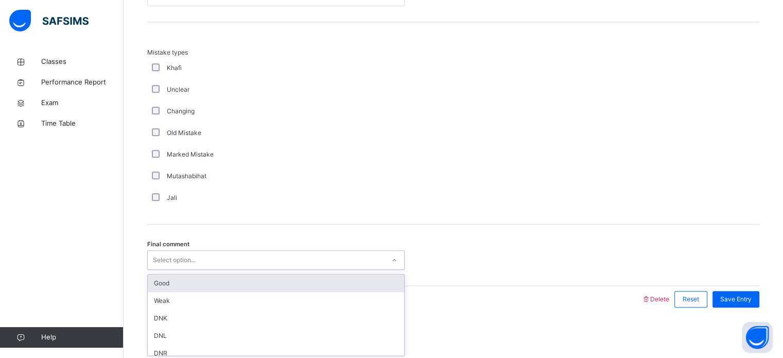
click at [159, 284] on div "Good" at bounding box center [276, 283] width 256 height 18
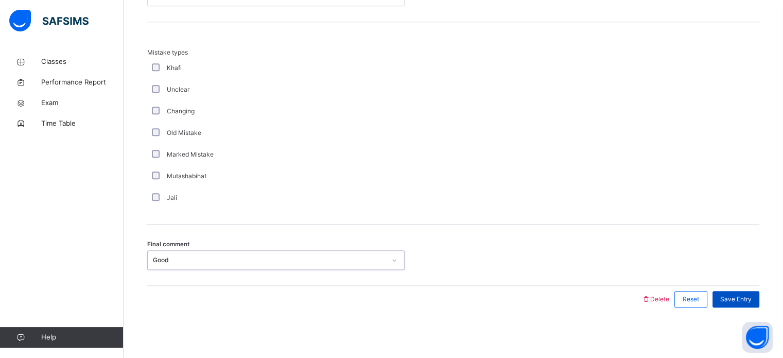
click at [759, 298] on div "Save Entry" at bounding box center [735, 299] width 47 height 16
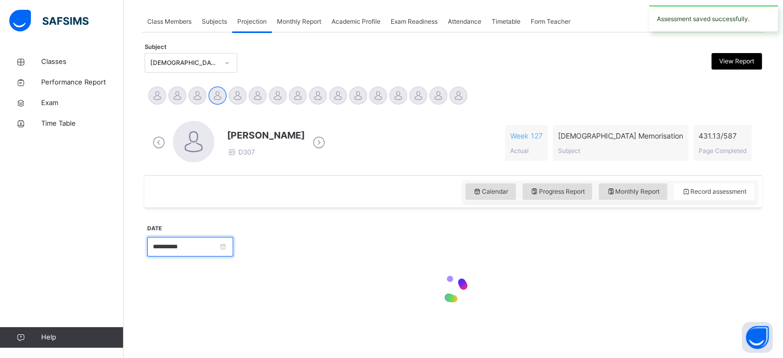
click at [156, 249] on input "**********" at bounding box center [190, 247] width 86 height 20
click at [165, 267] on div "**********" at bounding box center [190, 246] width 86 height 44
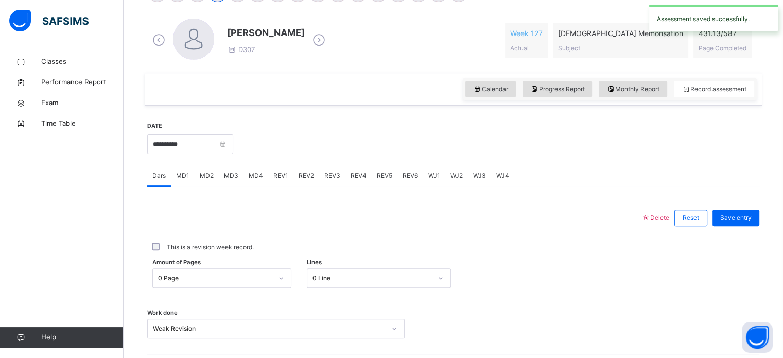
scroll to position [290, 0]
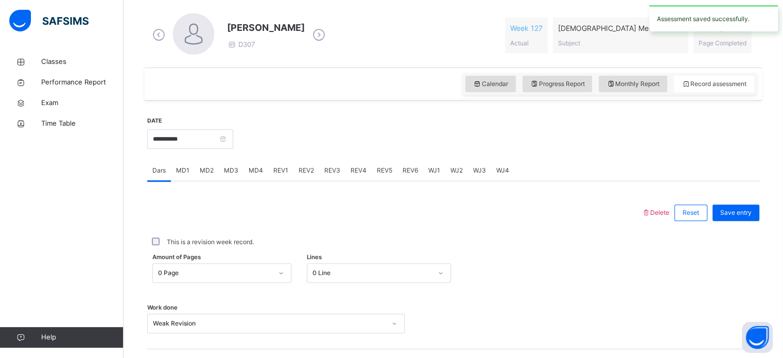
click at [403, 169] on span "REV6" at bounding box center [410, 170] width 15 height 9
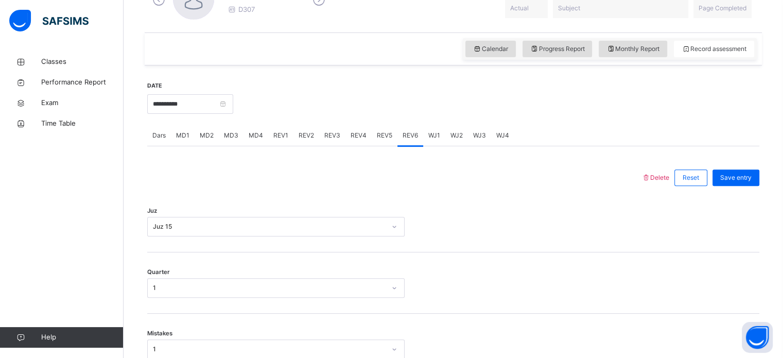
scroll to position [326, 0]
click at [183, 98] on input "**********" at bounding box center [190, 103] width 86 height 20
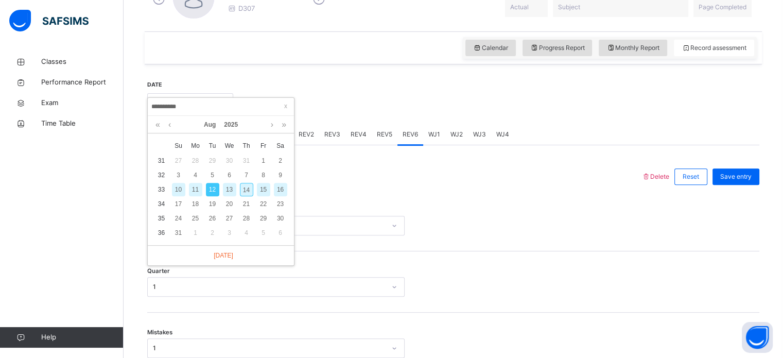
click at [232, 185] on div "13" at bounding box center [229, 189] width 13 height 13
type input "**********"
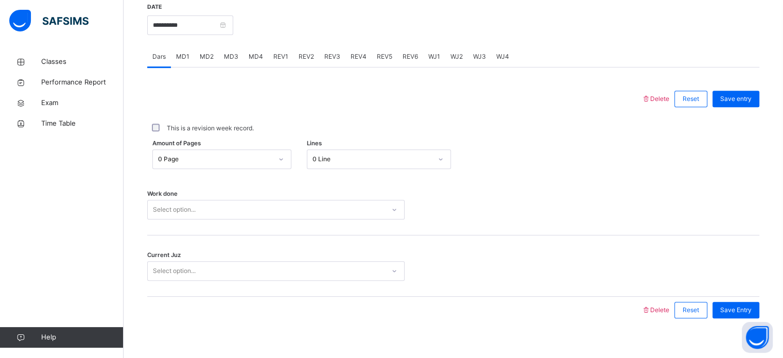
scroll to position [415, 0]
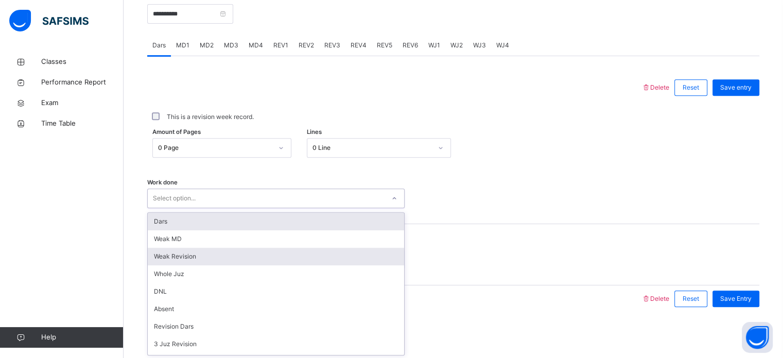
click at [163, 256] on div "Weak Revision" at bounding box center [276, 257] width 256 height 18
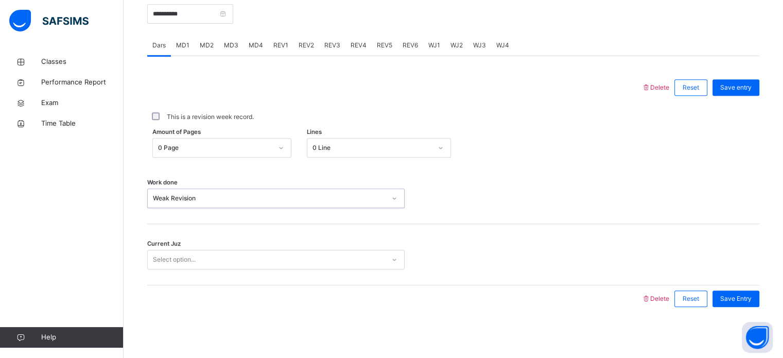
click at [161, 276] on div "Current Juz Select option..." at bounding box center [453, 254] width 612 height 61
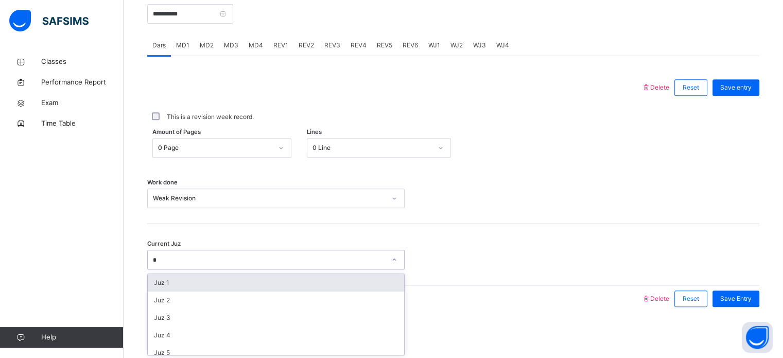
type input "**"
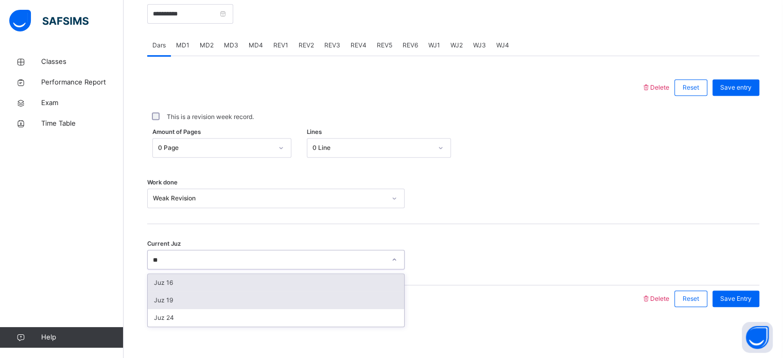
click at [151, 301] on div "Juz 19" at bounding box center [276, 300] width 256 height 18
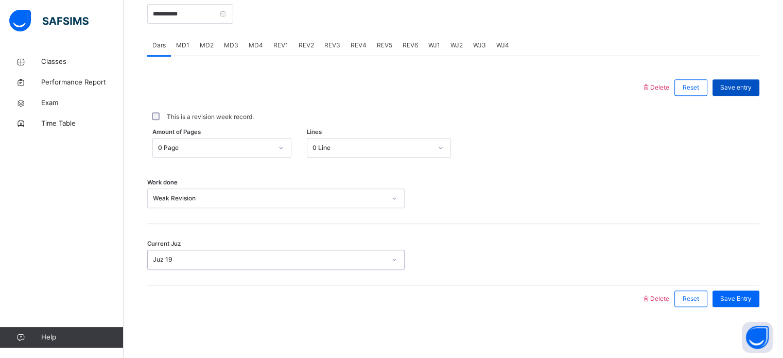
click at [739, 95] on div "Save entry" at bounding box center [735, 87] width 47 height 16
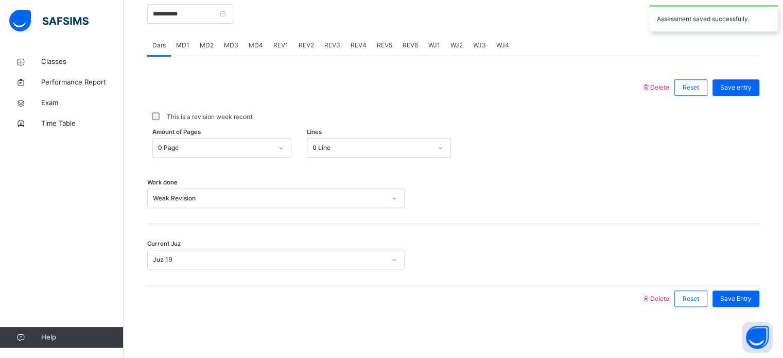
click at [304, 44] on span "REV2" at bounding box center [306, 45] width 15 height 9
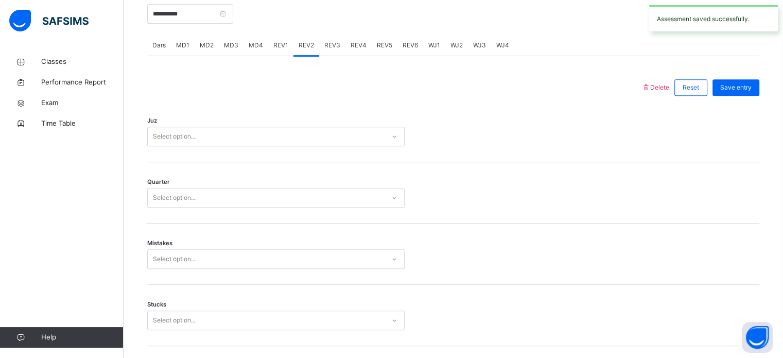
click at [277, 41] on span "REV1" at bounding box center [280, 45] width 15 height 9
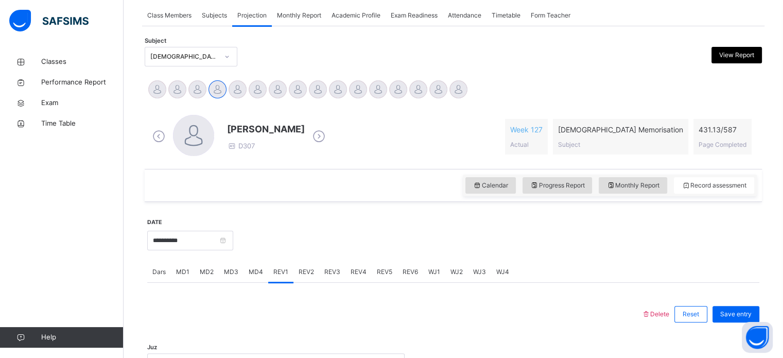
scroll to position [188, 0]
click at [161, 231] on input "**********" at bounding box center [190, 241] width 86 height 20
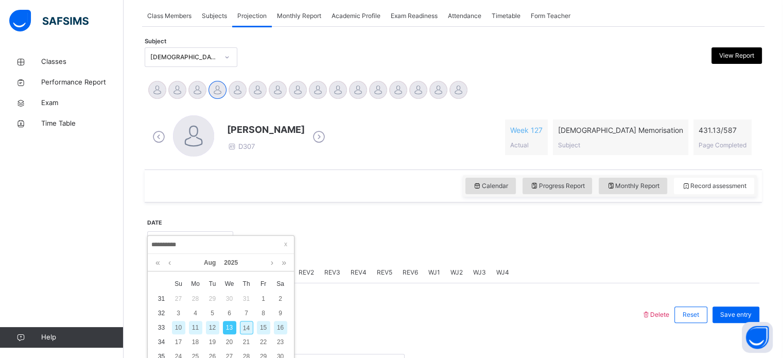
click at [211, 326] on div "12" at bounding box center [212, 327] width 13 height 13
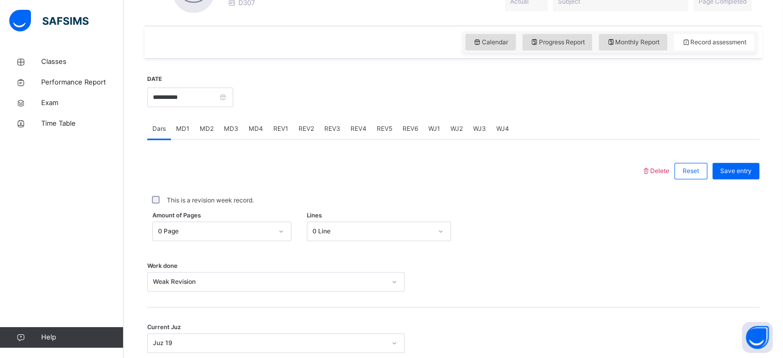
scroll to position [333, 0]
click at [256, 121] on div "MD4" at bounding box center [255, 127] width 25 height 21
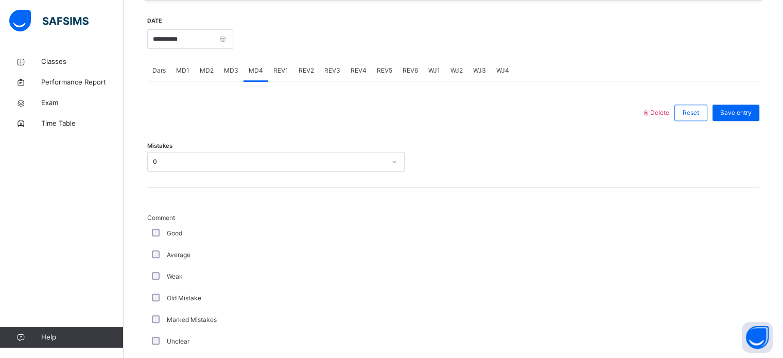
scroll to position [389, 0]
click at [202, 74] on span "MD2" at bounding box center [207, 70] width 14 height 9
click at [152, 38] on input "**********" at bounding box center [190, 40] width 86 height 20
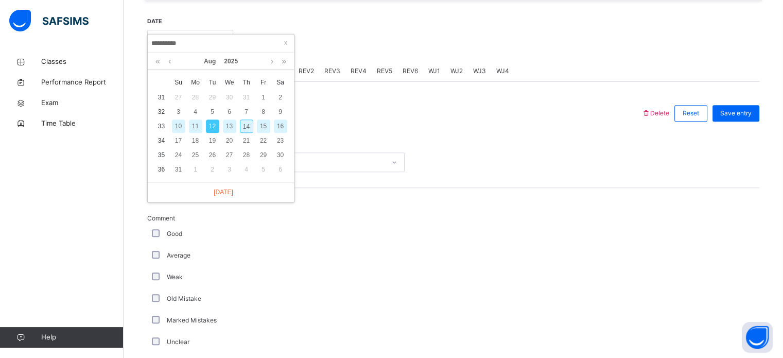
click at [229, 124] on div "13" at bounding box center [229, 125] width 13 height 13
type input "**********"
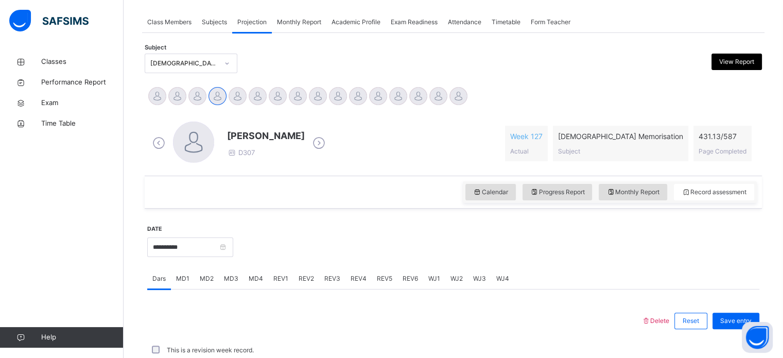
scroll to position [415, 0]
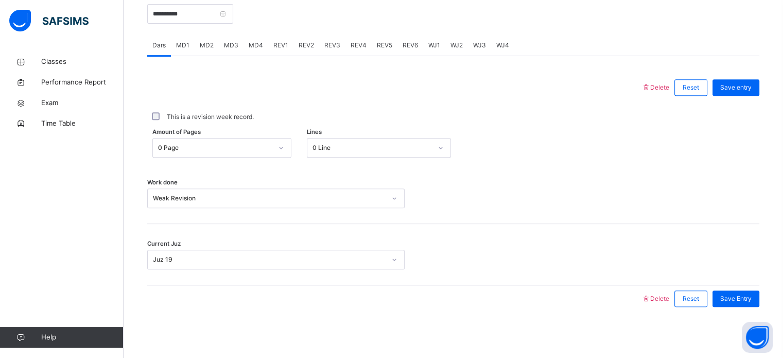
click at [229, 37] on div "MD3" at bounding box center [231, 45] width 25 height 21
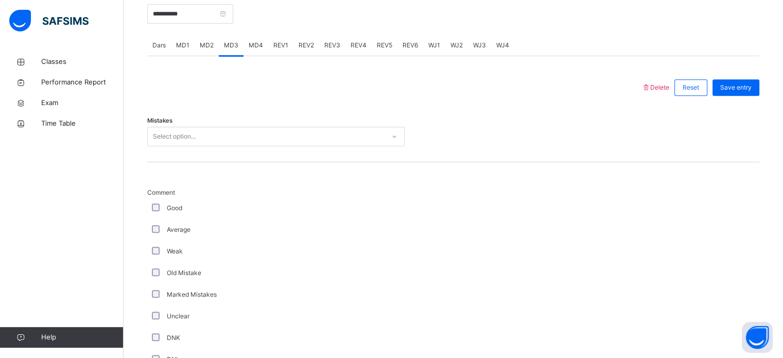
click at [250, 41] on span "MD4" at bounding box center [256, 45] width 14 height 9
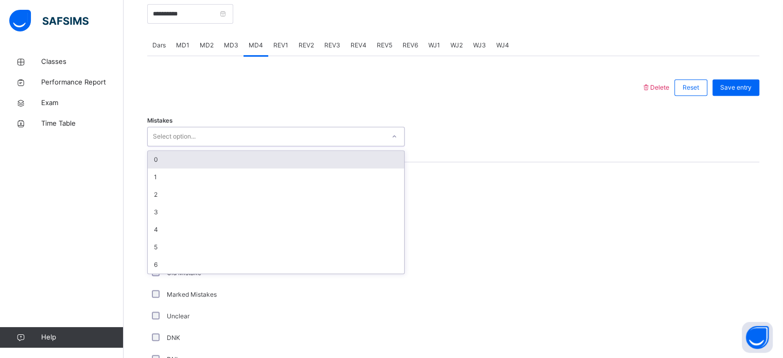
click at [152, 160] on div "0" at bounding box center [276, 160] width 256 height 18
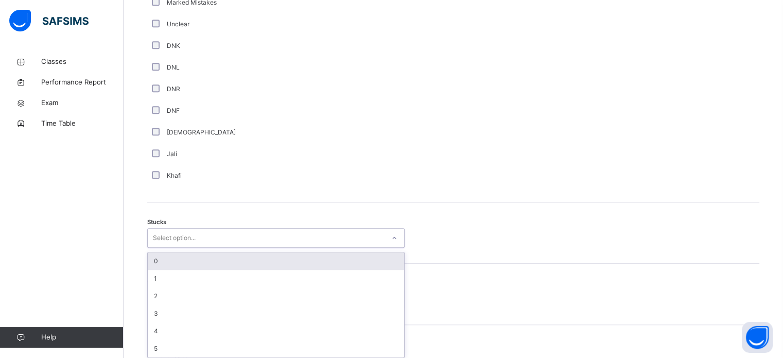
scroll to position [710, 0]
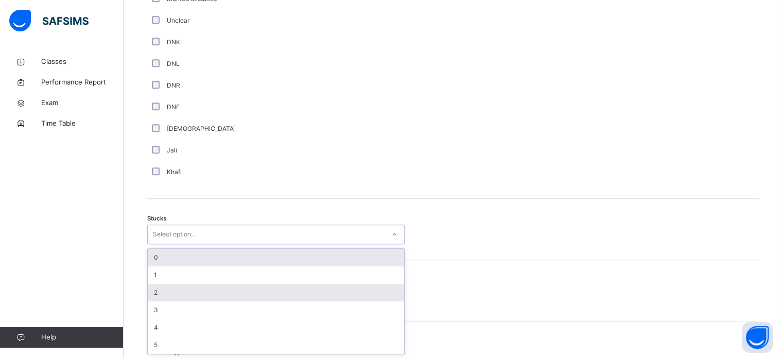
click at [153, 295] on div "2" at bounding box center [276, 293] width 256 height 18
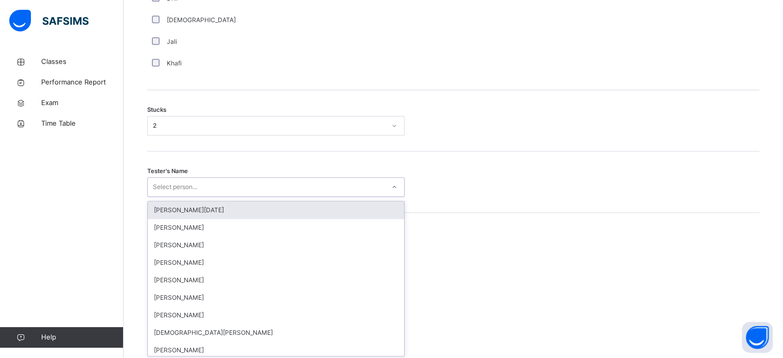
scroll to position [820, 0]
type input "*"
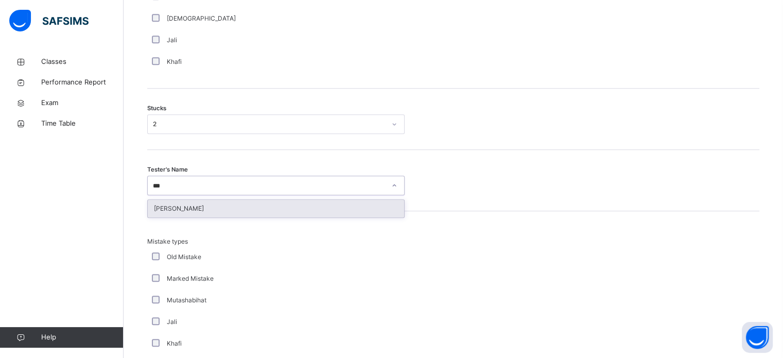
type input "****"
click at [160, 202] on div "[PERSON_NAME]" at bounding box center [276, 209] width 256 height 18
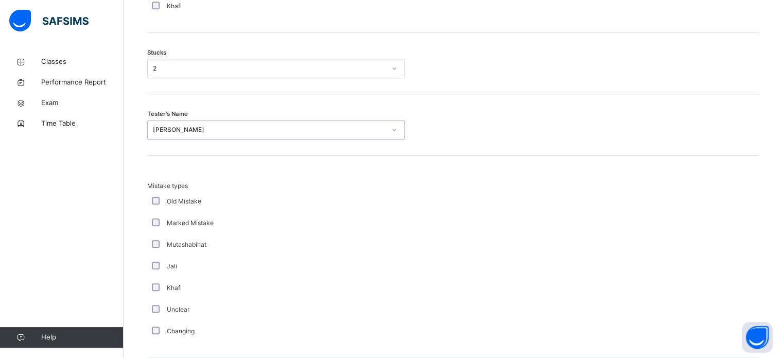
scroll to position [1009, 0]
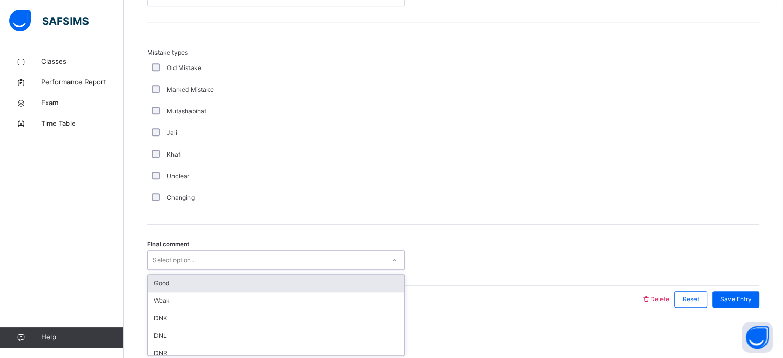
click at [156, 287] on div "Good" at bounding box center [276, 283] width 256 height 18
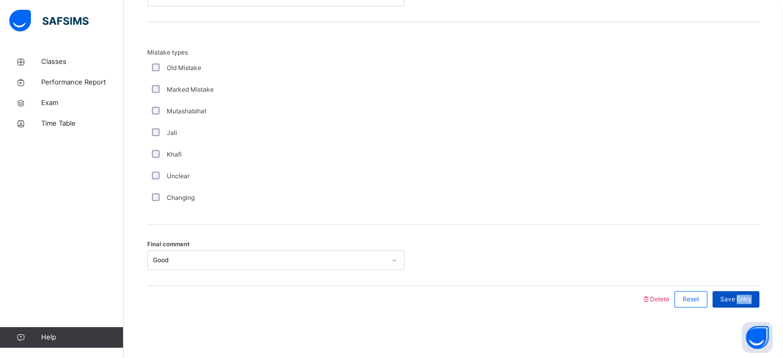
click at [746, 294] on span "Save Entry" at bounding box center [735, 298] width 31 height 9
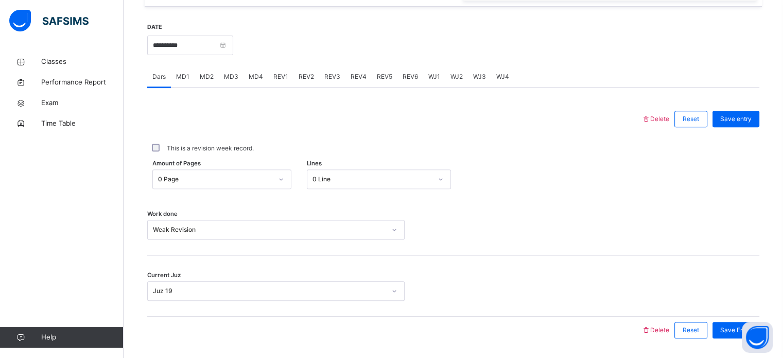
scroll to position [377, 0]
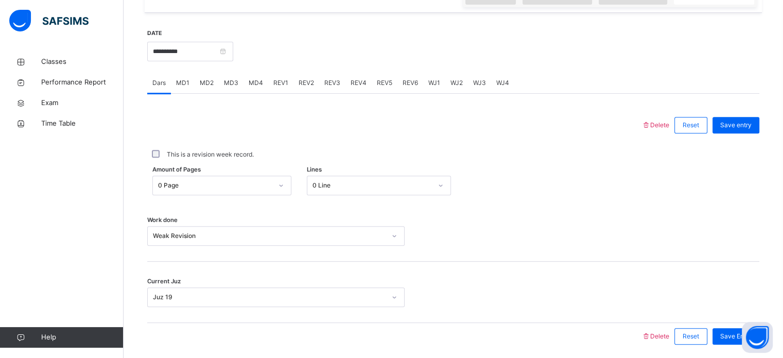
click at [279, 76] on div "REV1" at bounding box center [280, 83] width 25 height 21
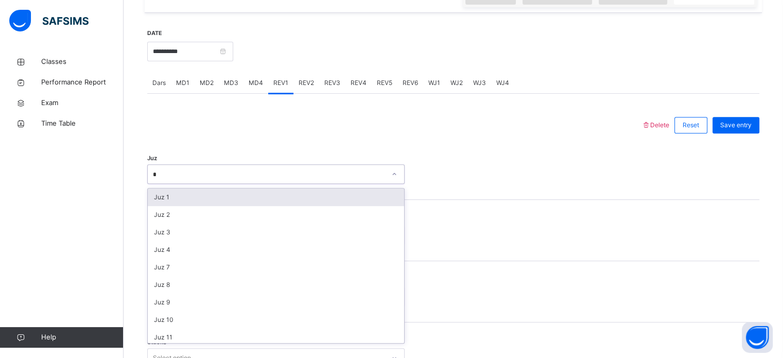
type input "**"
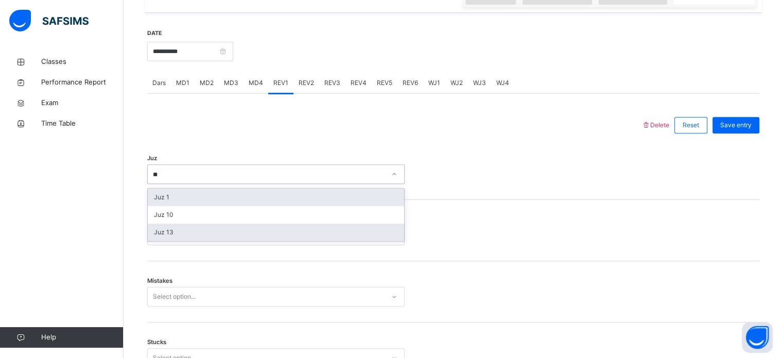
click at [153, 235] on div "Juz 13" at bounding box center [276, 232] width 256 height 18
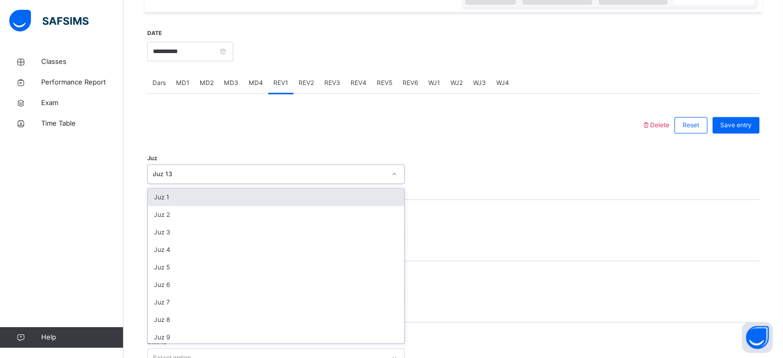
type input "**"
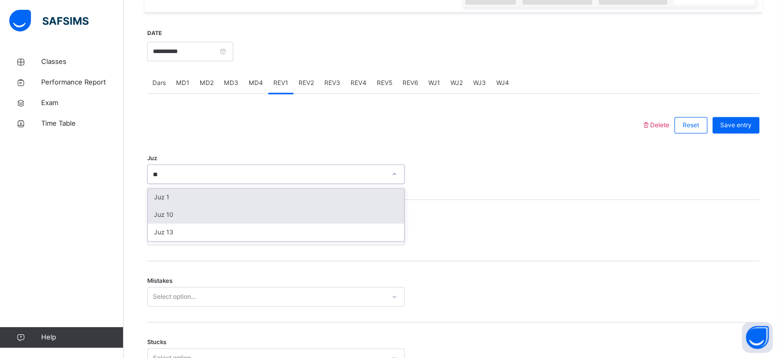
click at [156, 216] on div "Juz 10" at bounding box center [276, 215] width 256 height 18
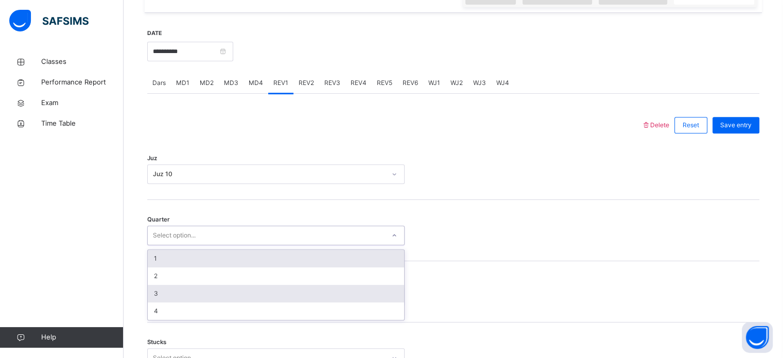
click at [151, 293] on div "3" at bounding box center [276, 294] width 256 height 18
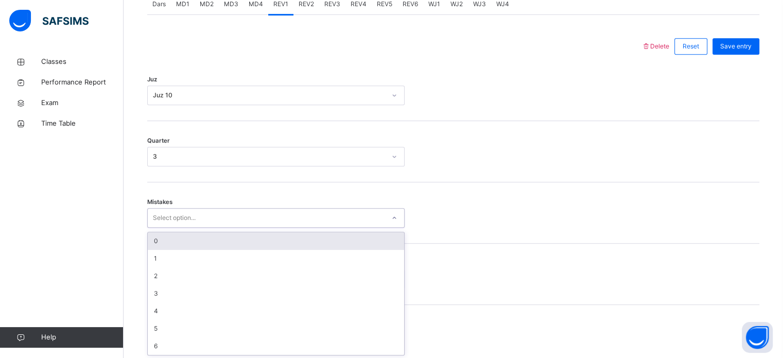
scroll to position [457, 0]
click at [151, 241] on div "0" at bounding box center [276, 240] width 256 height 18
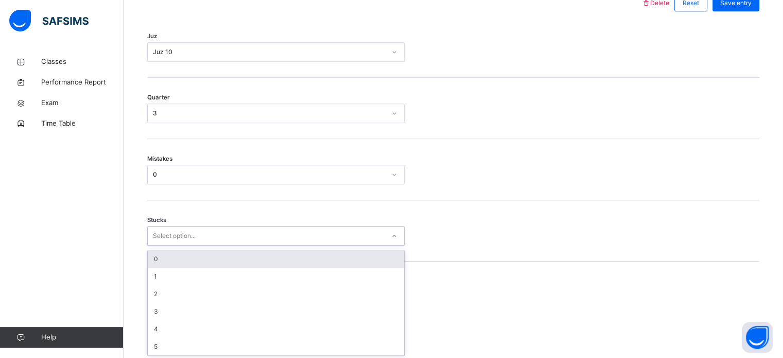
scroll to position [500, 0]
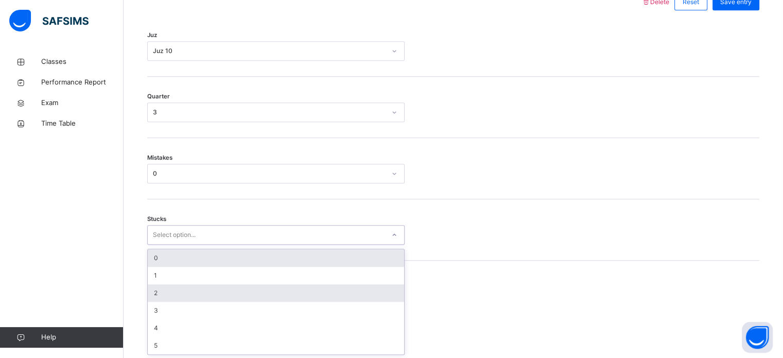
click at [150, 296] on div "2" at bounding box center [276, 293] width 256 height 18
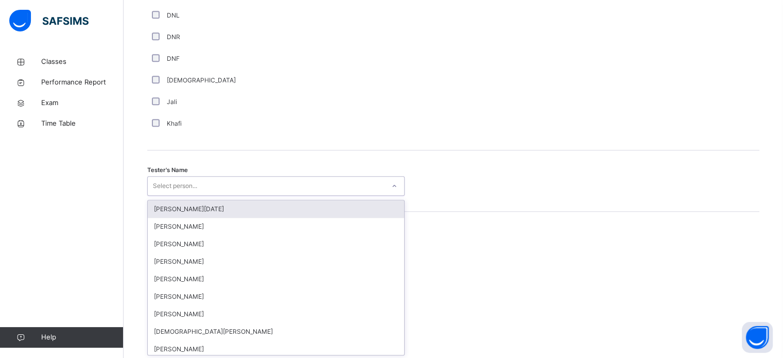
scroll to position [943, 0]
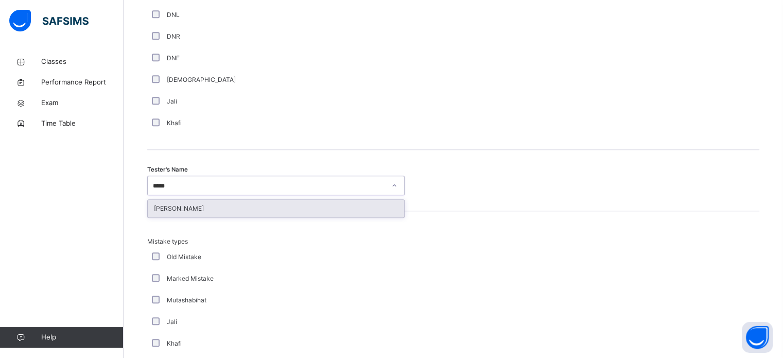
type input "******"
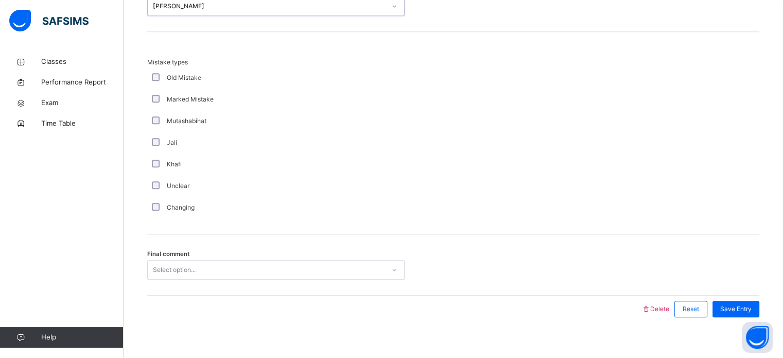
scroll to position [1132, 0]
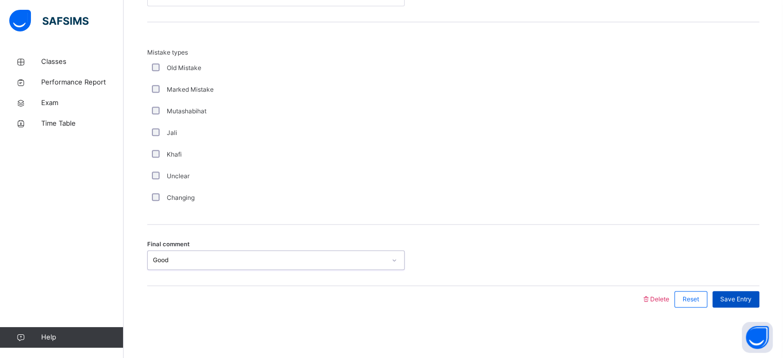
click at [751, 291] on div "Save Entry" at bounding box center [735, 299] width 47 height 16
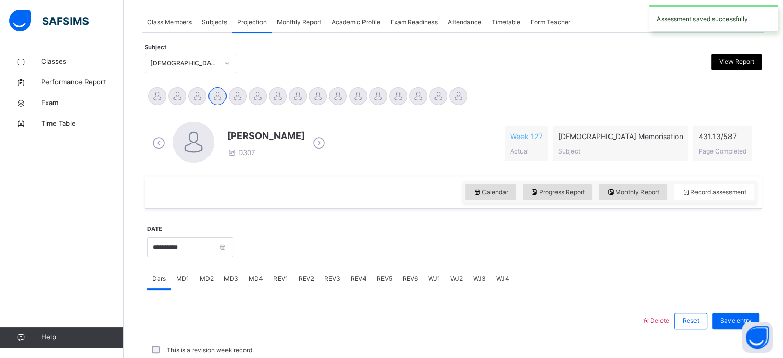
scroll to position [415, 0]
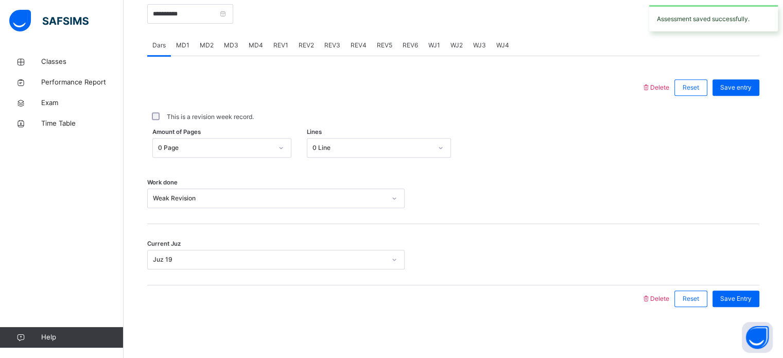
click at [325, 41] on span "REV3" at bounding box center [332, 45] width 16 height 9
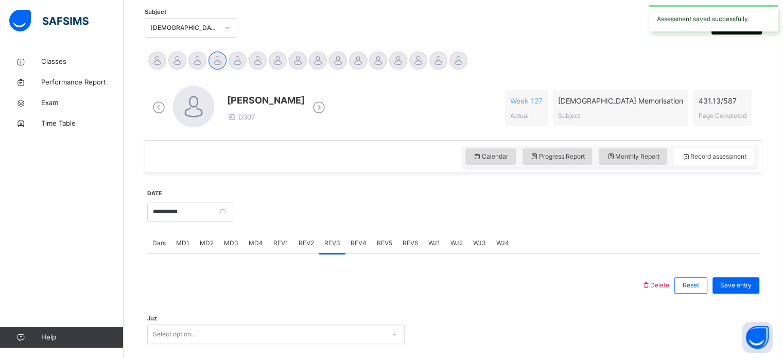
scroll to position [220, 0]
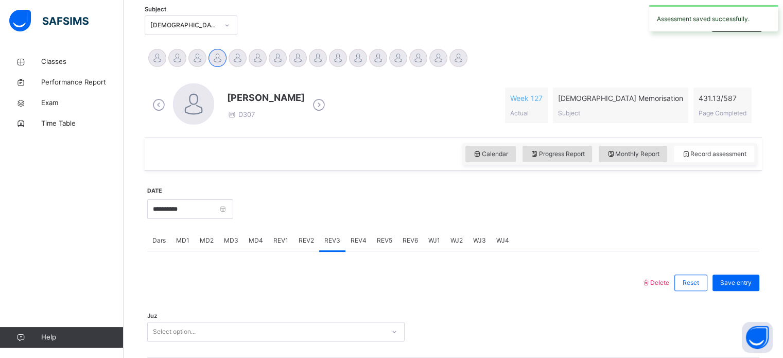
click at [302, 230] on div "REV2" at bounding box center [306, 240] width 26 height 21
click at [278, 239] on span "REV1" at bounding box center [280, 240] width 15 height 9
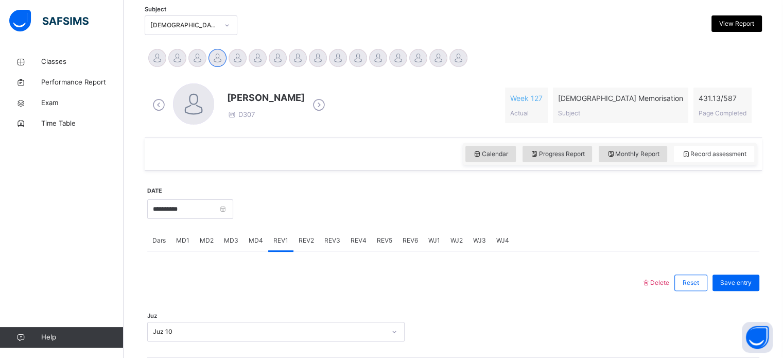
click at [304, 240] on span "REV2" at bounding box center [306, 240] width 15 height 9
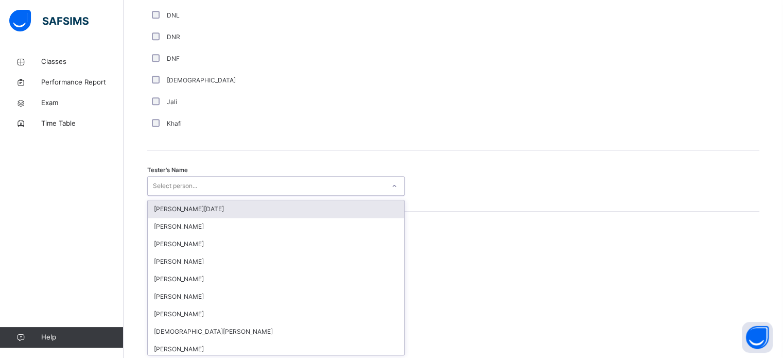
scroll to position [943, 0]
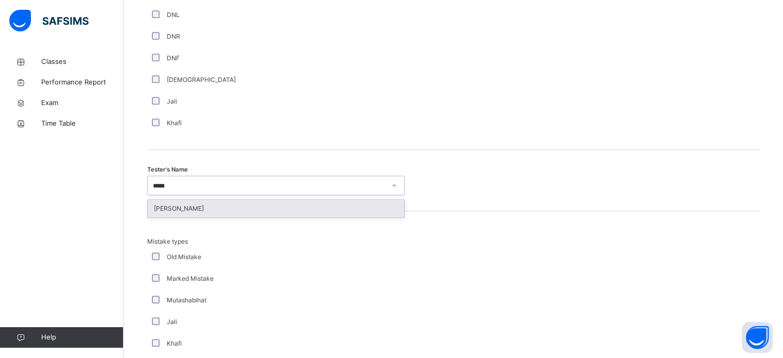
type input "******"
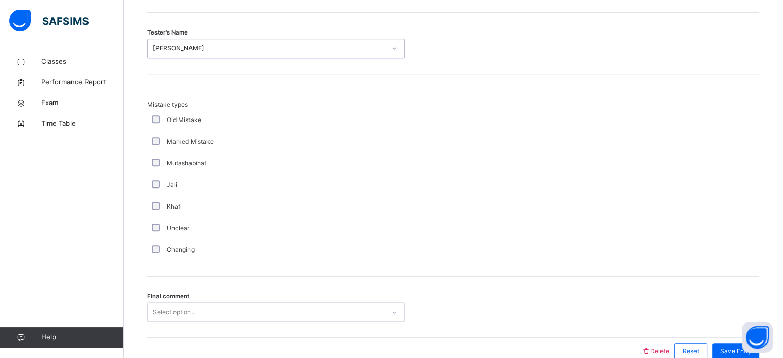
scroll to position [1132, 0]
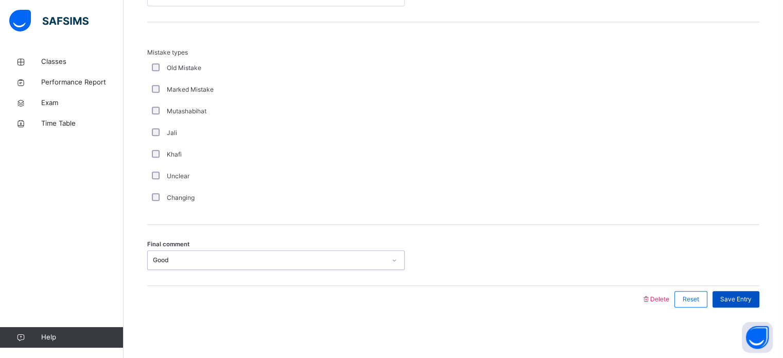
click at [751, 299] on span "Save Entry" at bounding box center [735, 298] width 31 height 9
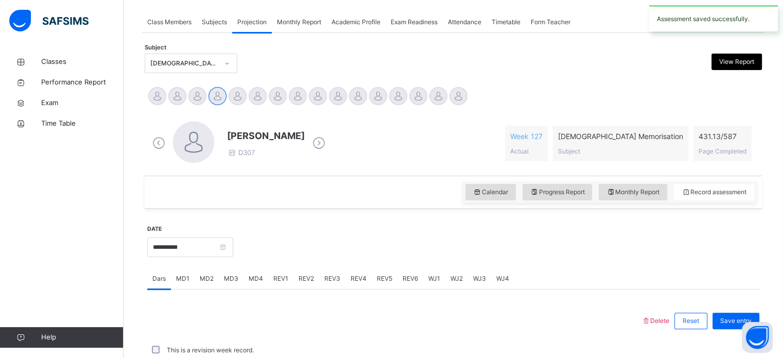
scroll to position [415, 0]
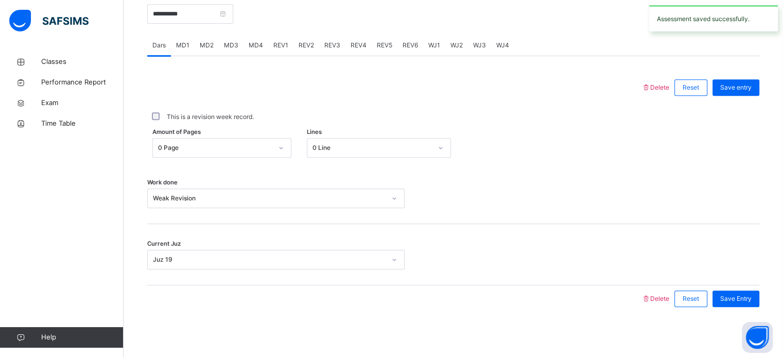
click at [338, 43] on div "REV3" at bounding box center [332, 45] width 26 height 21
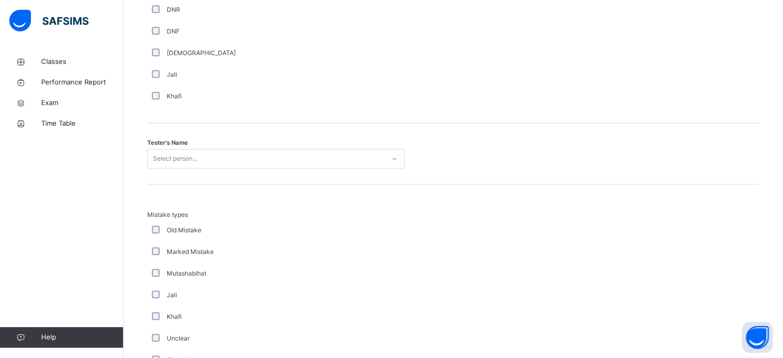
scroll to position [954, 0]
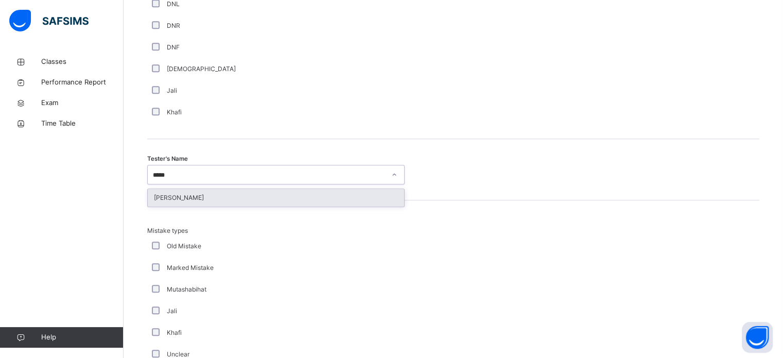
type input "******"
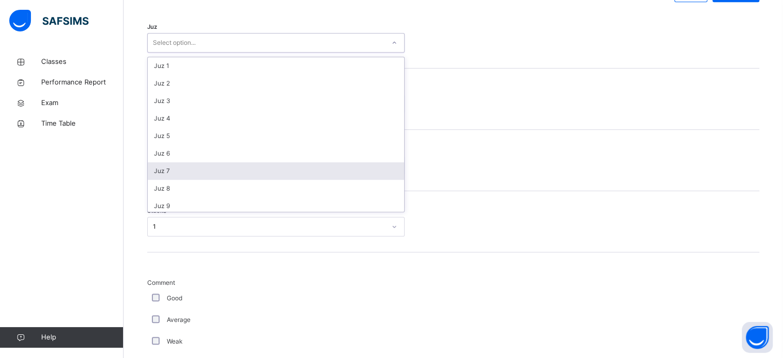
scroll to position [44, 0]
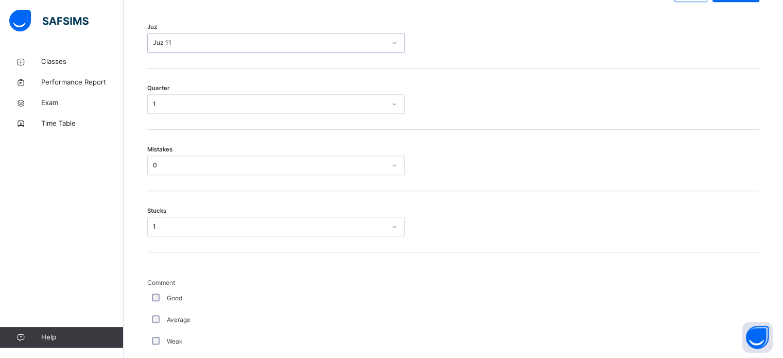
click at [153, 106] on div "1" at bounding box center [269, 103] width 233 height 9
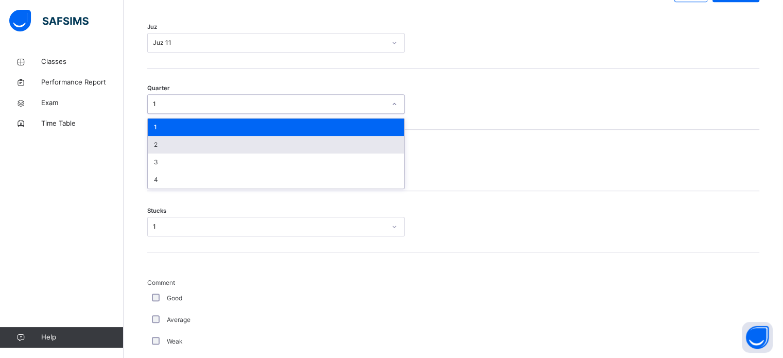
click at [156, 150] on div "2" at bounding box center [276, 145] width 256 height 18
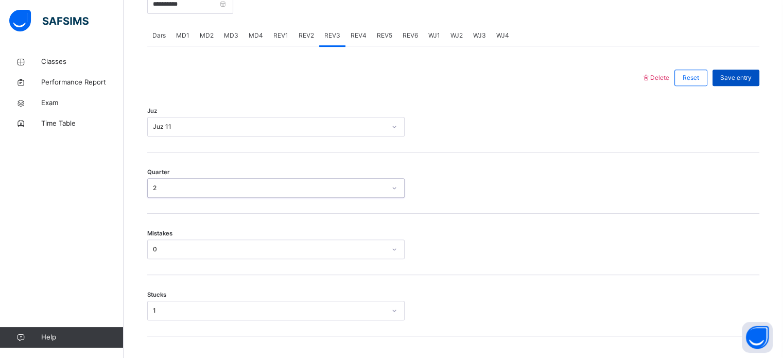
click at [739, 84] on div "Save entry" at bounding box center [735, 77] width 47 height 16
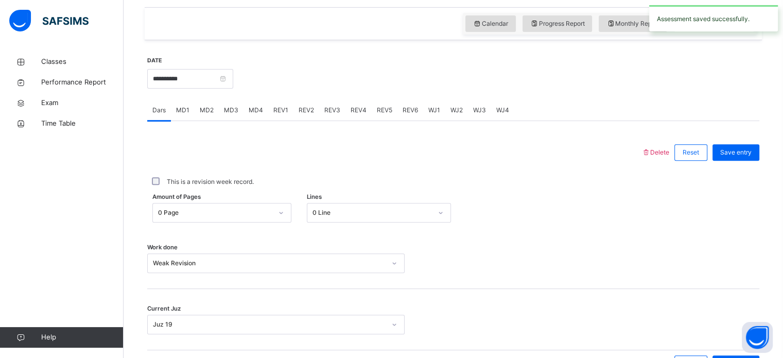
scroll to position [340, 0]
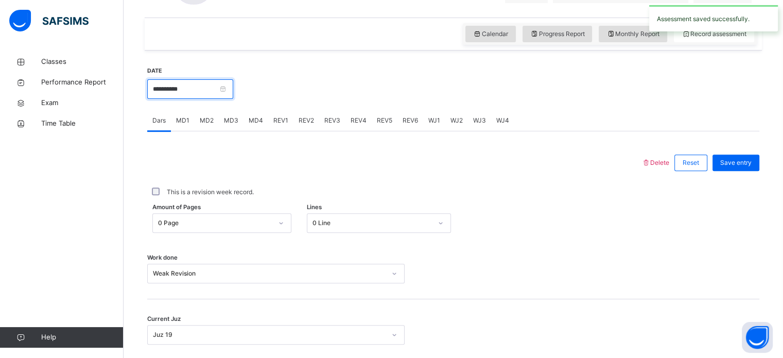
click at [176, 87] on input "**********" at bounding box center [190, 89] width 86 height 20
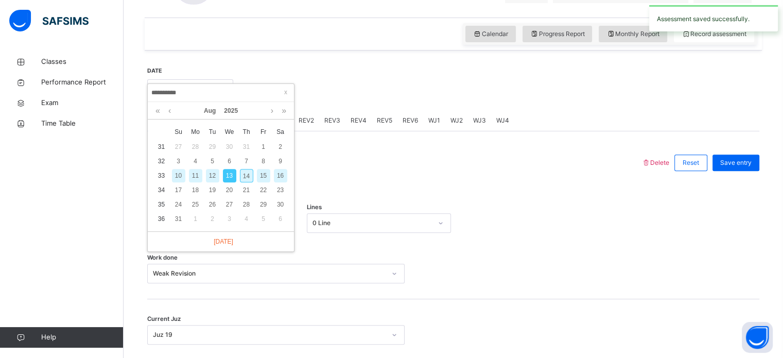
click at [649, 223] on div "Amount of Pages 0 Page Lines 0 Line" at bounding box center [453, 223] width 612 height 20
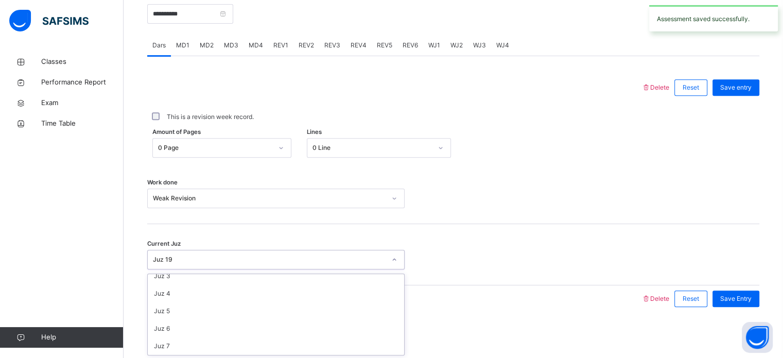
scroll to position [85, 0]
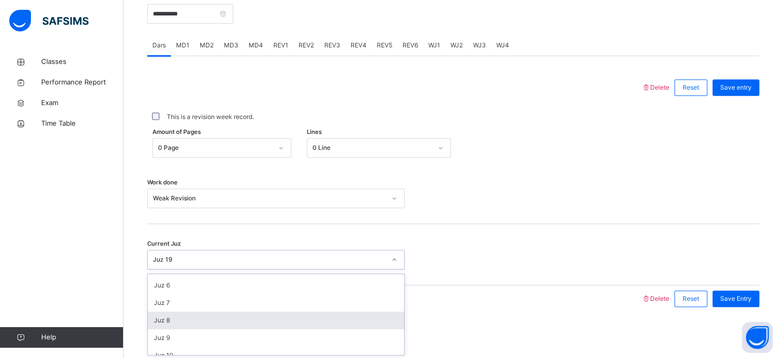
click at [159, 318] on div "Juz 8" at bounding box center [276, 320] width 256 height 18
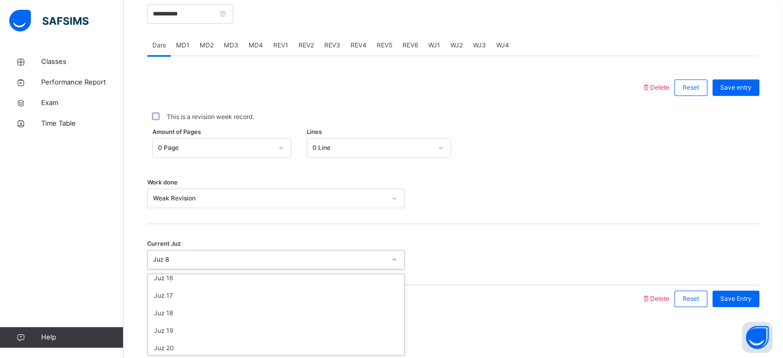
scroll to position [264, 0]
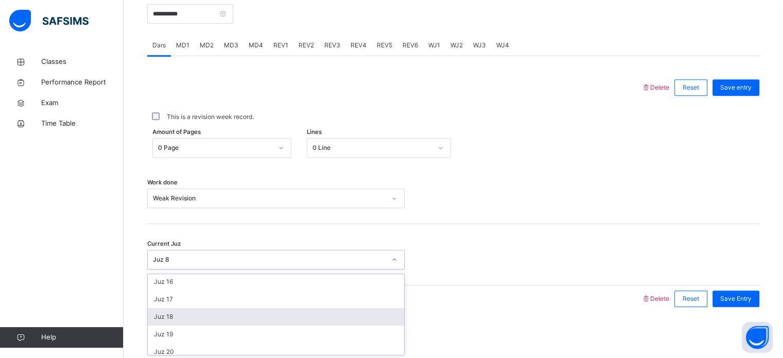
click at [155, 319] on div "Juz 18" at bounding box center [276, 317] width 256 height 18
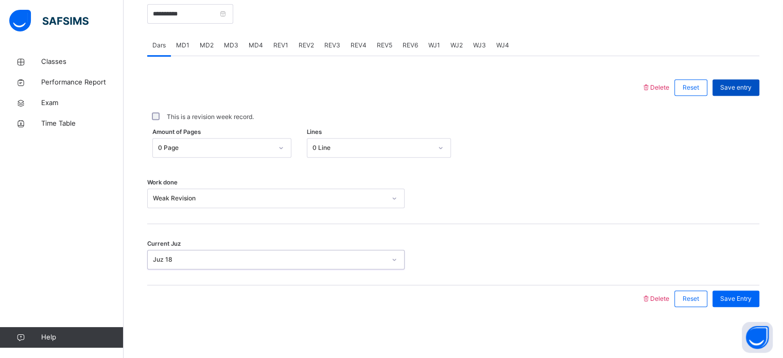
click at [754, 95] on div "Save entry" at bounding box center [735, 87] width 47 height 16
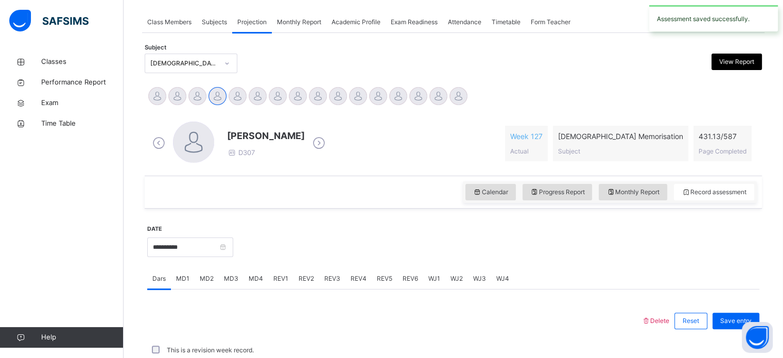
scroll to position [415, 0]
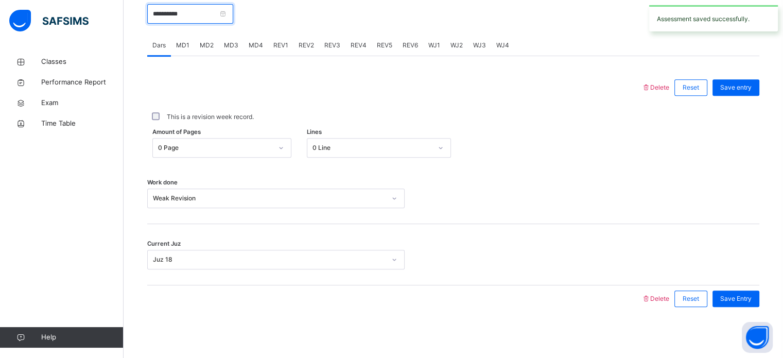
click at [170, 17] on input "**********" at bounding box center [190, 14] width 86 height 20
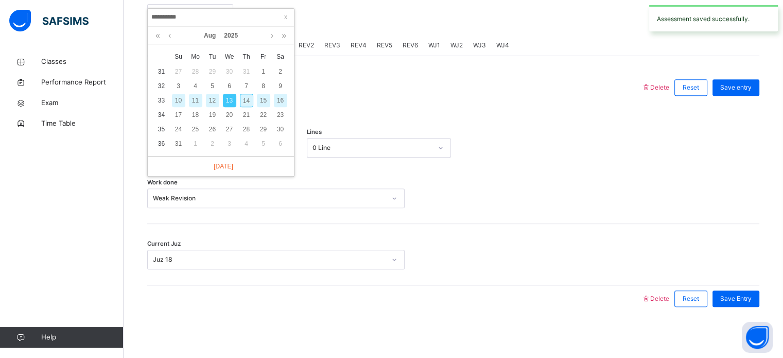
click at [241, 97] on div "14" at bounding box center [246, 100] width 13 height 13
type input "**********"
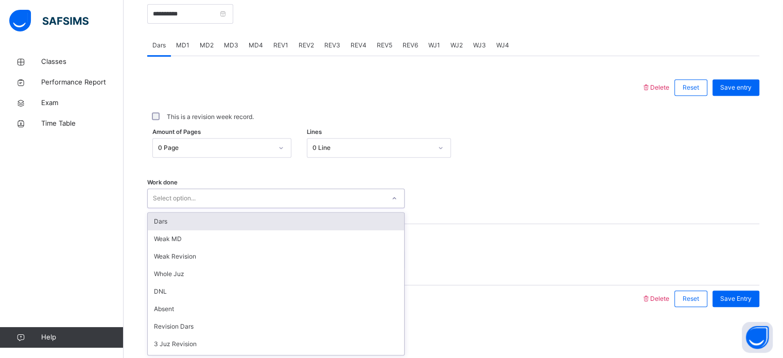
click at [161, 220] on div "Dars" at bounding box center [276, 222] width 256 height 18
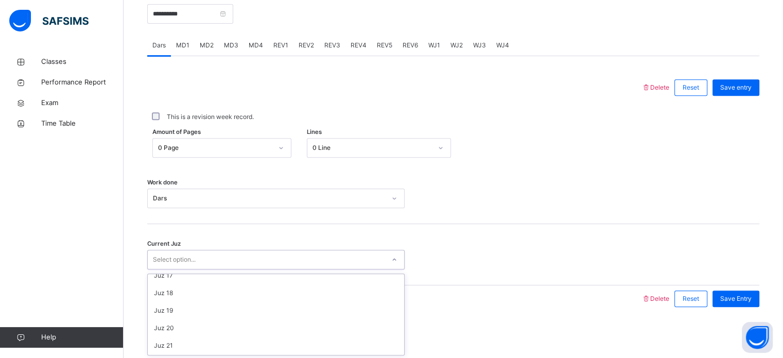
scroll to position [282, 0]
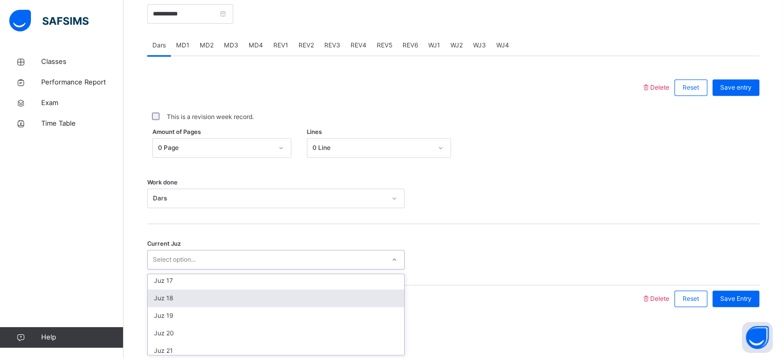
click at [162, 302] on div "Juz 18" at bounding box center [276, 298] width 256 height 18
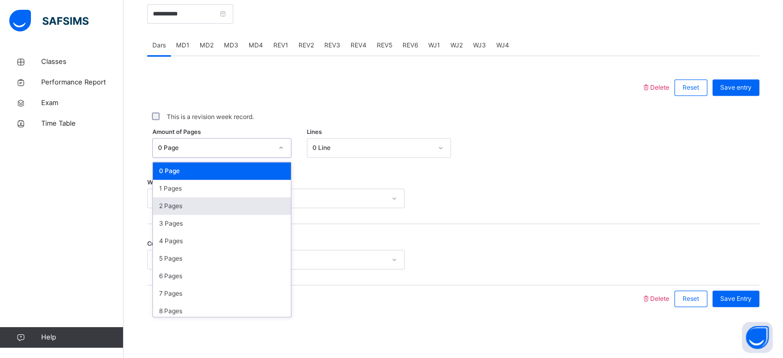
click at [161, 202] on div "2 Pages" at bounding box center [222, 206] width 138 height 18
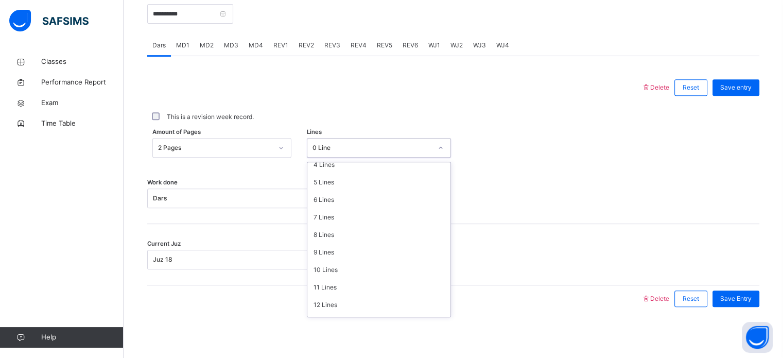
scroll to position [126, 0]
click at [353, 241] on div "11 Lines" at bounding box center [378, 238] width 143 height 18
click at [738, 83] on span "Save entry" at bounding box center [735, 87] width 31 height 9
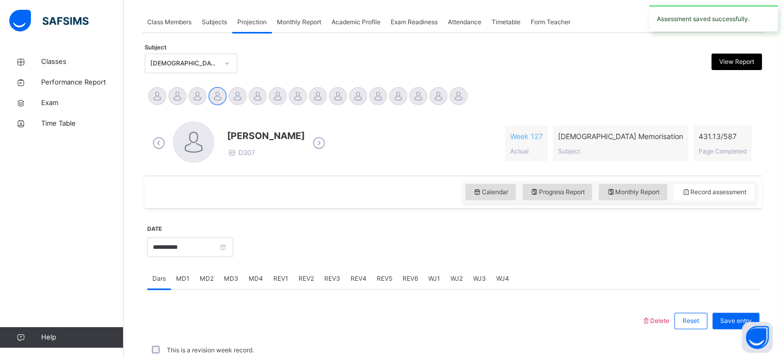
scroll to position [415, 0]
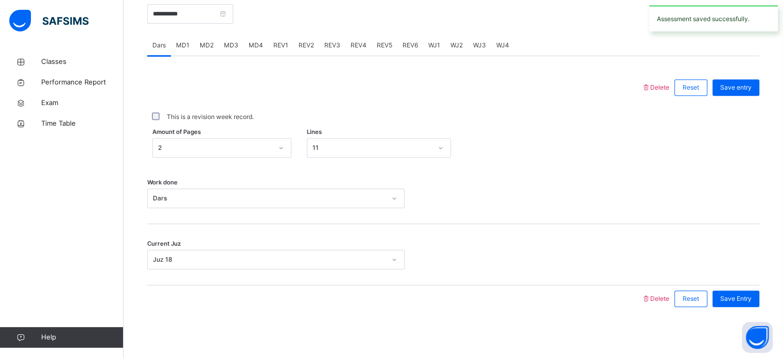
click at [237, 45] on span "MD3" at bounding box center [231, 45] width 14 height 9
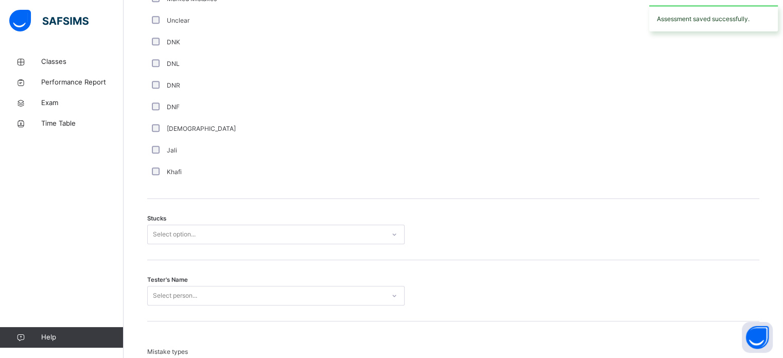
scroll to position [711, 0]
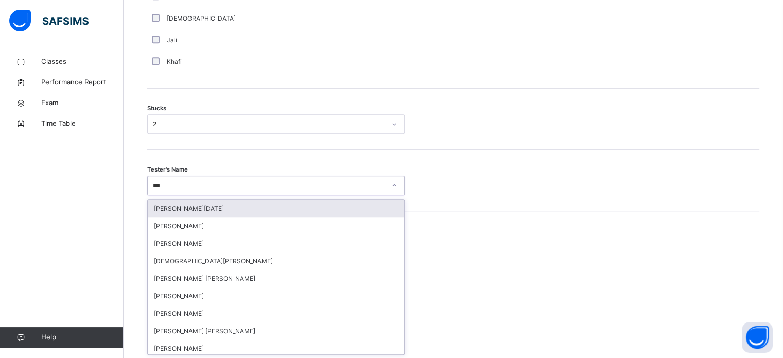
type input "****"
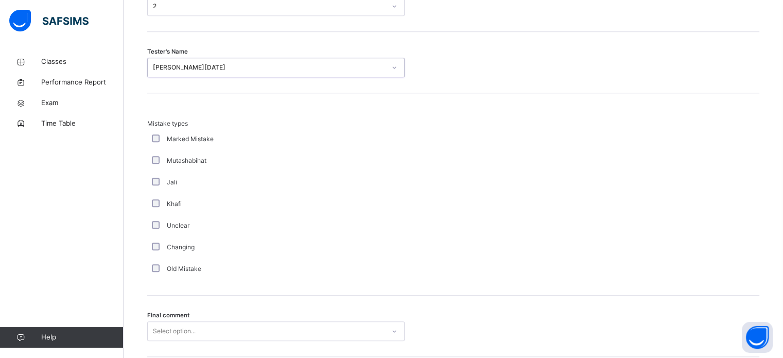
scroll to position [1009, 0]
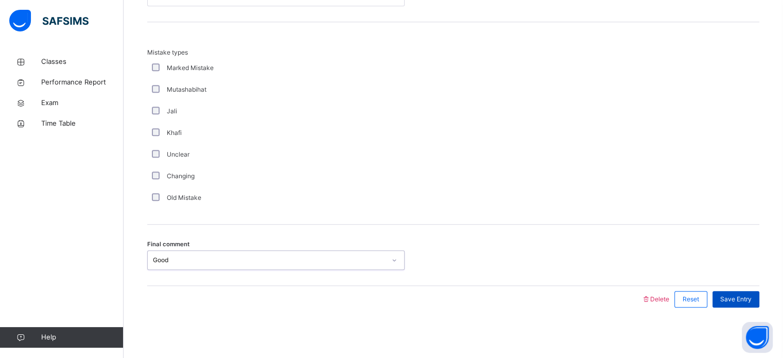
click at [746, 296] on span "Save Entry" at bounding box center [735, 298] width 31 height 9
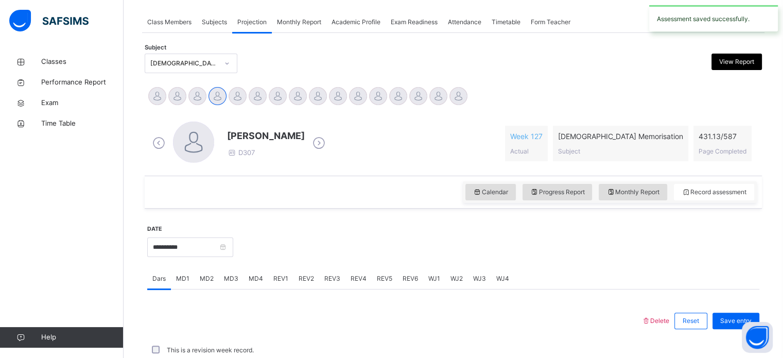
scroll to position [415, 0]
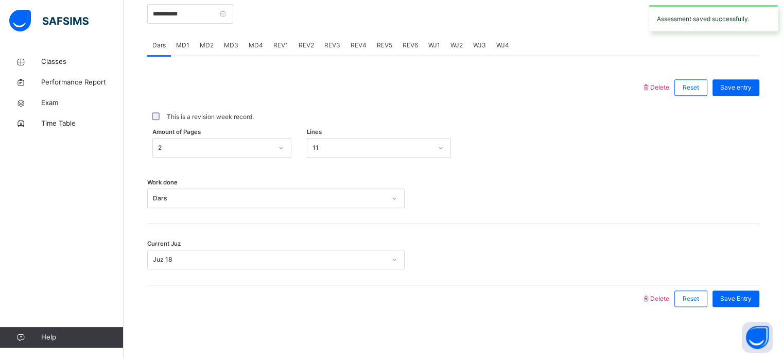
click at [257, 42] on span "MD4" at bounding box center [256, 45] width 14 height 9
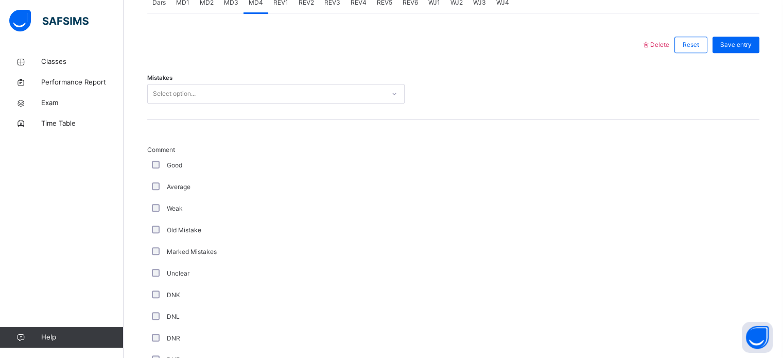
scroll to position [457, 0]
click at [745, 51] on div "Save entry" at bounding box center [735, 46] width 47 height 16
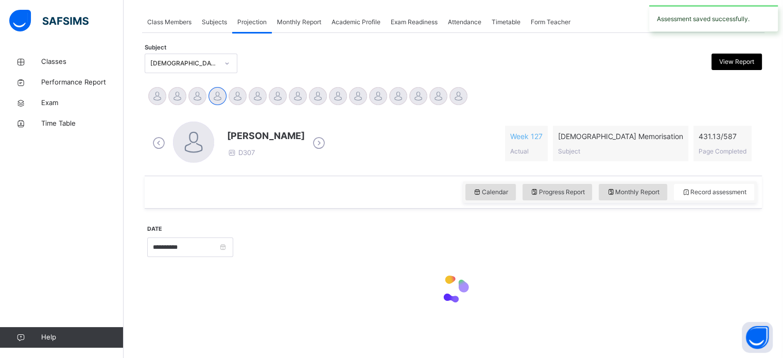
scroll to position [166, 0]
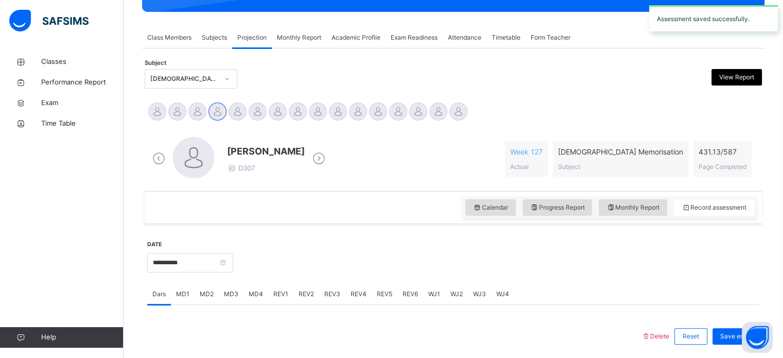
click at [274, 294] on span "REV1" at bounding box center [280, 293] width 15 height 9
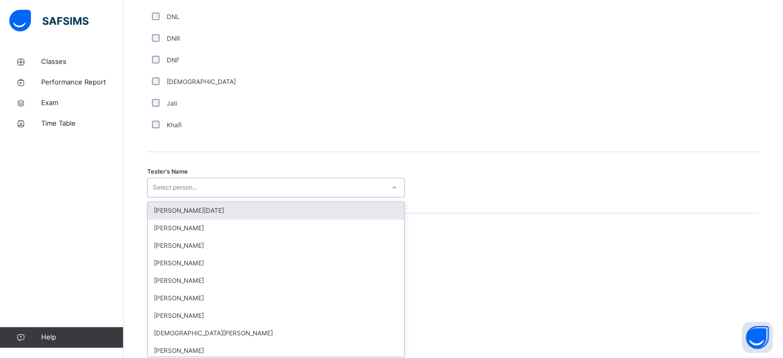
scroll to position [943, 0]
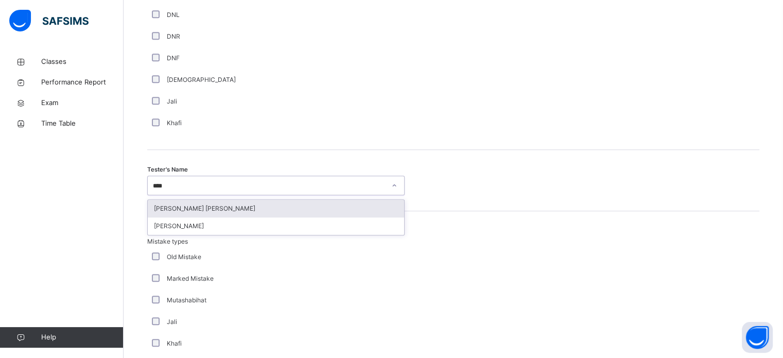
type input "*****"
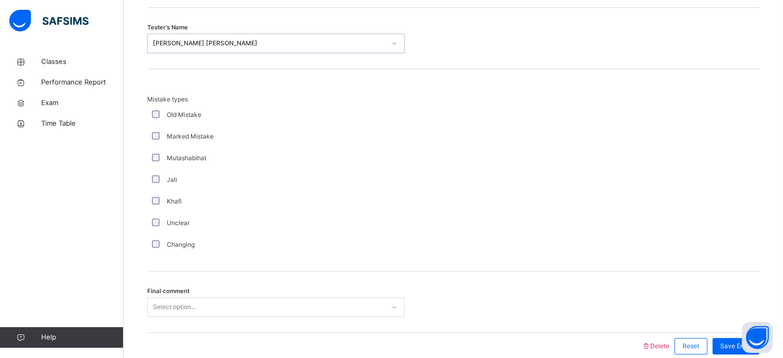
scroll to position [1132, 0]
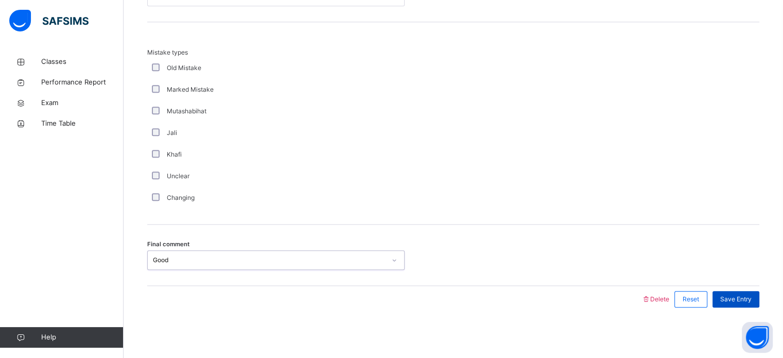
click at [737, 291] on div "Save Entry" at bounding box center [735, 299] width 47 height 16
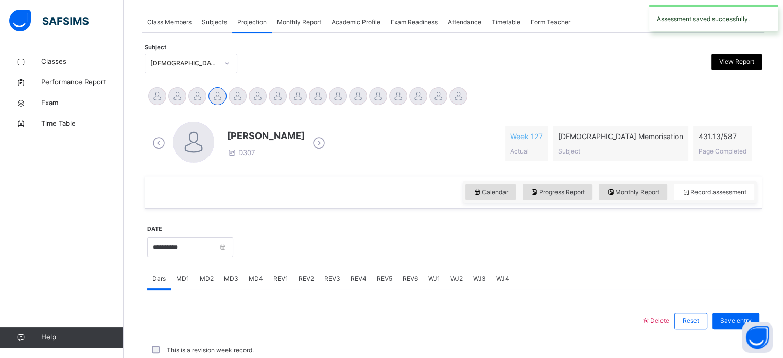
scroll to position [415, 0]
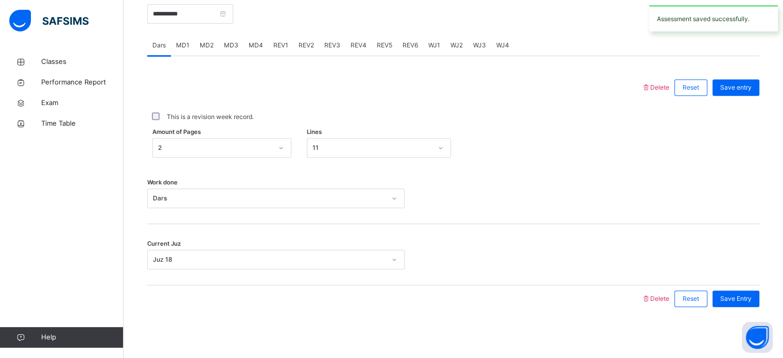
click at [299, 38] on div "REV2" at bounding box center [306, 45] width 26 height 21
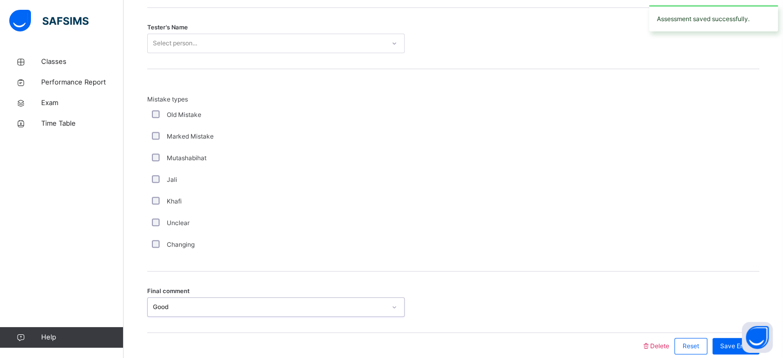
scroll to position [1036, 0]
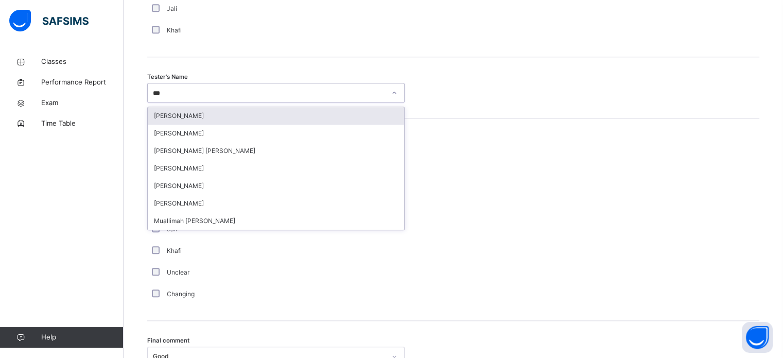
type input "****"
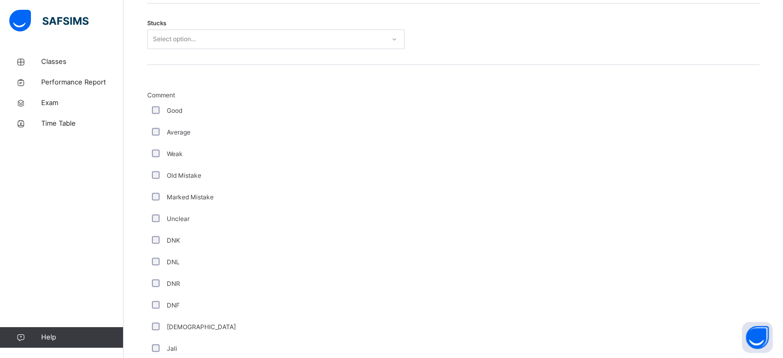
scroll to position [675, 0]
click at [155, 160] on div "Average" at bounding box center [275, 153] width 257 height 22
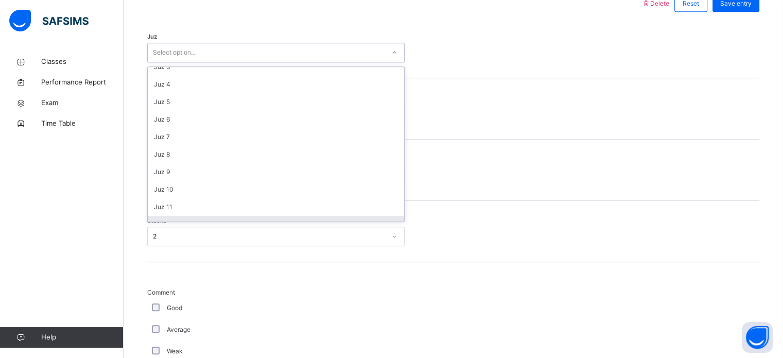
scroll to position [61, 0]
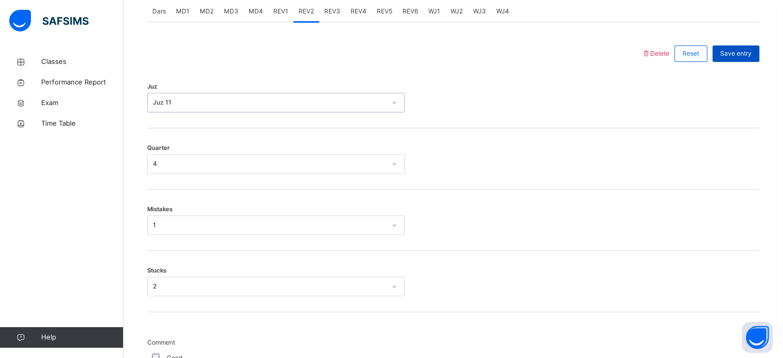
click at [738, 57] on span "Save entry" at bounding box center [735, 53] width 31 height 9
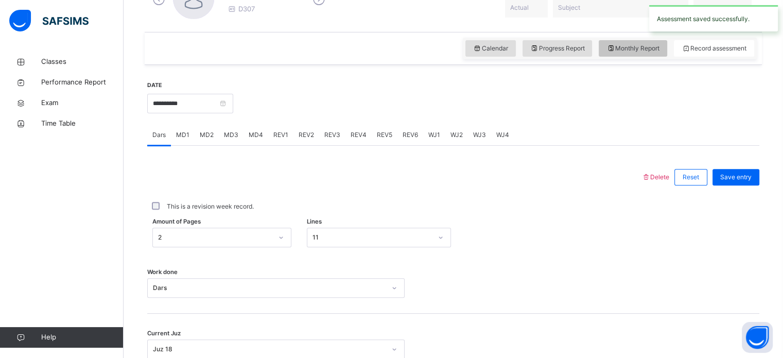
click at [640, 49] on span "Monthly Report" at bounding box center [632, 48] width 53 height 9
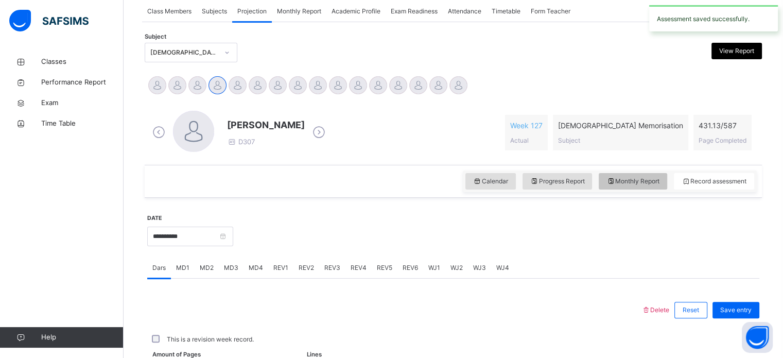
select select "****"
select select "*"
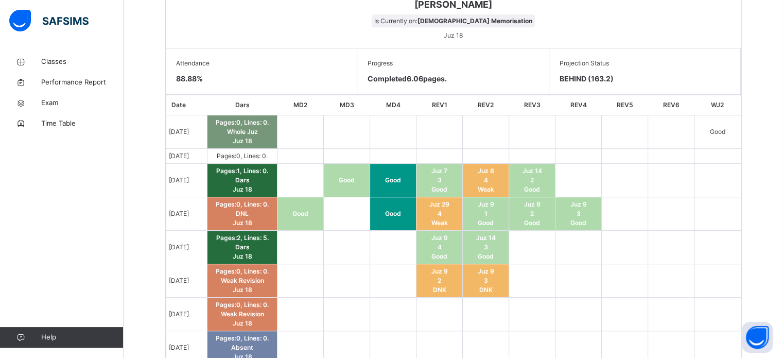
scroll to position [551, 0]
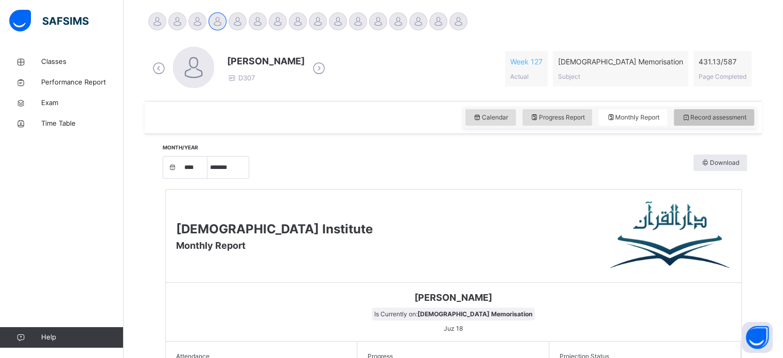
click at [713, 118] on span "Record assessment" at bounding box center [713, 117] width 65 height 9
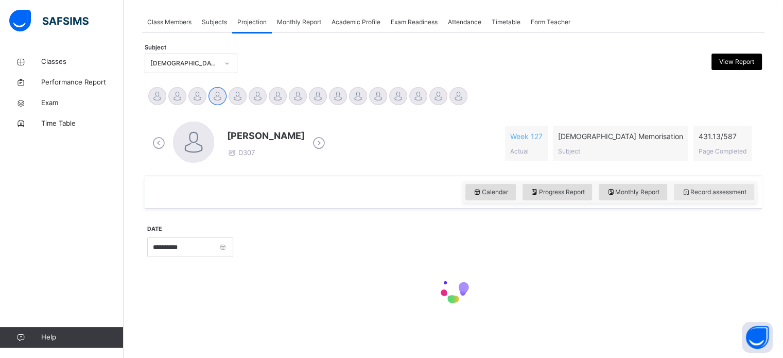
scroll to position [256, 0]
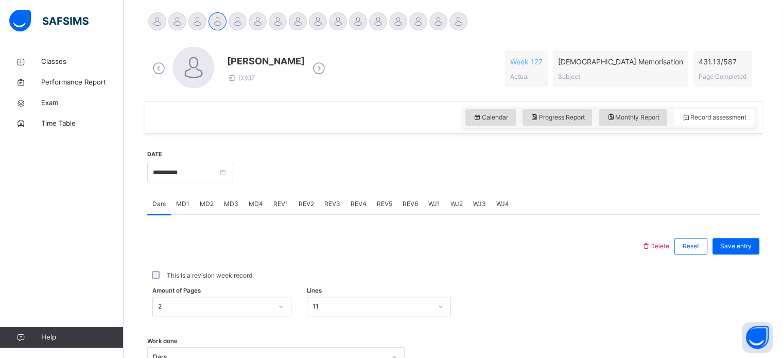
click at [166, 144] on div "**********" at bounding box center [453, 310] width 612 height 342
click at [159, 169] on input "**********" at bounding box center [190, 173] width 86 height 20
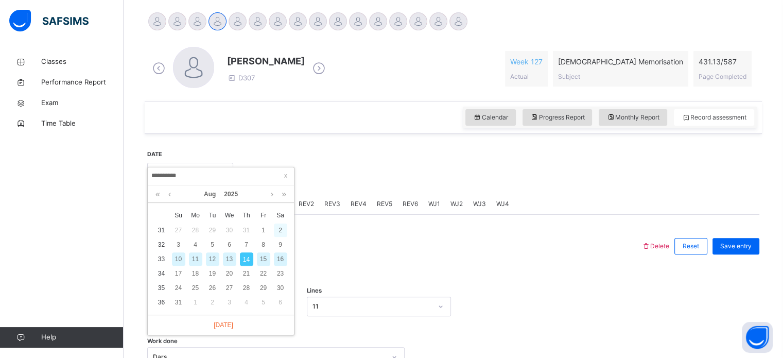
click at [278, 232] on div "2" at bounding box center [280, 229] width 13 height 13
type input "**********"
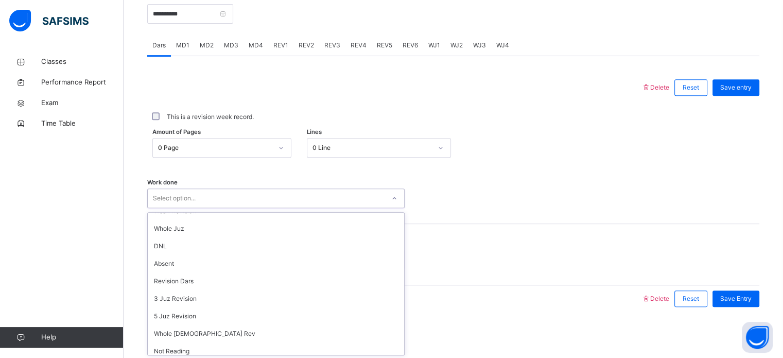
scroll to position [138, 0]
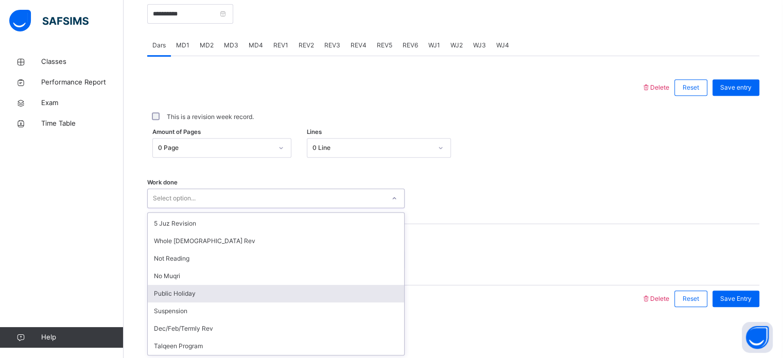
click at [164, 293] on div "Public Holiday" at bounding box center [276, 294] width 256 height 18
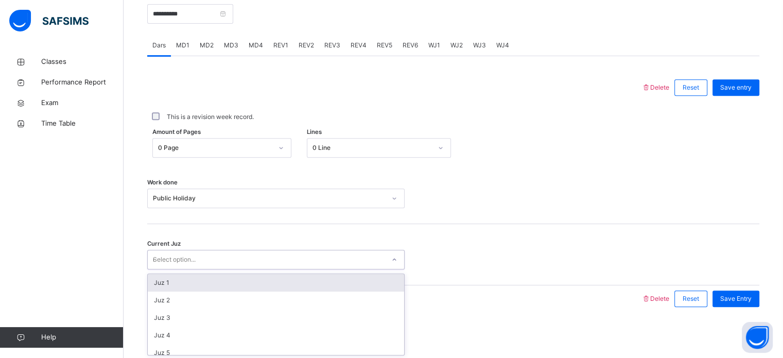
type input "**"
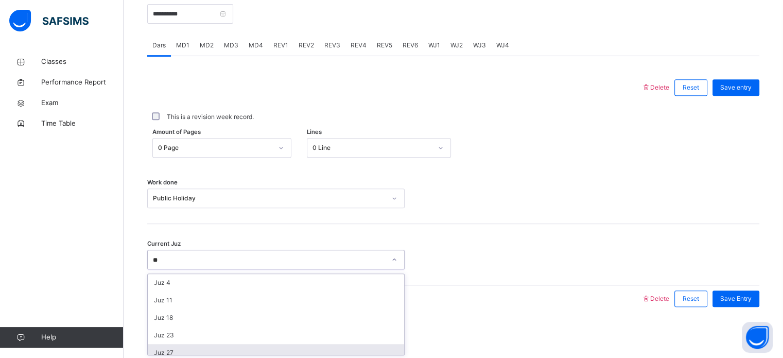
scroll to position [7, 0]
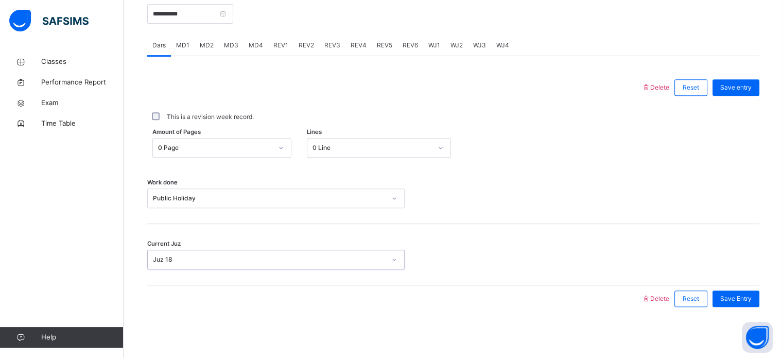
click at [754, 107] on div "This is a revision week record." at bounding box center [453, 117] width 612 height 22
click at [751, 81] on div "Save entry" at bounding box center [735, 87] width 47 height 16
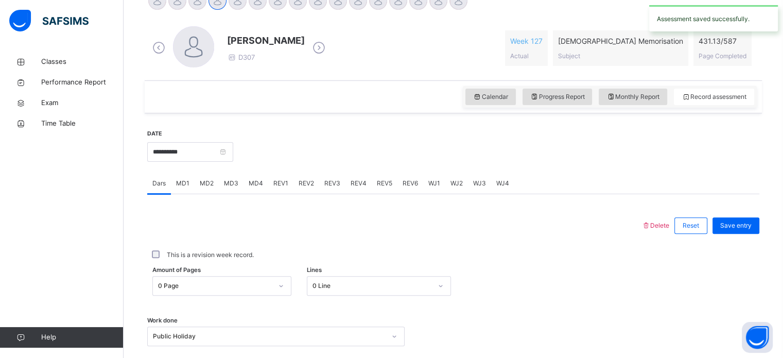
scroll to position [271, 0]
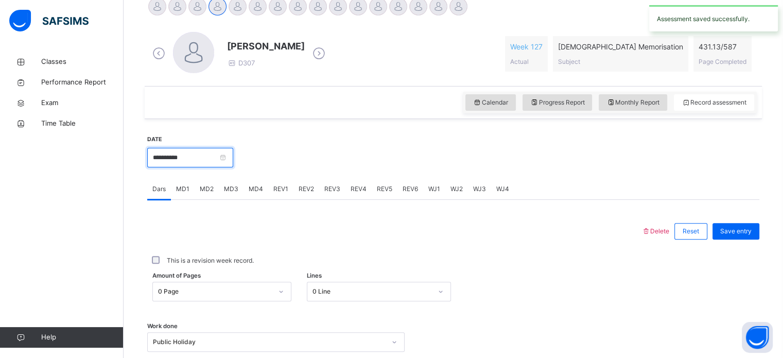
click at [164, 152] on input "**********" at bounding box center [190, 158] width 86 height 20
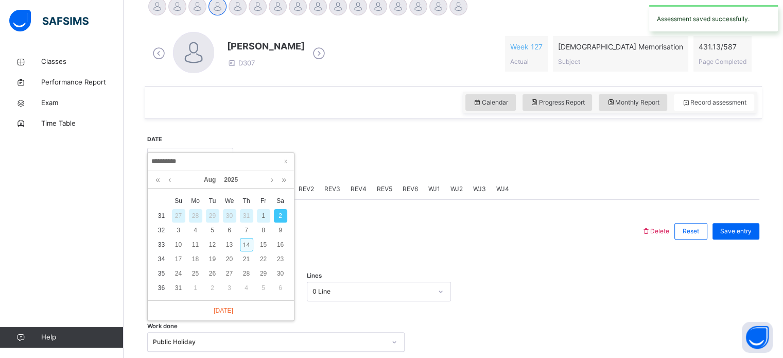
click at [247, 244] on div "14" at bounding box center [246, 244] width 13 height 13
type input "**********"
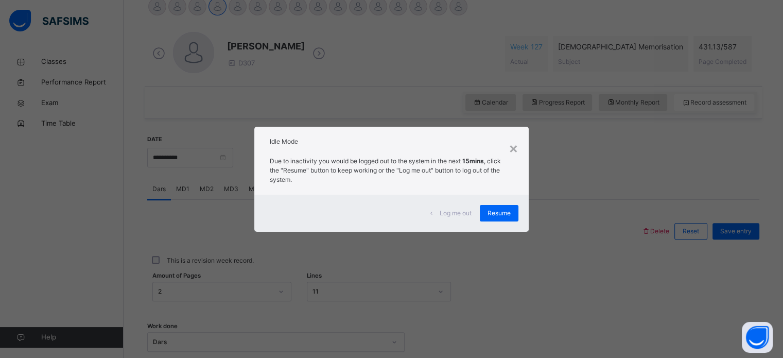
click at [451, 218] on div "Log me out" at bounding box center [451, 213] width 57 height 16
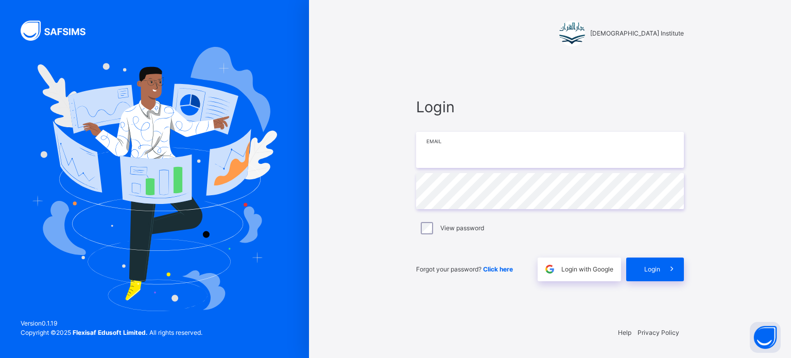
click at [598, 147] on input "email" at bounding box center [550, 150] width 268 height 36
type input "**********"
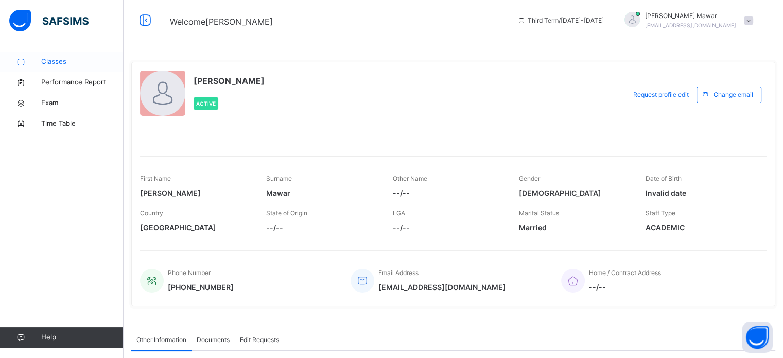
click at [56, 57] on span "Classes" at bounding box center [82, 62] width 82 height 10
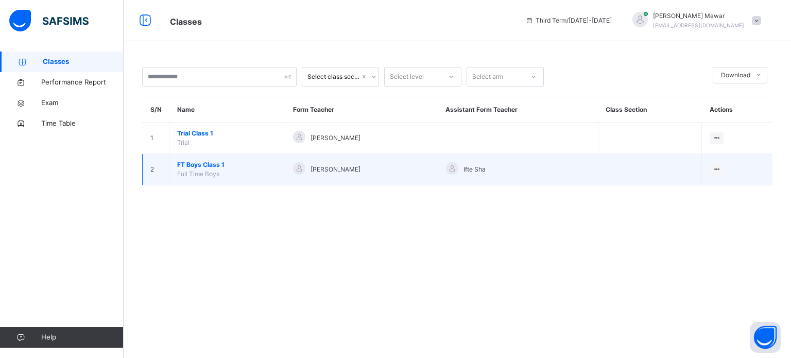
click at [199, 167] on span "FT Boys Class 1" at bounding box center [227, 164] width 100 height 9
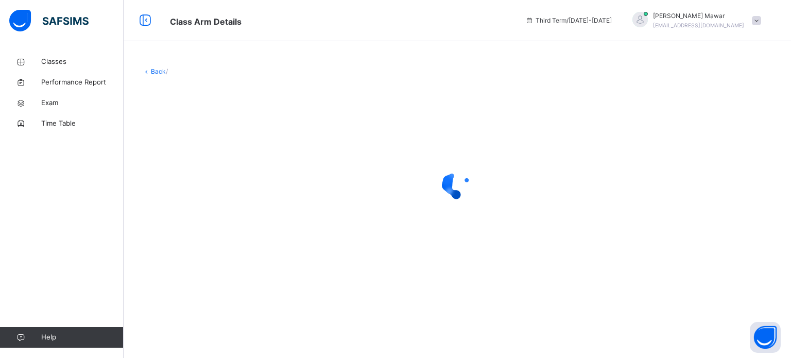
click at [241, 150] on div at bounding box center [457, 184] width 630 height 196
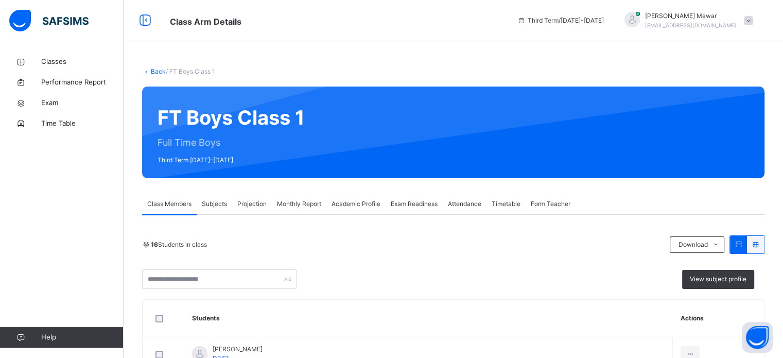
click at [317, 200] on span "Monthly Report" at bounding box center [299, 203] width 44 height 9
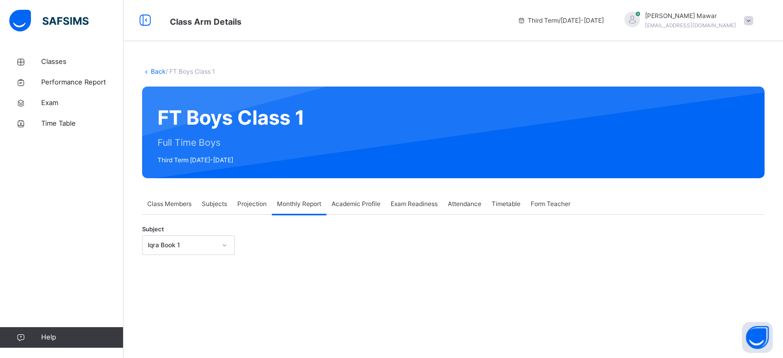
click at [254, 203] on span "Projection" at bounding box center [251, 203] width 29 height 9
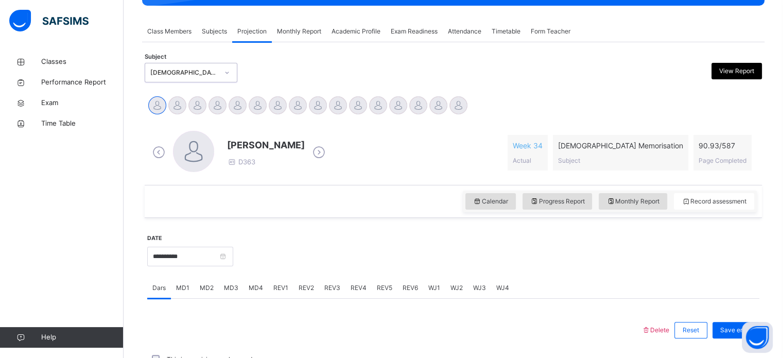
scroll to position [173, 0]
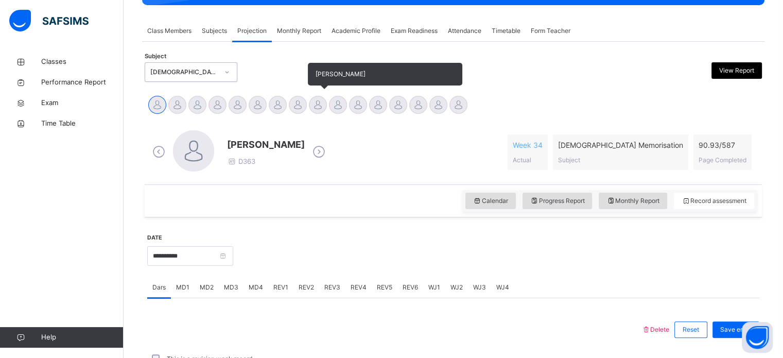
click at [324, 101] on div at bounding box center [318, 105] width 18 height 18
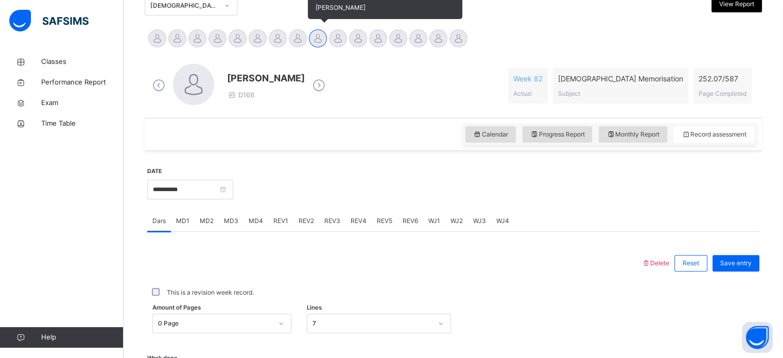
scroll to position [263, 0]
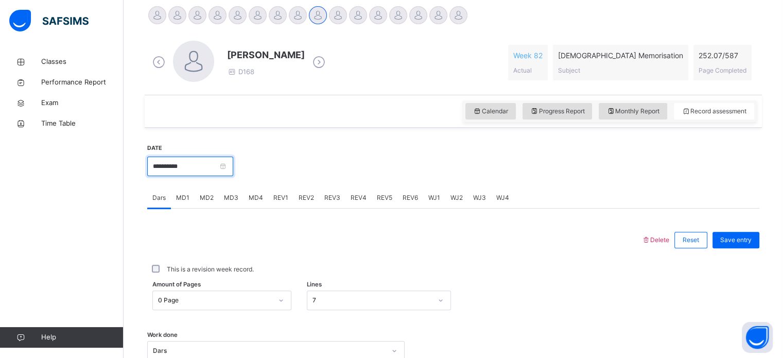
click at [229, 171] on input "**********" at bounding box center [190, 166] width 86 height 20
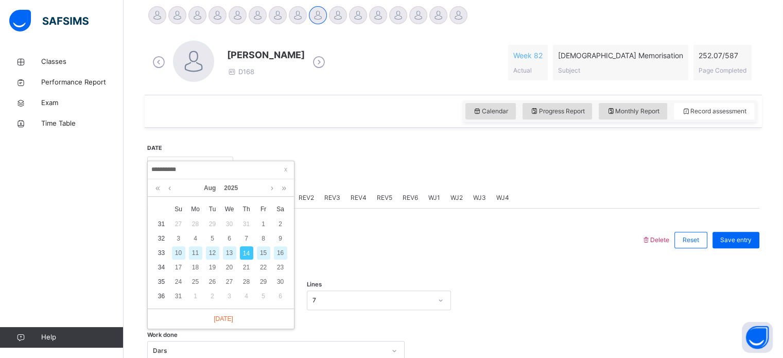
click at [374, 126] on div "Calendar Progress Report Monthly Report Record assessment" at bounding box center [453, 111] width 617 height 33
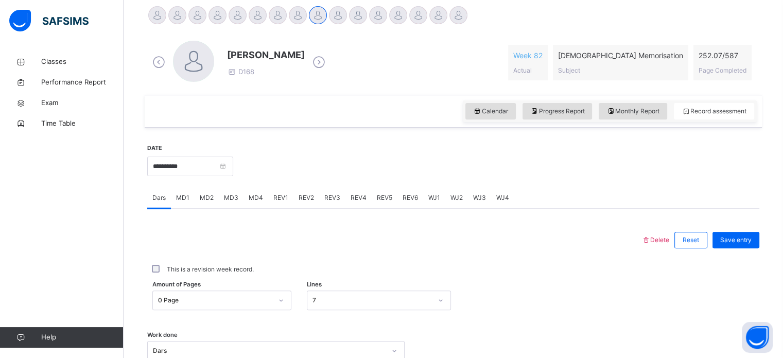
click at [264, 166] on div at bounding box center [496, 165] width 516 height 44
click at [232, 173] on input "**********" at bounding box center [190, 166] width 86 height 20
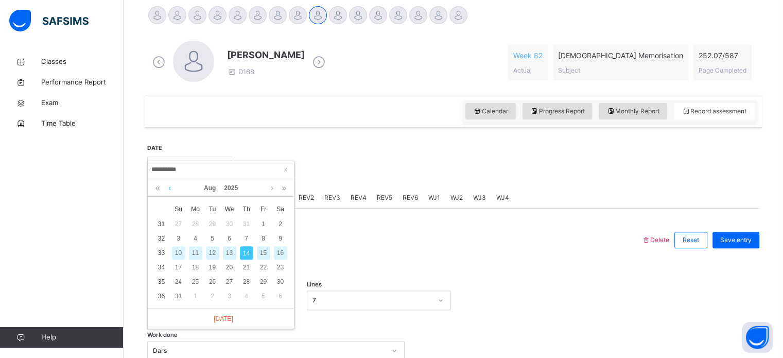
click at [167, 189] on link at bounding box center [170, 188] width 8 height 18
click at [212, 222] on div "1" at bounding box center [212, 223] width 13 height 13
type input "**********"
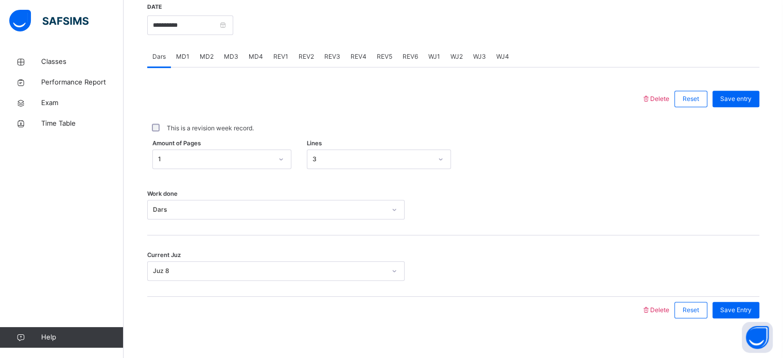
scroll to position [415, 0]
